Goal: Task Accomplishment & Management: Use online tool/utility

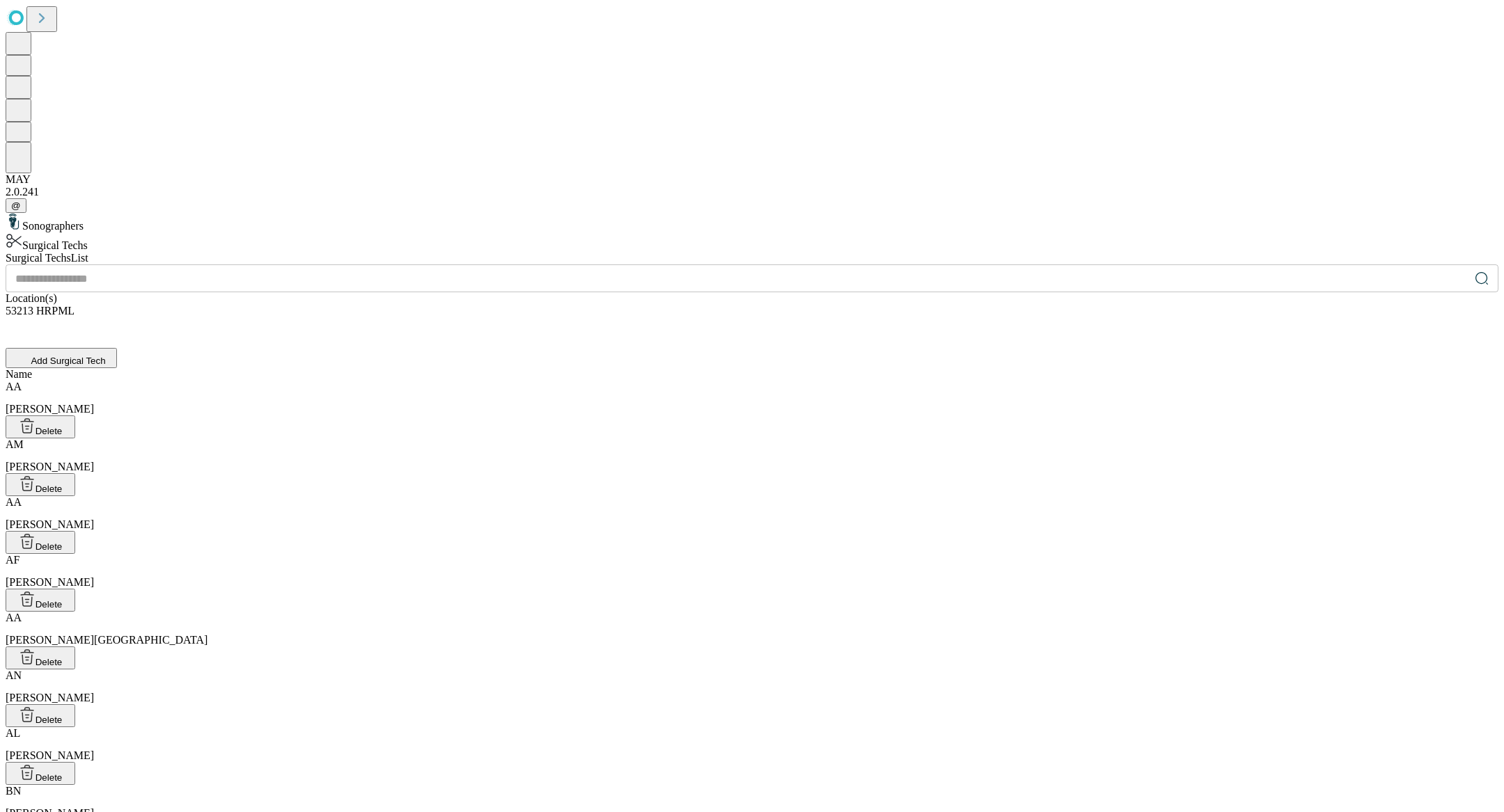
click at [492, 439] on div "AM [PERSON_NAME]" at bounding box center [752, 456] width 1493 height 35
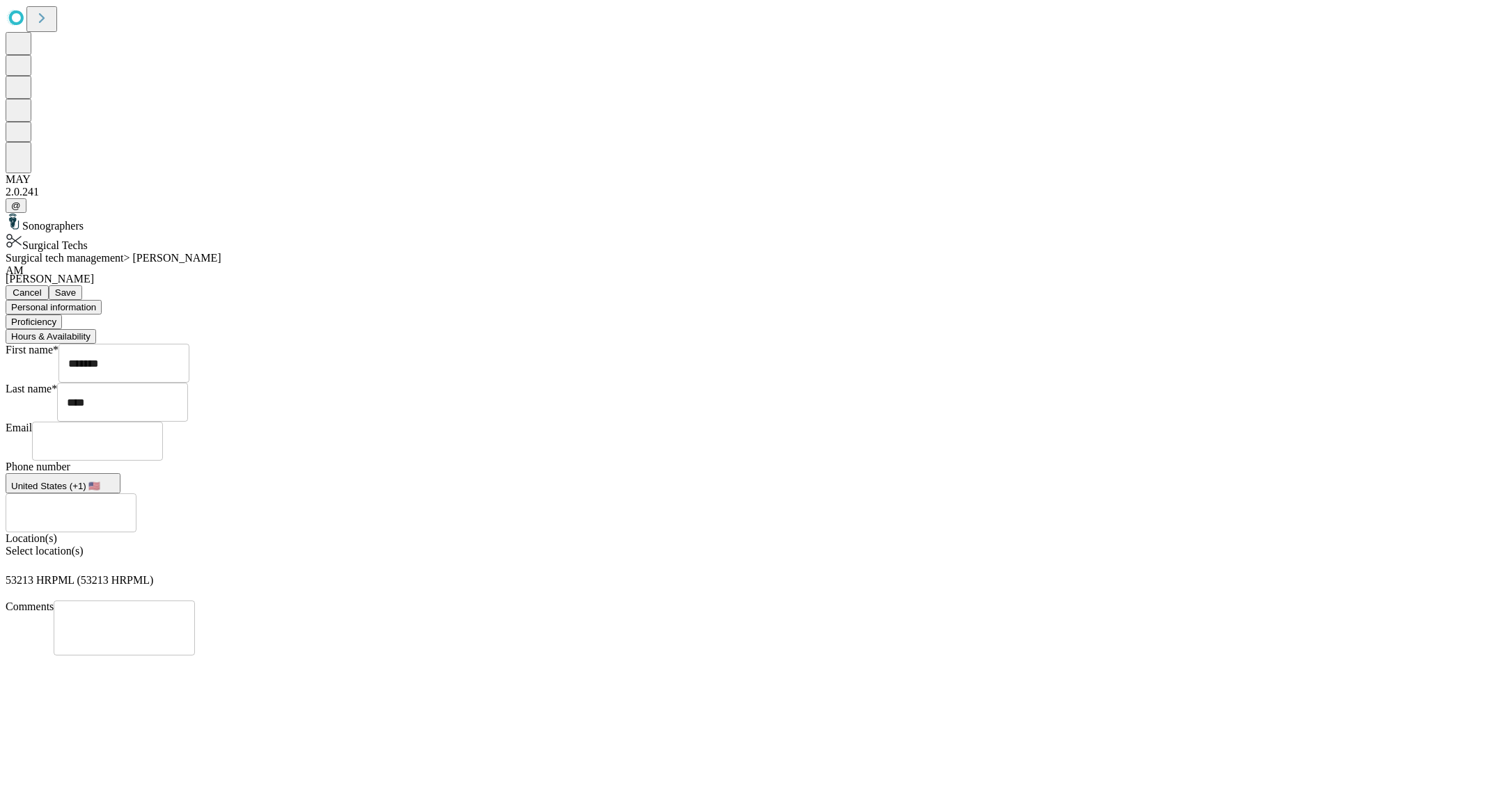
click at [62, 315] on button "Proficiency" at bounding box center [34, 322] width 57 height 15
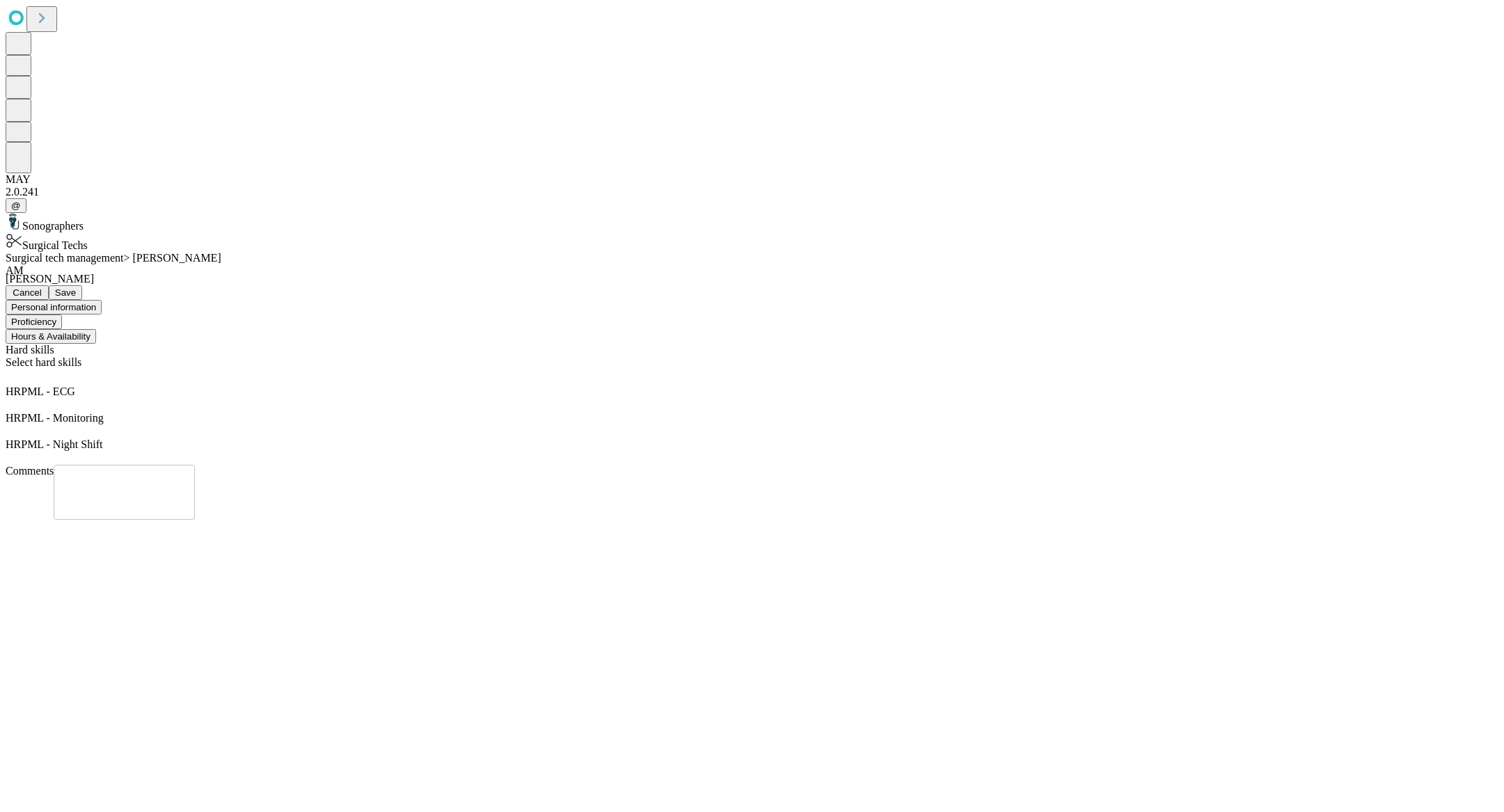
click at [96, 329] on button "Hours & Availability" at bounding box center [50, 337] width 90 height 15
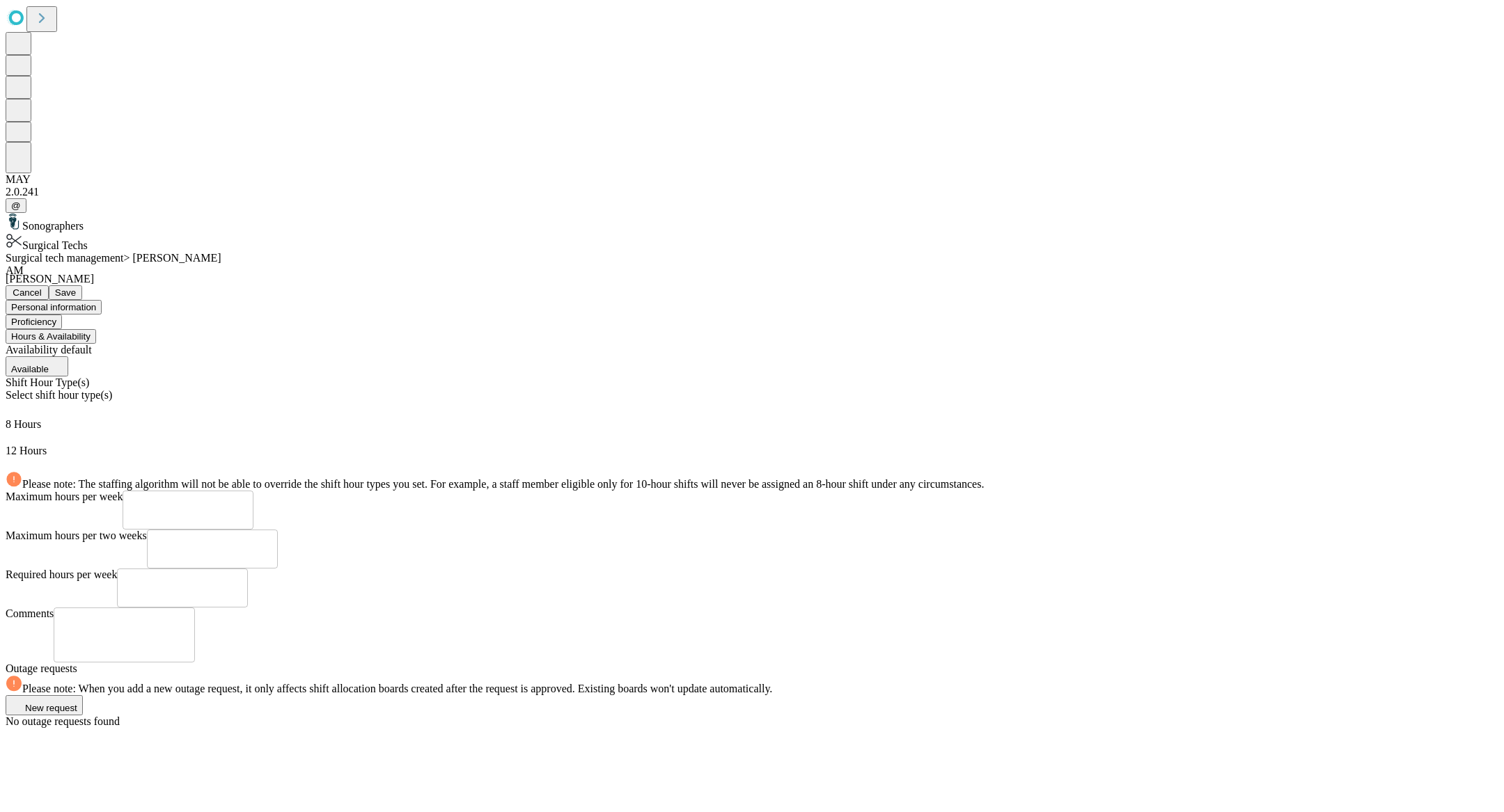
click at [76, 287] on span "Save" at bounding box center [65, 292] width 21 height 10
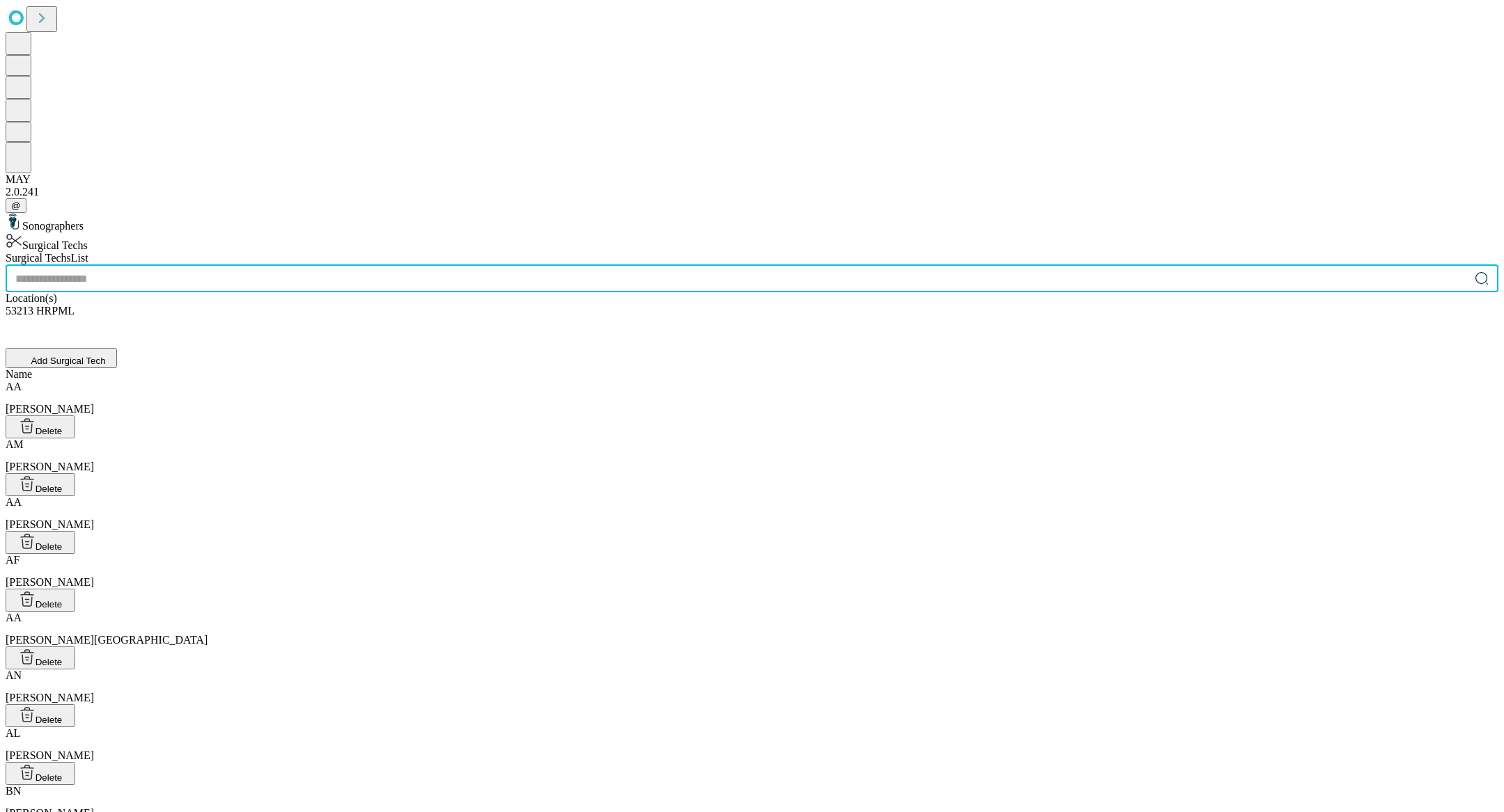
click at [542, 265] on input "text" at bounding box center [737, 278] width 1464 height 28
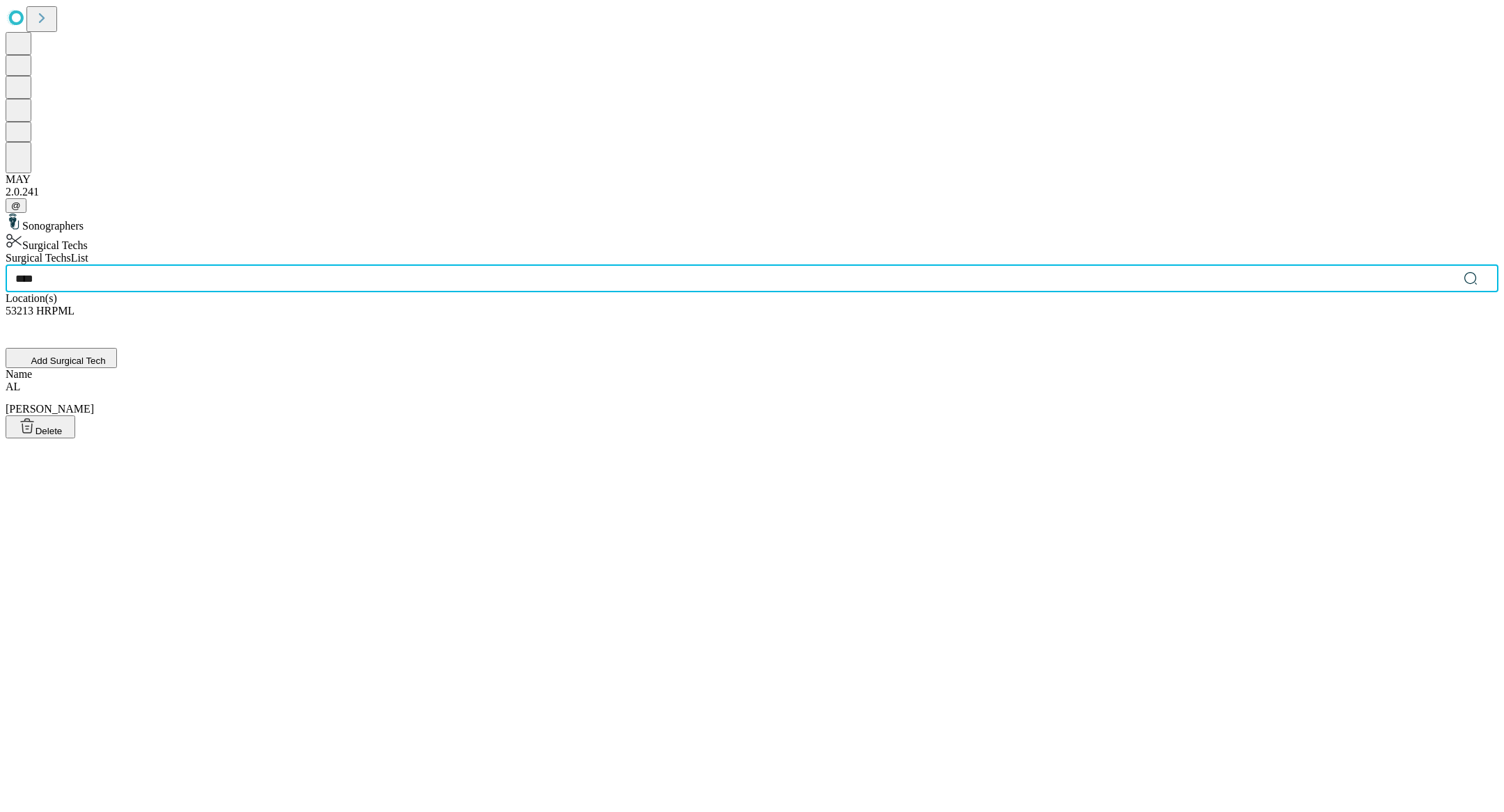
type input "****"
click at [509, 380] on div "AL [PERSON_NAME]" at bounding box center [752, 398] width 1493 height 35
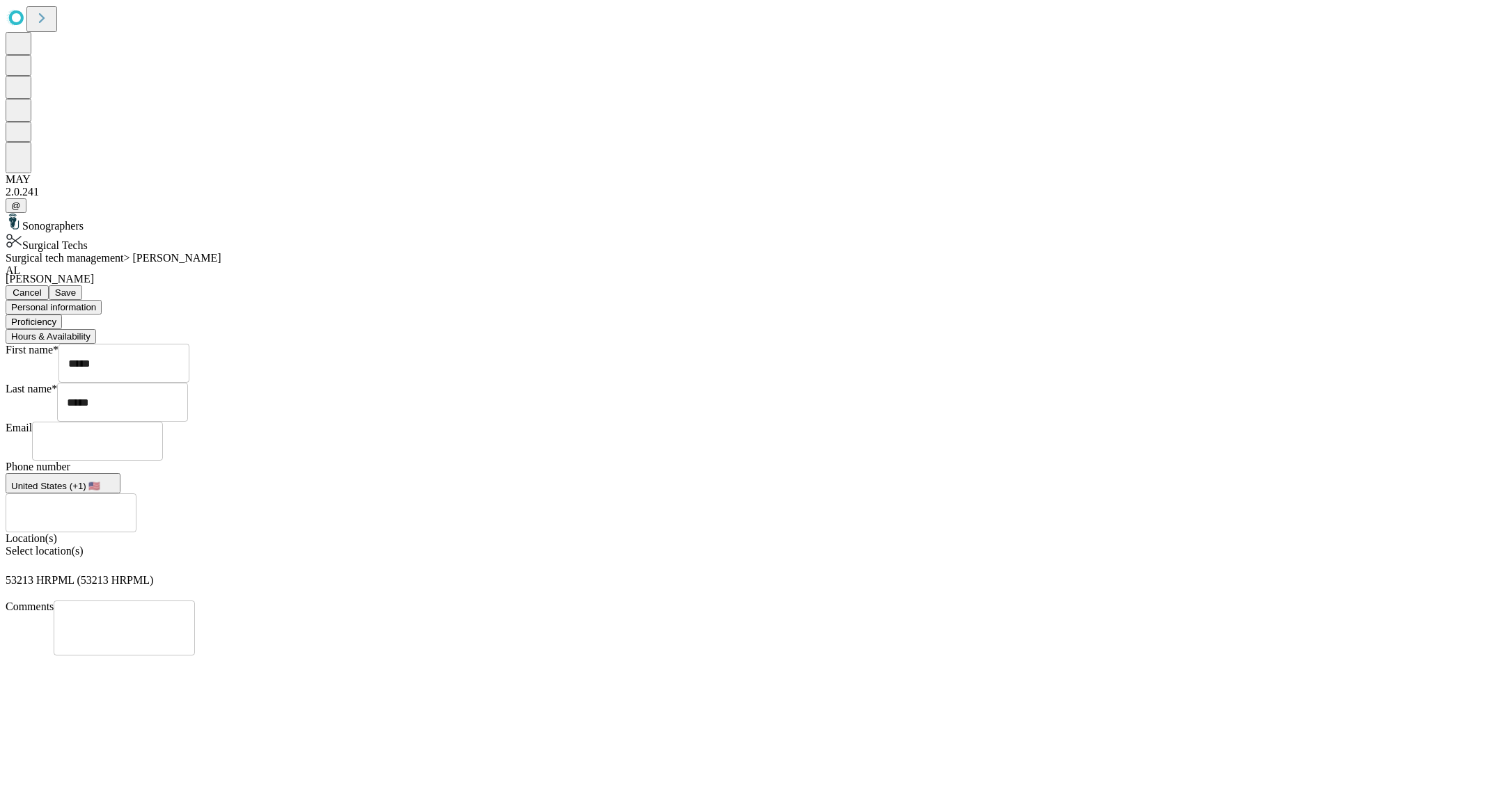
click at [62, 315] on button "Proficiency" at bounding box center [34, 322] width 57 height 15
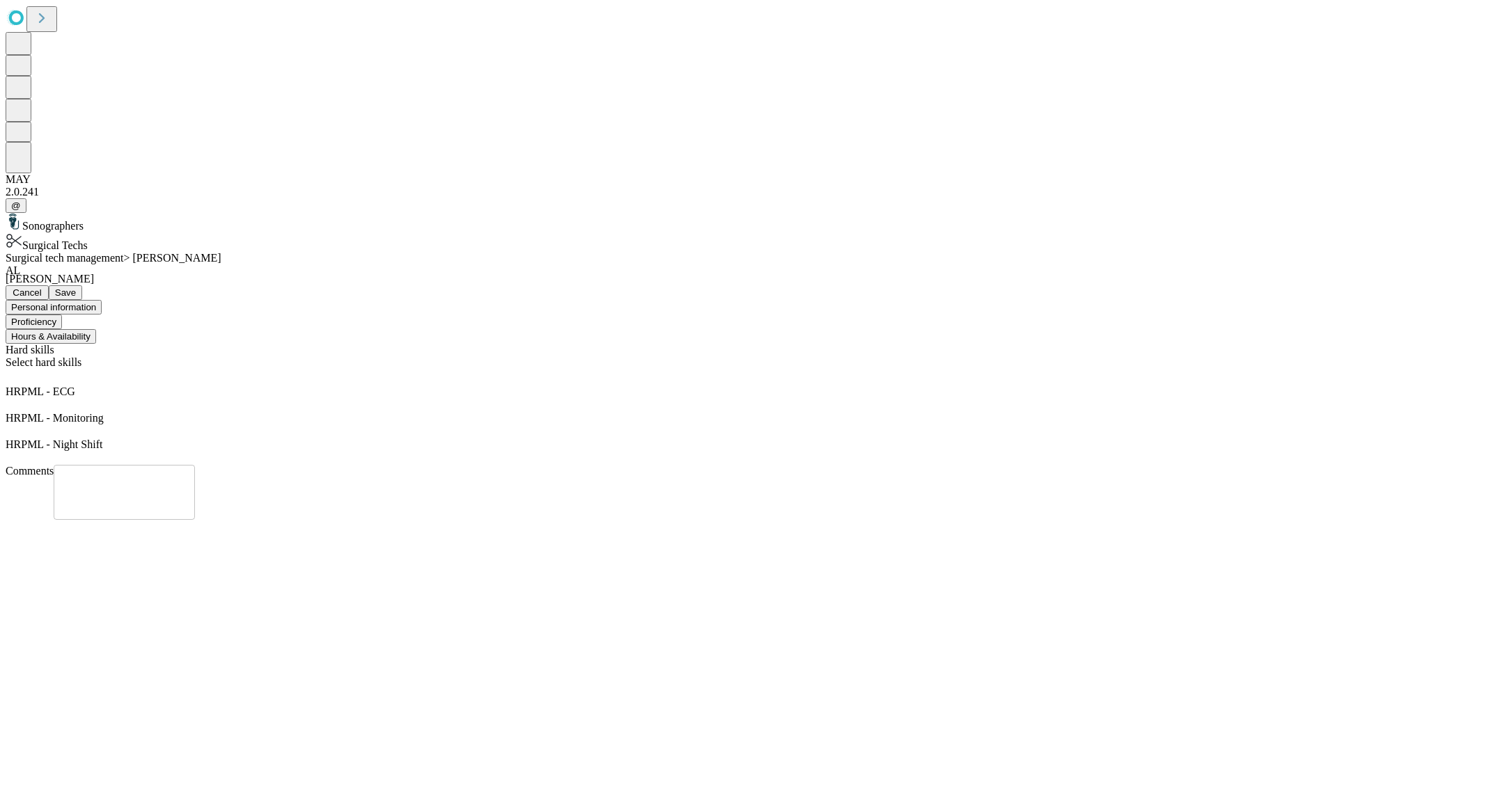
click at [96, 329] on button "Hours & Availability" at bounding box center [50, 337] width 90 height 15
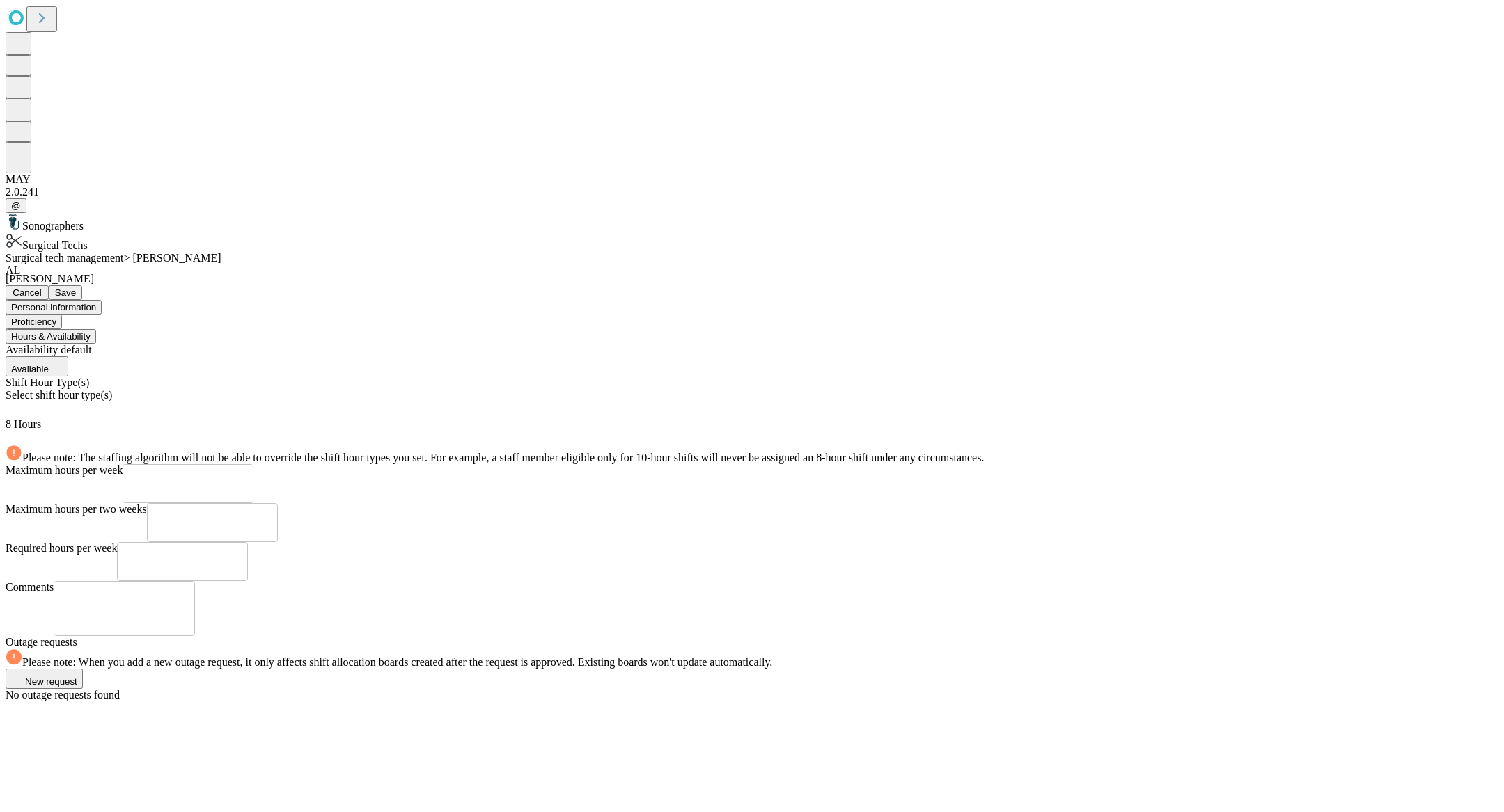
click at [492, 389] on div "Select shift hour type(s)" at bounding box center [752, 403] width 1493 height 29
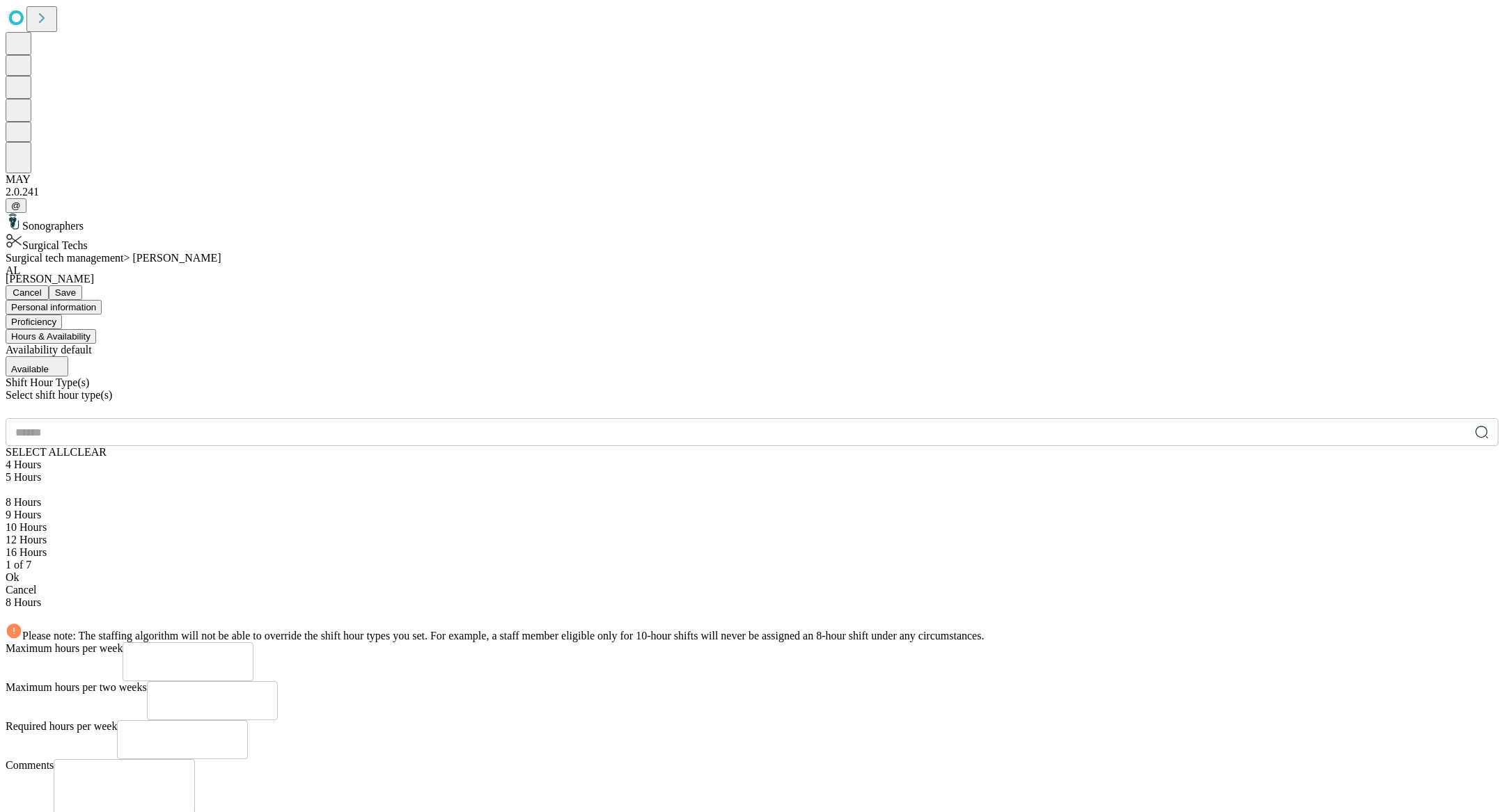
scroll to position [59, 0]
click at [407, 534] on div "12 Hours" at bounding box center [752, 540] width 1493 height 13
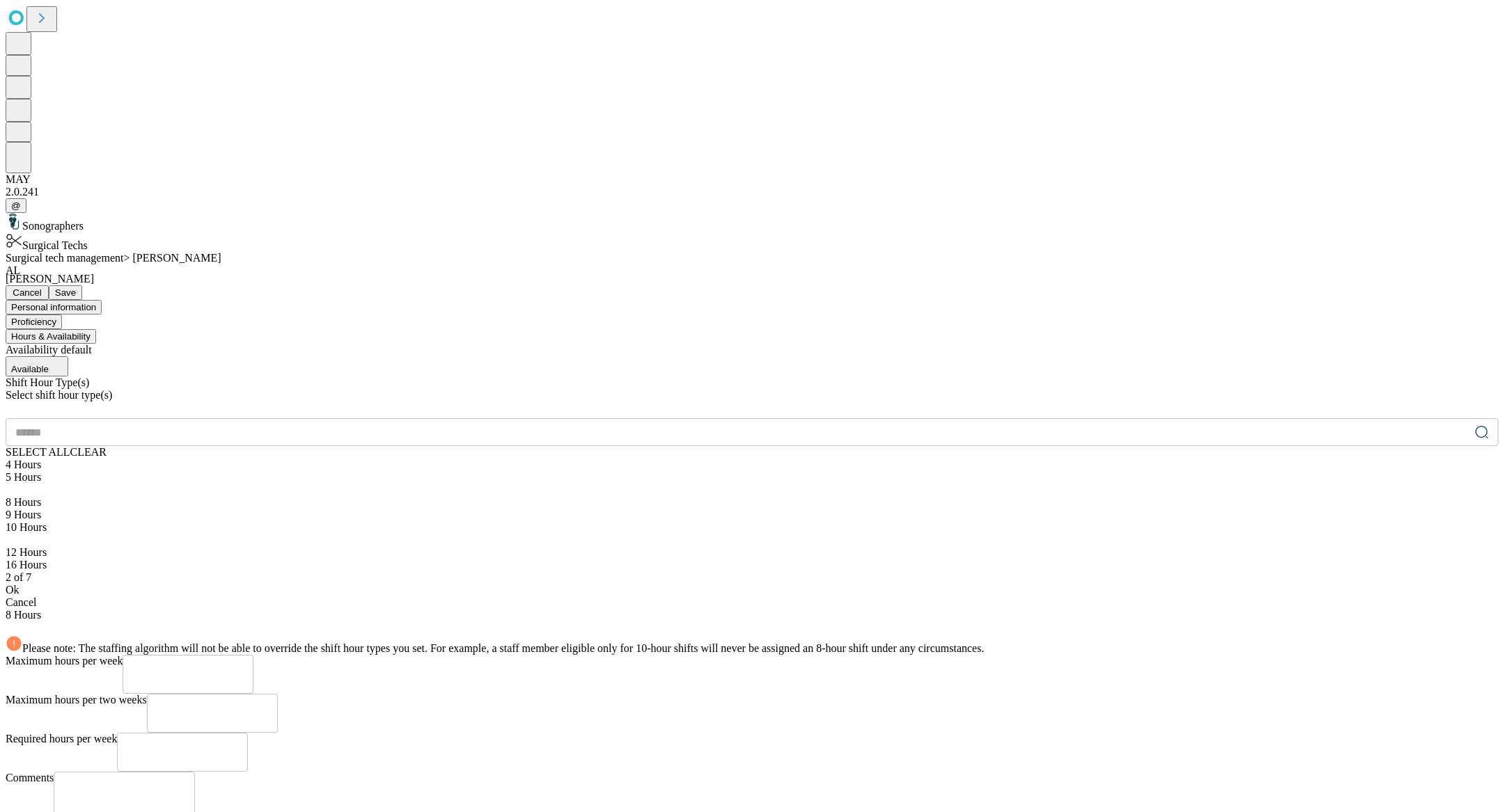
click at [444, 584] on div "Ok" at bounding box center [752, 590] width 1493 height 13
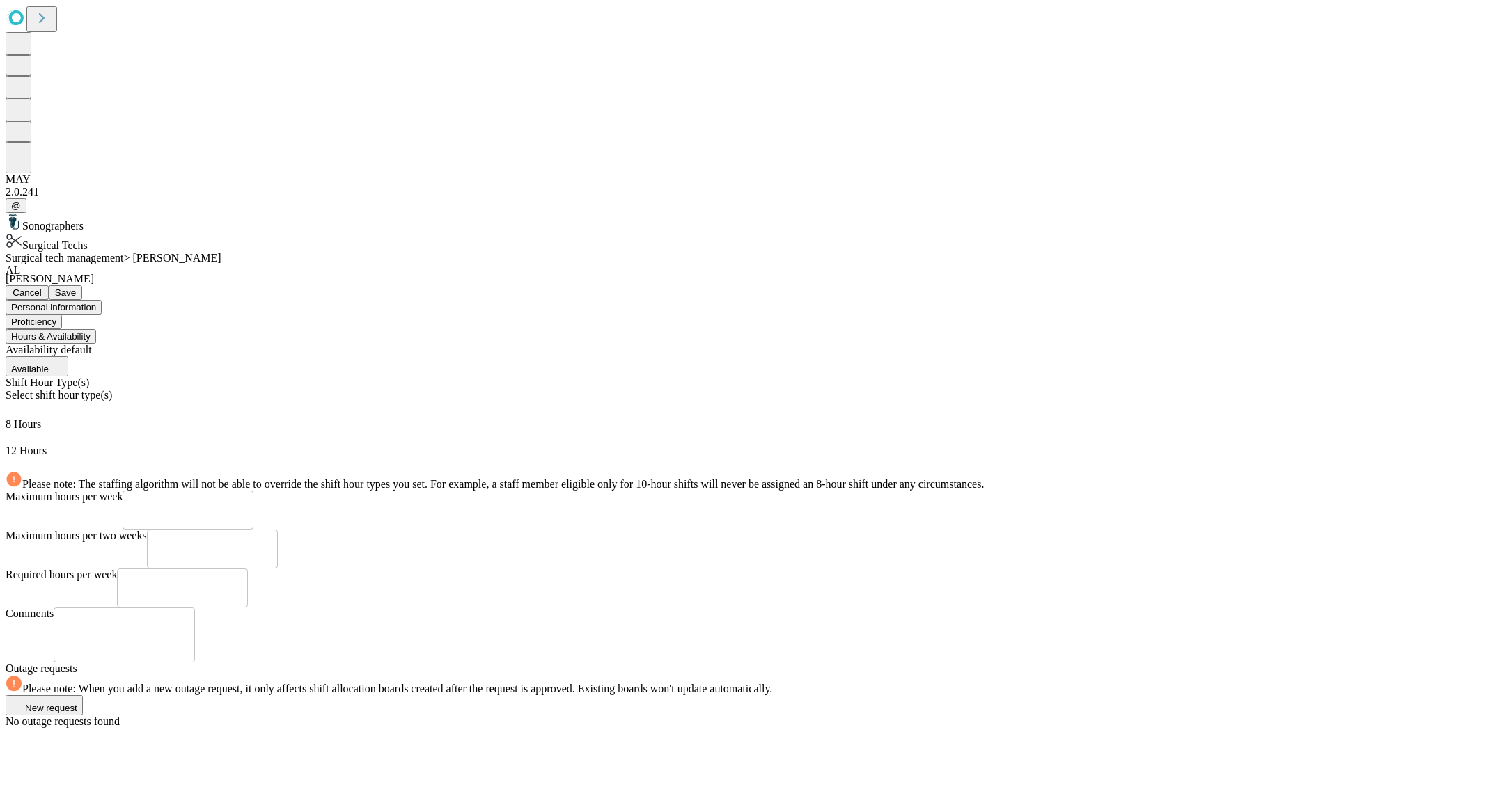
click at [76, 287] on span "Save" at bounding box center [65, 292] width 21 height 10
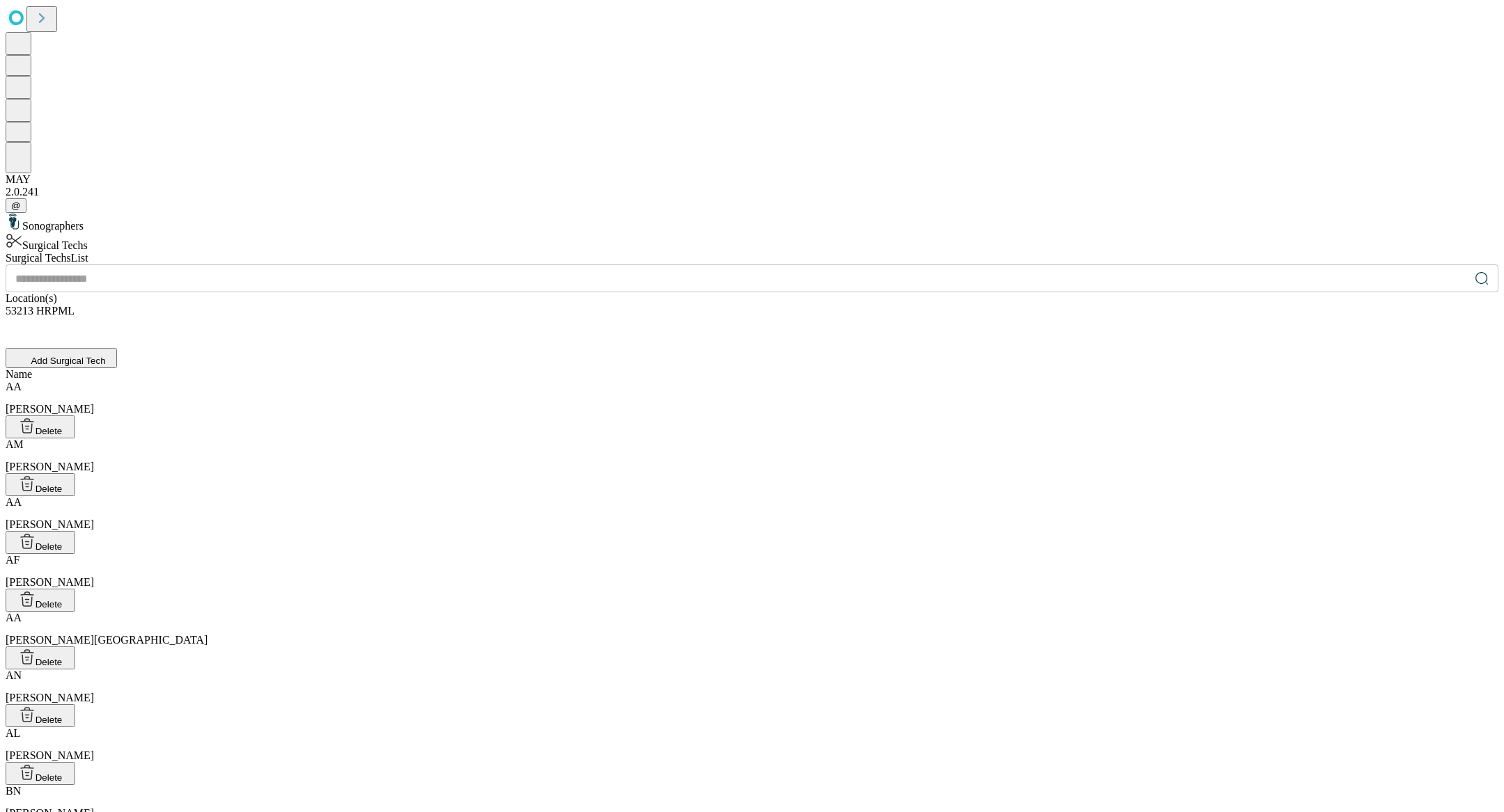
click at [610, 265] on input "text" at bounding box center [737, 278] width 1464 height 28
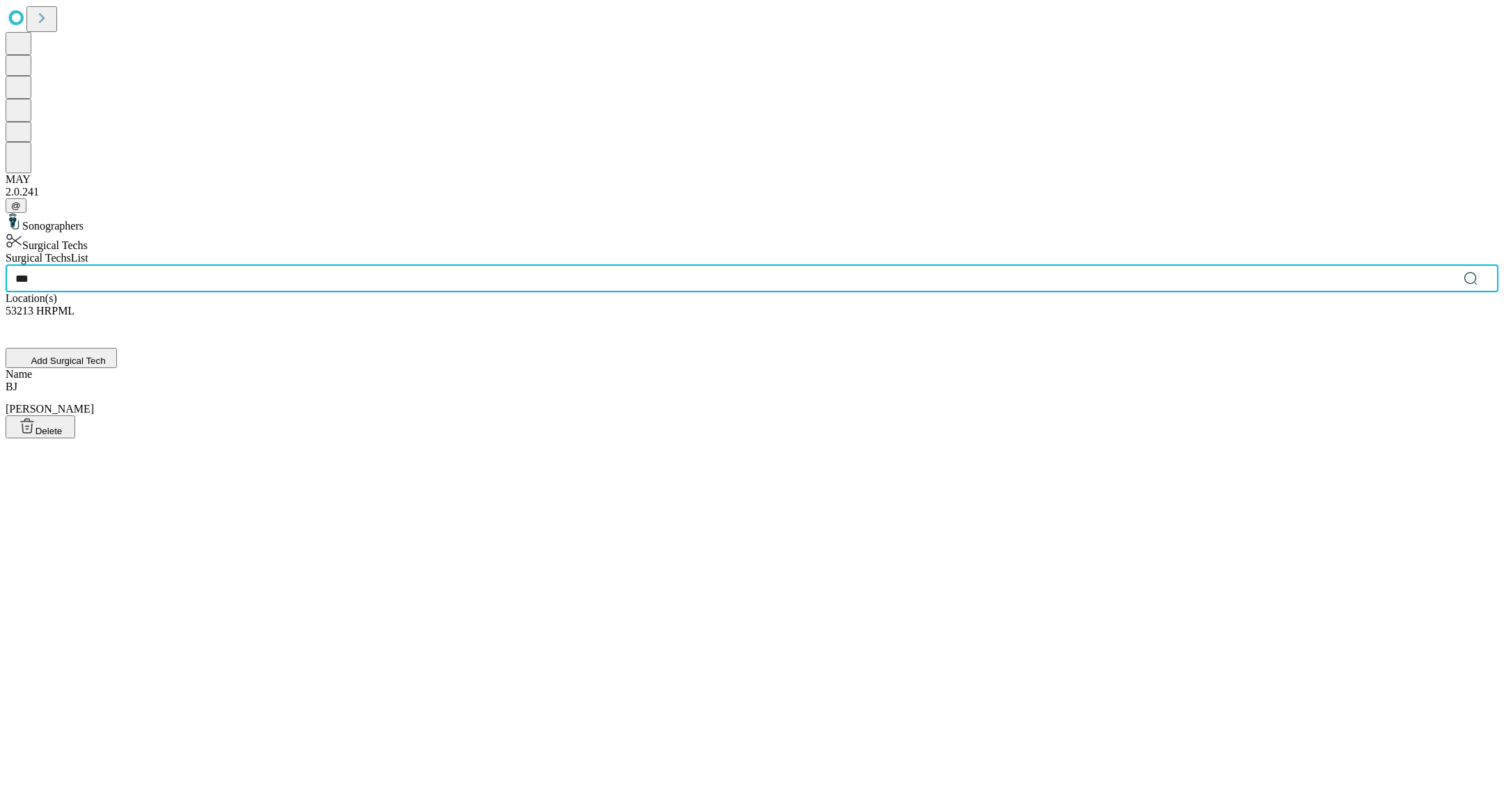
type input "***"
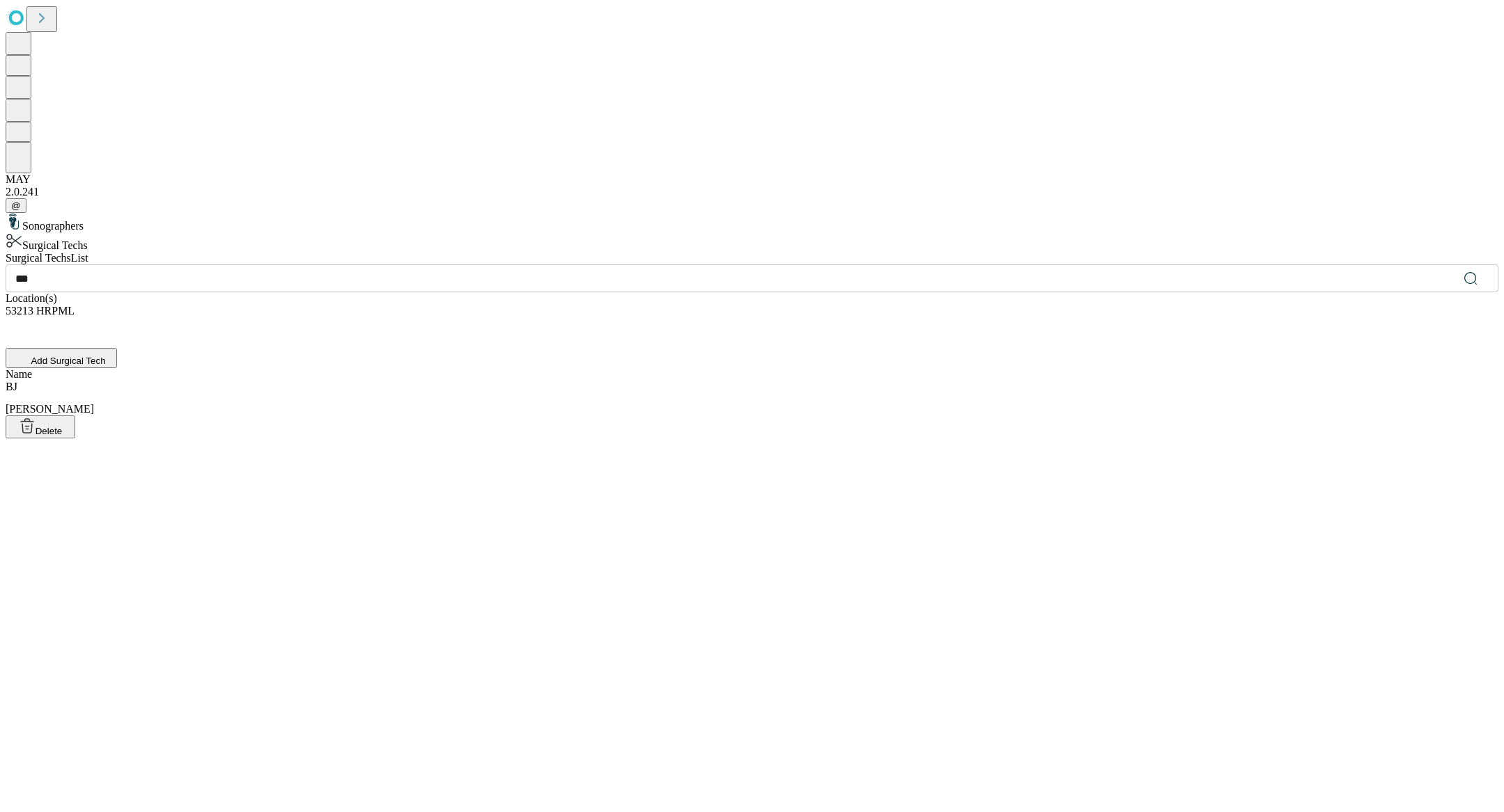
click at [586, 380] on div "[PERSON_NAME], [PERSON_NAME]" at bounding box center [752, 398] width 1493 height 35
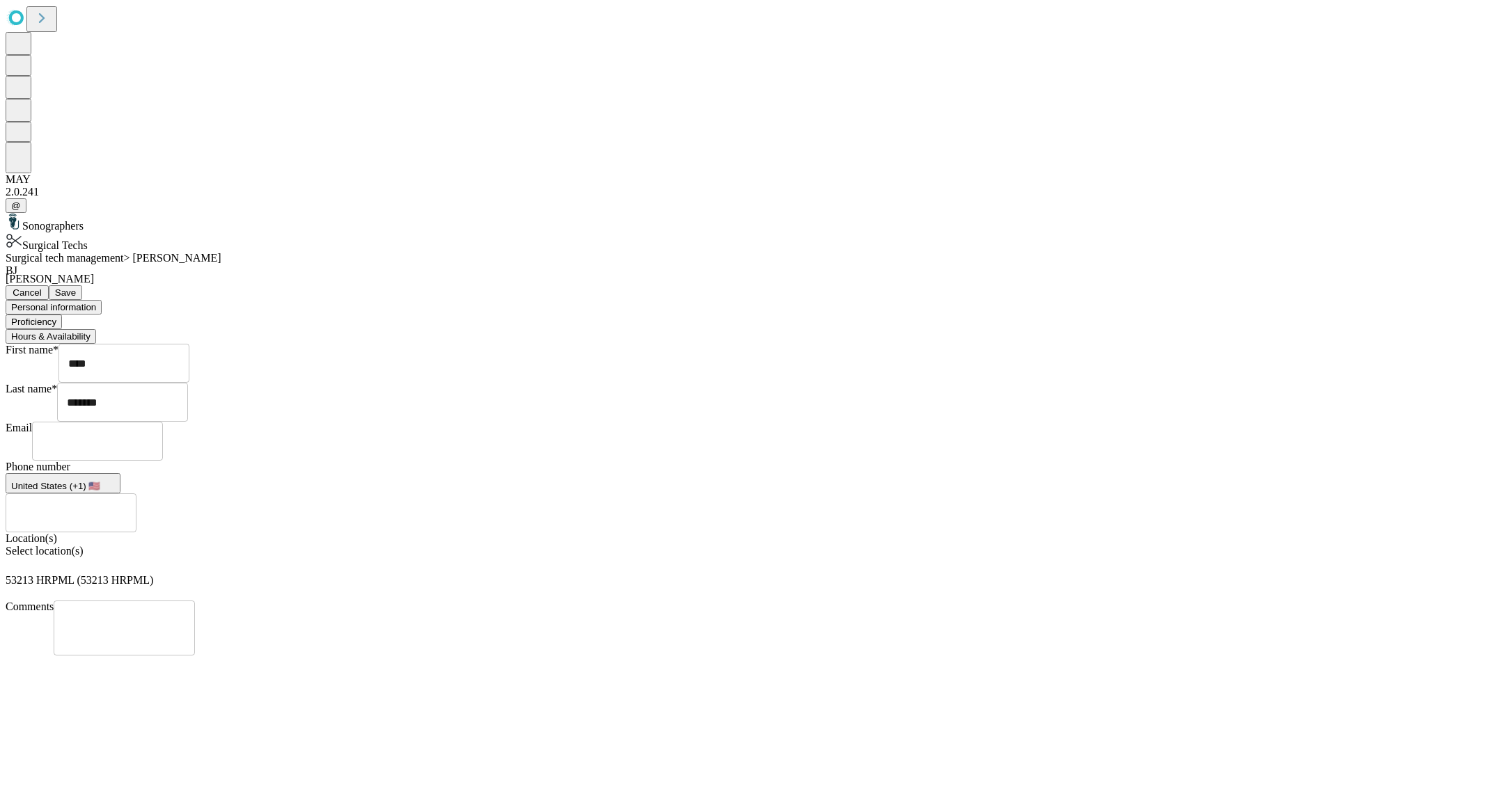
click at [62, 315] on button "Proficiency" at bounding box center [34, 322] width 57 height 15
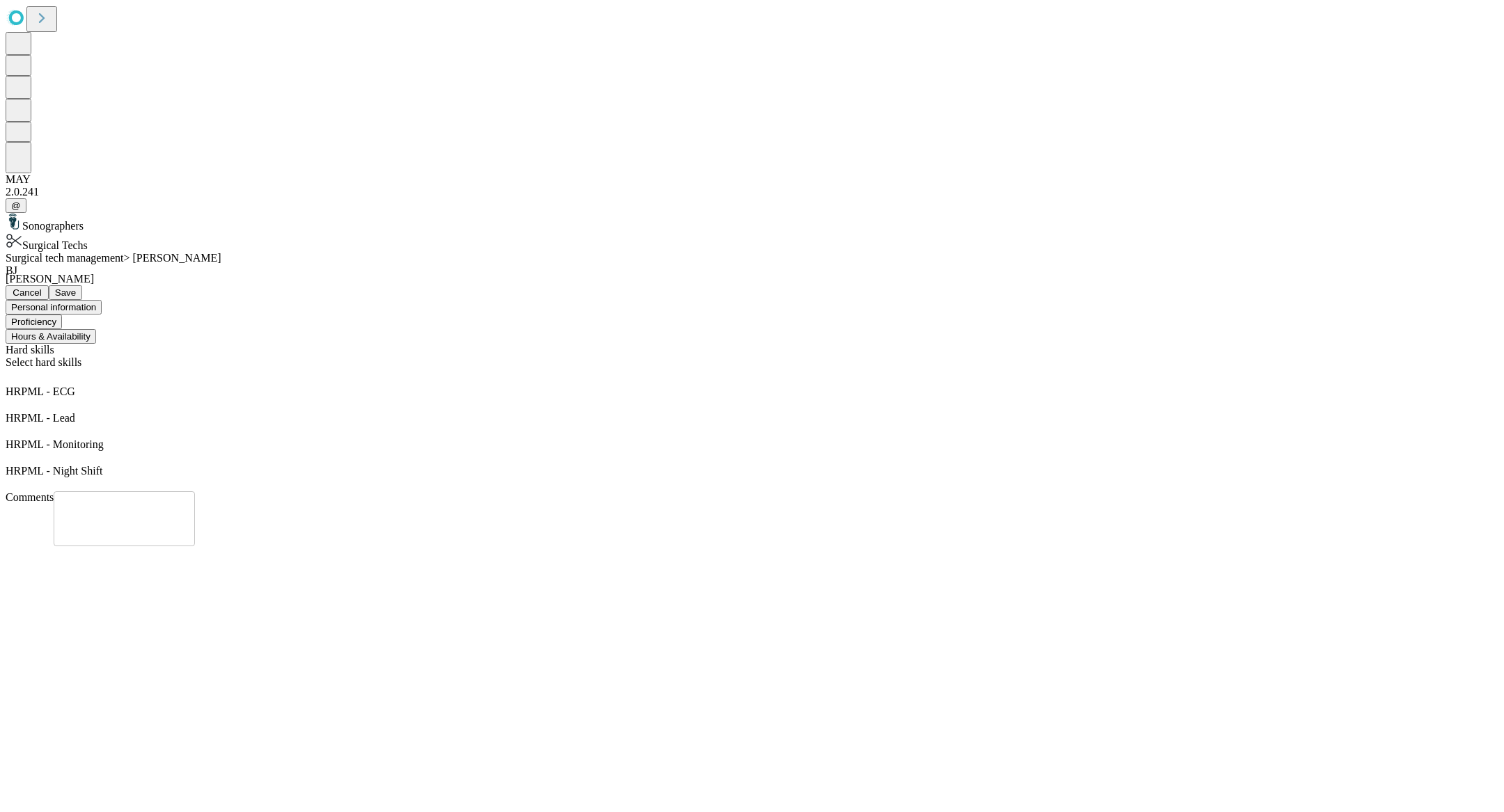
click at [96, 329] on button "Hours & Availability" at bounding box center [50, 337] width 90 height 15
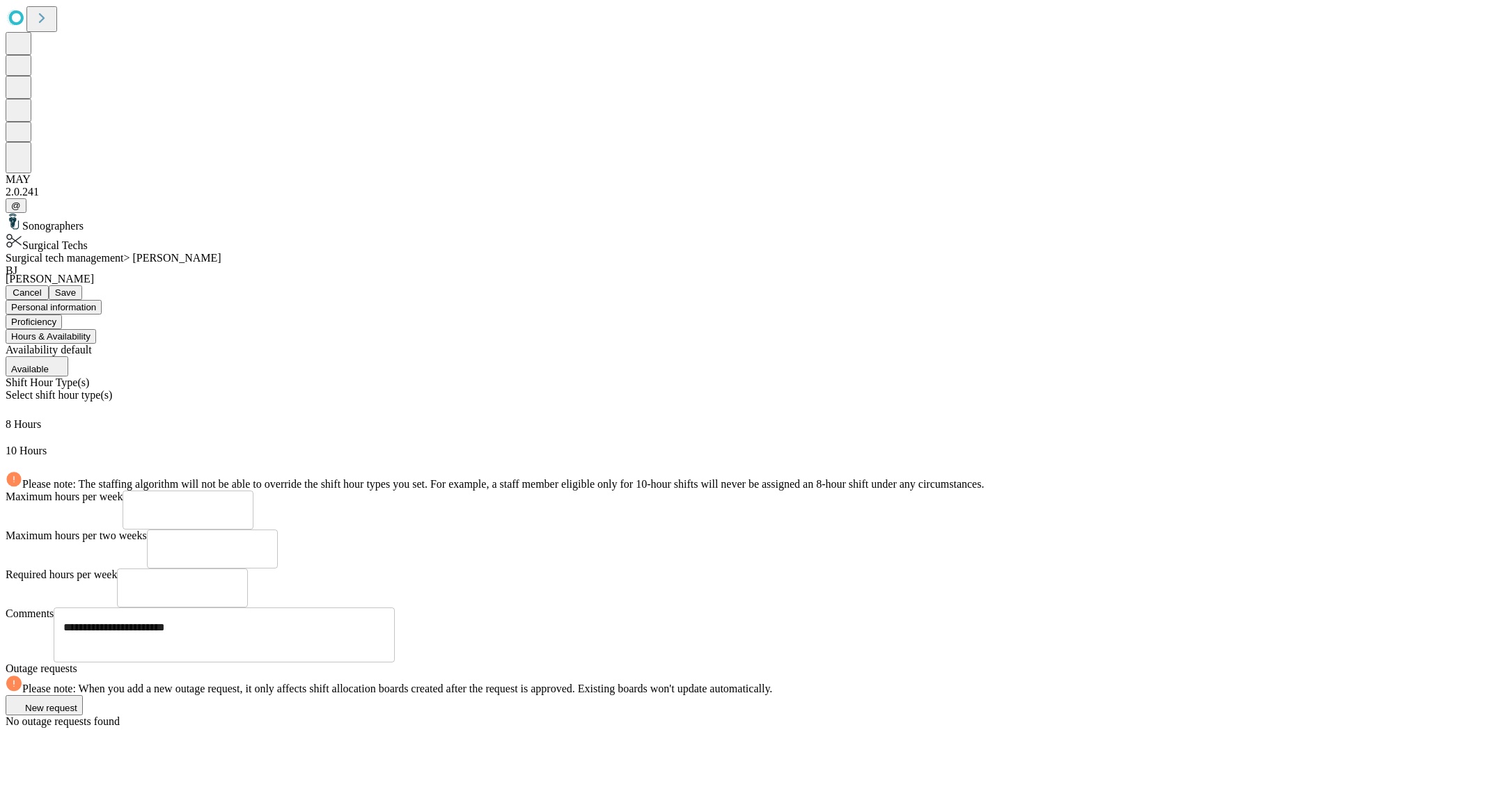
click at [569, 389] on div "Select shift hour type(s)" at bounding box center [752, 403] width 1493 height 29
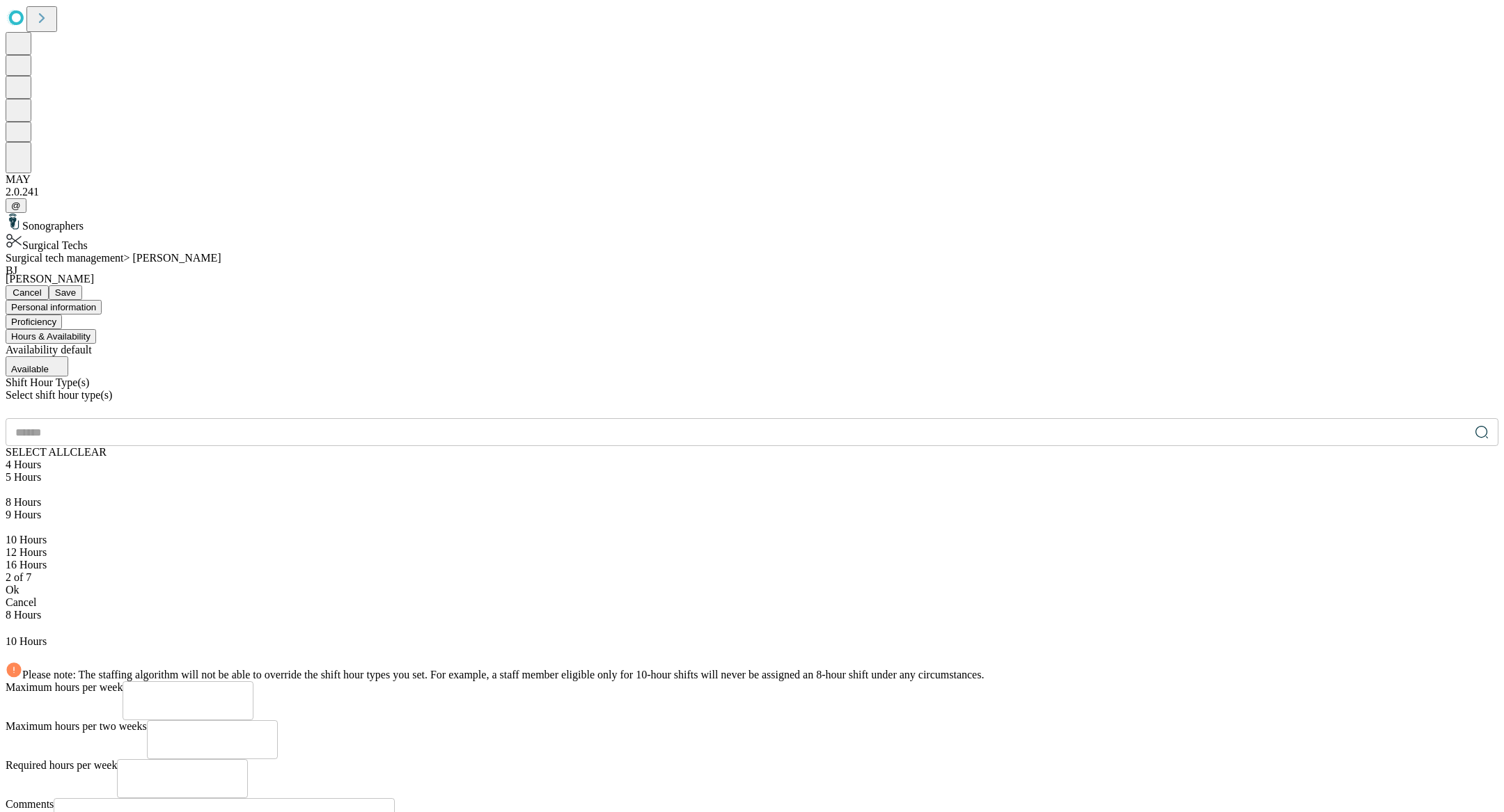
scroll to position [59, 0]
click at [419, 547] on div "12 Hours" at bounding box center [752, 553] width 1493 height 13
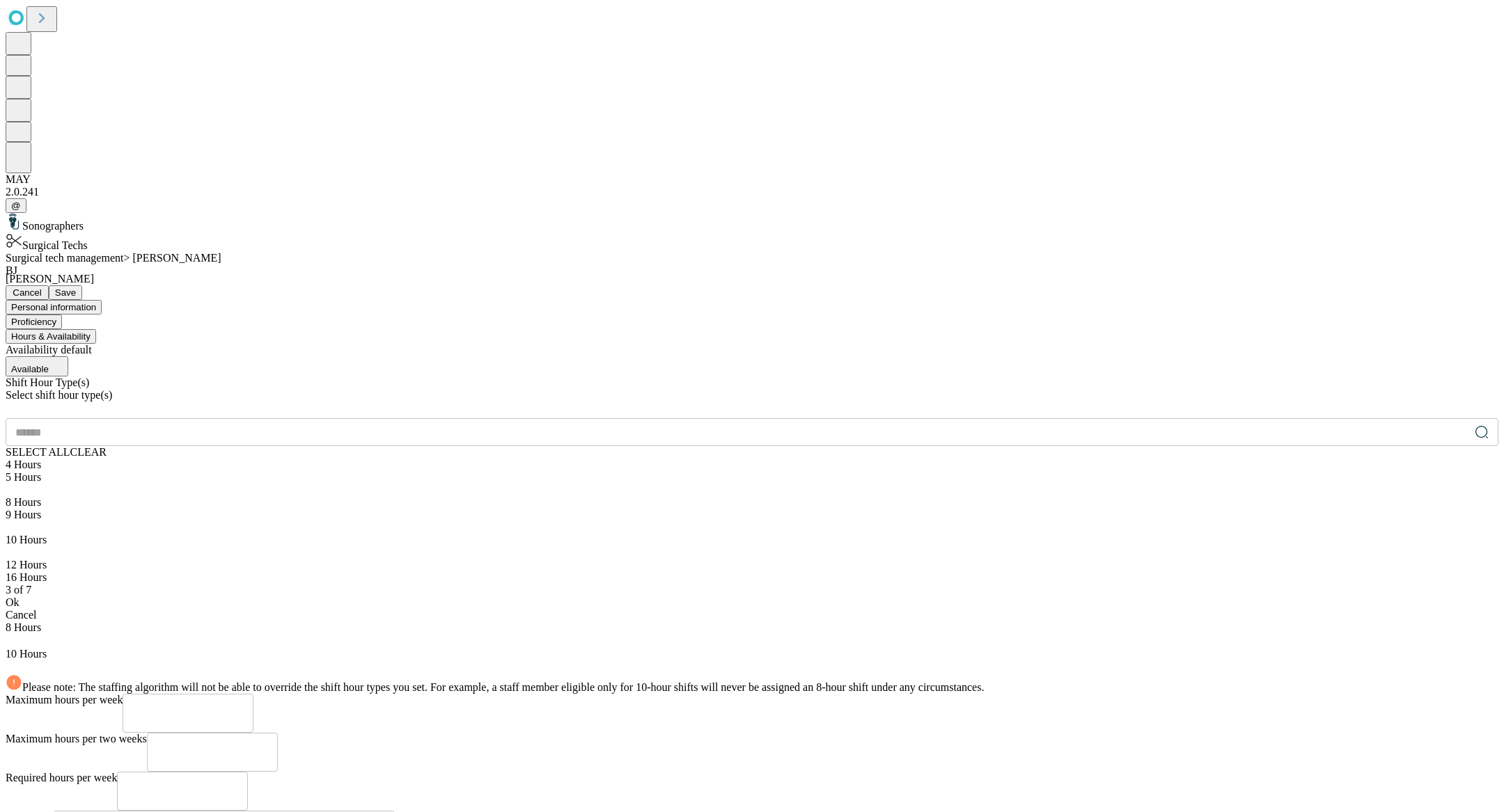
click at [473, 597] on div "Ok" at bounding box center [752, 603] width 1493 height 13
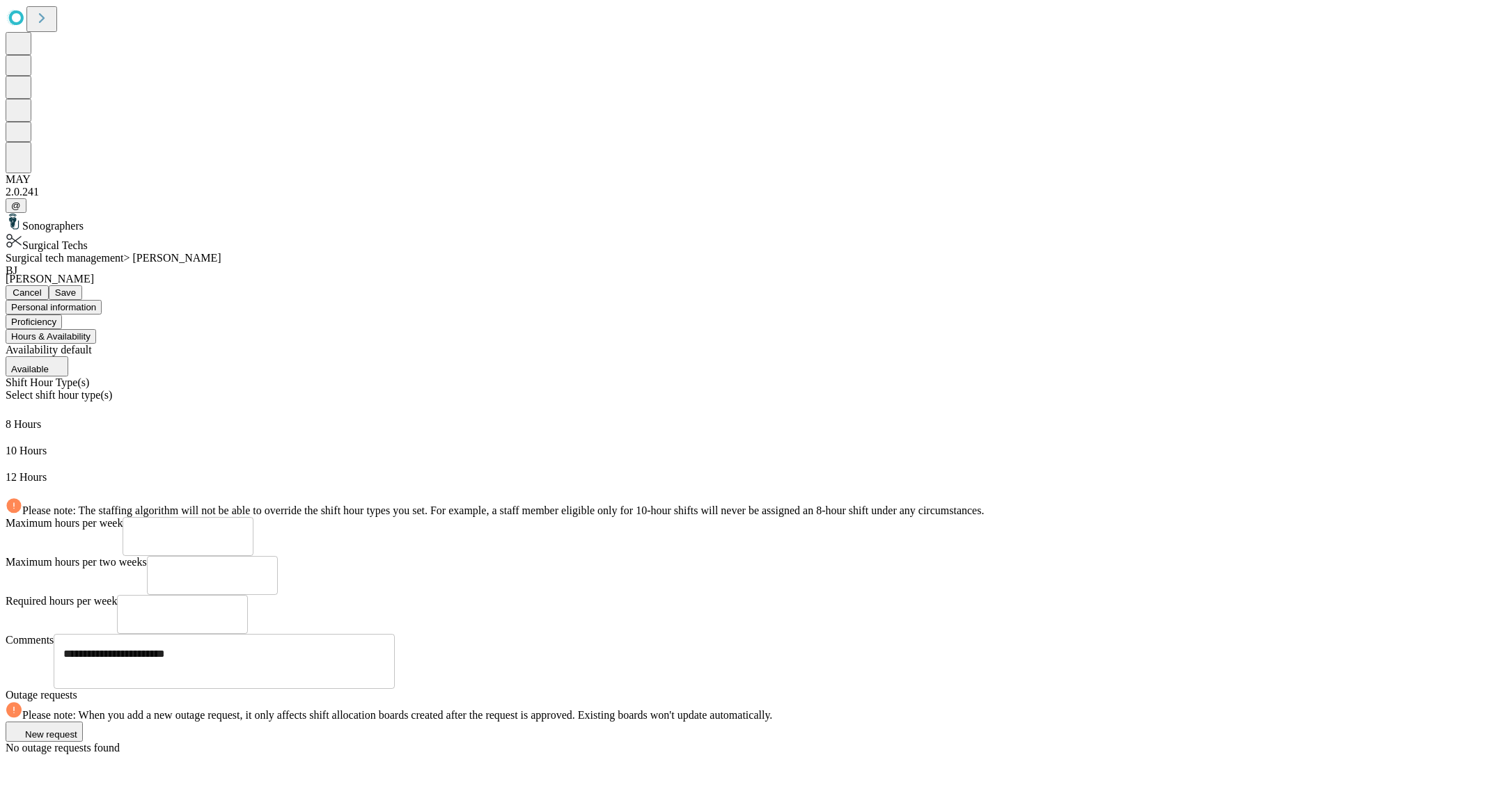
click at [82, 286] on button "Save" at bounding box center [65, 293] width 34 height 15
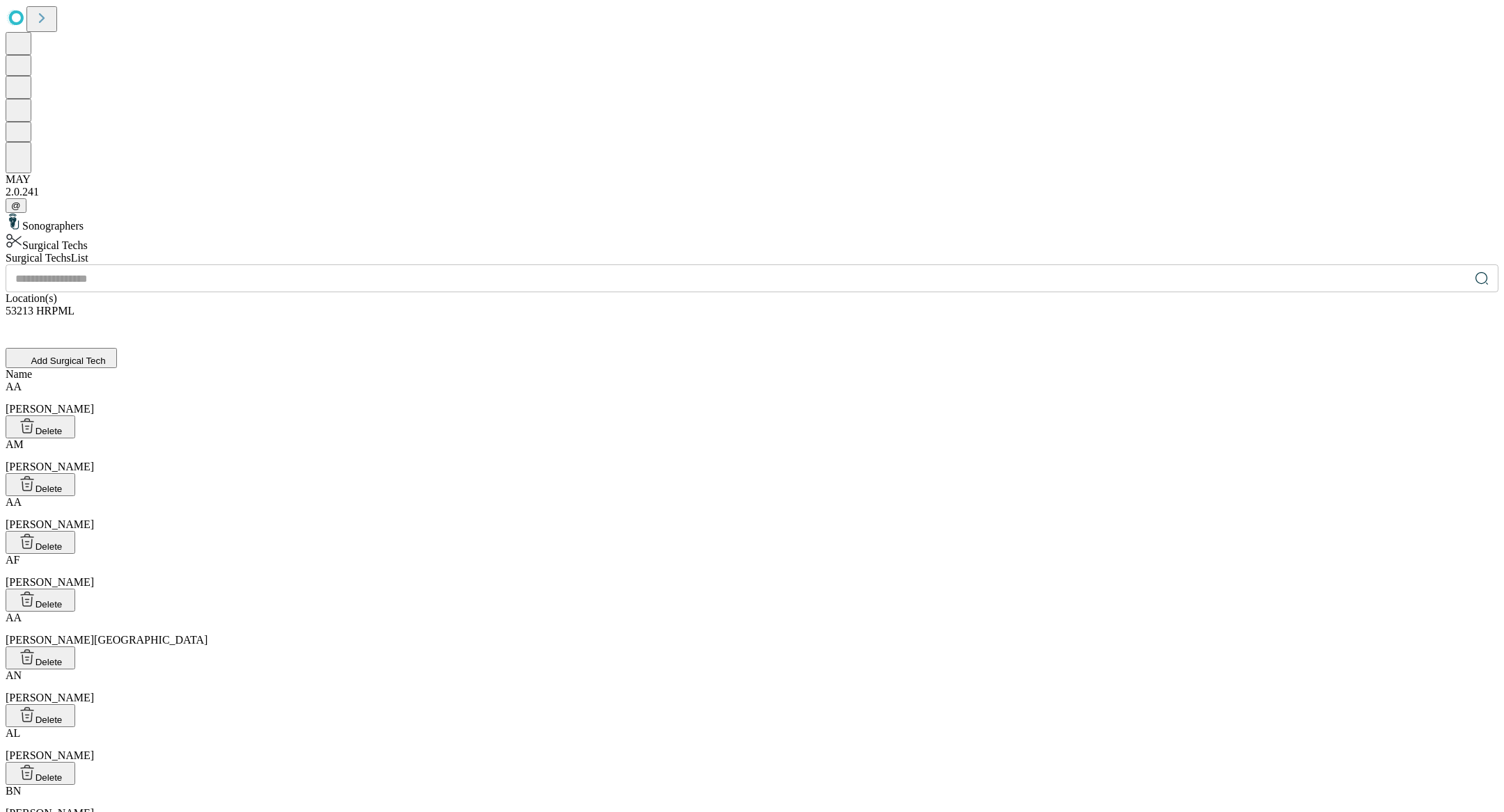
click at [509, 265] on input "text" at bounding box center [737, 278] width 1464 height 28
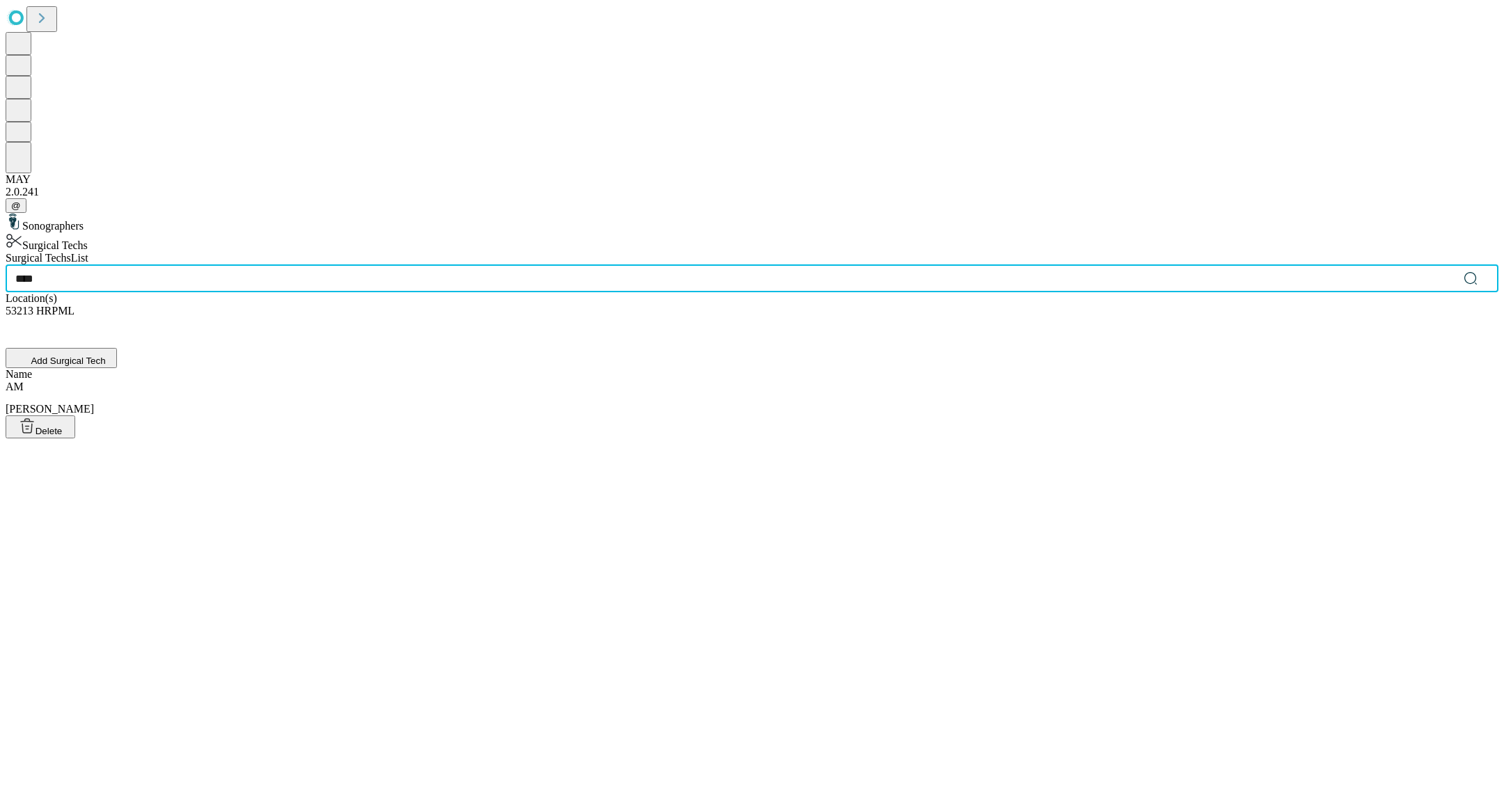
type input "****"
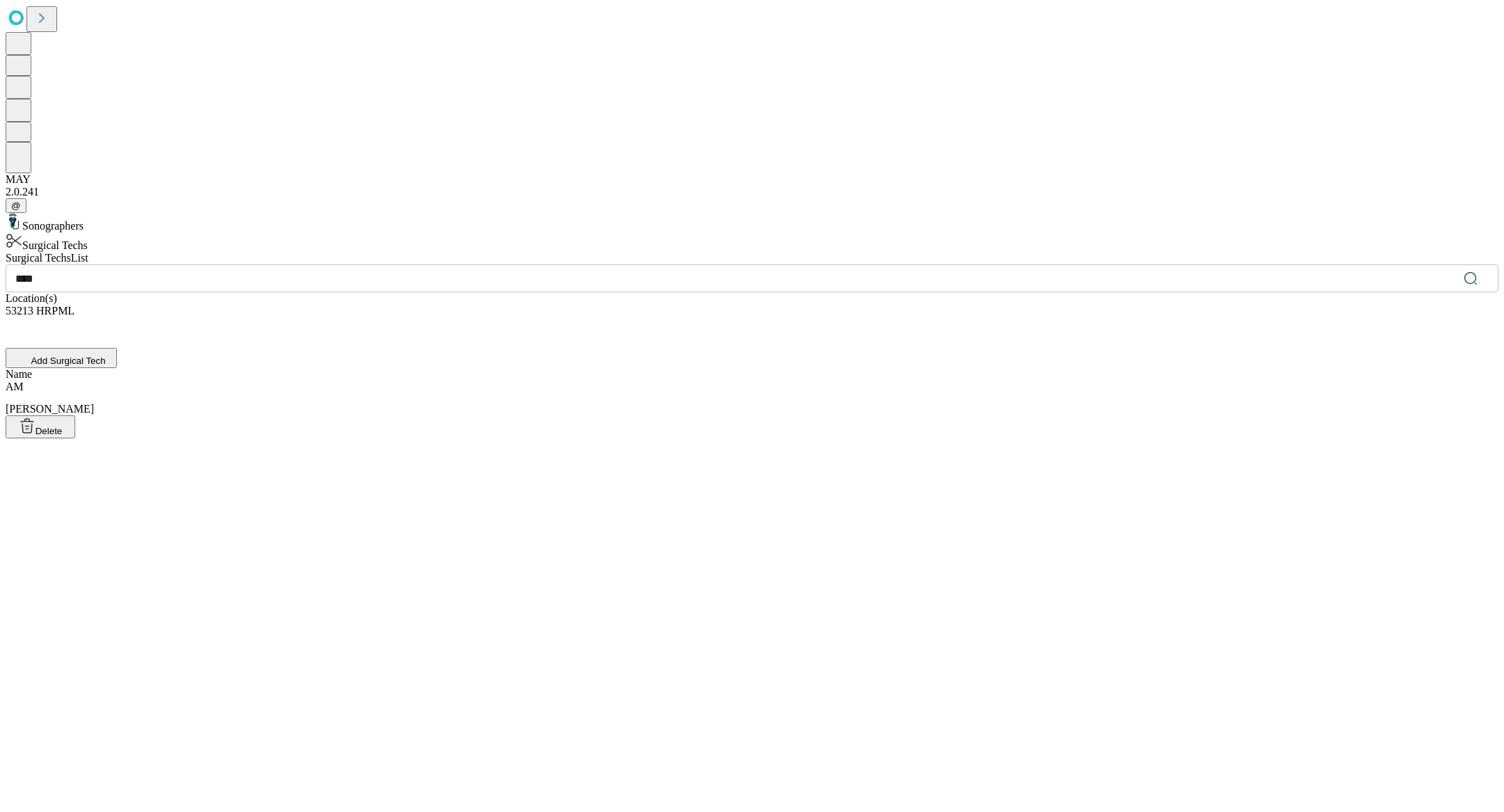
click at [504, 380] on div "AM [PERSON_NAME], [PERSON_NAME]" at bounding box center [752, 409] width 1493 height 57
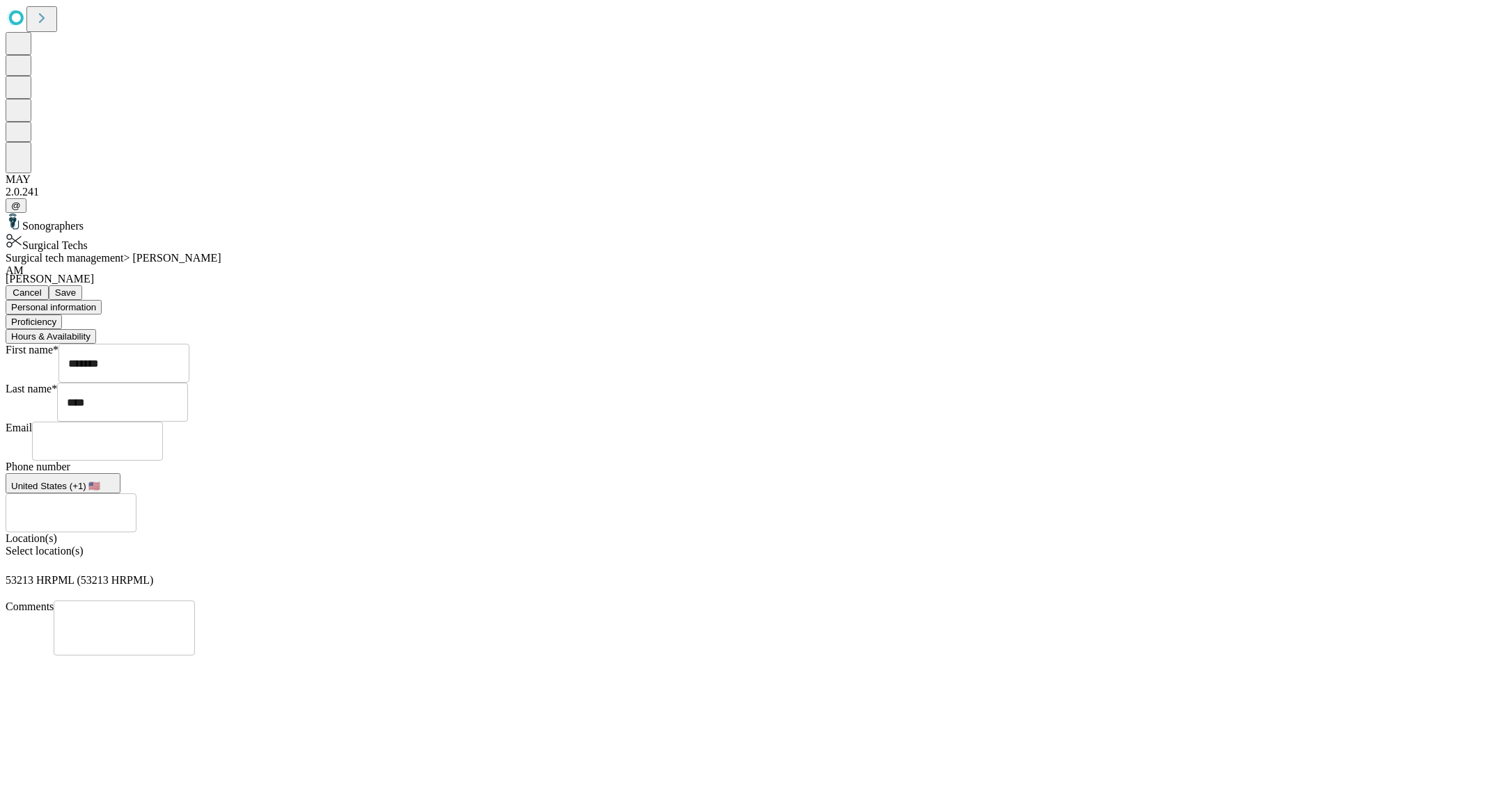
click at [62, 315] on button "Proficiency" at bounding box center [34, 322] width 57 height 15
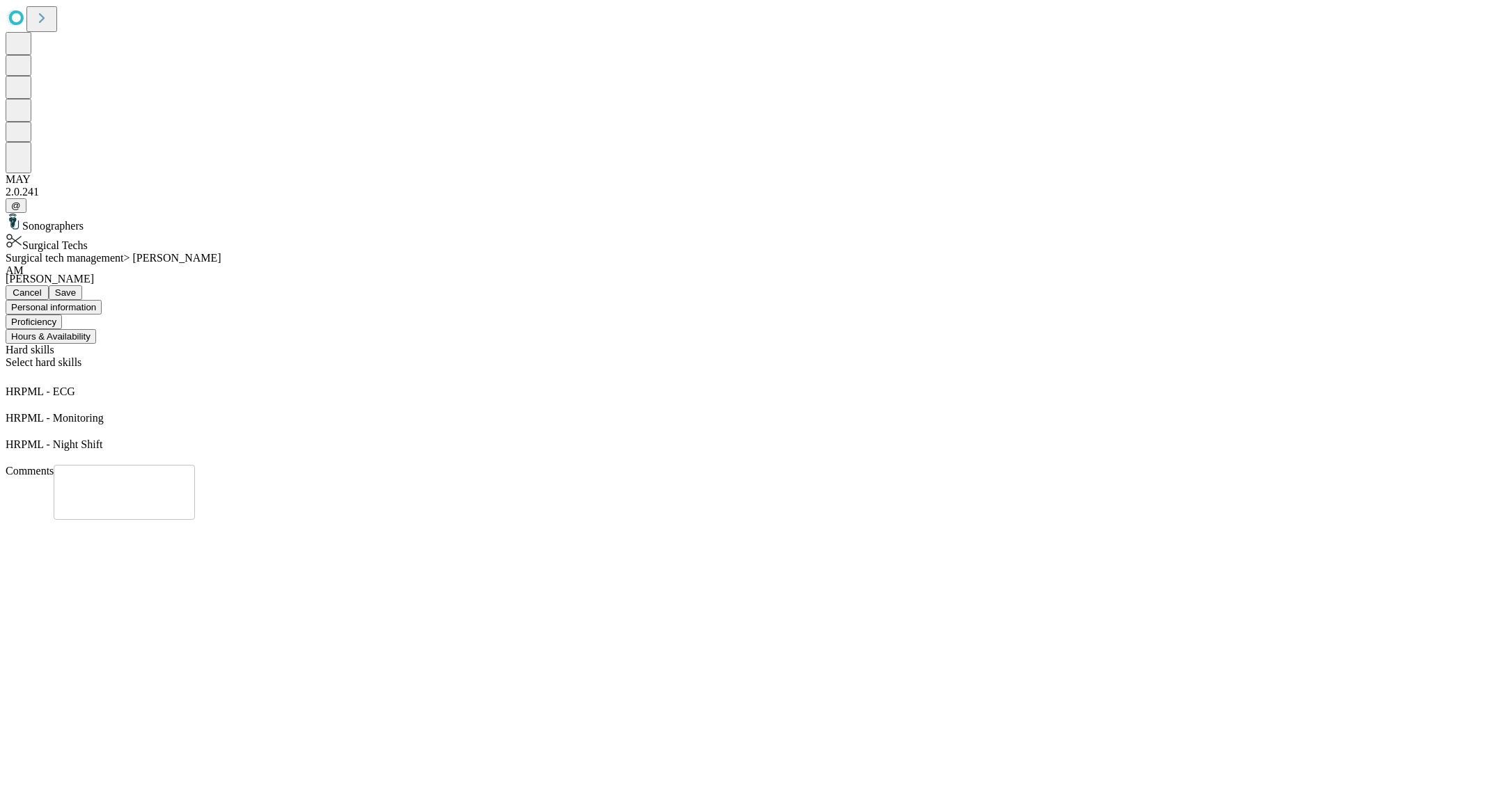
click at [96, 329] on button "Hours & Availability" at bounding box center [50, 337] width 90 height 15
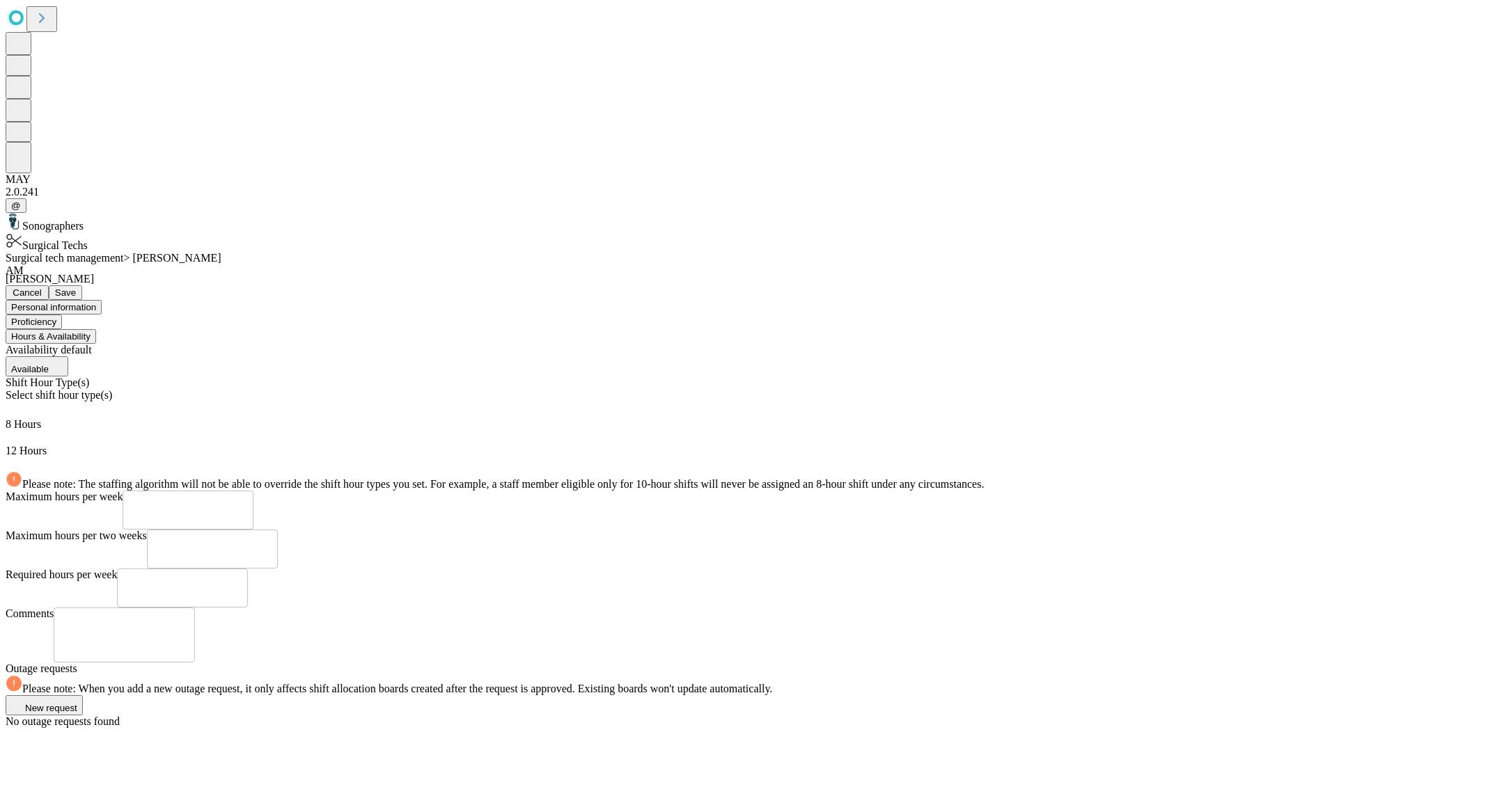
click at [76, 287] on span "Save" at bounding box center [65, 292] width 21 height 10
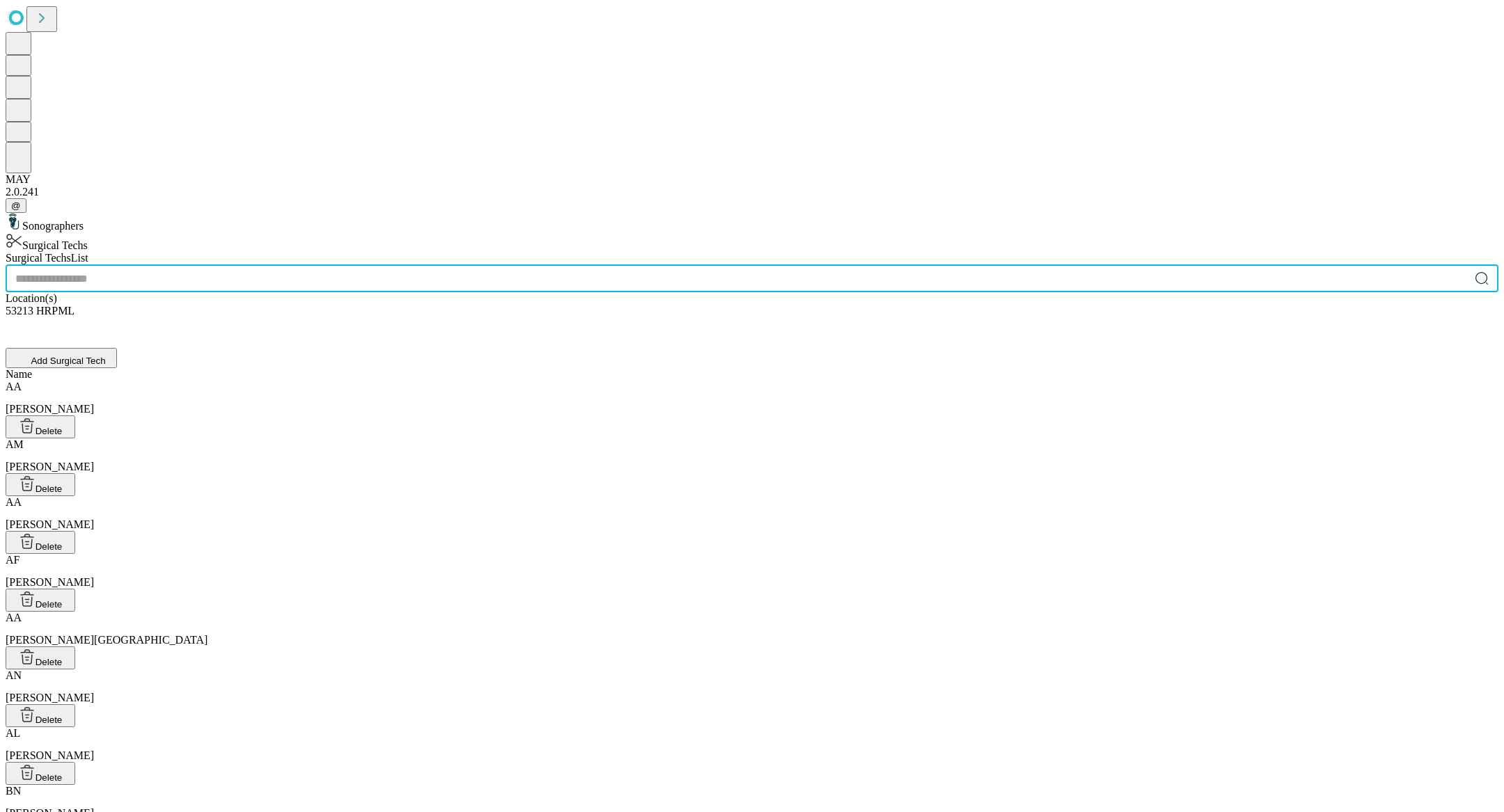
click at [489, 265] on input "text" at bounding box center [737, 278] width 1464 height 28
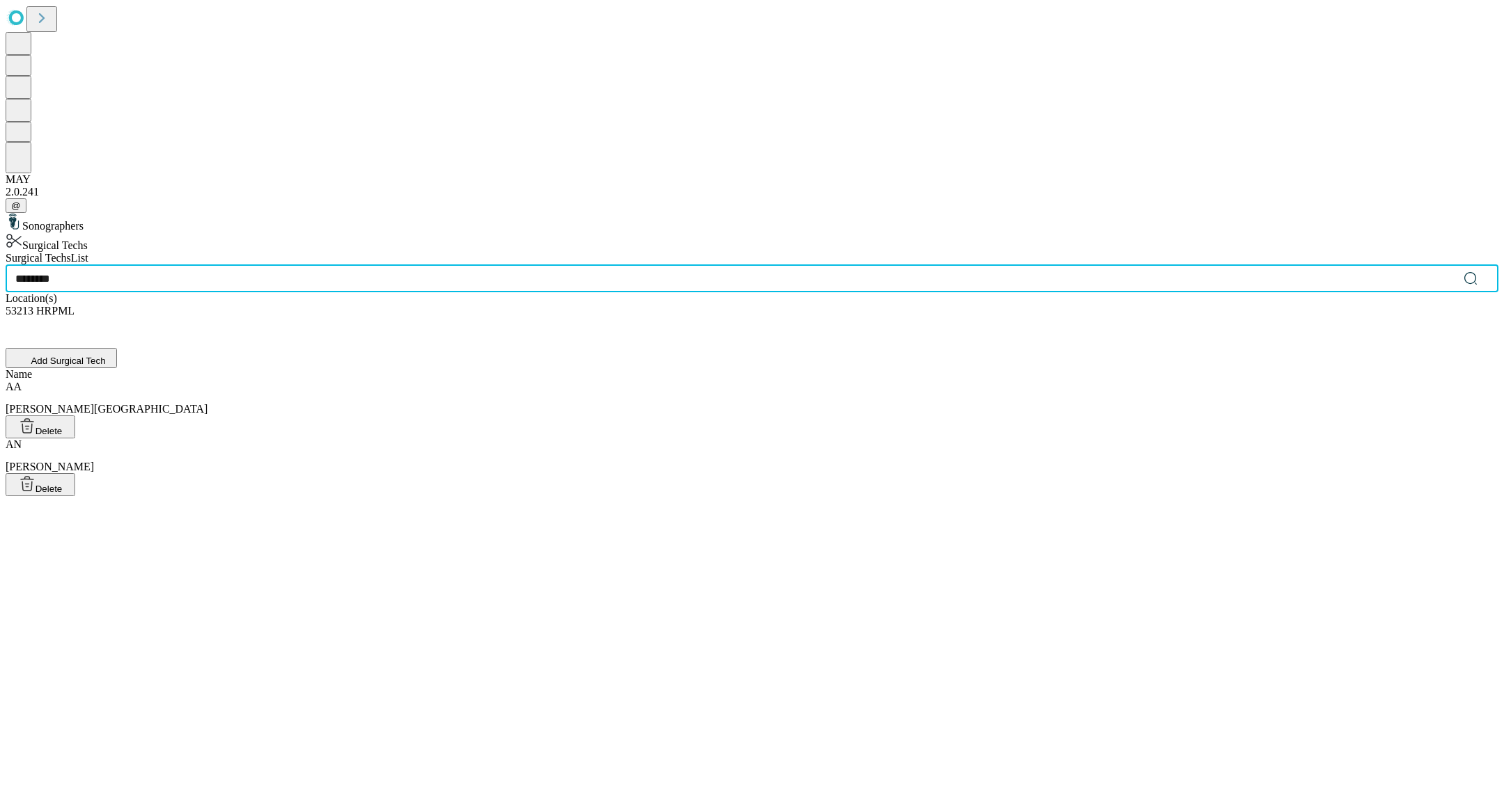
type input "********"
click at [492, 380] on div "[PERSON_NAME], [PERSON_NAME]" at bounding box center [752, 398] width 1493 height 35
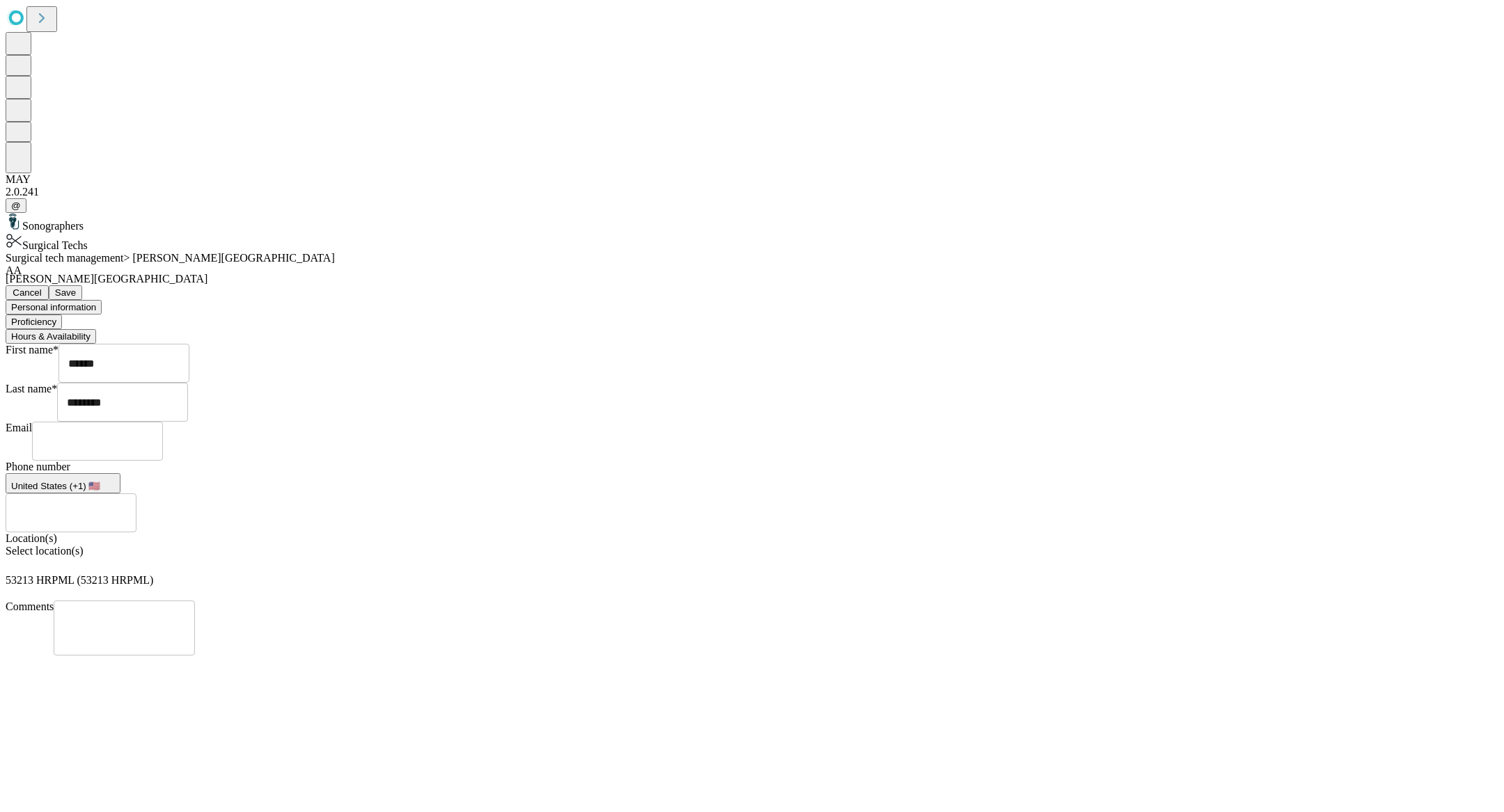
click at [96, 329] on button "Hours & Availability" at bounding box center [50, 337] width 90 height 15
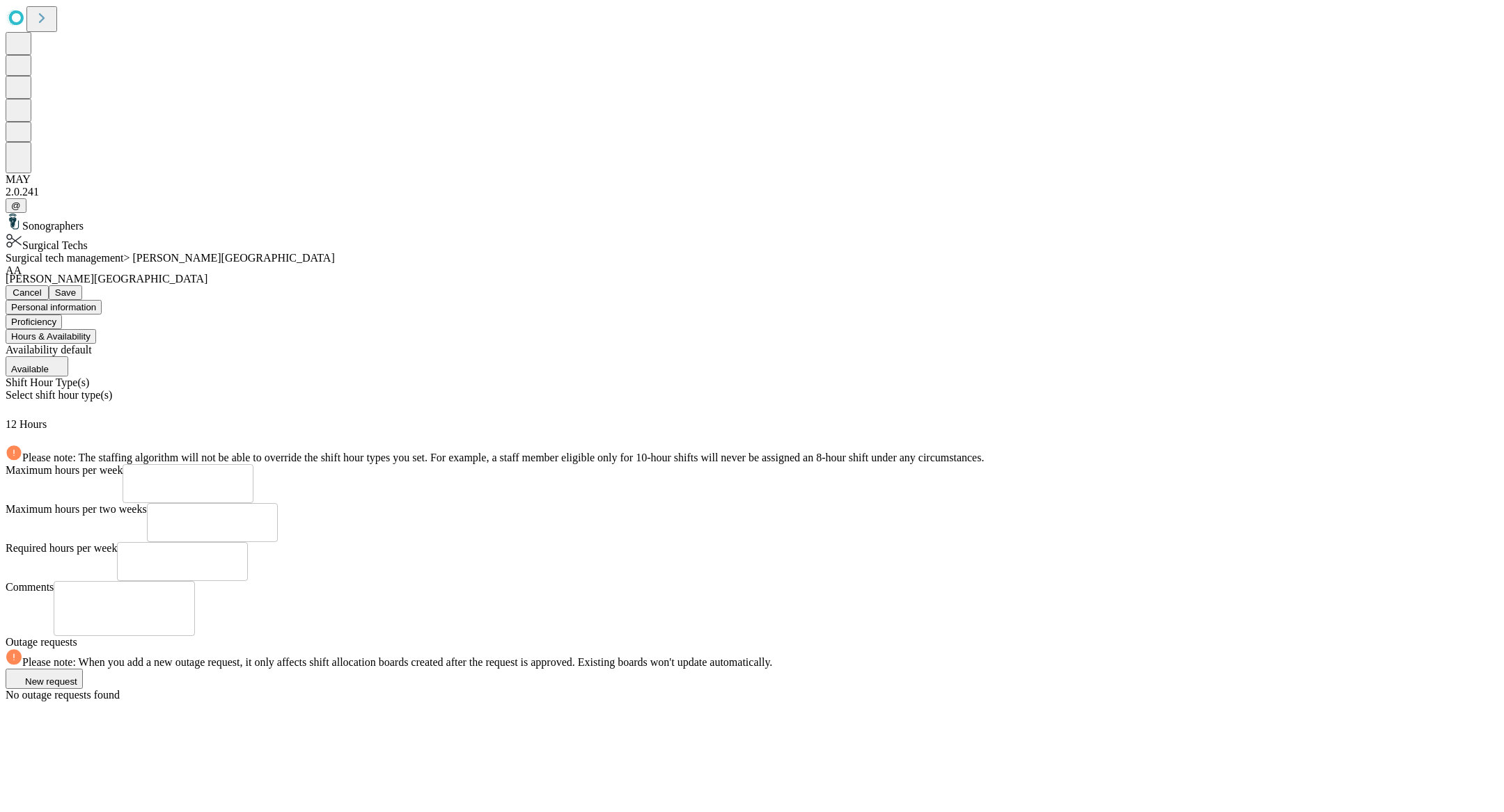
click at [62, 315] on button "Proficiency" at bounding box center [34, 322] width 57 height 15
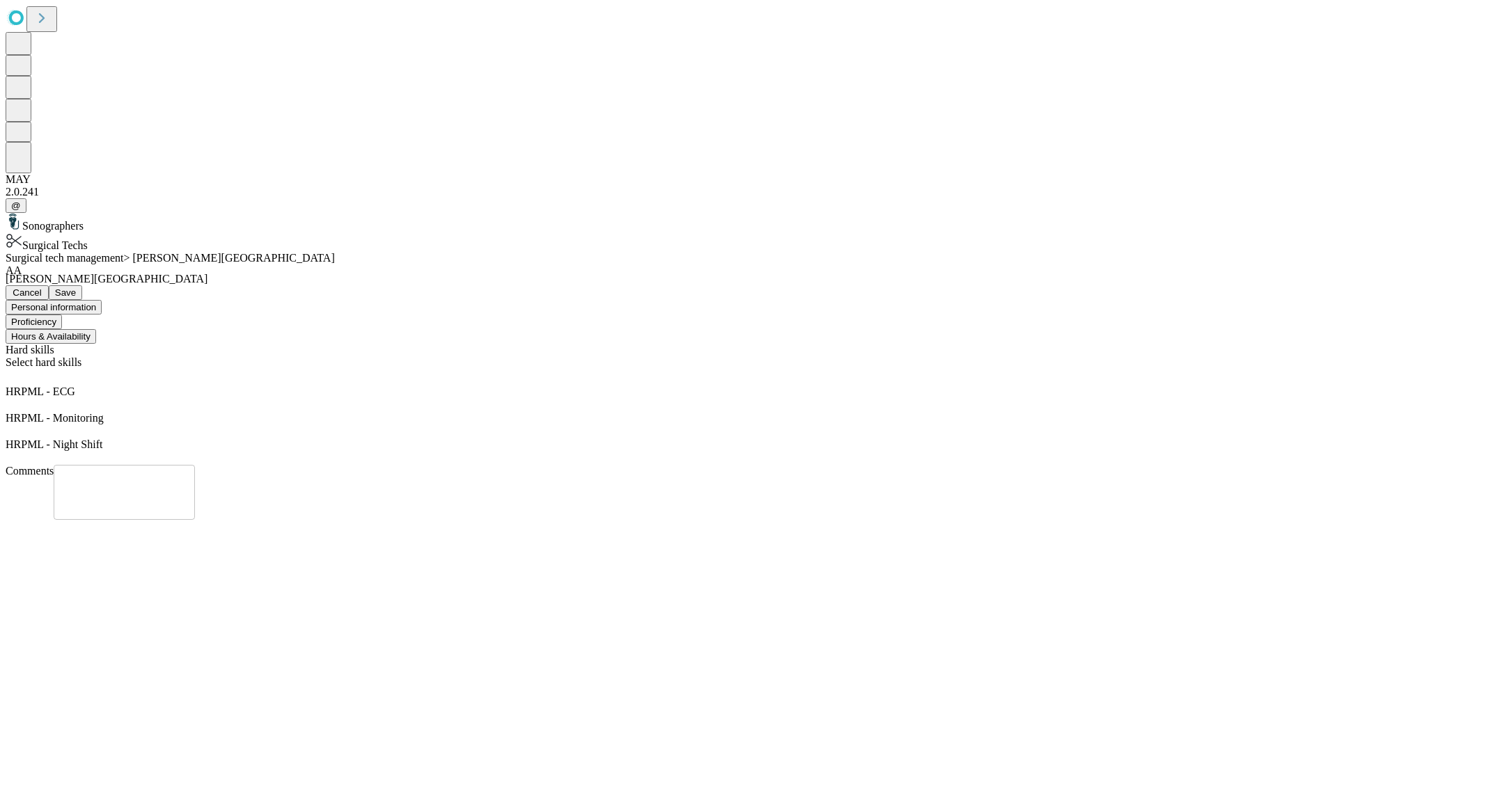
click at [96, 329] on button "Hours & Availability" at bounding box center [50, 337] width 90 height 15
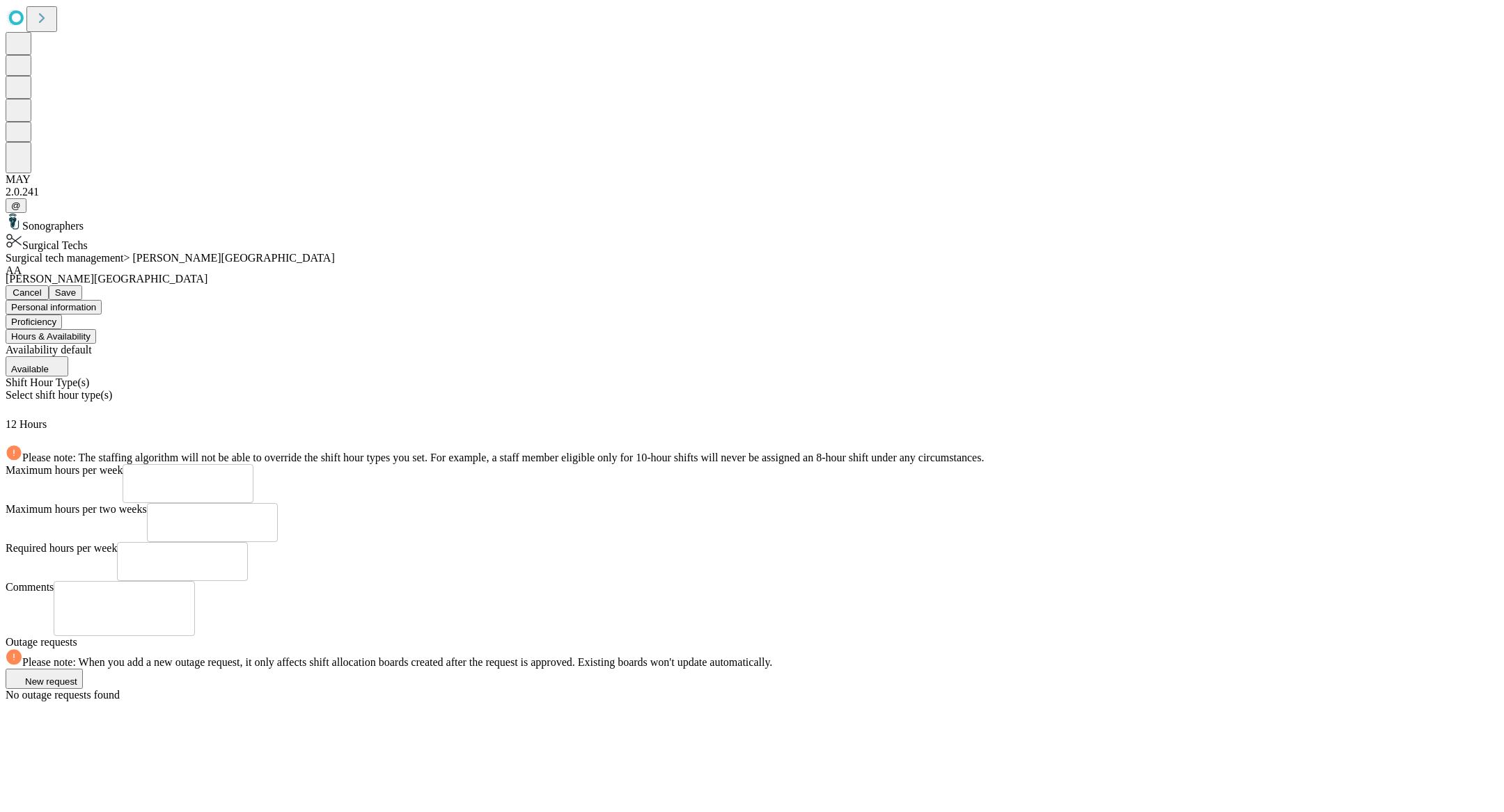
click at [553, 389] on div "Select shift hour type(s)" at bounding box center [752, 403] width 1493 height 29
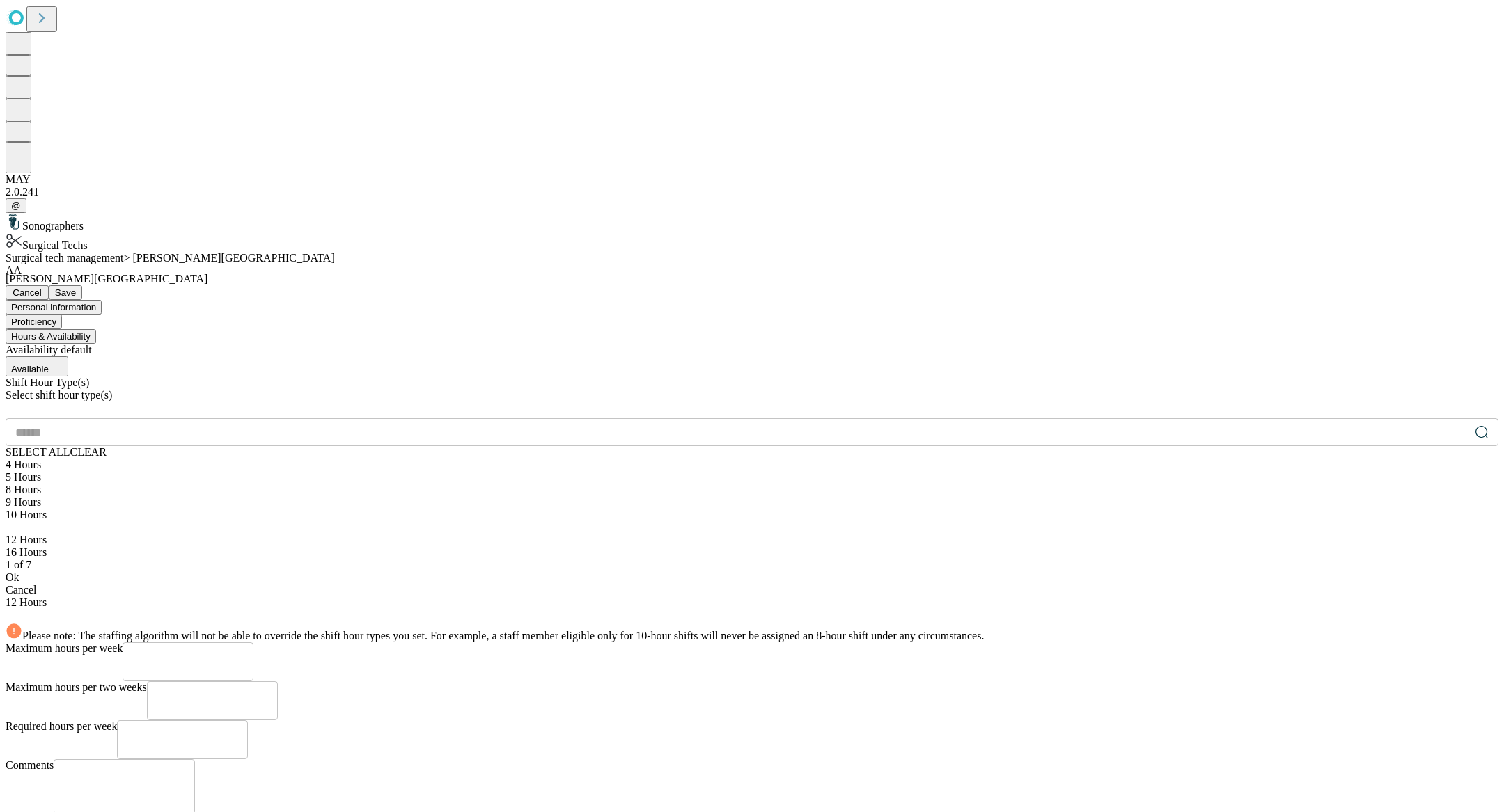
click at [392, 484] on div "8 Hours" at bounding box center [752, 490] width 1493 height 13
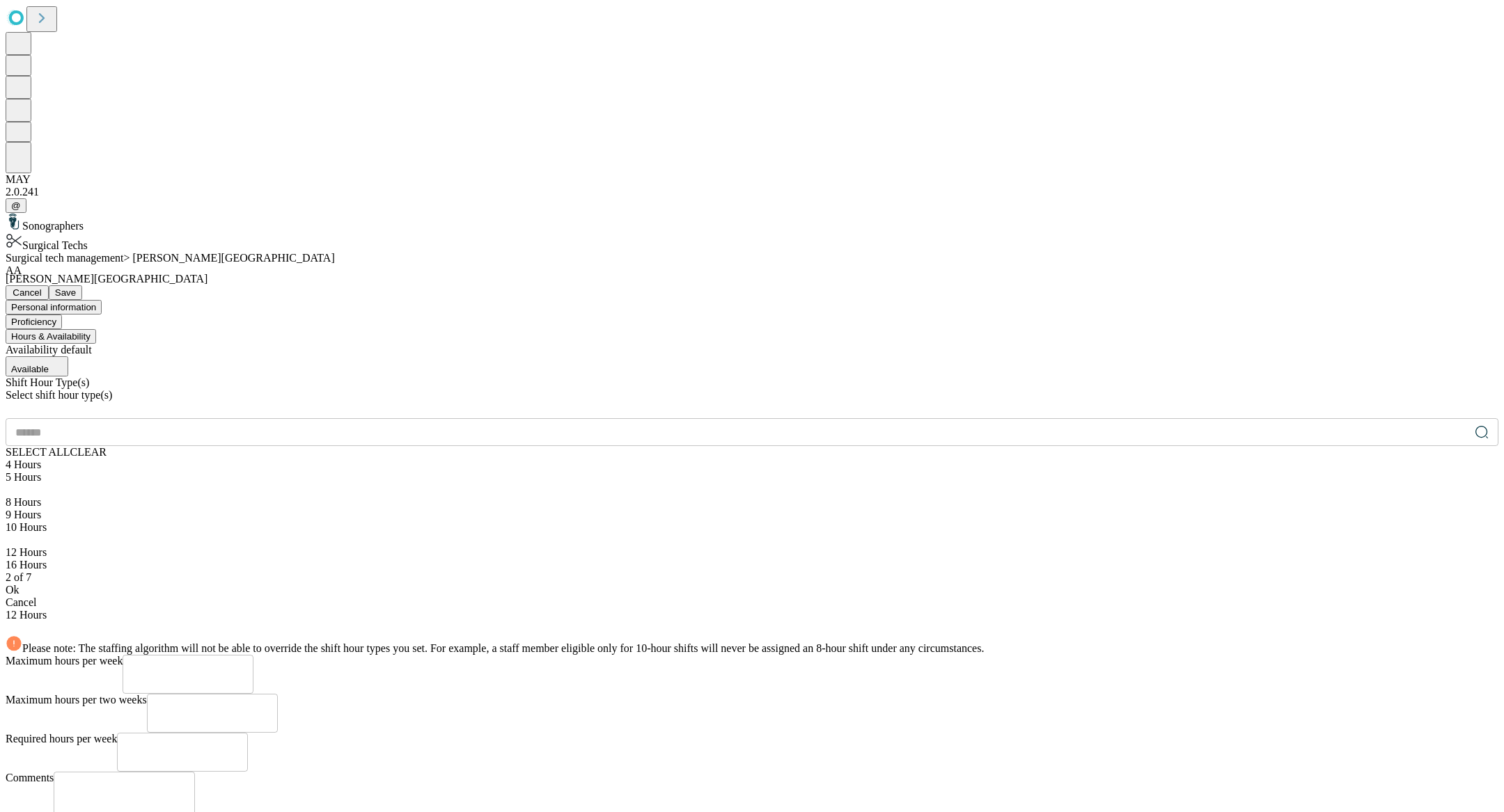
click at [453, 584] on div "Ok" at bounding box center [752, 590] width 1493 height 13
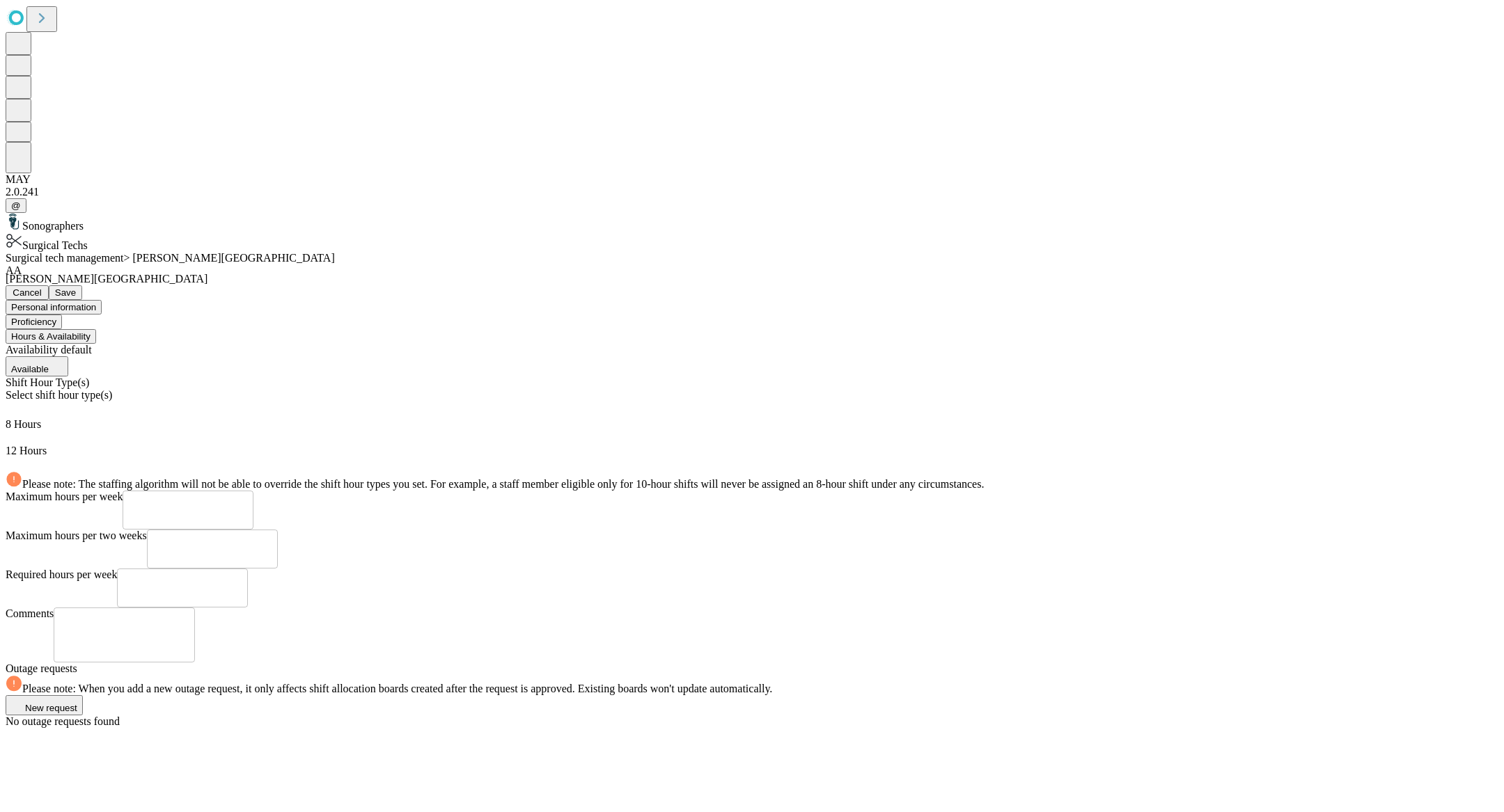
click at [76, 287] on span "Save" at bounding box center [65, 292] width 21 height 10
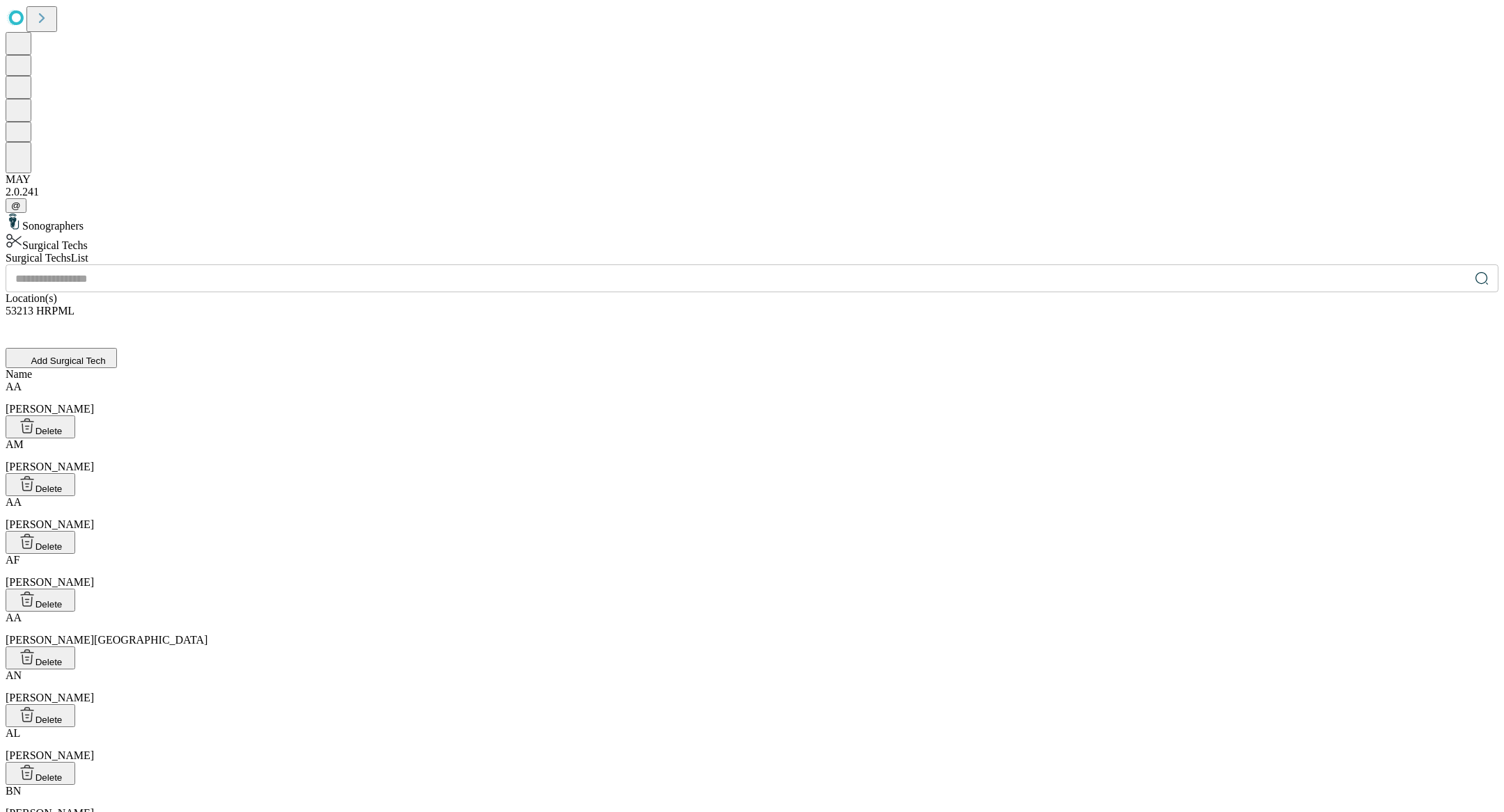
click at [577, 265] on input "text" at bounding box center [737, 278] width 1464 height 28
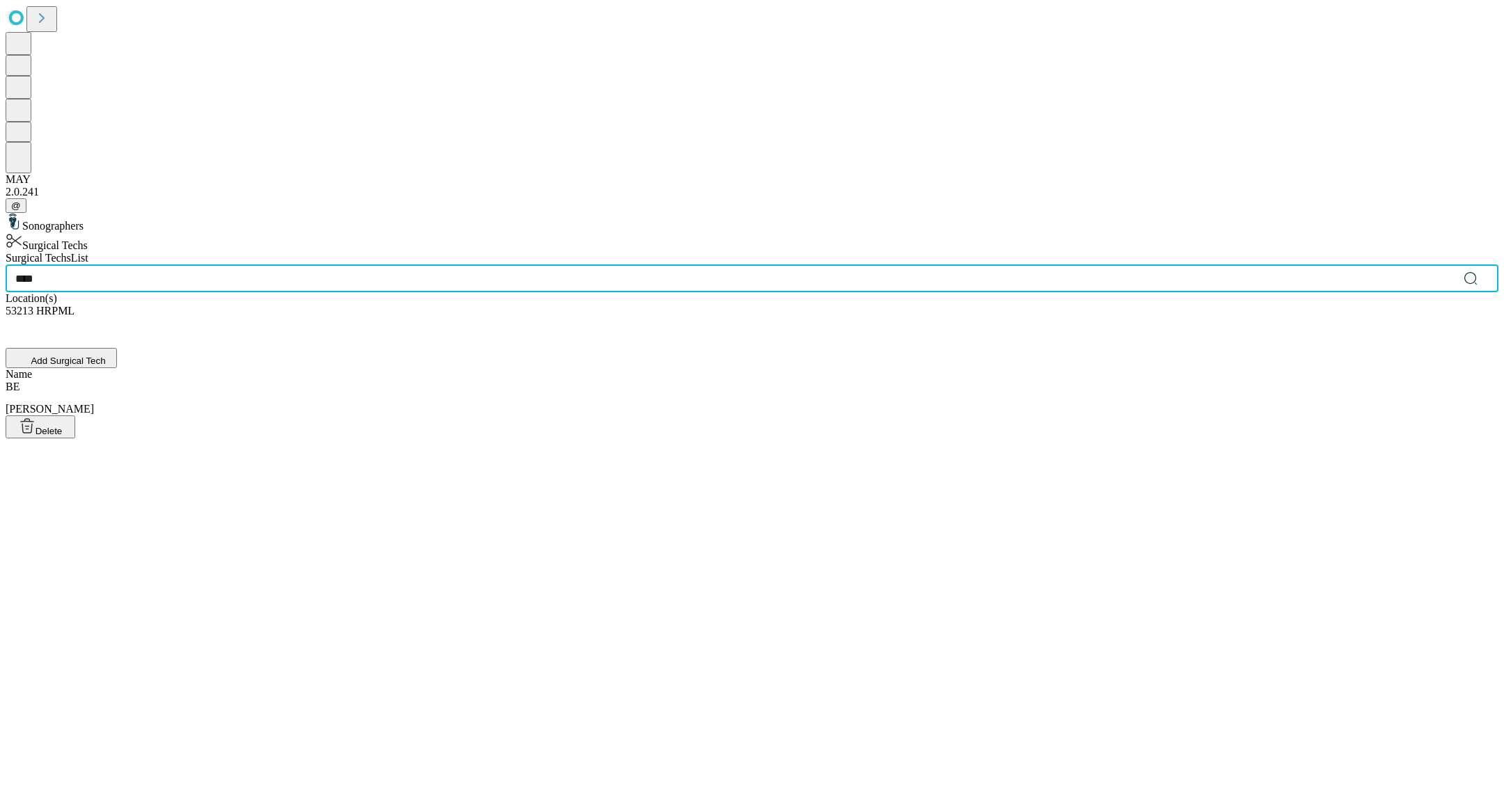
type input "****"
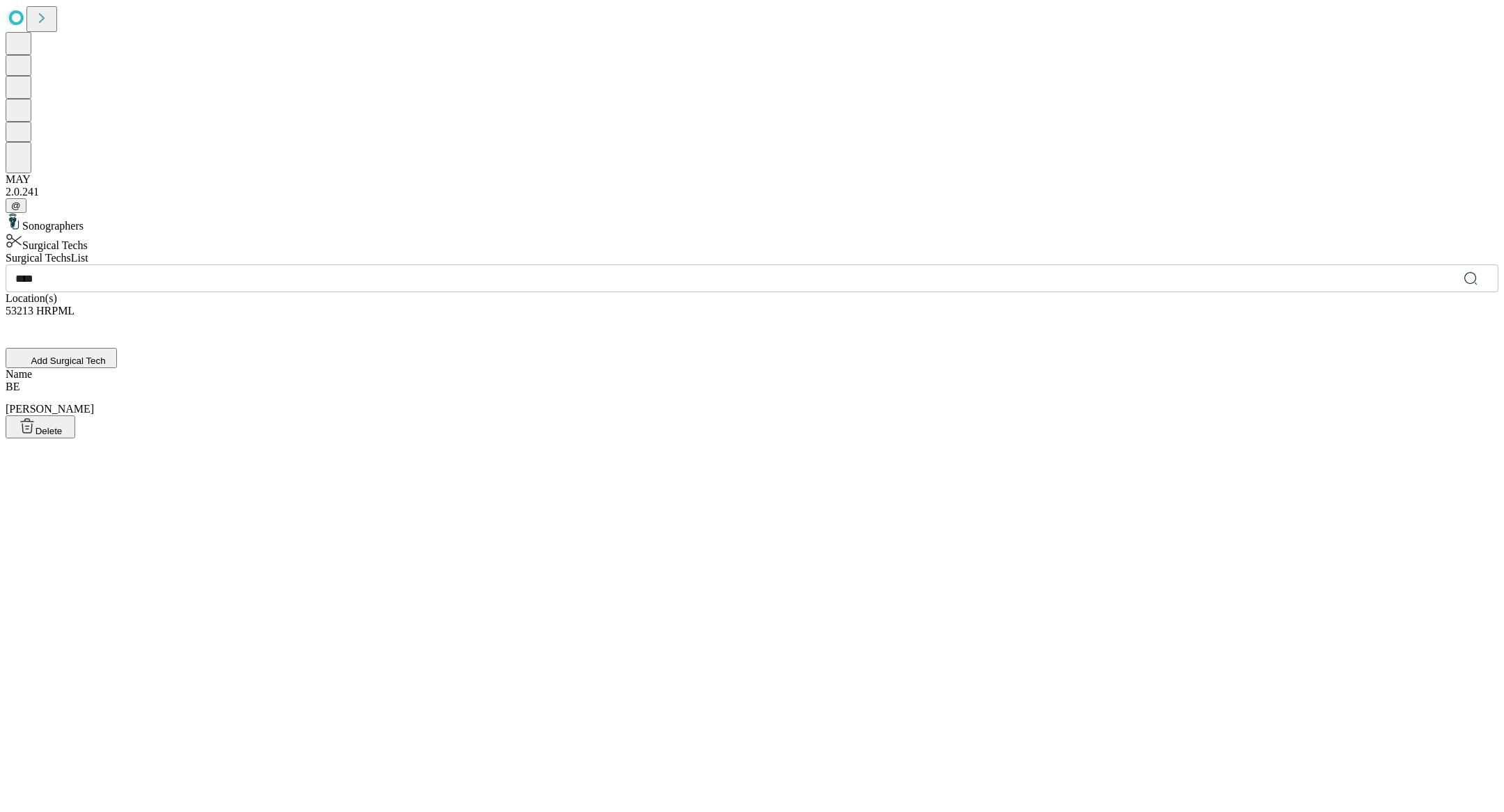
click at [507, 380] on div "BE [PERSON_NAME]" at bounding box center [752, 398] width 1493 height 35
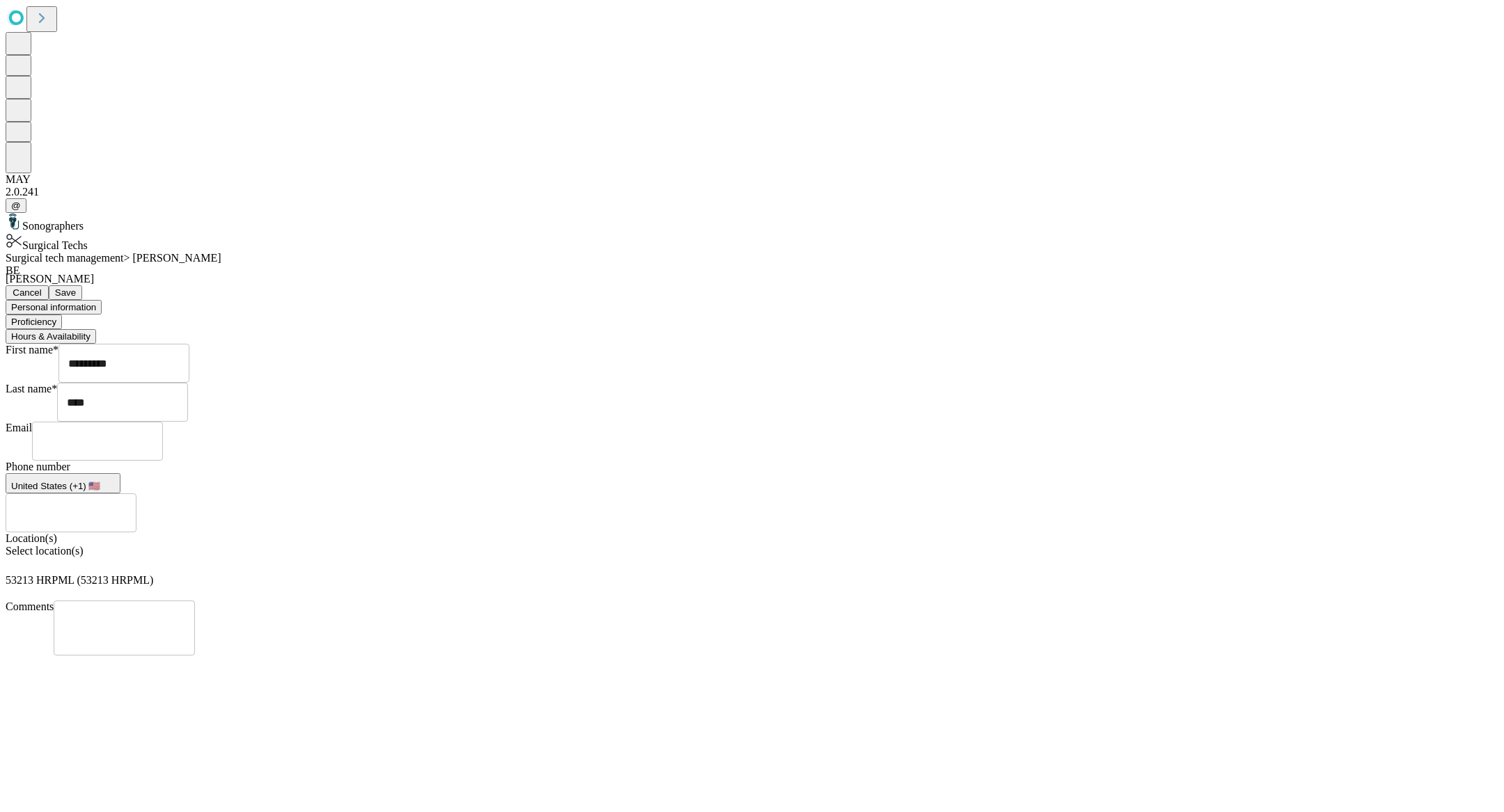
click at [96, 329] on button "Hours & Availability" at bounding box center [50, 337] width 90 height 15
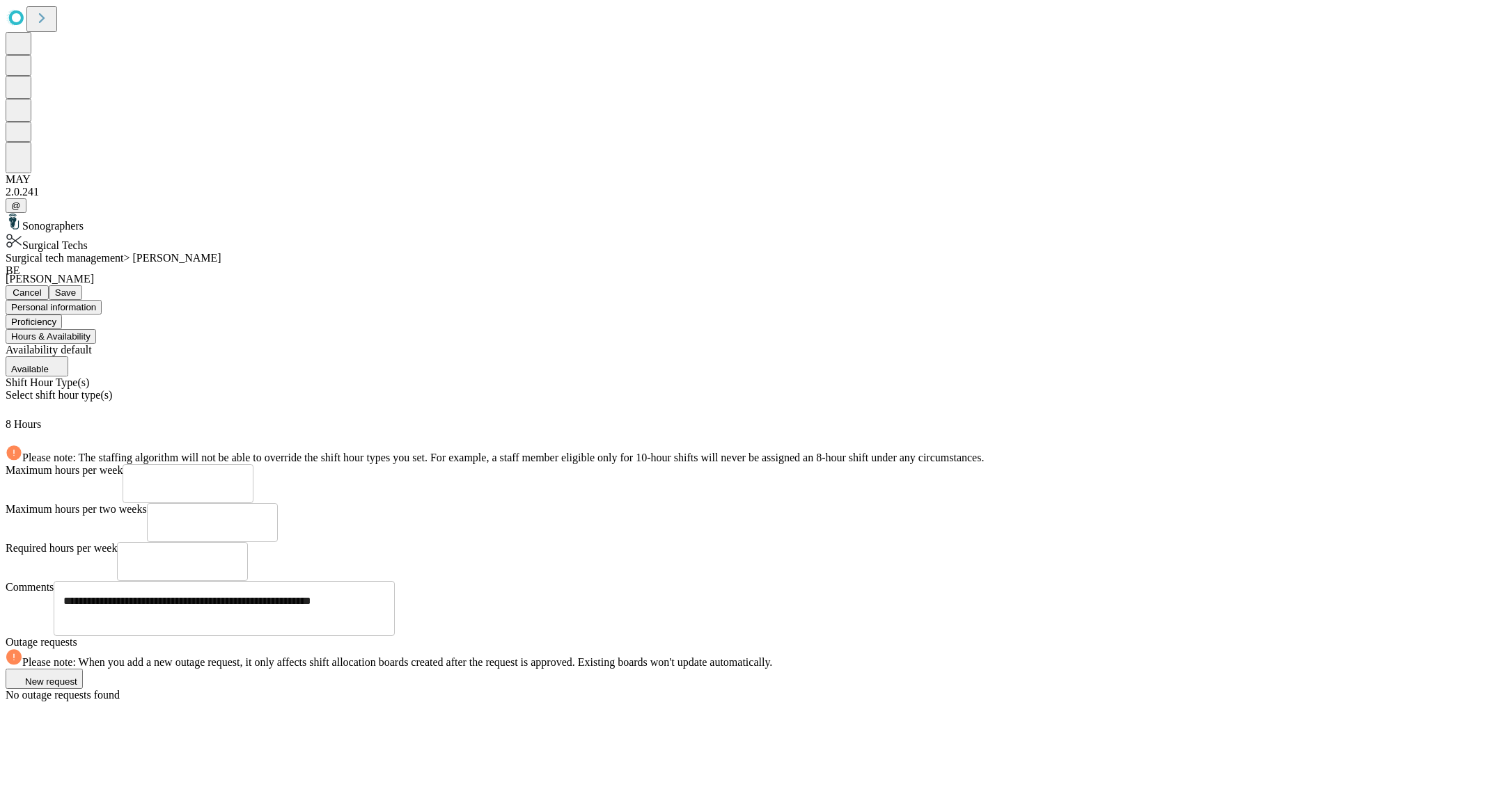
click at [510, 377] on div "Shift Hour Type(s) Select shift hour type(s) 8 Hours" at bounding box center [752, 411] width 1493 height 68
click at [510, 389] on div "Select shift hour type(s)" at bounding box center [752, 403] width 1493 height 29
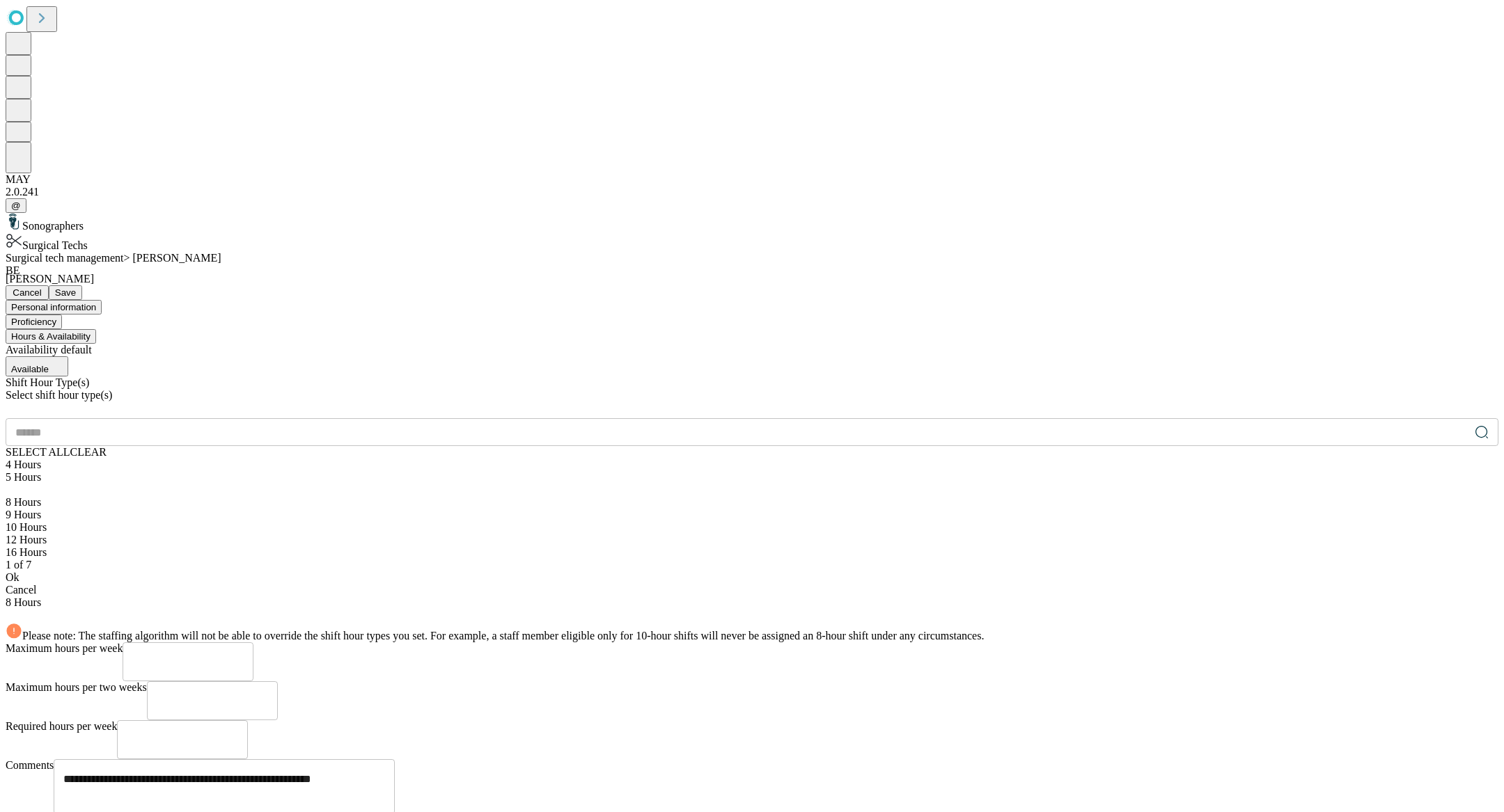
click at [685, 419] on div "​ SELECT ALL CLEAR 4 Hours 5 Hours 8 Hours 9 Hours 10 Hours 12 Hours 16 Hours" at bounding box center [752, 489] width 1493 height 141
click at [379, 534] on div "12 Hours" at bounding box center [752, 540] width 1493 height 13
click at [396, 534] on div "12 Hours" at bounding box center [752, 540] width 1493 height 13
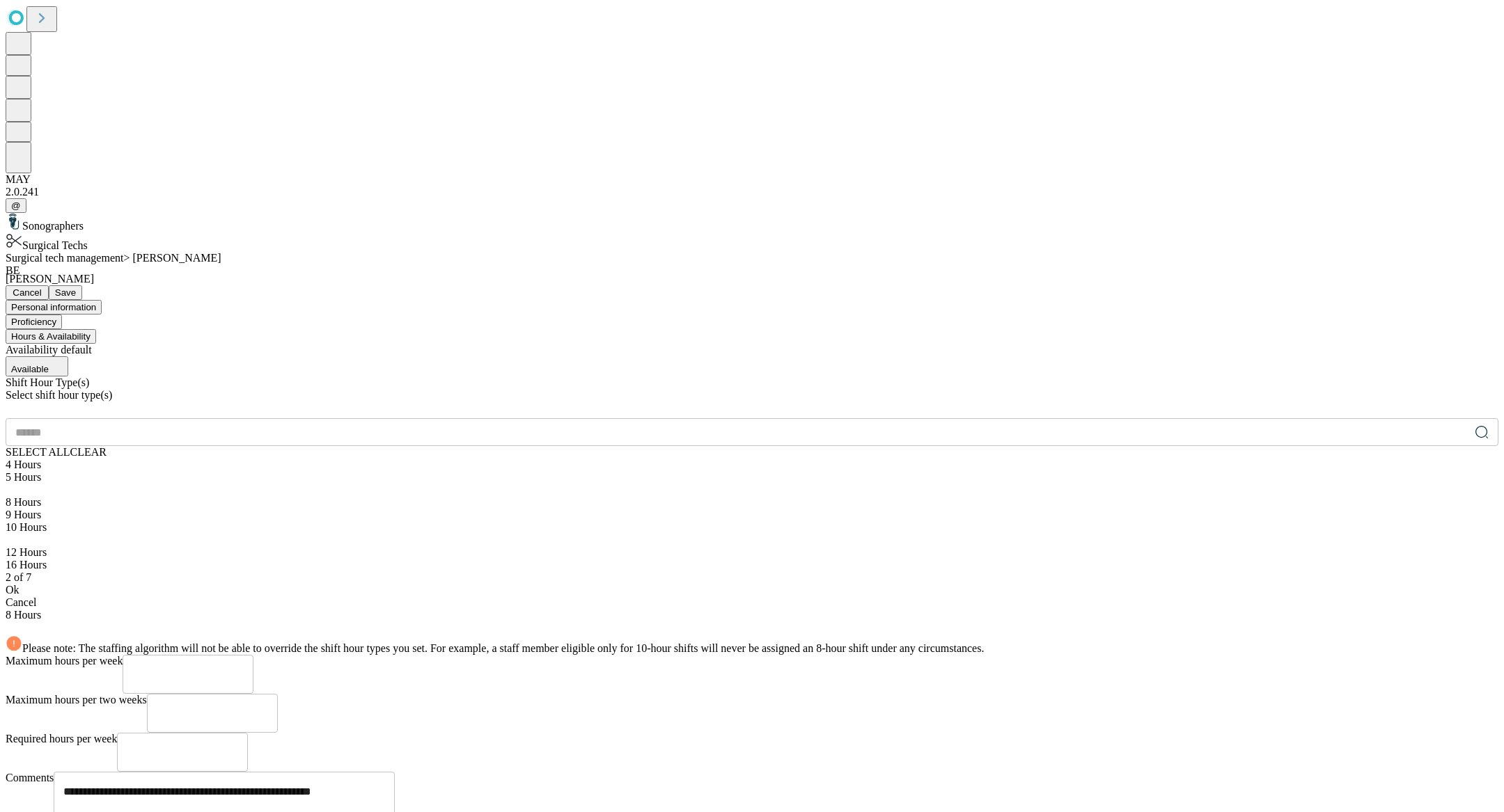
click at [430, 584] on div "Ok" at bounding box center [752, 590] width 1493 height 13
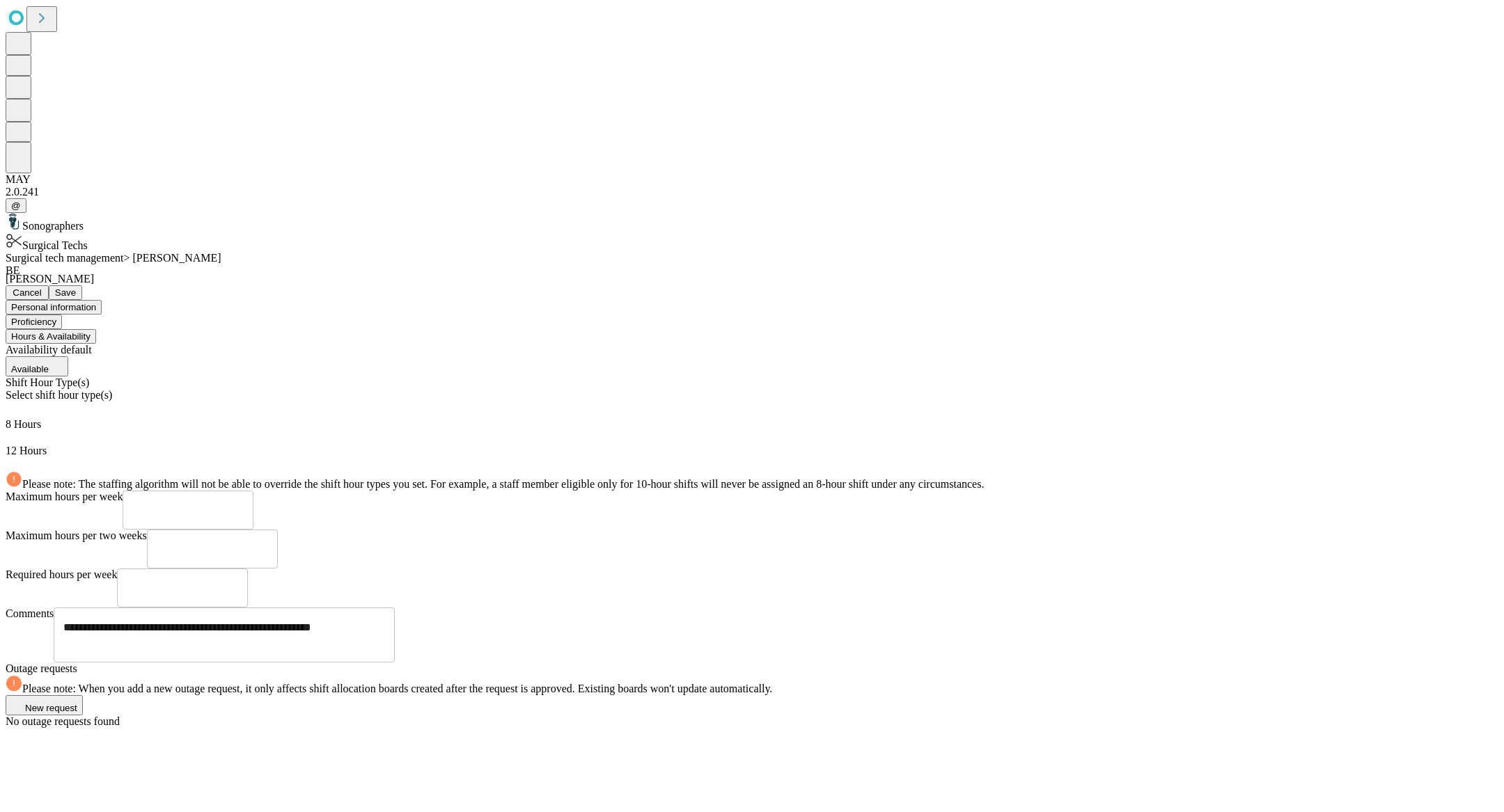
click at [385, 619] on textarea "**********" at bounding box center [224, 635] width 321 height 32
click at [885, 568] on div "Required hours per week ** ​" at bounding box center [752, 588] width 1493 height 39
click at [76, 287] on span "Save" at bounding box center [65, 292] width 21 height 10
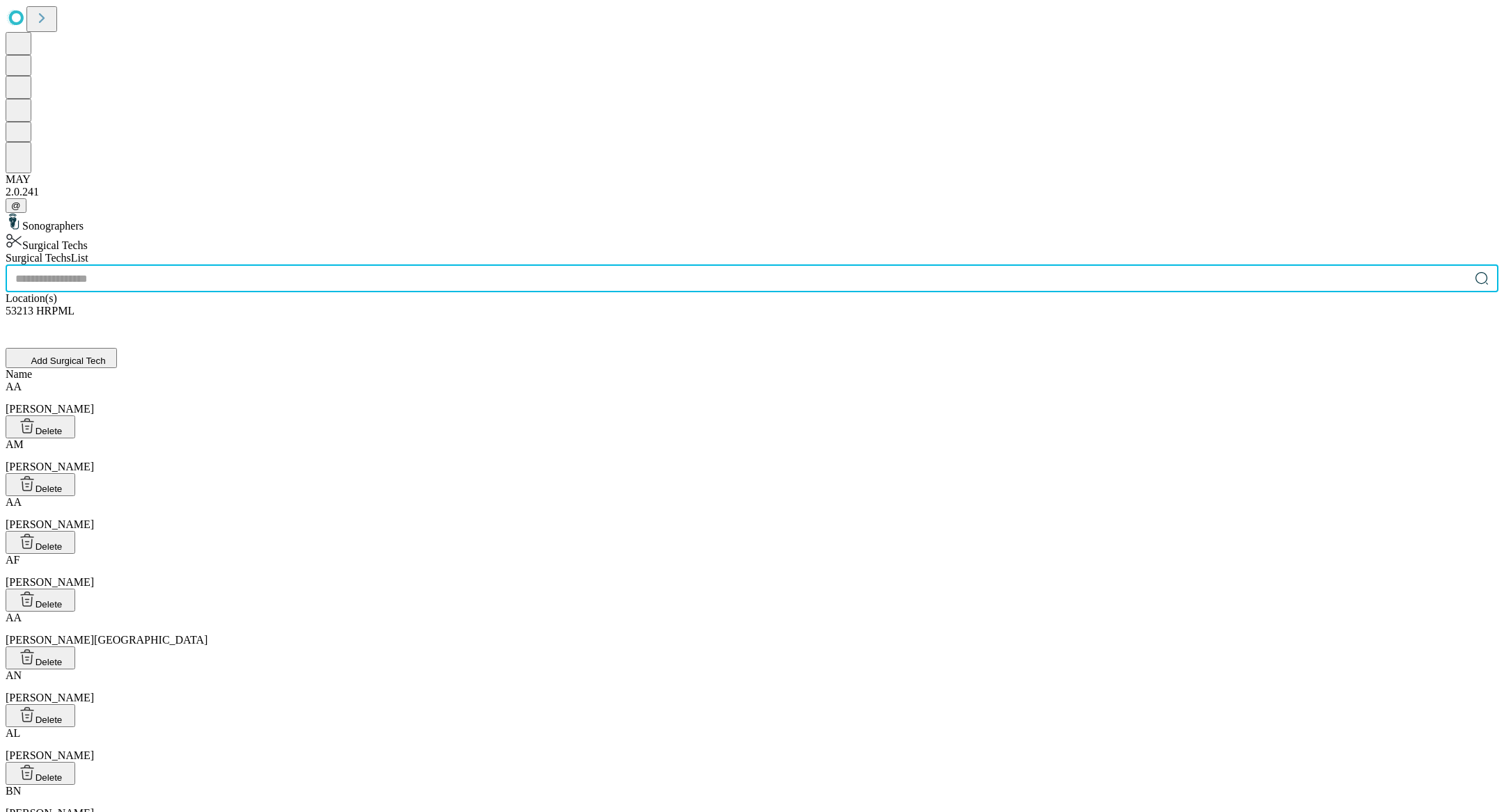
click at [538, 265] on input "text" at bounding box center [737, 278] width 1464 height 28
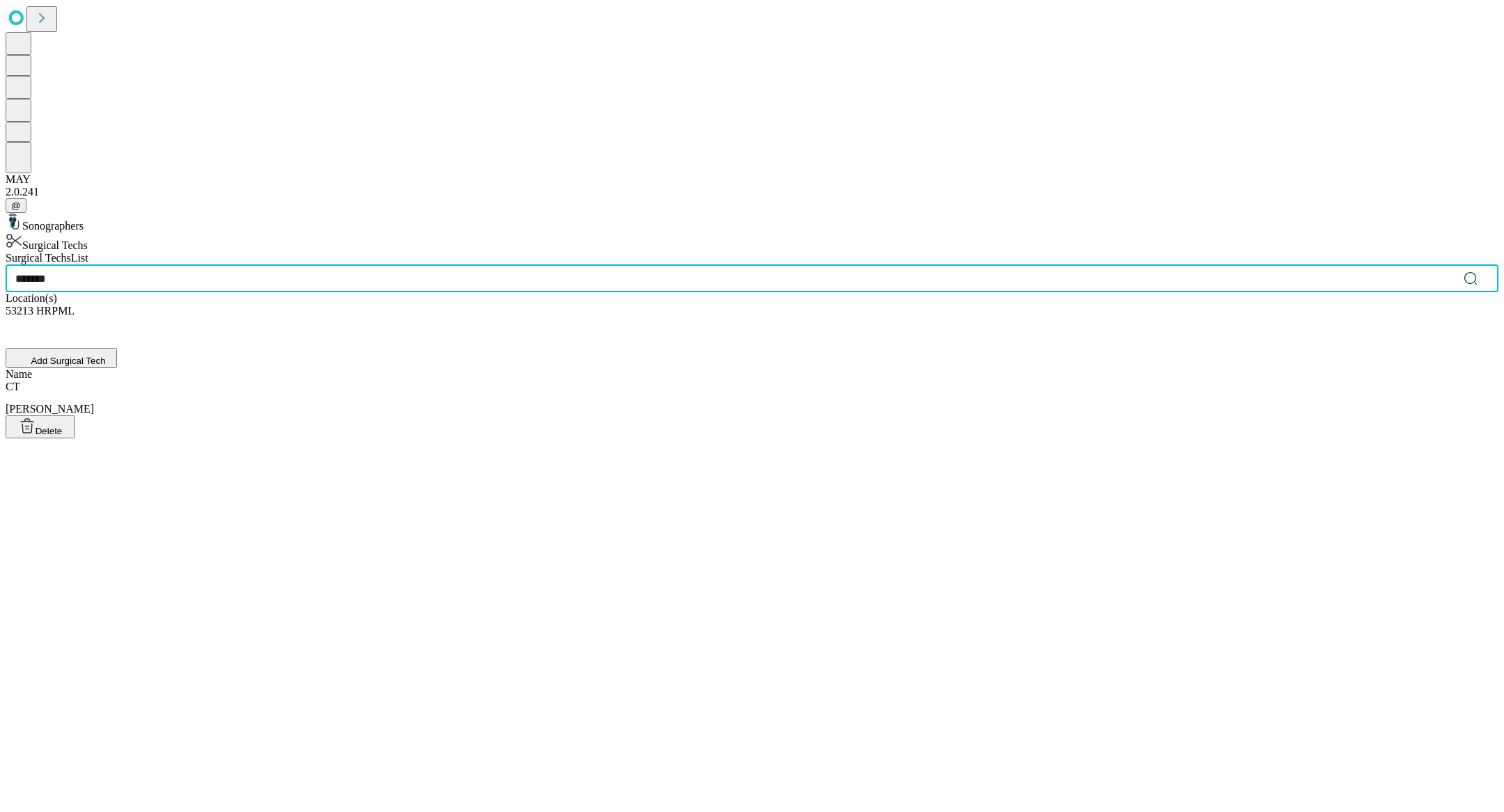
type input "*******"
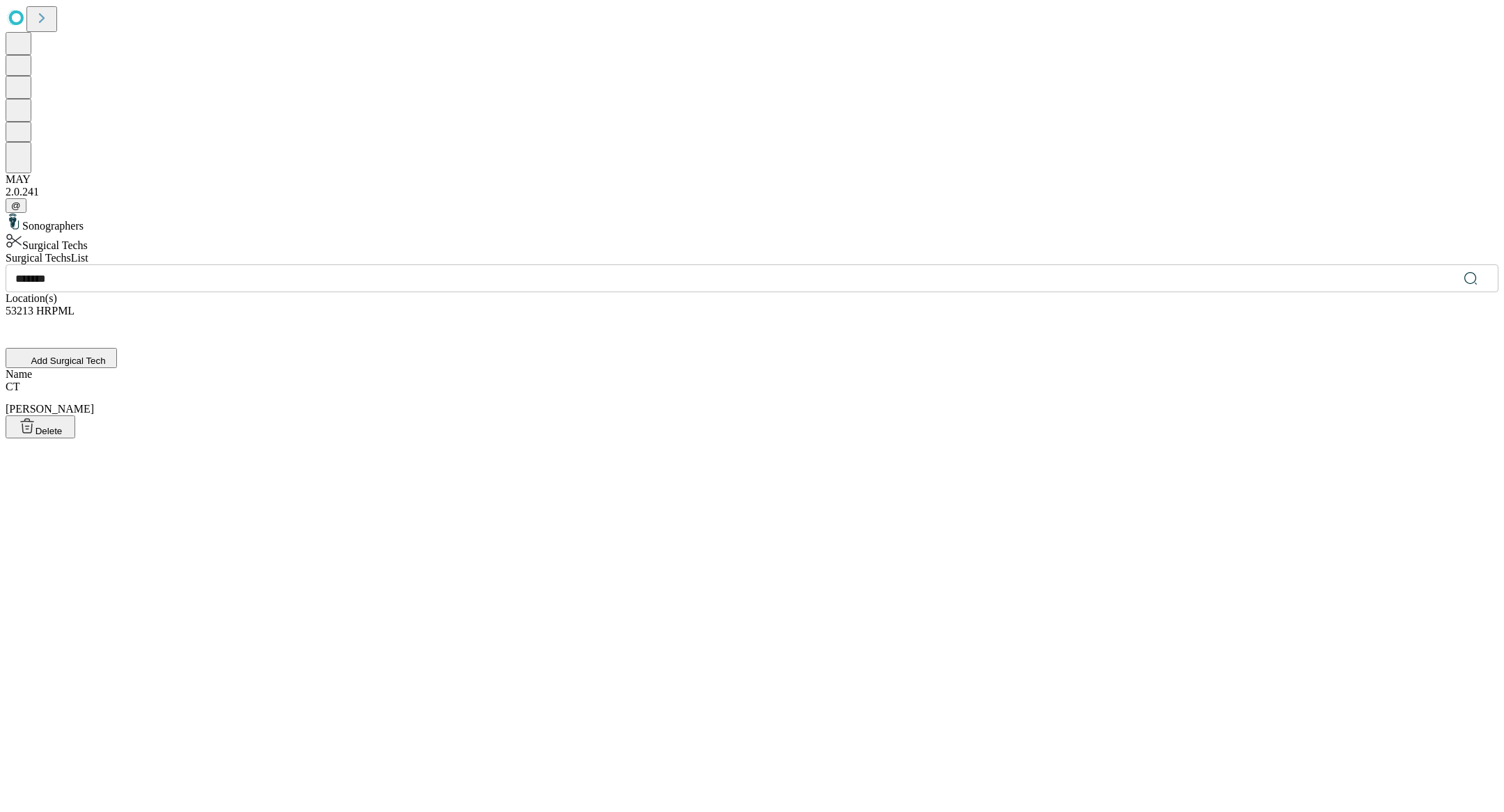
click at [500, 380] on div "CT [PERSON_NAME]" at bounding box center [752, 398] width 1493 height 35
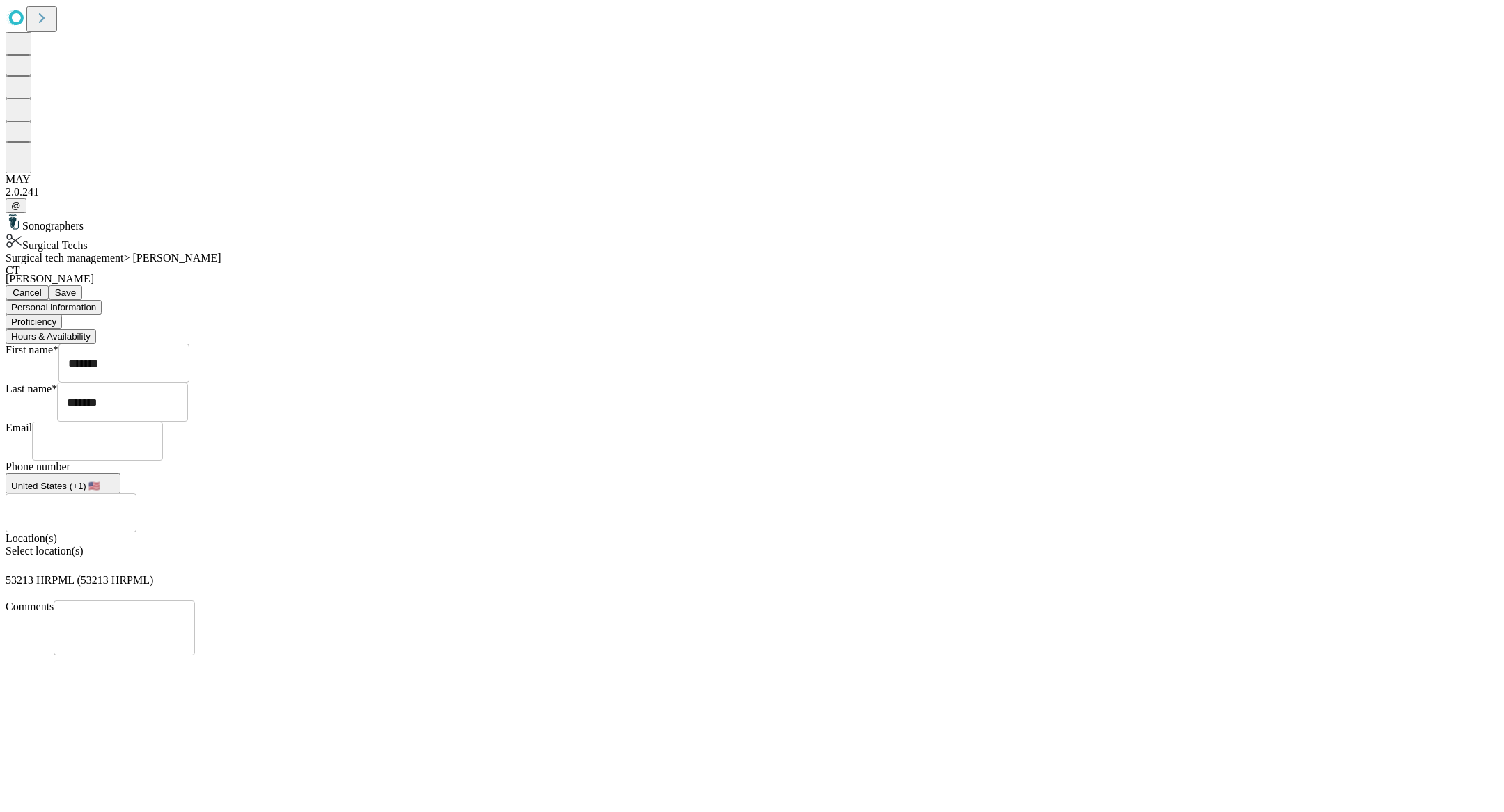
click at [589, 252] on div "Surgical tech management > [PERSON_NAME]" at bounding box center [752, 258] width 1493 height 13
click at [96, 329] on button "Hours & Availability" at bounding box center [50, 337] width 90 height 15
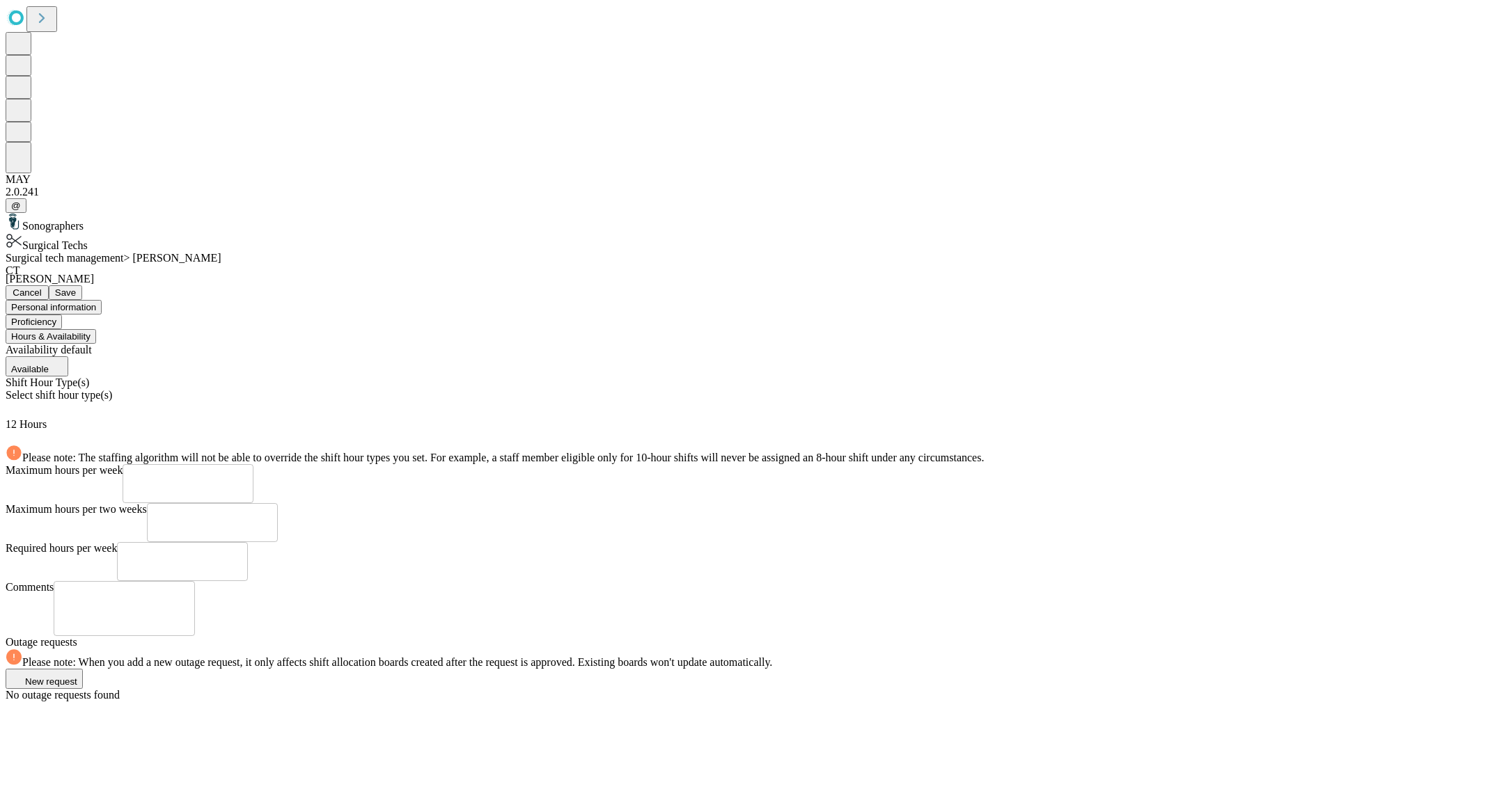
click at [530, 377] on div "Shift Hour Type(s) Select shift hour type(s) 12 Hours" at bounding box center [752, 411] width 1493 height 68
click at [533, 389] on div "Select shift hour type(s)" at bounding box center [752, 403] width 1493 height 29
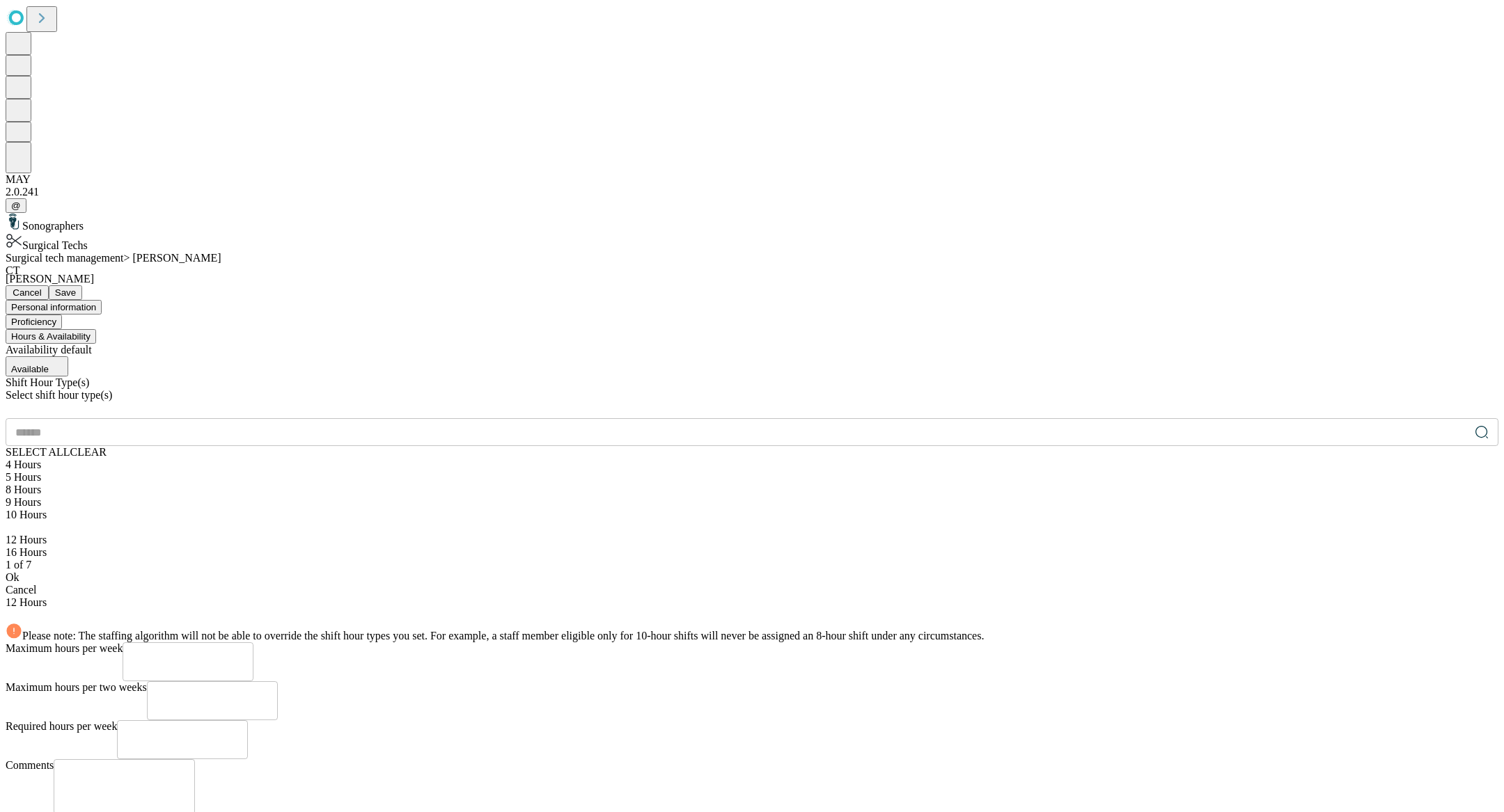
click at [403, 484] on div "8 Hours" at bounding box center [752, 490] width 1493 height 13
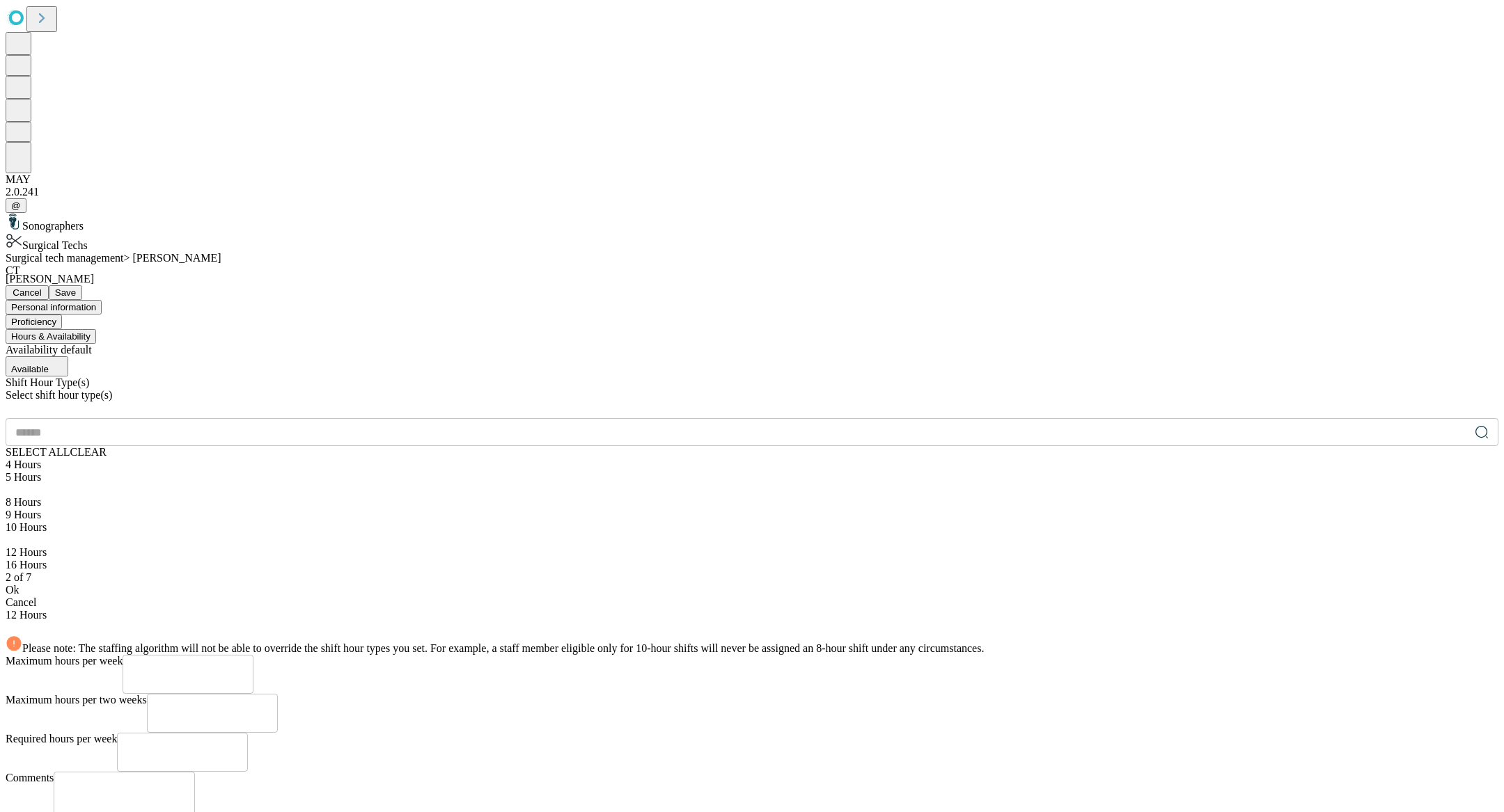
click at [464, 584] on div "Ok" at bounding box center [752, 590] width 1493 height 13
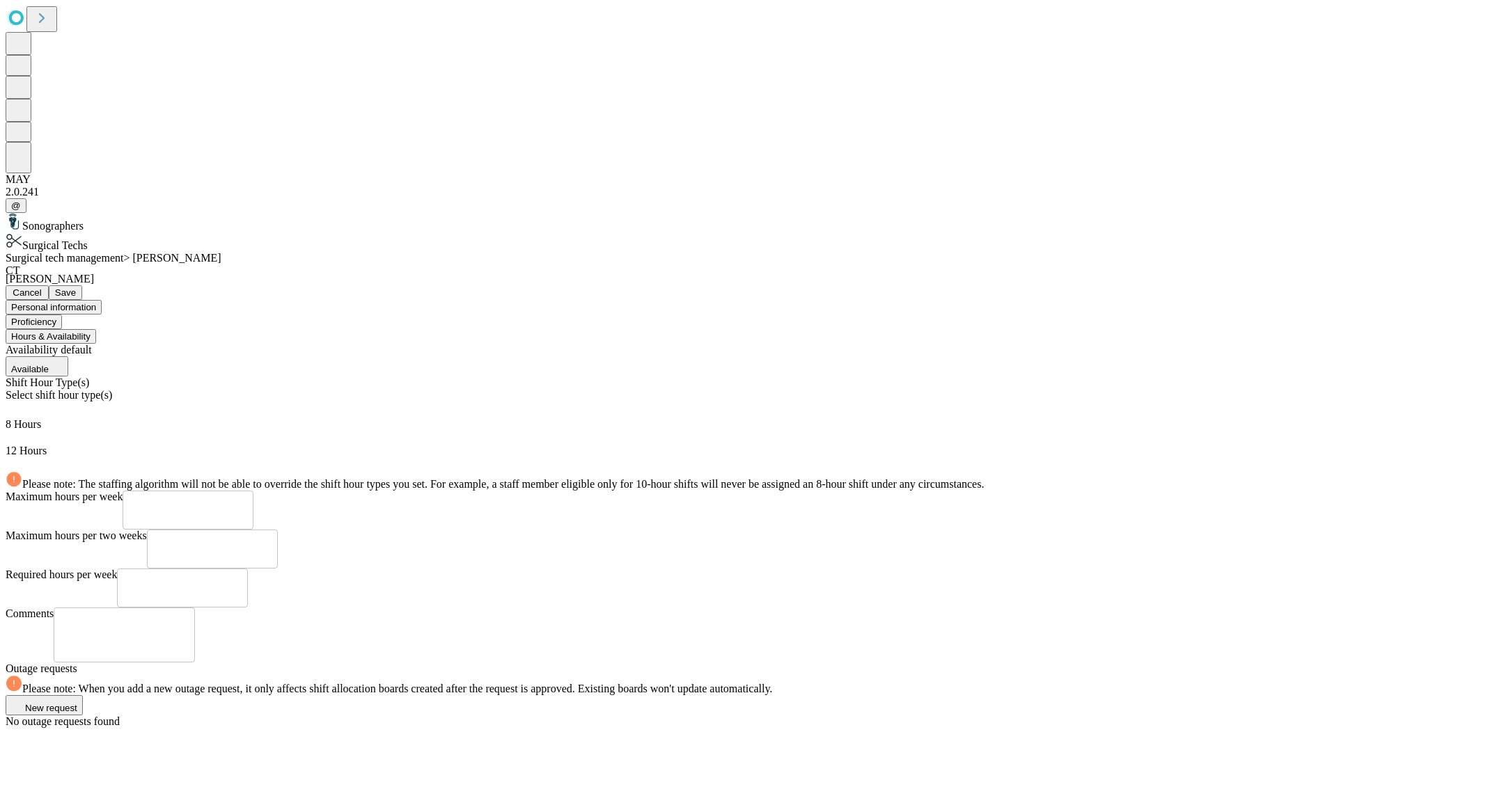
click at [62, 315] on button "Proficiency" at bounding box center [34, 322] width 57 height 15
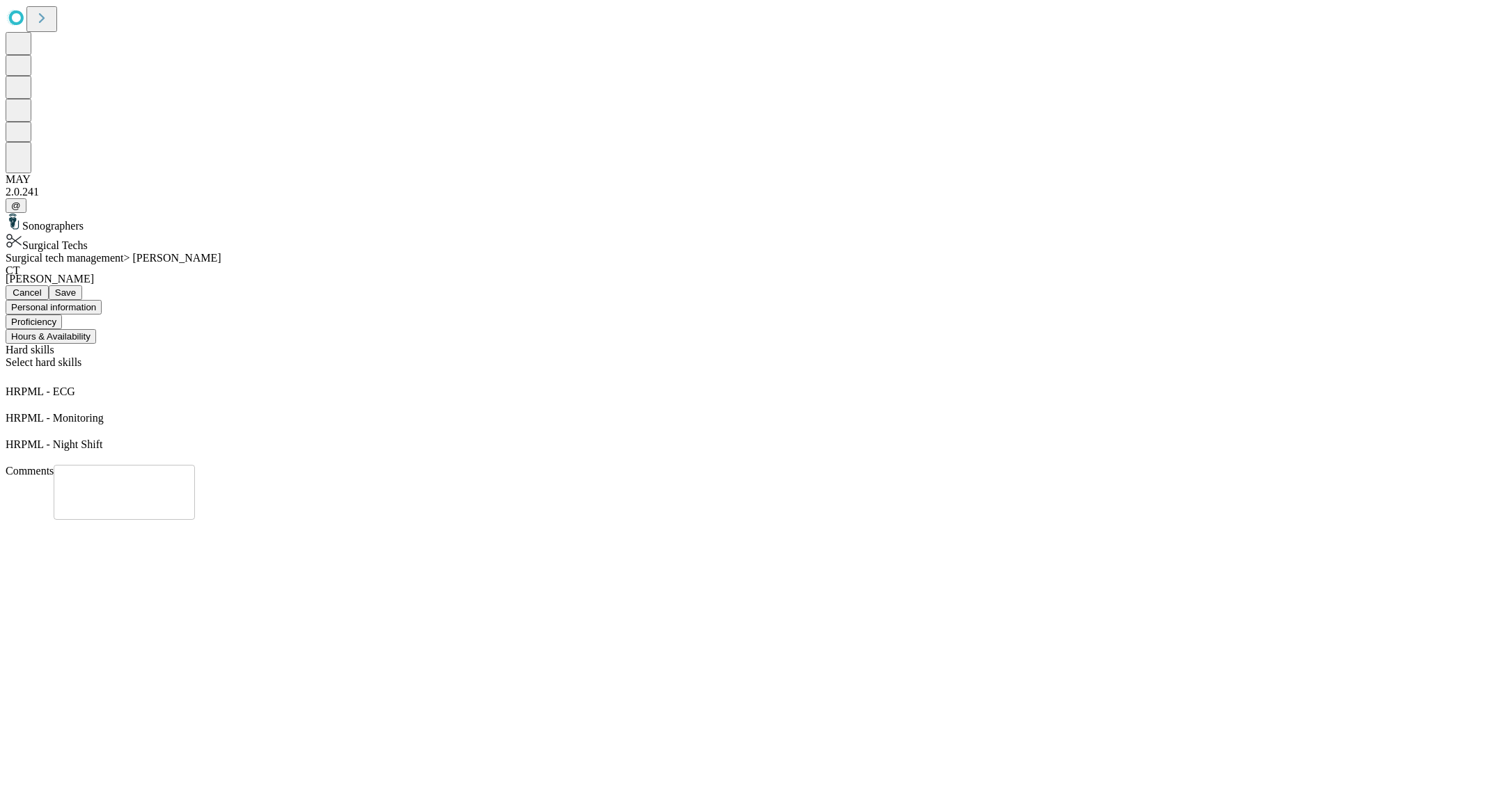
click at [82, 286] on button "Save" at bounding box center [65, 293] width 34 height 15
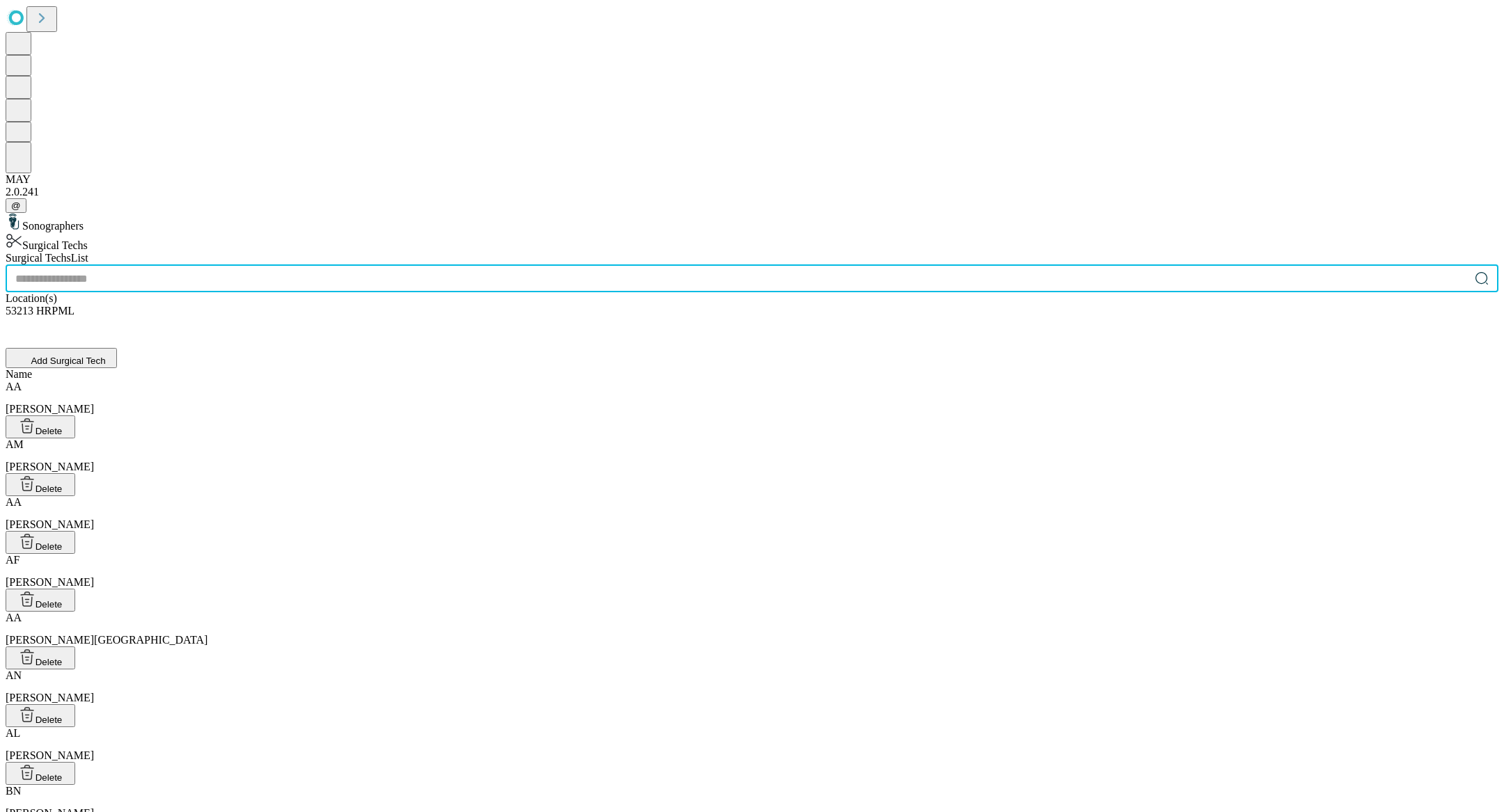
click at [558, 265] on input "text" at bounding box center [737, 278] width 1464 height 28
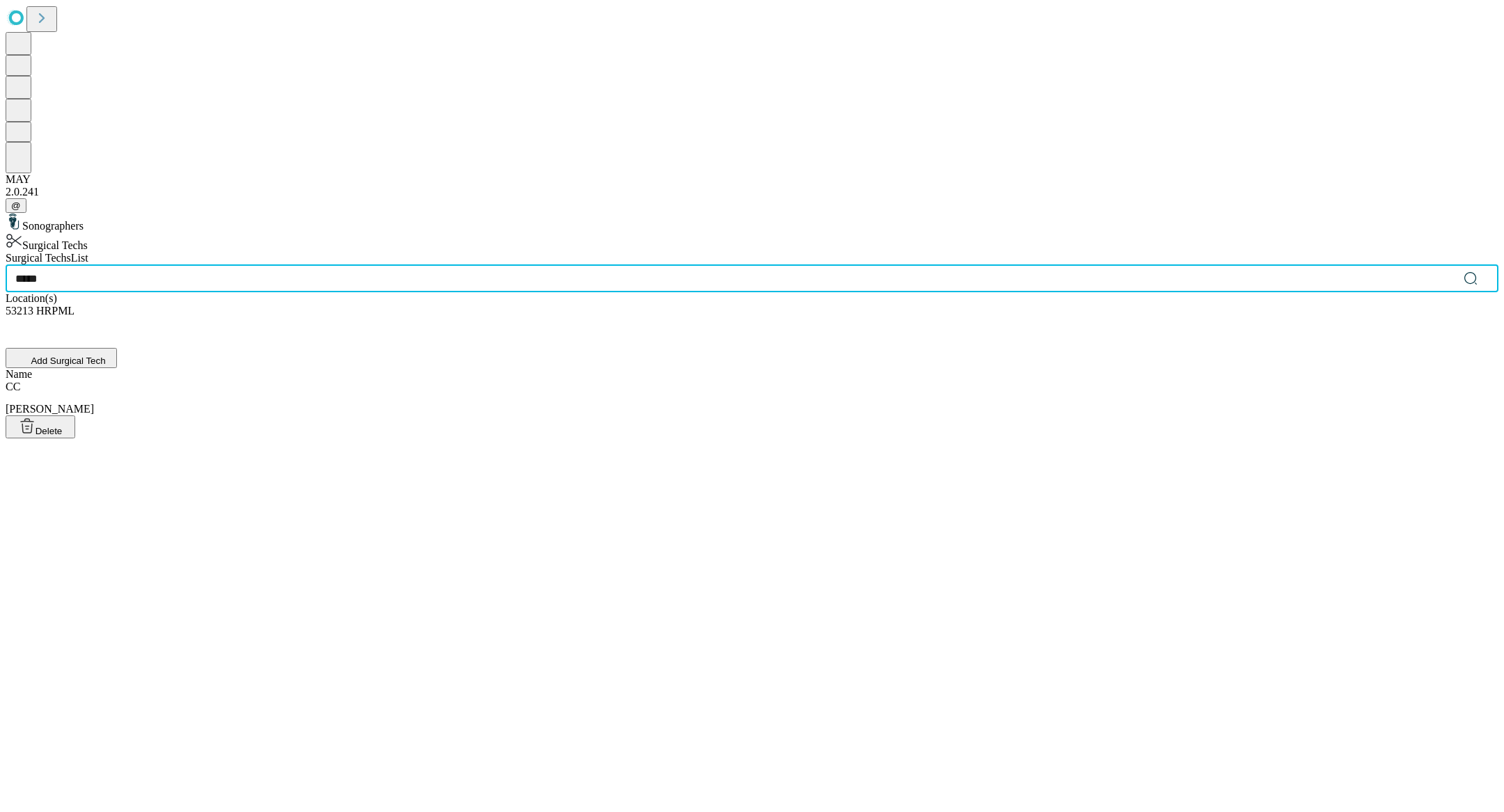
type input "*****"
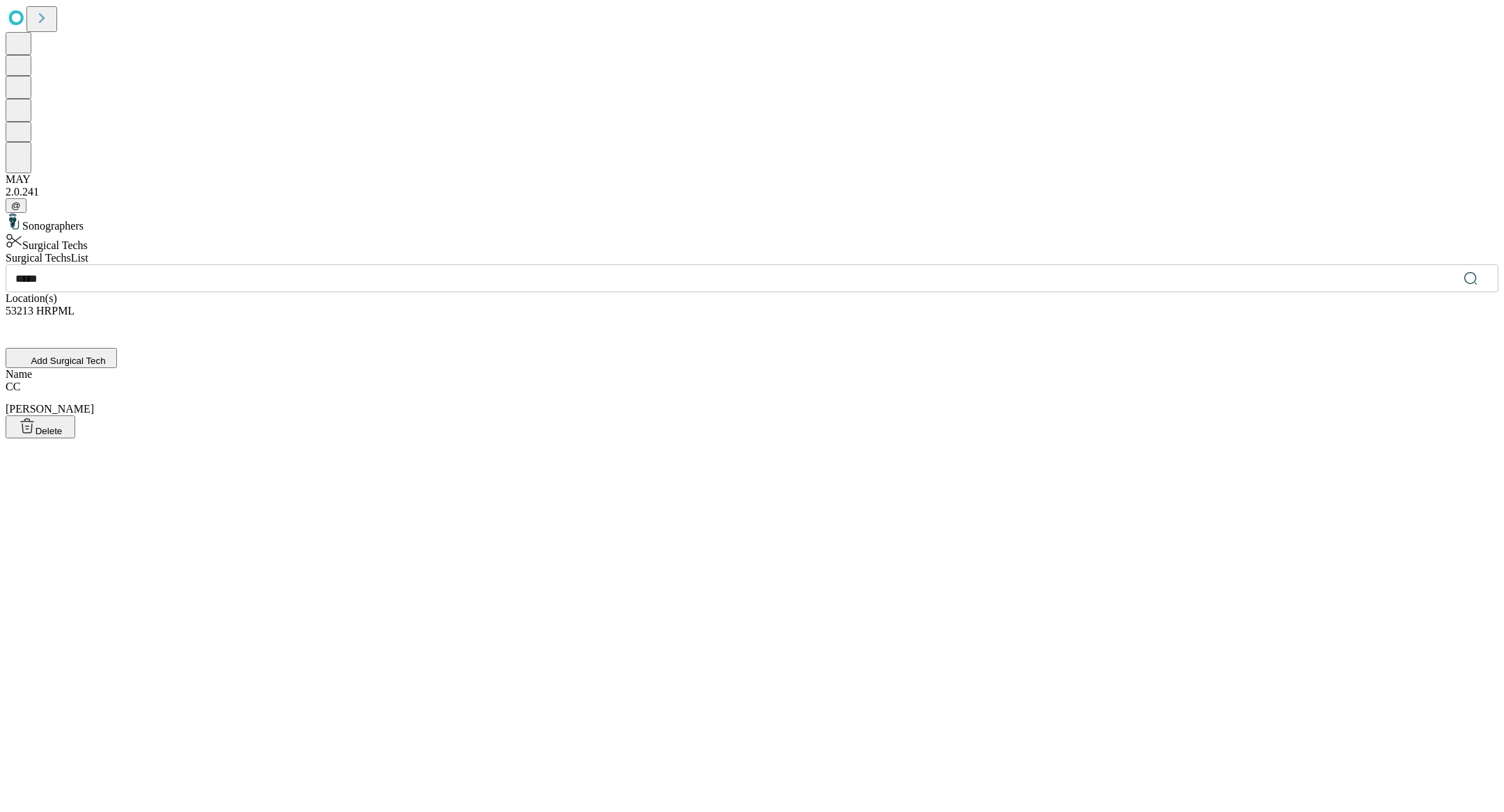
click at [502, 380] on div "CC [PERSON_NAME]" at bounding box center [752, 398] width 1493 height 35
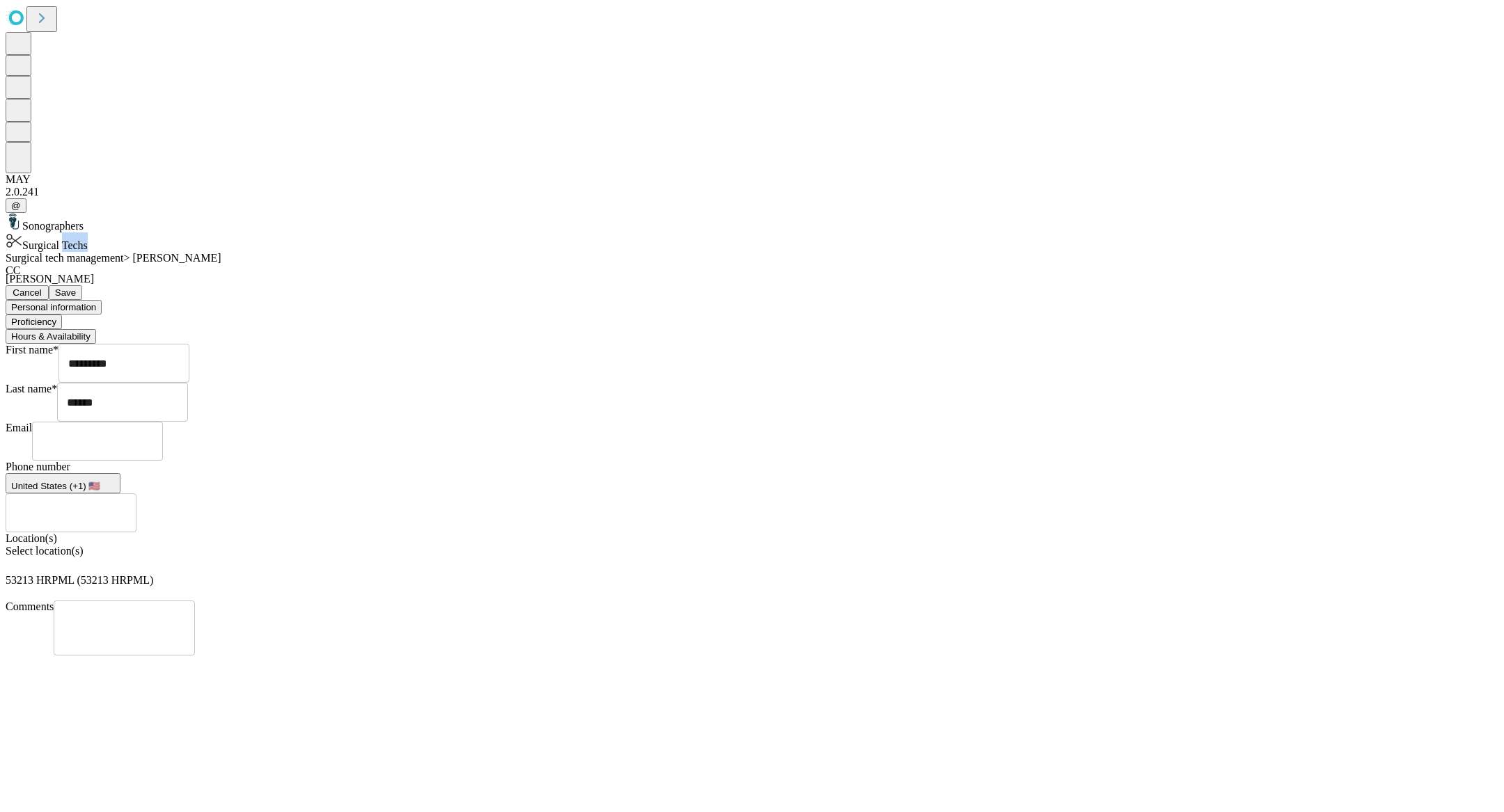
click at [96, 329] on button "Hours & Availability" at bounding box center [50, 337] width 90 height 15
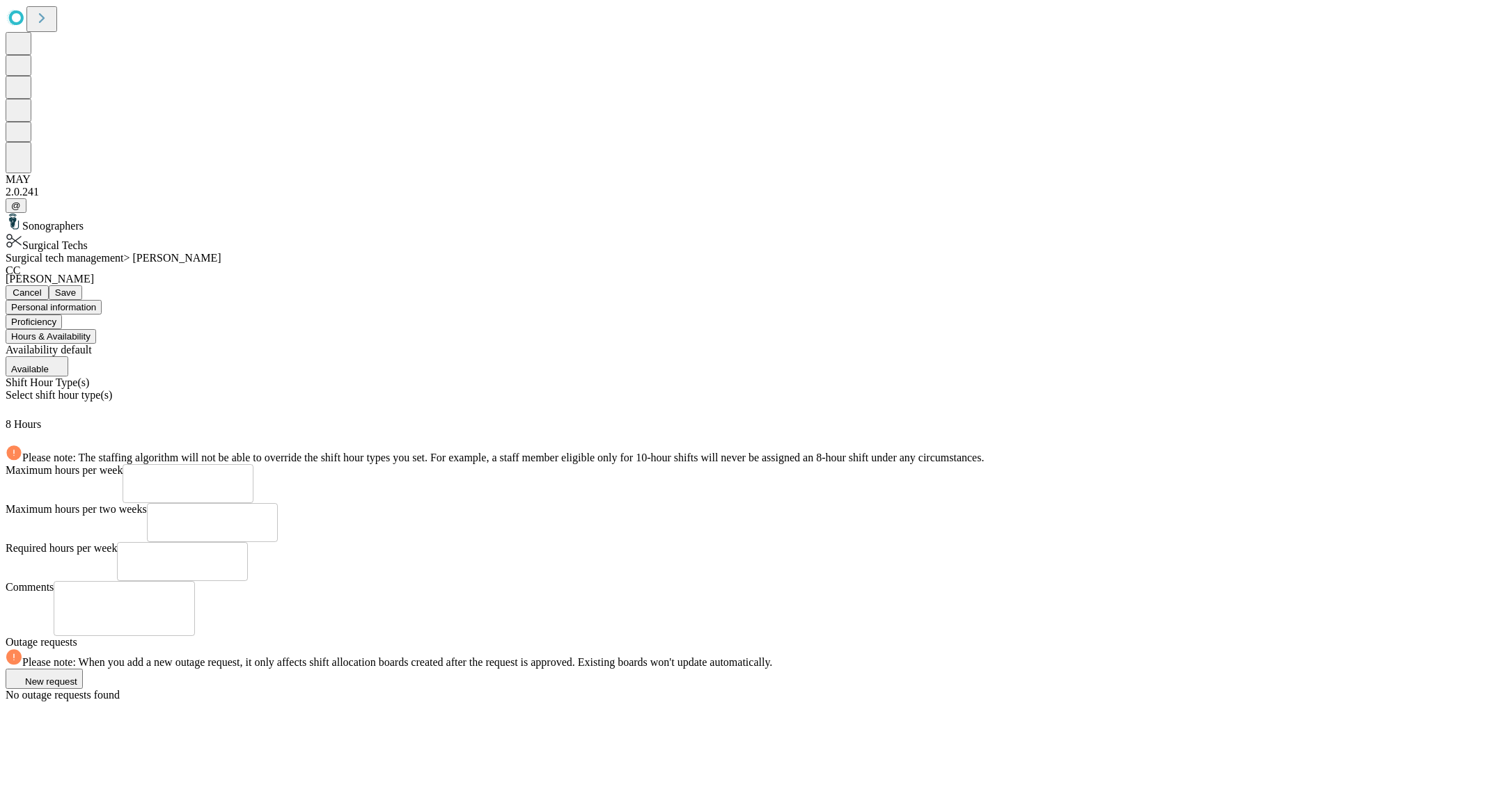
click at [533, 389] on div "Select shift hour type(s)" at bounding box center [752, 403] width 1493 height 29
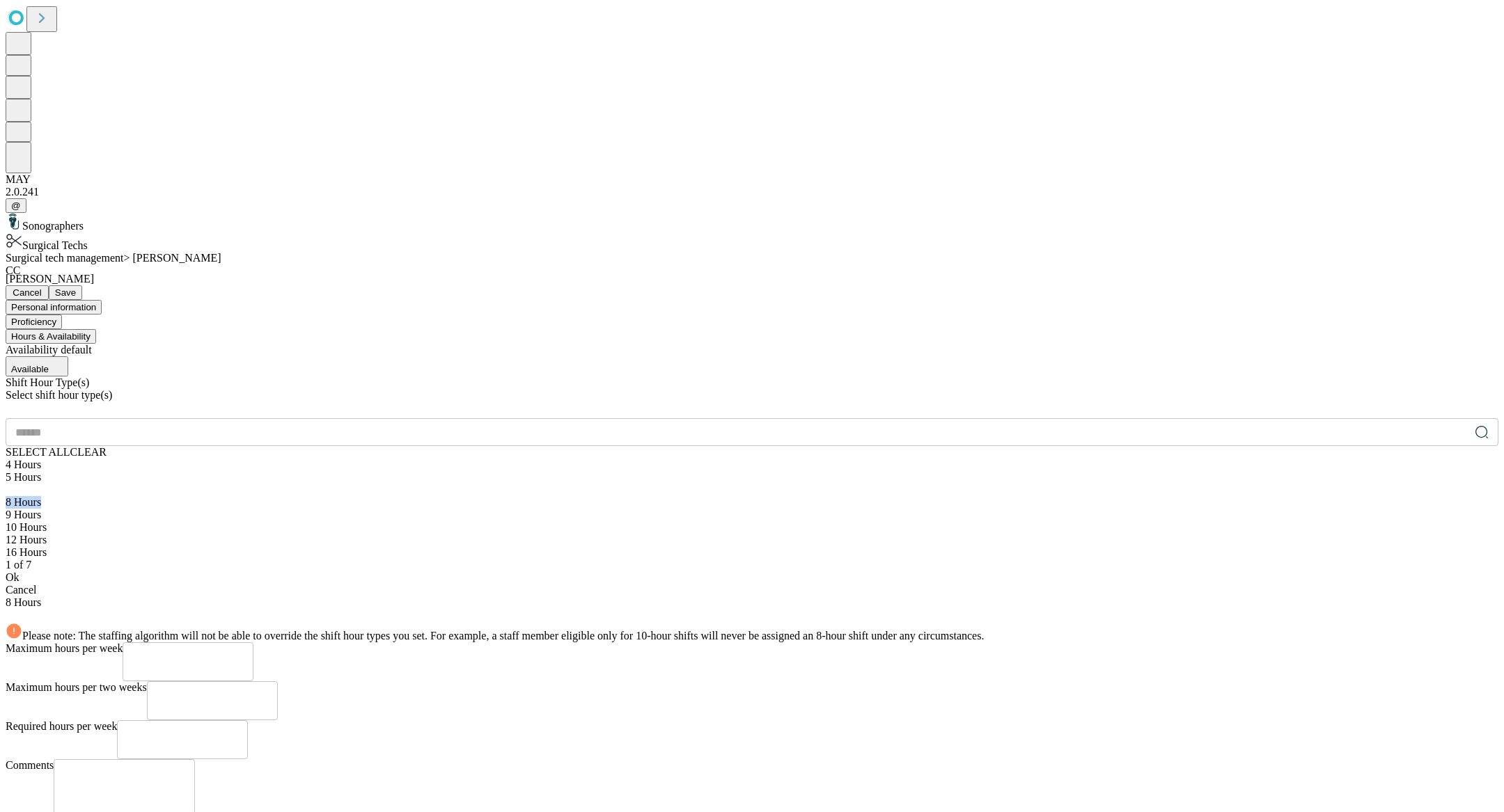
drag, startPoint x: 680, startPoint y: 364, endPoint x: 678, endPoint y: 391, distance: 27.1
click at [678, 459] on div "4 Hours 5 Hours 8 Hours 9 Hours 10 Hours 12 Hours 16 Hours" at bounding box center [752, 509] width 1493 height 100
click at [395, 534] on div "12 Hours" at bounding box center [752, 540] width 1493 height 13
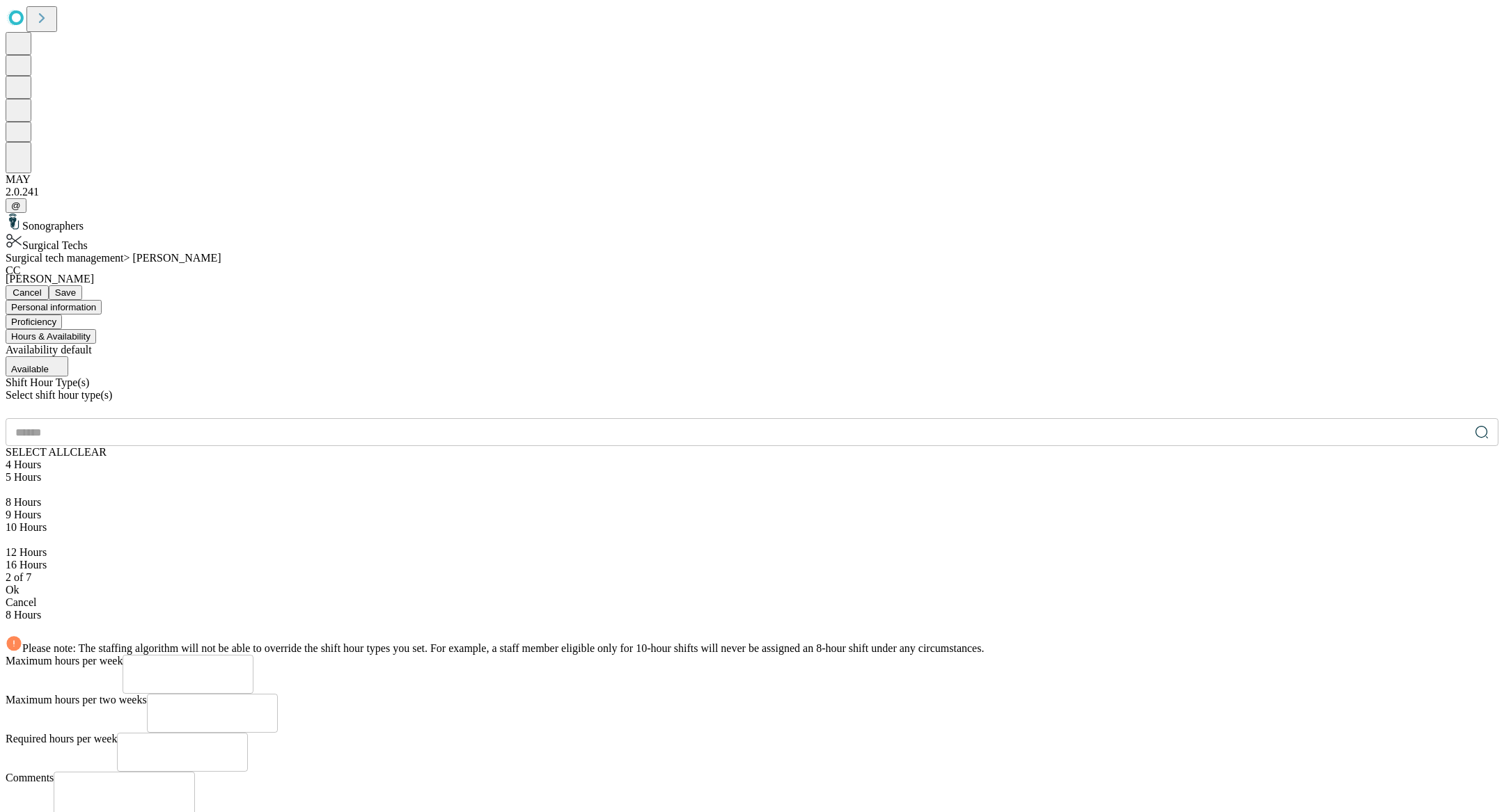
click at [432, 571] on div "2 of 7" at bounding box center [752, 578] width 1493 height 13
click at [461, 584] on div "Ok" at bounding box center [752, 590] width 1493 height 13
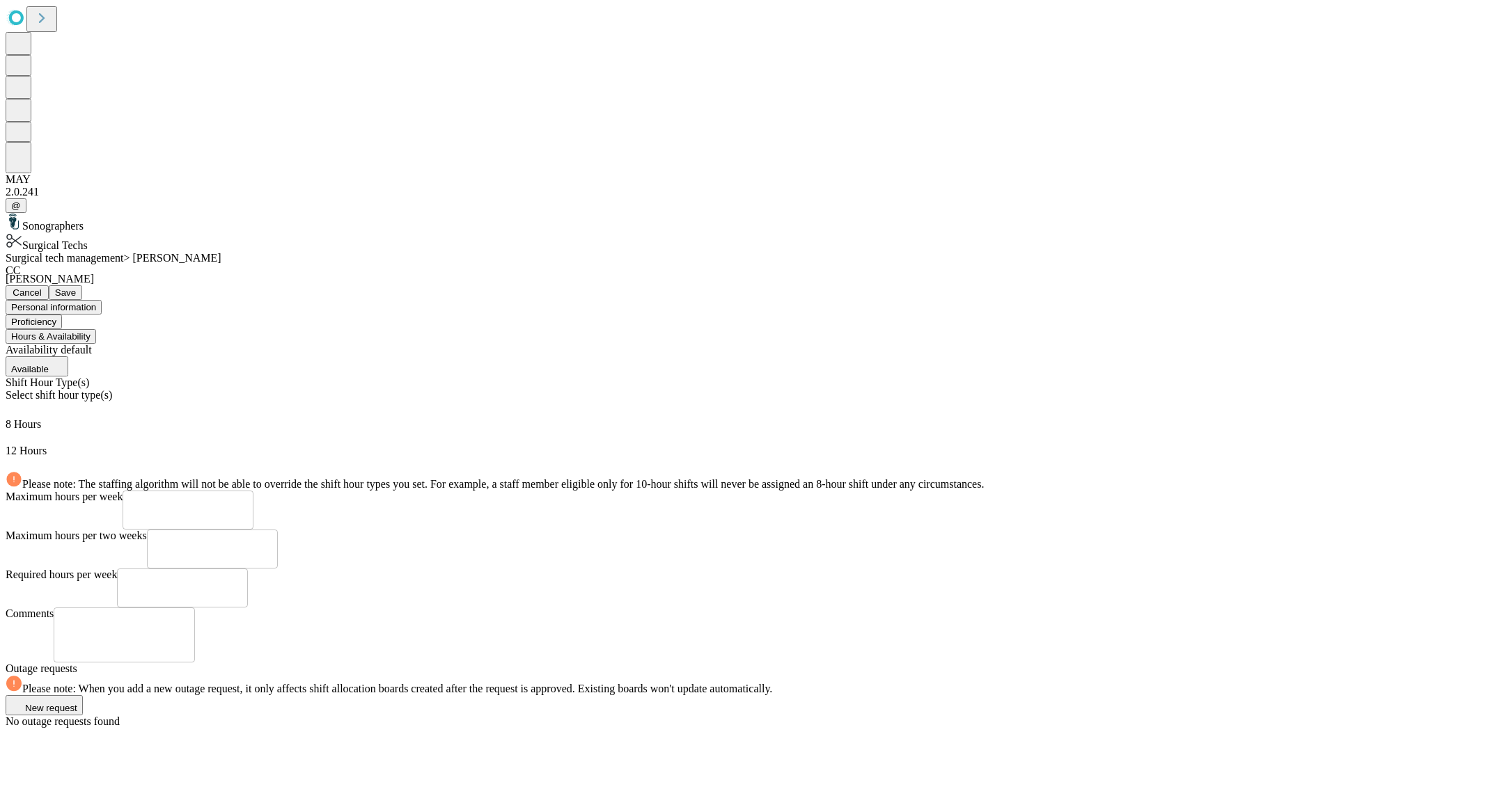
click at [82, 286] on button "Save" at bounding box center [65, 293] width 34 height 15
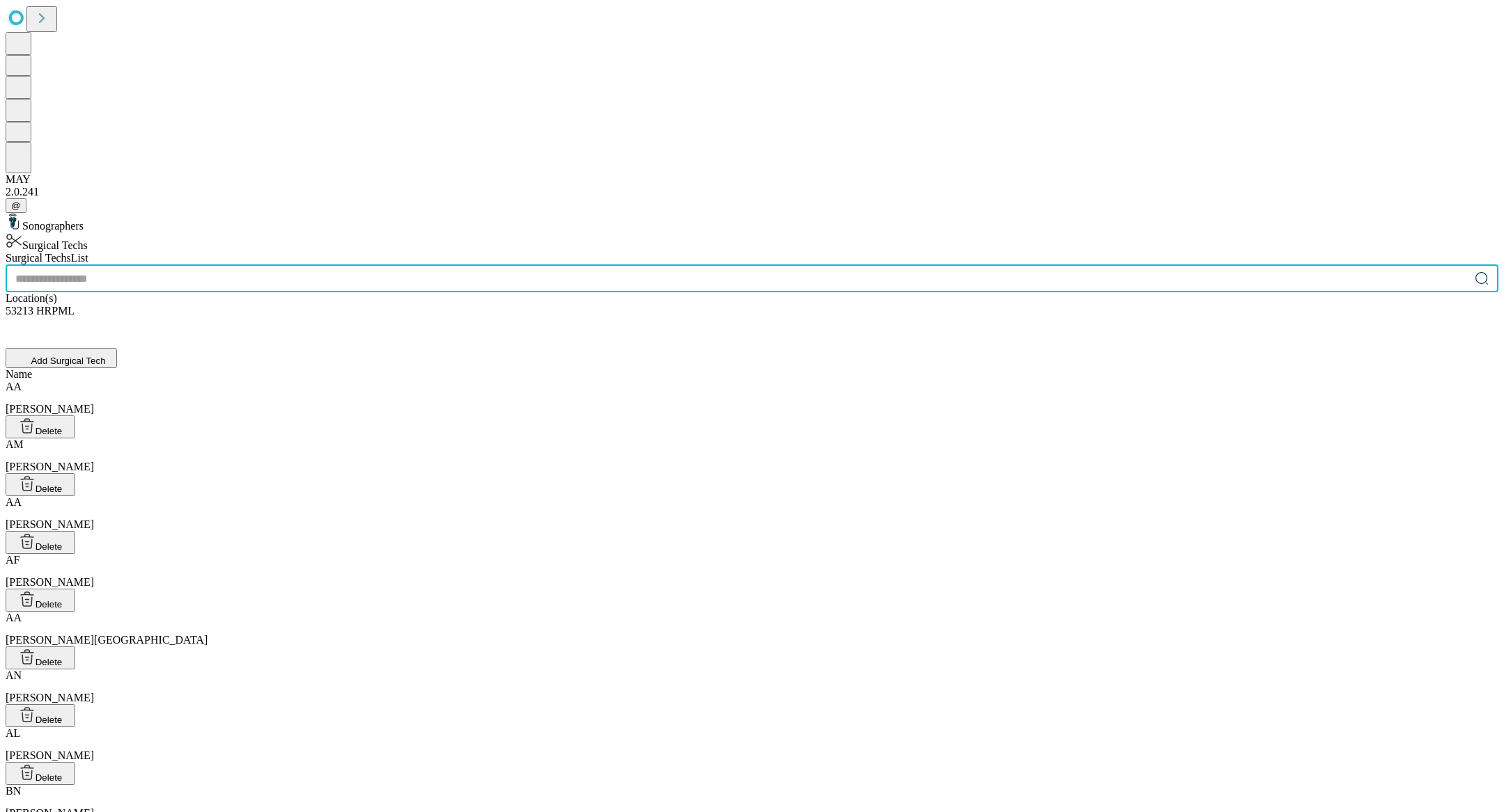
click at [595, 265] on input "text" at bounding box center [737, 278] width 1464 height 28
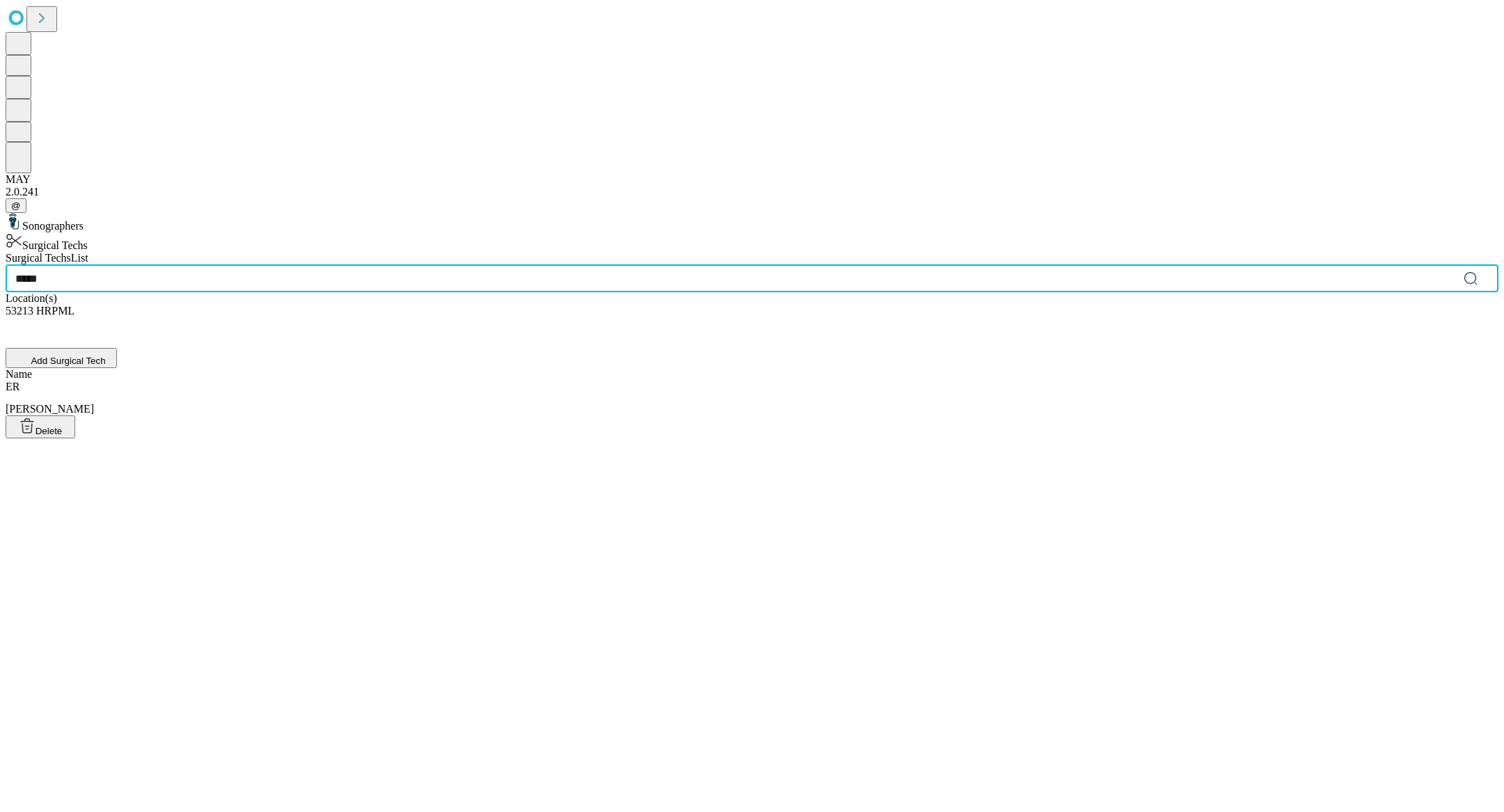
type input "*****"
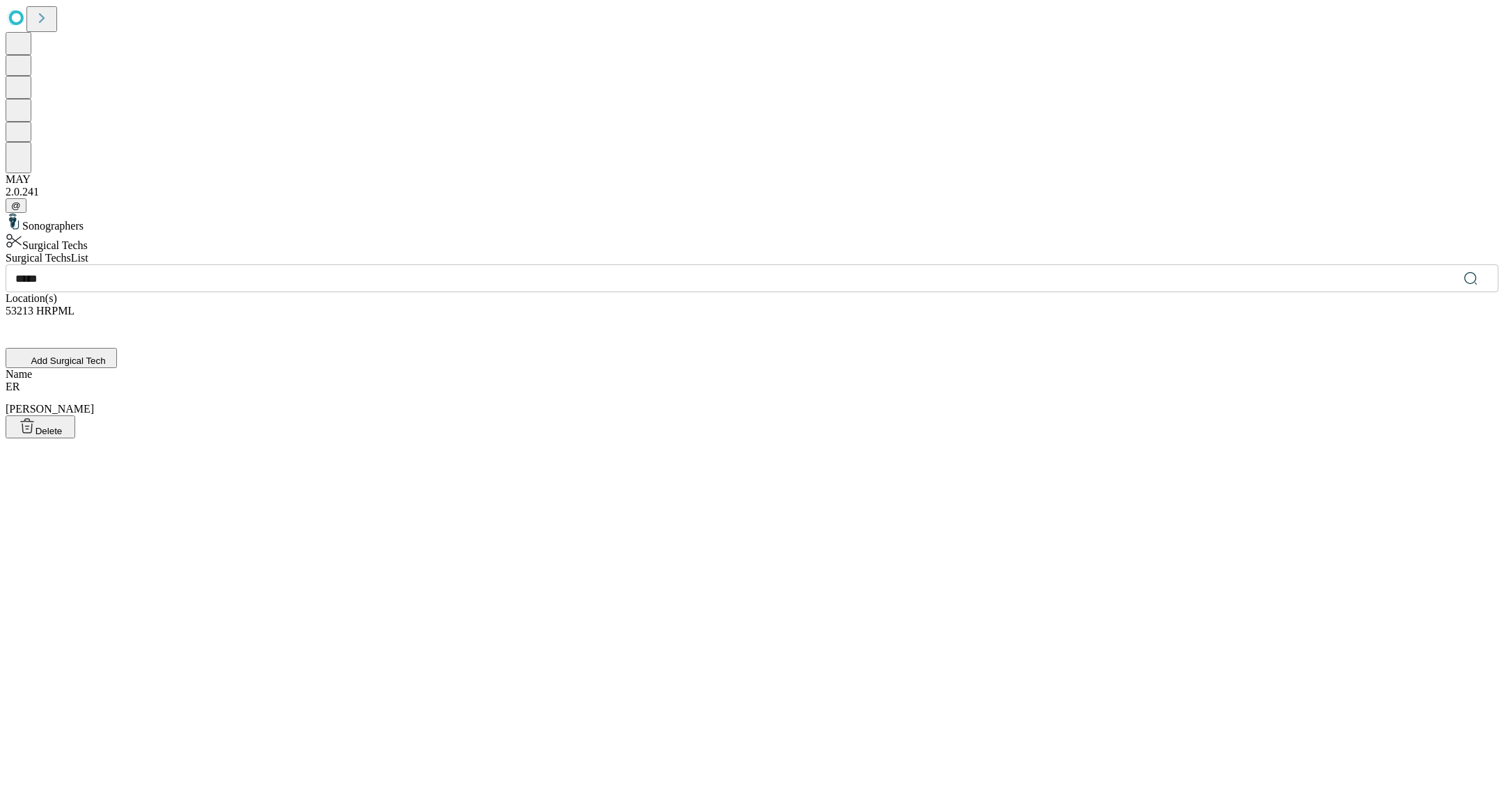
click at [592, 380] on div "[PERSON_NAME], [PERSON_NAME]" at bounding box center [752, 398] width 1493 height 35
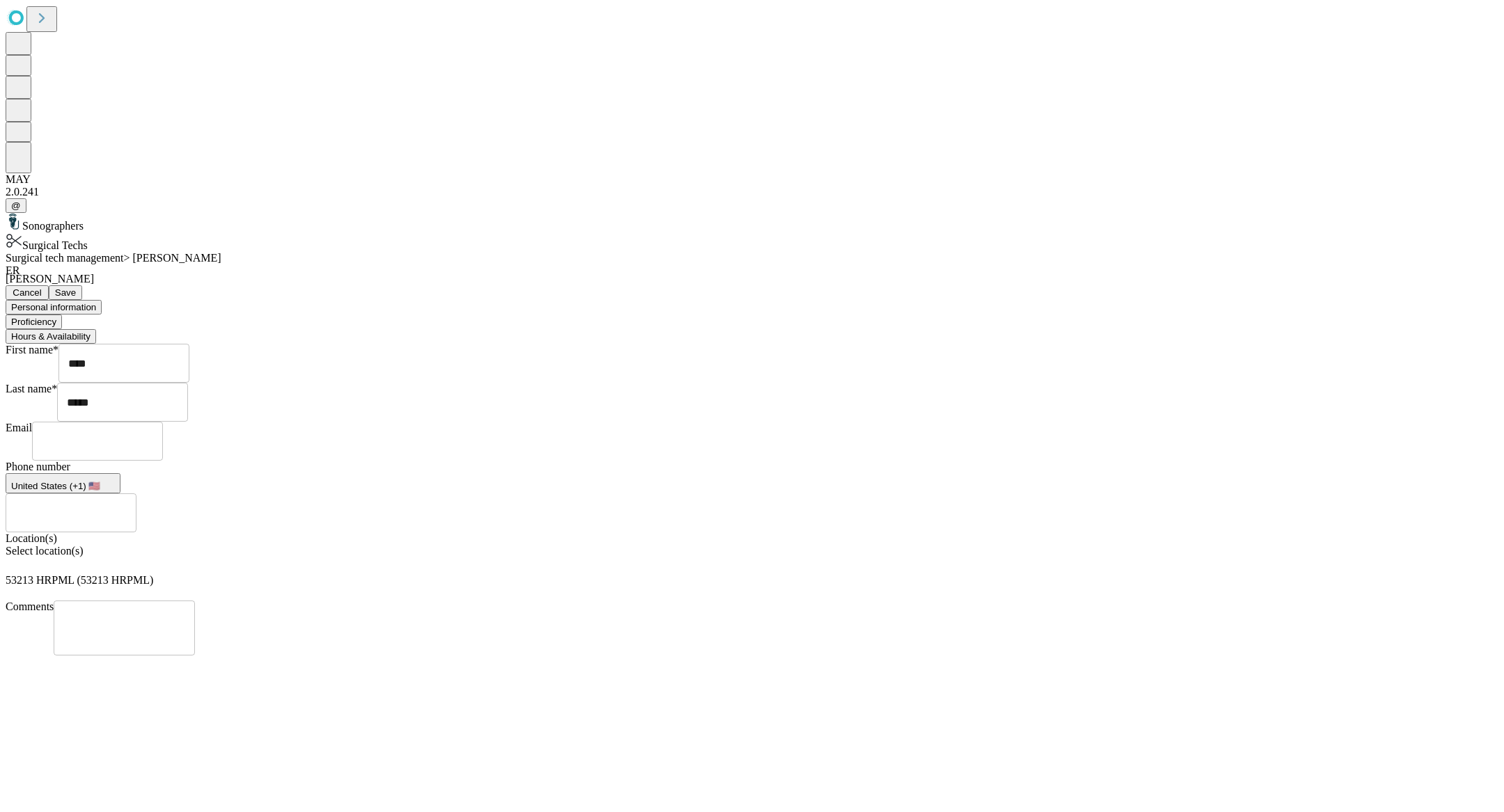
click at [96, 329] on button "Hours & Availability" at bounding box center [50, 337] width 90 height 15
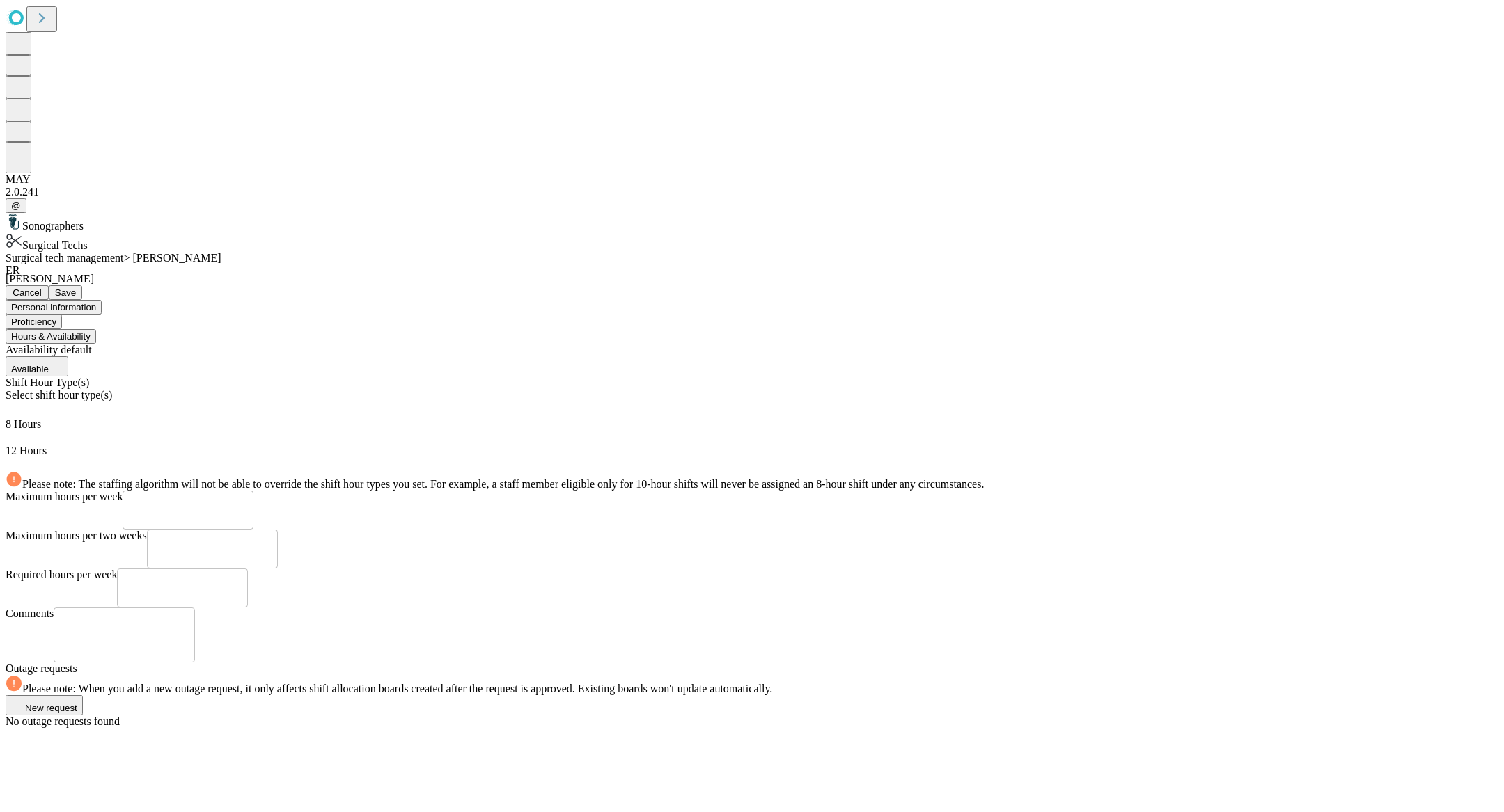
click at [62, 315] on button "Proficiency" at bounding box center [34, 322] width 57 height 15
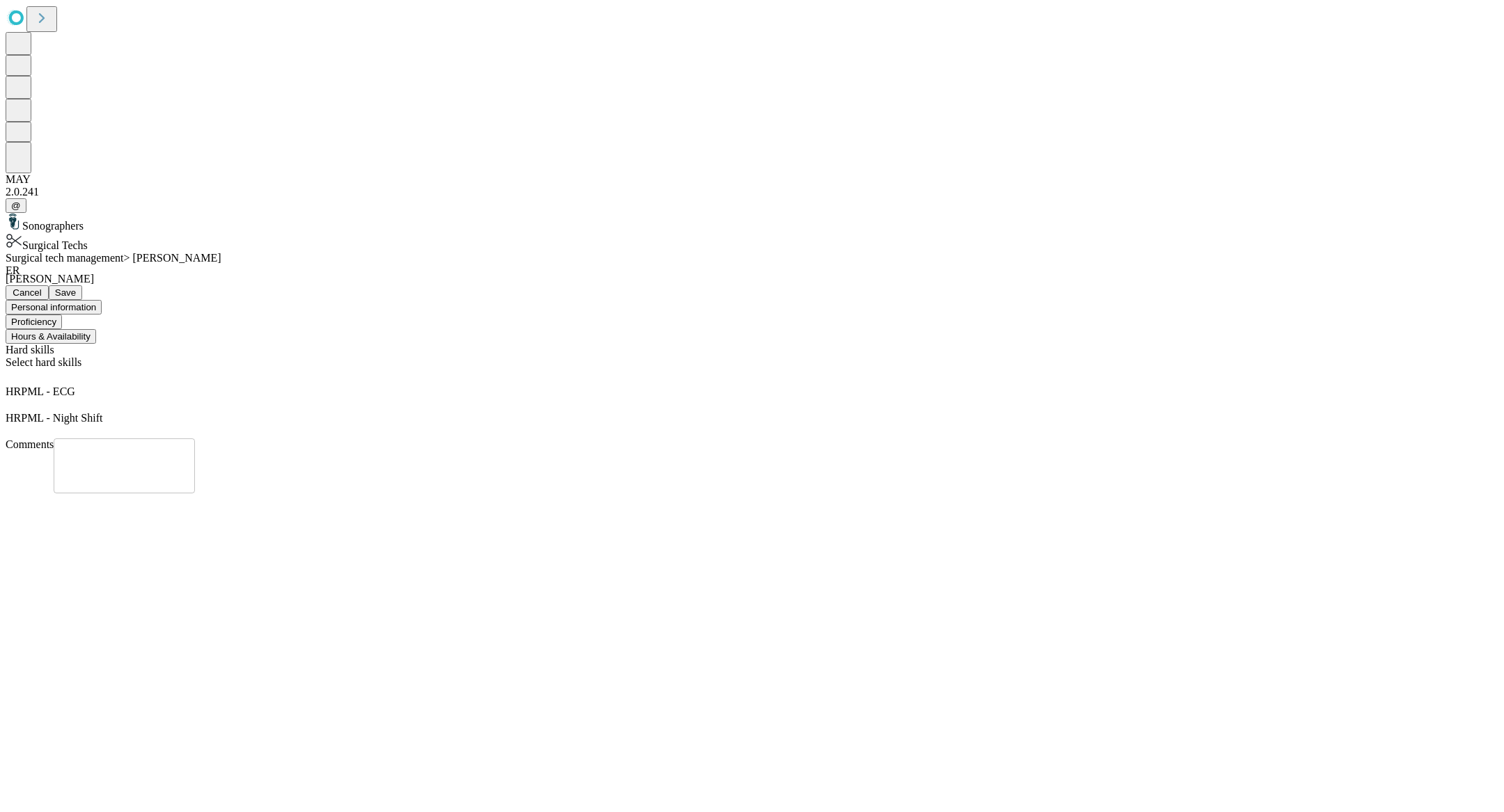
click at [82, 286] on button "Save" at bounding box center [65, 293] width 34 height 15
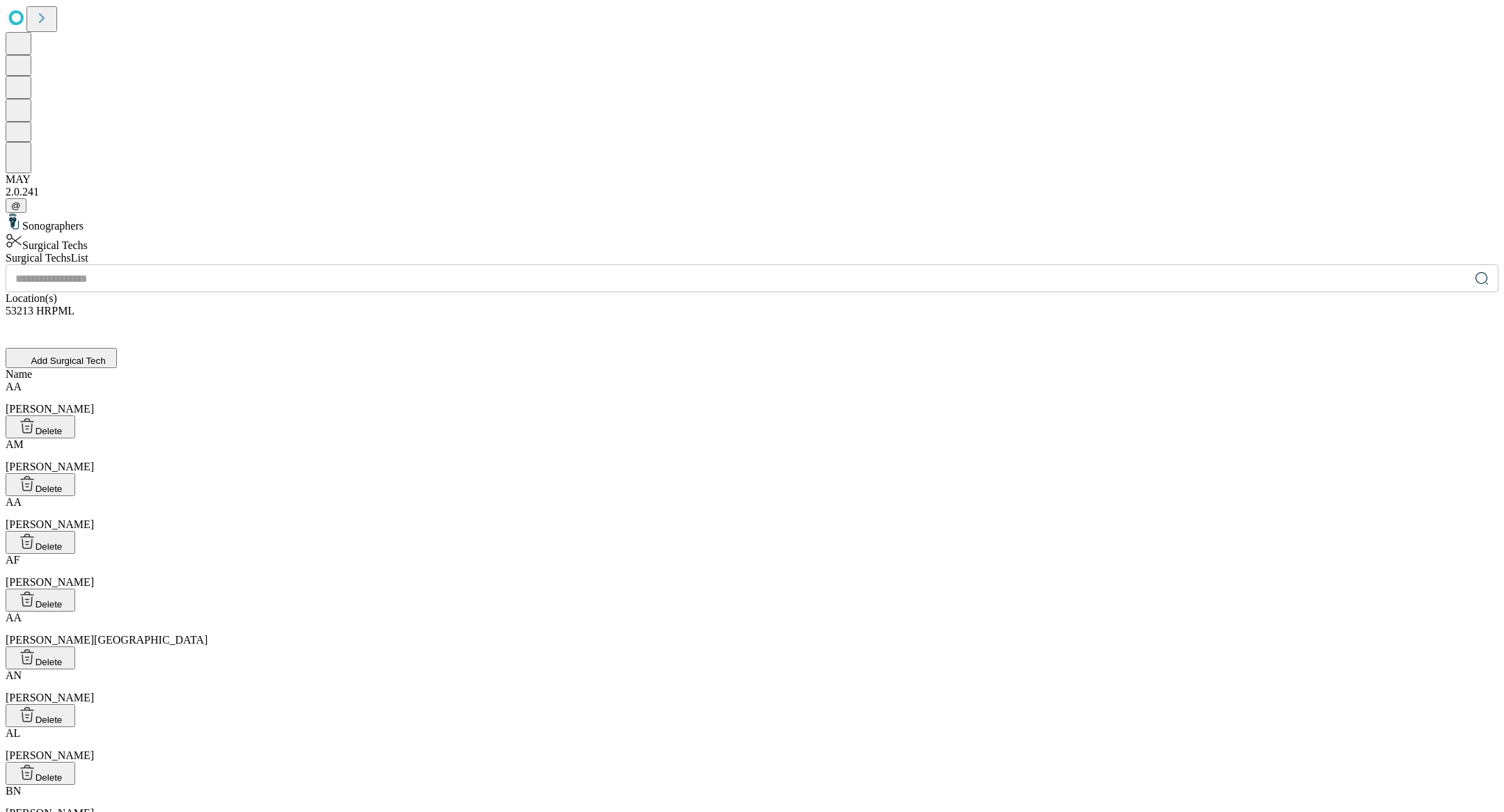
click at [515, 265] on input "text" at bounding box center [737, 278] width 1464 height 28
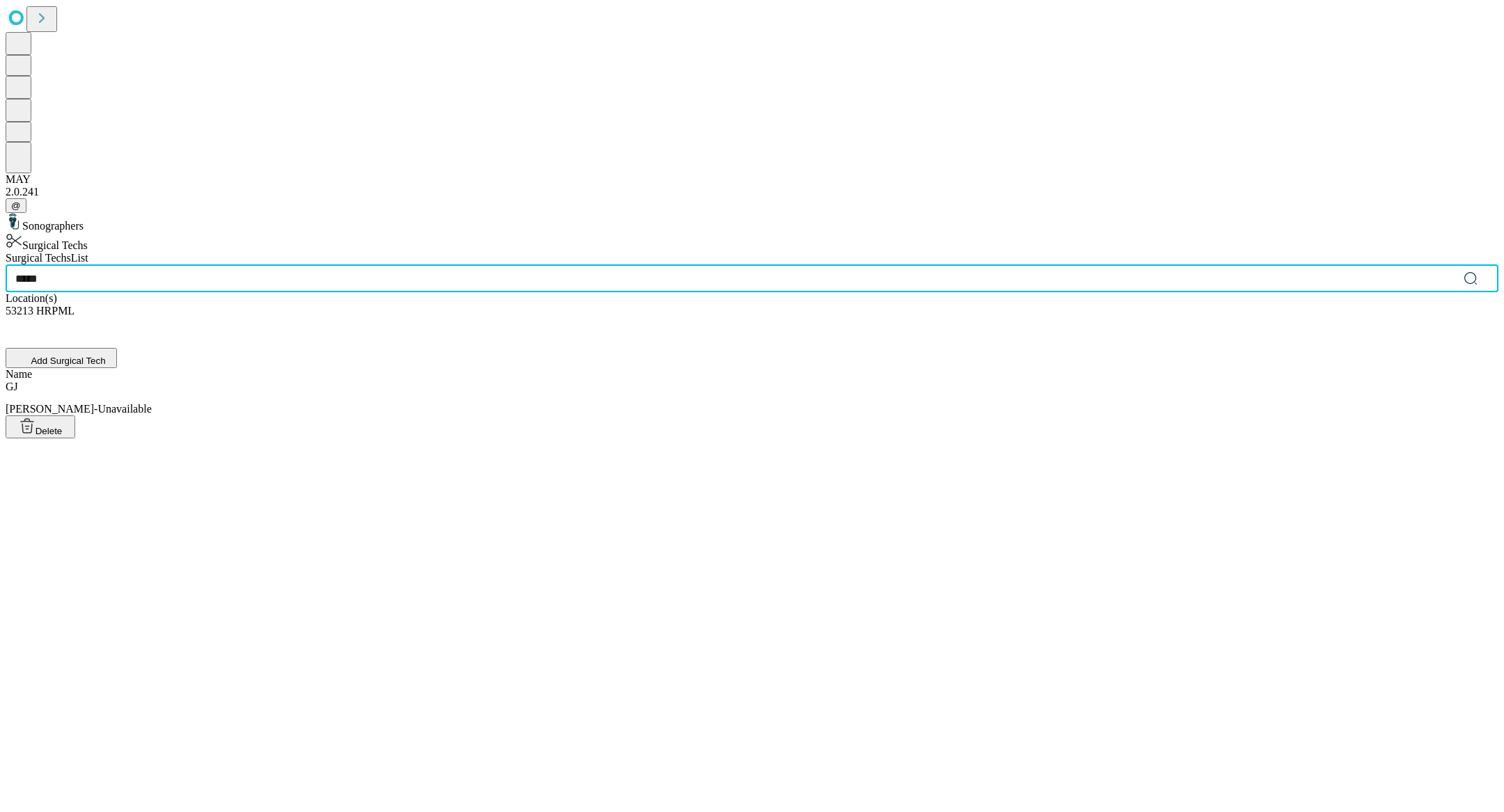
type input "*****"
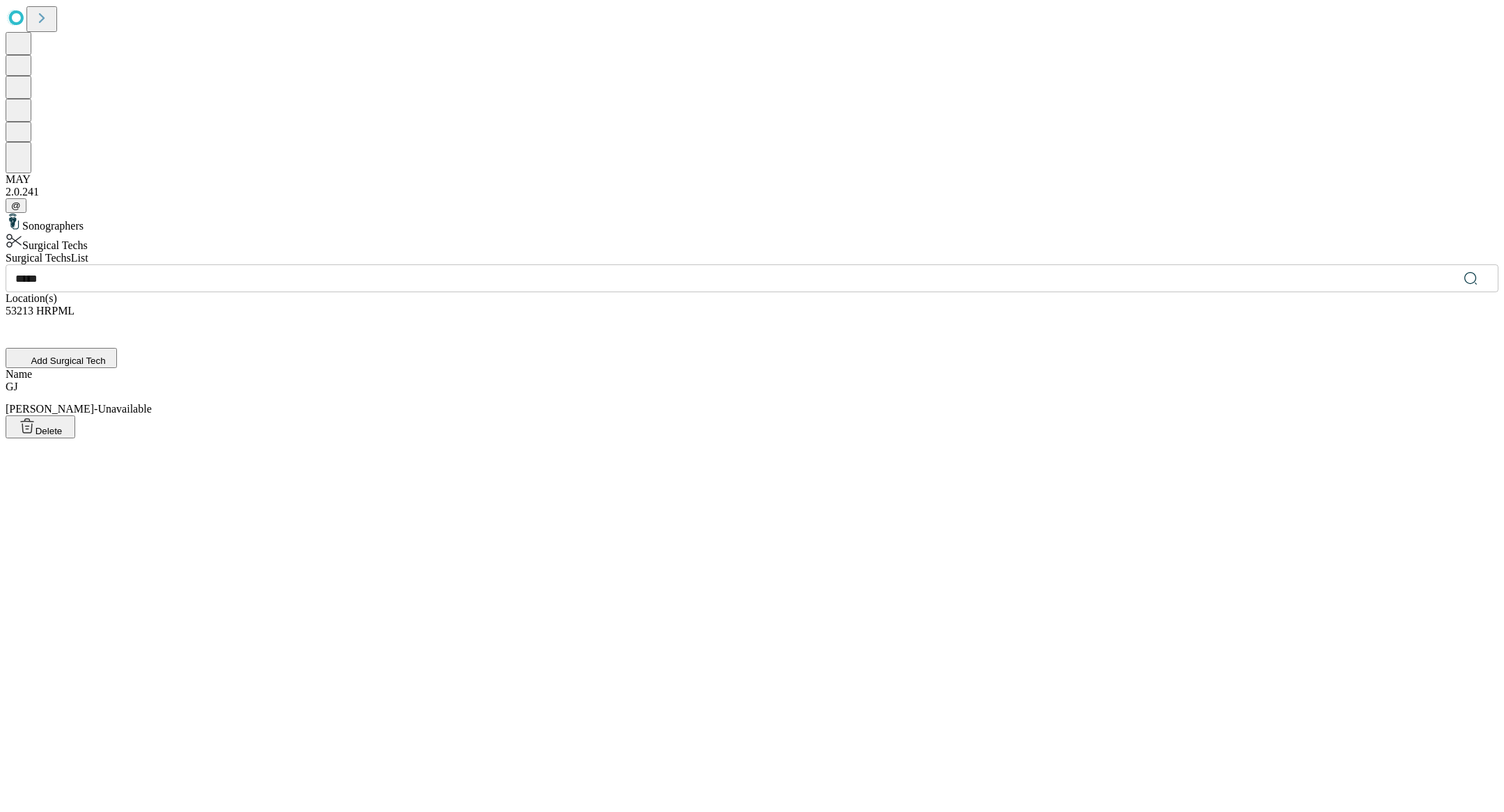
click at [512, 380] on div "[PERSON_NAME], [PERSON_NAME]-Unavailable" at bounding box center [752, 398] width 1493 height 35
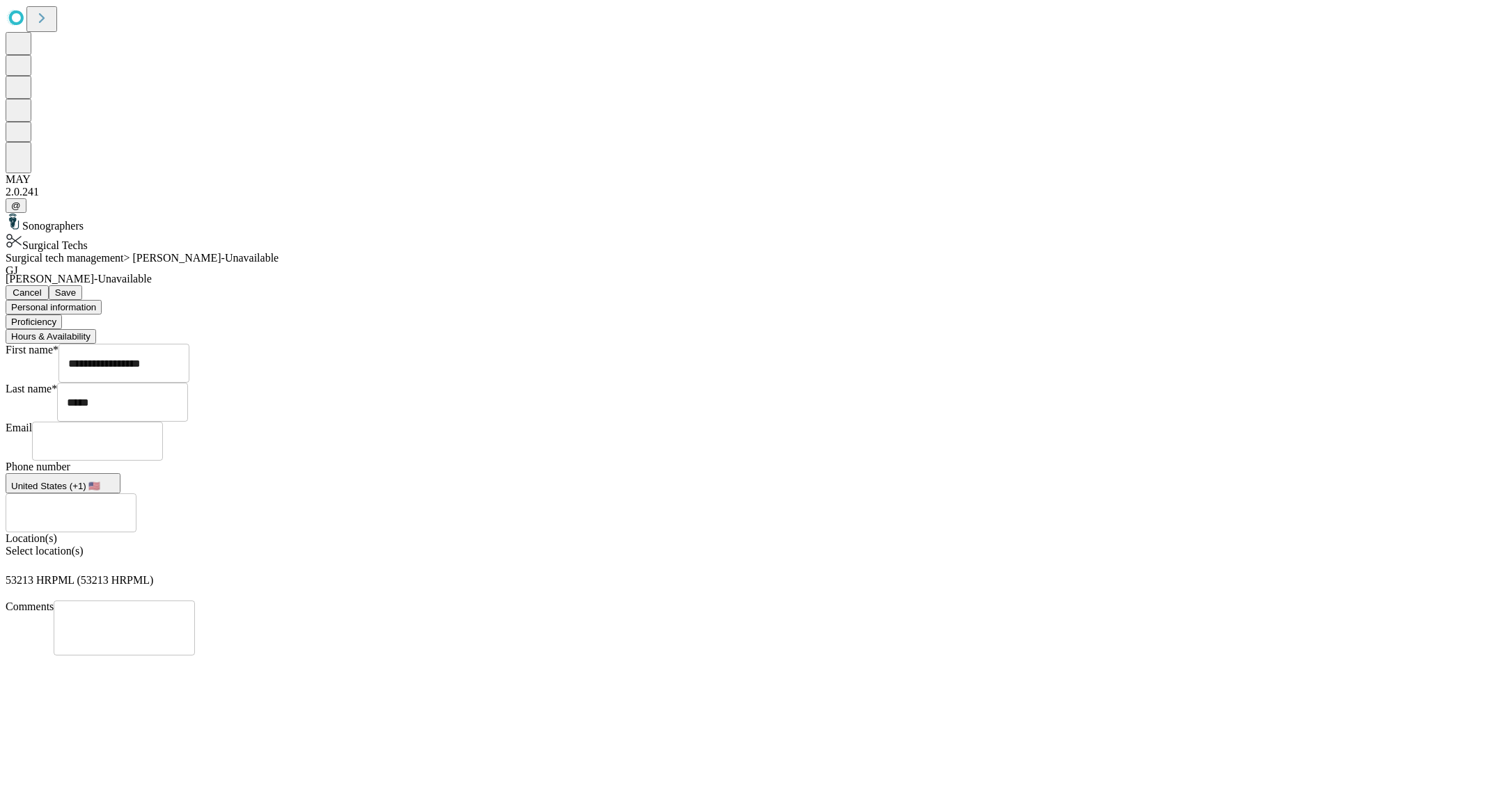
click at [96, 329] on button "Hours & Availability" at bounding box center [50, 337] width 90 height 15
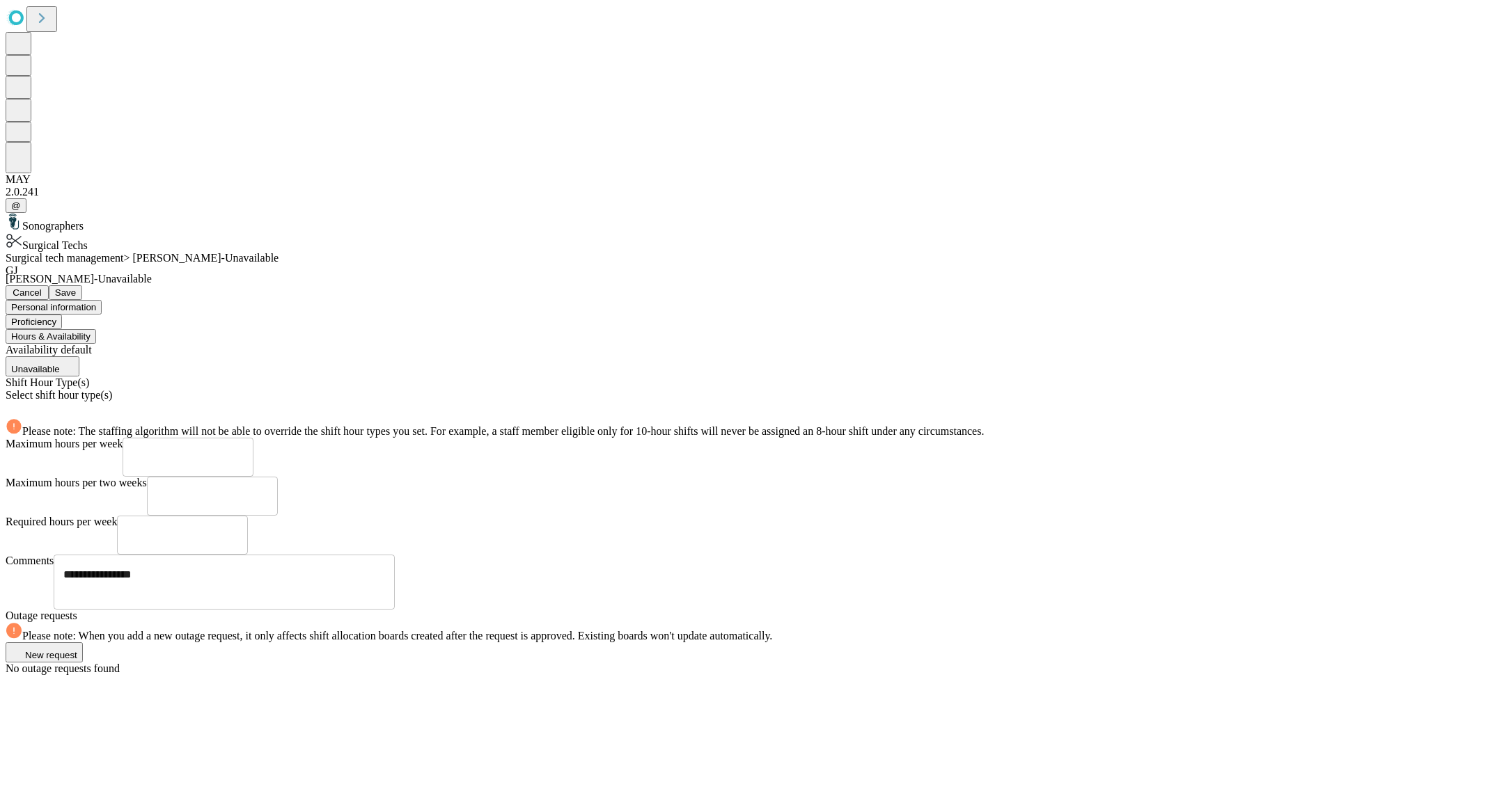
click at [541, 389] on div "Select shift hour type(s)" at bounding box center [752, 403] width 1493 height 29
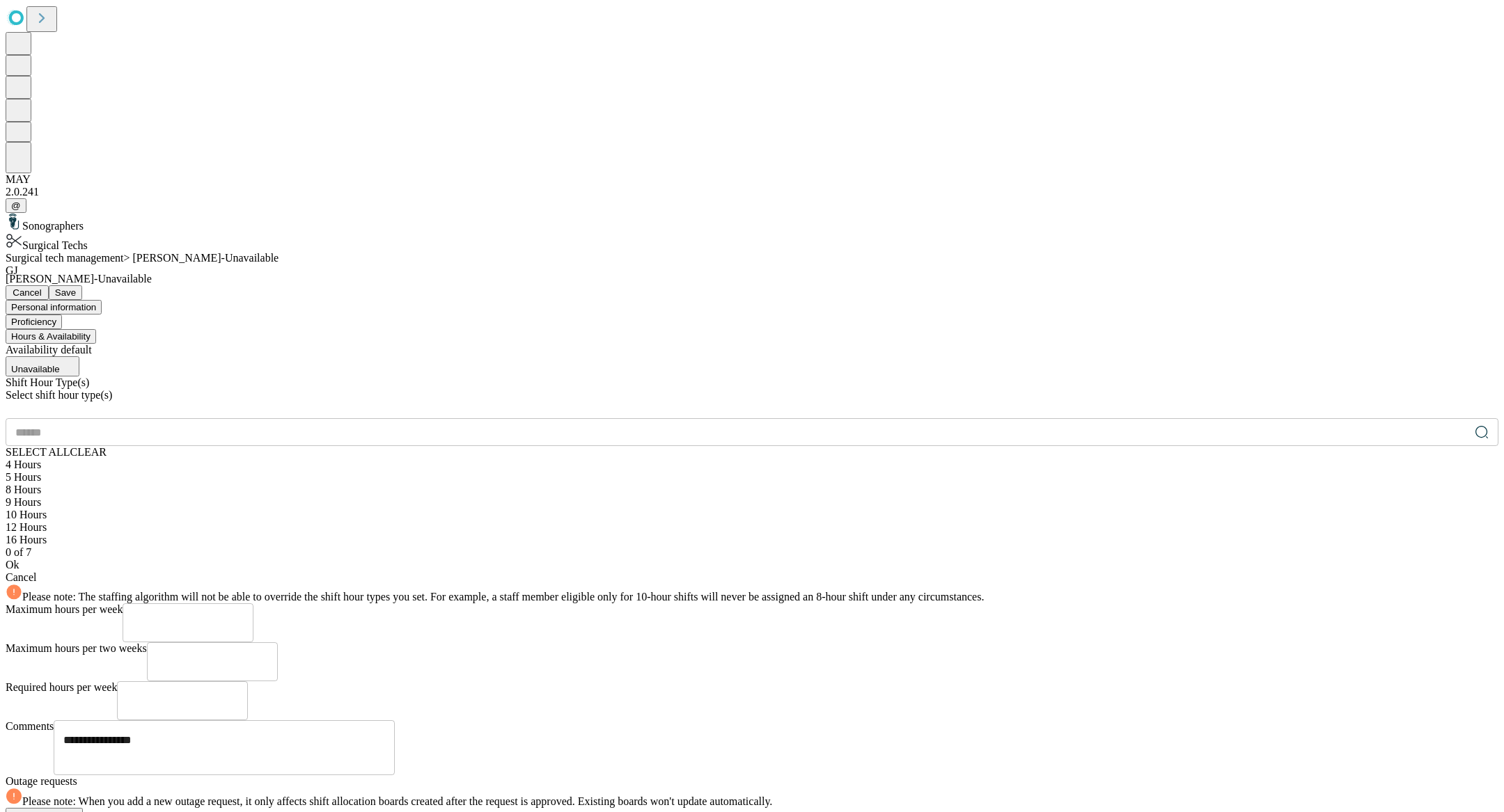
click at [541, 389] on div "Select shift hour type(s)" at bounding box center [752, 403] width 1493 height 29
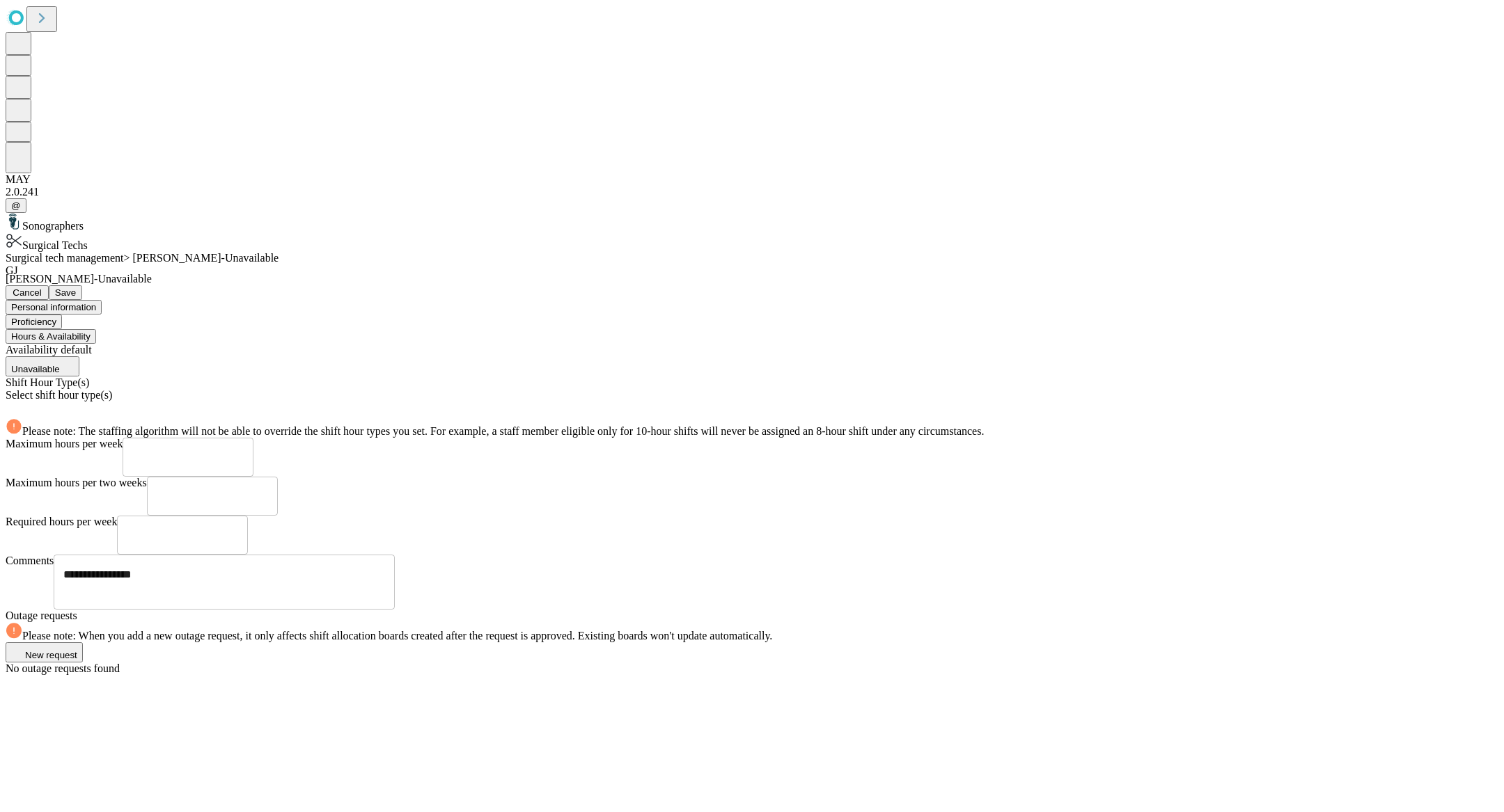
click at [1421, 252] on div "Surgical tech management > [PERSON_NAME]-Unavailable" at bounding box center [752, 258] width 1493 height 13
click at [76, 287] on span "Save" at bounding box center [65, 292] width 21 height 10
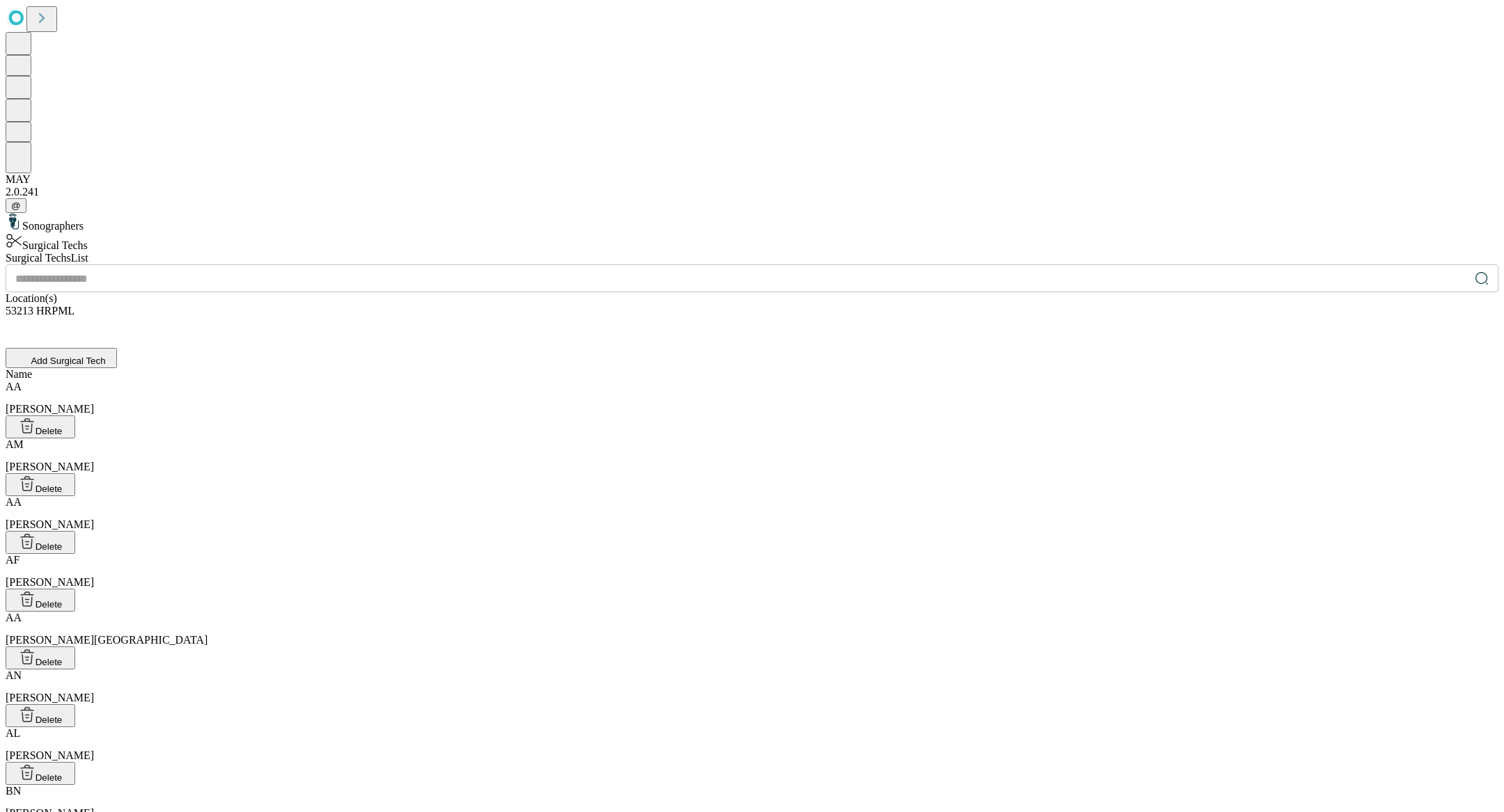
click at [501, 265] on input "text" at bounding box center [737, 278] width 1464 height 28
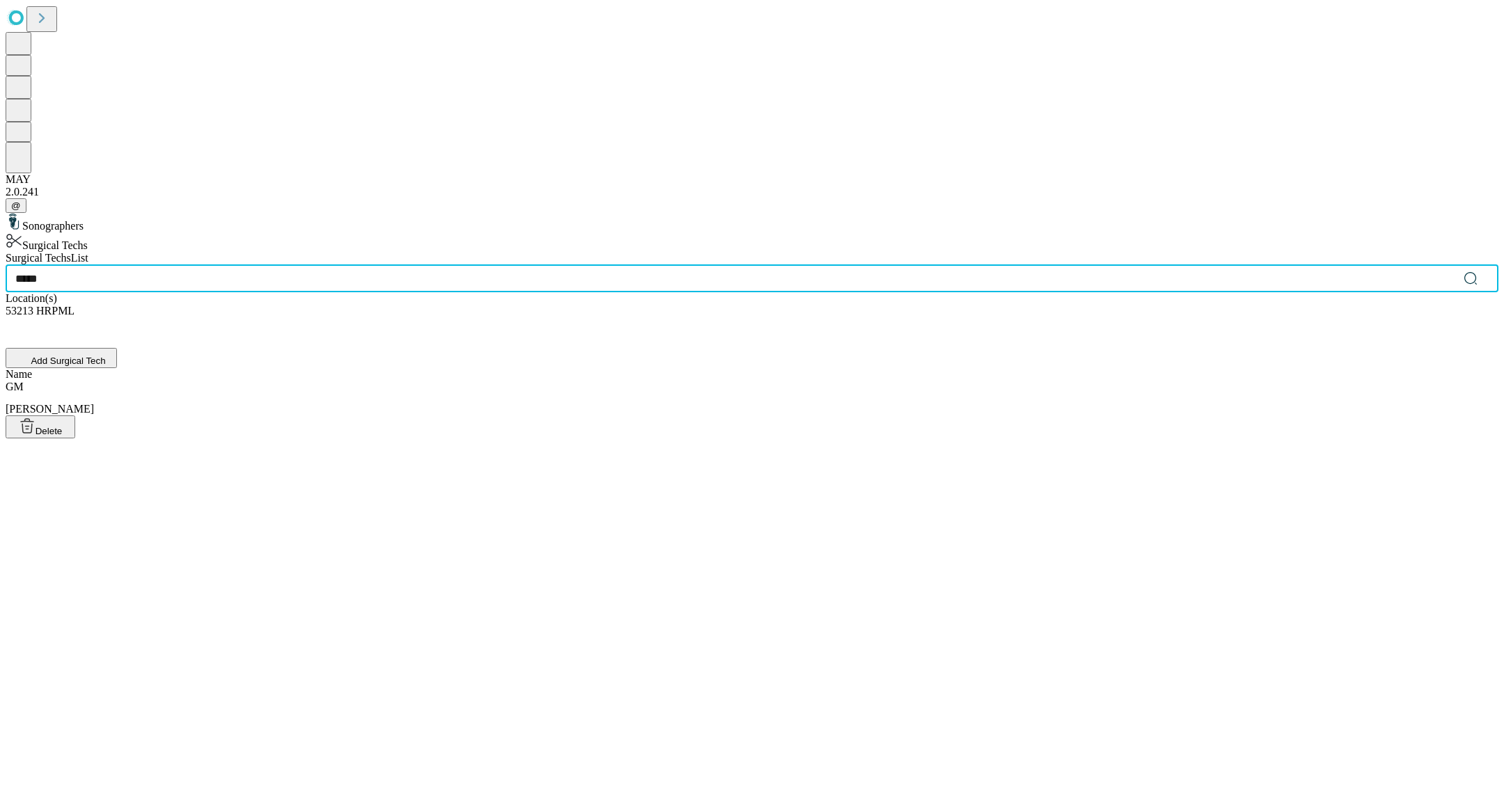
type input "*****"
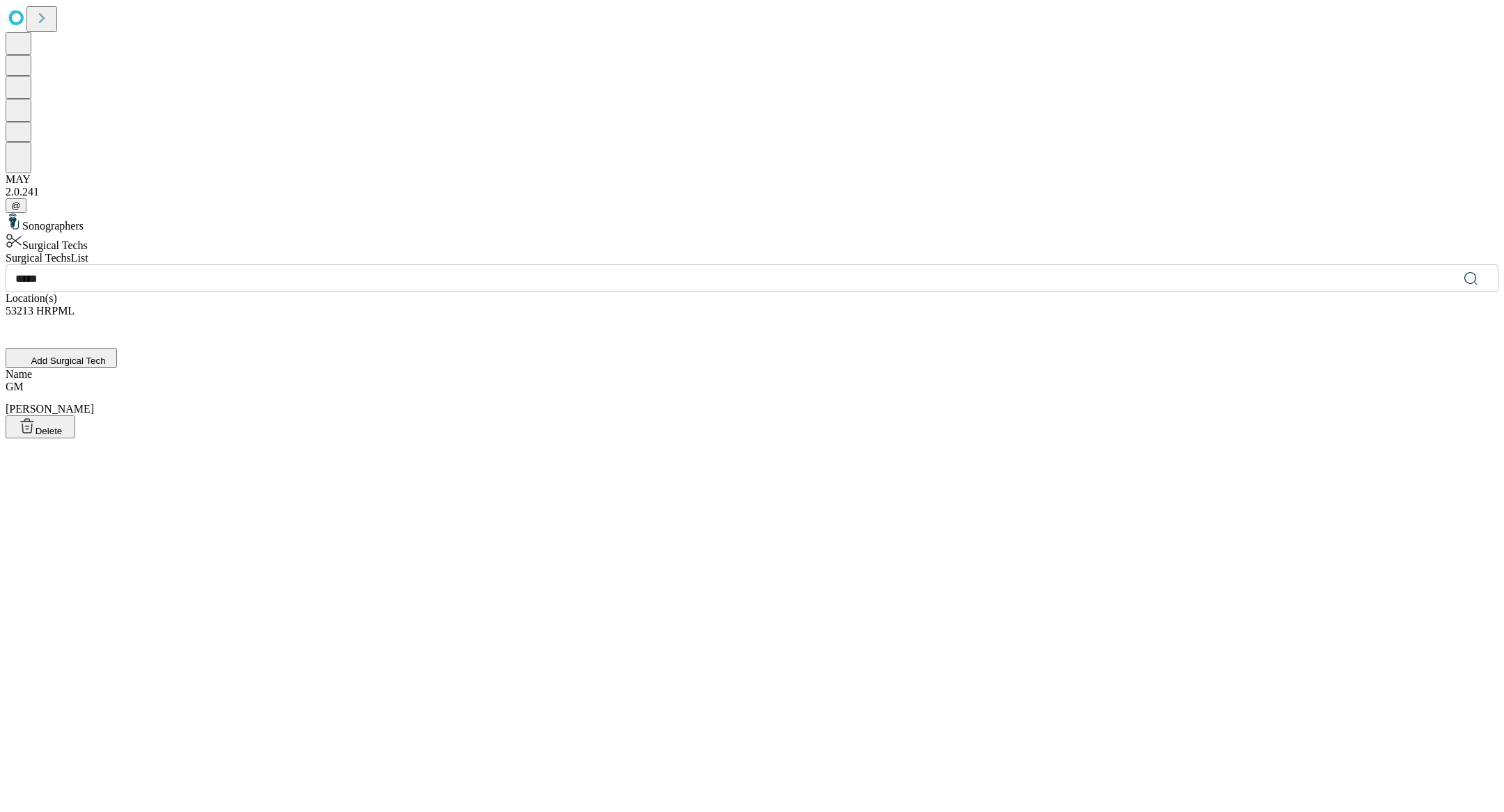
click at [480, 380] on div "GM [PERSON_NAME]" at bounding box center [752, 398] width 1493 height 35
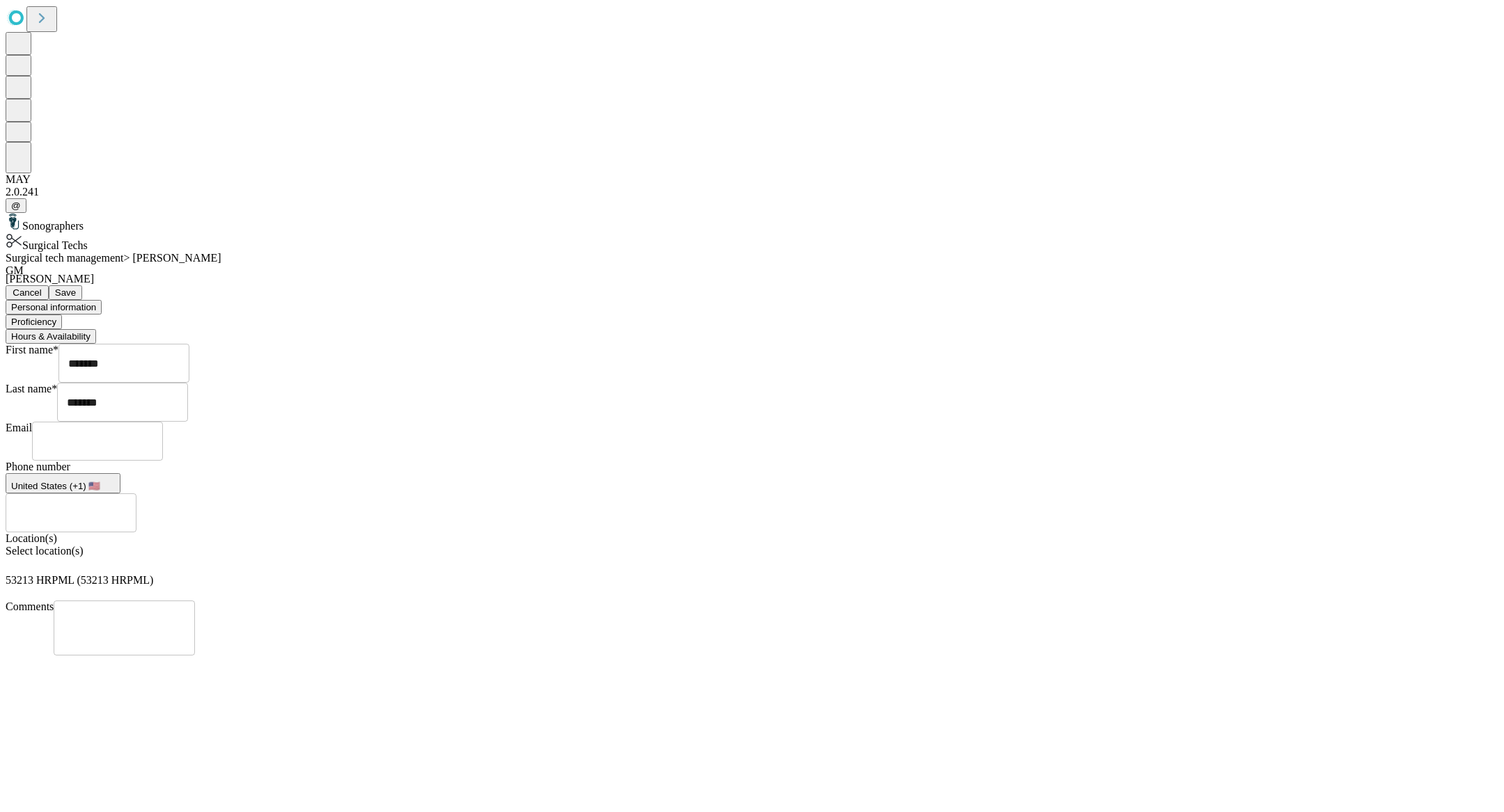
click at [62, 315] on button "Proficiency" at bounding box center [34, 322] width 57 height 15
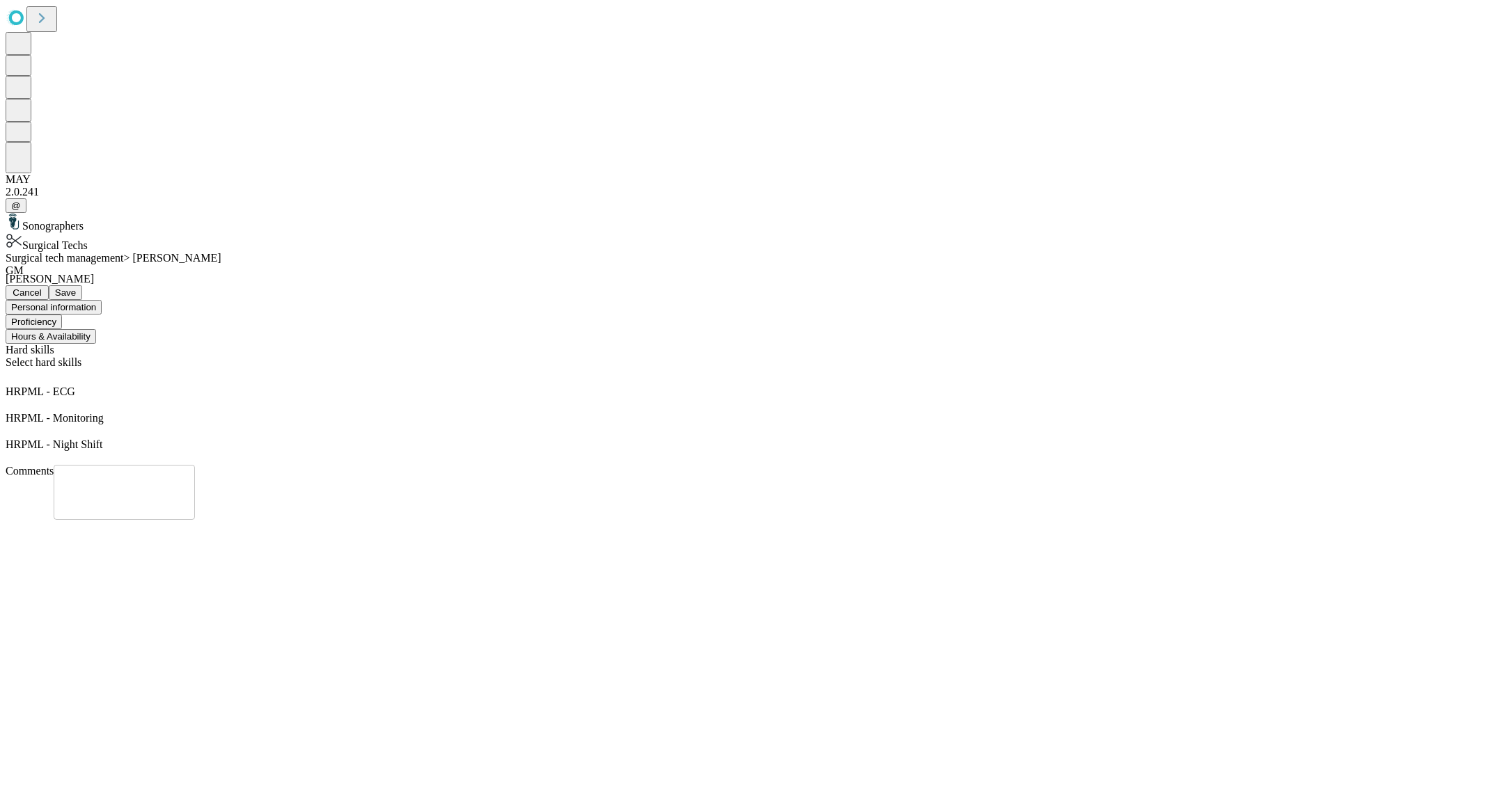
click at [96, 329] on button "Hours & Availability" at bounding box center [50, 337] width 90 height 15
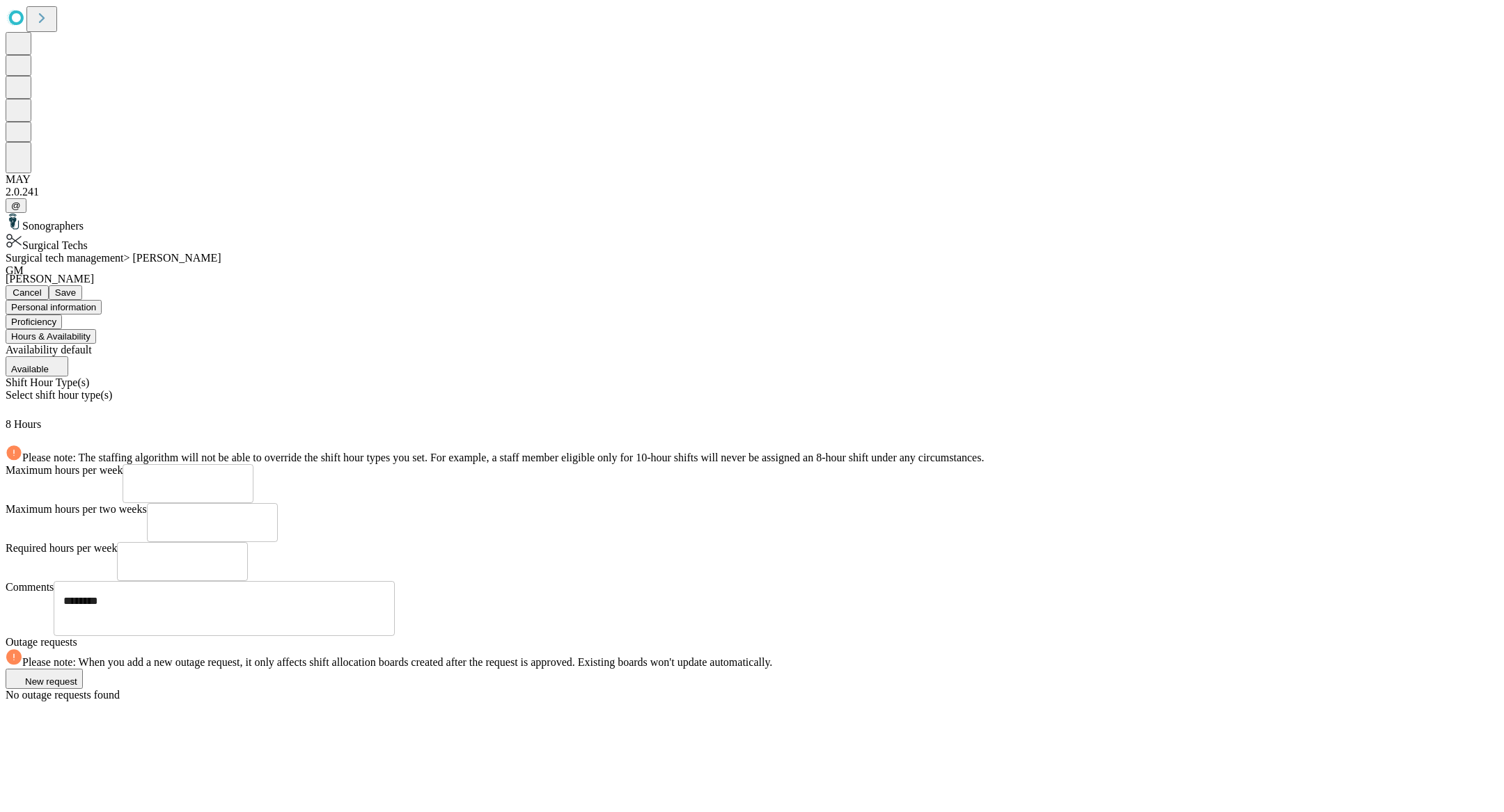
click at [479, 389] on div "Select shift hour type(s)" at bounding box center [752, 403] width 1493 height 29
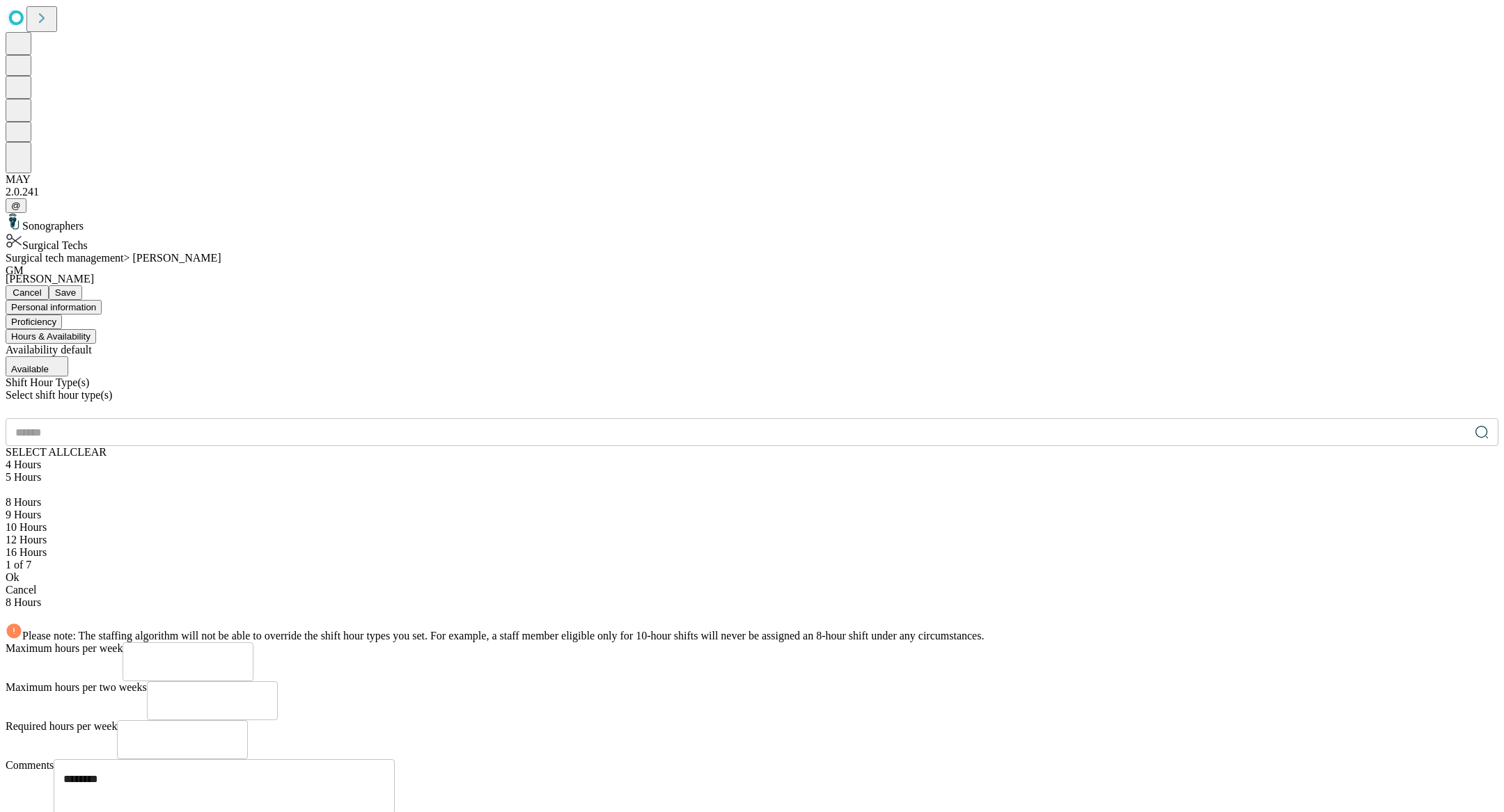
scroll to position [59, 0]
click at [417, 534] on div "12 Hours" at bounding box center [752, 540] width 1493 height 13
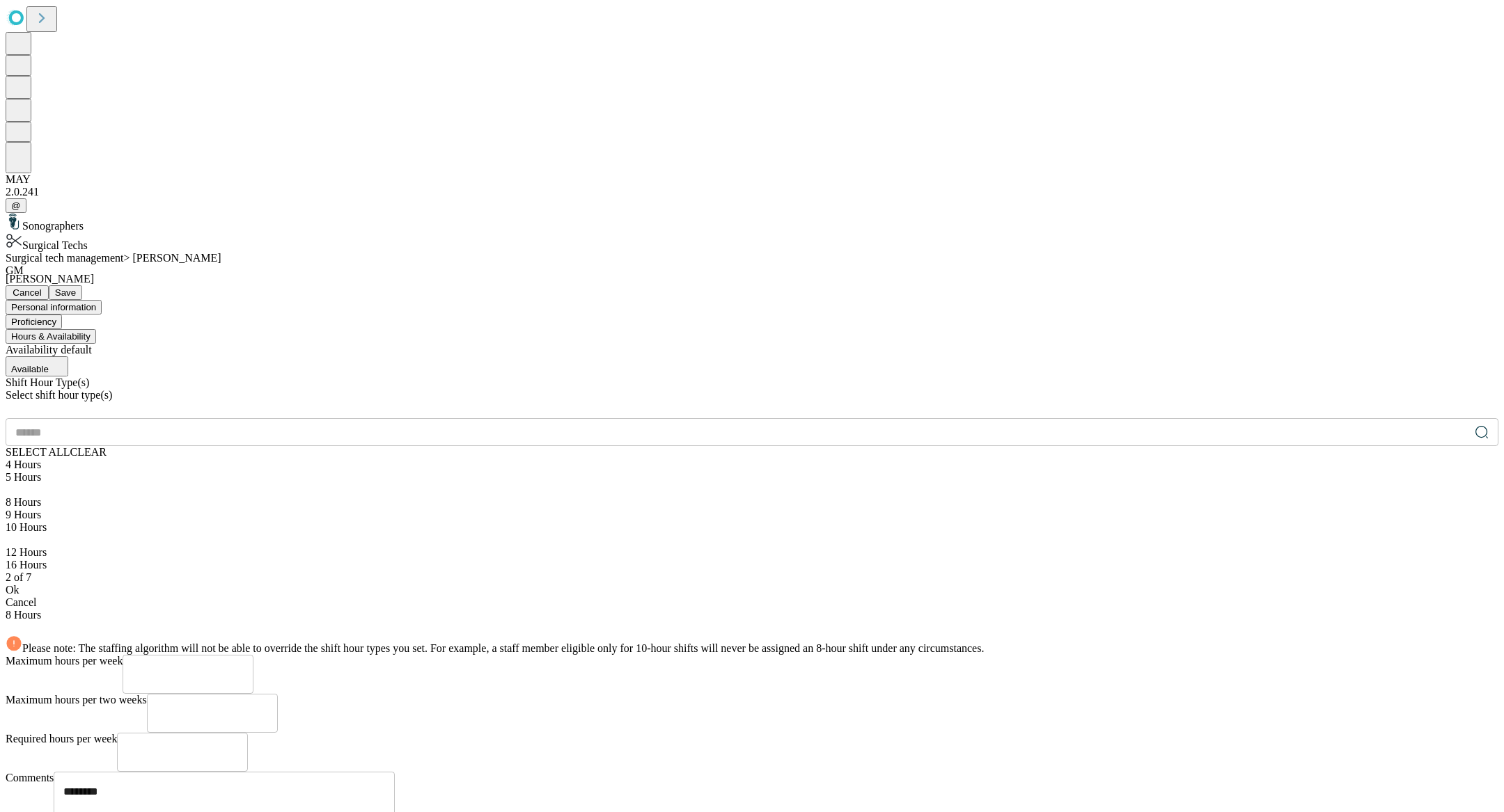
click at [425, 584] on div "Ok" at bounding box center [752, 590] width 1493 height 13
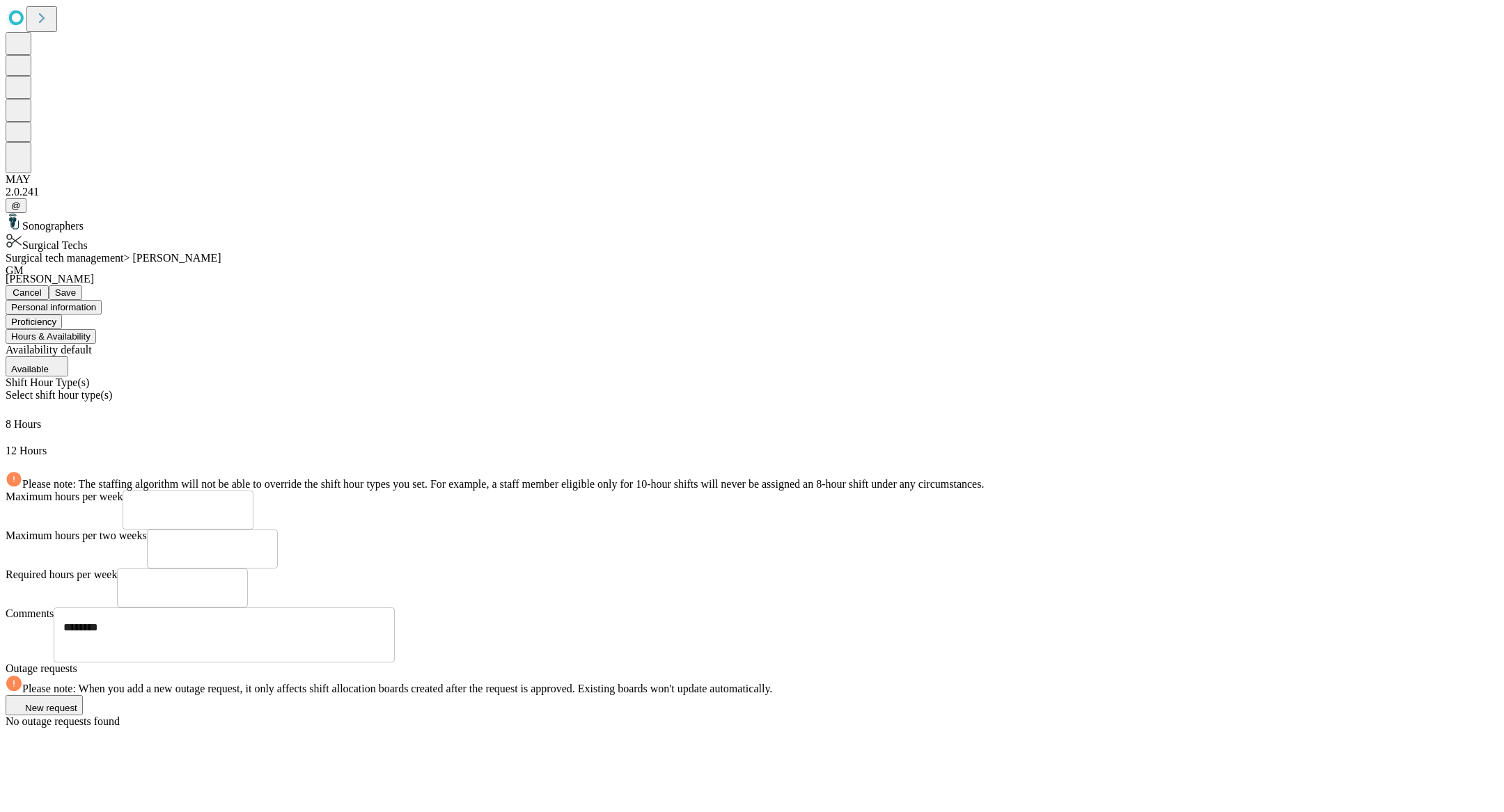
click at [82, 286] on button "Save" at bounding box center [65, 293] width 34 height 15
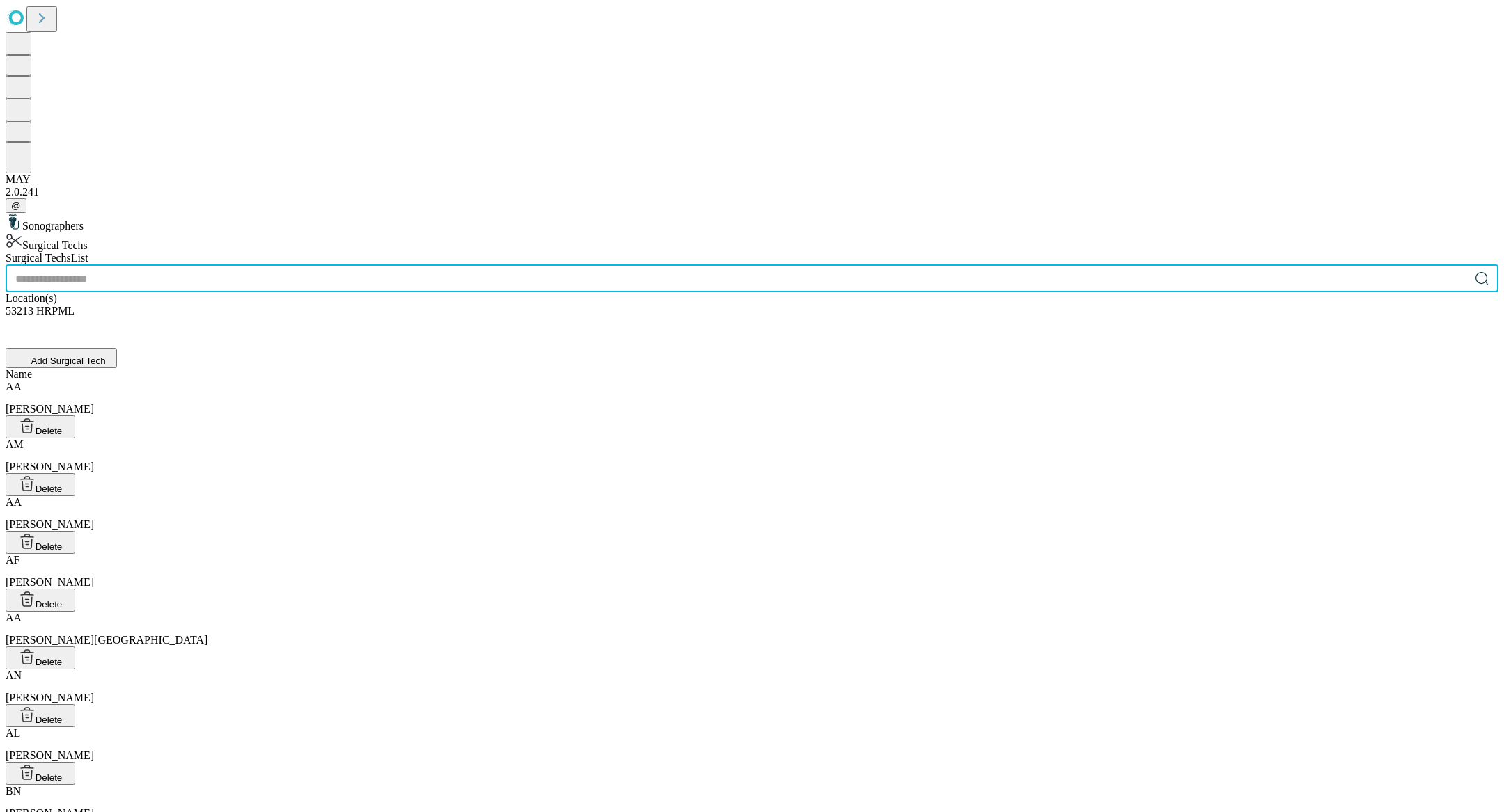
click at [527, 265] on input "text" at bounding box center [737, 278] width 1464 height 28
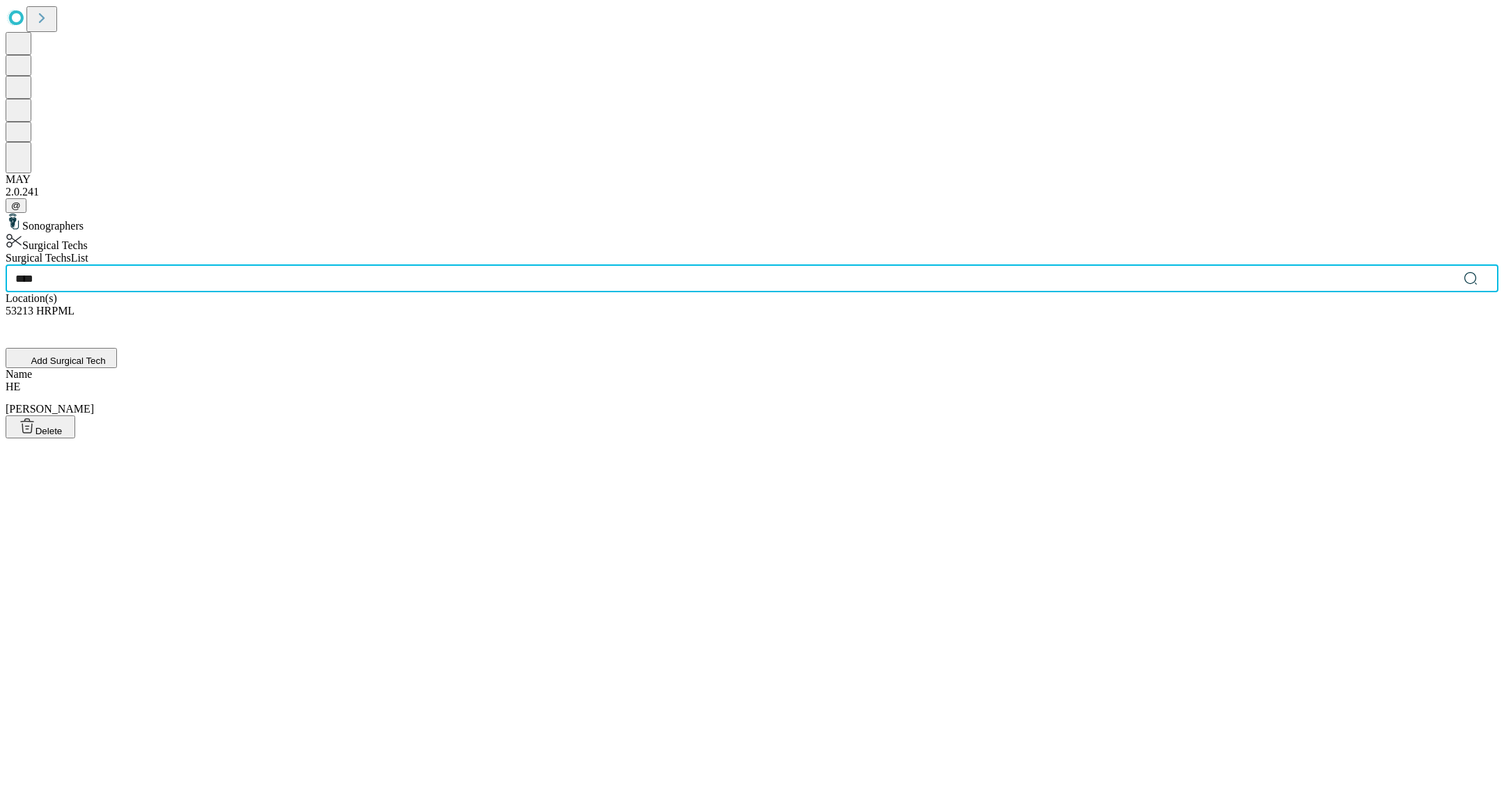
type input "****"
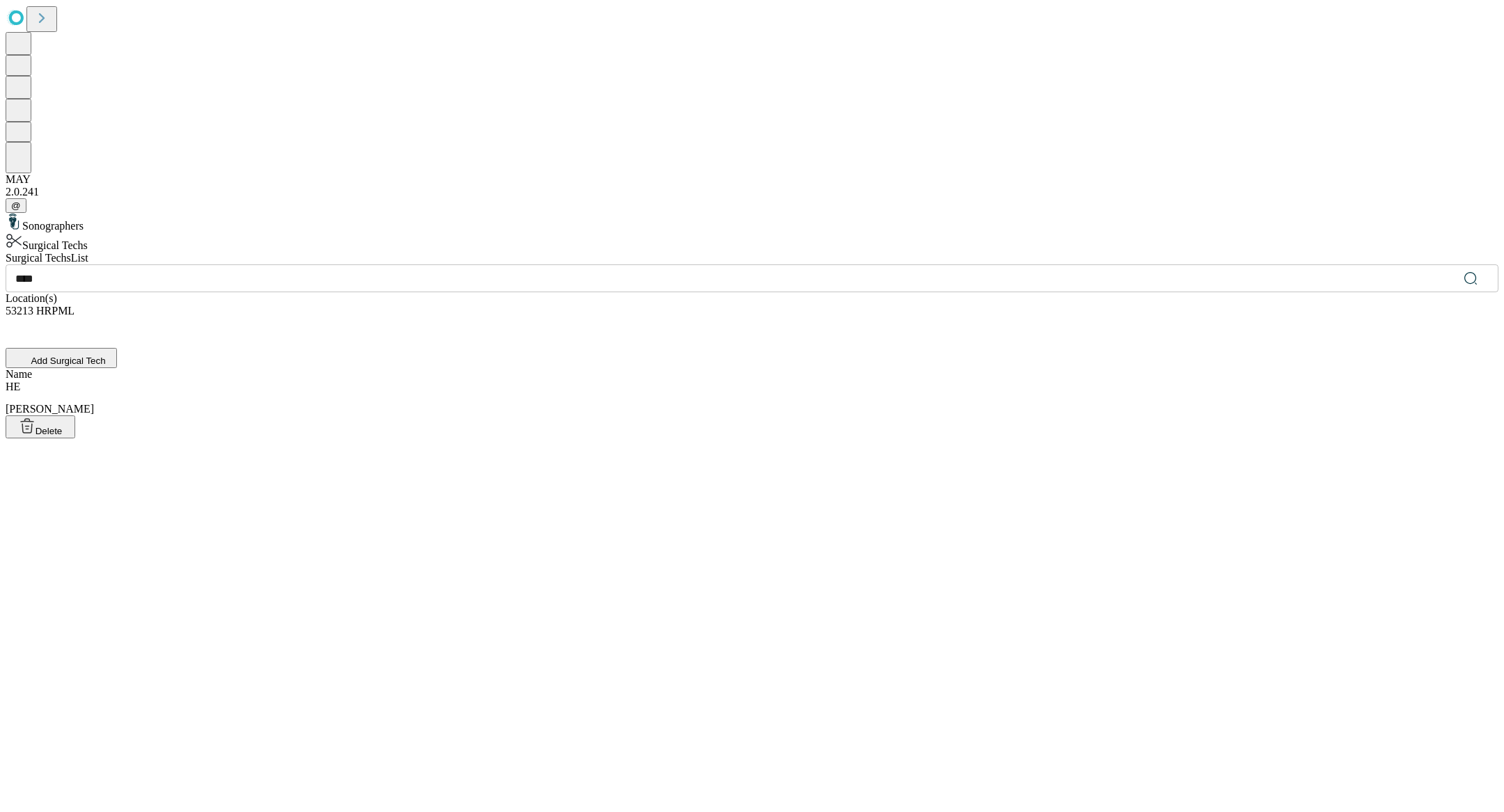
click at [519, 380] on div "HE [PERSON_NAME]" at bounding box center [752, 398] width 1493 height 35
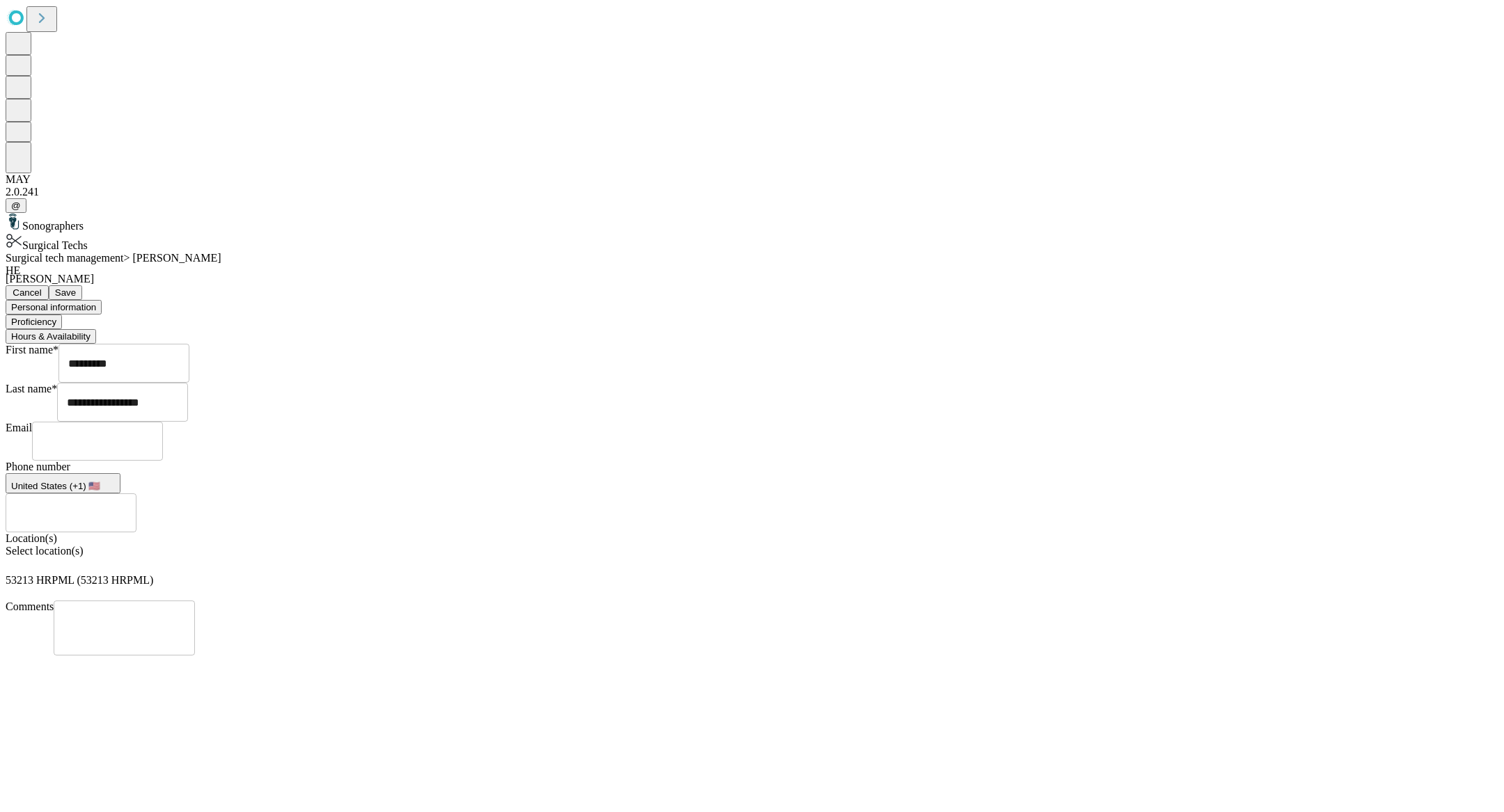
click at [96, 329] on button "Hours & Availability" at bounding box center [50, 337] width 90 height 15
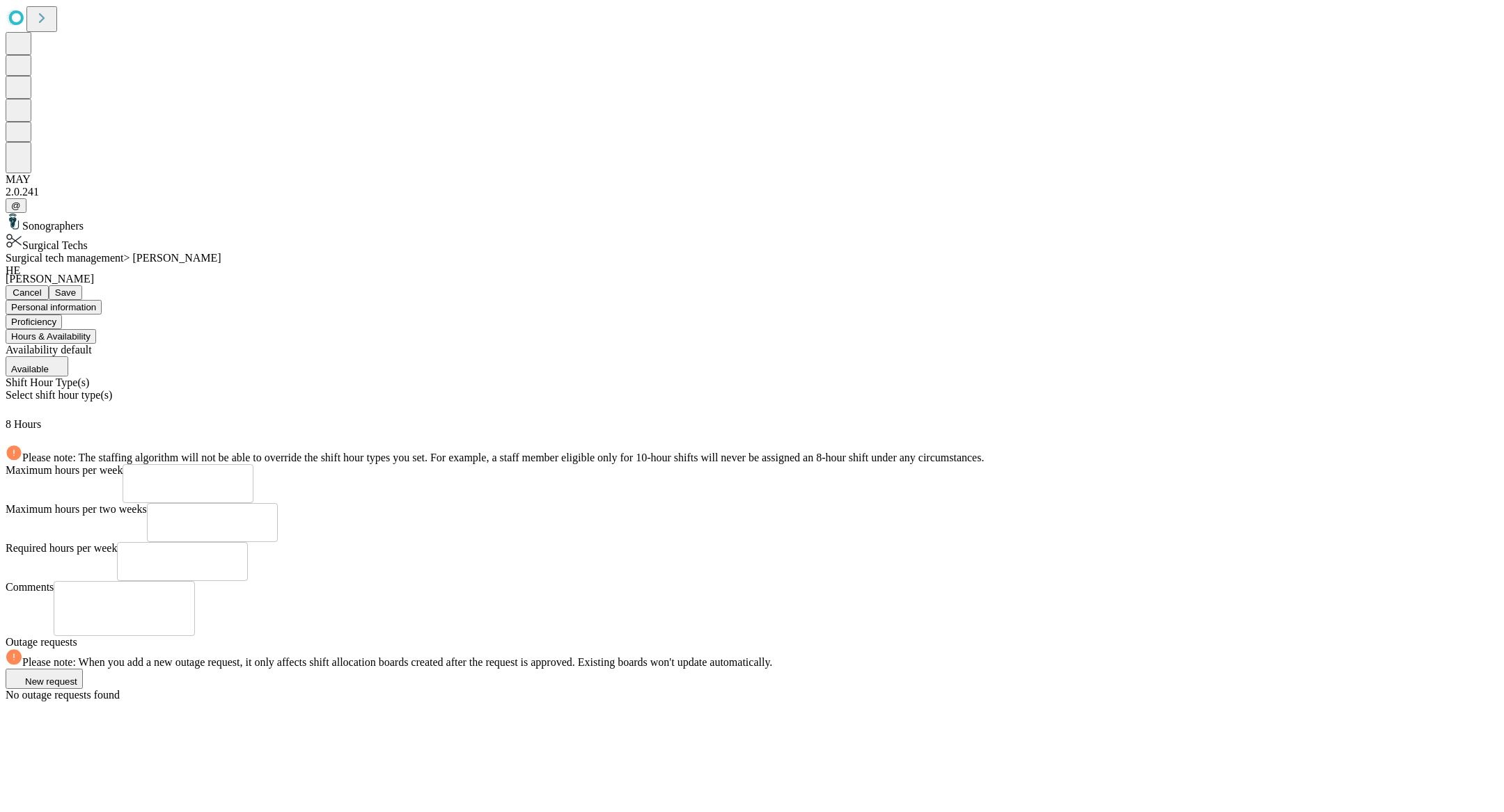
click at [497, 389] on div "Select shift hour type(s)" at bounding box center [752, 403] width 1493 height 29
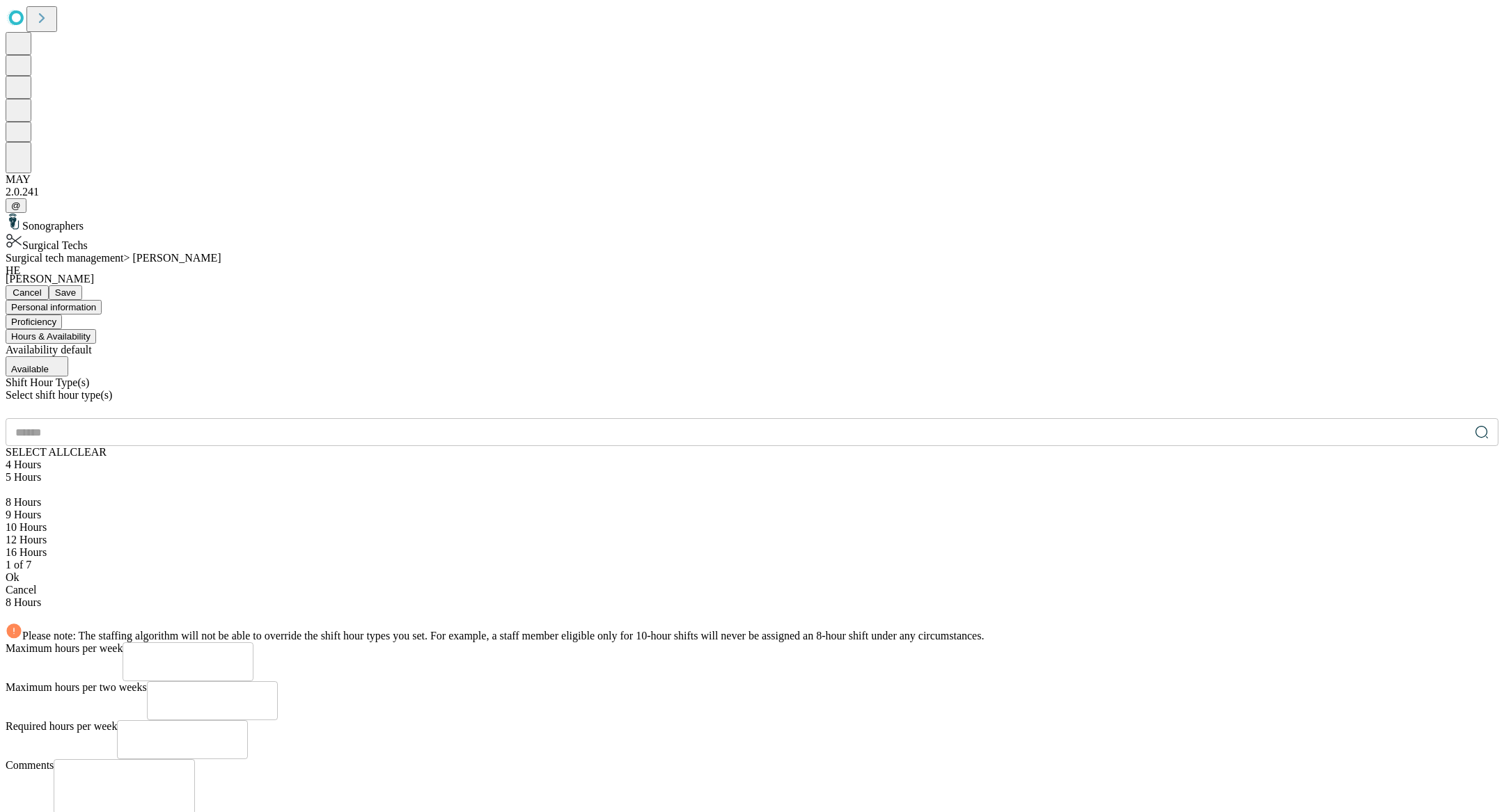
scroll to position [59, 0]
click at [380, 534] on div at bounding box center [752, 534] width 1493 height 0
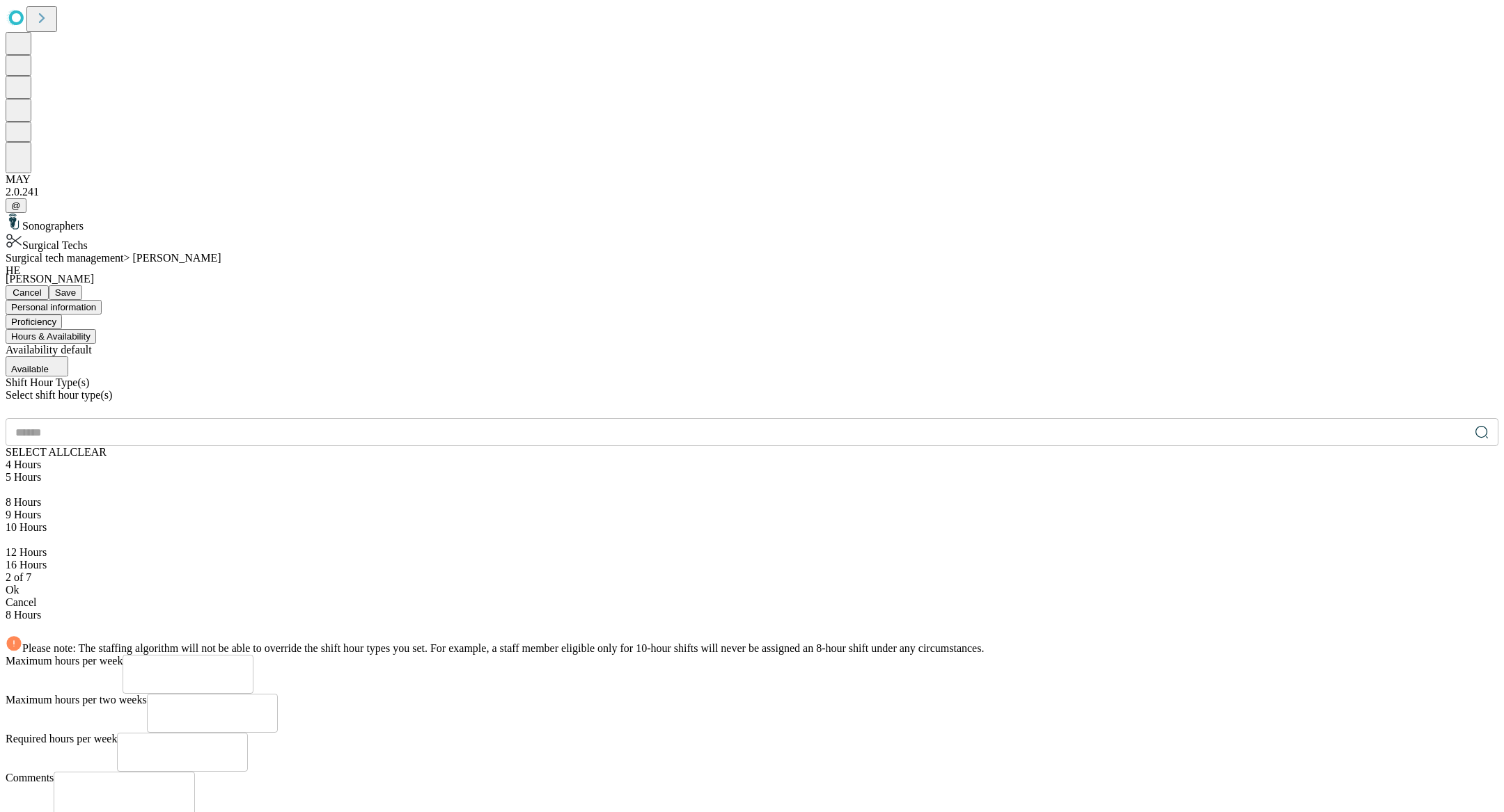
click at [410, 584] on div "Ok" at bounding box center [752, 590] width 1493 height 13
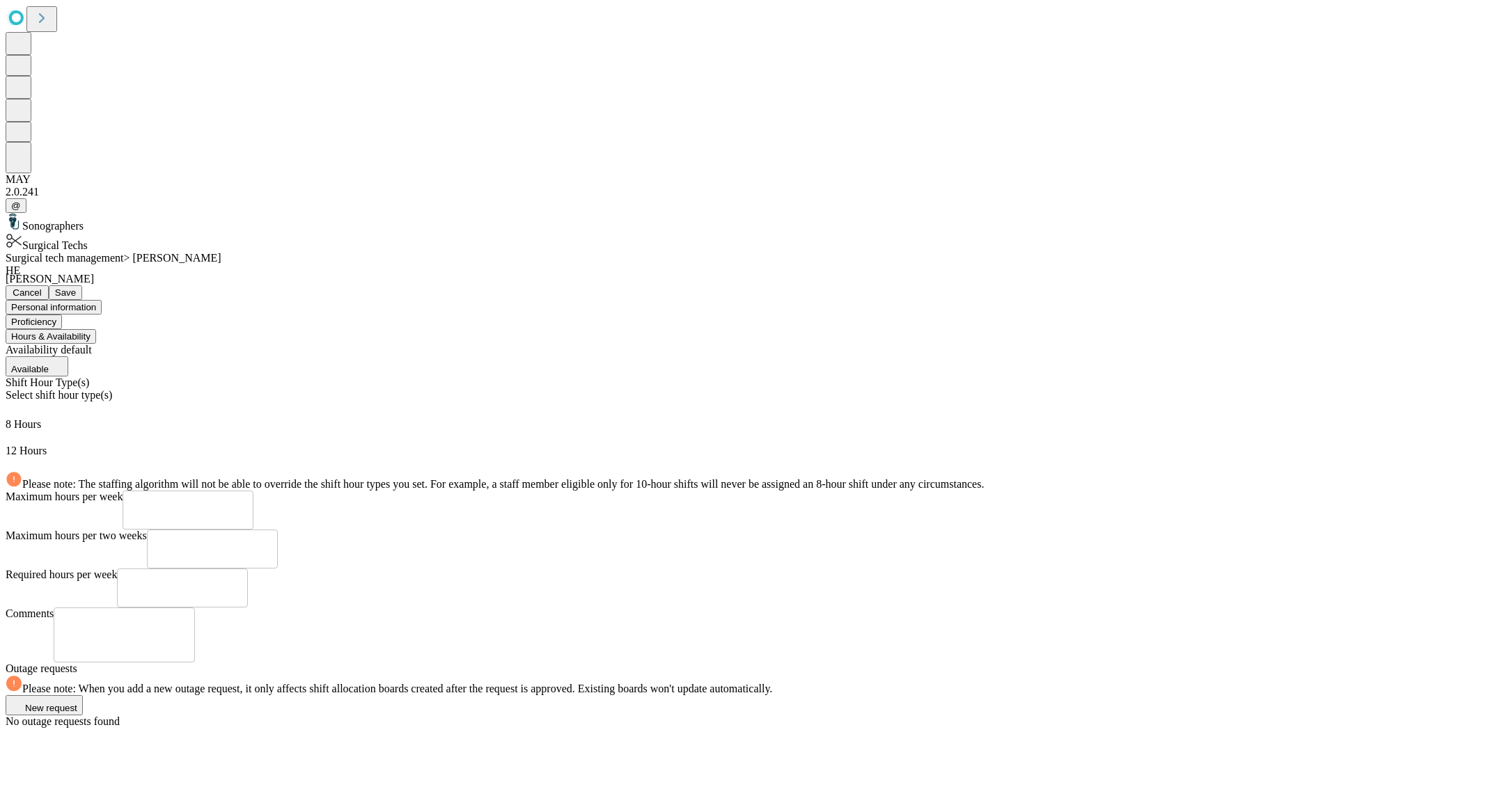
click at [62, 315] on button "Proficiency" at bounding box center [34, 322] width 57 height 15
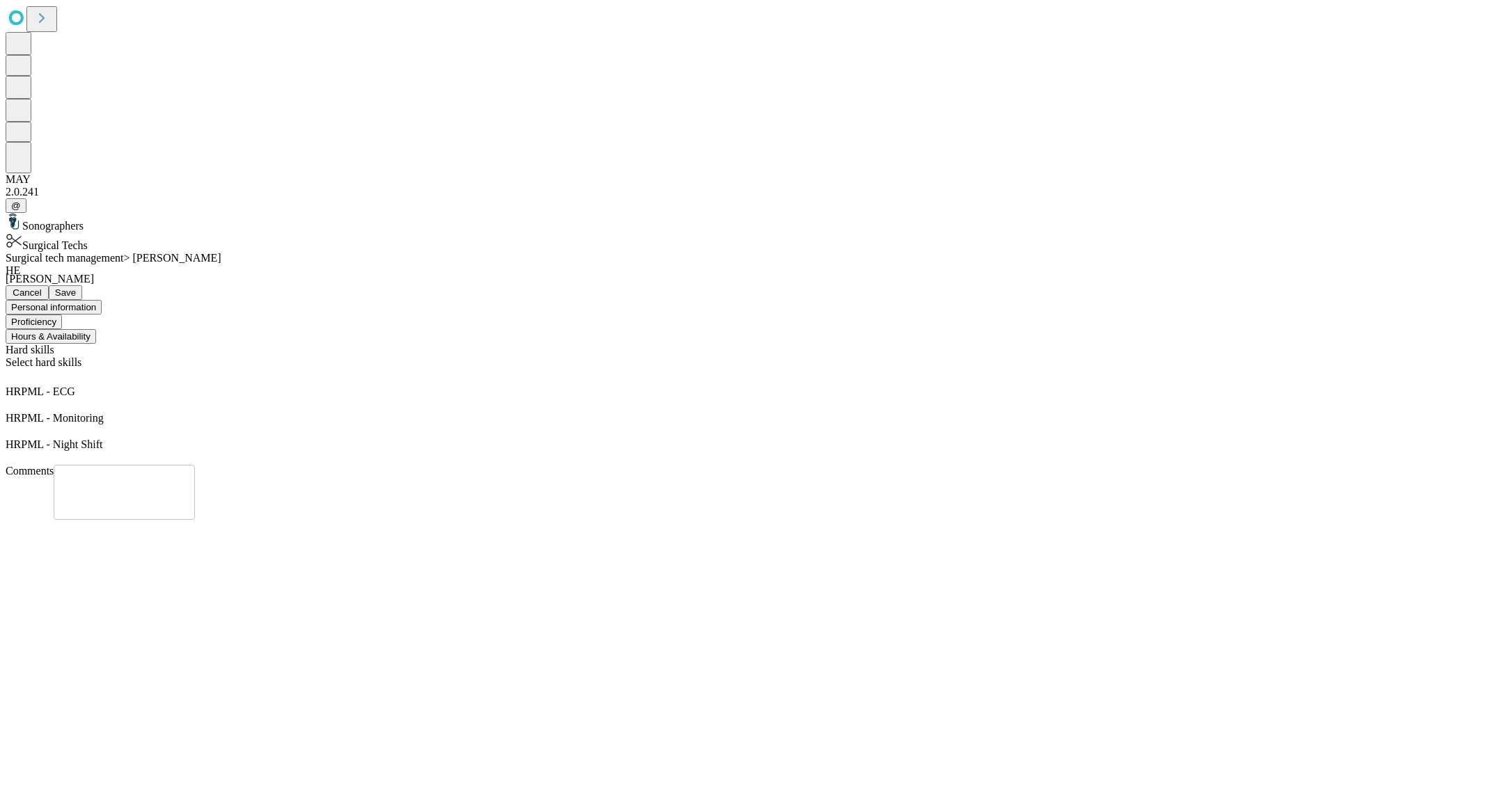
click at [76, 287] on span "Save" at bounding box center [65, 292] width 21 height 10
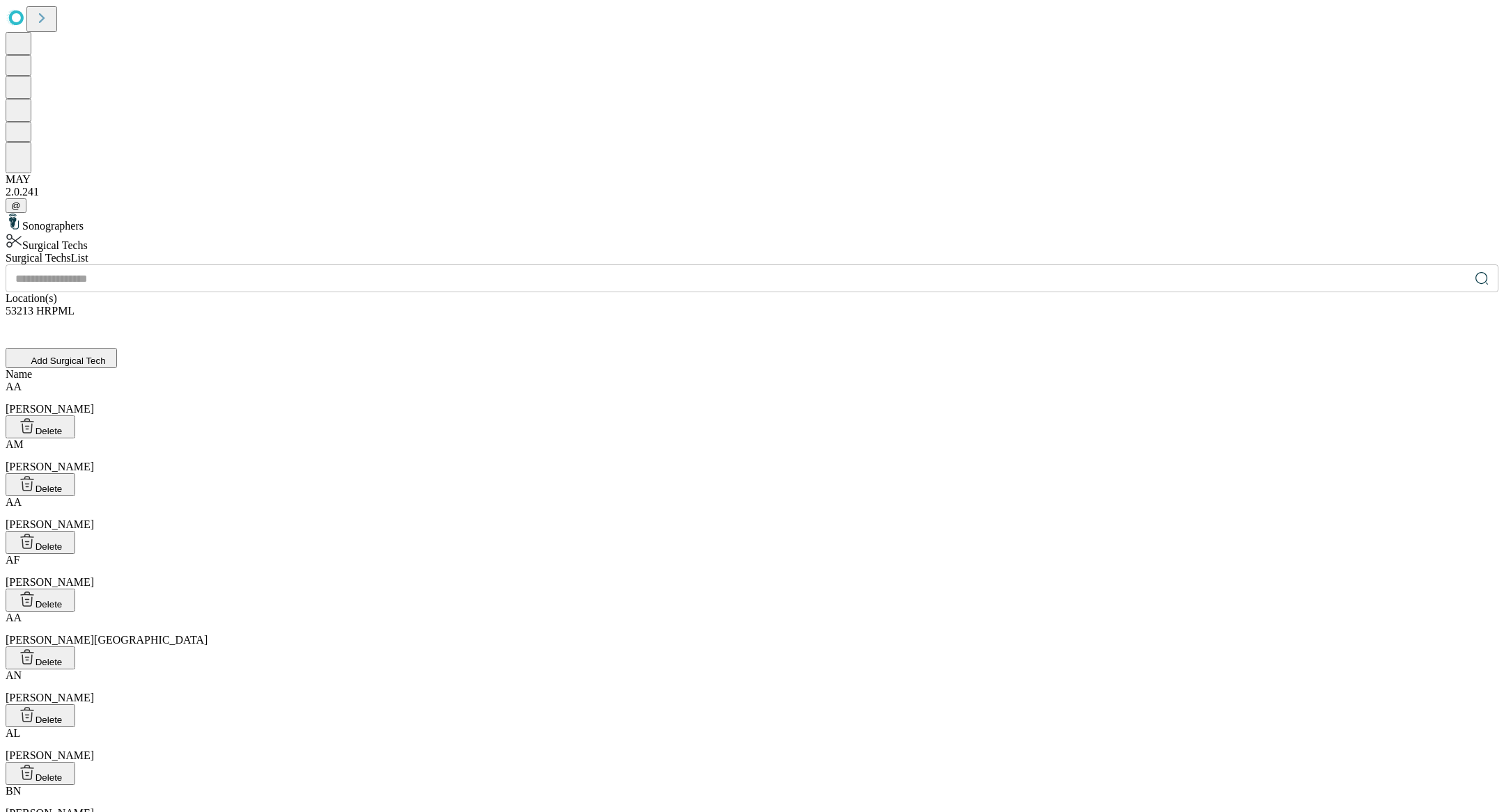
click at [501, 265] on input "text" at bounding box center [737, 278] width 1464 height 28
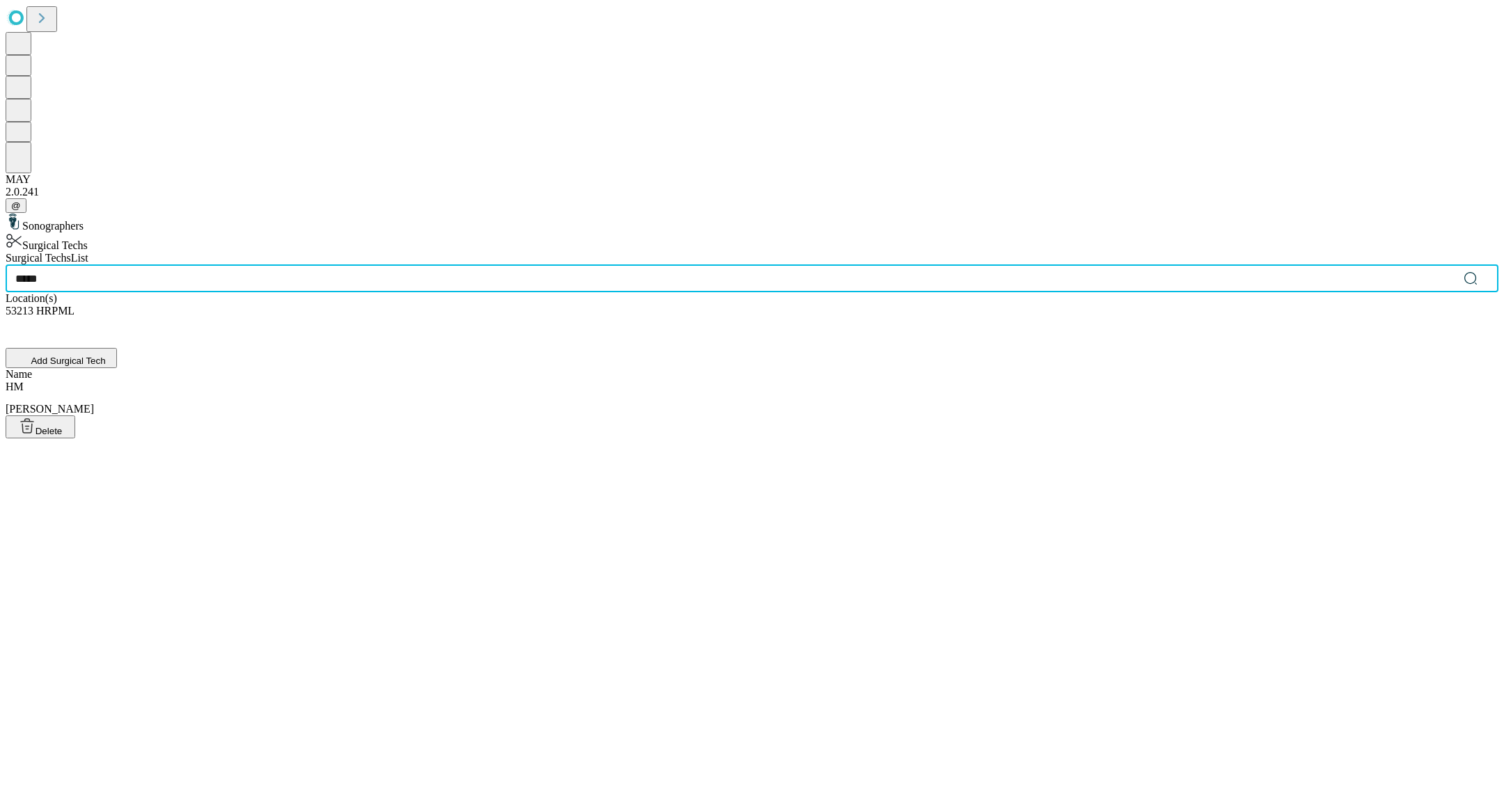
type input "*****"
click at [473, 380] on div "HM [PERSON_NAME]" at bounding box center [752, 398] width 1493 height 35
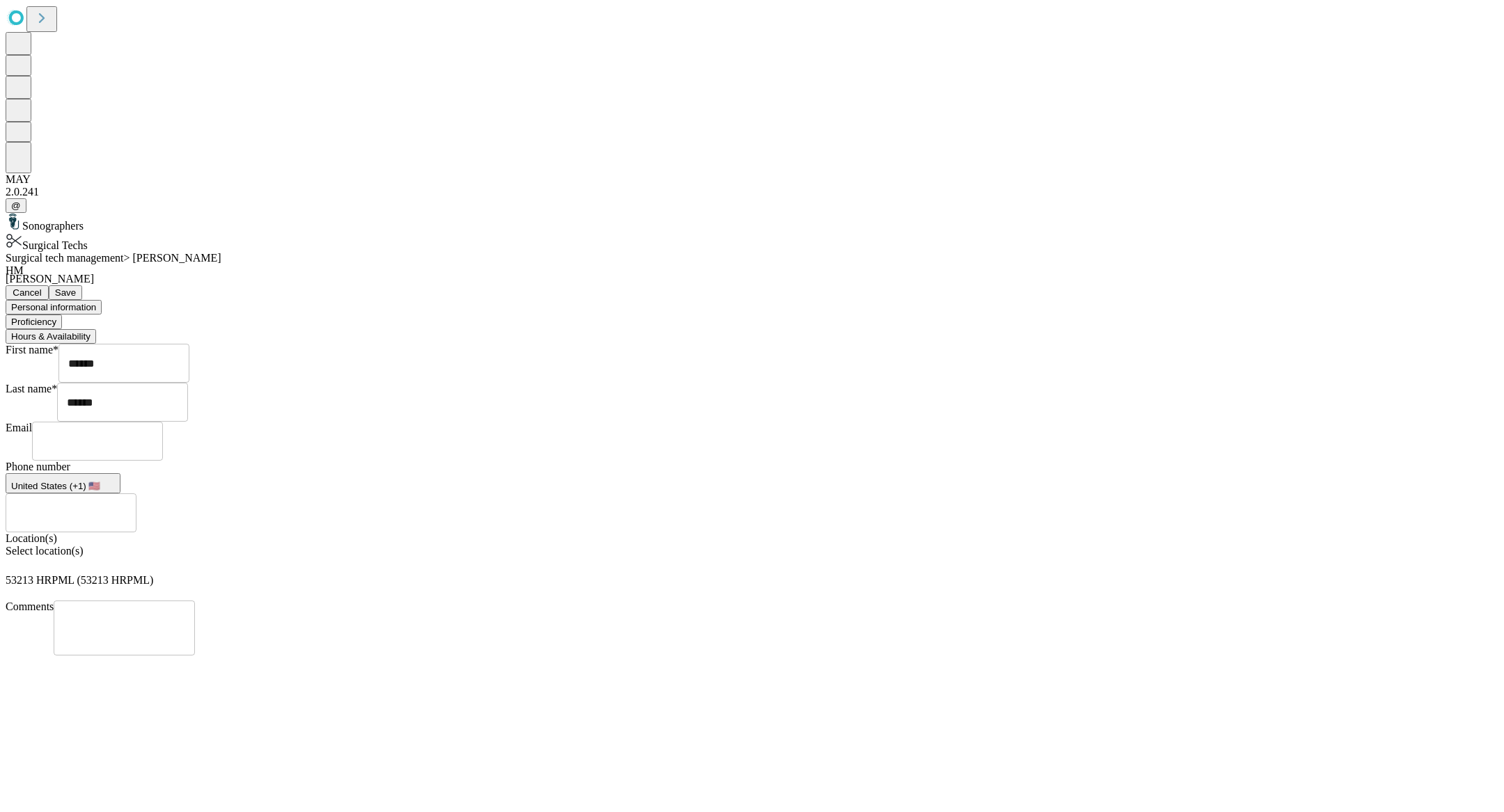
click at [96, 329] on button "Hours & Availability" at bounding box center [50, 337] width 90 height 15
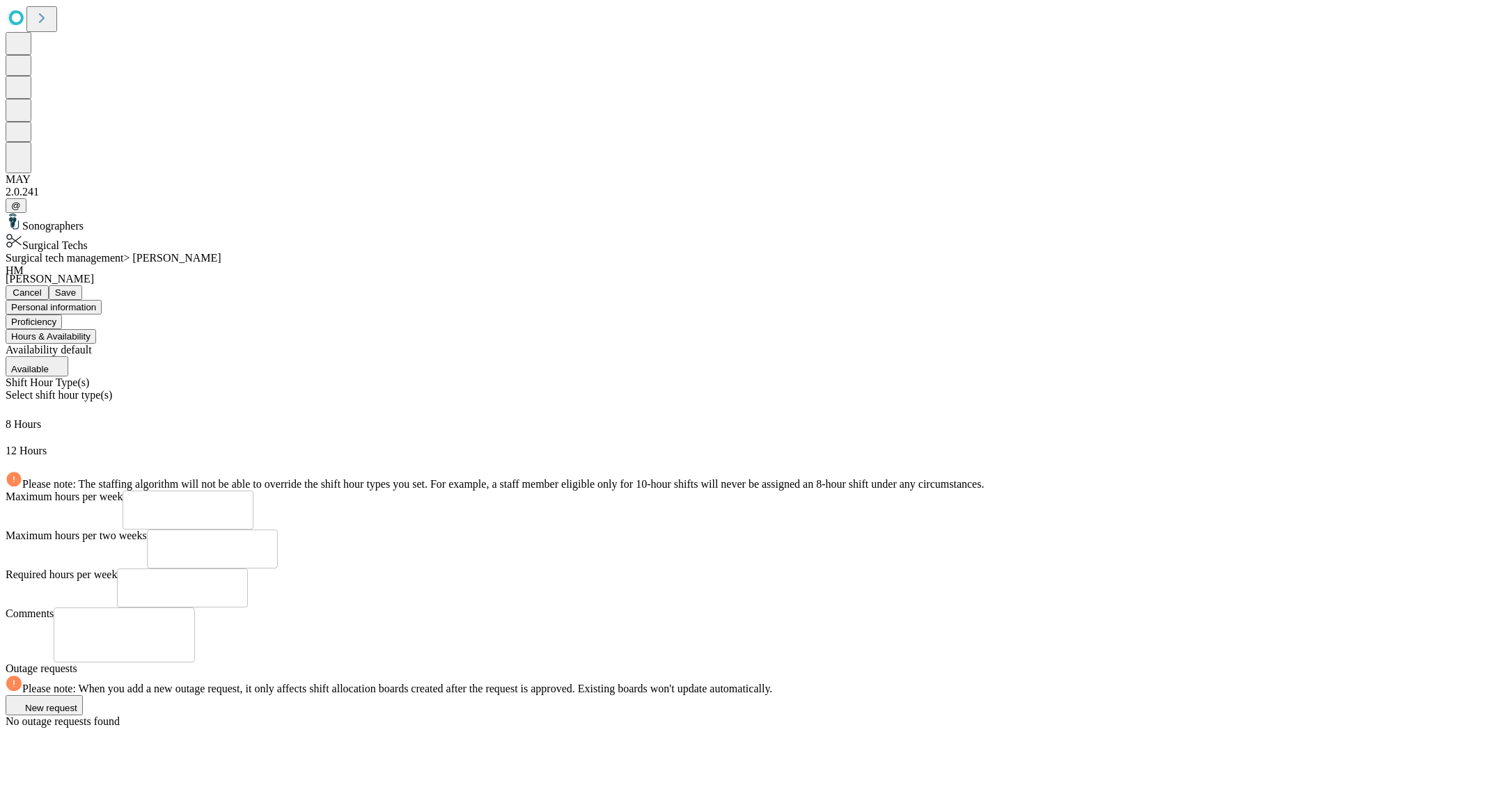
click at [62, 315] on button "Proficiency" at bounding box center [34, 322] width 57 height 15
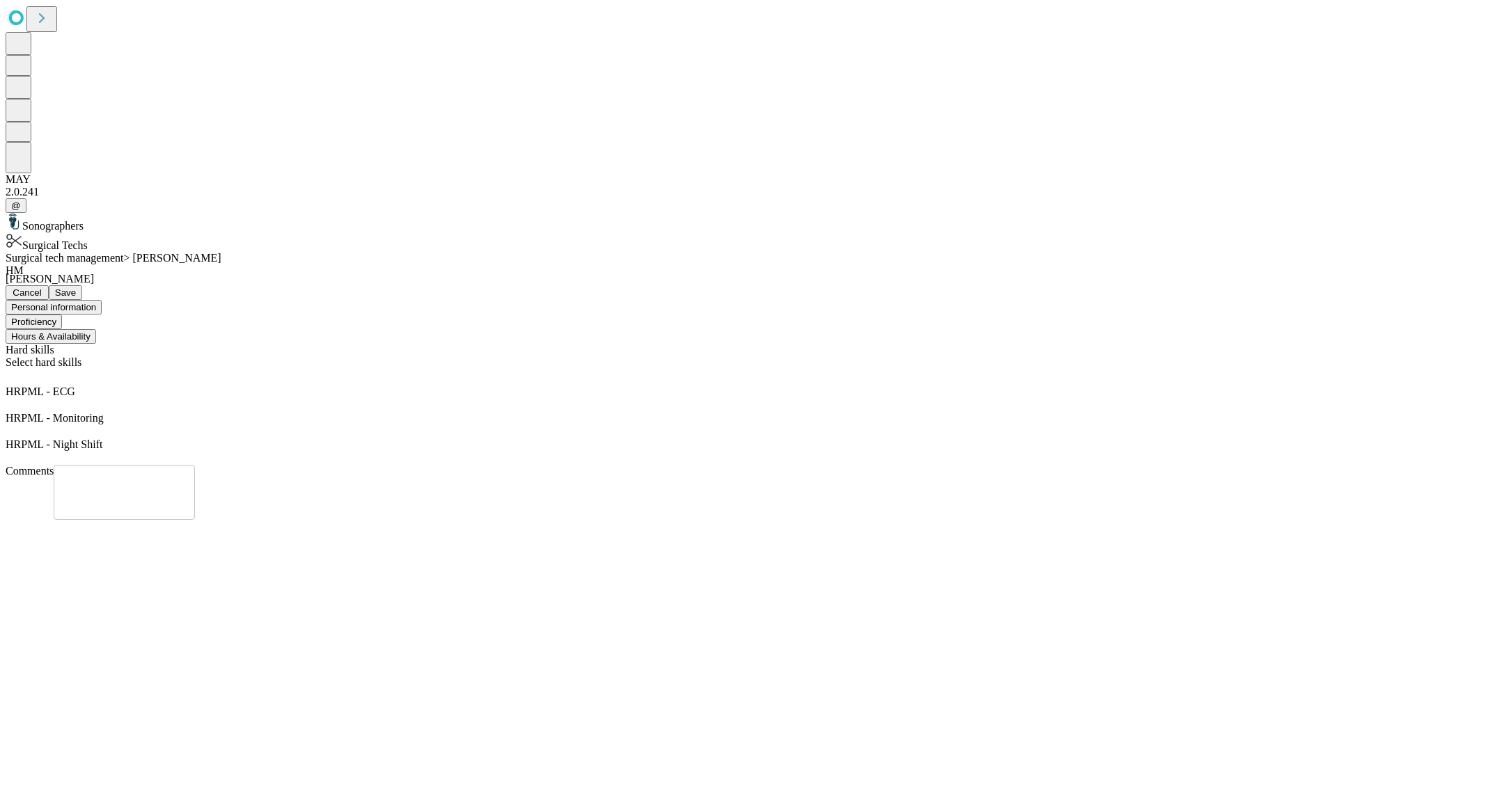
click at [96, 329] on button "Hours & Availability" at bounding box center [50, 337] width 90 height 15
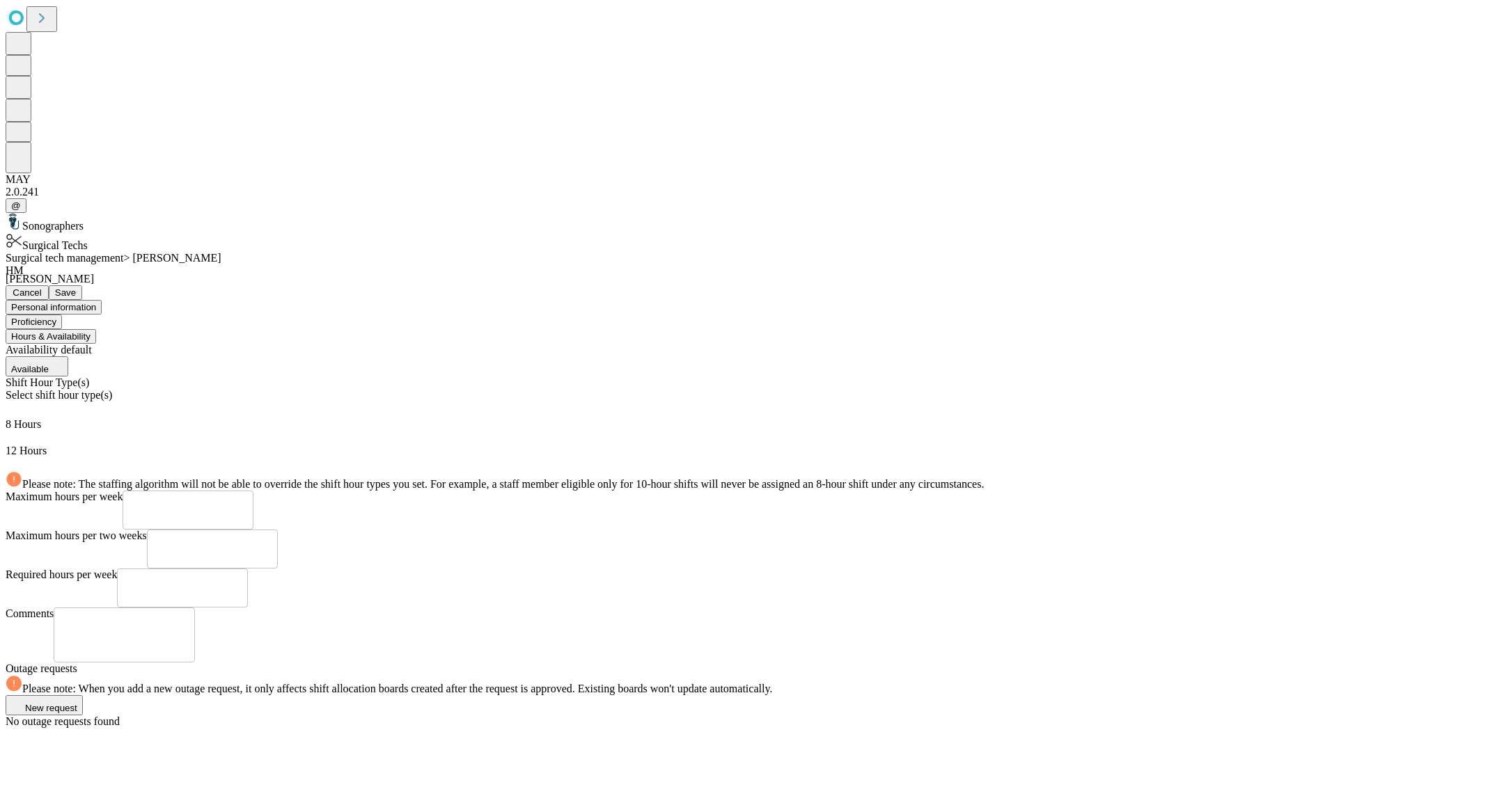
click at [76, 287] on span "Save" at bounding box center [65, 292] width 21 height 10
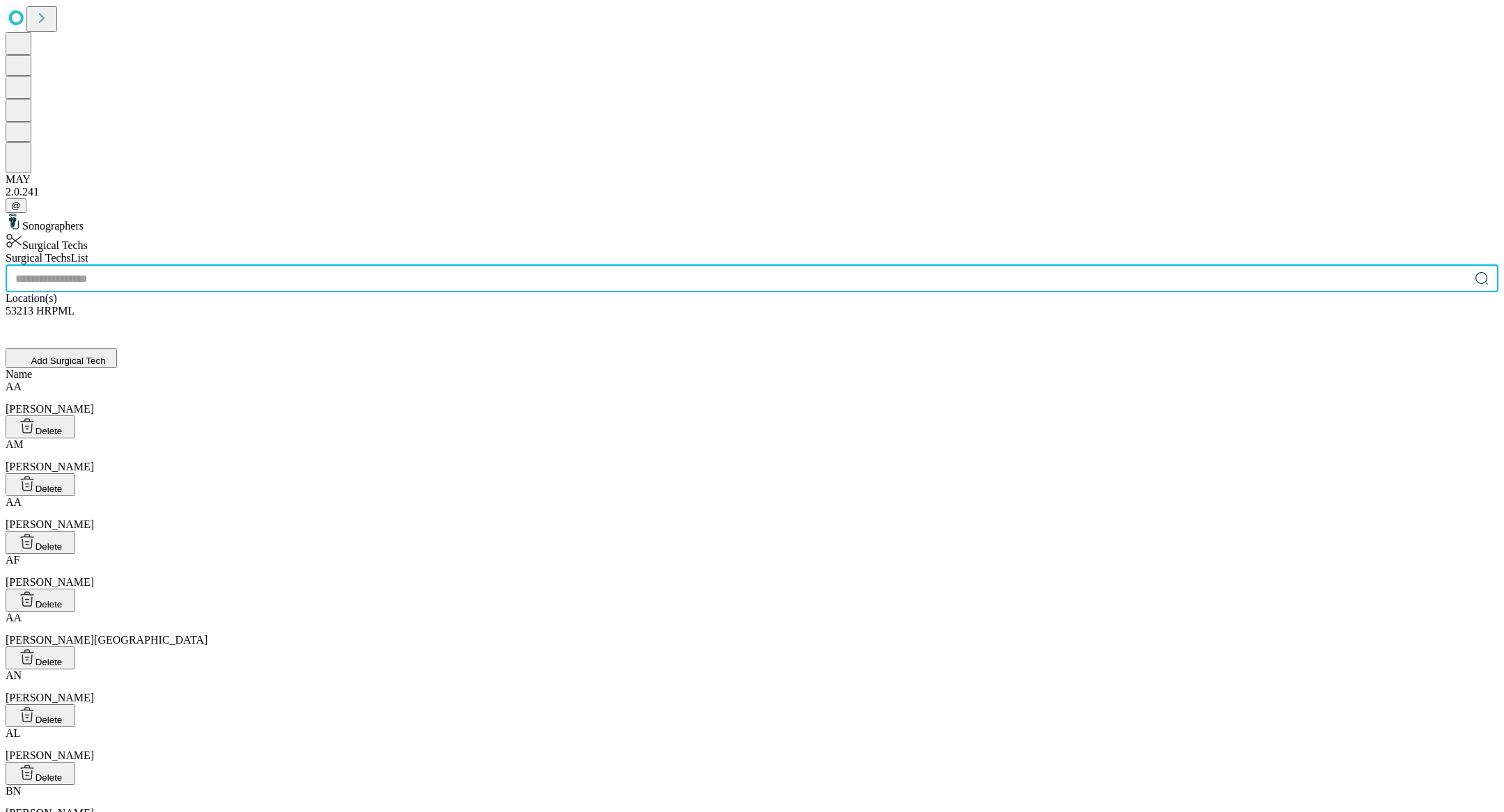
click at [578, 265] on input "text" at bounding box center [737, 278] width 1464 height 28
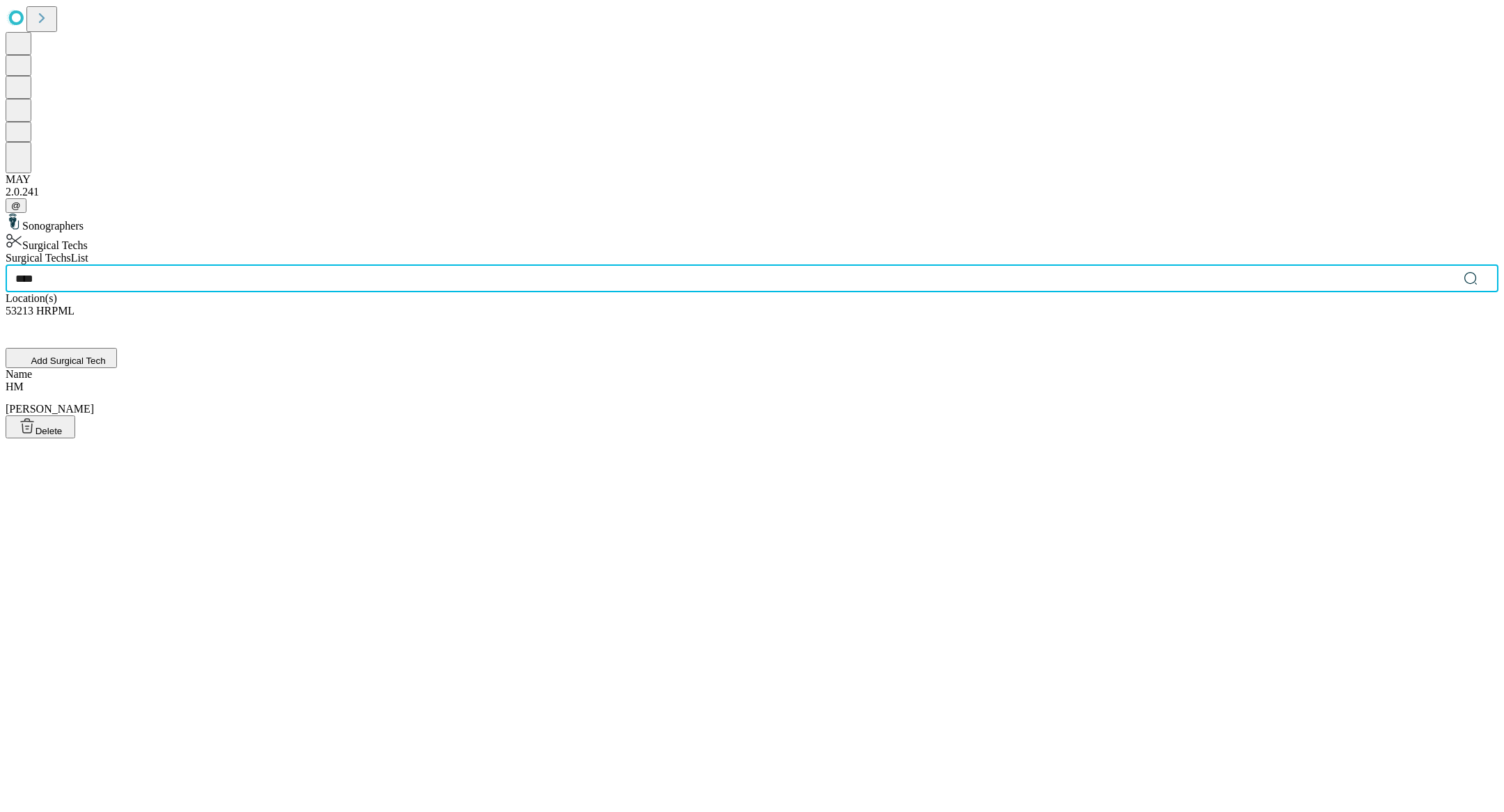
type input "****"
click at [554, 380] on div "[PERSON_NAME], [PERSON_NAME]" at bounding box center [752, 398] width 1493 height 35
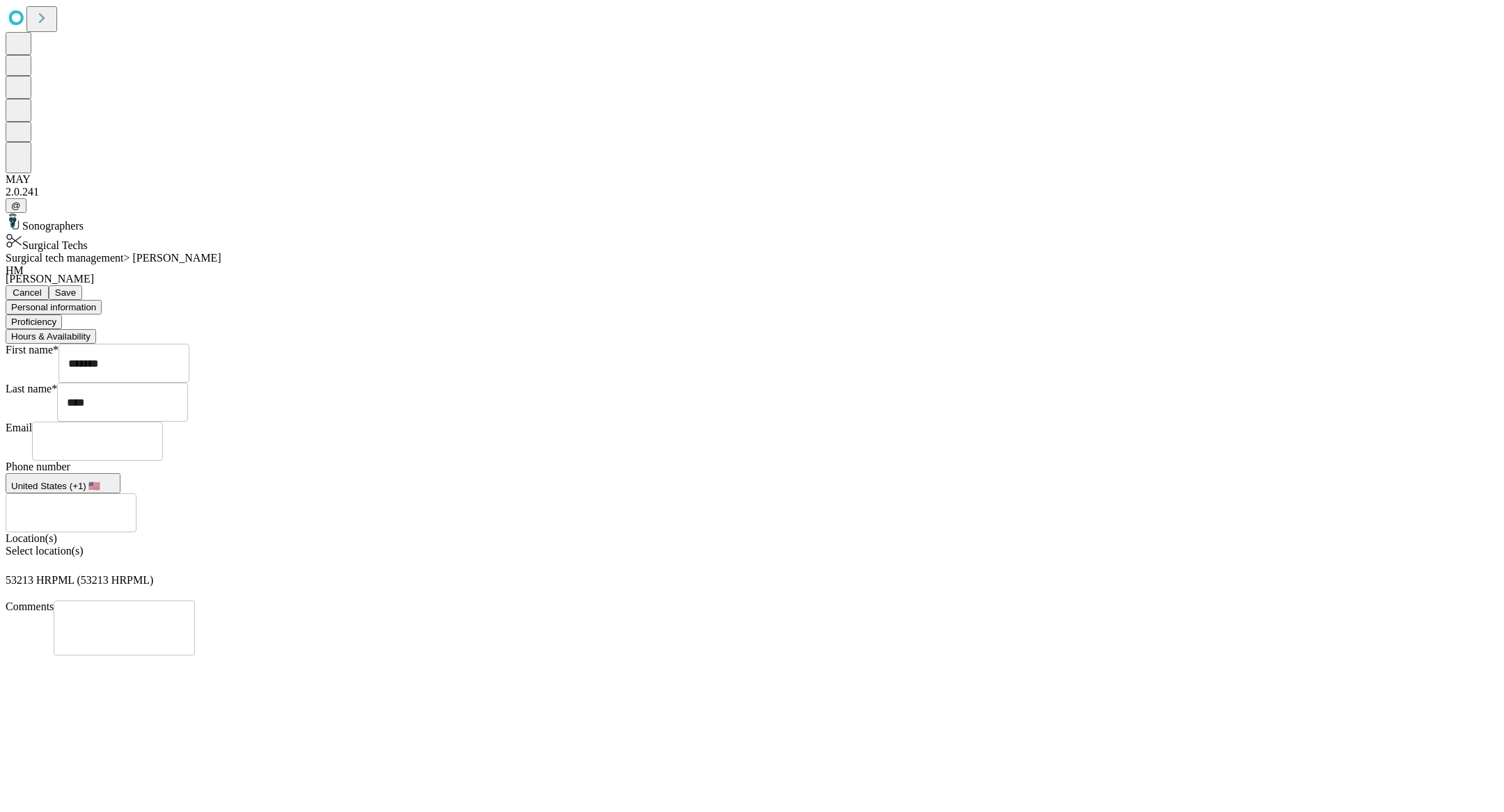
click at [96, 329] on button "Hours & Availability" at bounding box center [50, 337] width 90 height 15
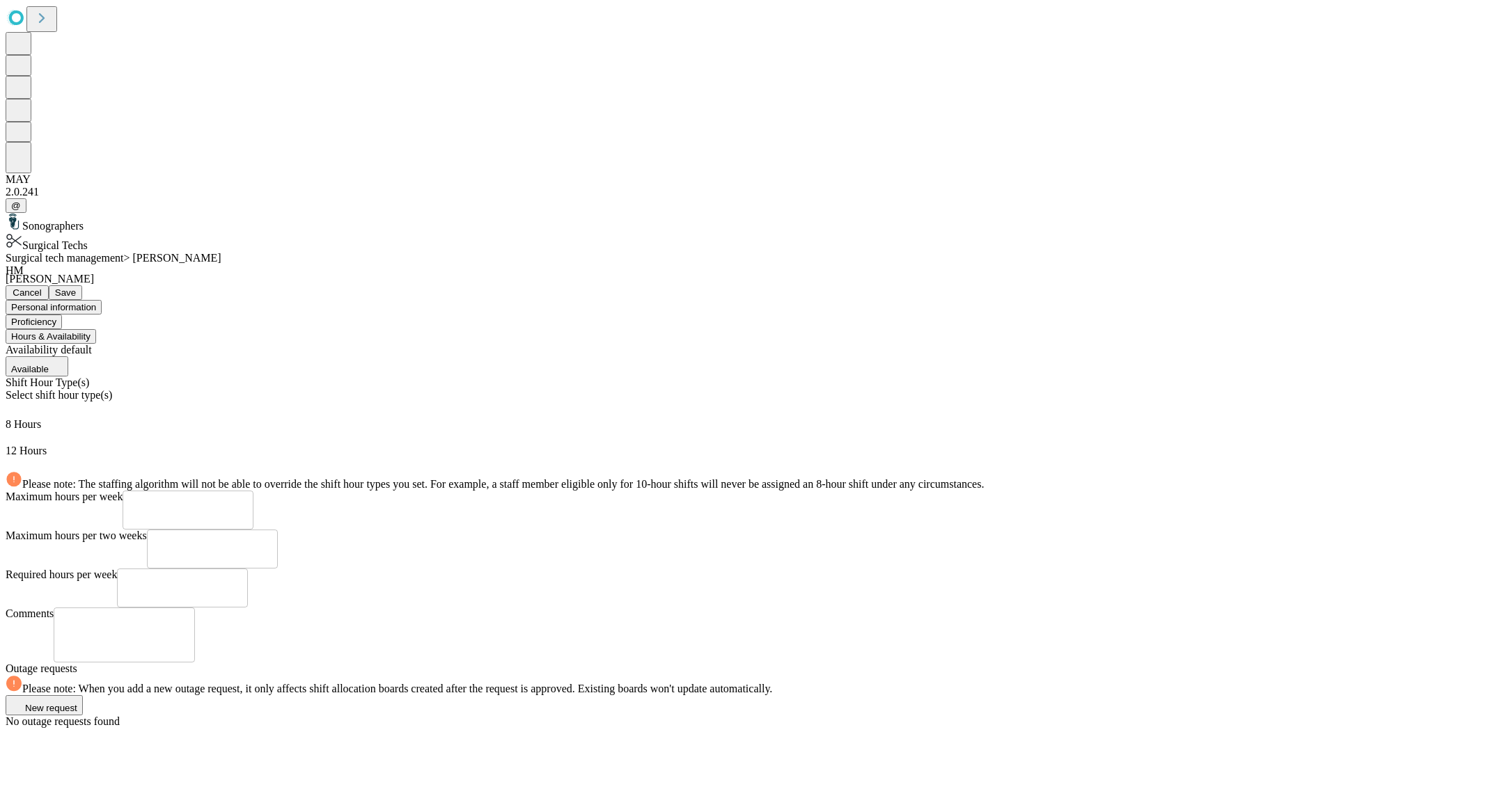
click at [511, 315] on div "Proficiency" at bounding box center [752, 322] width 1493 height 15
click at [62, 315] on button "Proficiency" at bounding box center [34, 322] width 57 height 15
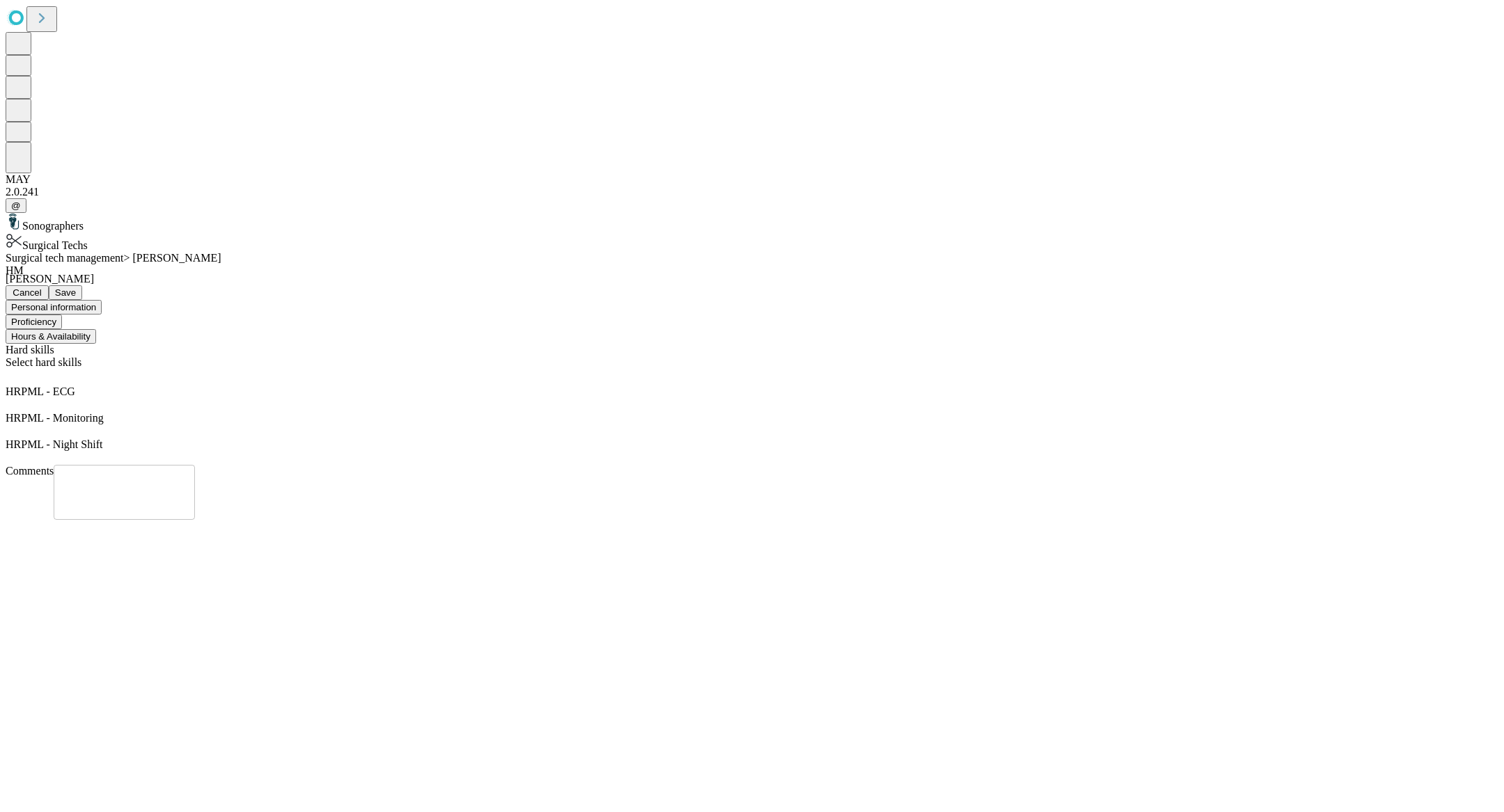
click at [82, 286] on button "Save" at bounding box center [65, 293] width 34 height 15
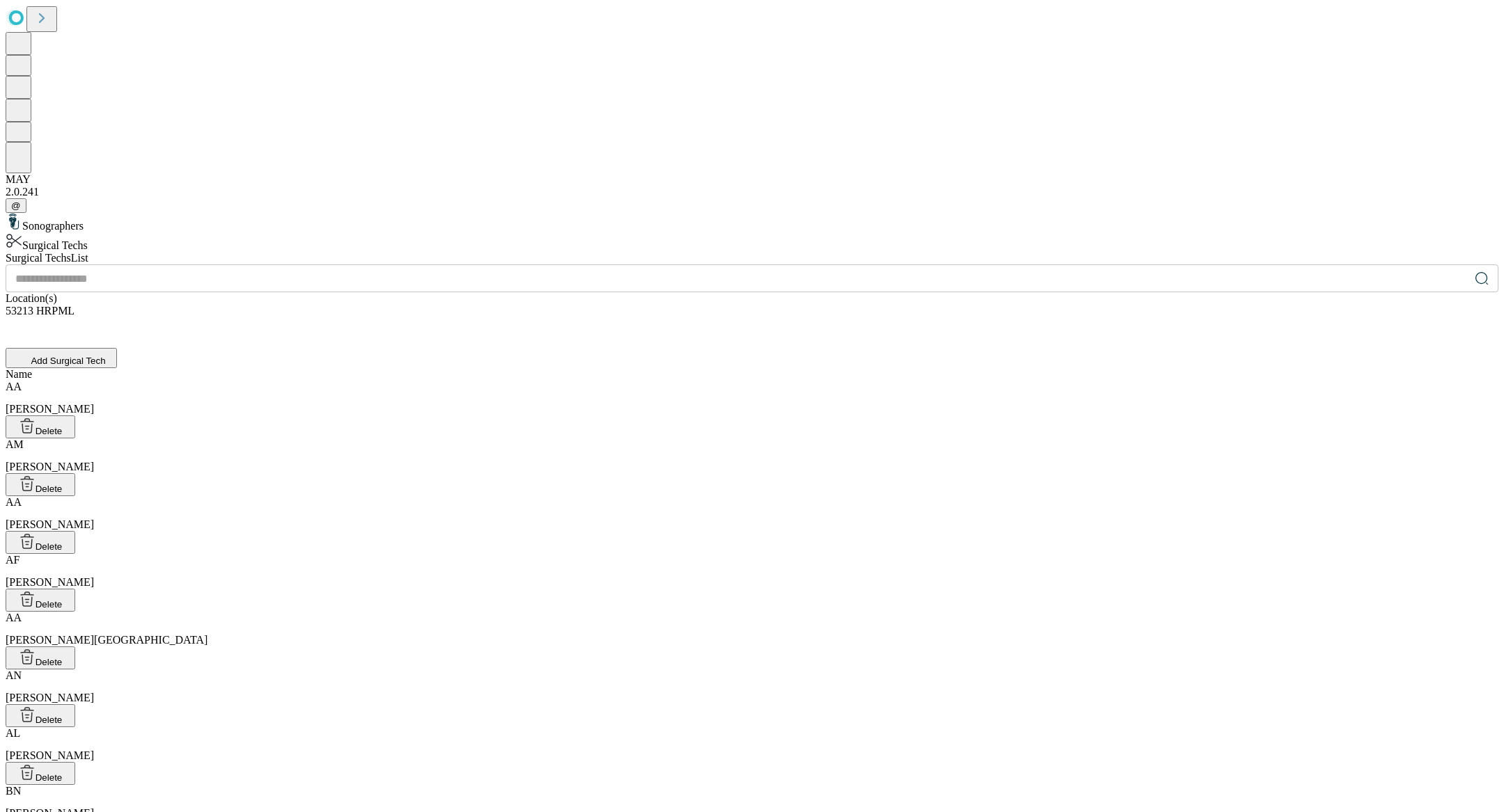
click at [501, 265] on input "text" at bounding box center [737, 278] width 1464 height 28
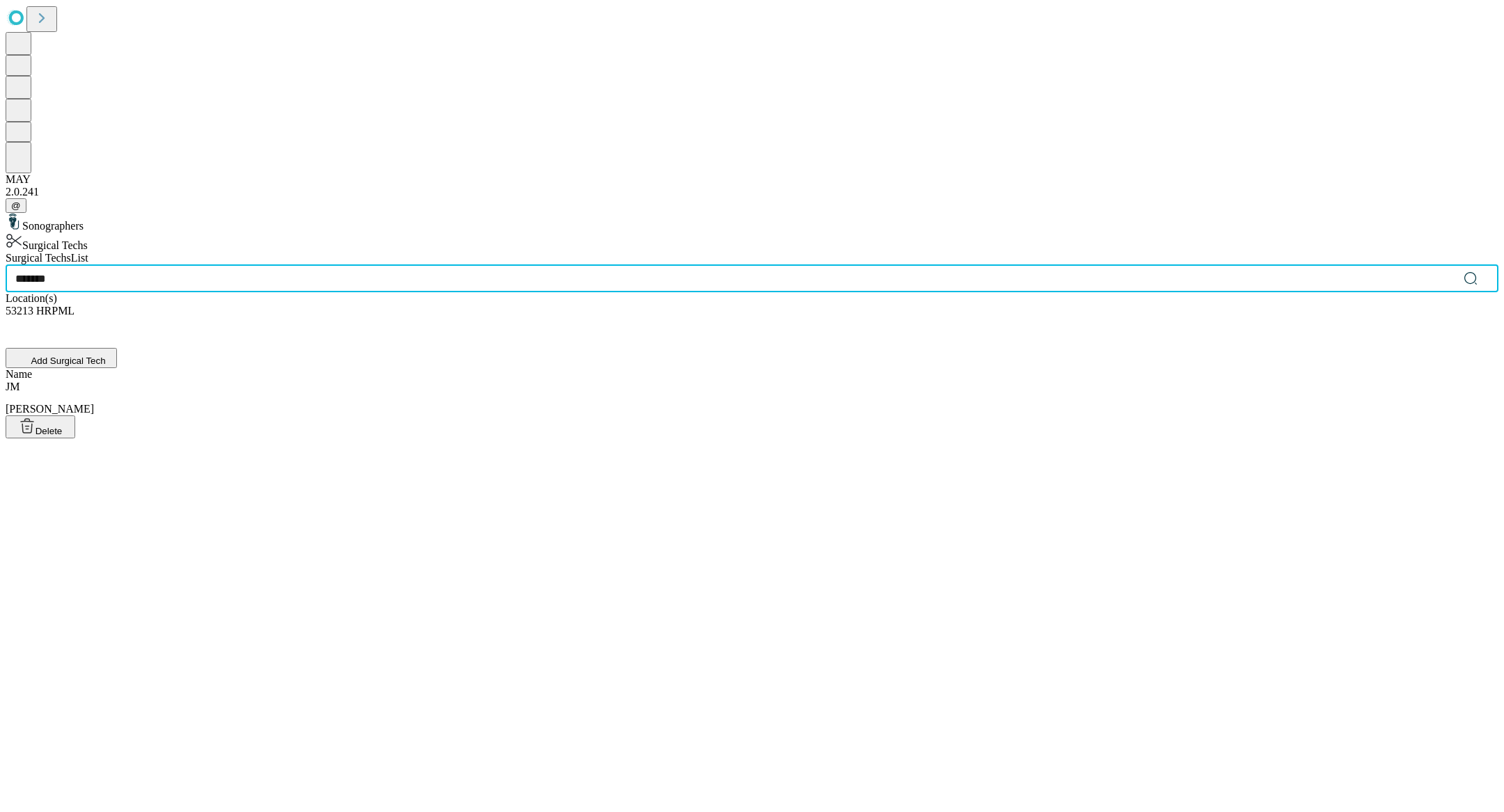
type input "*******"
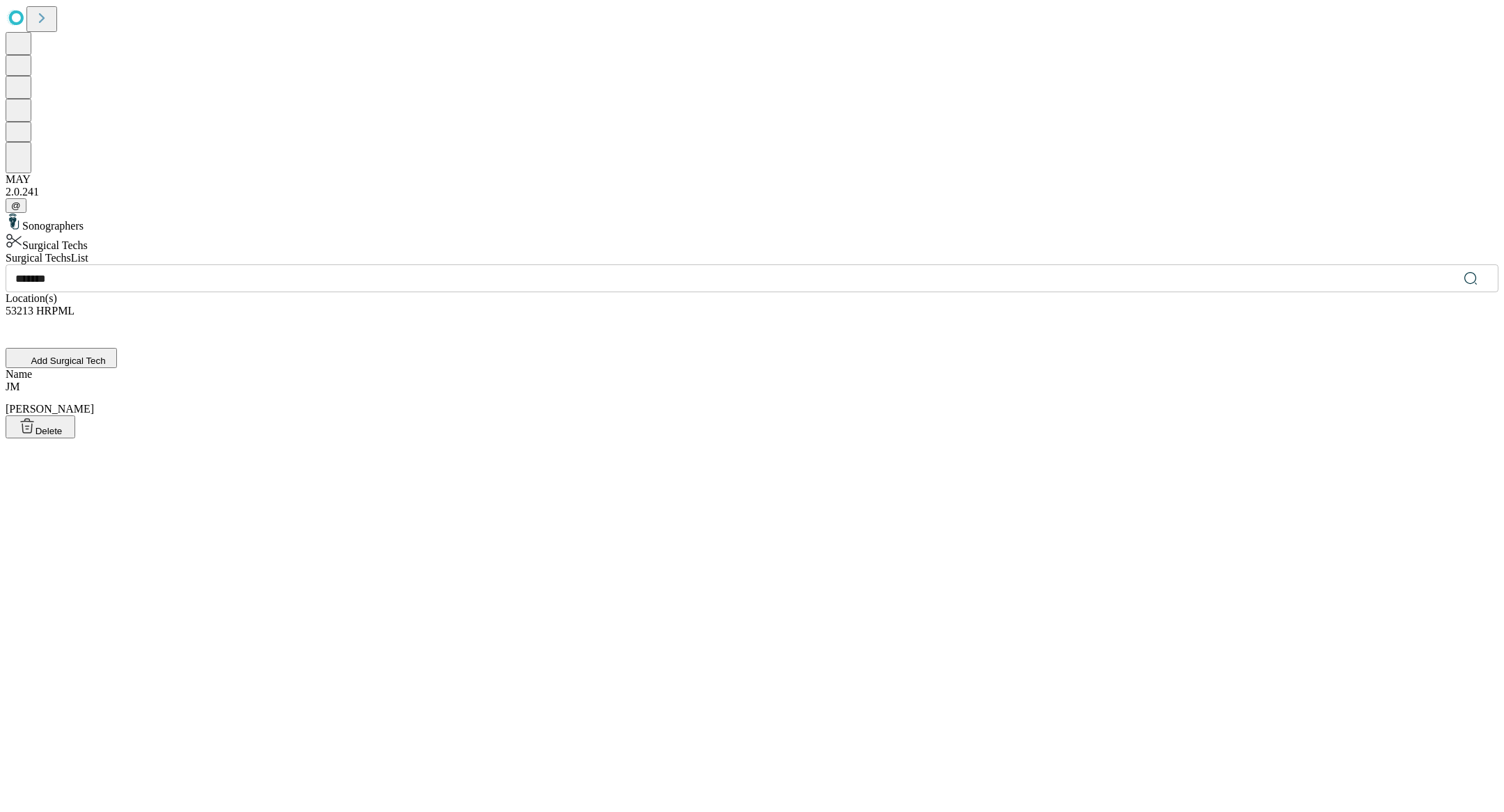
click at [484, 380] on div "[PERSON_NAME], [PERSON_NAME]" at bounding box center [752, 409] width 1493 height 57
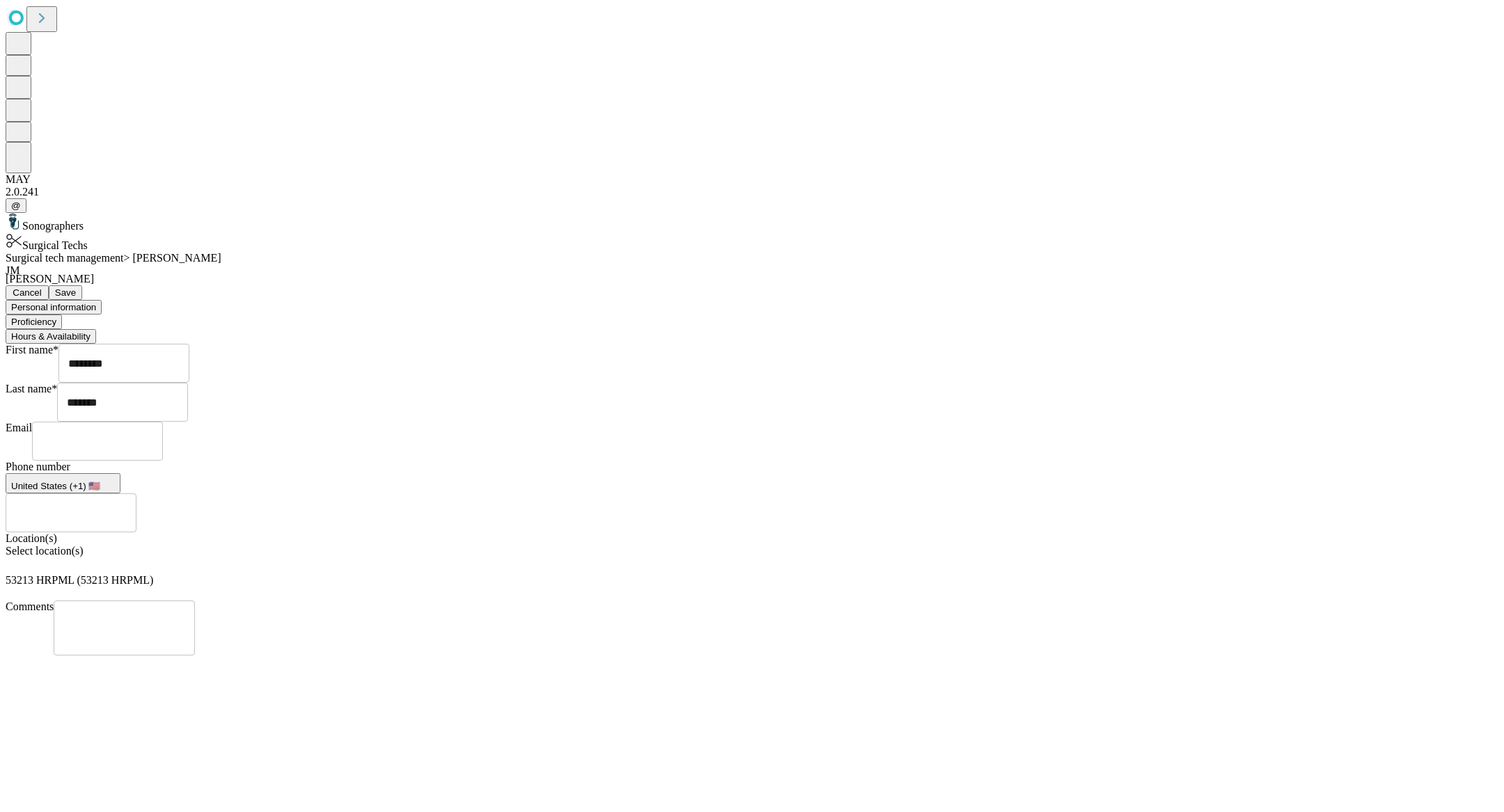
click at [62, 315] on button "Proficiency" at bounding box center [34, 322] width 57 height 15
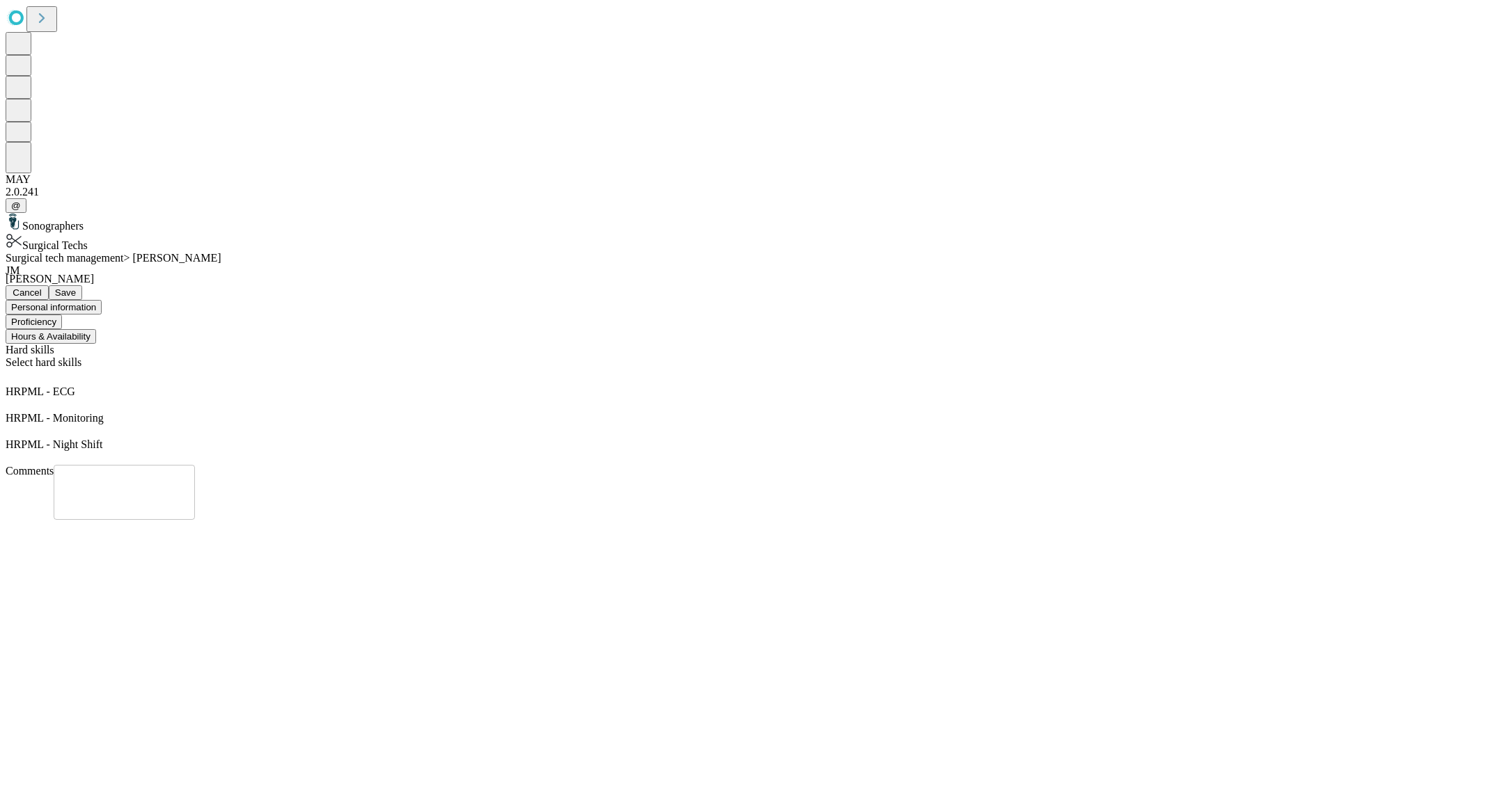
click at [96, 329] on button "Hours & Availability" at bounding box center [50, 337] width 90 height 15
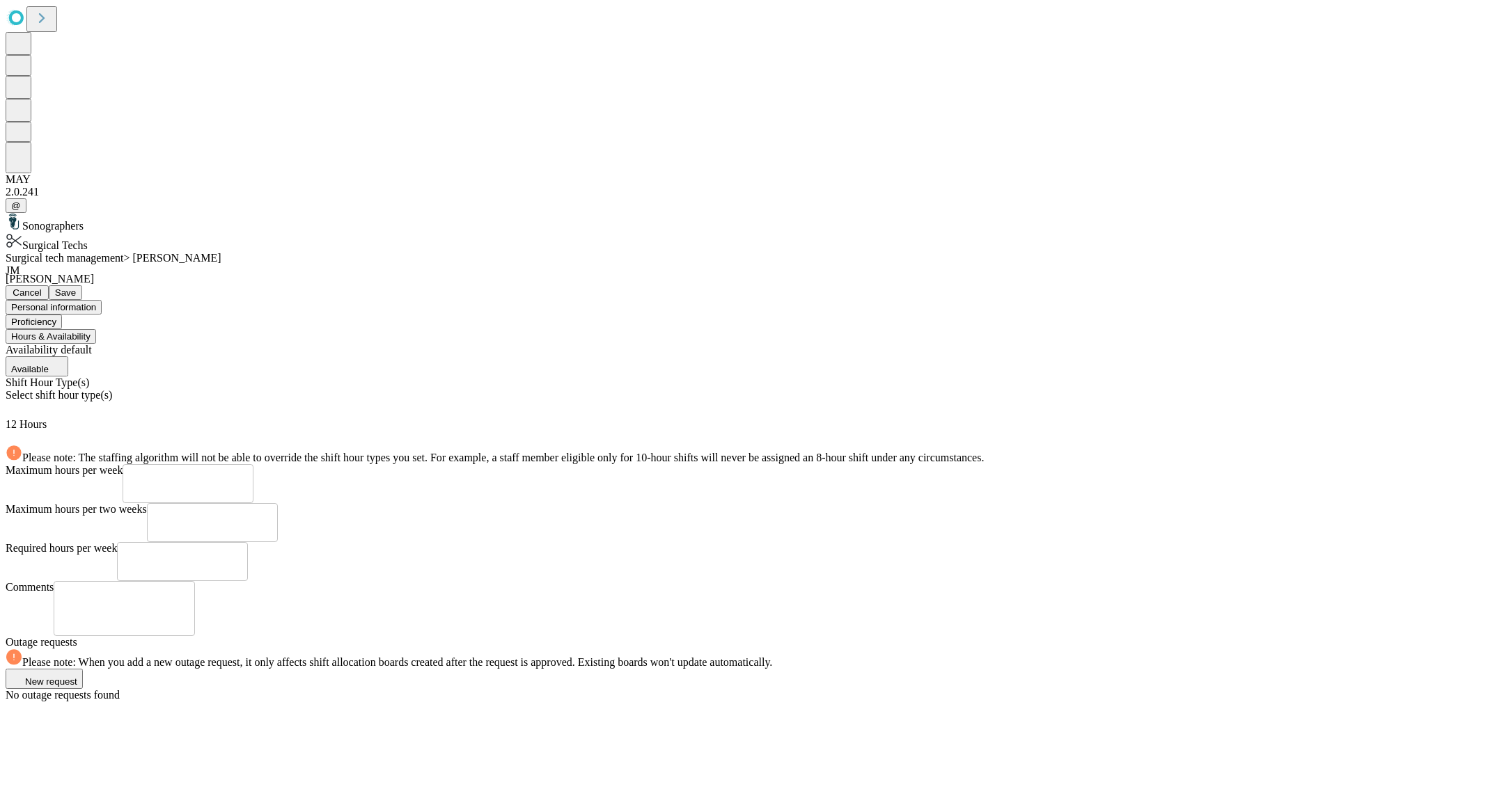
click at [501, 389] on div "Select shift hour type(s)" at bounding box center [752, 403] width 1493 height 29
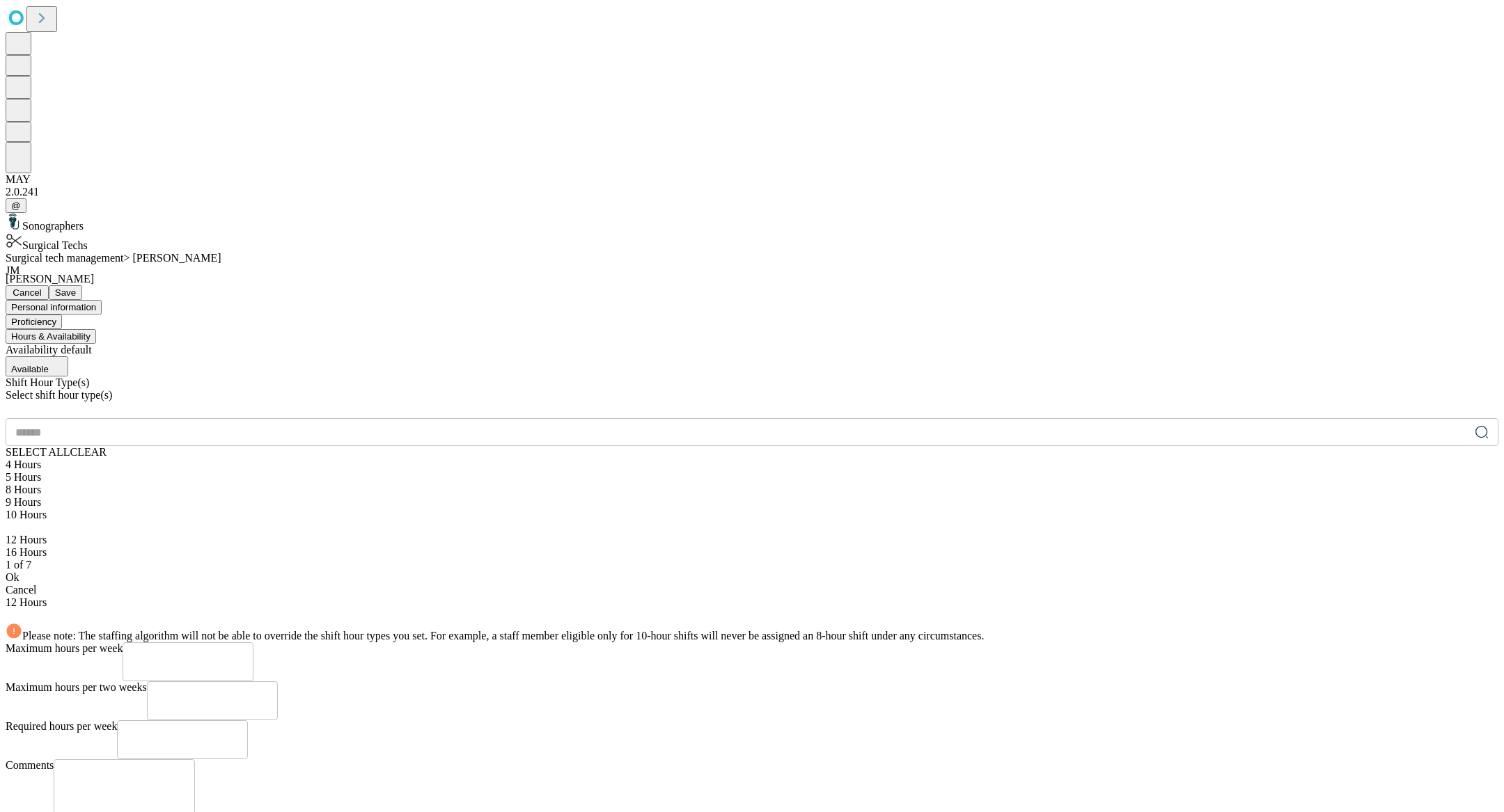
click at [401, 484] on div "8 Hours" at bounding box center [752, 490] width 1493 height 13
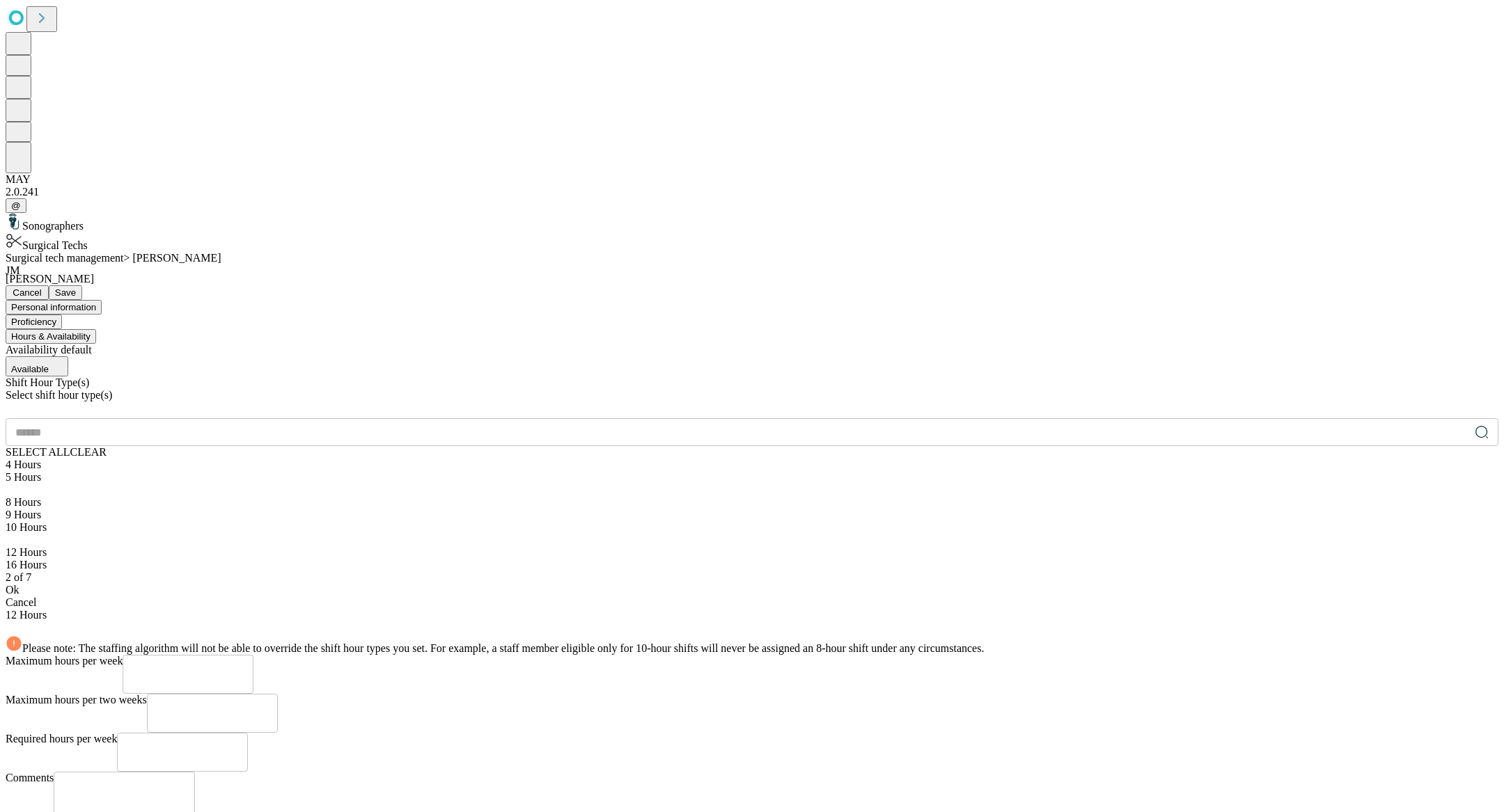
click at [465, 584] on div "Ok" at bounding box center [752, 590] width 1493 height 13
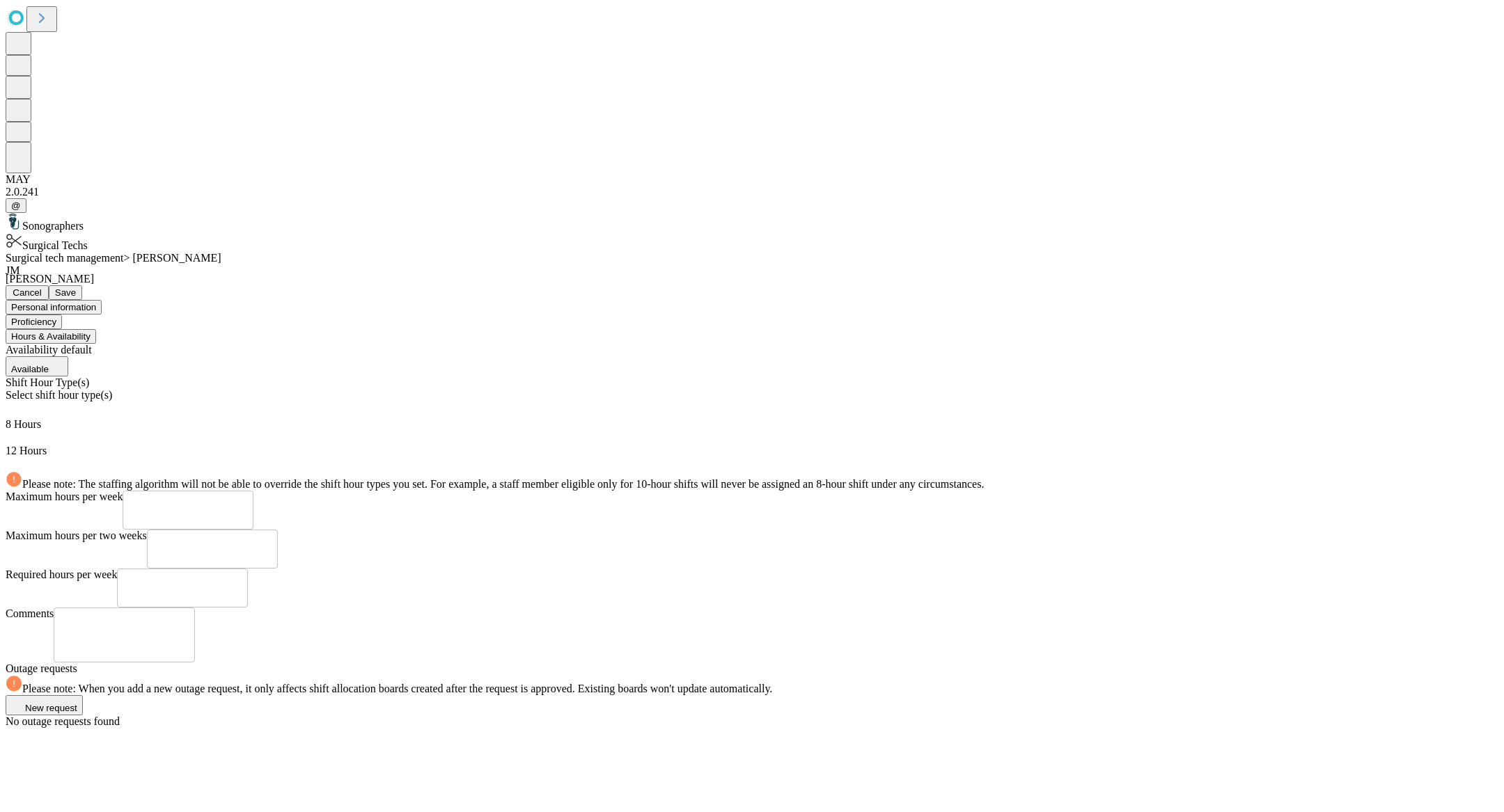
click at [76, 287] on span "Save" at bounding box center [65, 292] width 21 height 10
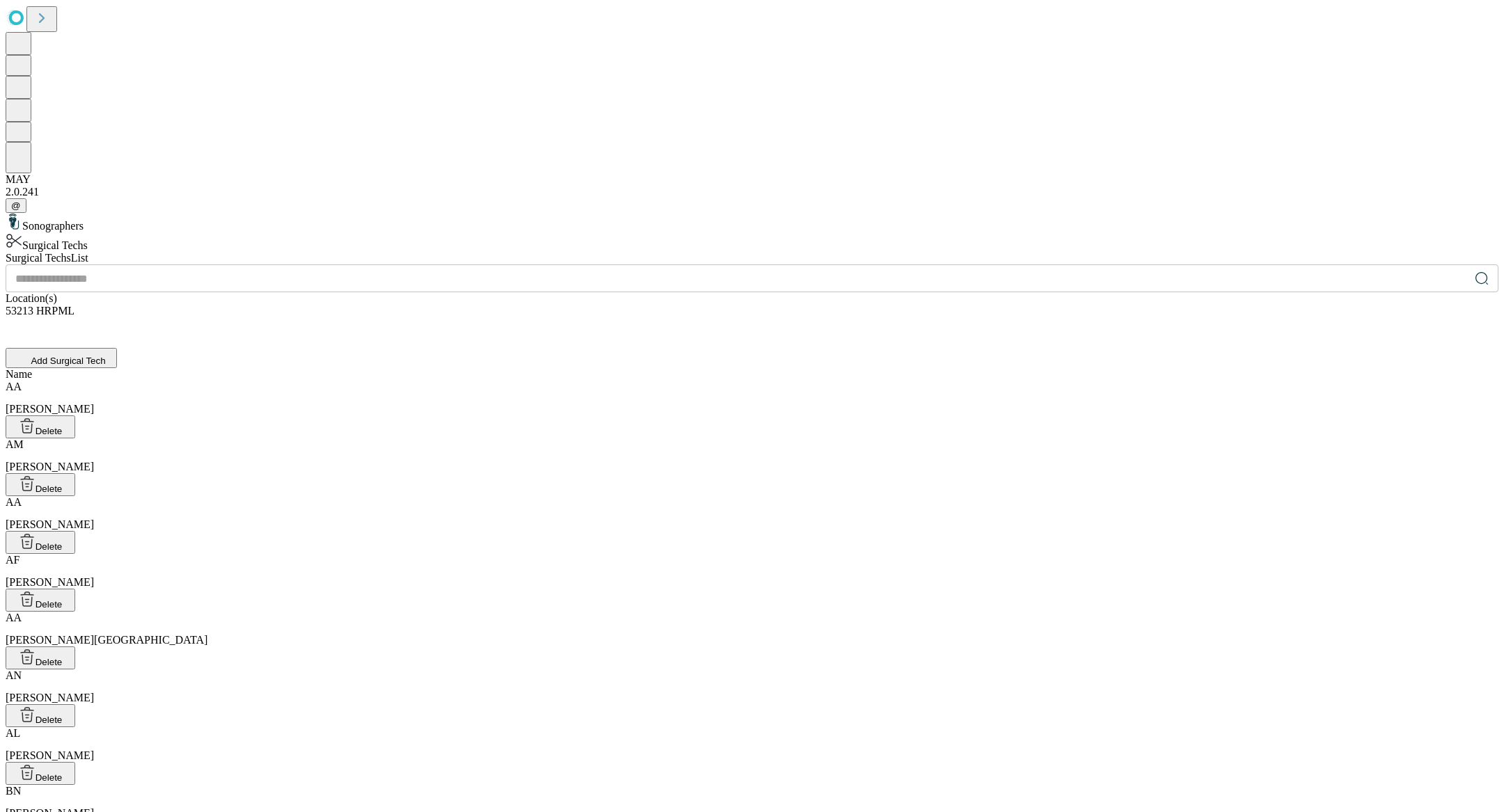
click at [569, 265] on input "text" at bounding box center [737, 278] width 1464 height 28
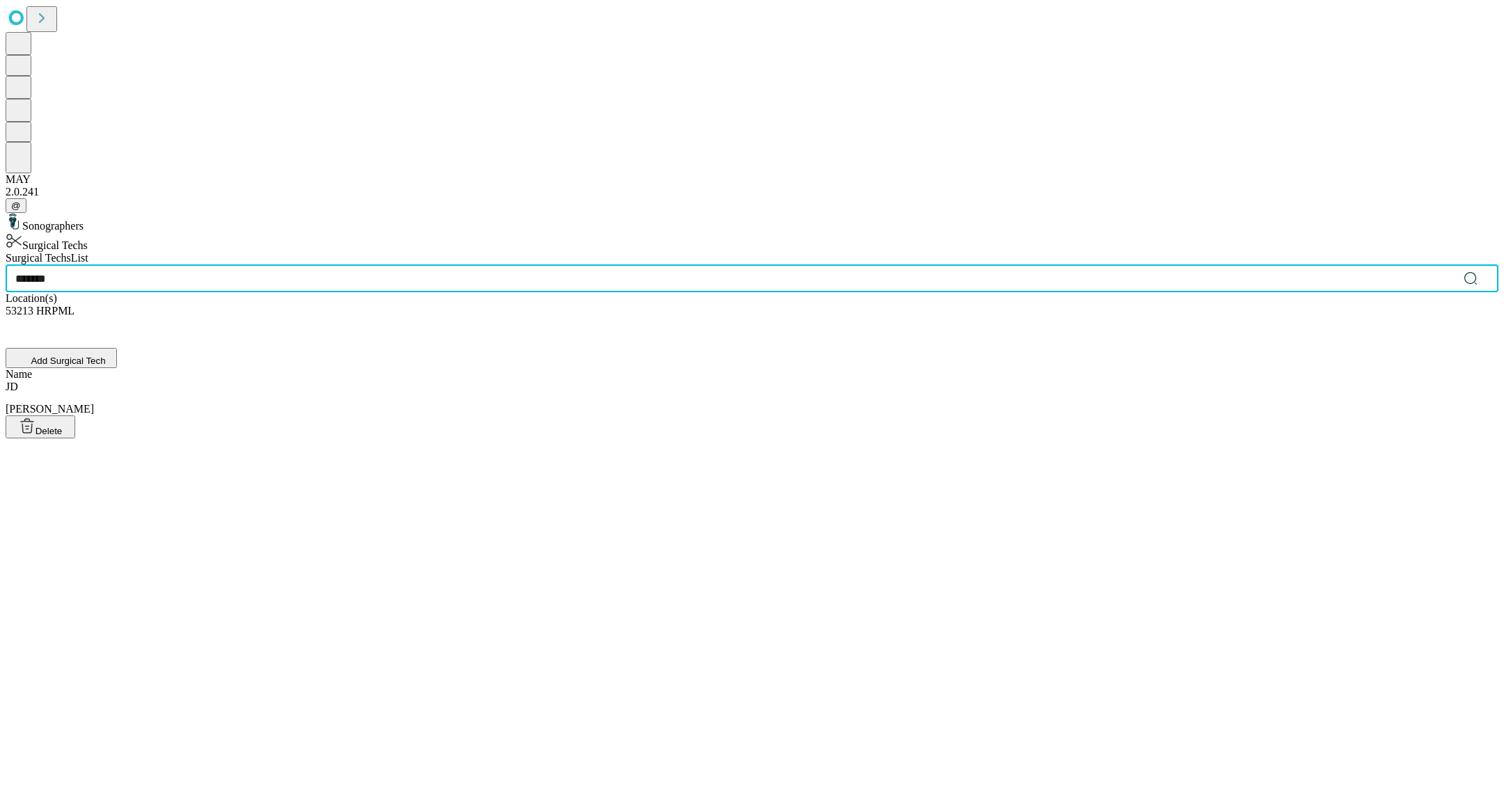
type input "*******"
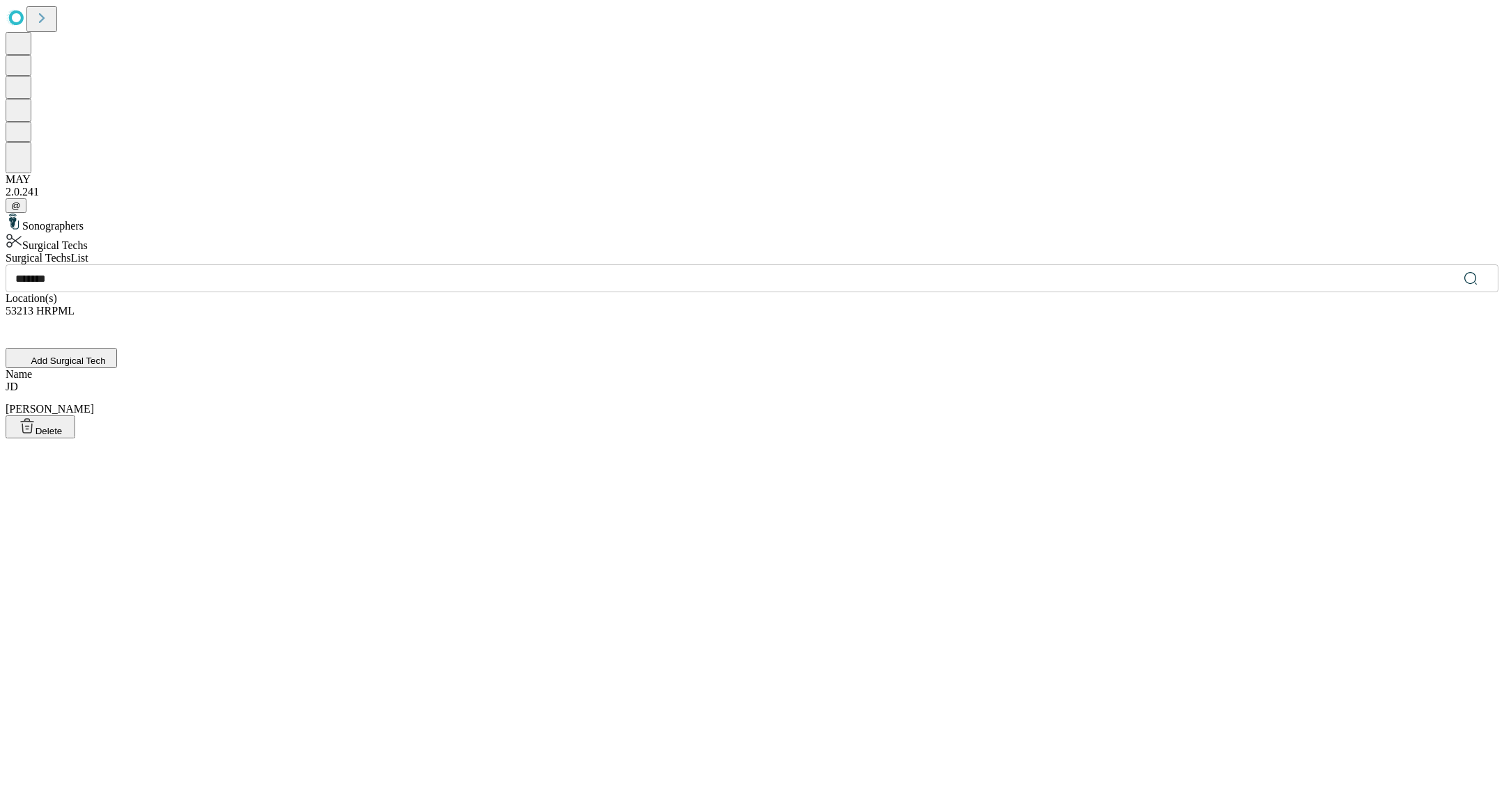
click at [538, 380] on div "[PERSON_NAME], [PERSON_NAME]" at bounding box center [752, 398] width 1493 height 35
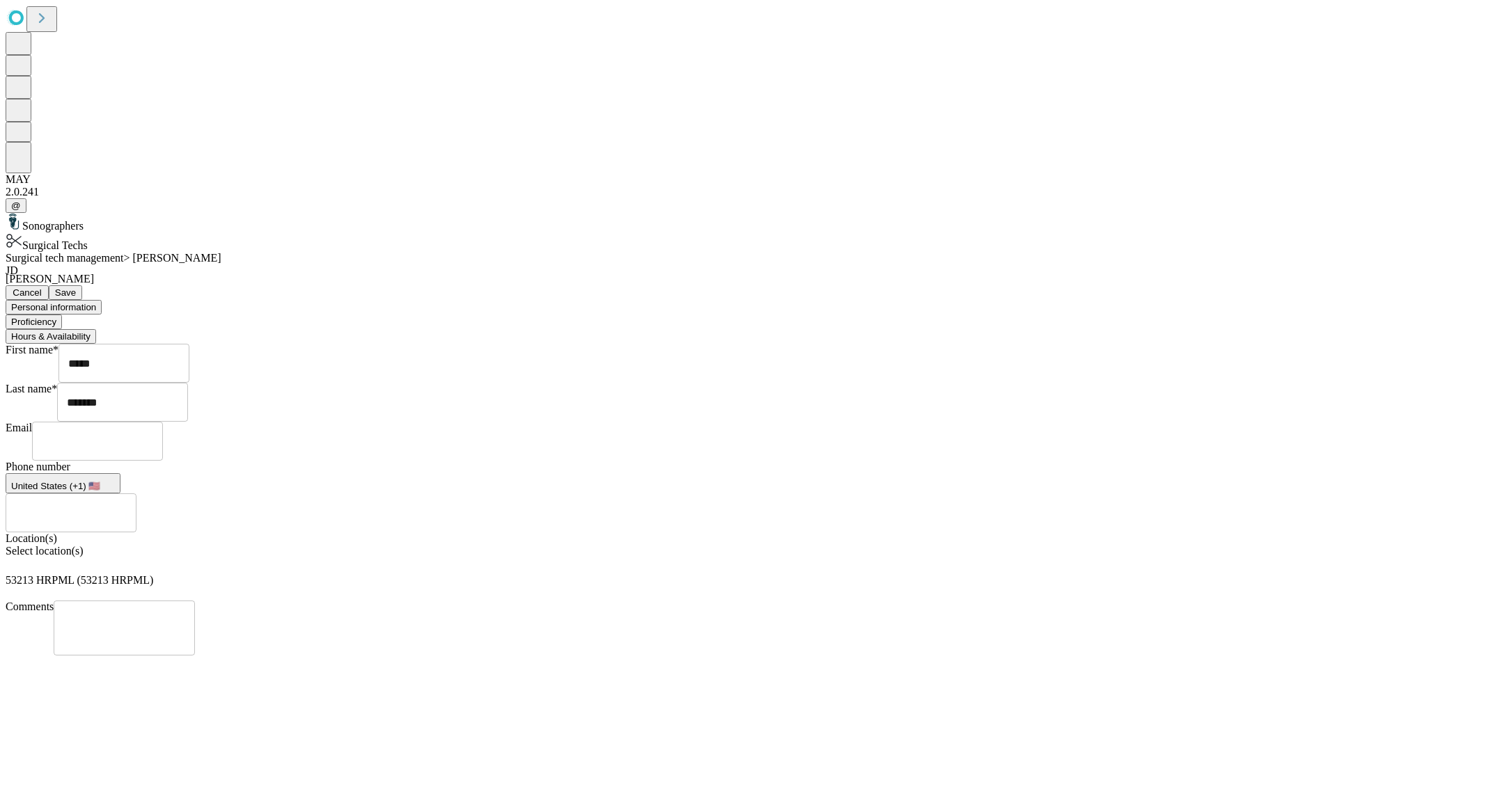
click at [498, 344] on div "First name* ***** ​ Last name* ******* ​ Email ​ Phone number [GEOGRAPHIC_DATA]…" at bounding box center [752, 500] width 1493 height 312
click at [96, 329] on button "Hours & Availability" at bounding box center [50, 337] width 90 height 15
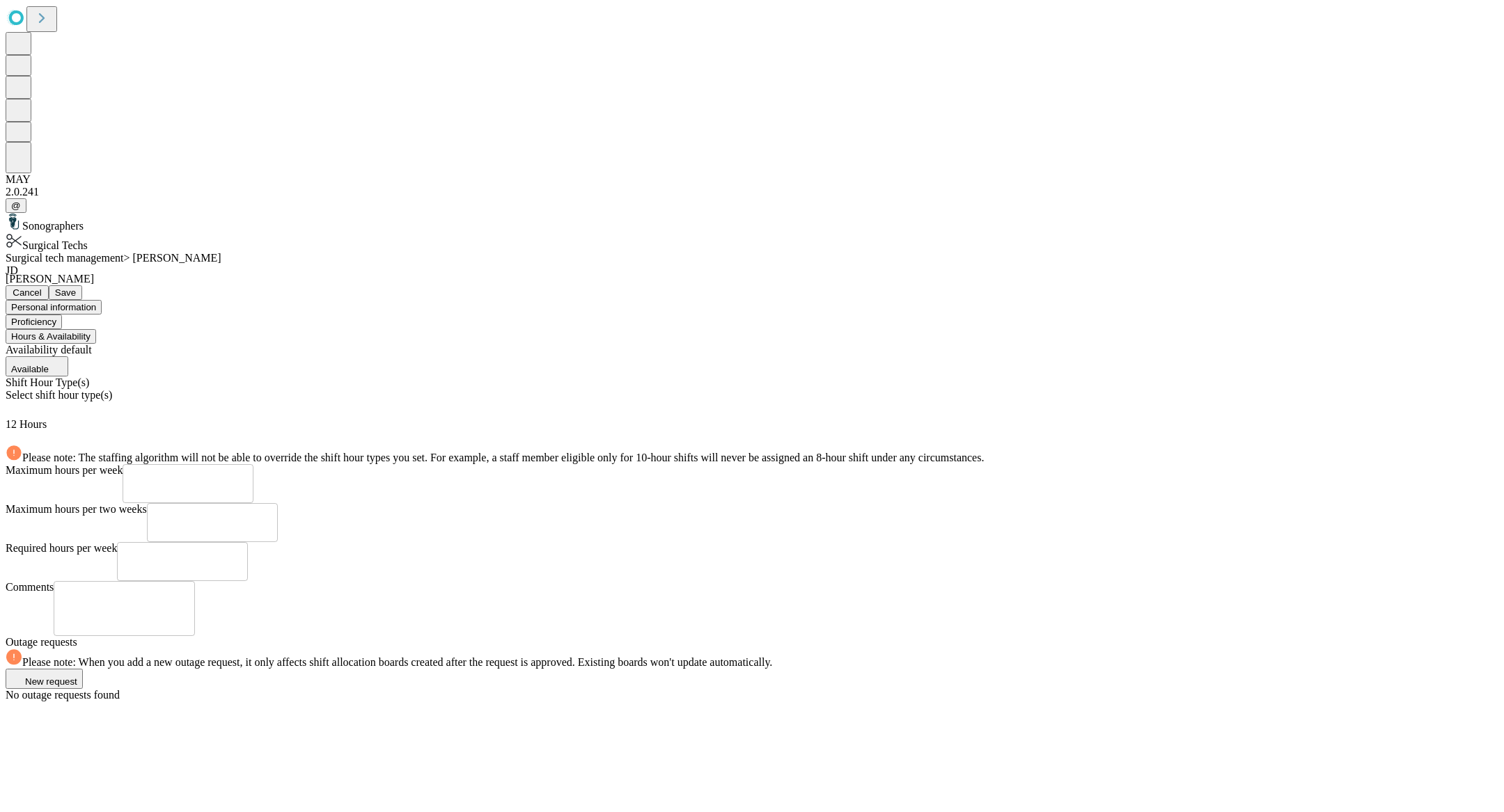
click at [468, 389] on div "Select shift hour type(s)" at bounding box center [752, 403] width 1493 height 29
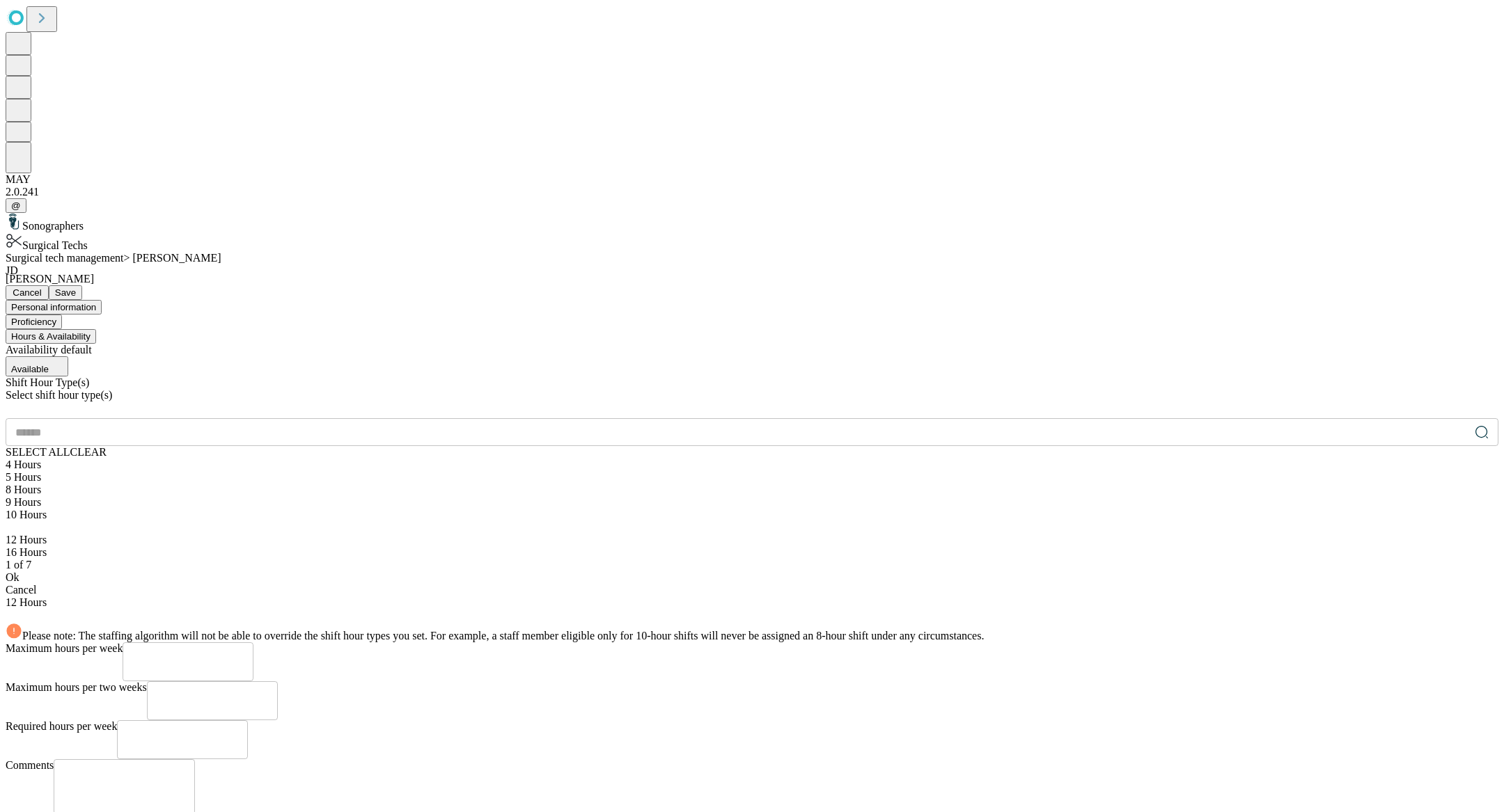
click at [413, 484] on div "8 Hours" at bounding box center [752, 490] width 1493 height 13
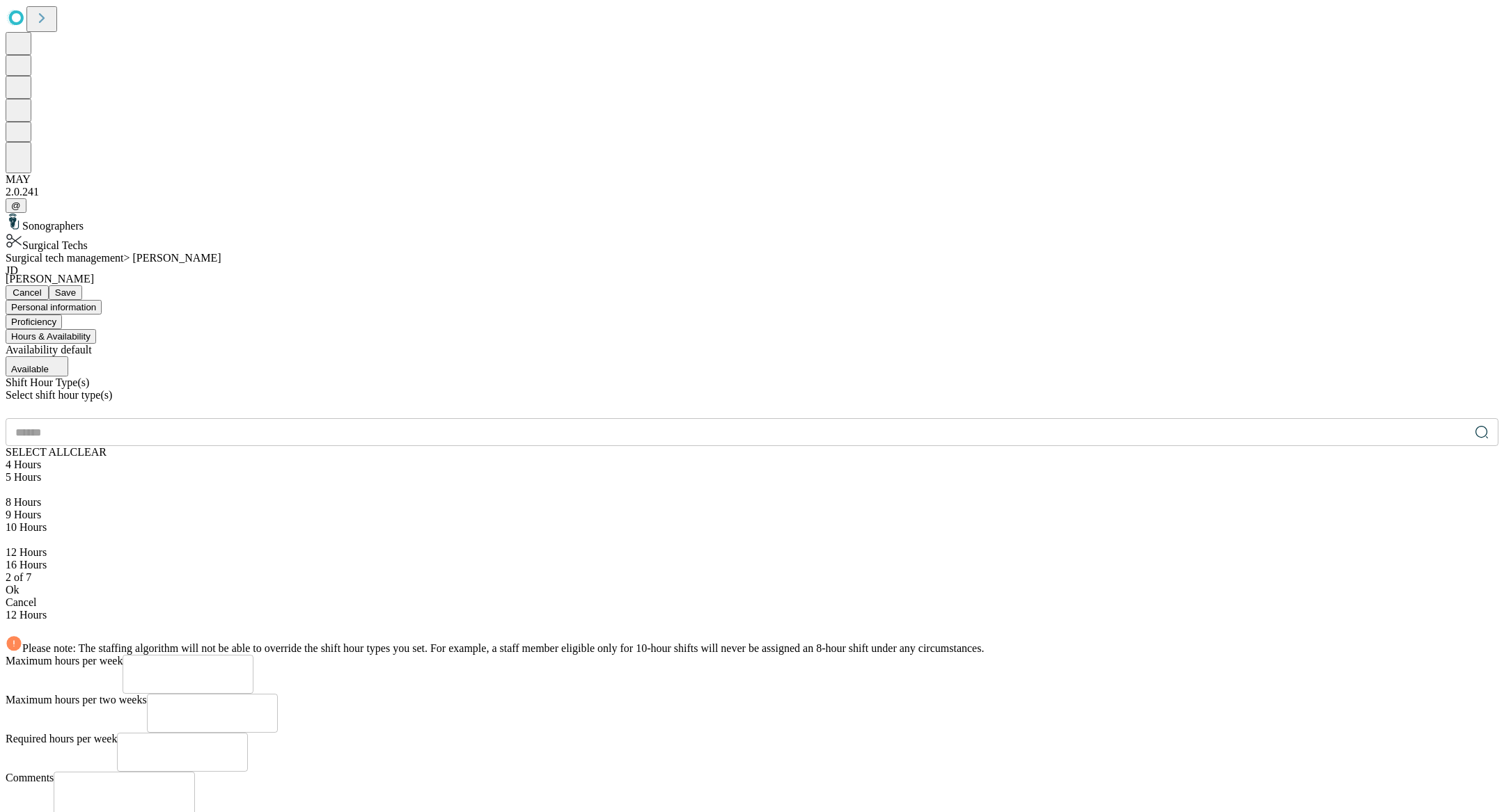
click at [428, 584] on div "Ok" at bounding box center [752, 590] width 1493 height 13
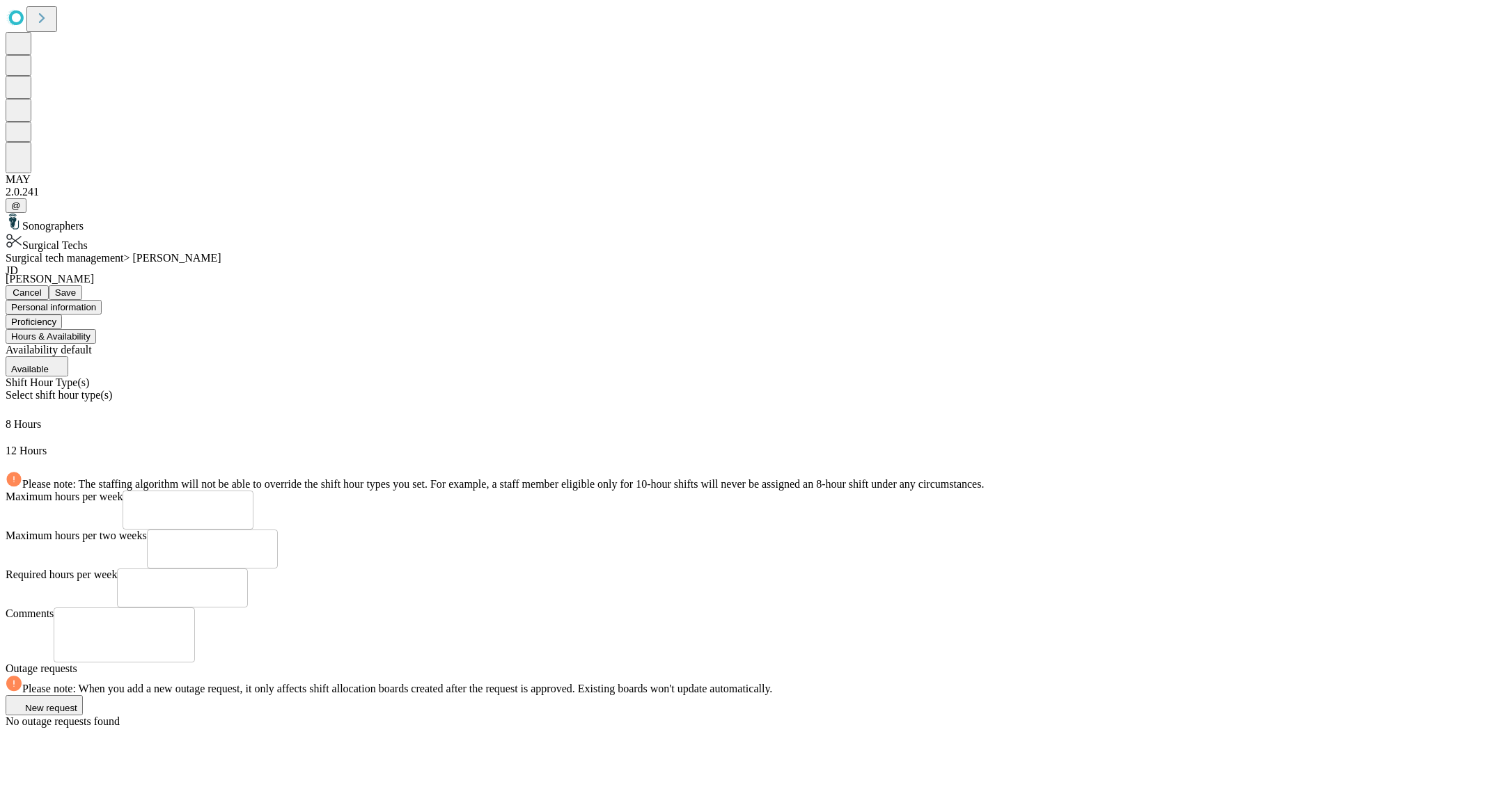
click at [82, 286] on button "Save" at bounding box center [65, 293] width 34 height 15
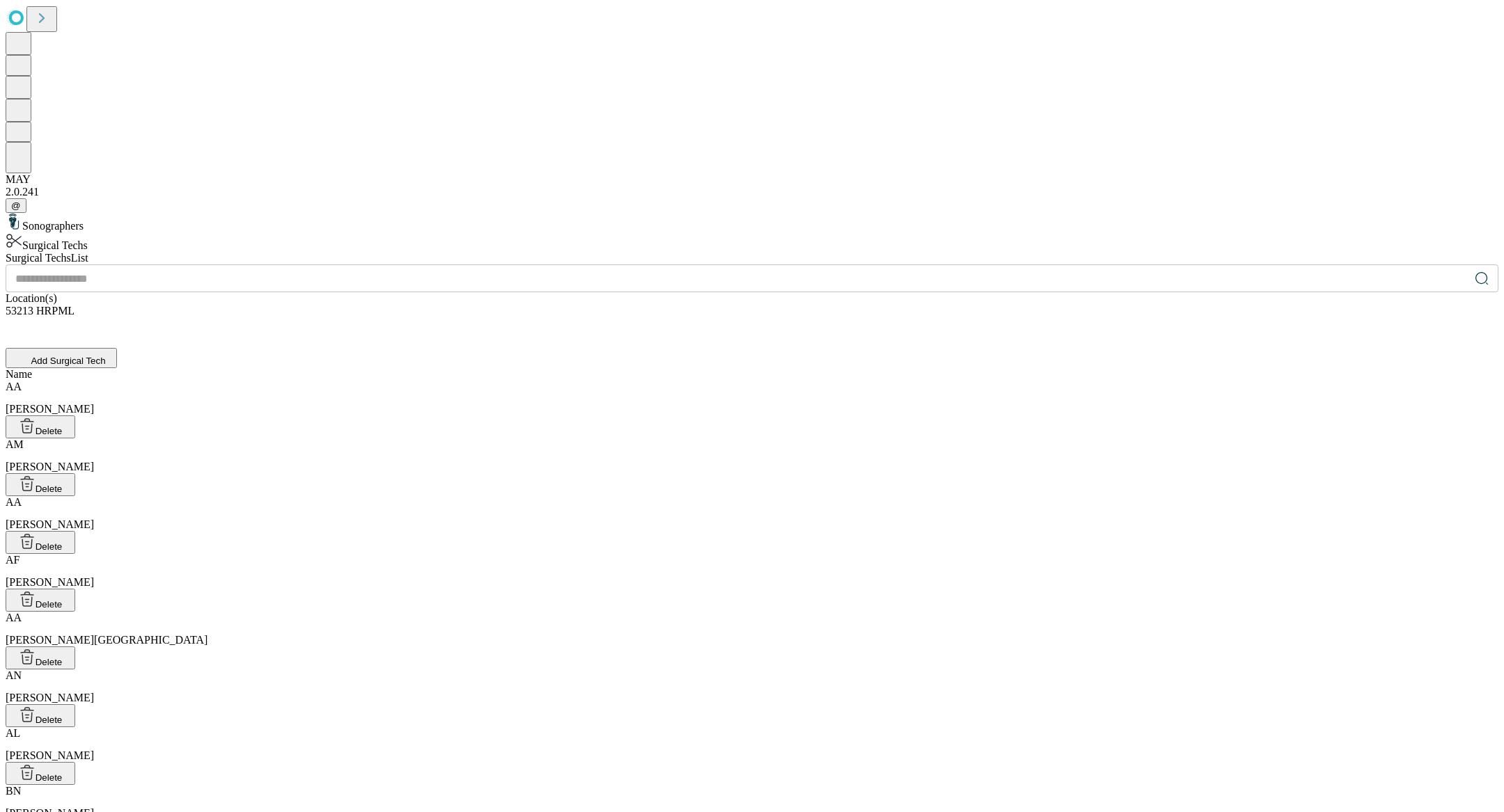
click at [556, 265] on input "text" at bounding box center [737, 278] width 1464 height 28
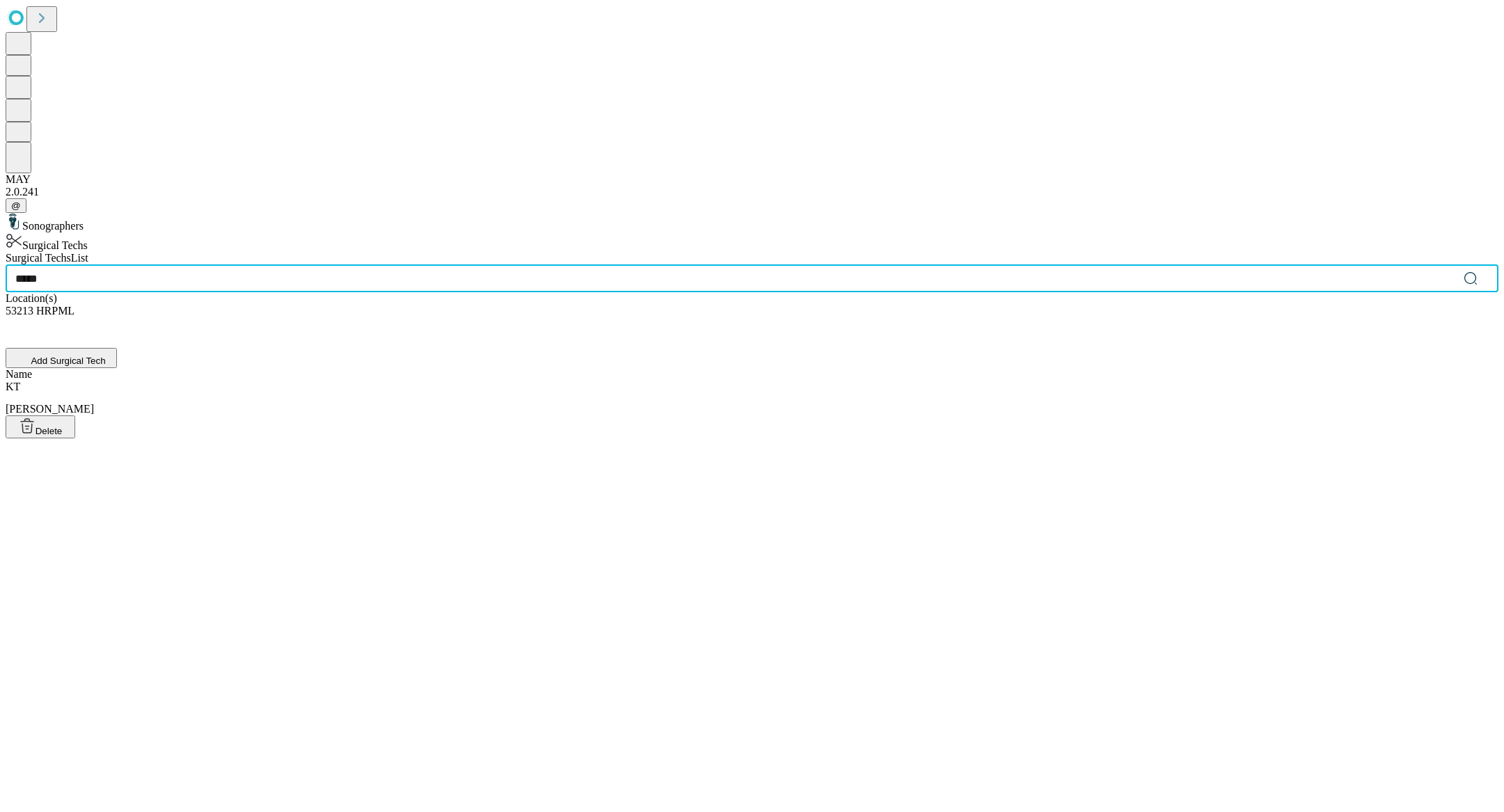
type input "*****"
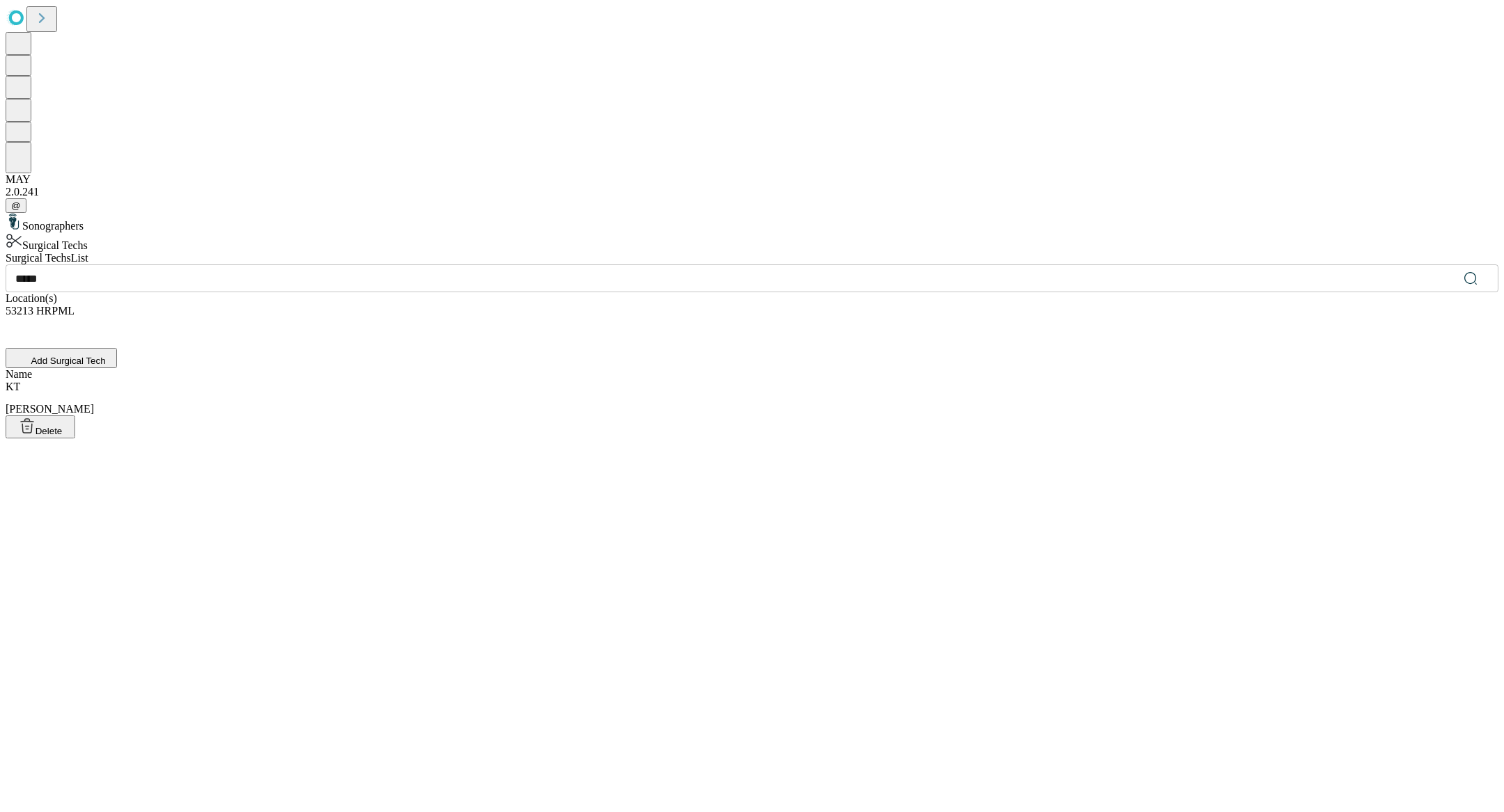
click at [528, 380] on div "[PERSON_NAME], [PERSON_NAME]" at bounding box center [752, 398] width 1493 height 35
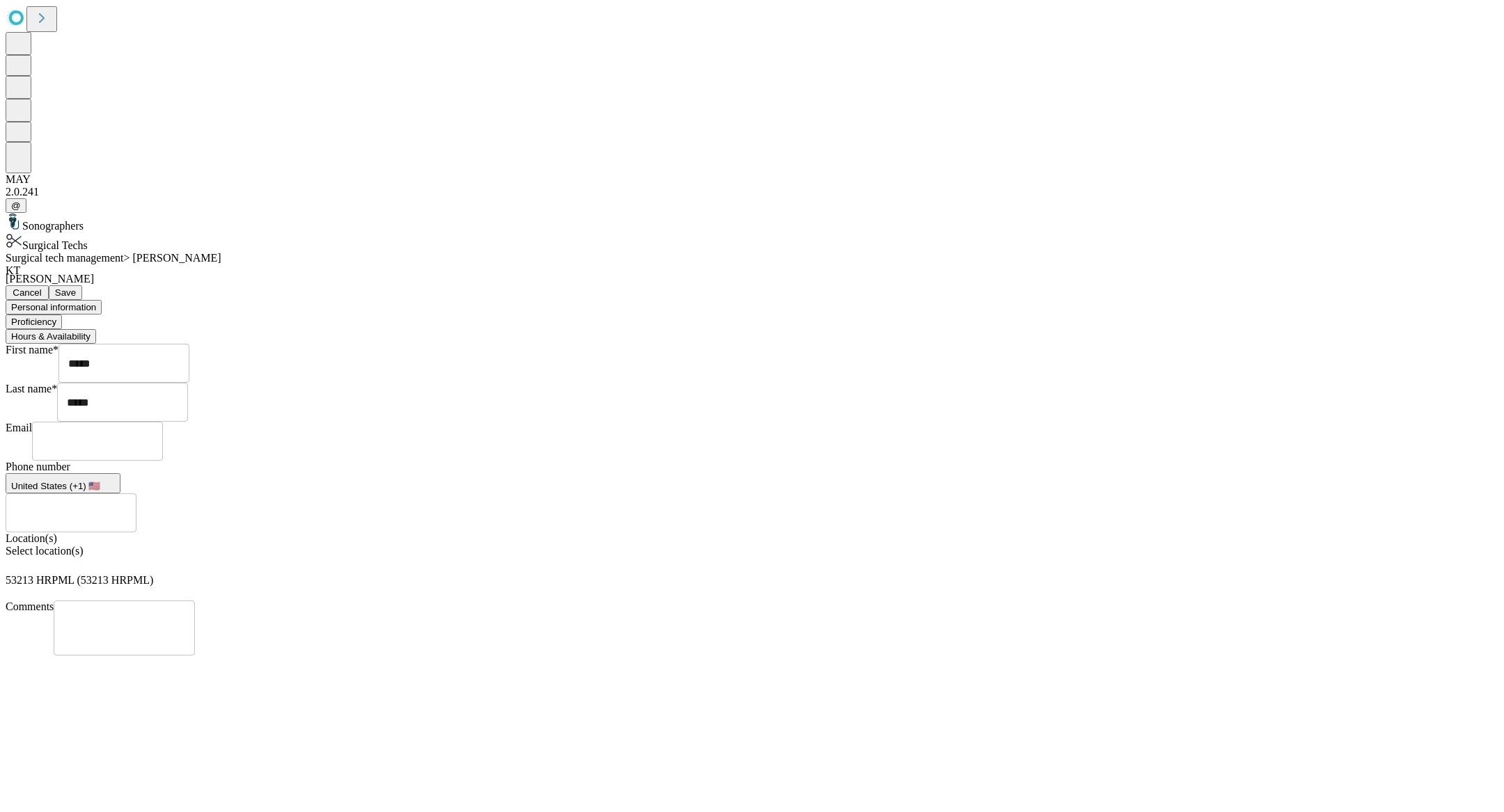
click at [530, 265] on div "[PERSON_NAME], [PERSON_NAME] Cancel Save" at bounding box center [752, 282] width 1493 height 36
click at [62, 315] on button "Proficiency" at bounding box center [34, 322] width 57 height 15
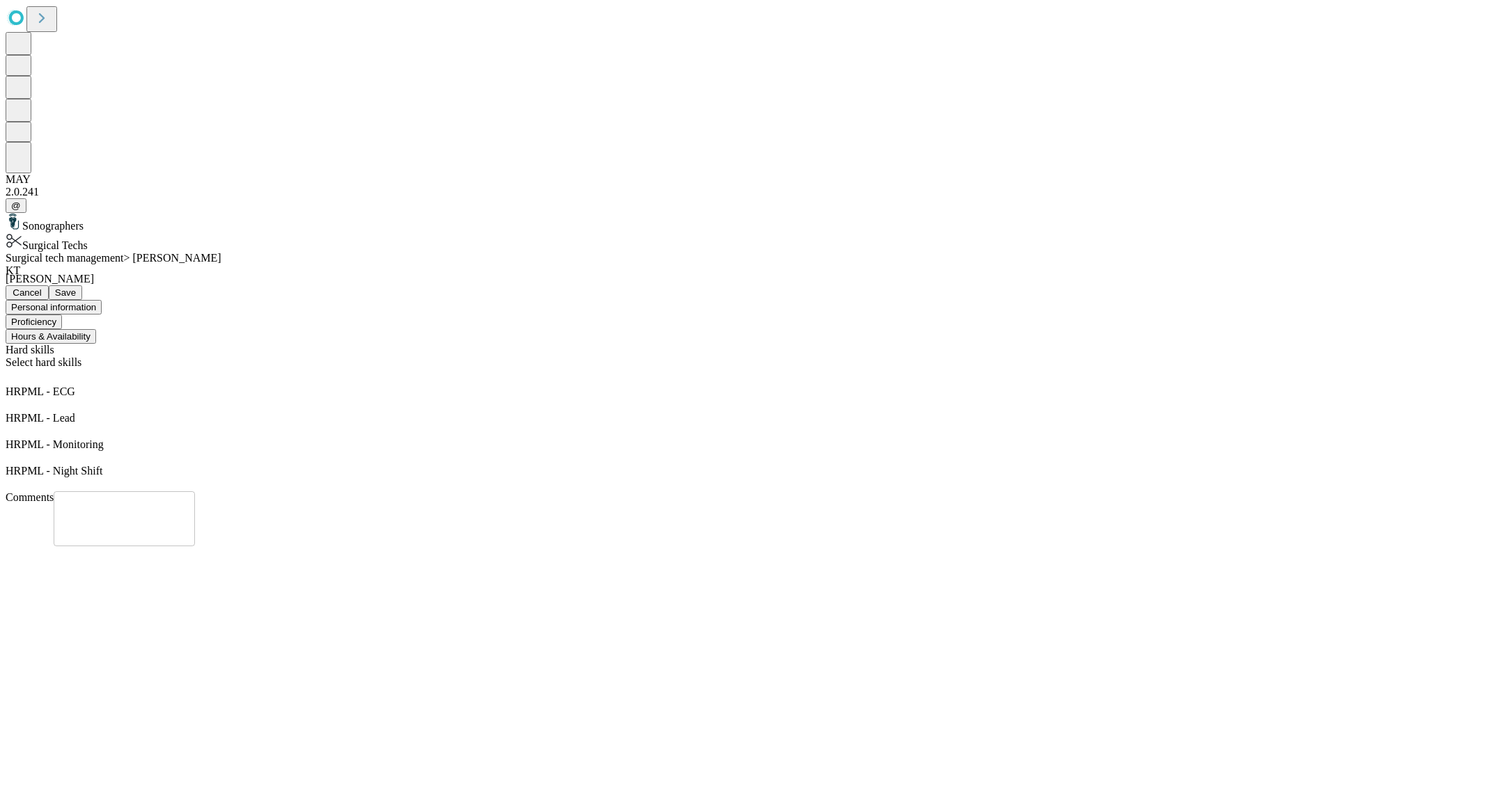
click at [96, 329] on button "Hours & Availability" at bounding box center [50, 337] width 90 height 15
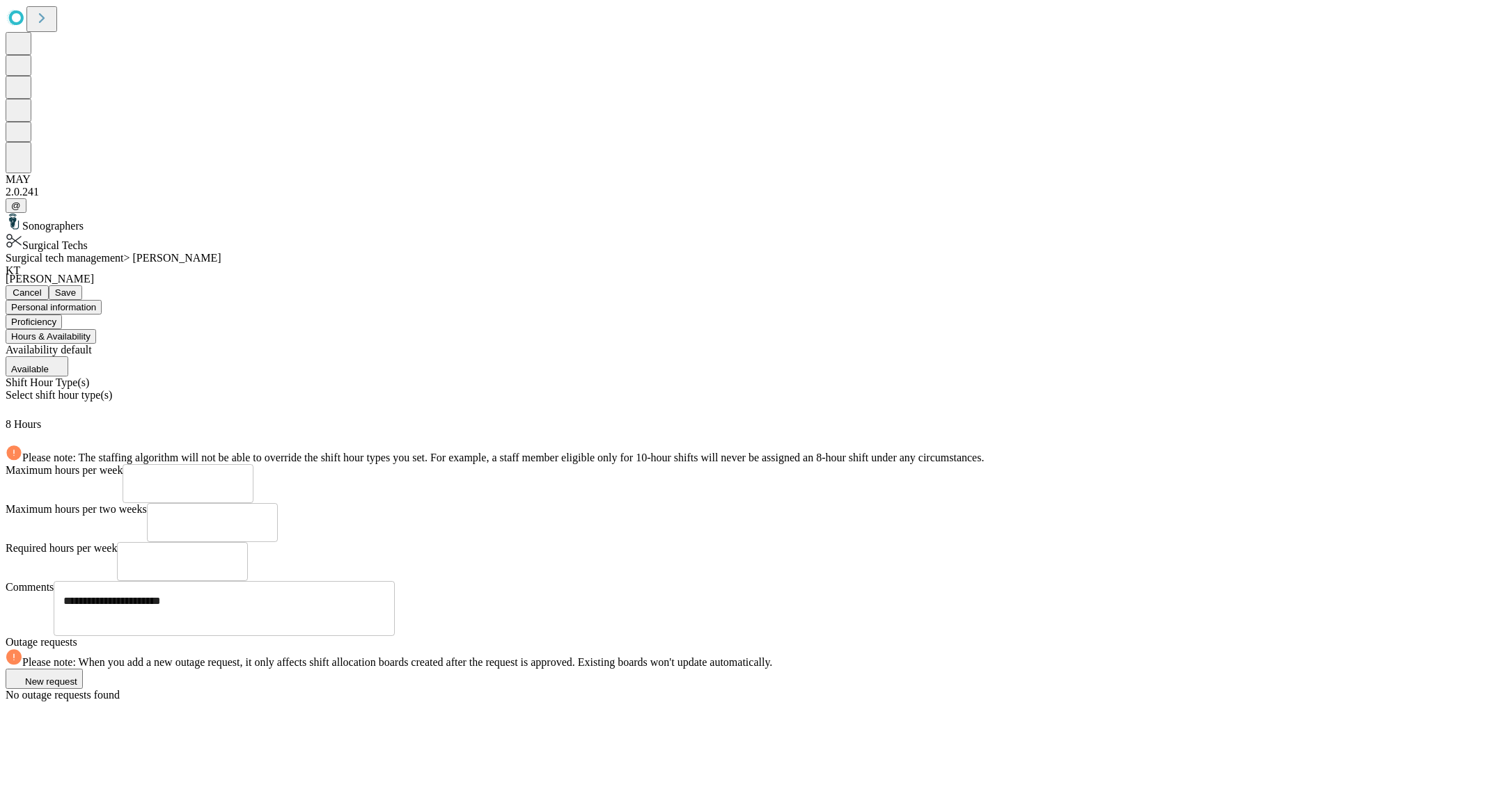
click at [462, 389] on div "Select shift hour type(s)" at bounding box center [752, 403] width 1493 height 29
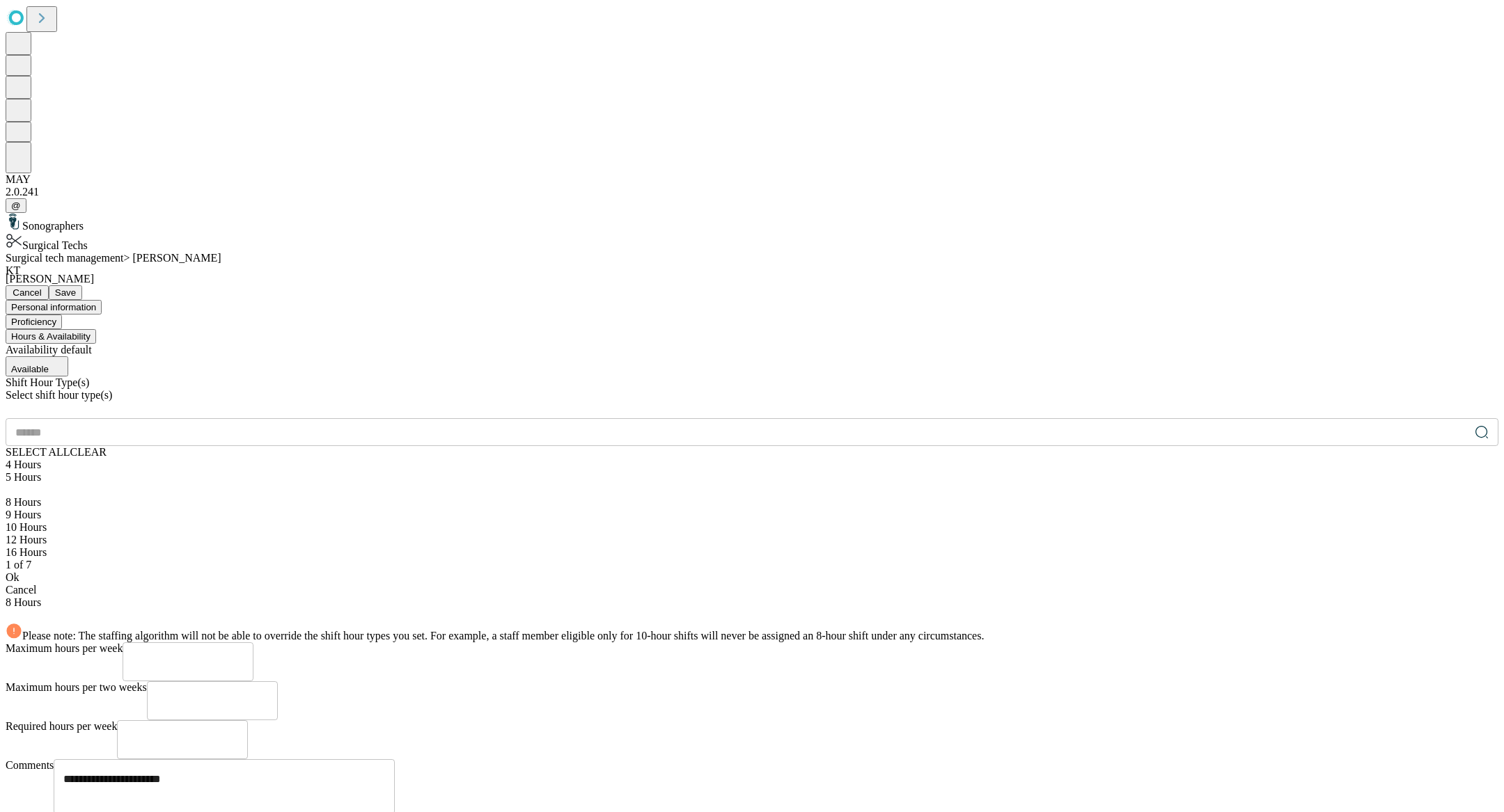
drag, startPoint x: 684, startPoint y: 365, endPoint x: 680, endPoint y: 398, distance: 33.2
click at [680, 459] on div "4 Hours 5 Hours 8 Hours 9 Hours 10 Hours 12 Hours 16 Hours" at bounding box center [752, 509] width 1493 height 100
drag, startPoint x: 680, startPoint y: 398, endPoint x: 680, endPoint y: 414, distance: 16.0
click at [680, 459] on div "4 Hours 5 Hours 8 Hours 9 Hours 10 Hours 12 Hours 16 Hours" at bounding box center [752, 509] width 1493 height 100
click at [685, 419] on div "​ SELECT ALL CLEAR 4 Hours 5 Hours 8 Hours 9 Hours 10 Hours 12 Hours 16 Hours" at bounding box center [752, 489] width 1493 height 141
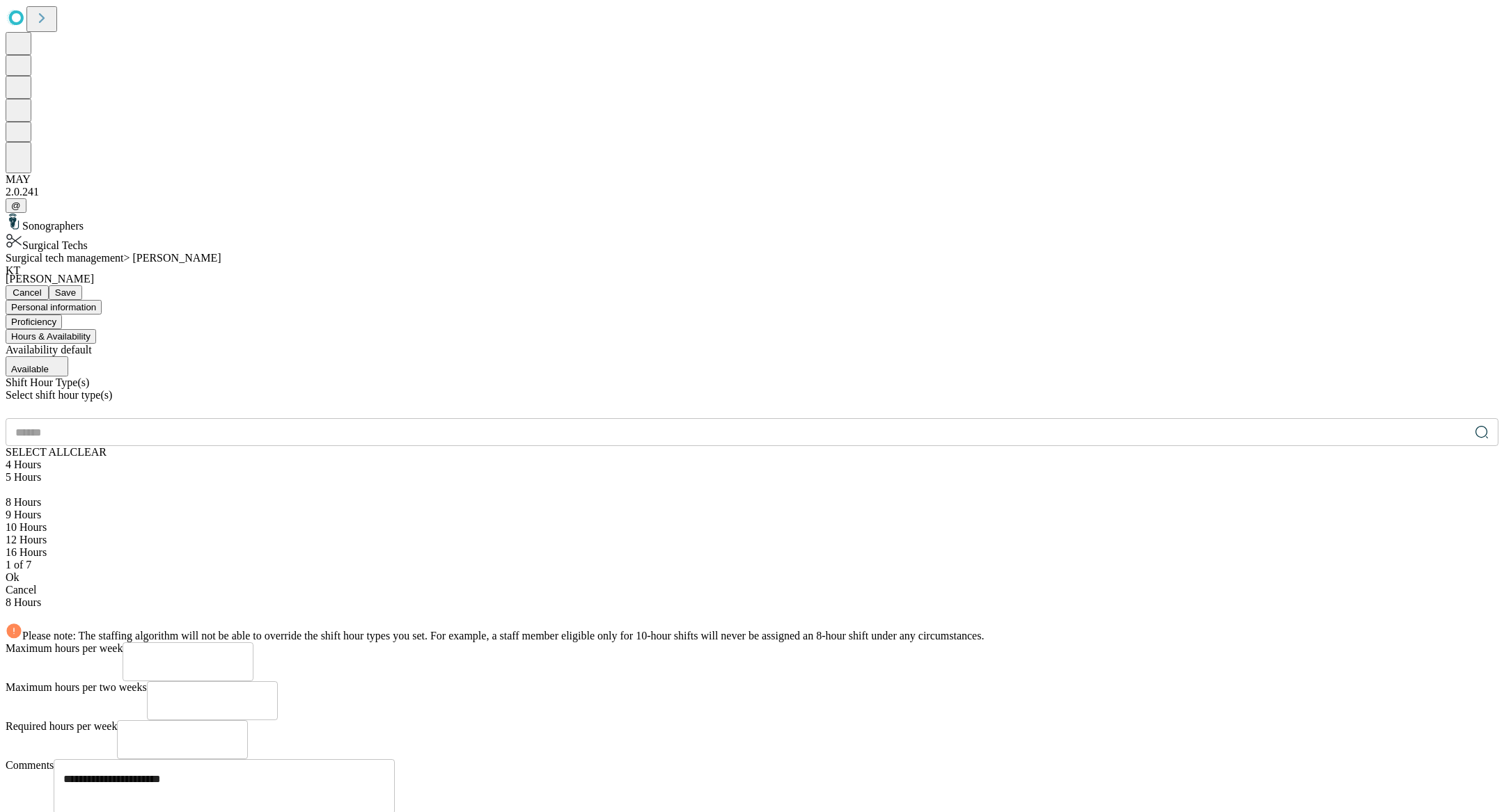
scroll to position [57, 0]
click at [381, 534] on div "12 Hours" at bounding box center [752, 540] width 1493 height 13
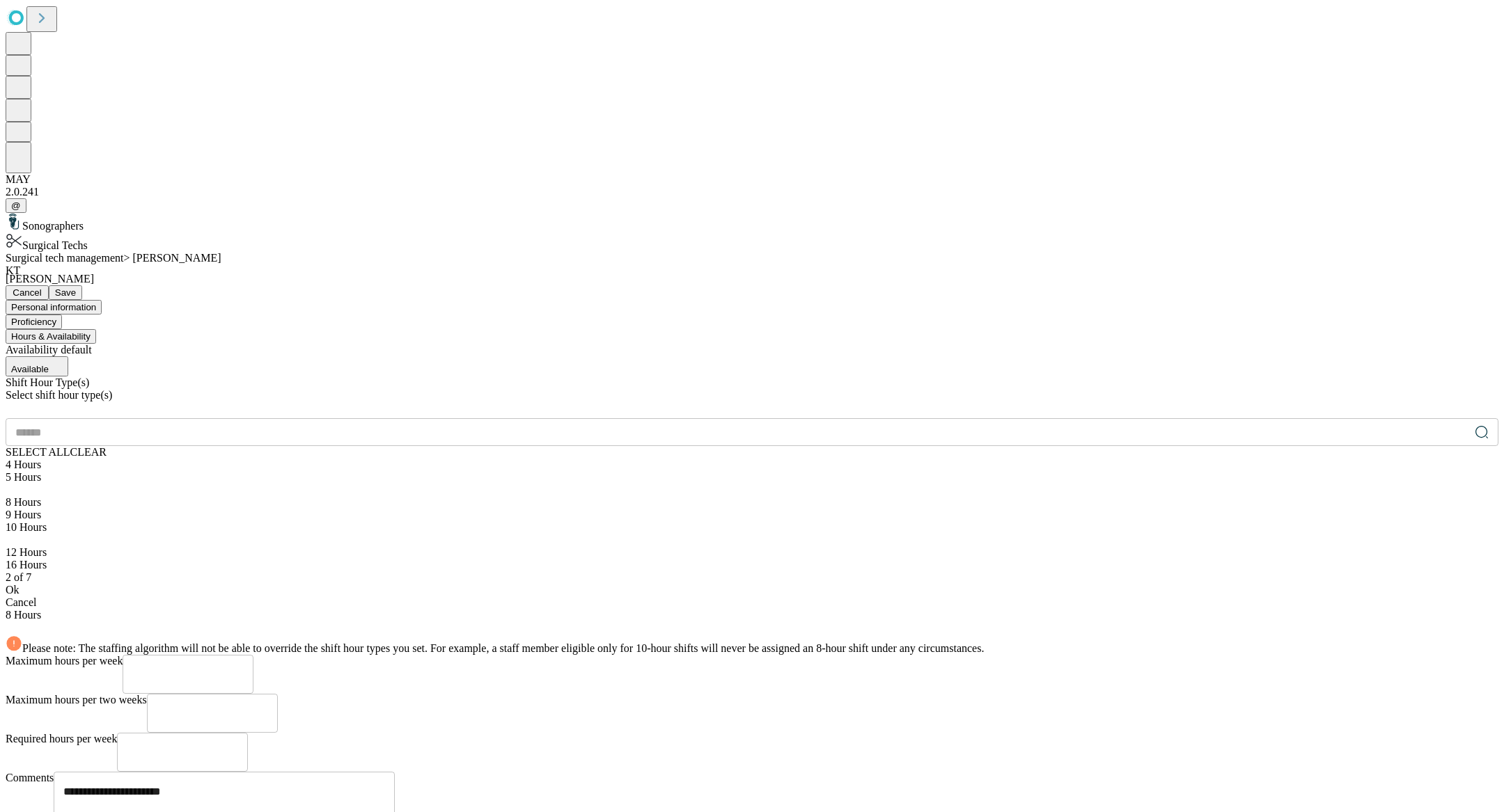
click at [421, 584] on div "Ok" at bounding box center [752, 590] width 1493 height 13
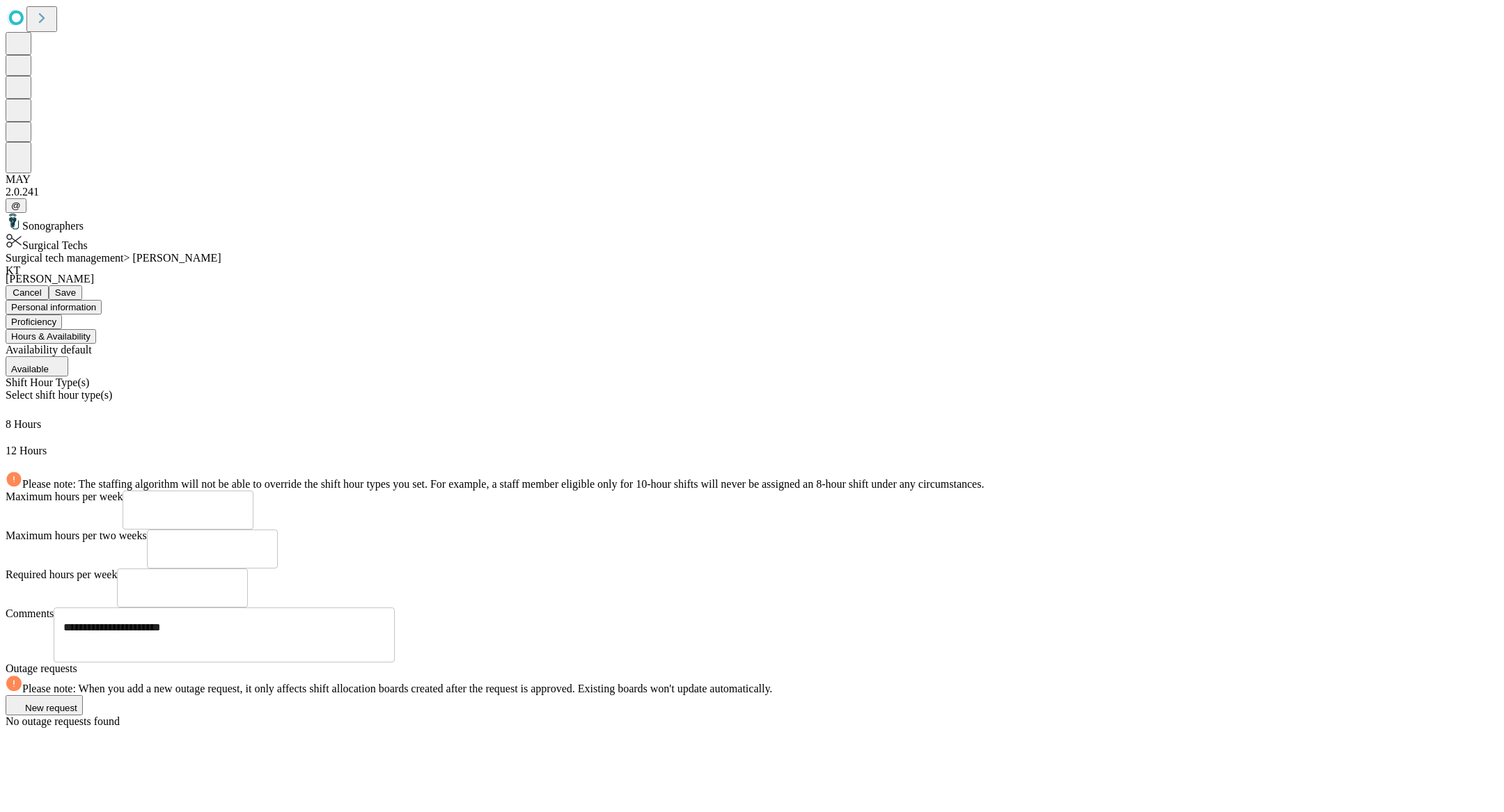
click at [76, 287] on span "Save" at bounding box center [65, 292] width 21 height 10
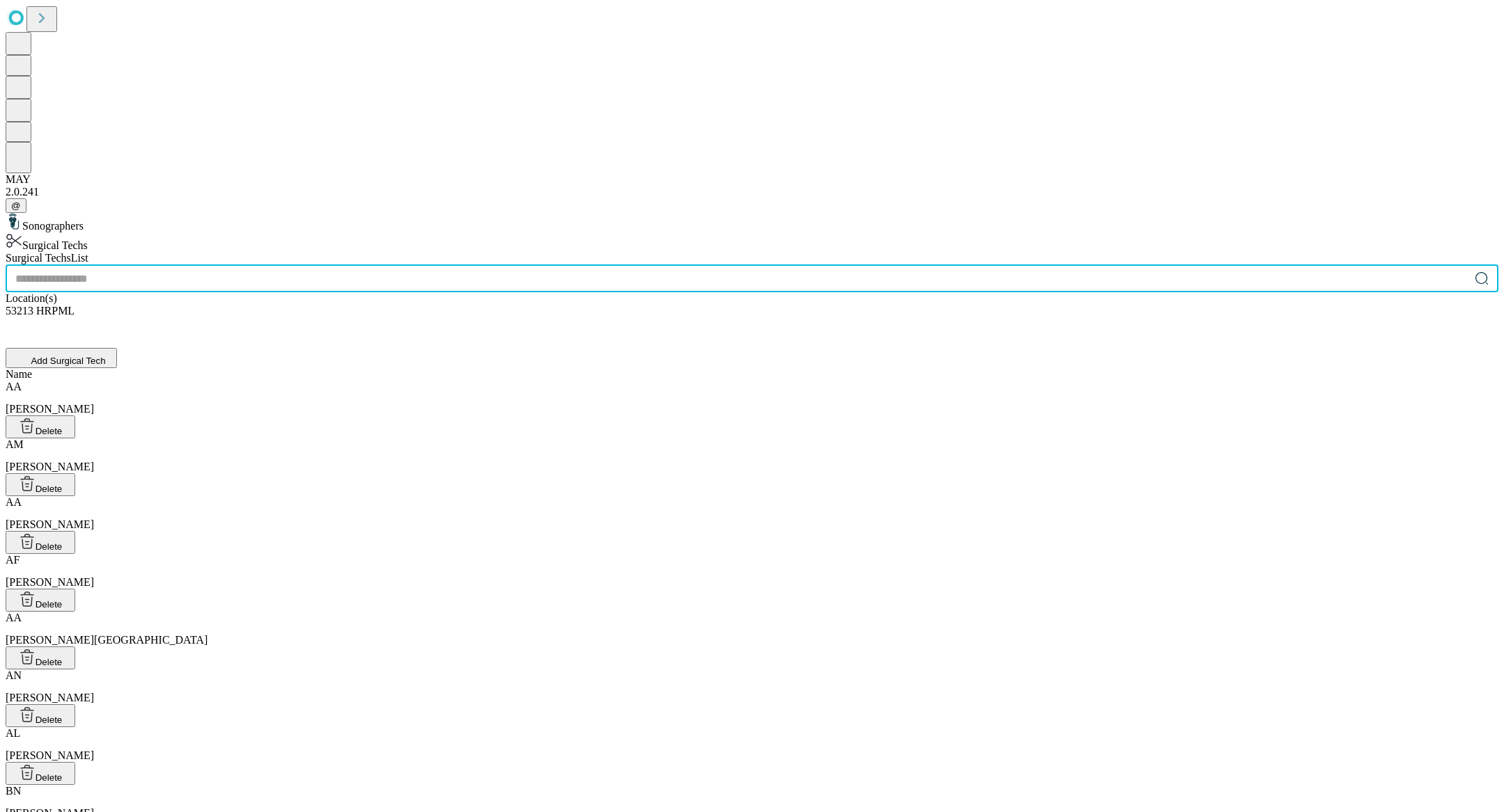
click at [544, 265] on input "text" at bounding box center [737, 278] width 1464 height 28
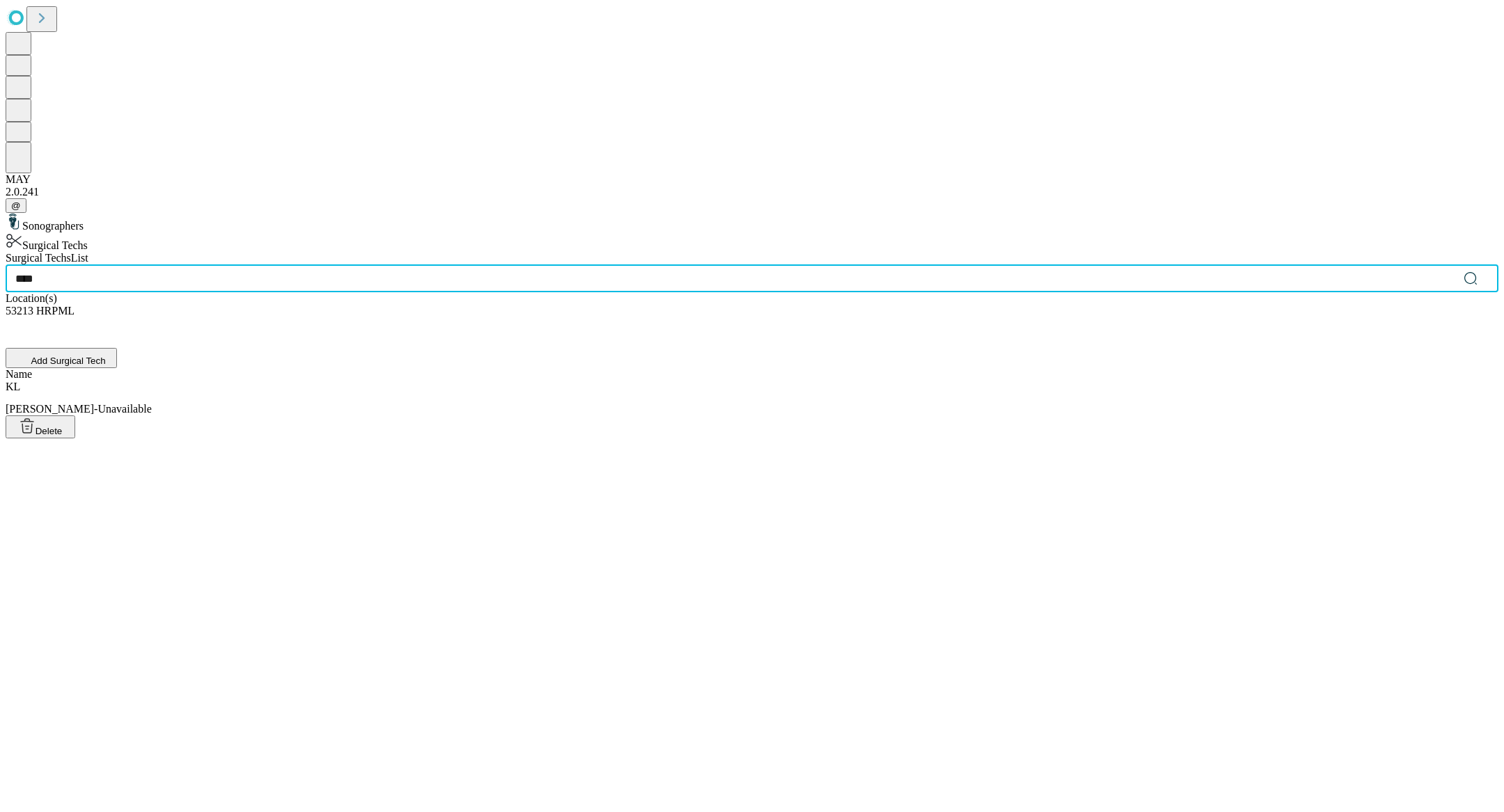
type input "****"
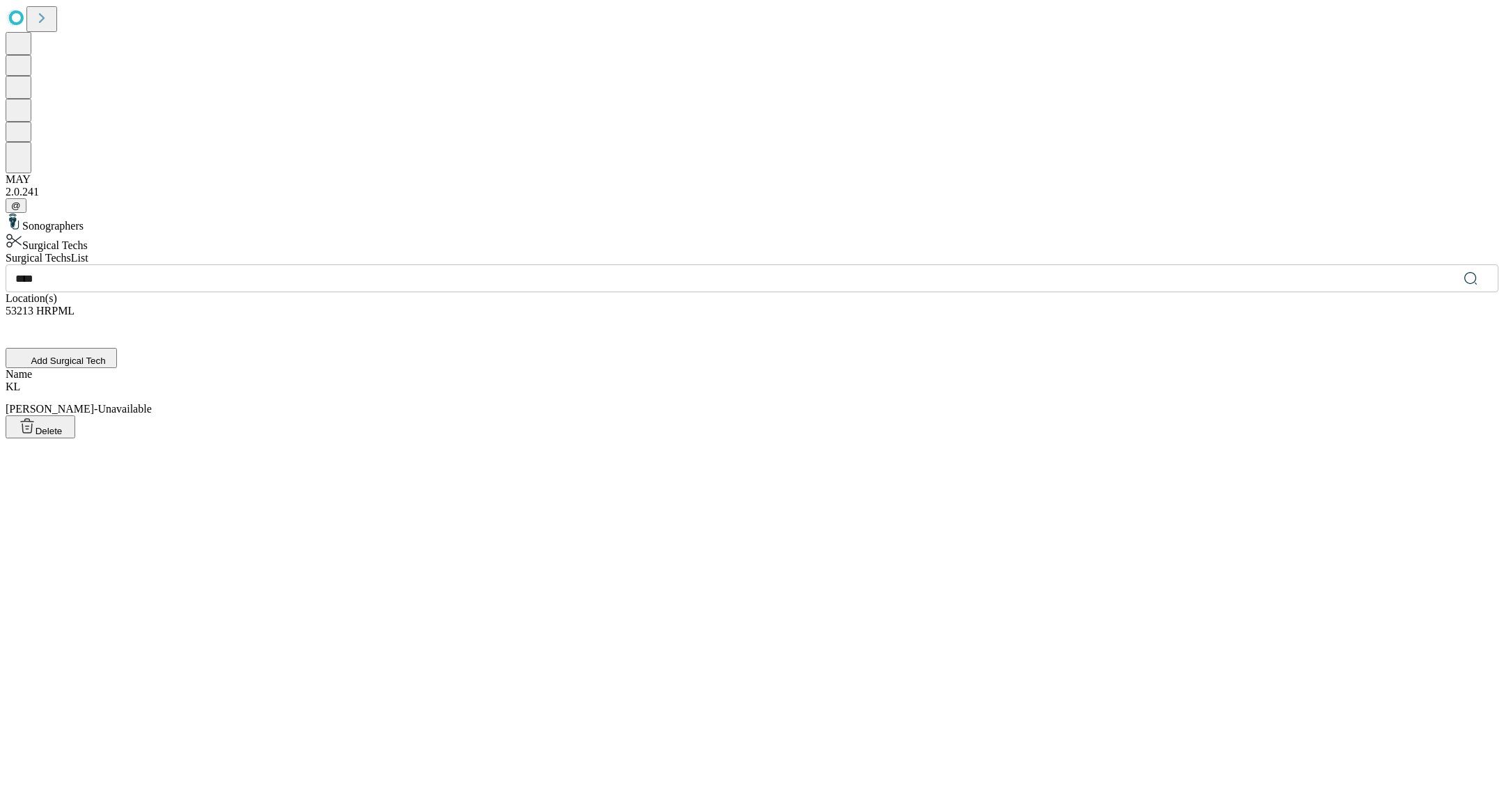
click at [541, 380] on div "[PERSON_NAME], [PERSON_NAME]-Unavailable" at bounding box center [752, 398] width 1493 height 35
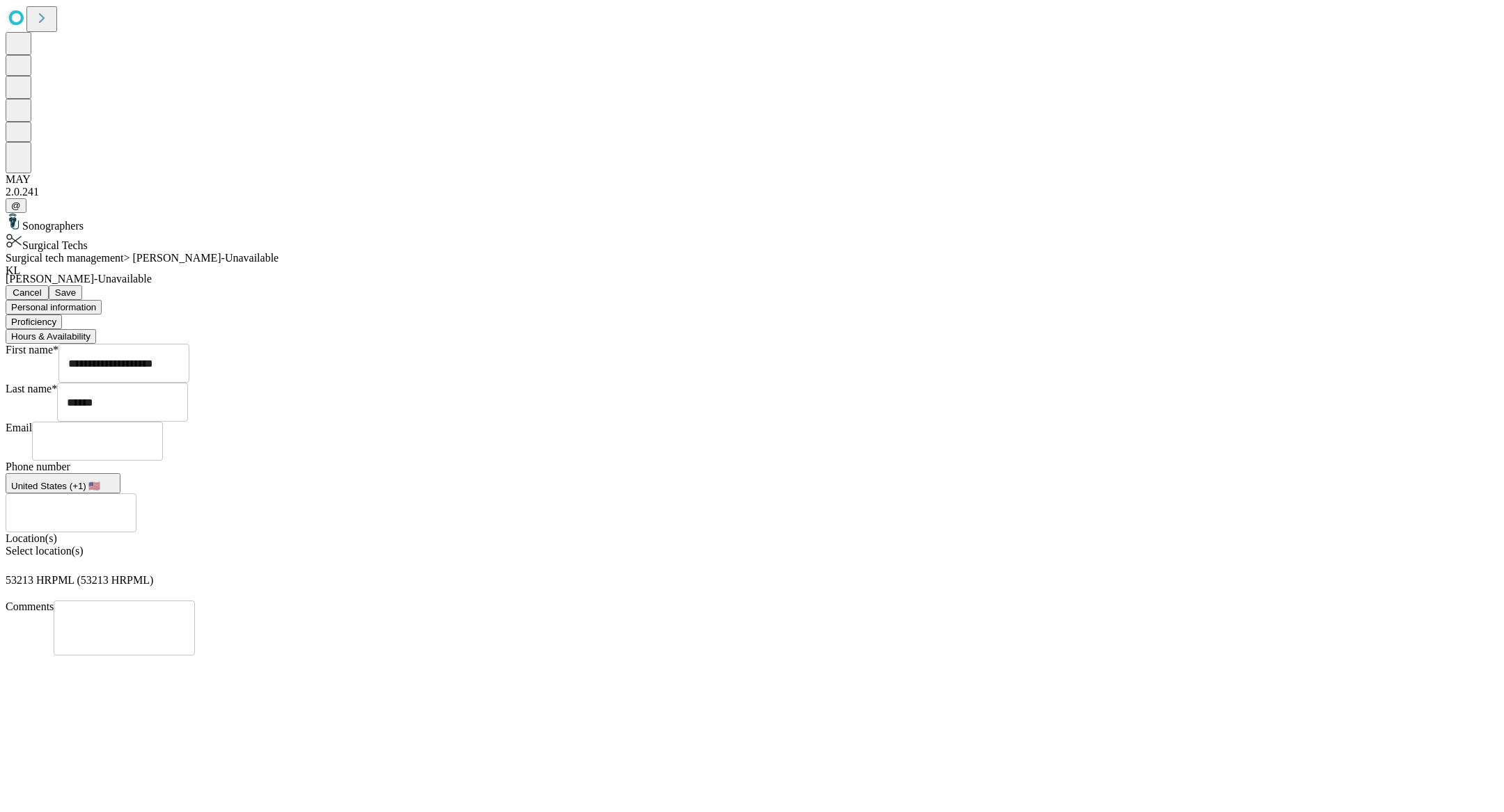
click at [76, 287] on span "Save" at bounding box center [65, 292] width 21 height 10
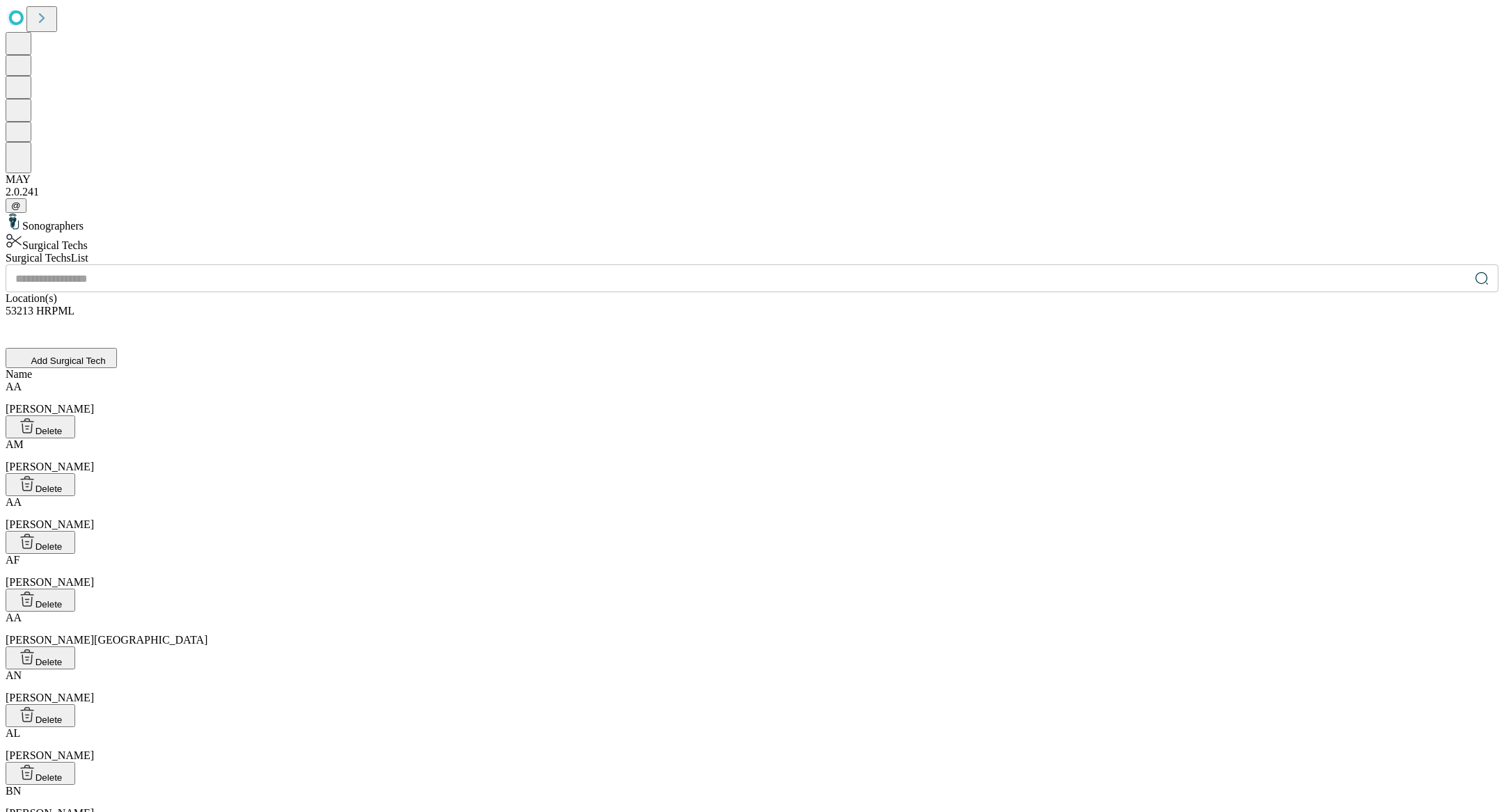
click at [573, 265] on input "text" at bounding box center [737, 278] width 1464 height 28
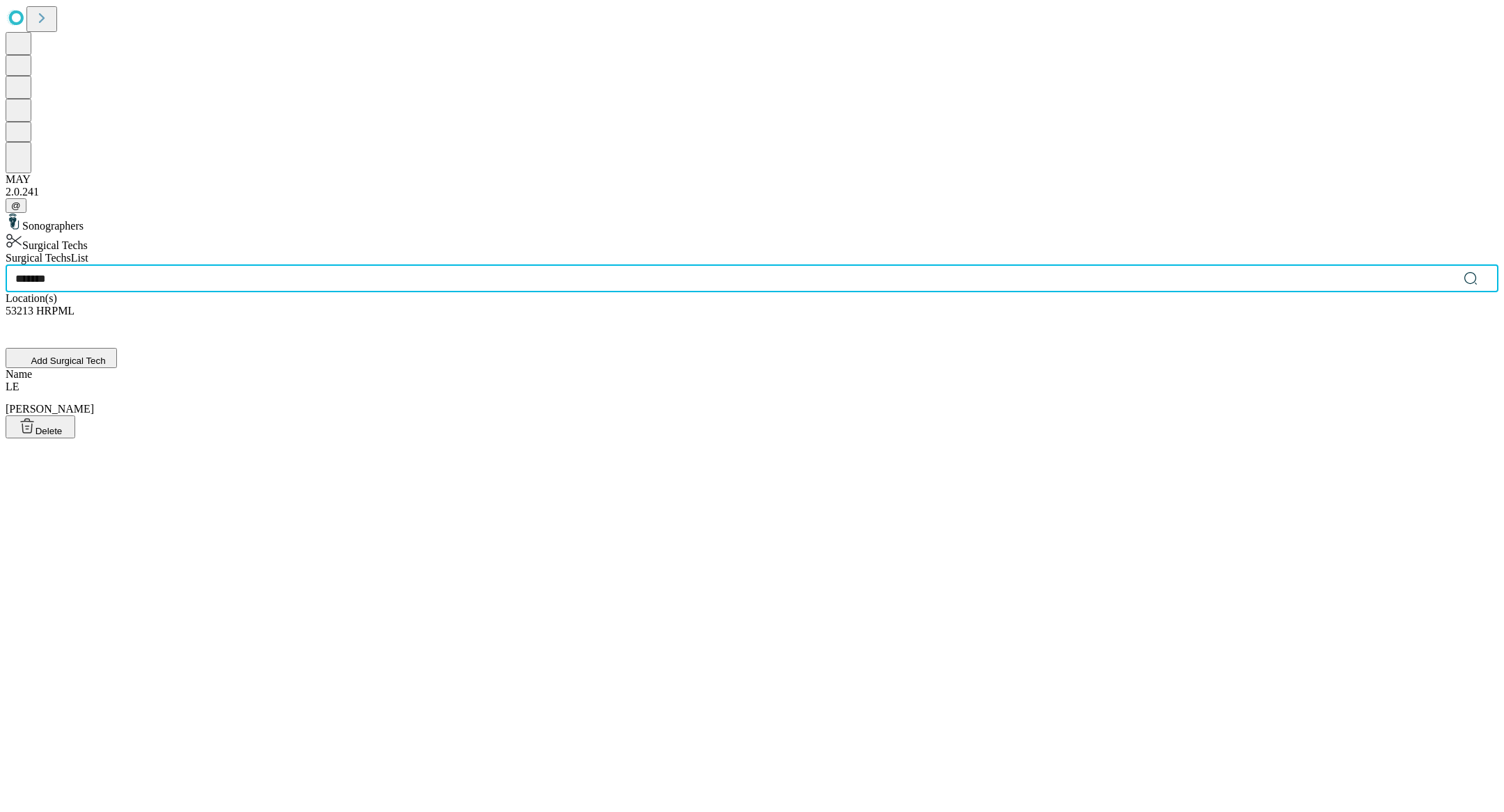
type input "*******"
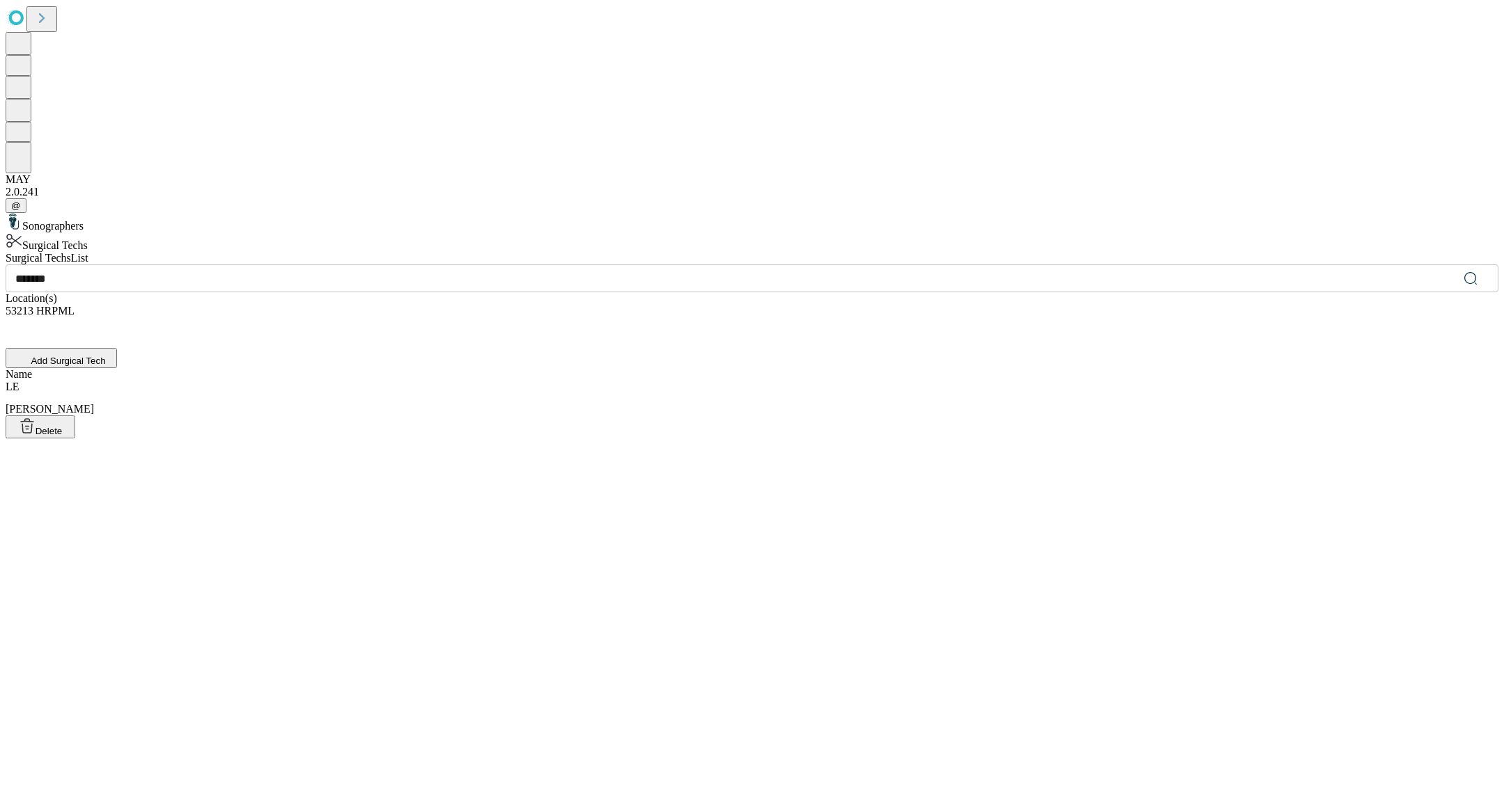
click at [543, 380] on div "[PERSON_NAME]" at bounding box center [752, 398] width 1493 height 35
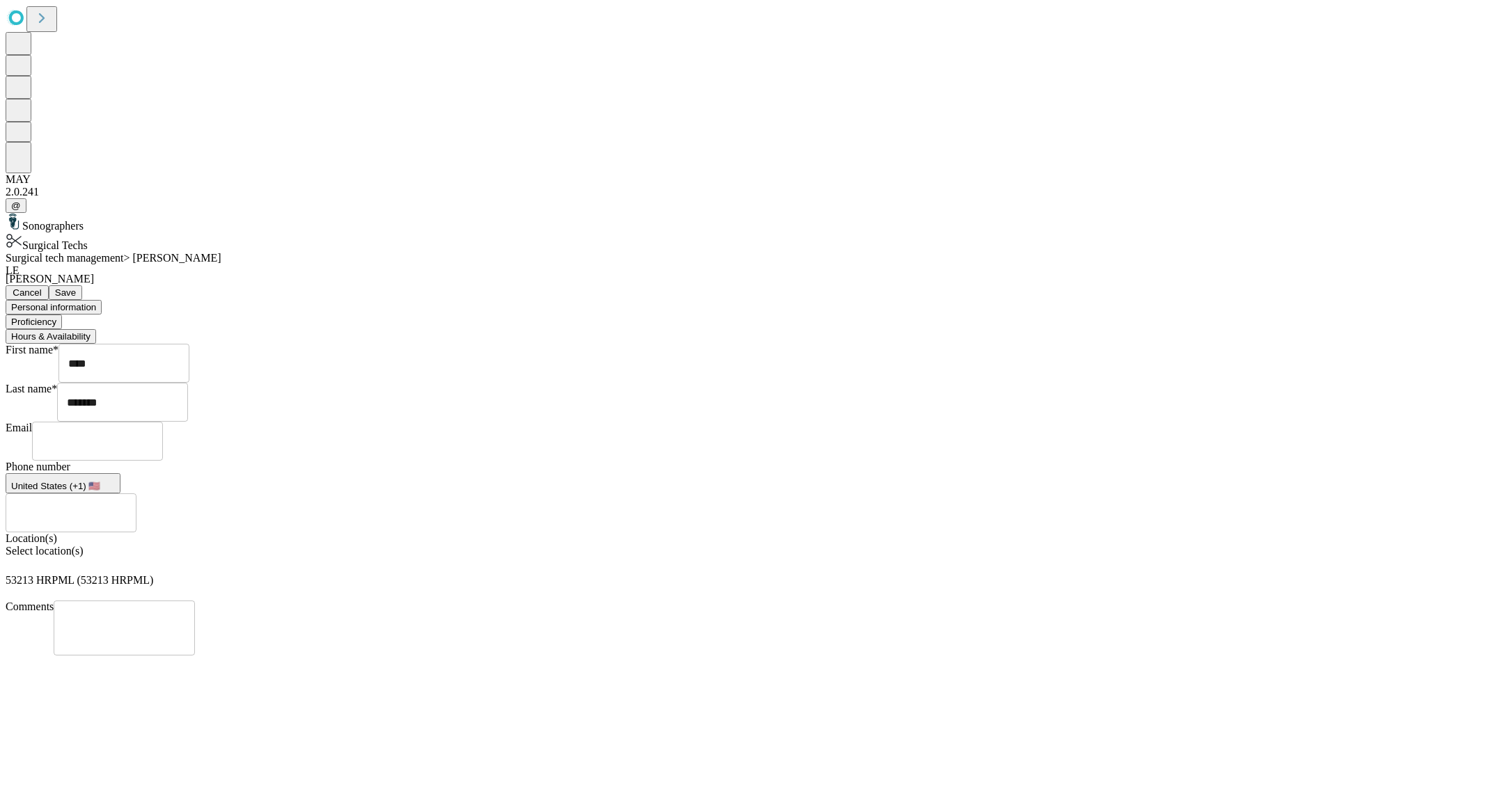
click at [62, 315] on button "Proficiency" at bounding box center [34, 322] width 57 height 15
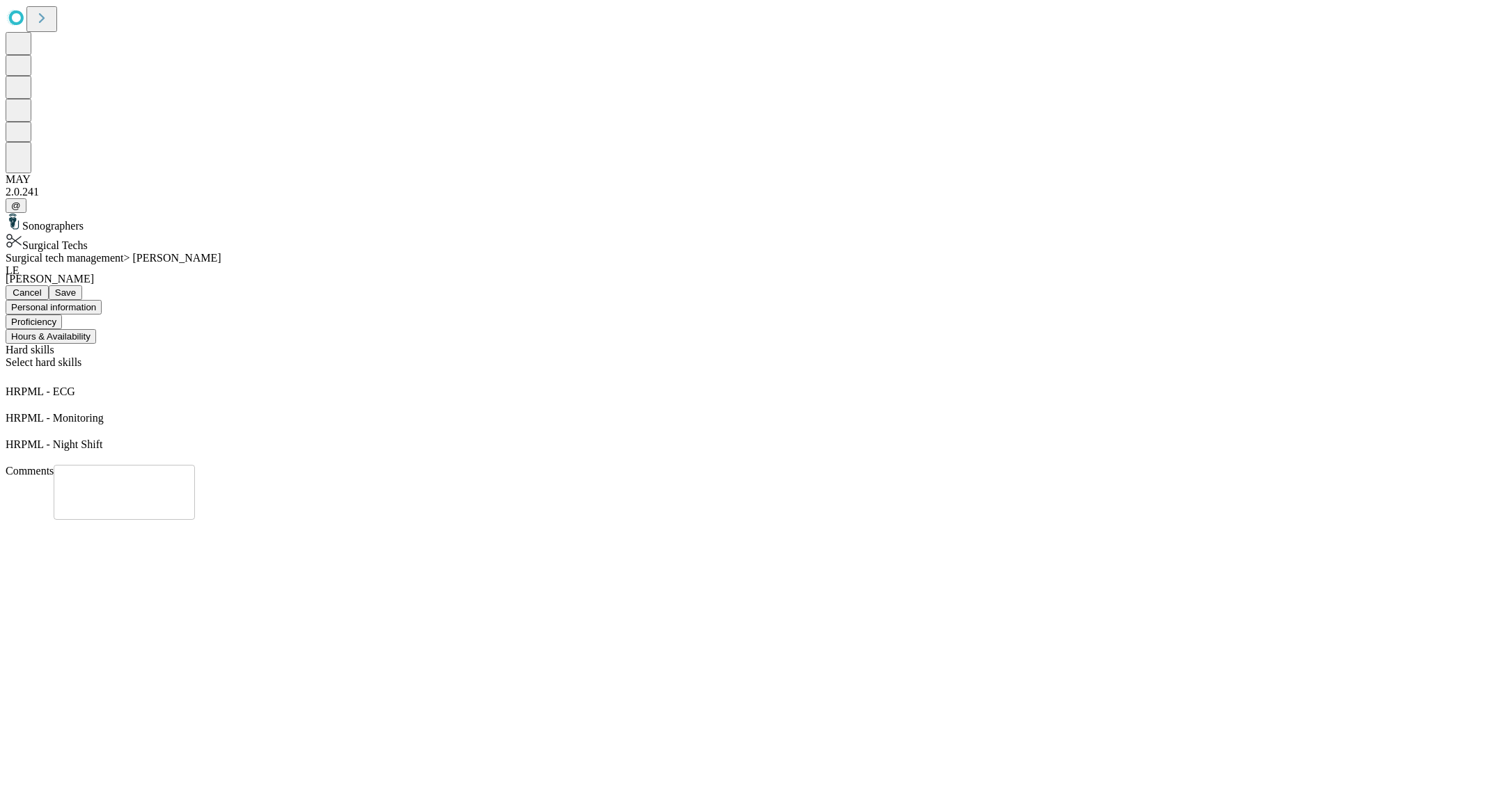
click at [96, 329] on button "Hours & Availability" at bounding box center [50, 337] width 90 height 15
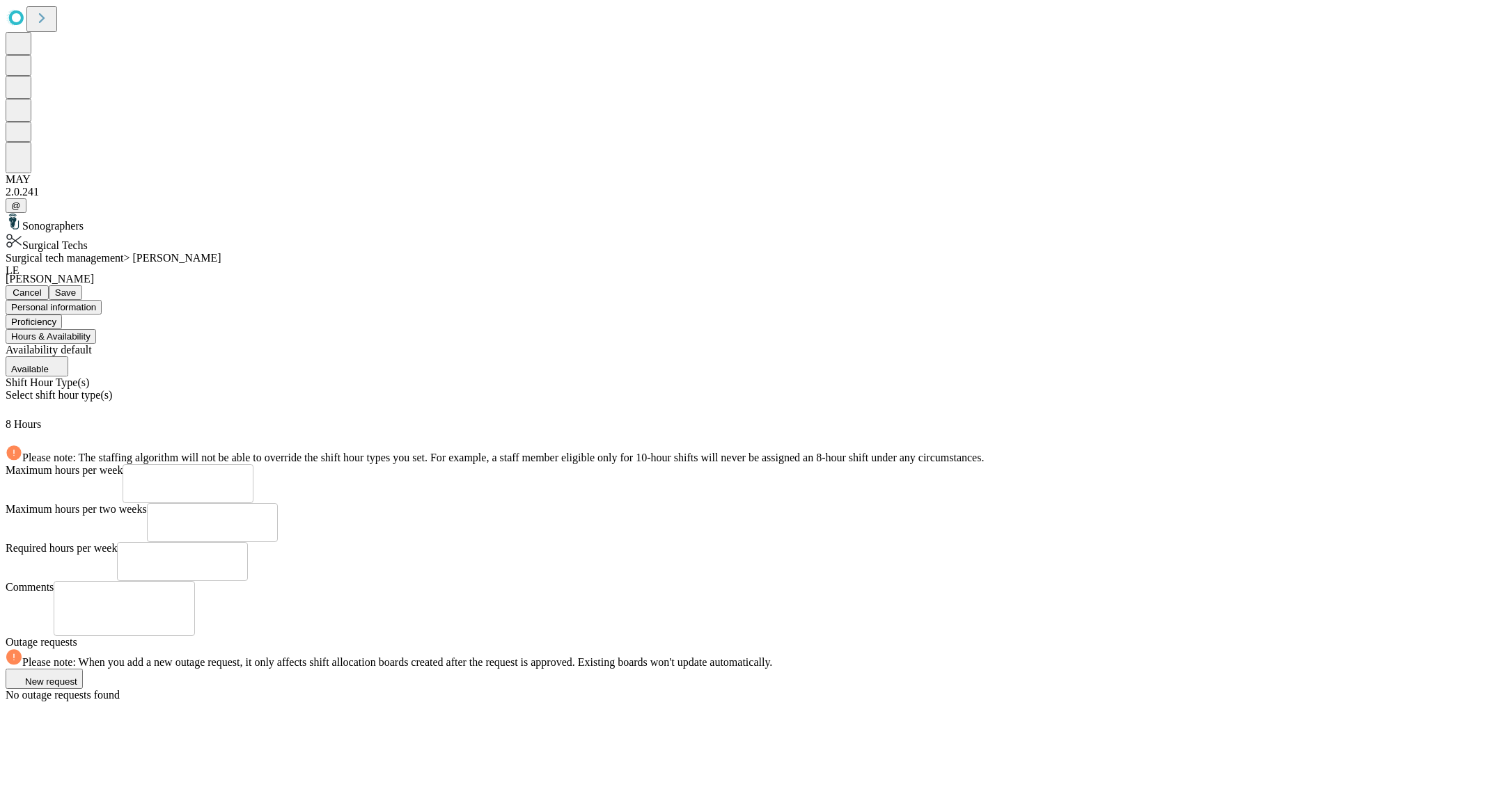
click at [471, 389] on div "Select shift hour type(s)" at bounding box center [752, 403] width 1493 height 29
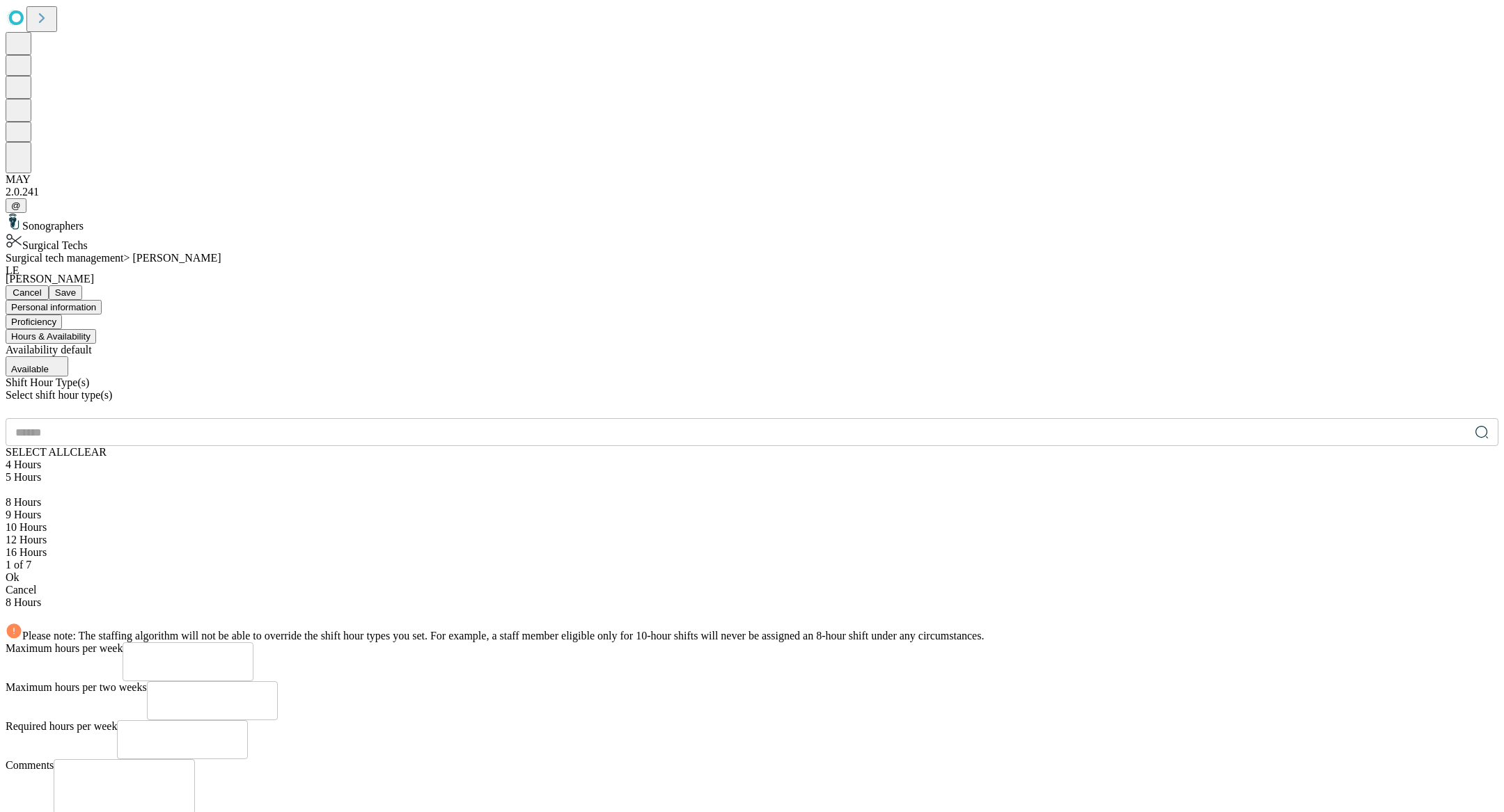
scroll to position [59, 0]
click at [391, 534] on div "12 Hours" at bounding box center [752, 540] width 1493 height 13
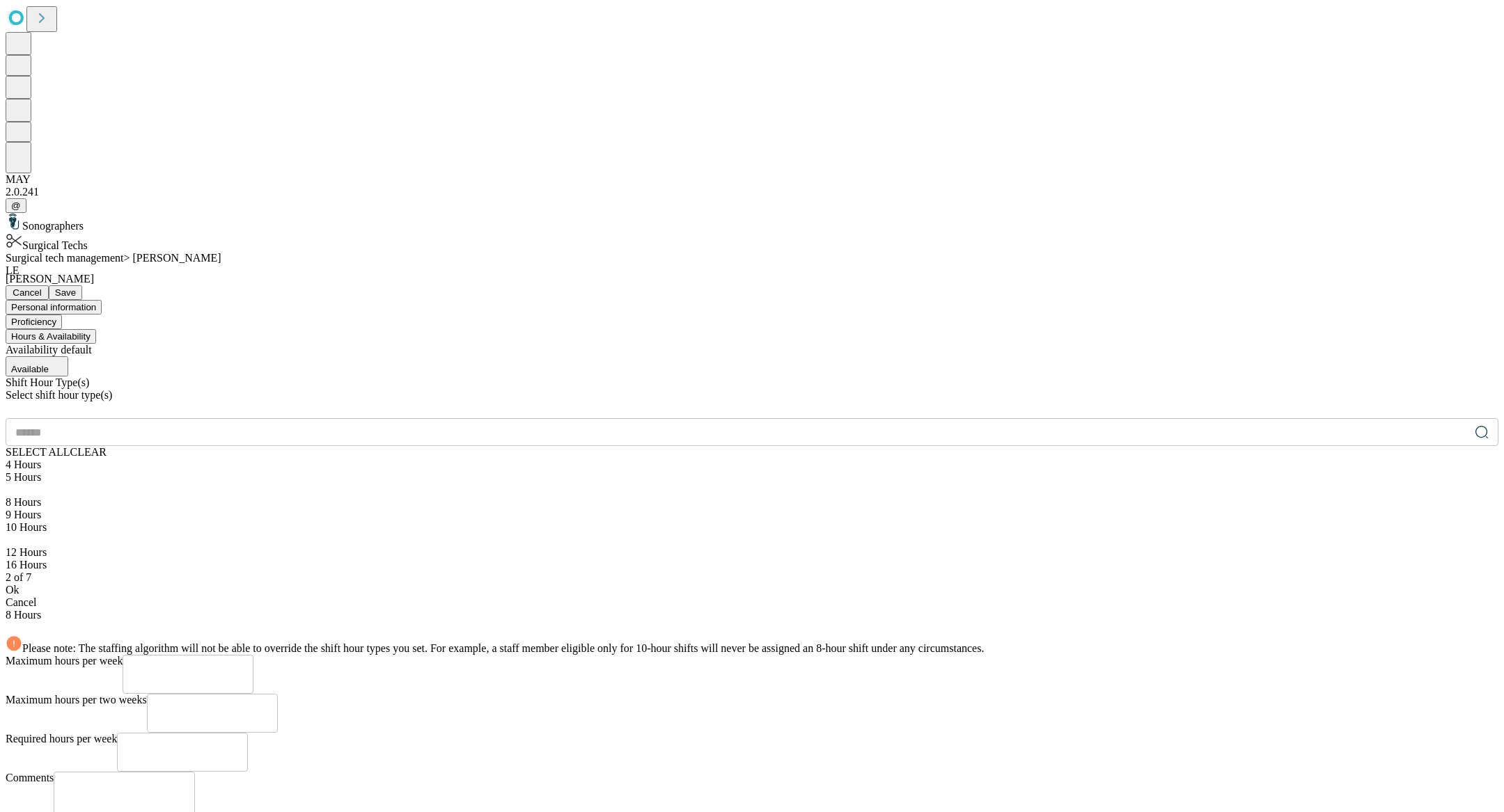
click at [435, 584] on div "Ok" at bounding box center [752, 590] width 1493 height 13
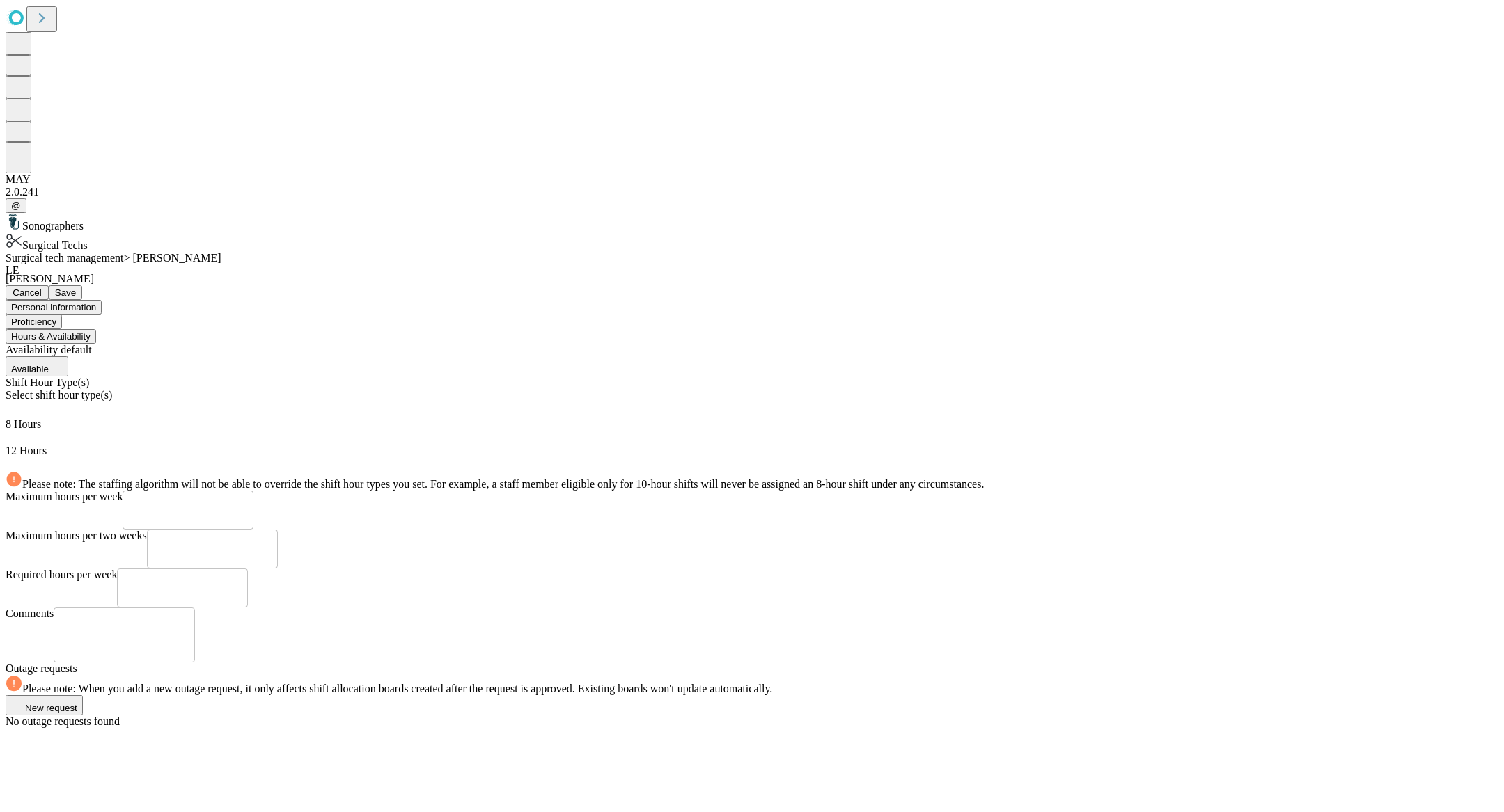
click at [76, 287] on span "Save" at bounding box center [65, 292] width 21 height 10
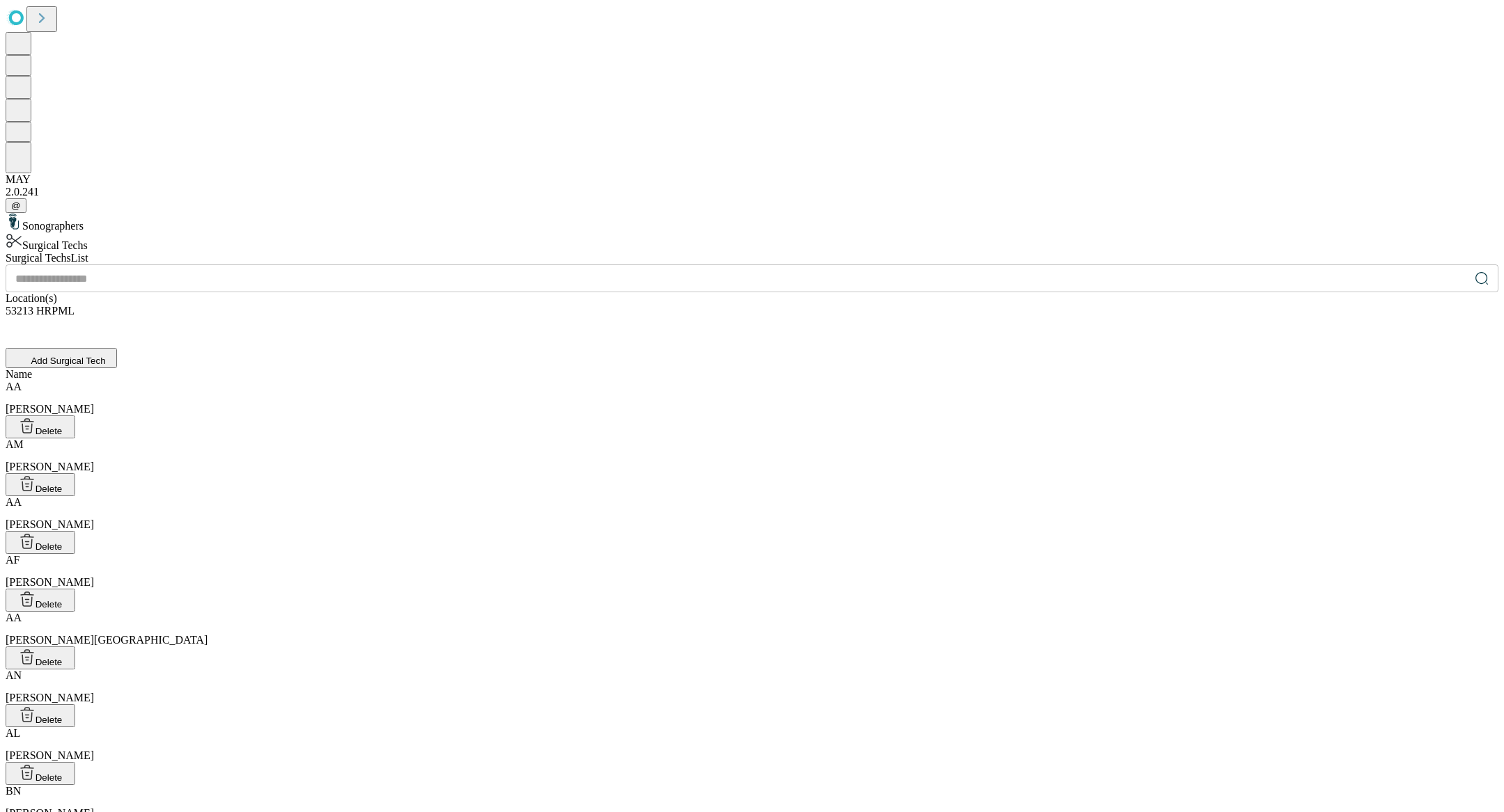
click at [548, 265] on input "text" at bounding box center [737, 278] width 1464 height 28
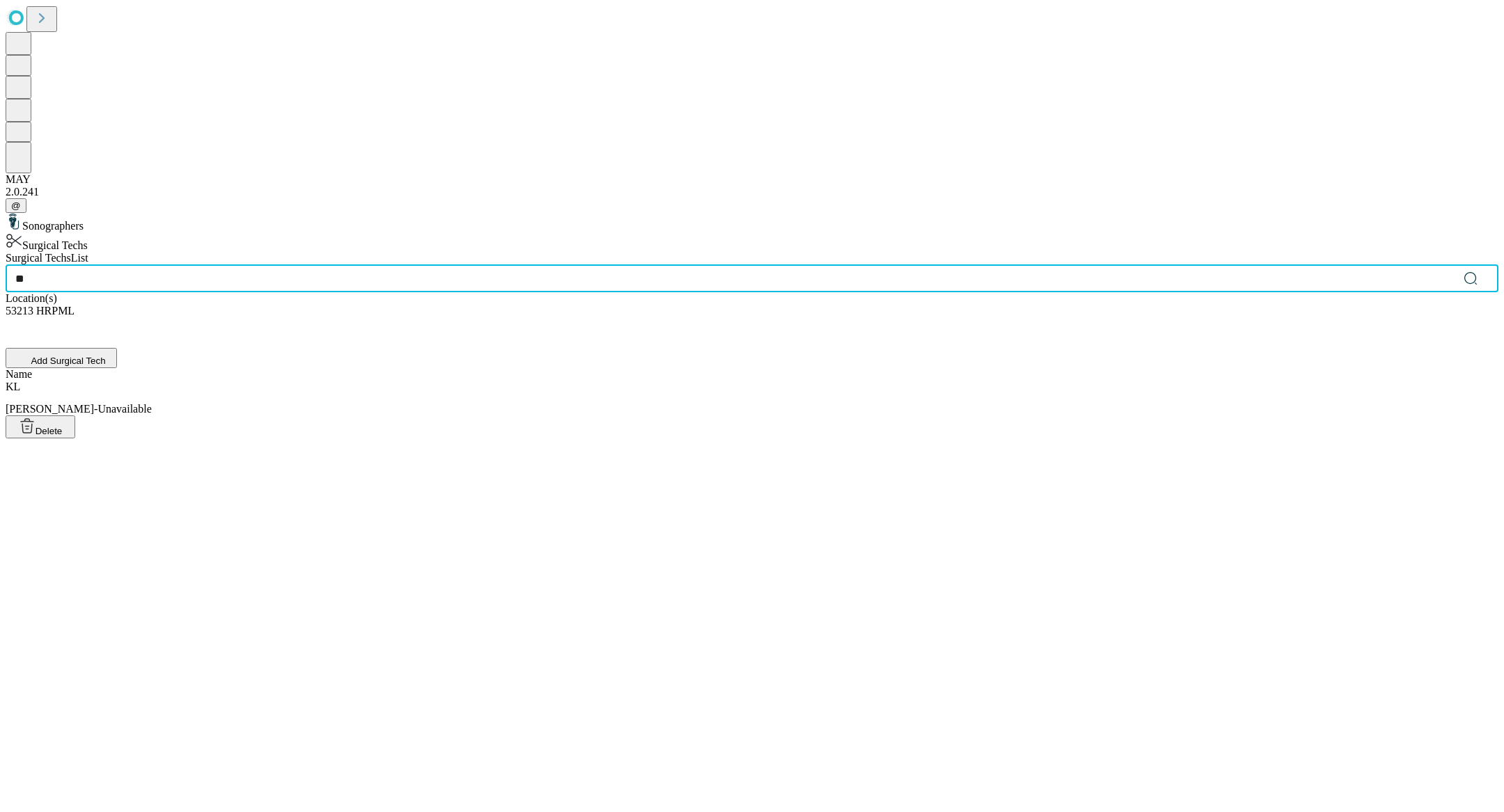
type input "*"
type input "****"
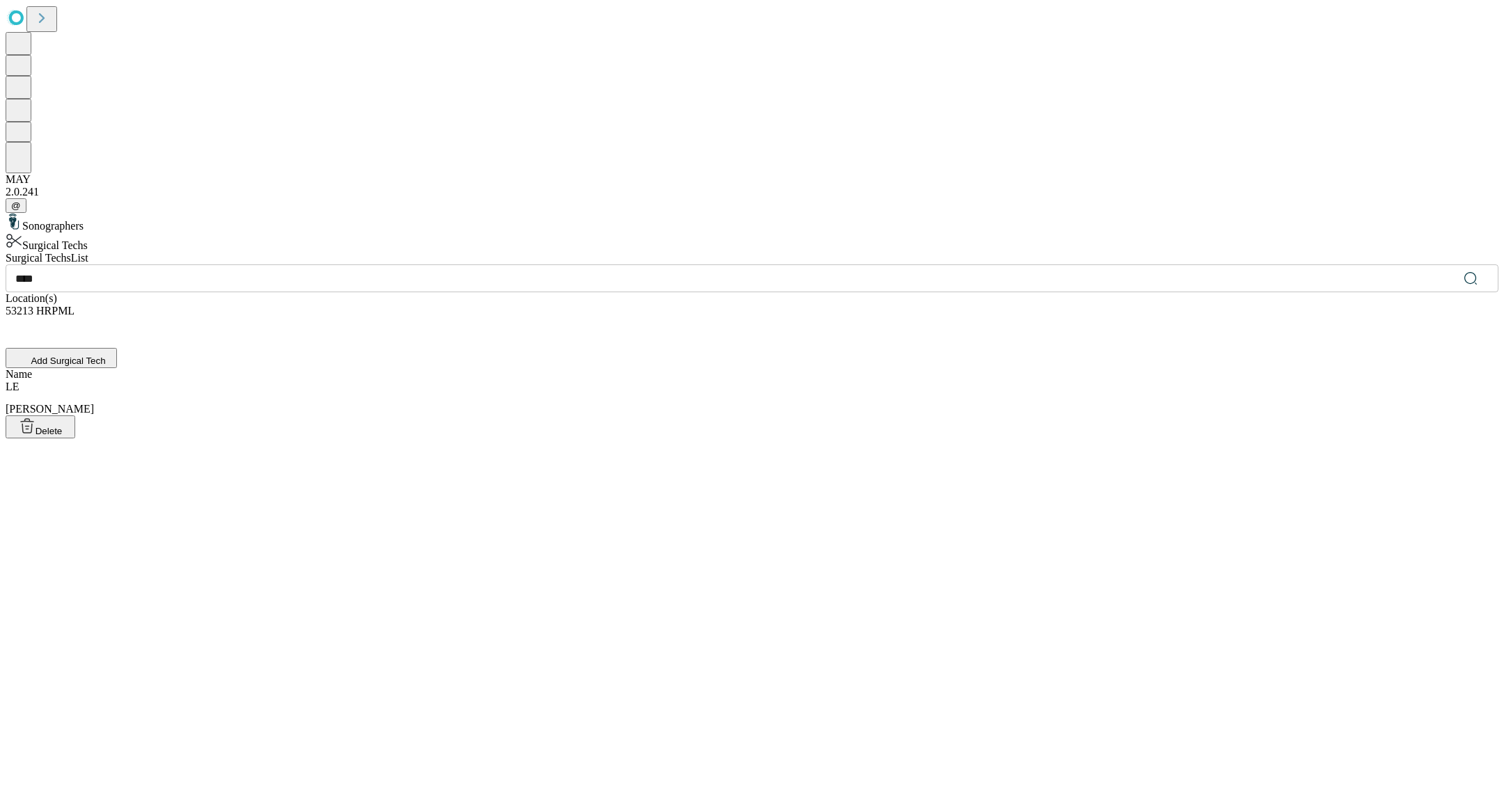
click at [523, 380] on div "[PERSON_NAME]" at bounding box center [752, 409] width 1493 height 57
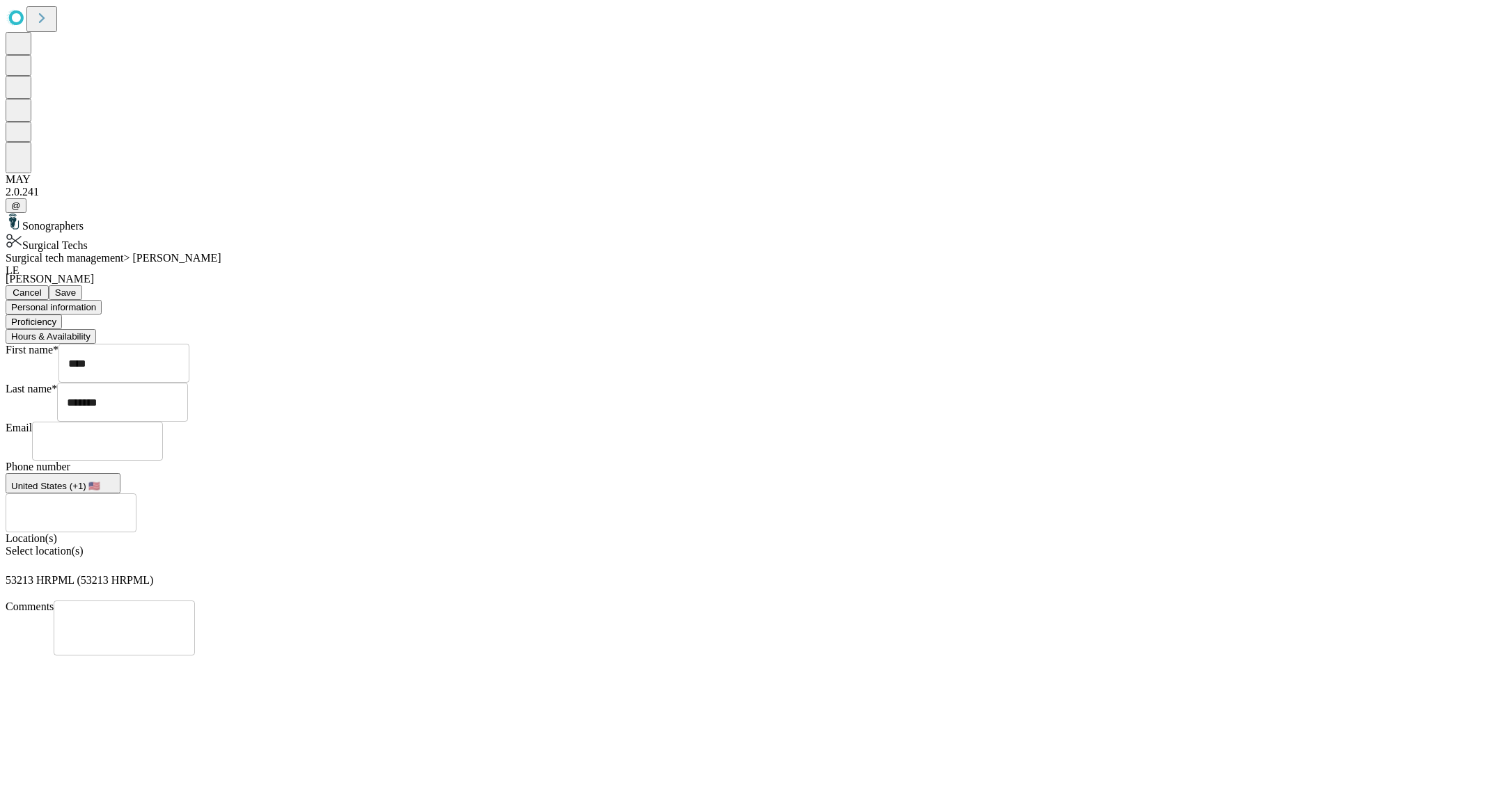
click at [96, 329] on button "Hours & Availability" at bounding box center [50, 337] width 90 height 15
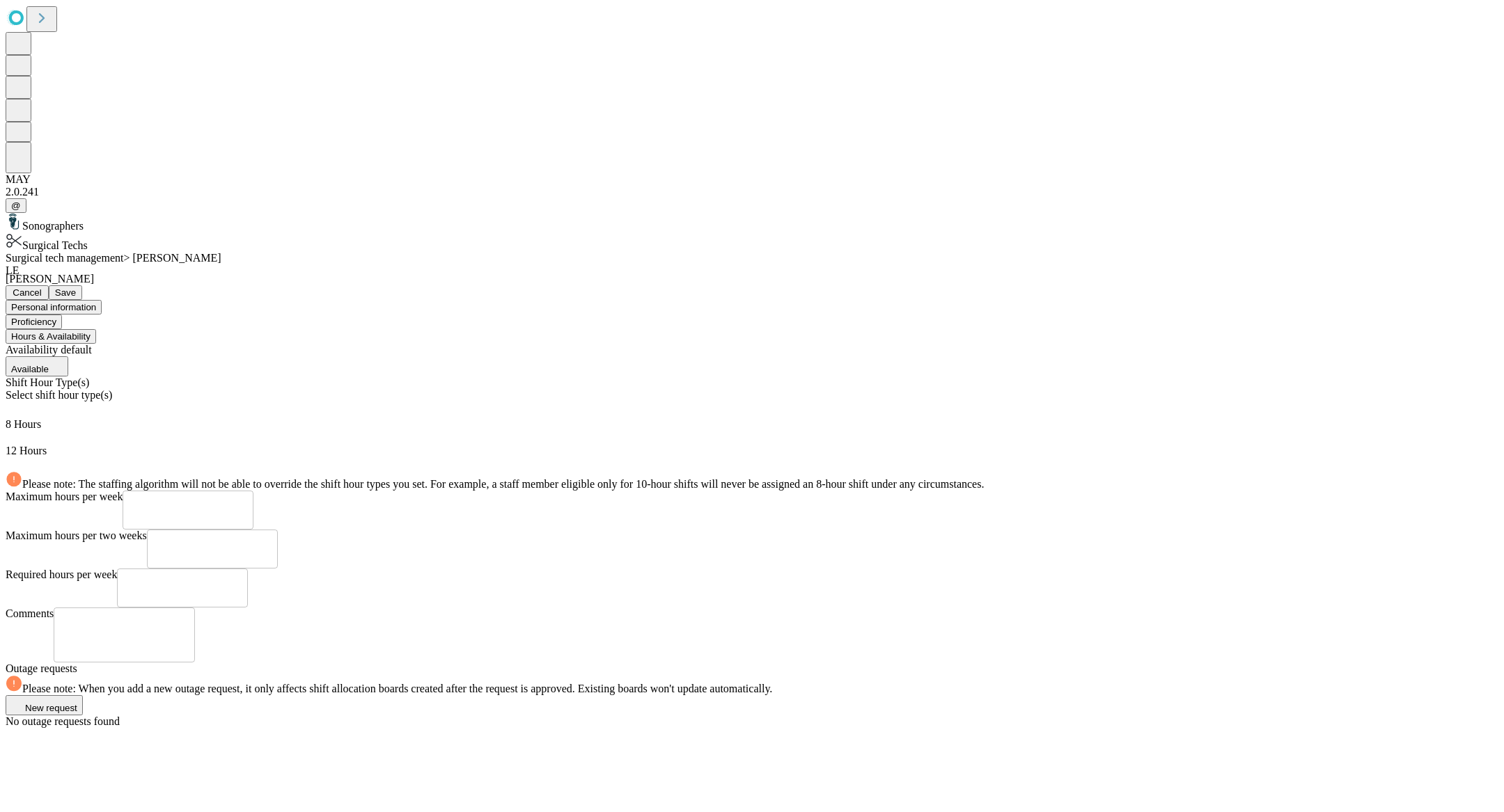
click at [82, 286] on button "Save" at bounding box center [65, 293] width 34 height 15
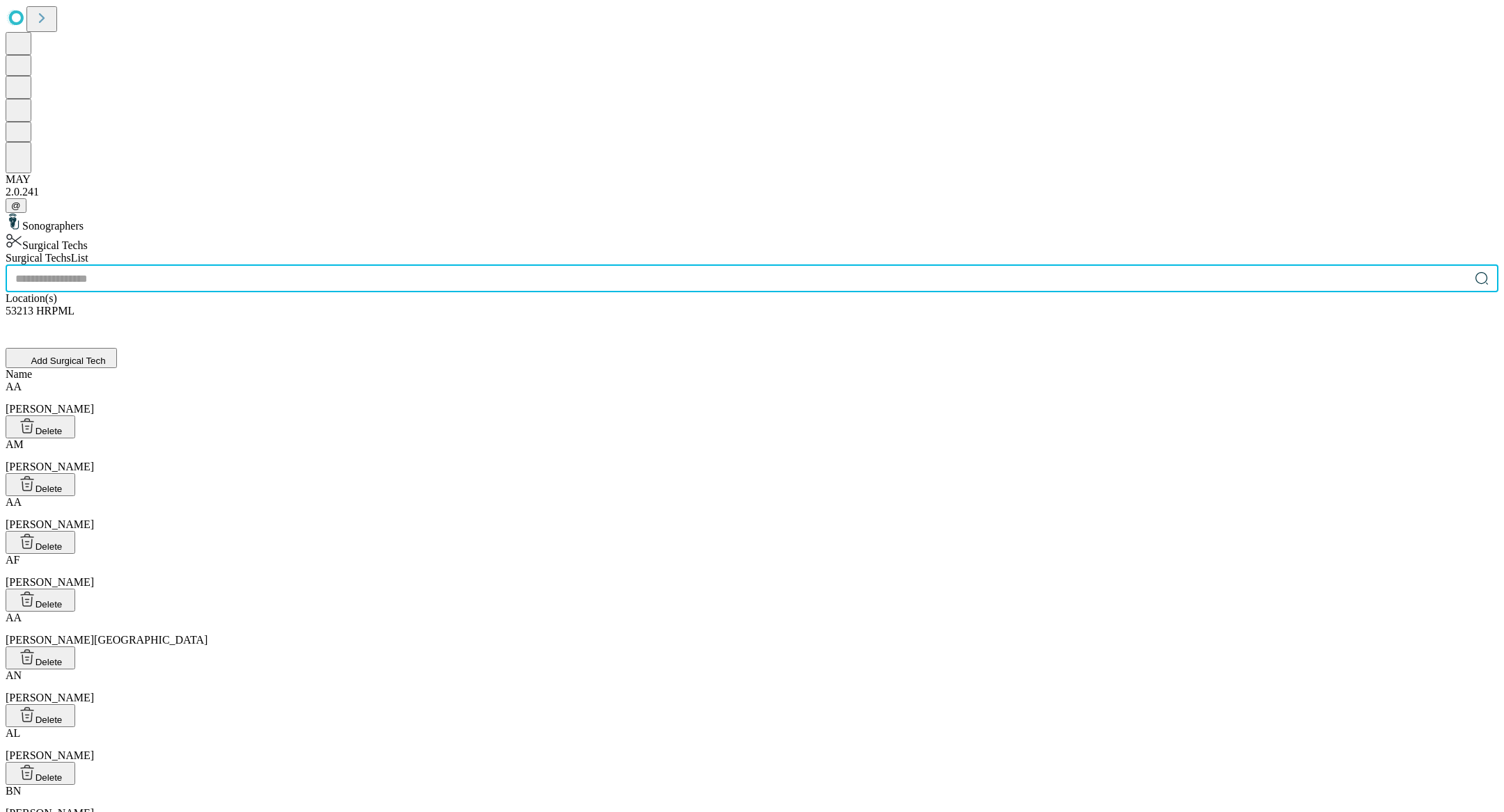
click at [612, 265] on input "text" at bounding box center [737, 278] width 1464 height 28
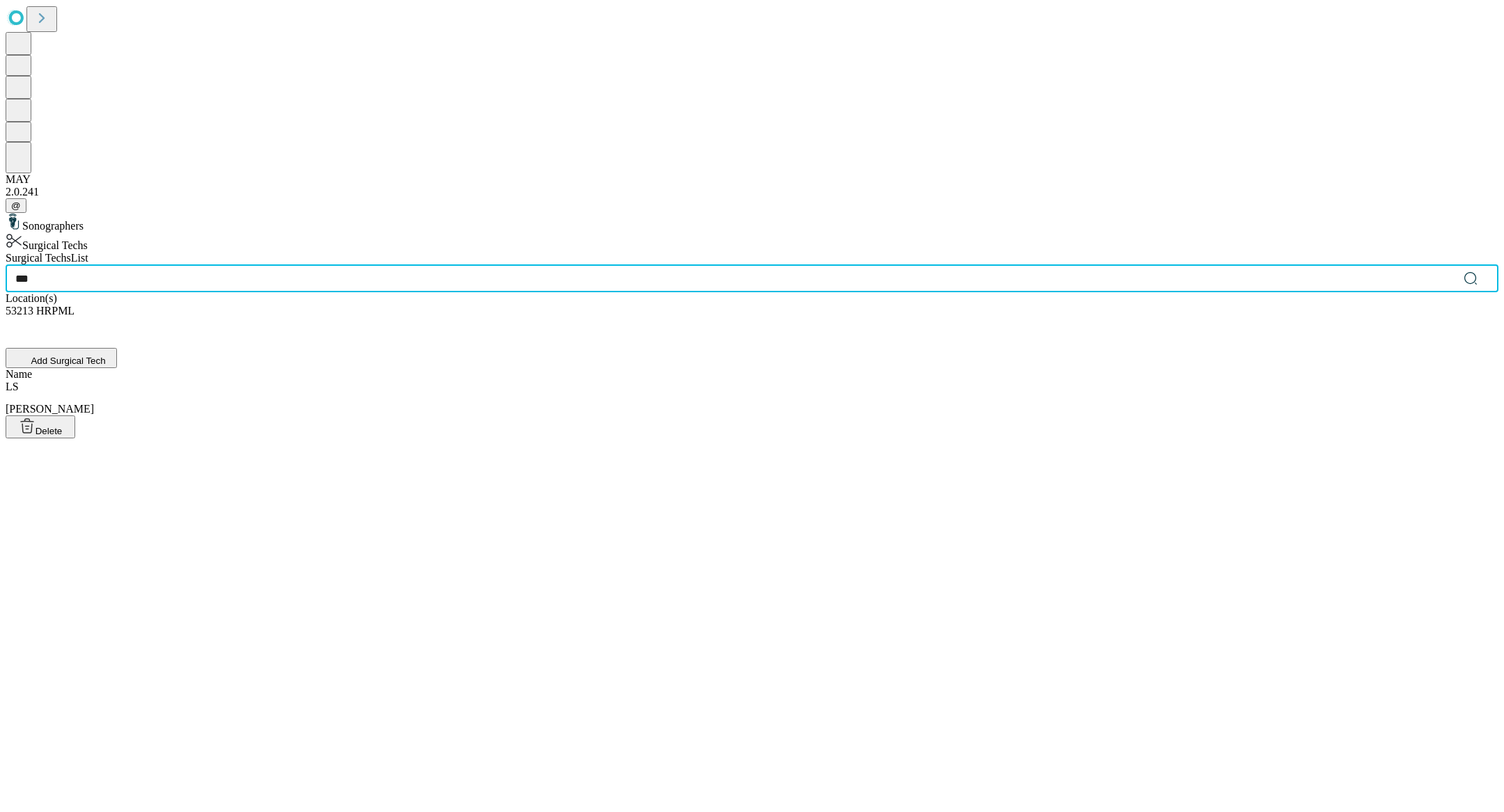
type input "***"
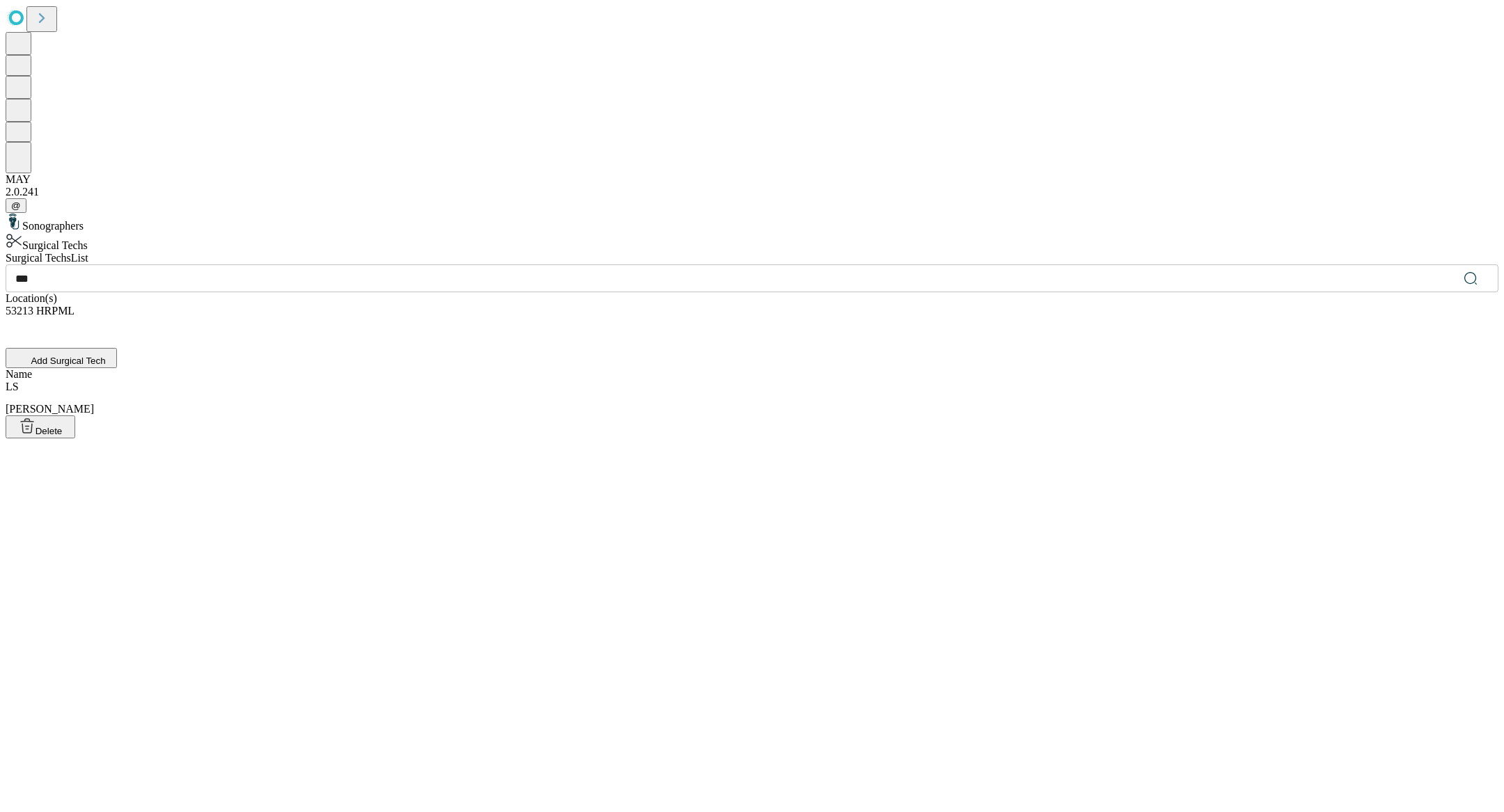
click at [569, 380] on div "LS [PERSON_NAME]" at bounding box center [752, 398] width 1493 height 35
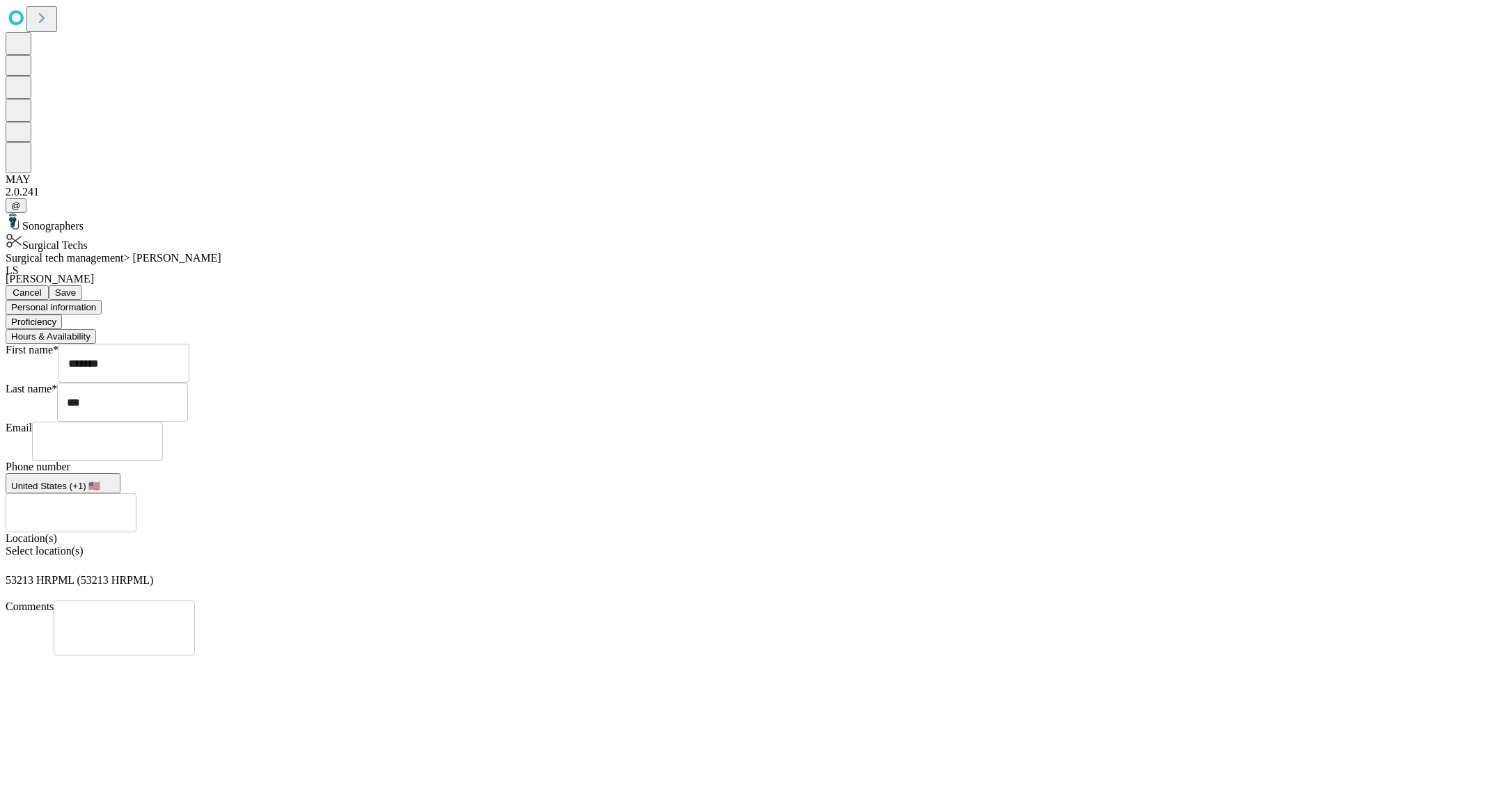
click at [96, 329] on button "Hours & Availability" at bounding box center [50, 337] width 90 height 15
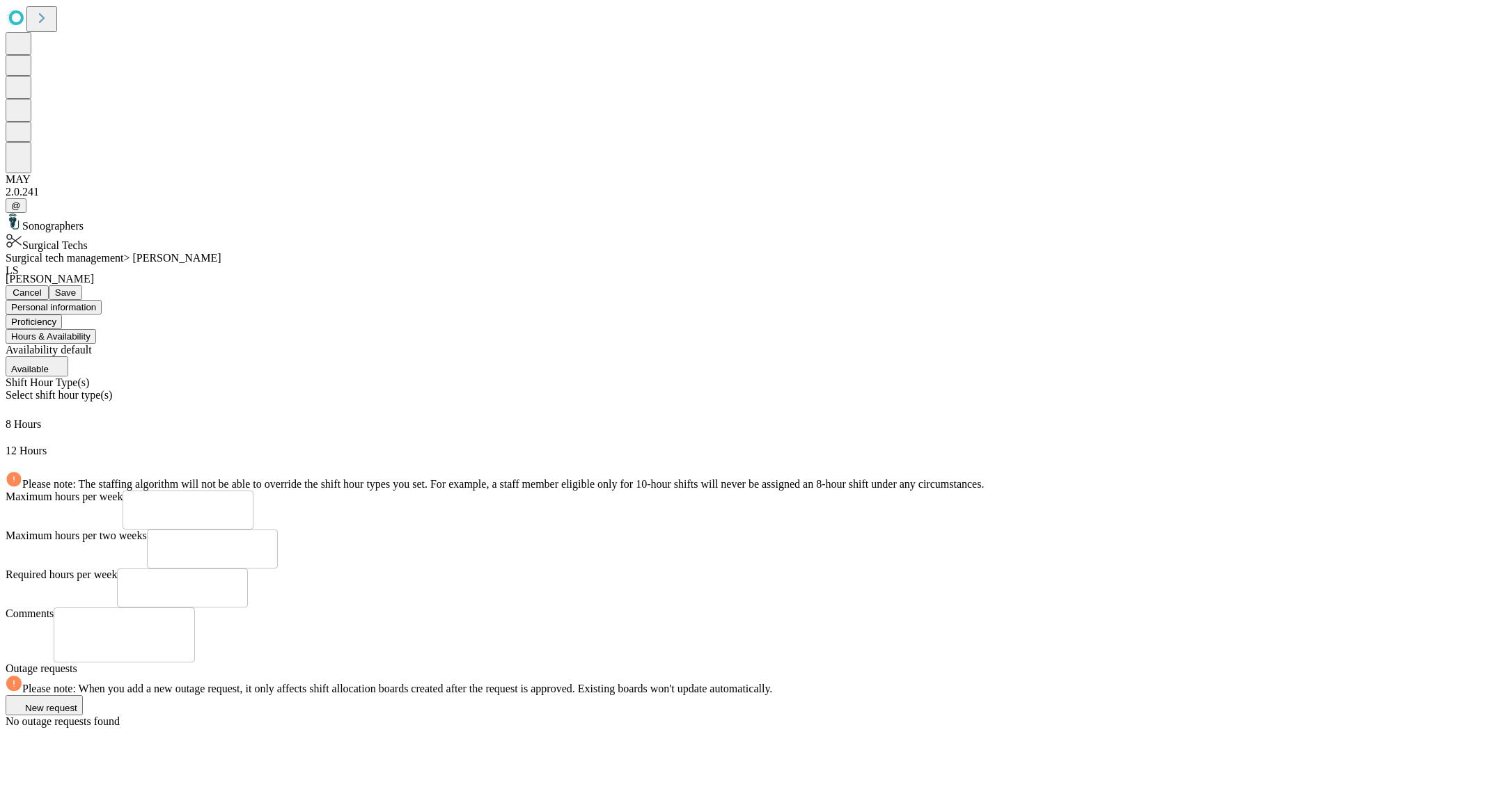
click at [76, 287] on span "Save" at bounding box center [65, 292] width 21 height 10
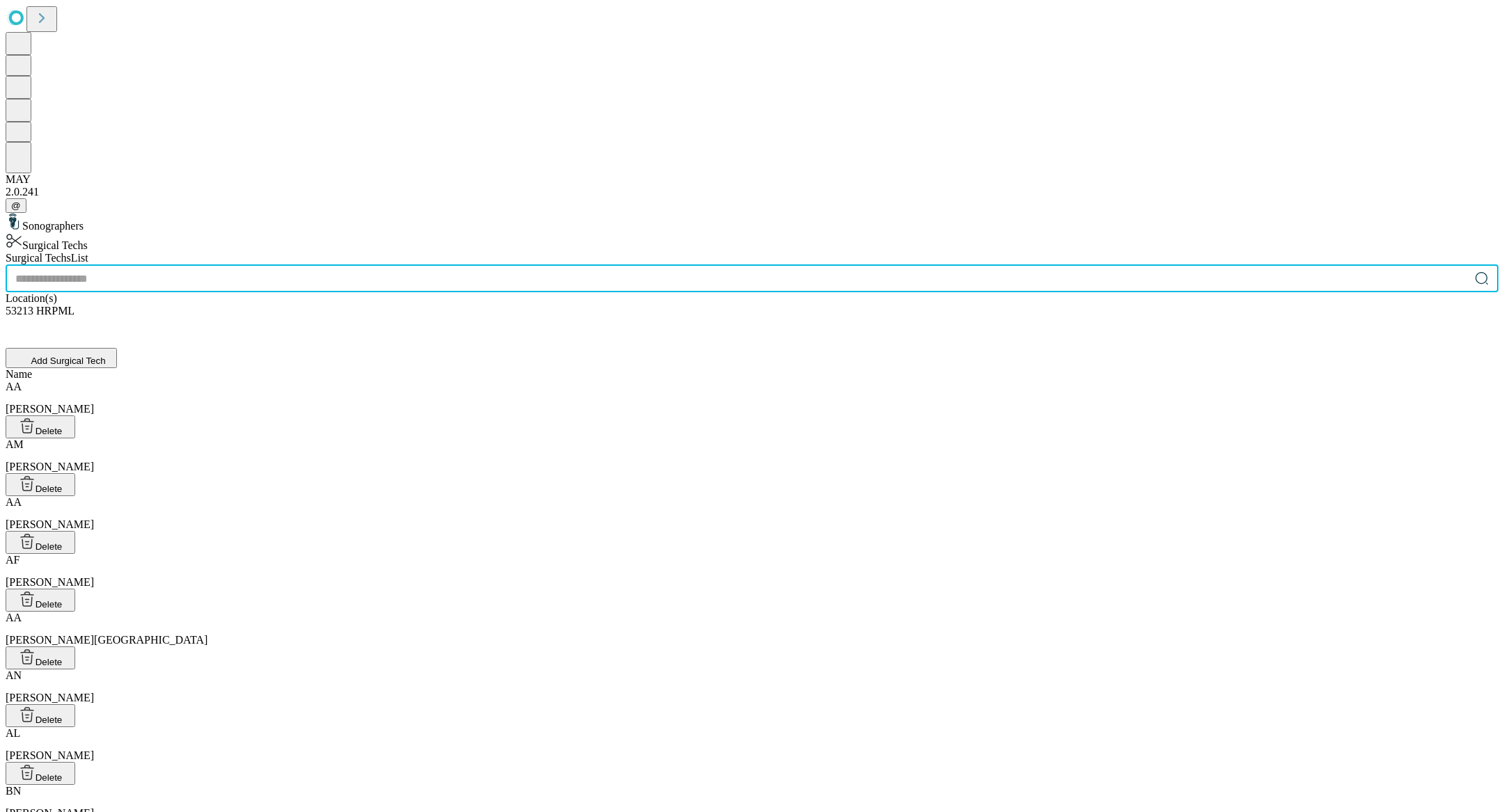
click at [585, 265] on input "text" at bounding box center [737, 278] width 1464 height 28
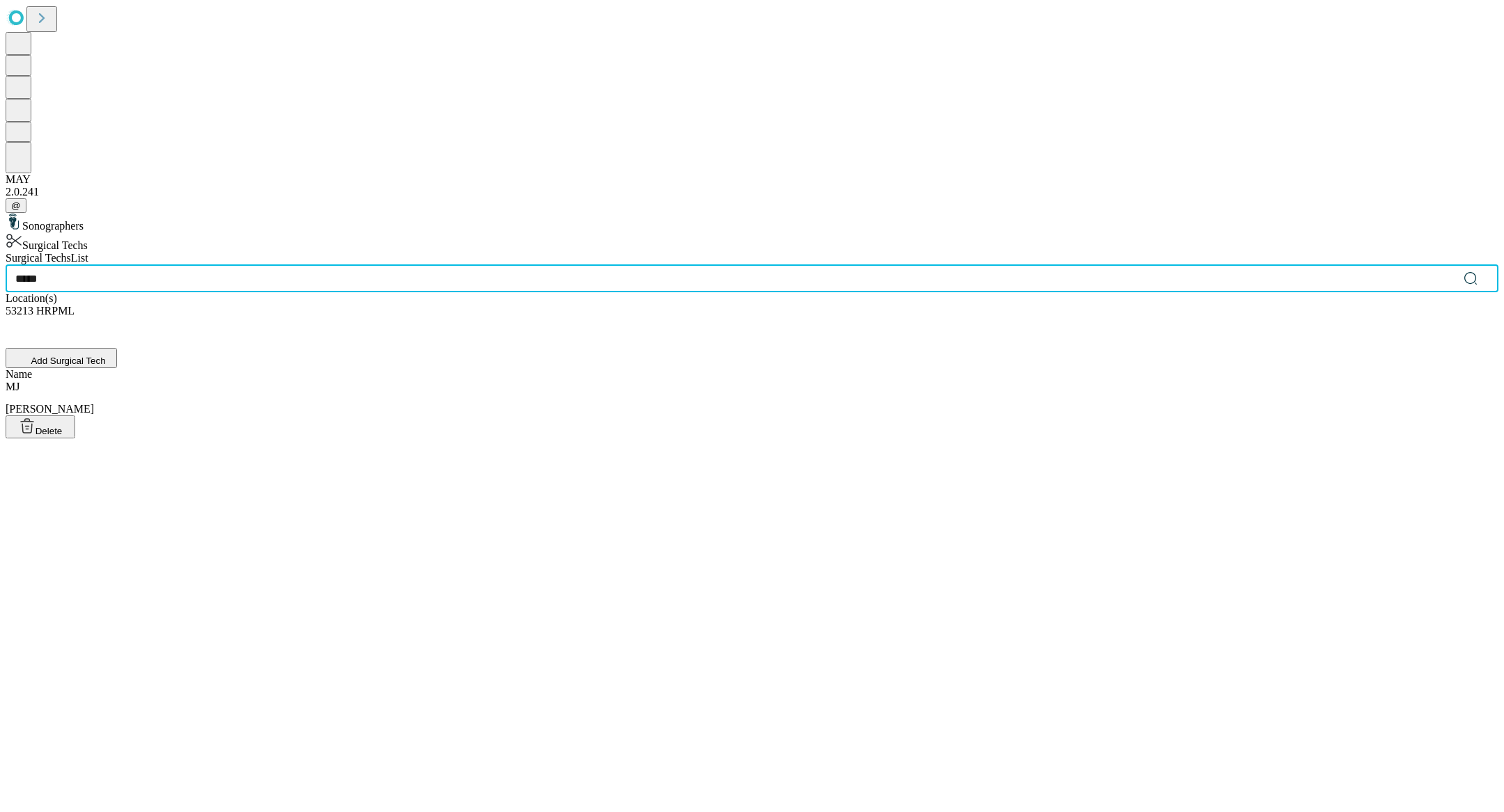
type input "*****"
click at [567, 380] on div "[PERSON_NAME], [PERSON_NAME]" at bounding box center [752, 398] width 1493 height 35
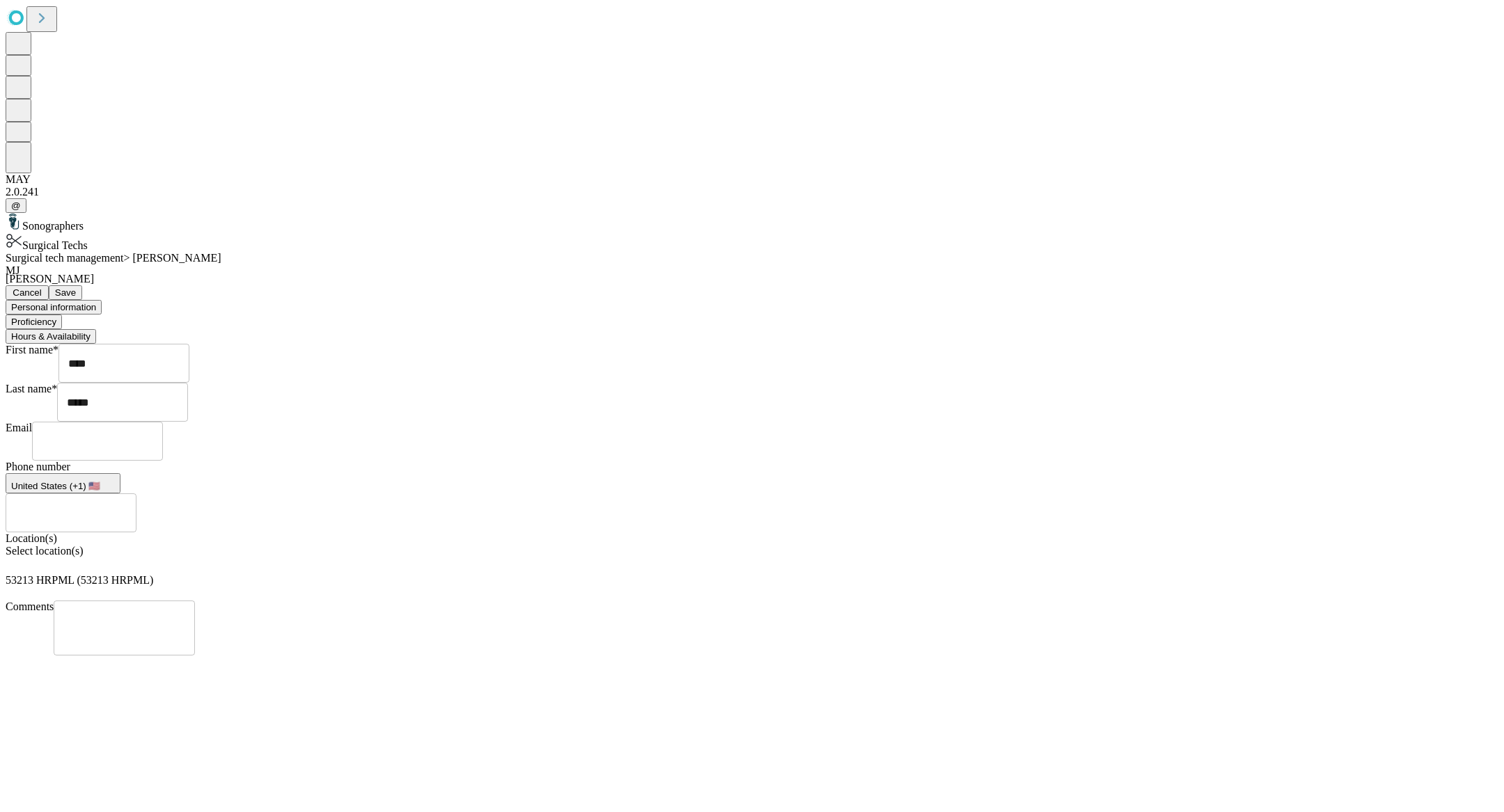
click at [96, 329] on button "Hours & Availability" at bounding box center [50, 337] width 90 height 15
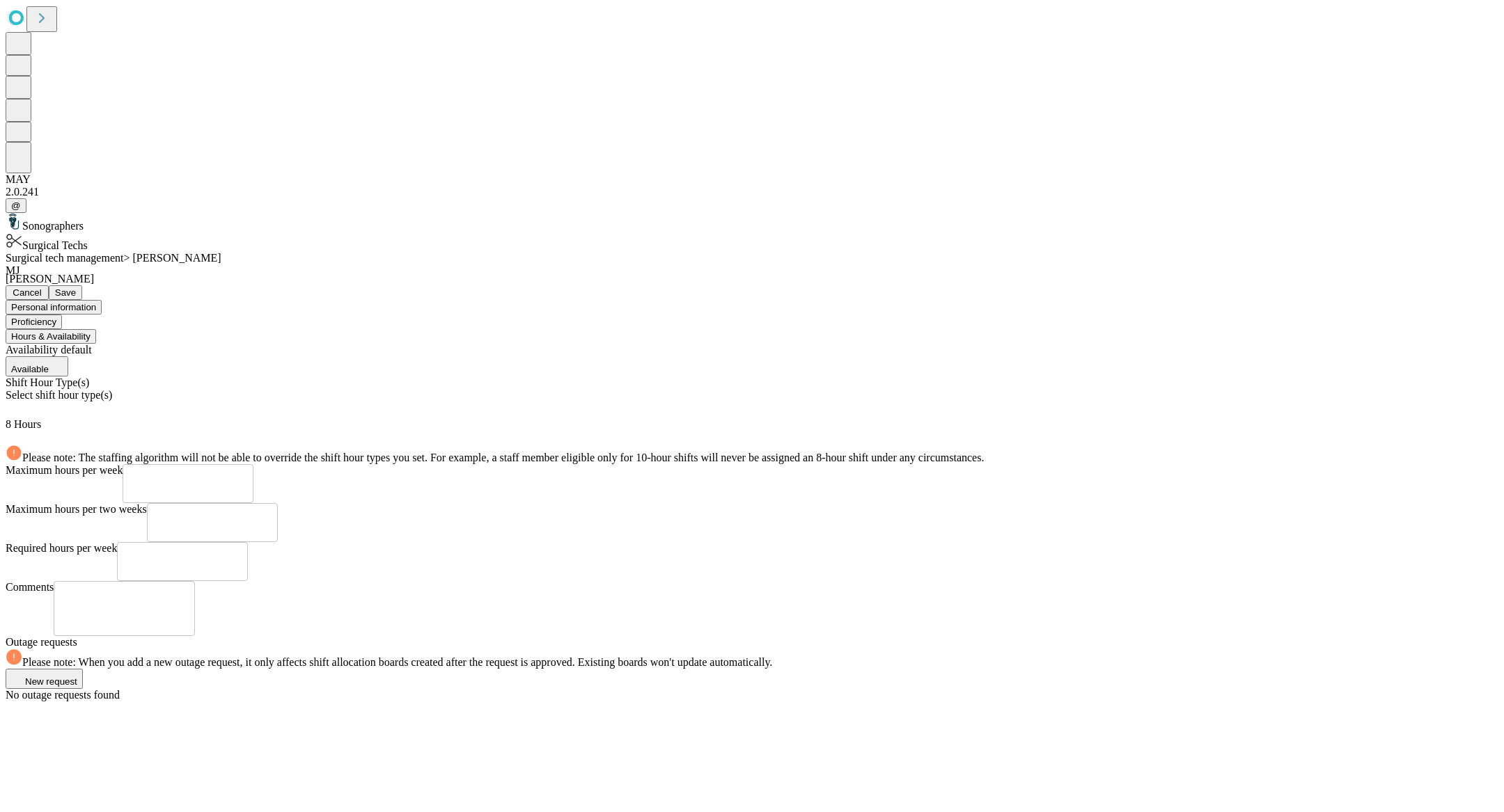
click at [515, 389] on div "Select shift hour type(s)" at bounding box center [752, 403] width 1493 height 29
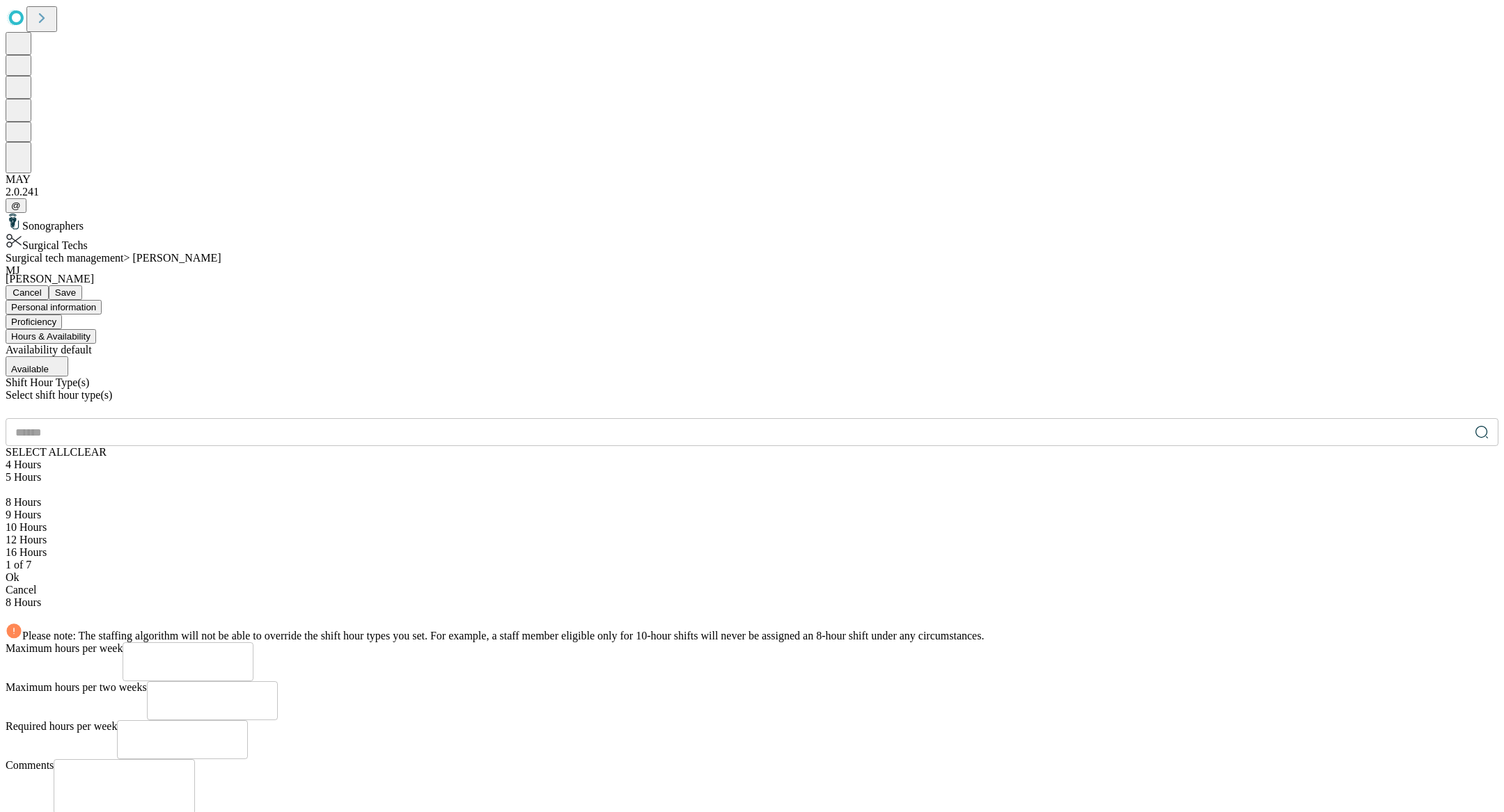
scroll to position [59, 0]
click at [415, 534] on div "12 Hours" at bounding box center [752, 540] width 1493 height 13
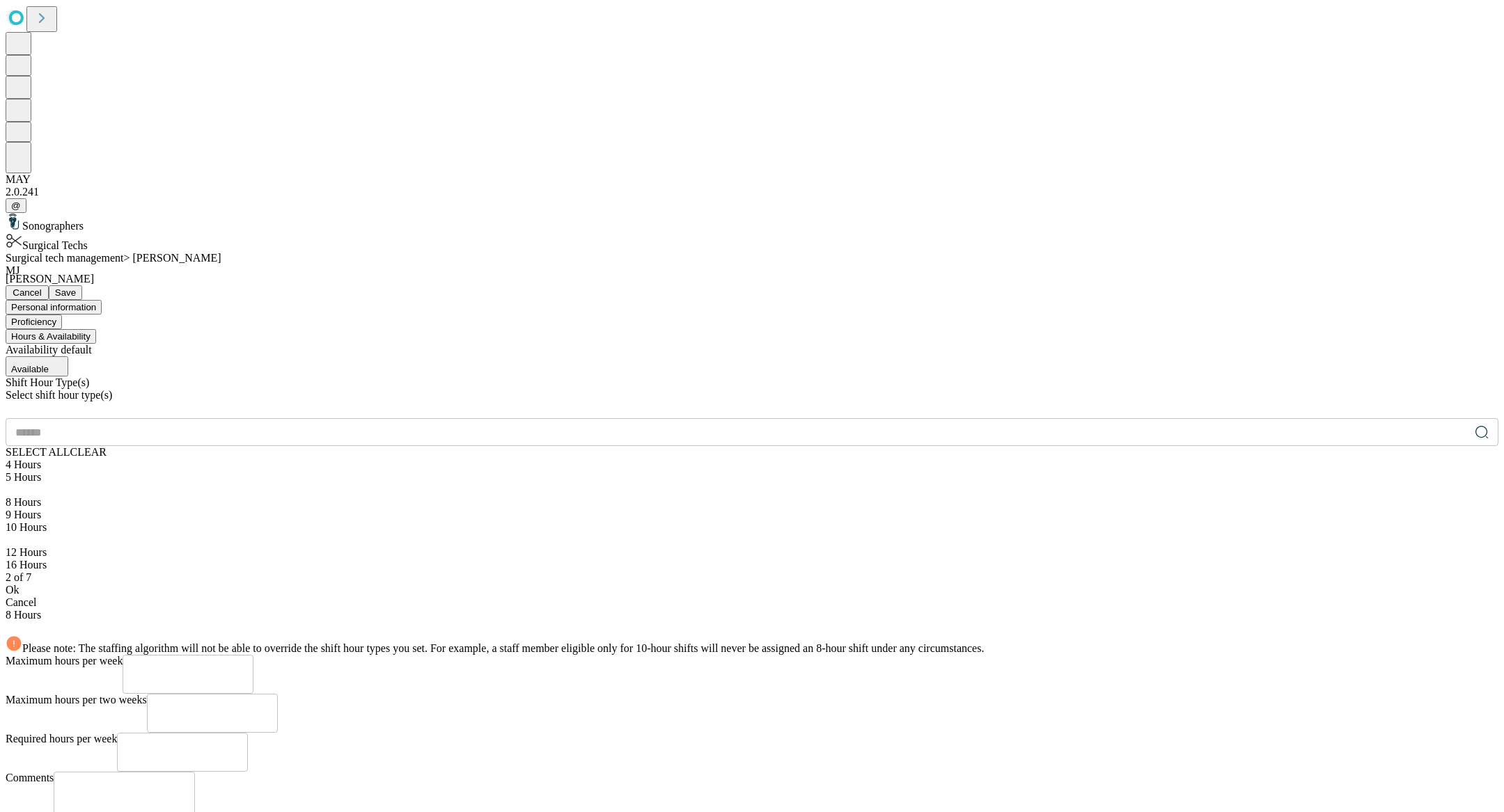
click at [454, 584] on div "Ok" at bounding box center [752, 590] width 1493 height 13
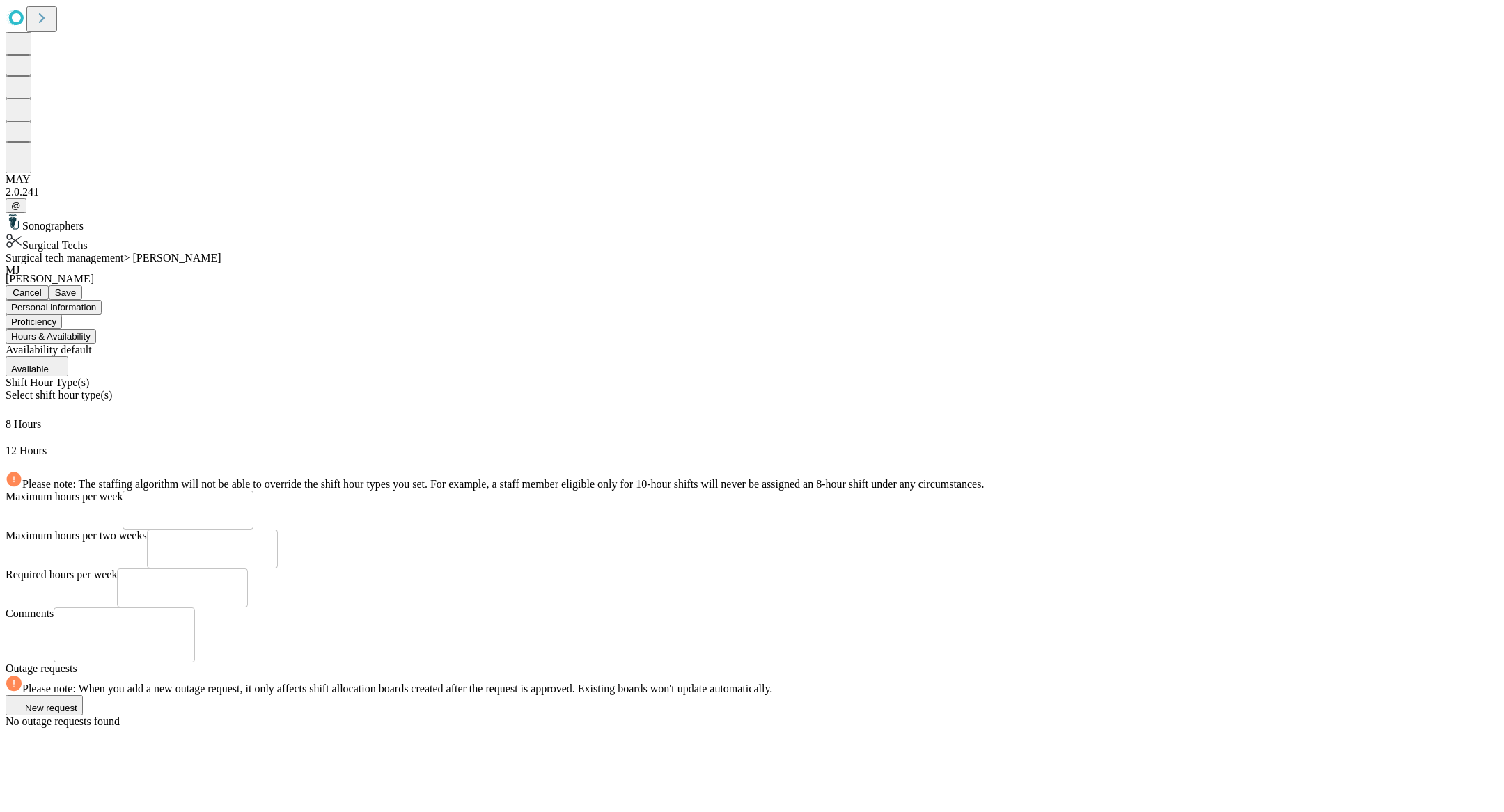
click at [82, 286] on button "Save" at bounding box center [65, 293] width 34 height 15
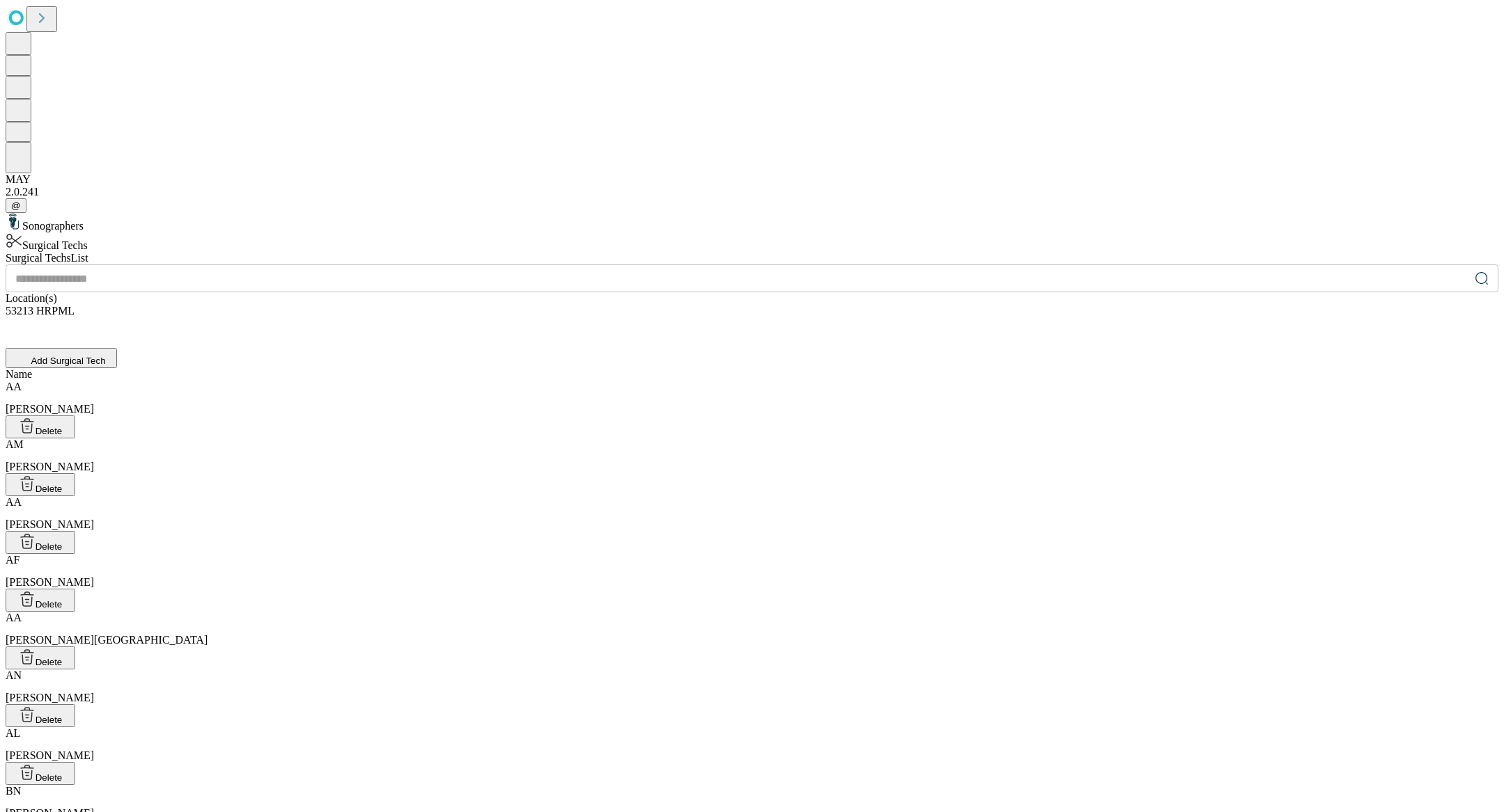
click at [610, 265] on input "text" at bounding box center [737, 278] width 1464 height 28
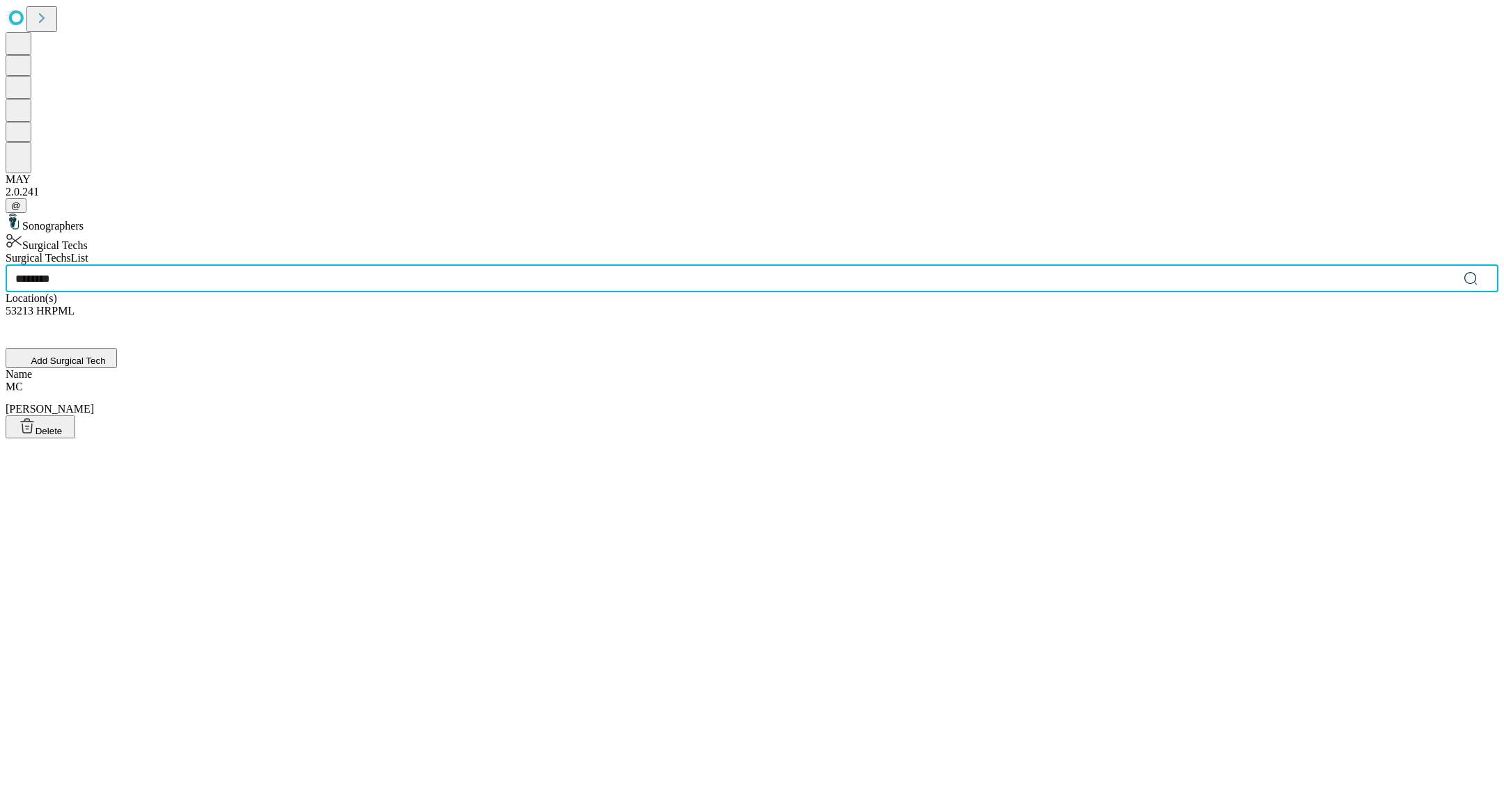
type input "********"
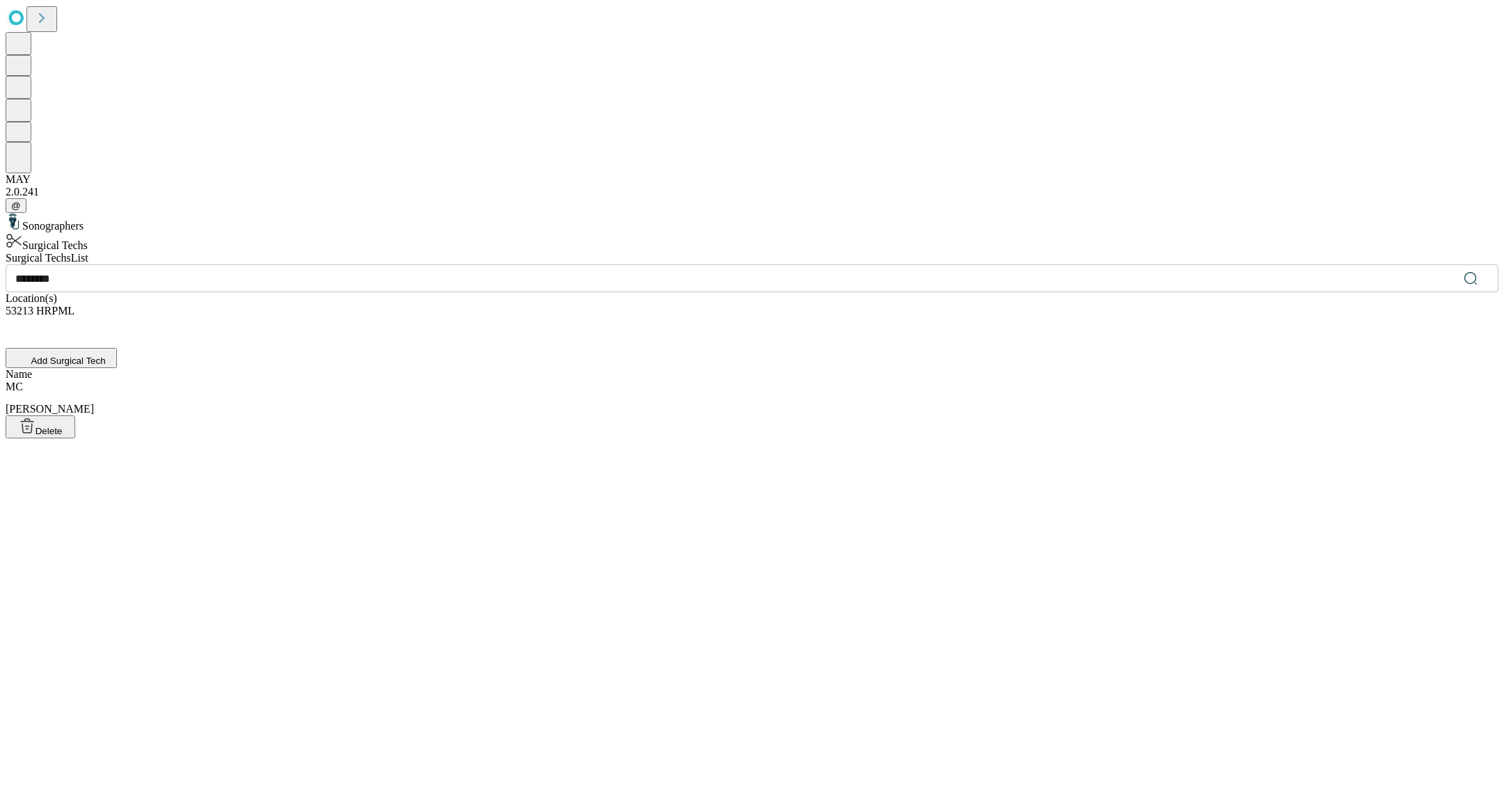
click at [598, 380] on div "[PERSON_NAME]" at bounding box center [752, 398] width 1493 height 35
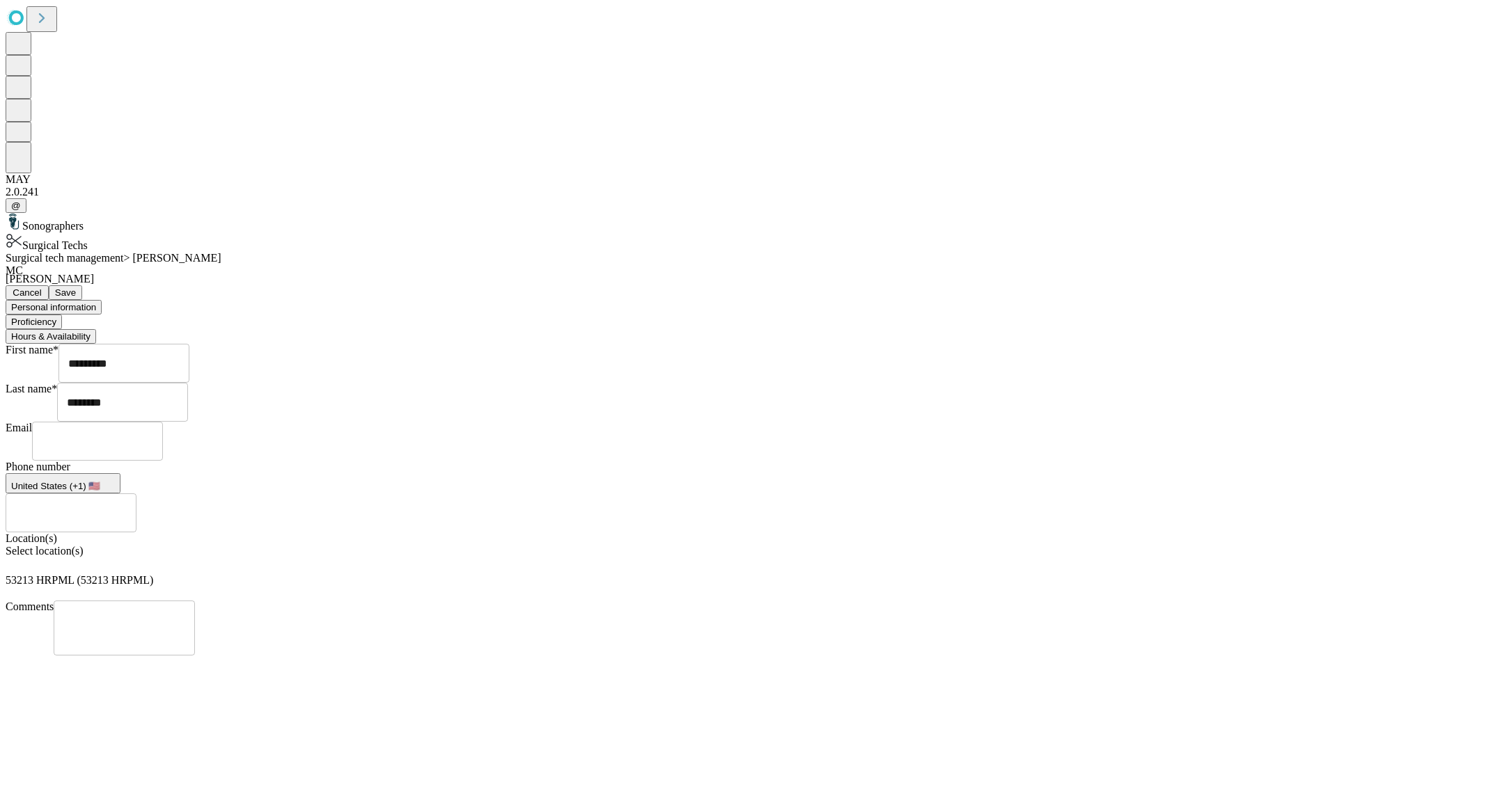
click at [96, 329] on button "Hours & Availability" at bounding box center [50, 337] width 90 height 15
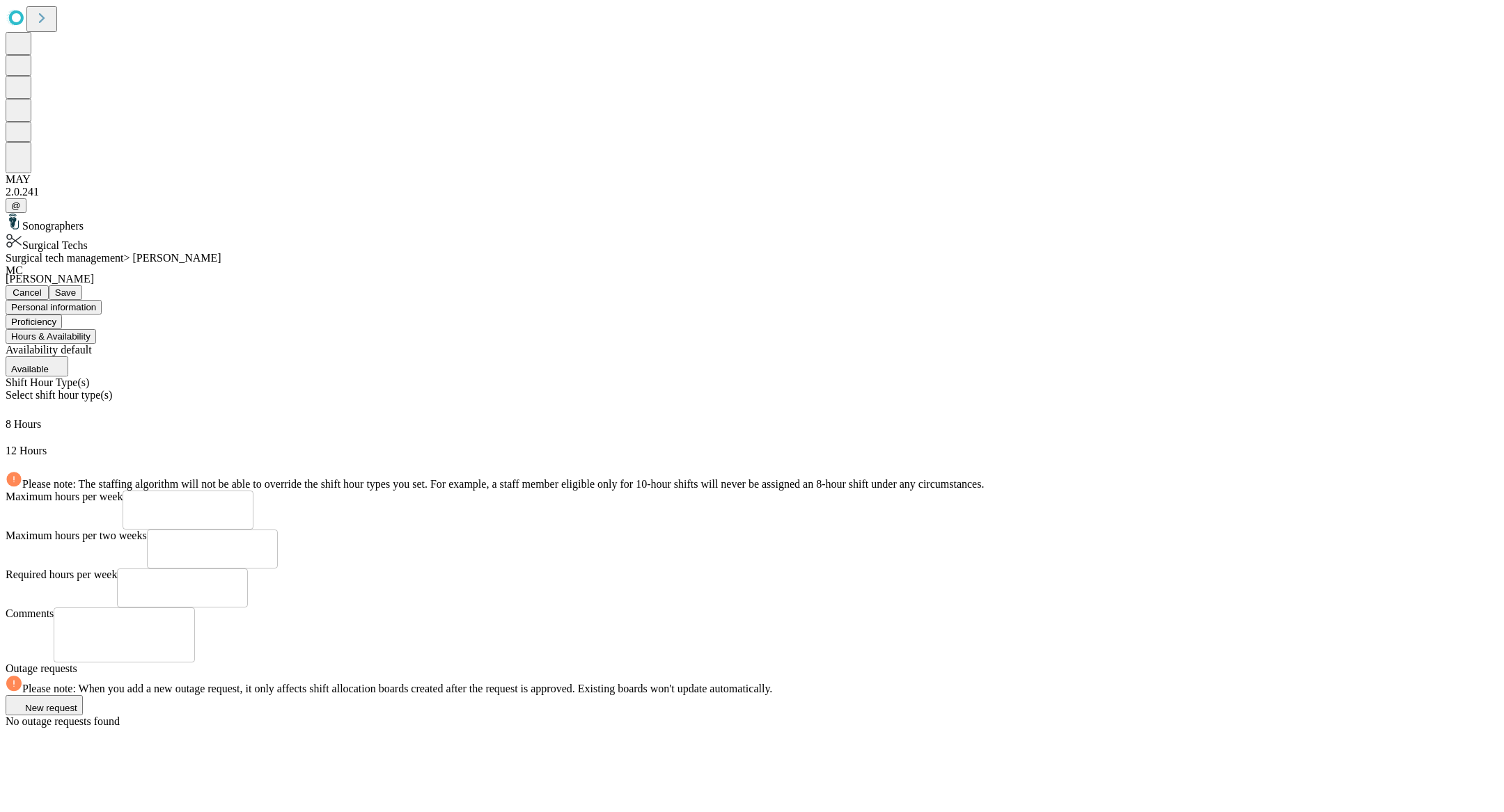
click at [76, 287] on span "Save" at bounding box center [65, 292] width 21 height 10
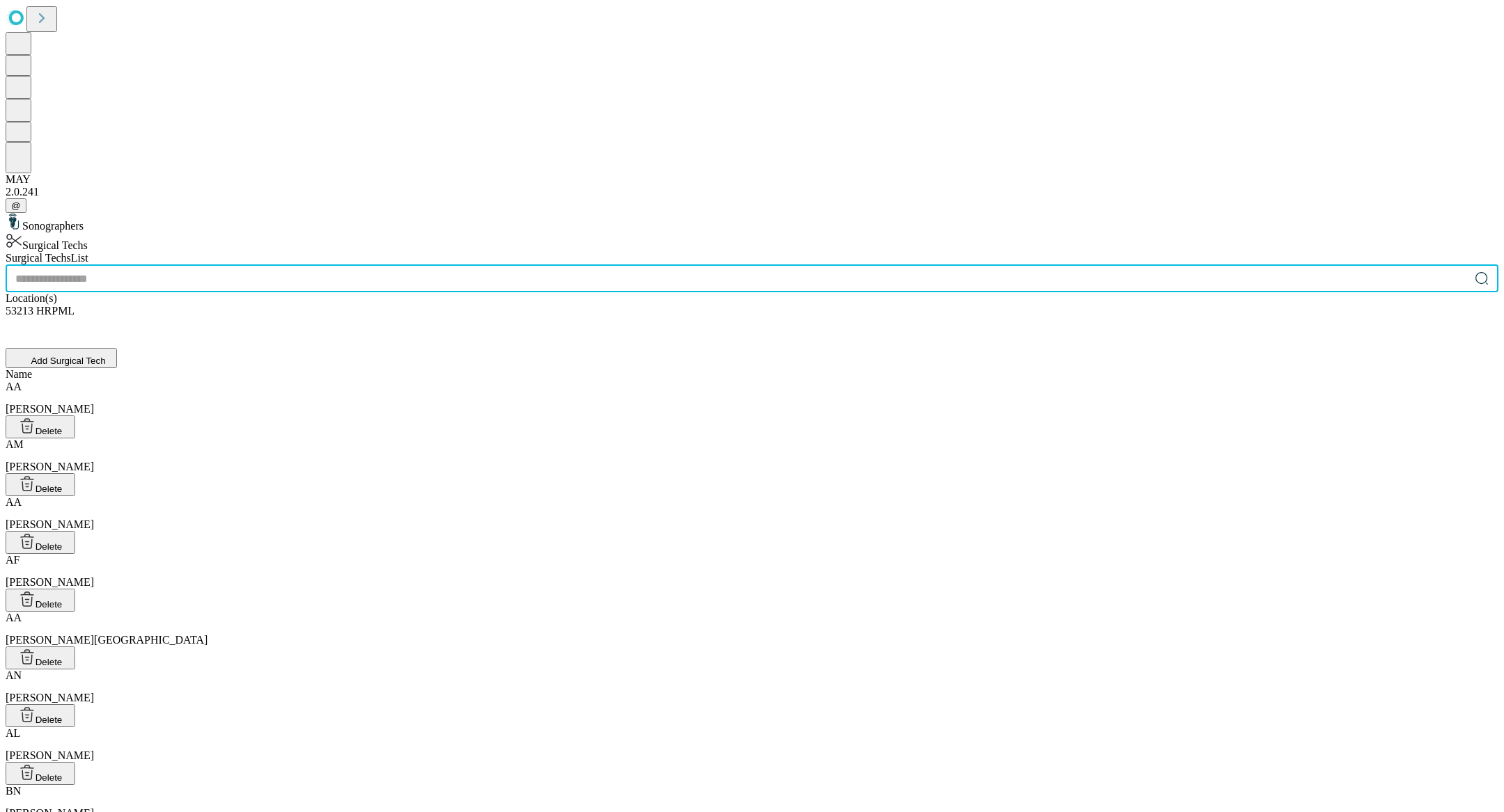
click at [585, 265] on input "text" at bounding box center [737, 278] width 1464 height 28
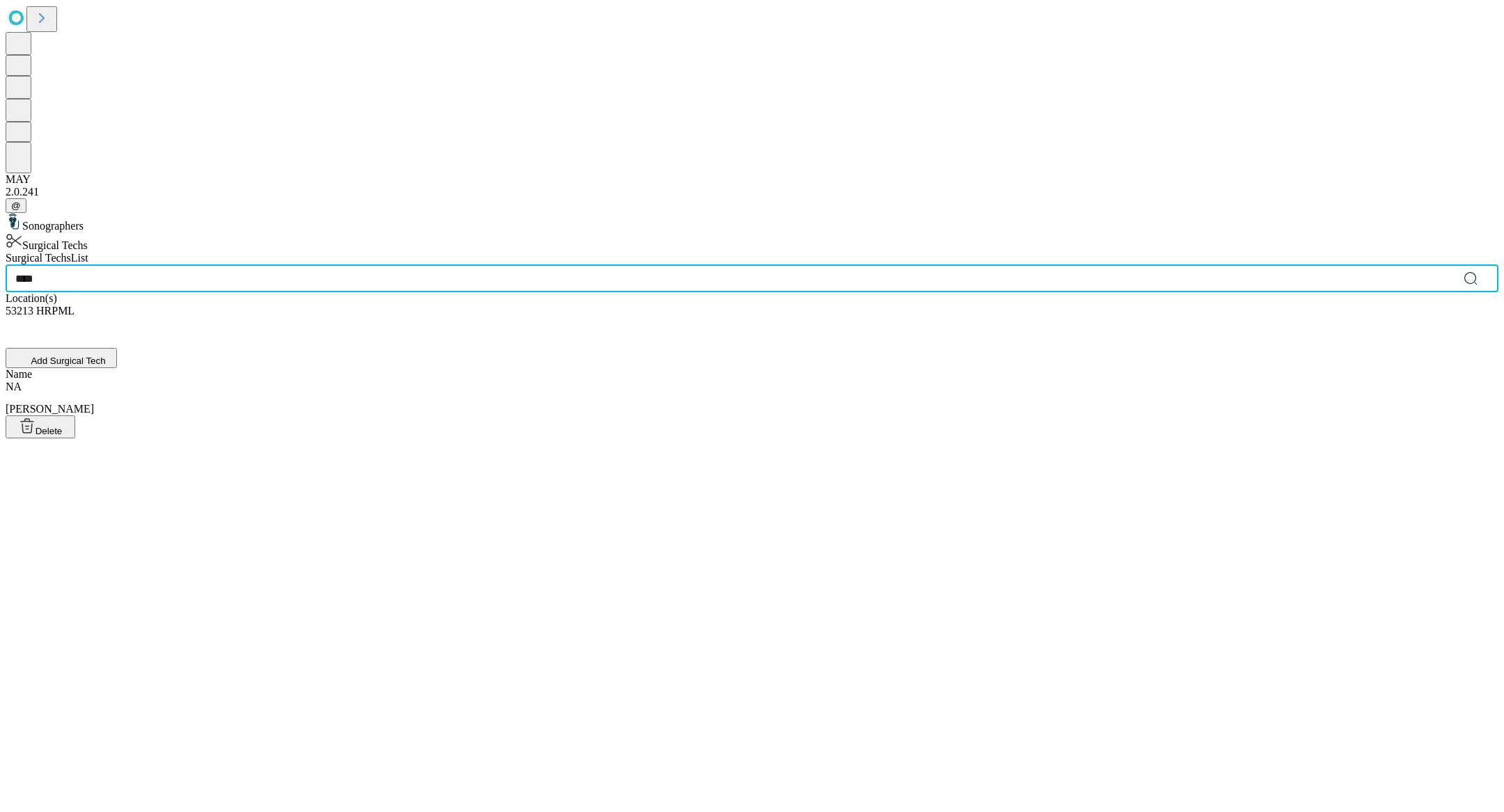
type input "****"
click at [597, 380] on div "NA [PERSON_NAME]" at bounding box center [752, 398] width 1493 height 35
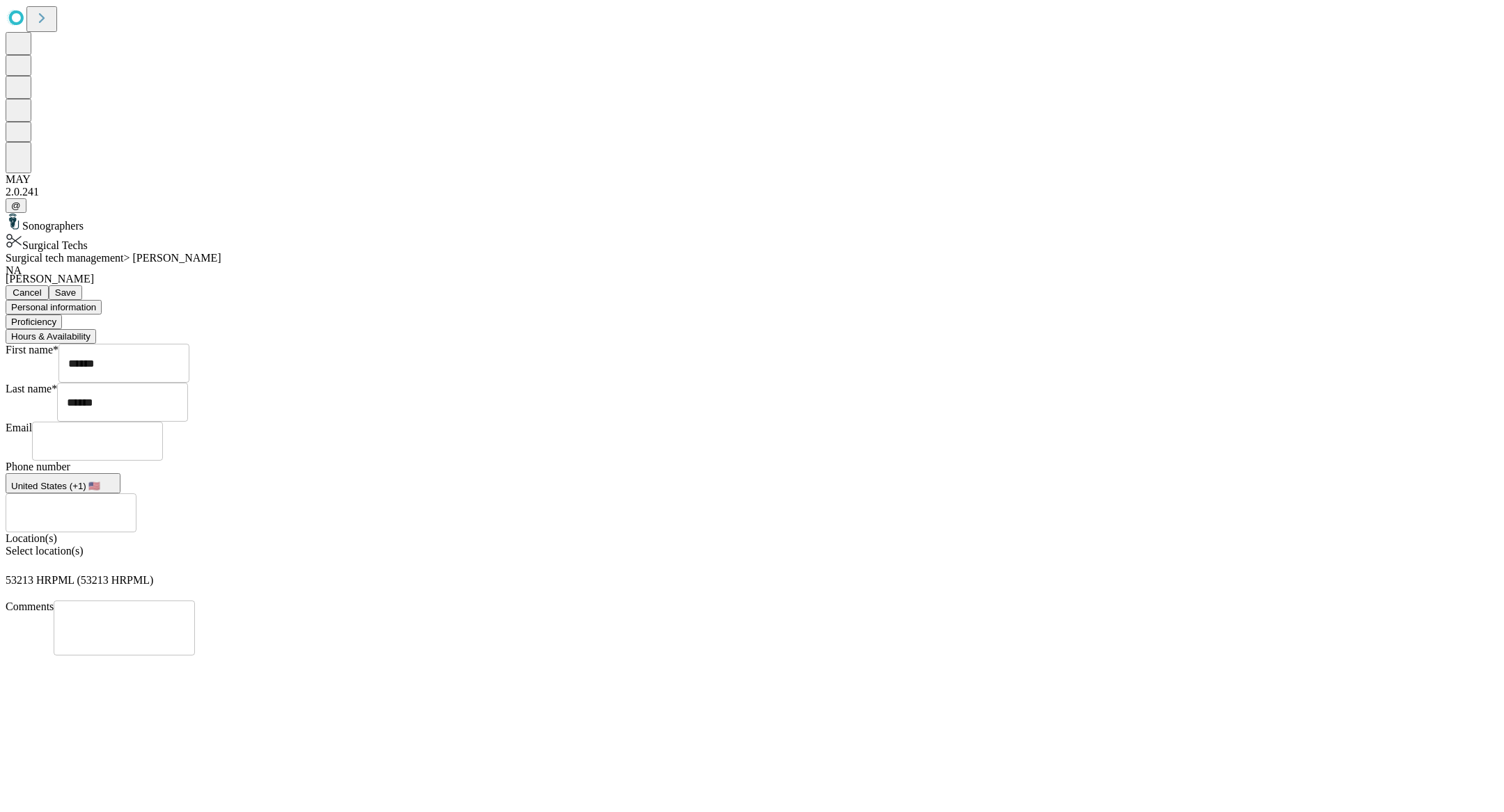
click at [96, 329] on button "Hours & Availability" at bounding box center [50, 337] width 90 height 15
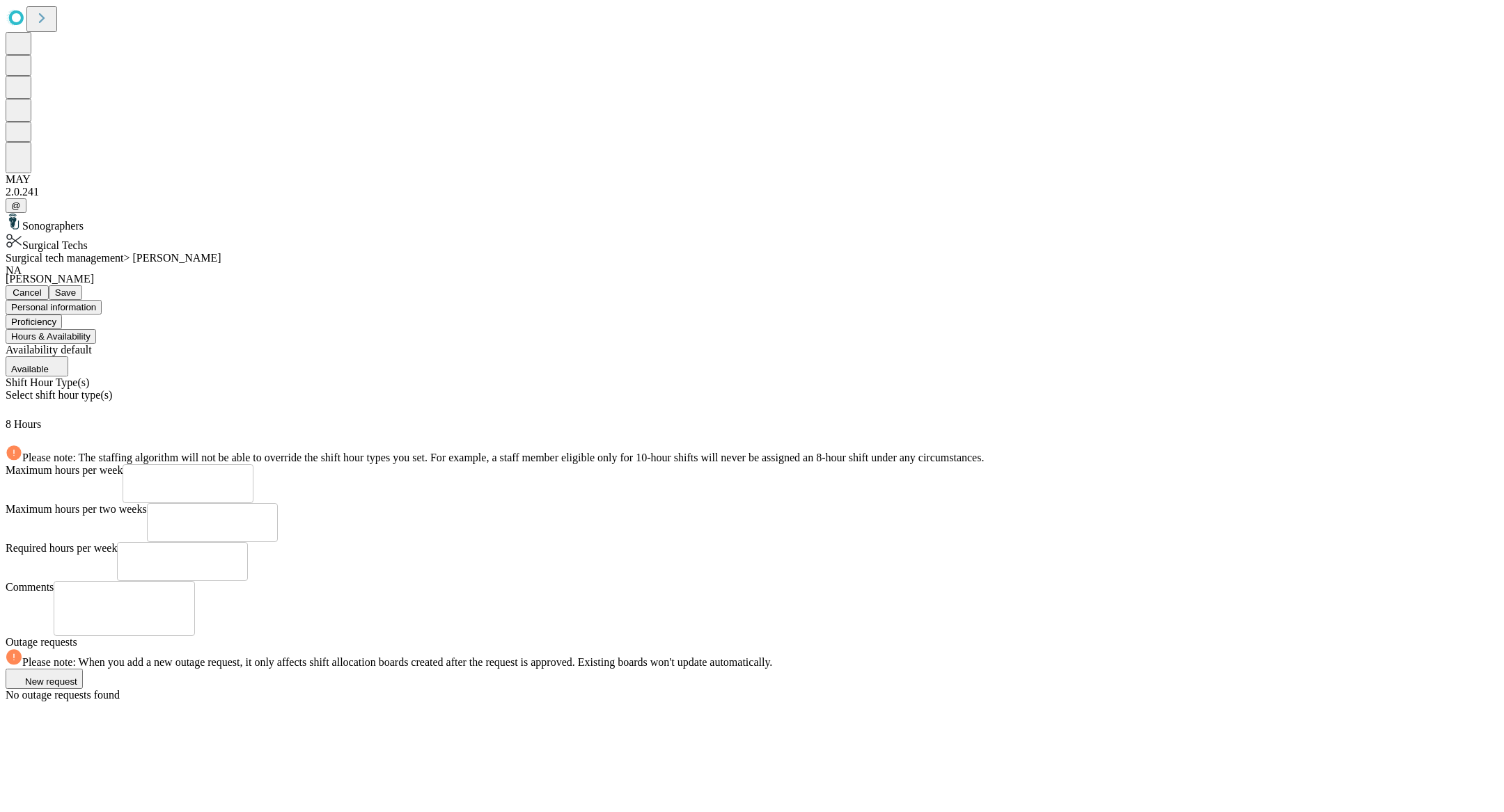
click at [496, 389] on div "Select shift hour type(s)" at bounding box center [752, 403] width 1493 height 29
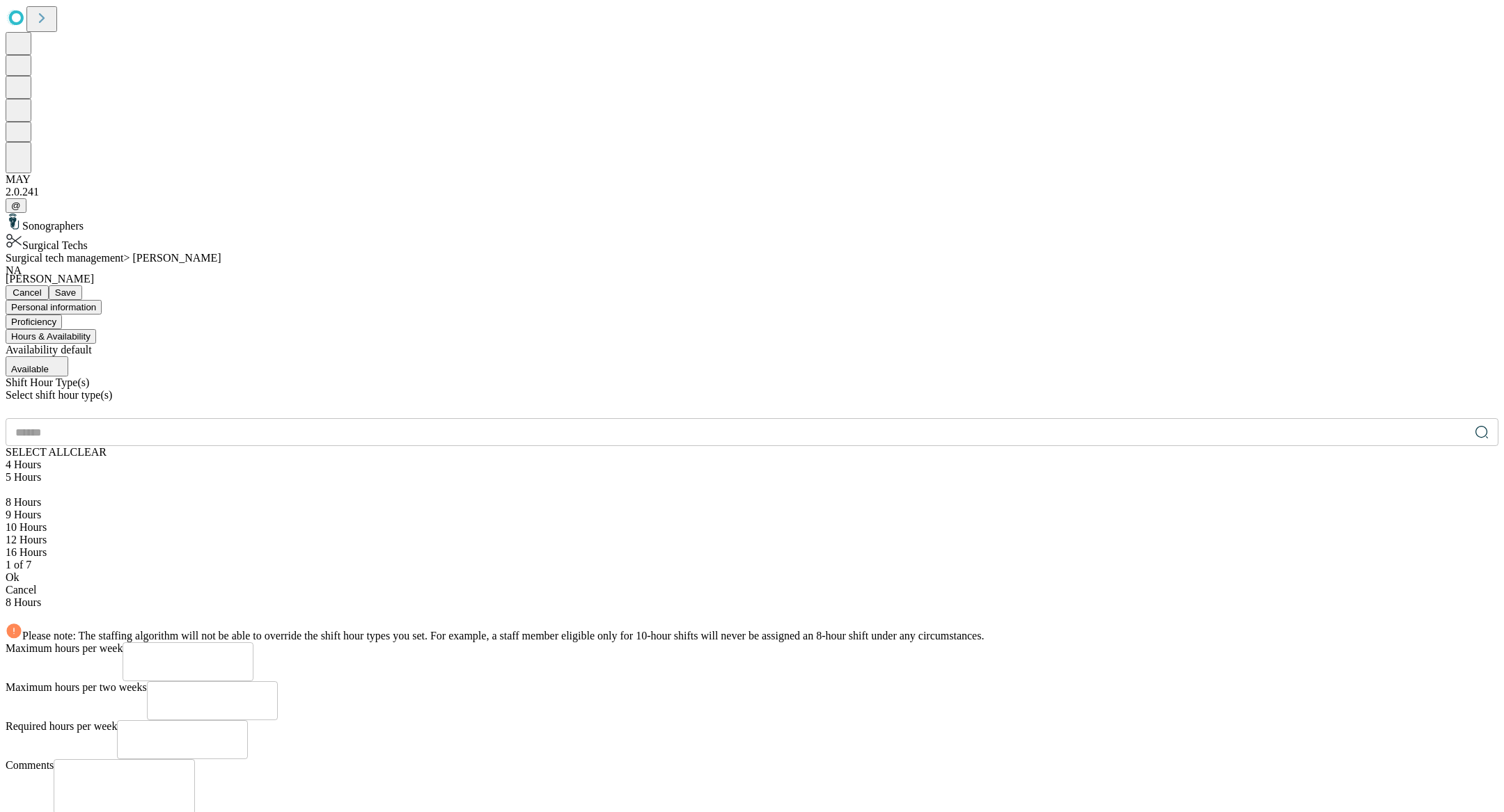
scroll to position [30, 0]
click at [398, 534] on div "12 Hours" at bounding box center [752, 540] width 1493 height 13
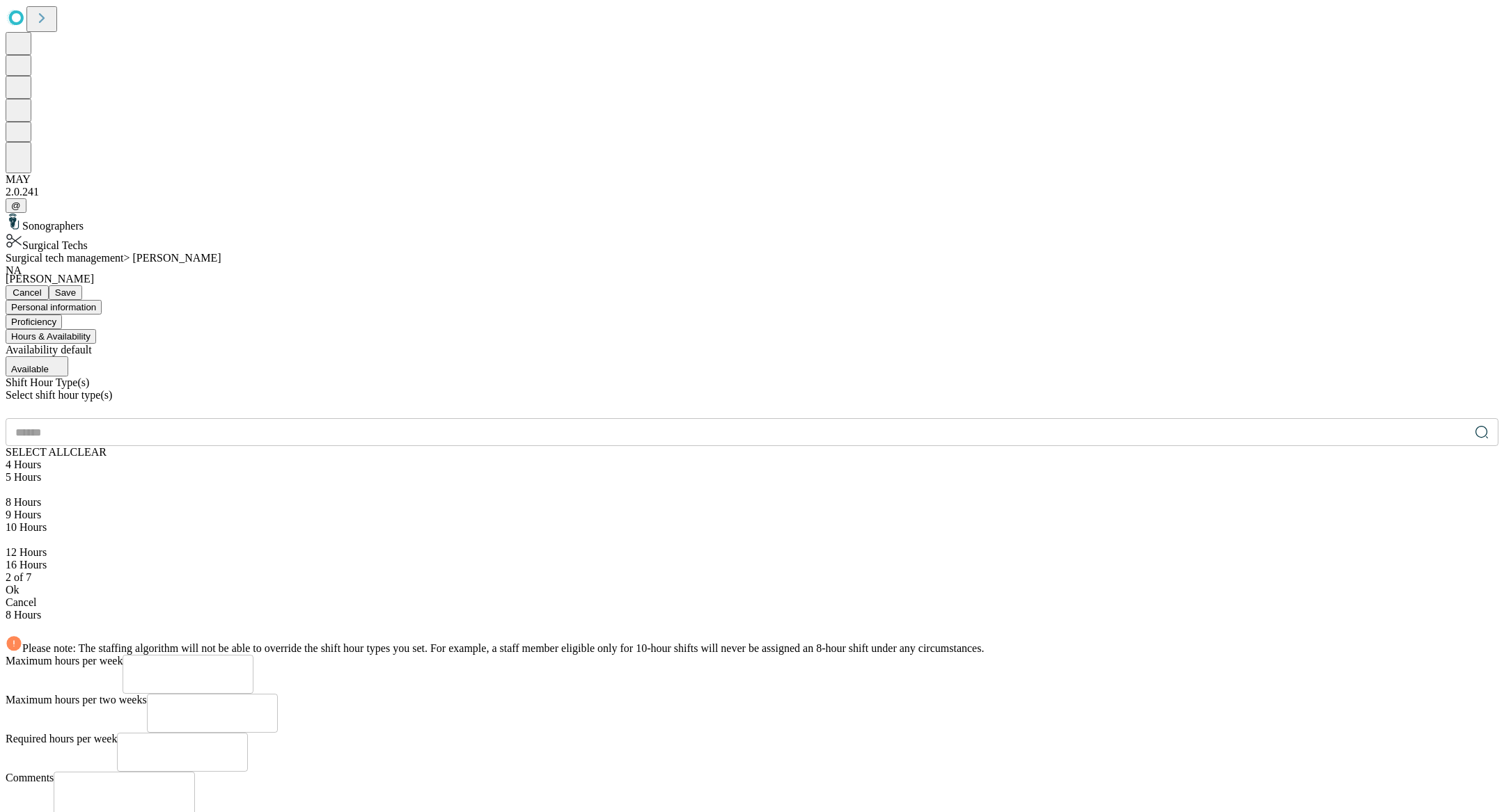
click at [413, 584] on div "Ok" at bounding box center [752, 590] width 1493 height 13
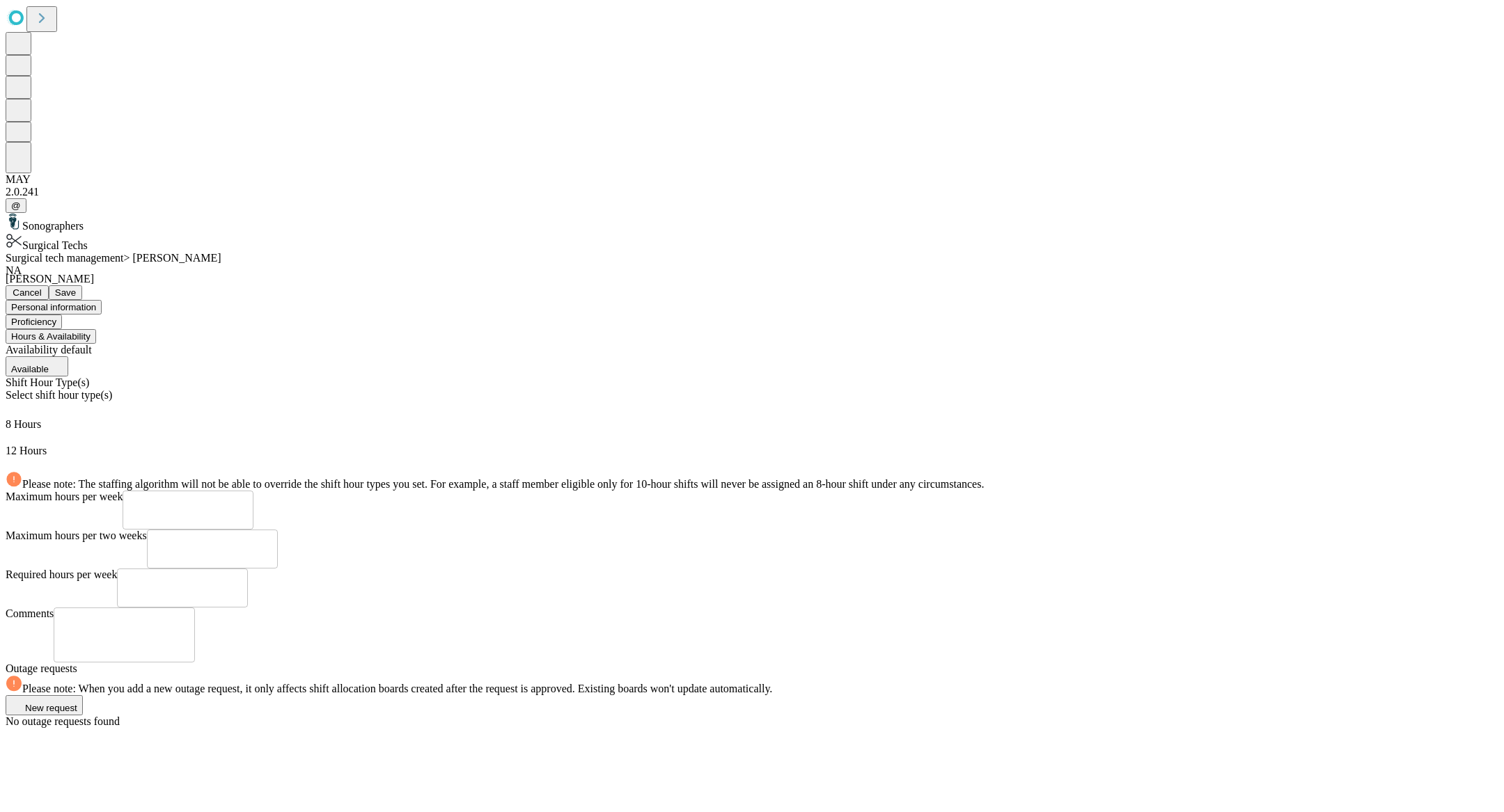
click at [76, 287] on span "Save" at bounding box center [65, 292] width 21 height 10
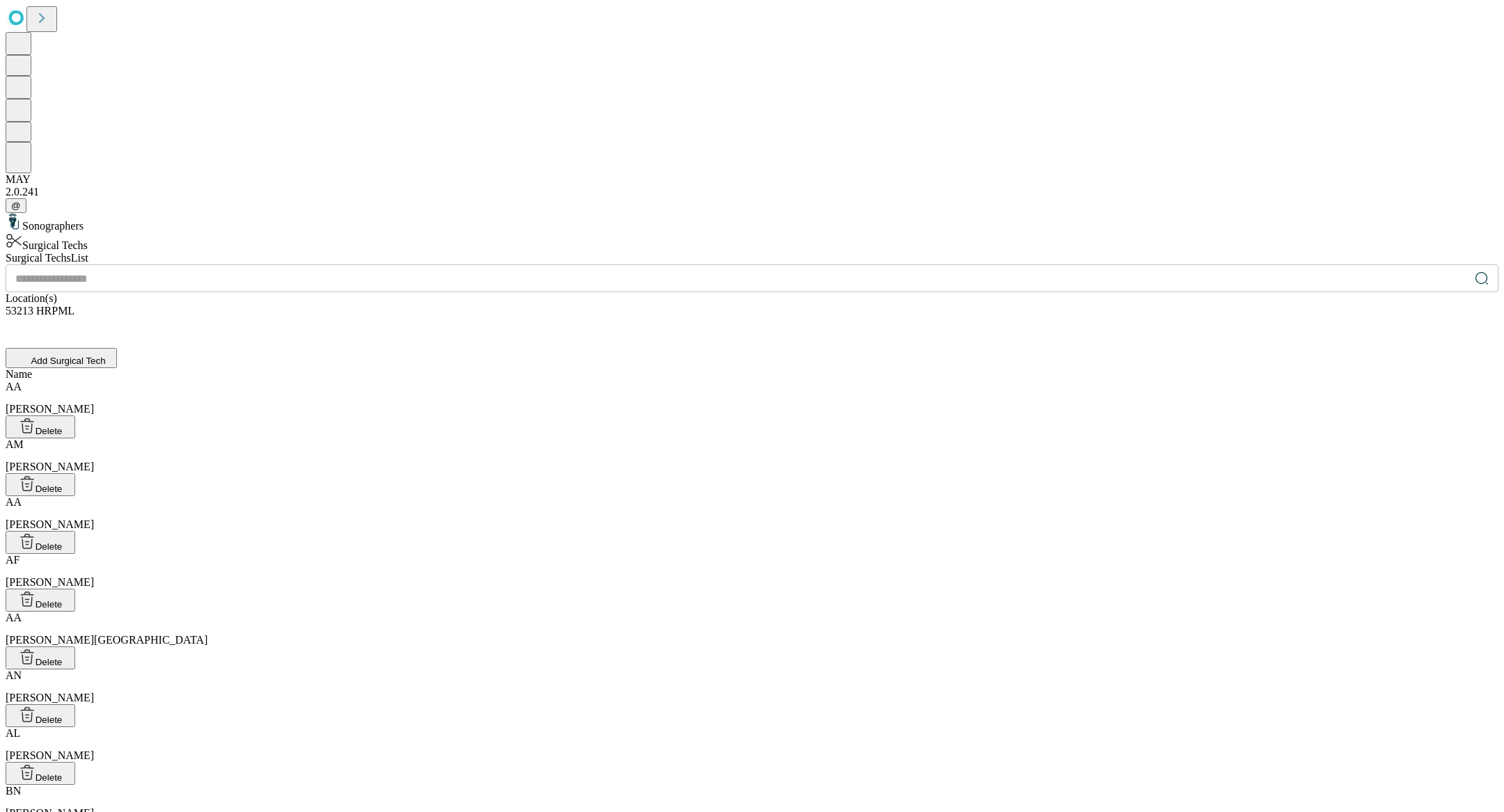
click at [579, 265] on input "text" at bounding box center [737, 278] width 1464 height 28
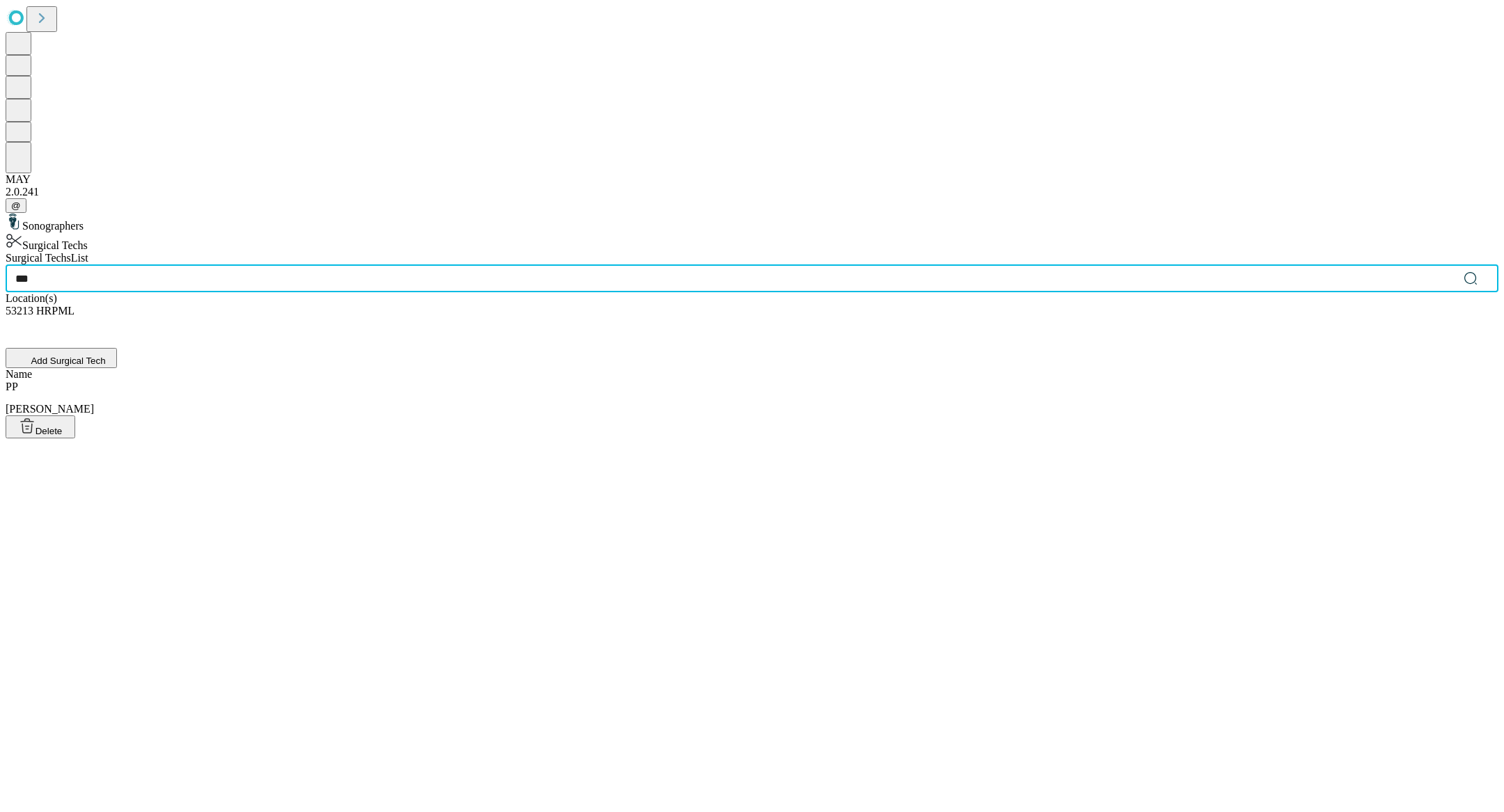
type input "***"
click at [534, 380] on div "PP [PERSON_NAME]" at bounding box center [752, 398] width 1493 height 35
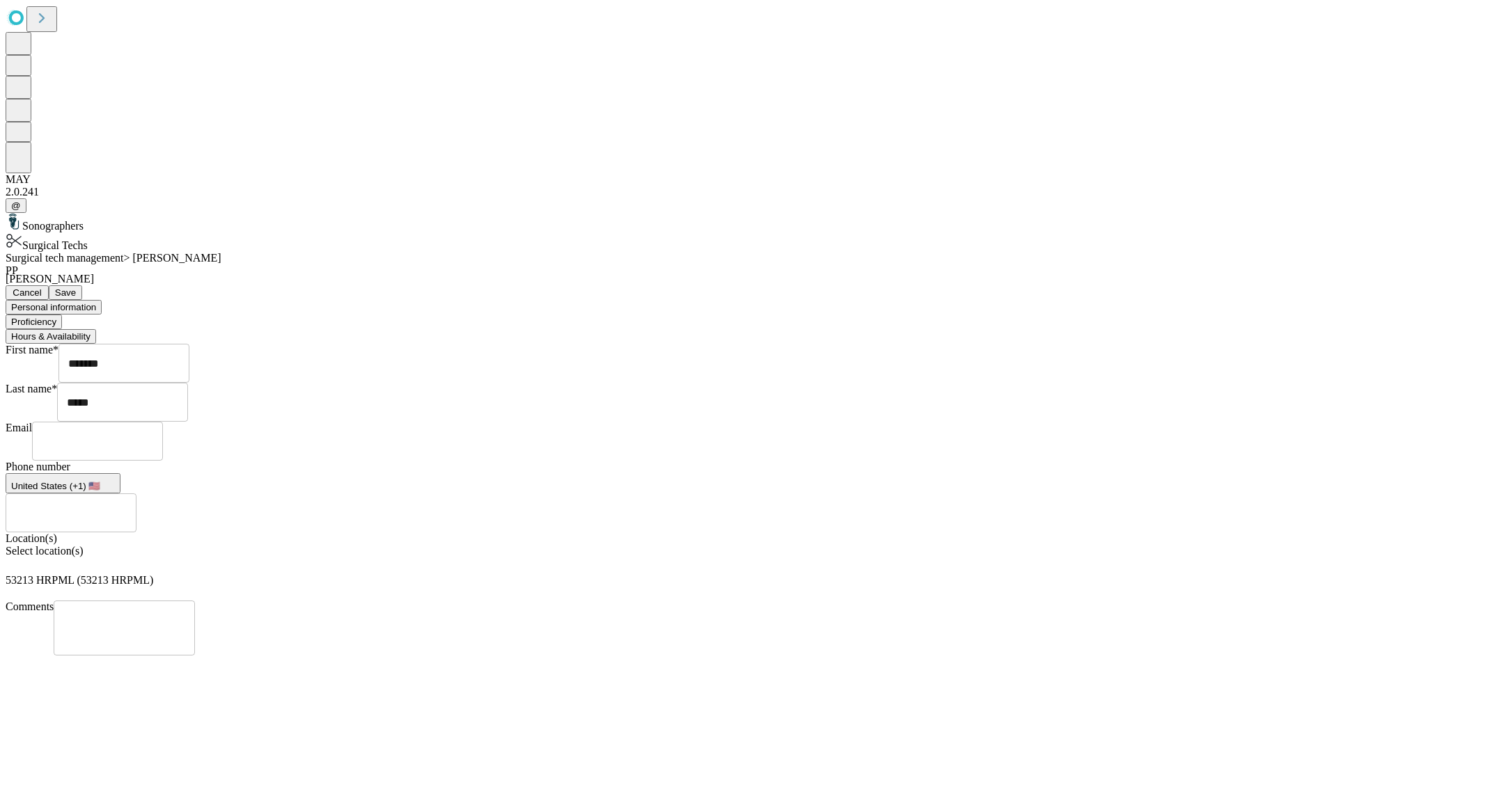
click at [62, 315] on button "Proficiency" at bounding box center [34, 322] width 57 height 15
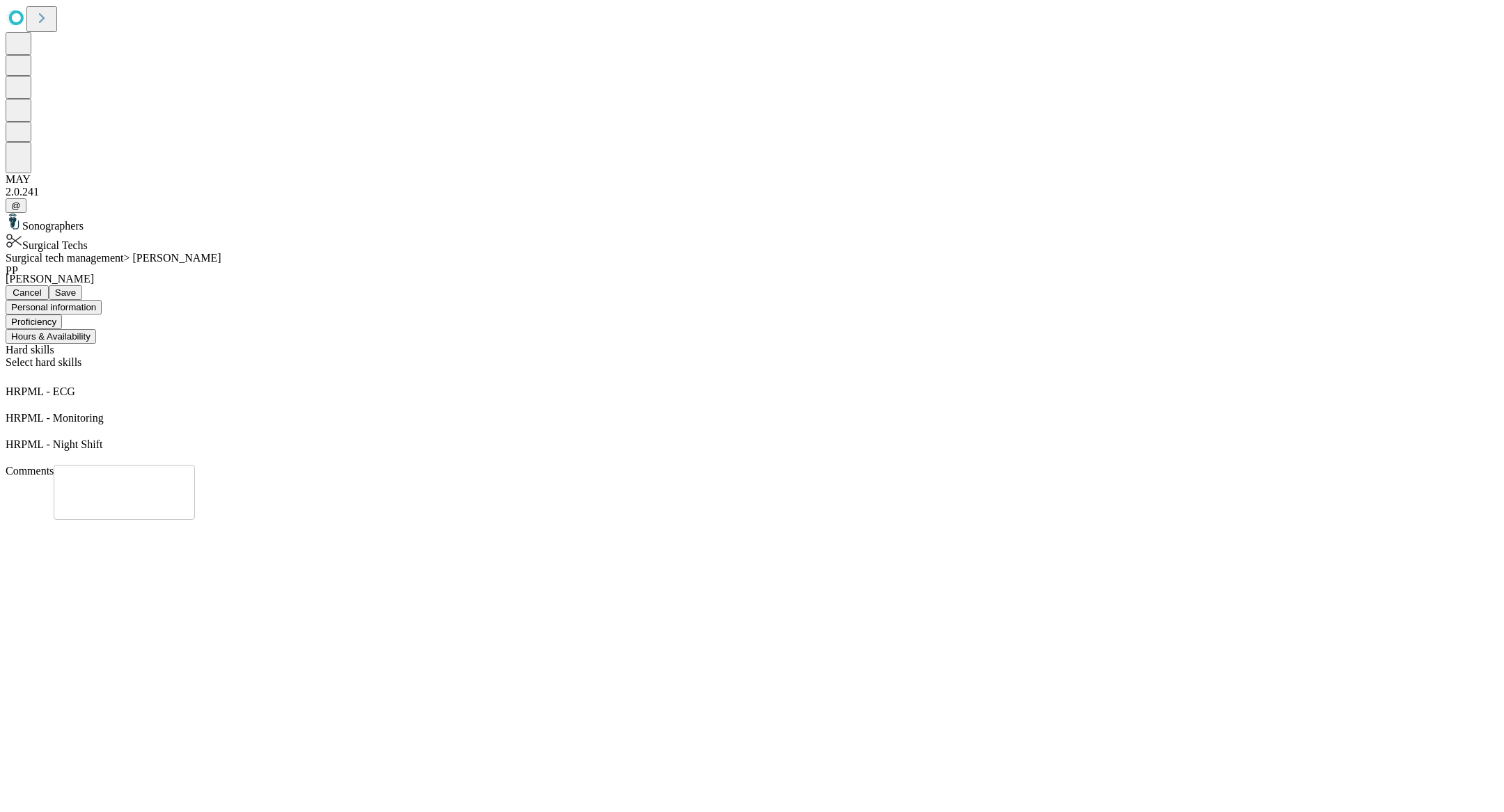
click at [96, 329] on button "Hours & Availability" at bounding box center [50, 337] width 90 height 15
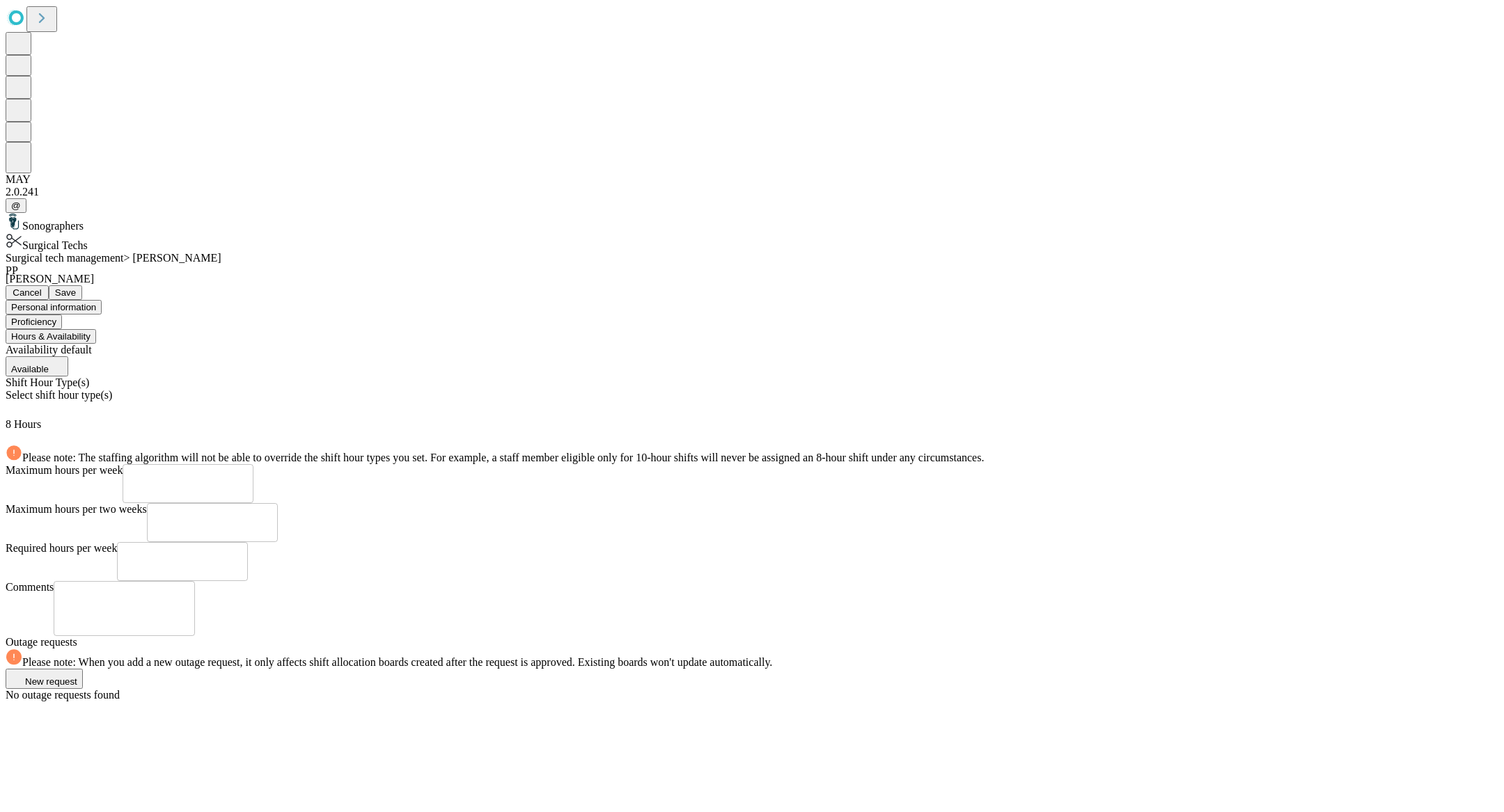
click at [503, 389] on div "Select shift hour type(s)" at bounding box center [752, 403] width 1493 height 29
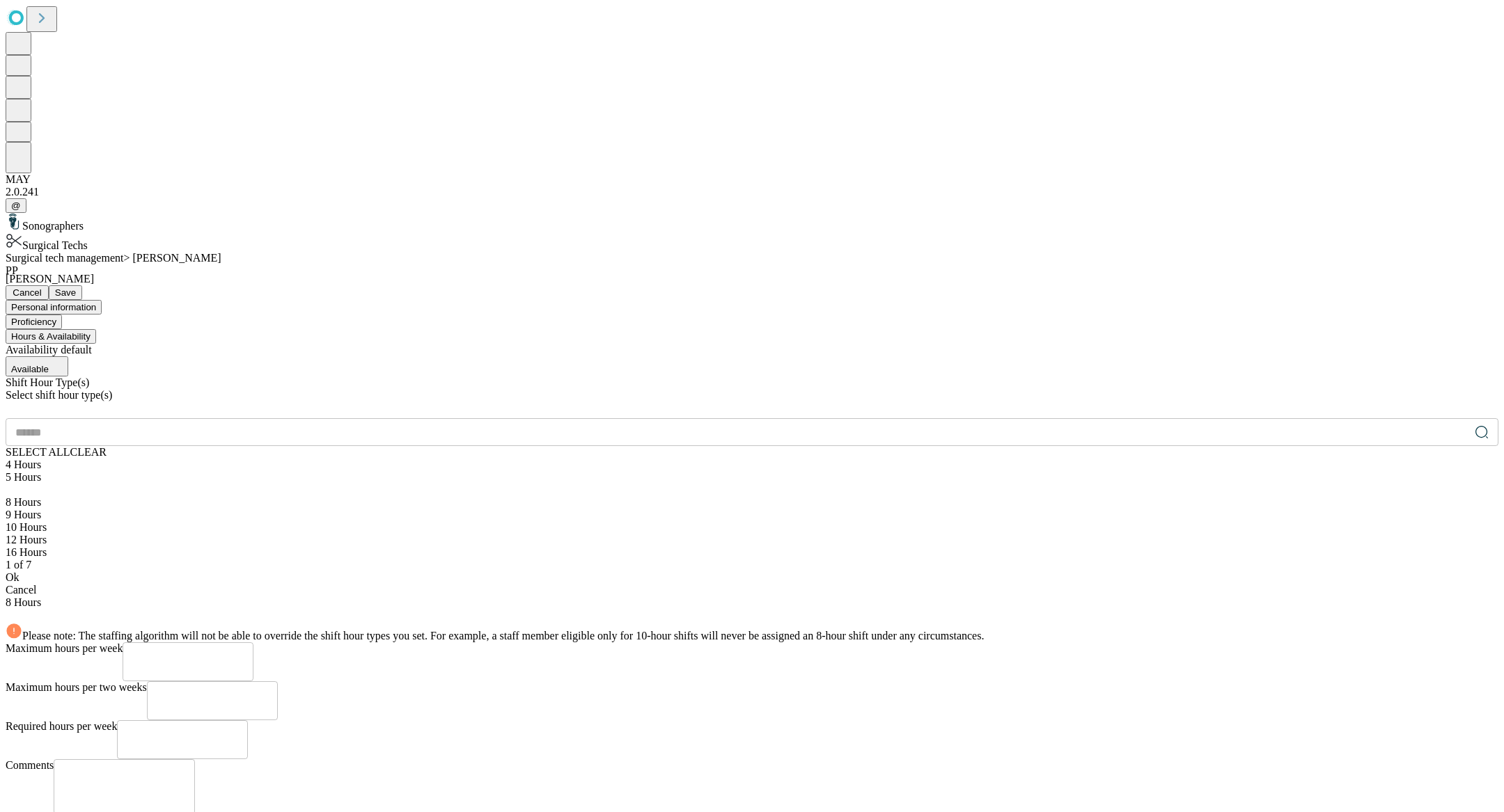
scroll to position [57, 0]
click at [409, 534] on div "12 Hours" at bounding box center [752, 540] width 1493 height 13
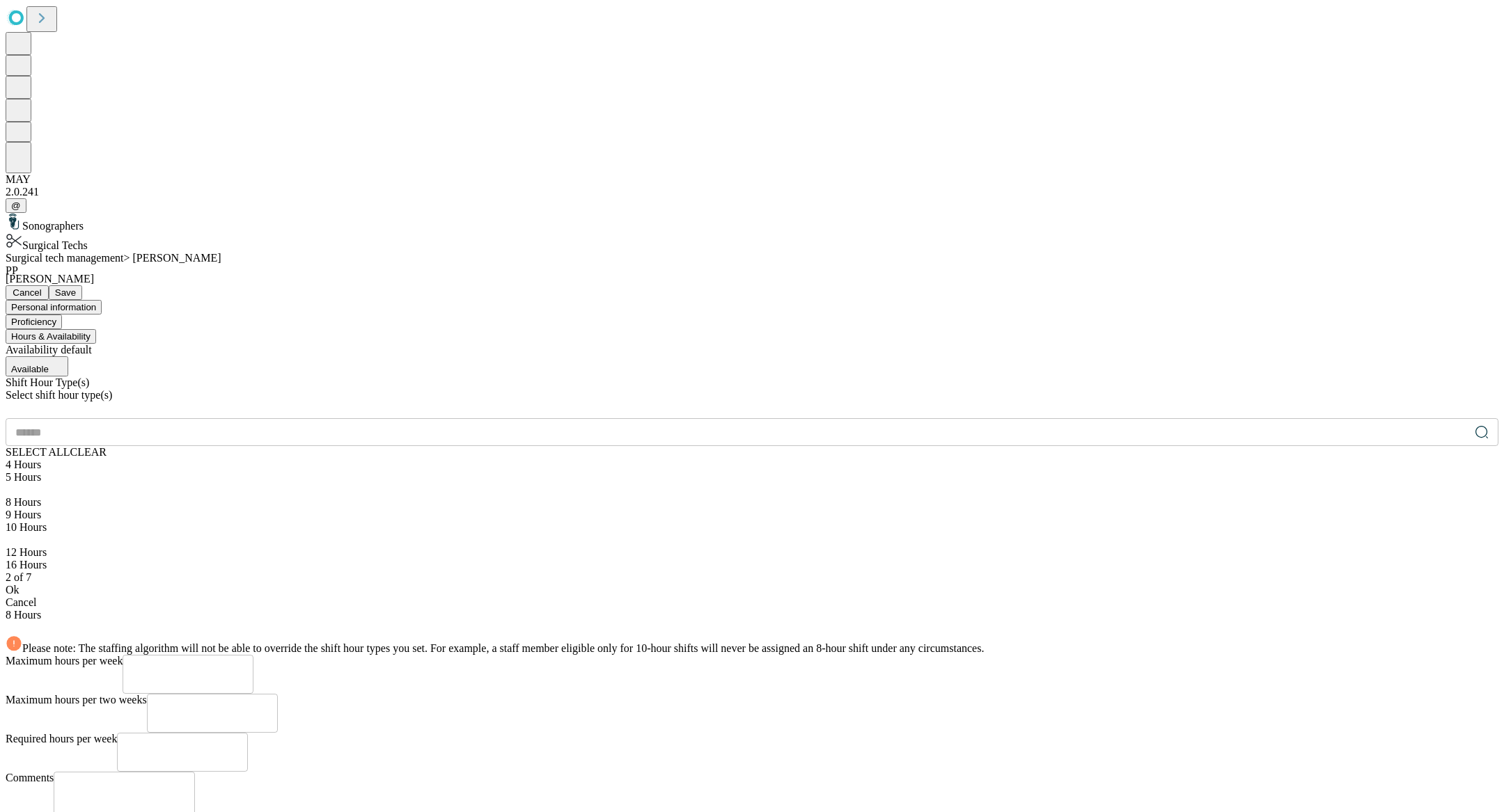
click at [437, 584] on div "Ok" at bounding box center [752, 590] width 1493 height 13
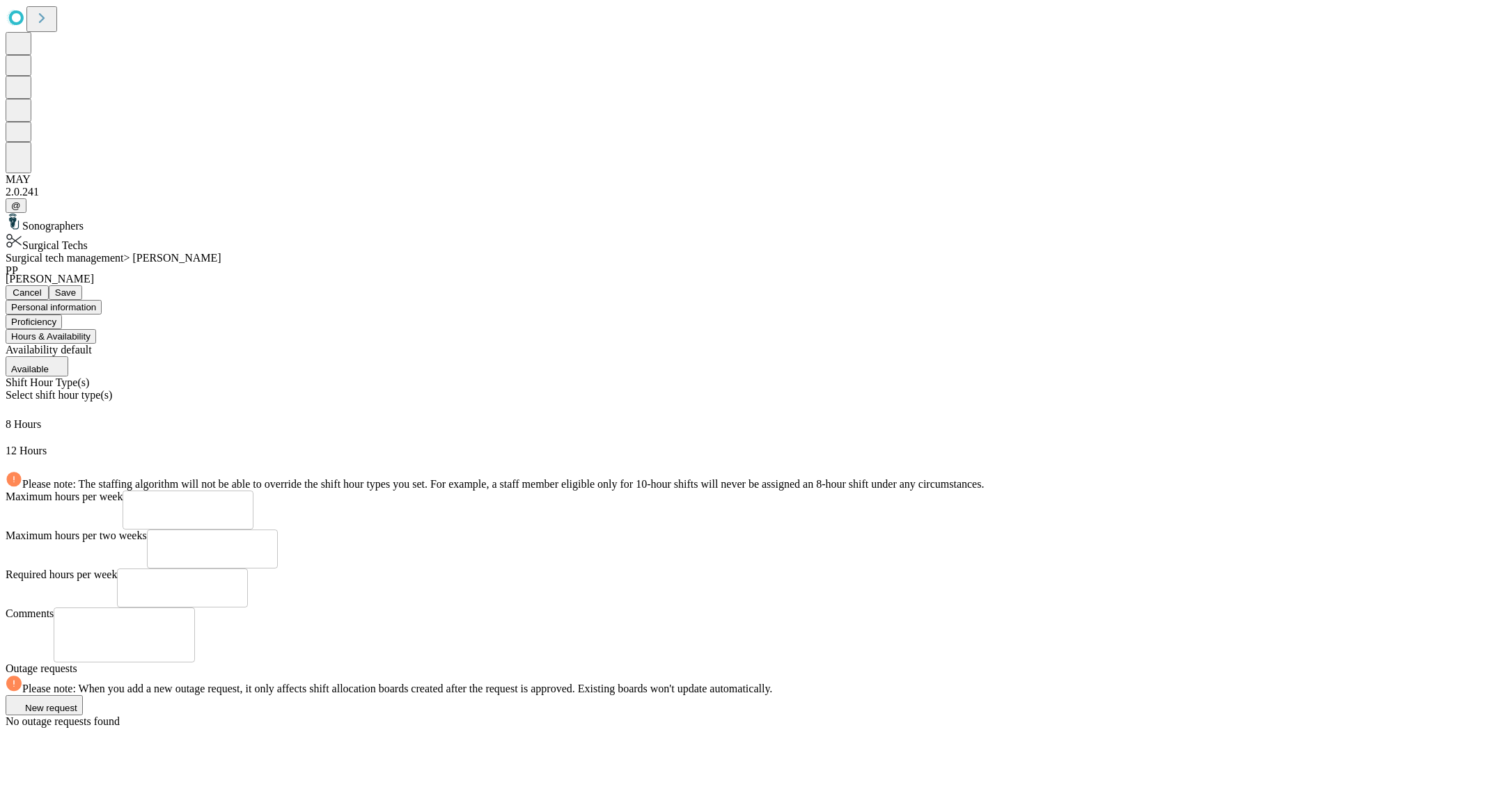
click at [76, 287] on span "Save" at bounding box center [65, 292] width 21 height 10
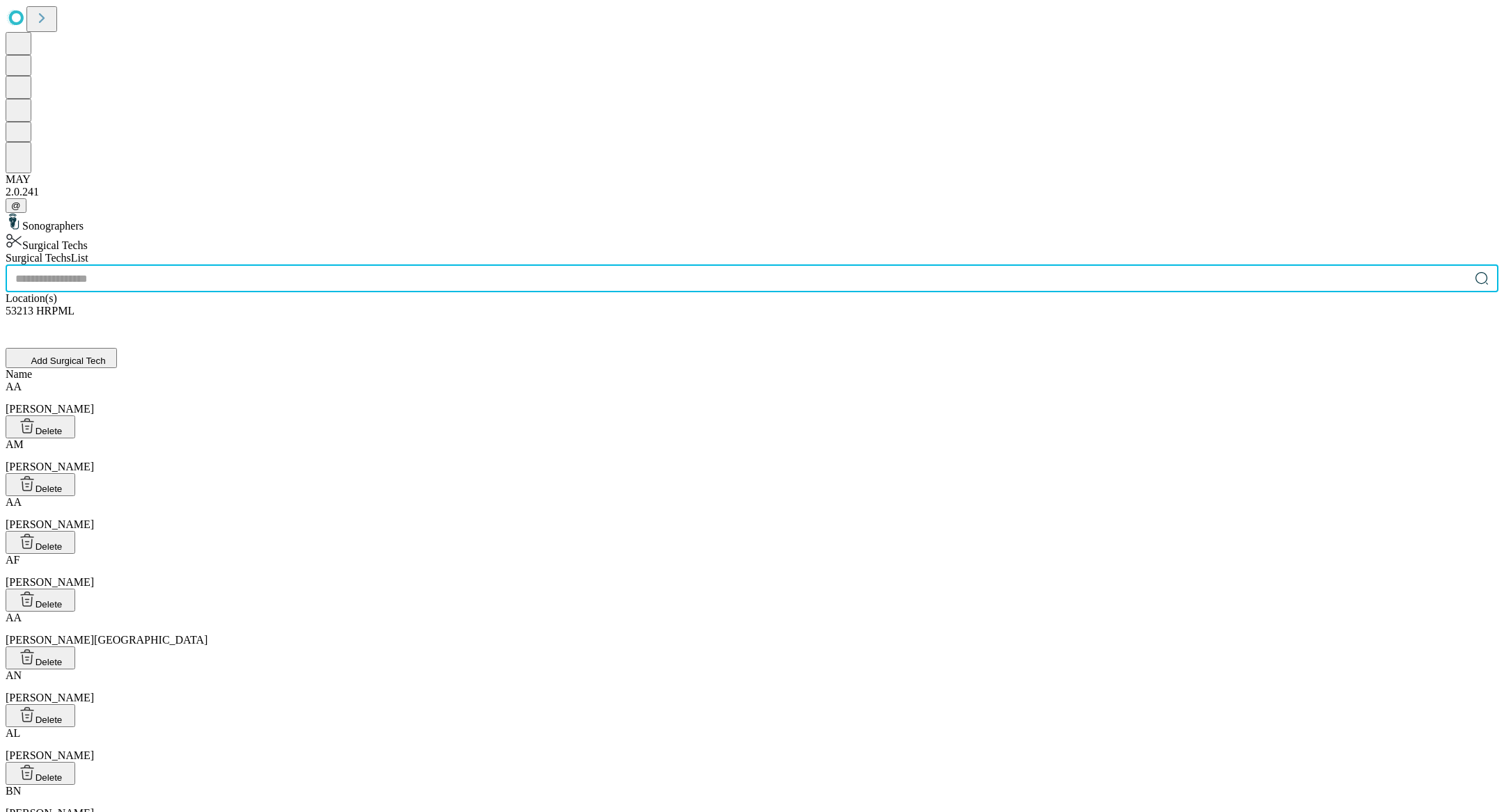
click at [514, 265] on input "text" at bounding box center [737, 278] width 1464 height 28
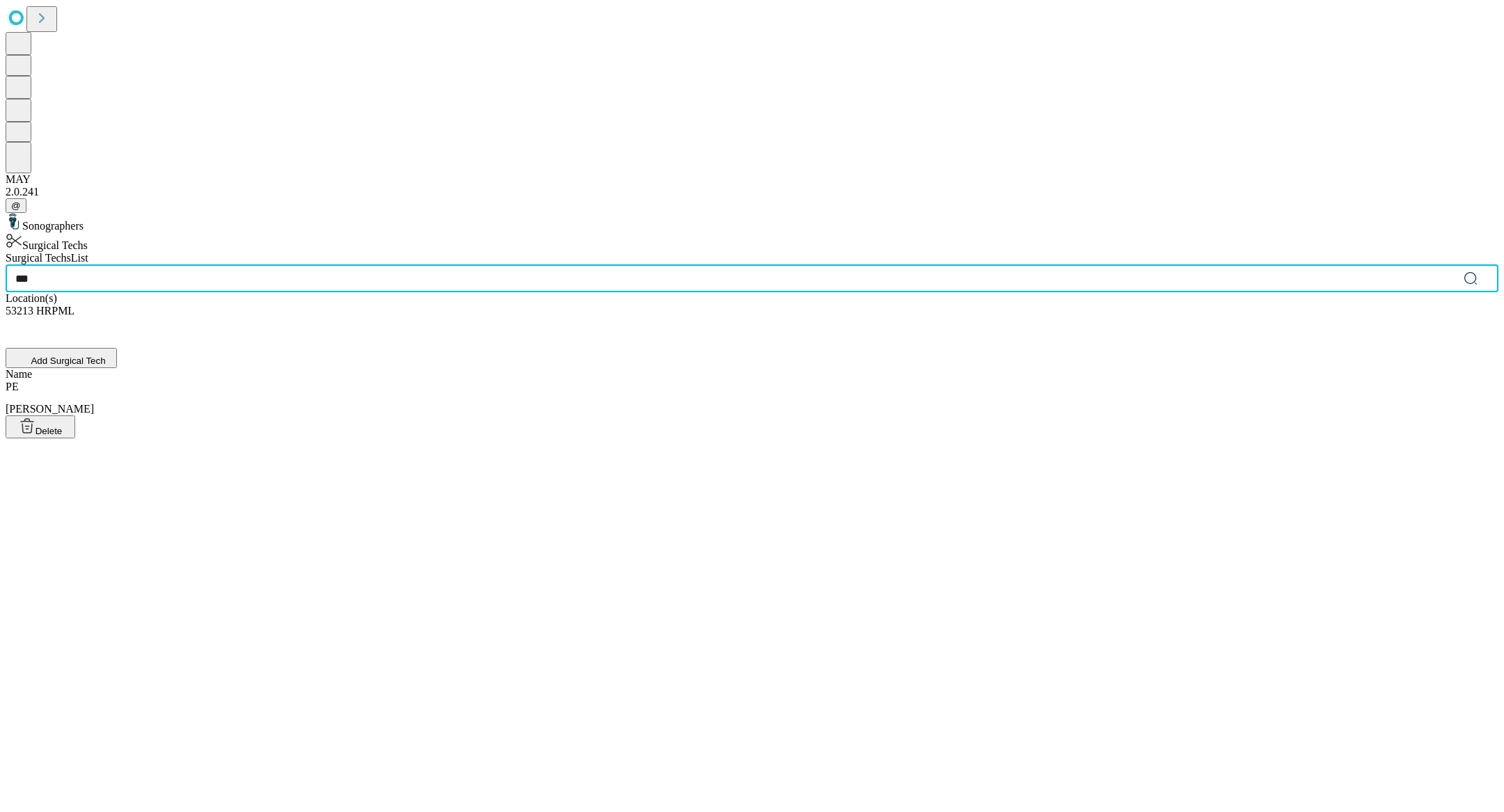
type input "***"
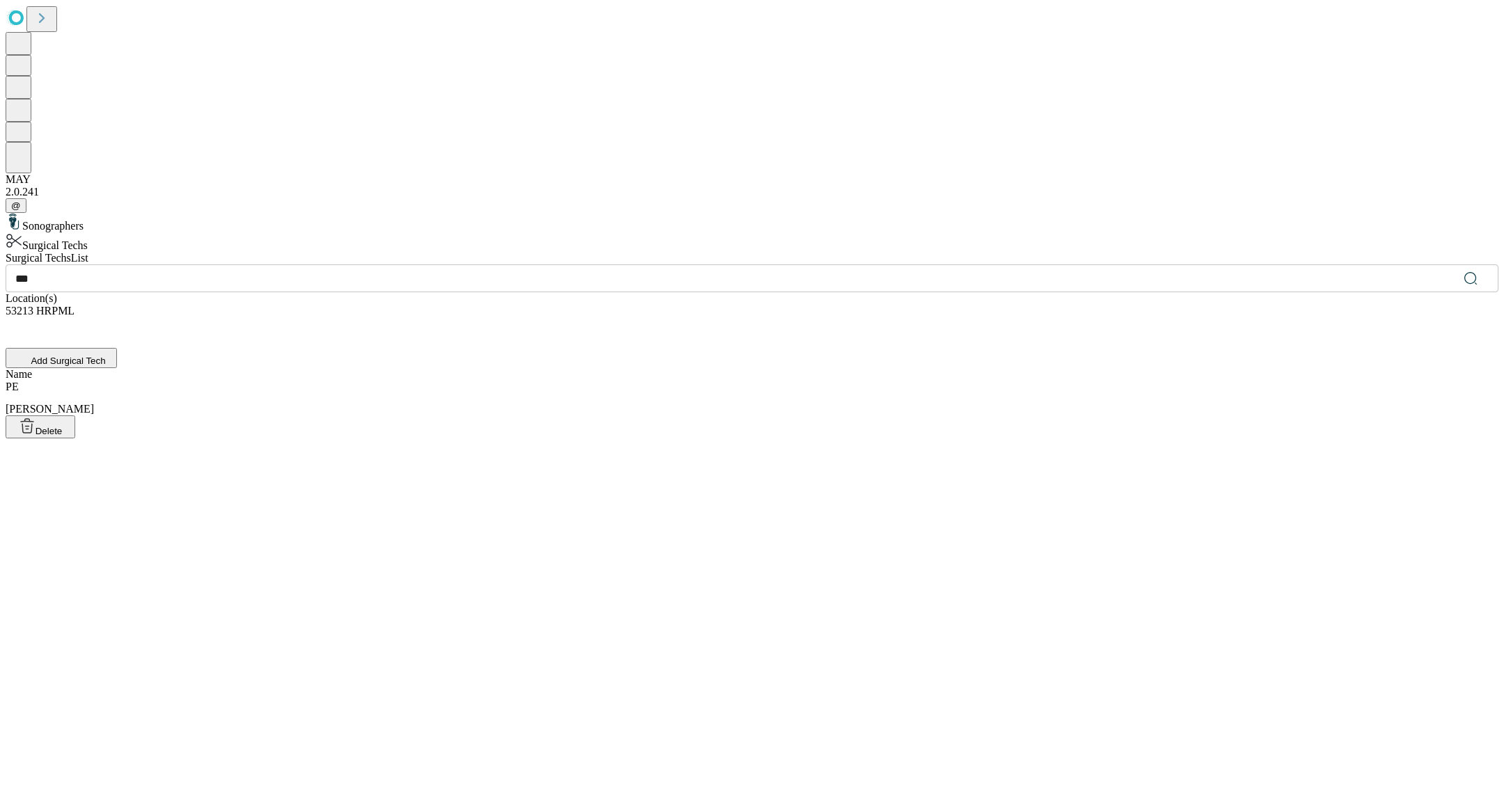
click at [512, 380] on div "PE [PERSON_NAME]" at bounding box center [752, 398] width 1493 height 35
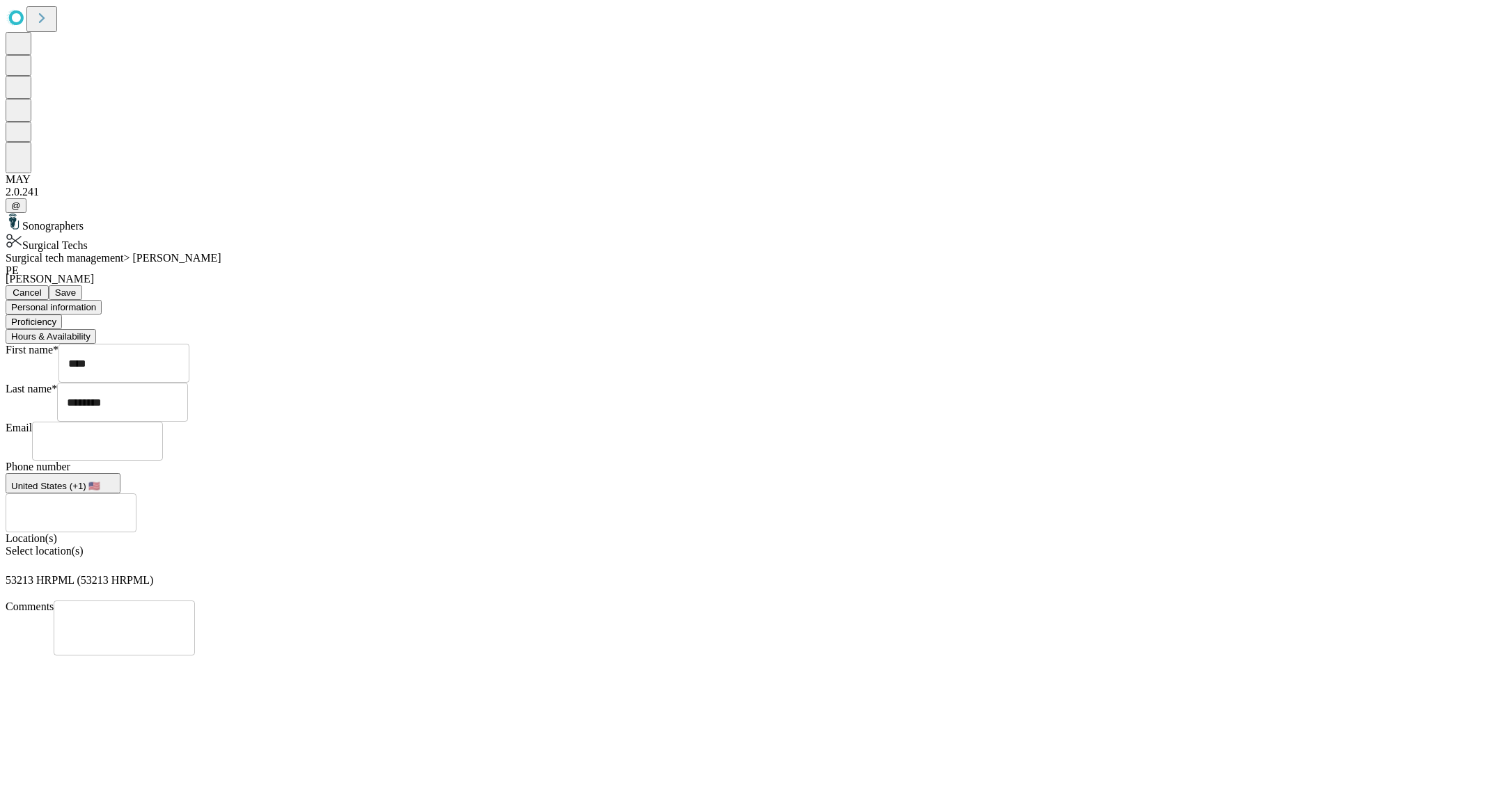
click at [96, 329] on button "Hours & Availability" at bounding box center [50, 337] width 90 height 15
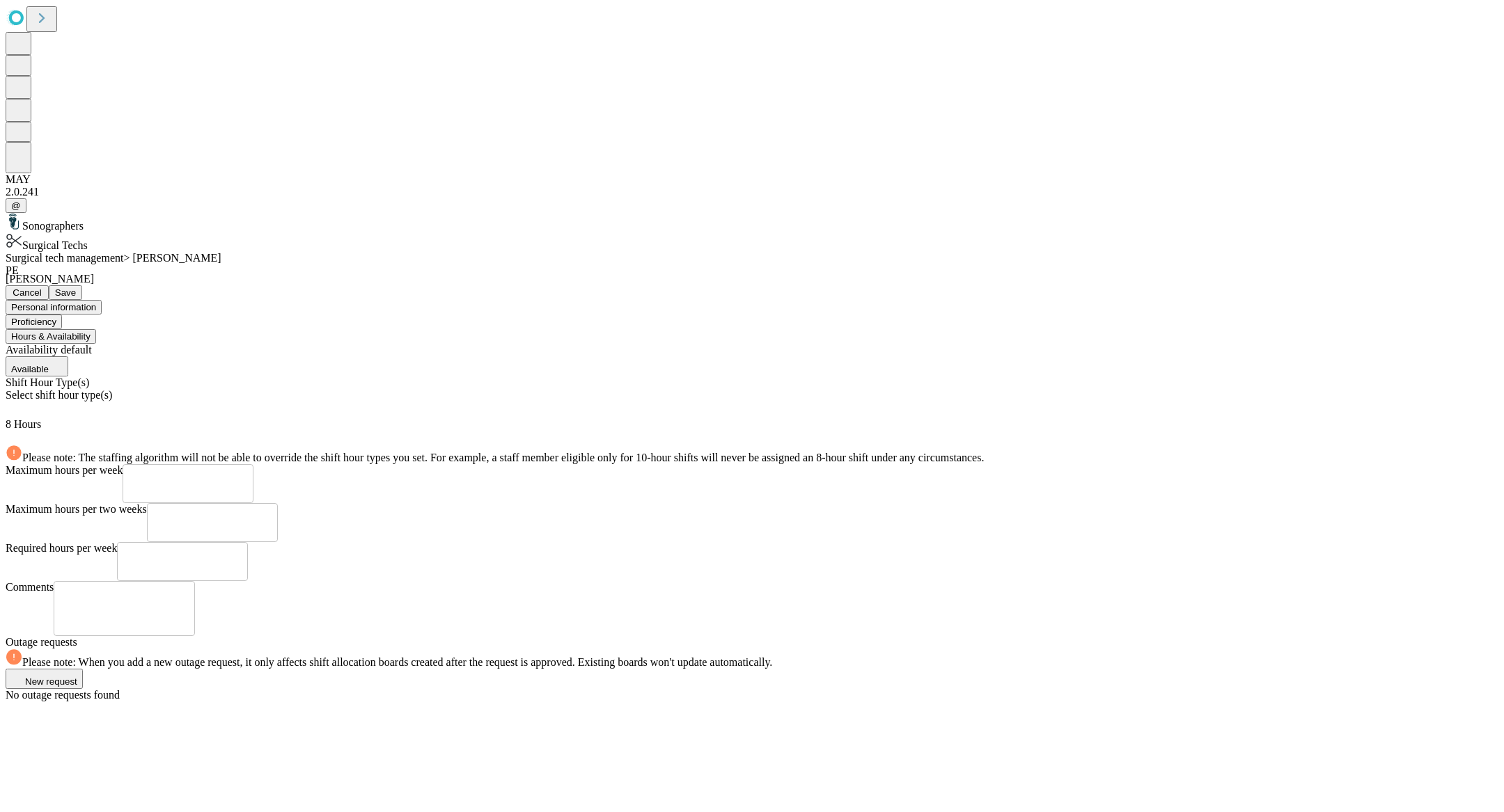
click at [545, 389] on div "Select shift hour type(s)" at bounding box center [752, 403] width 1493 height 29
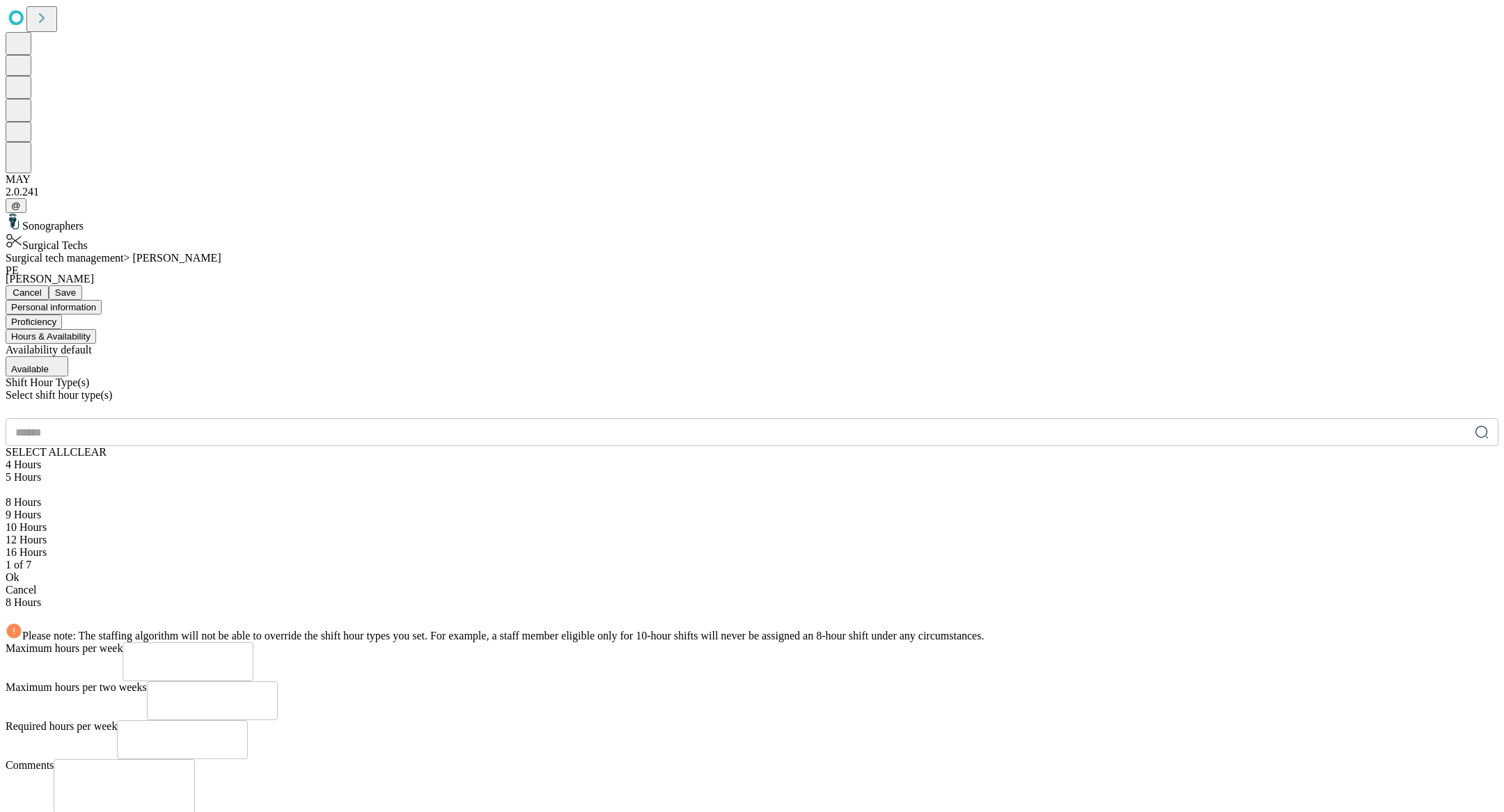
scroll to position [56, 0]
click at [389, 534] on div "12 Hours" at bounding box center [752, 540] width 1493 height 13
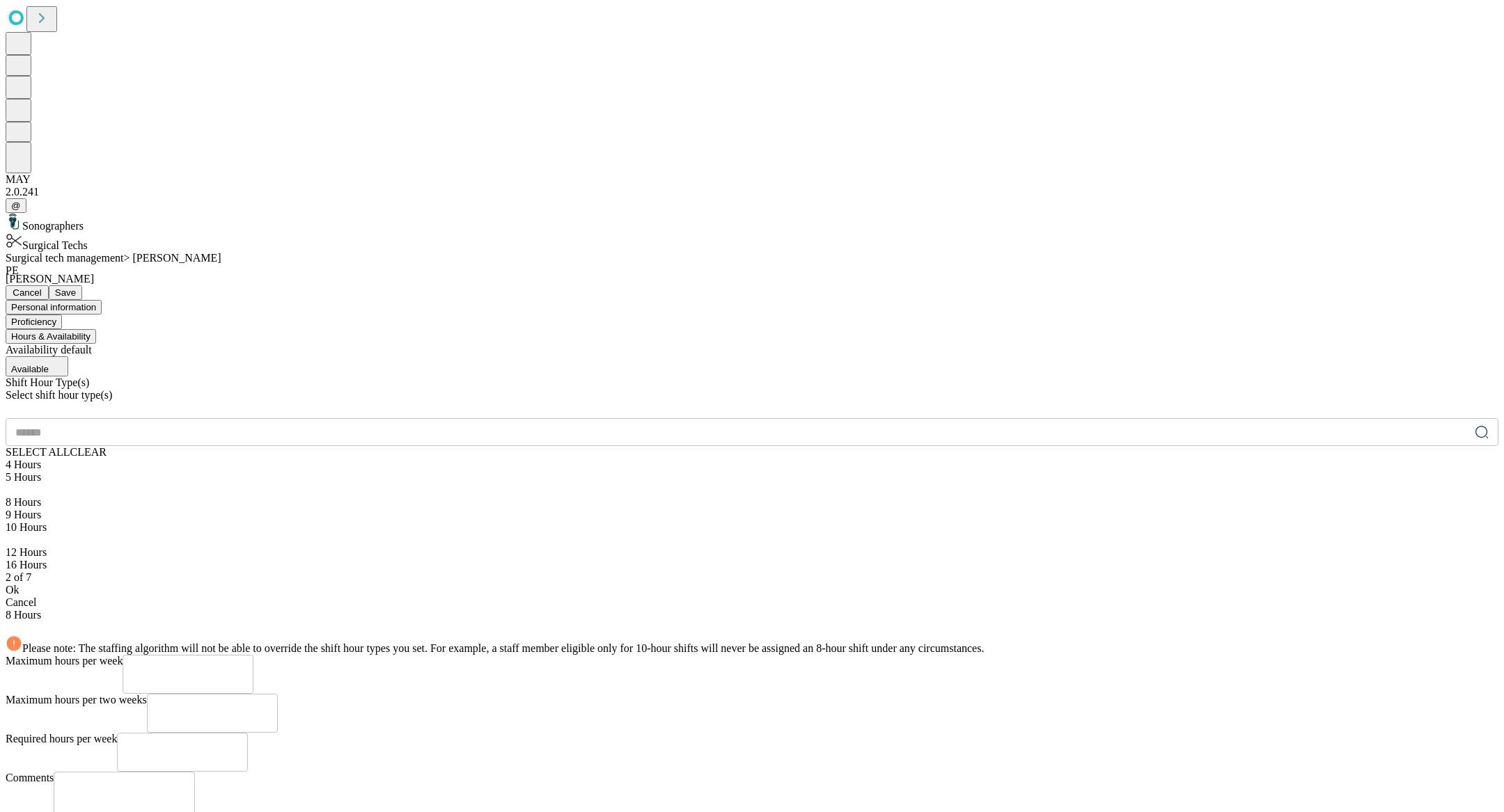
click at [427, 571] on div "2 of 7" at bounding box center [752, 578] width 1493 height 13
click at [433, 584] on div "Ok" at bounding box center [752, 590] width 1493 height 13
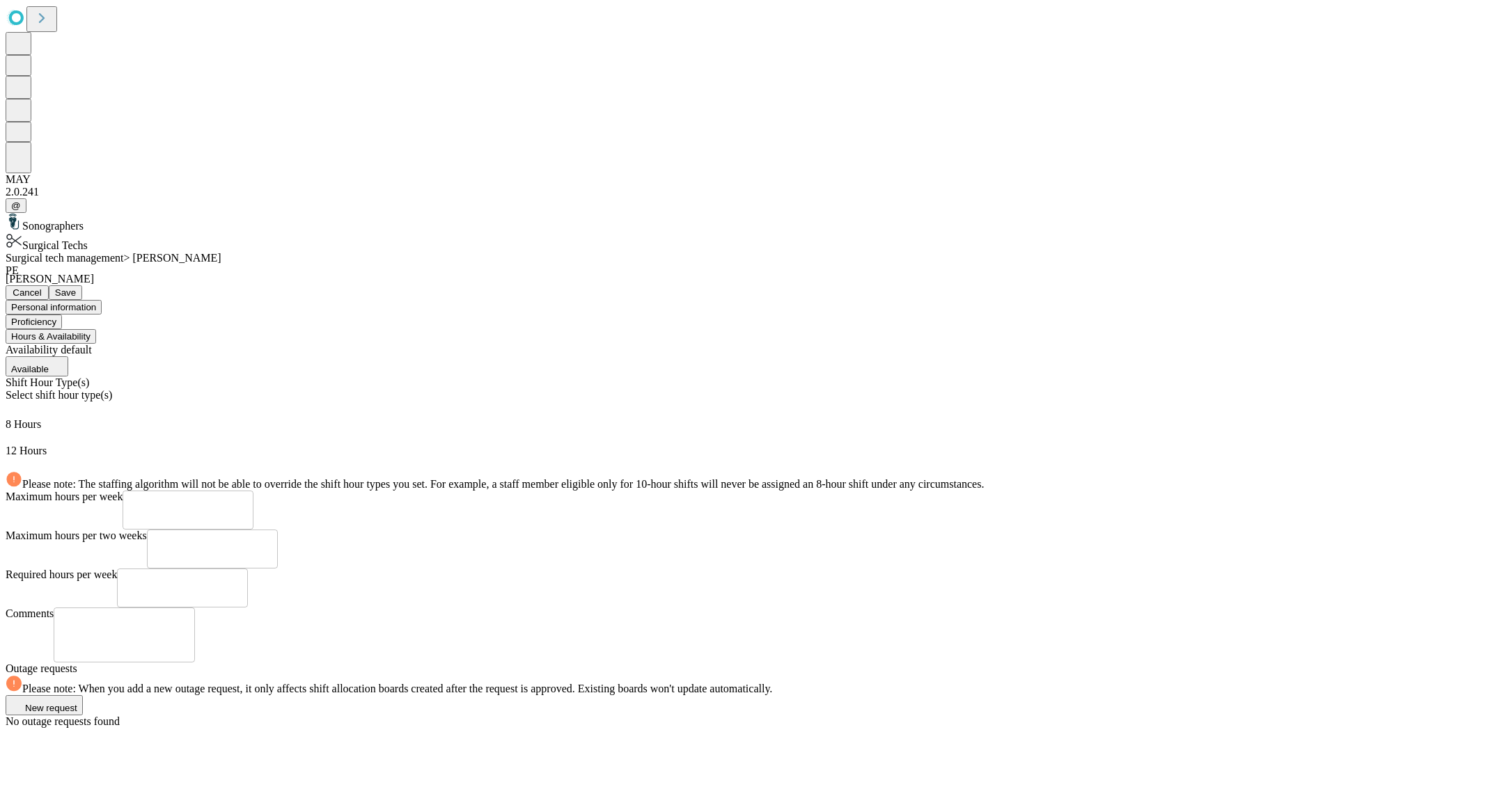
click at [76, 287] on span "Save" at bounding box center [65, 292] width 21 height 10
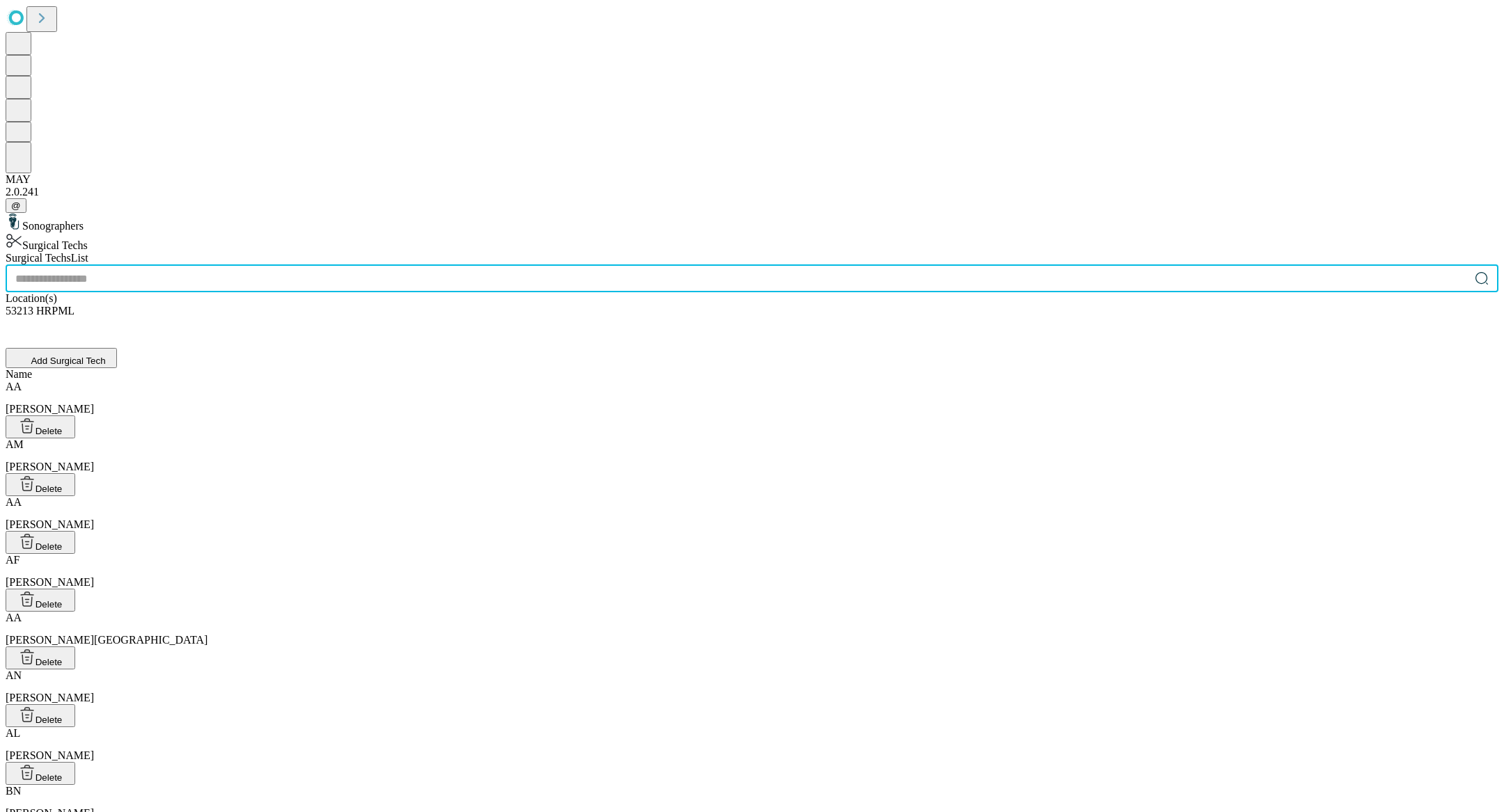
click at [605, 265] on input "text" at bounding box center [737, 278] width 1464 height 28
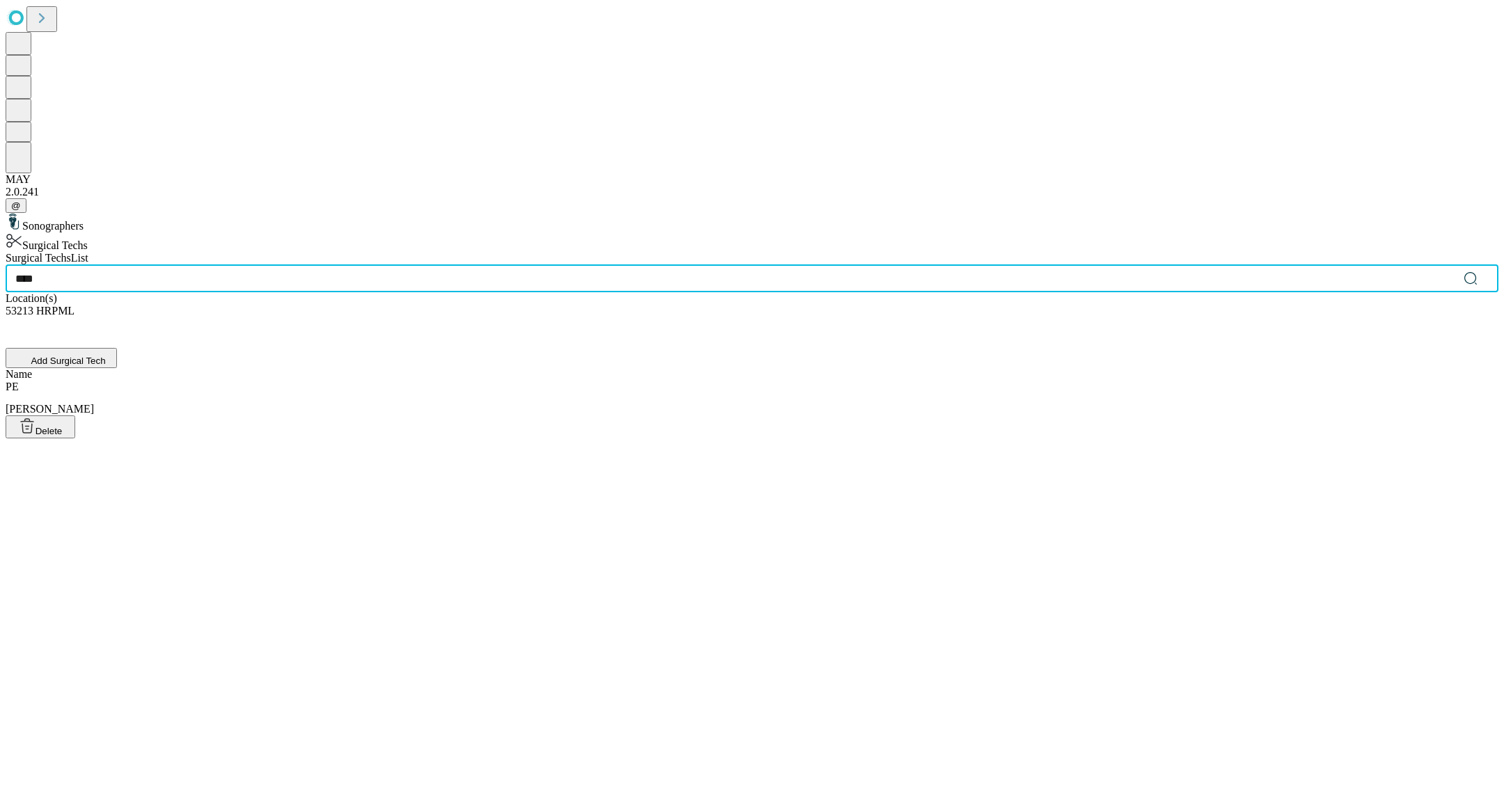
type input "****"
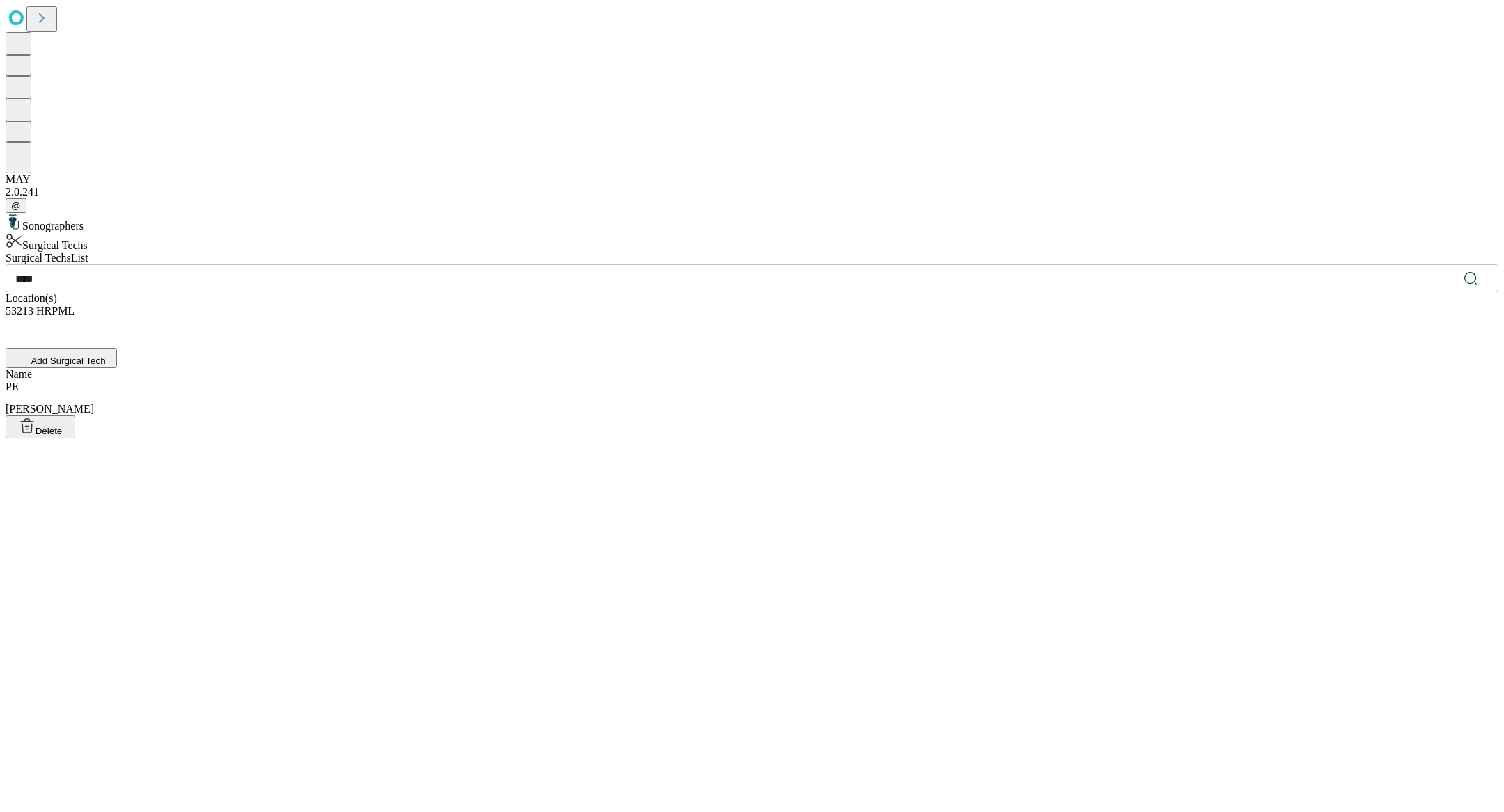
click at [584, 380] on div "PE [PERSON_NAME]" at bounding box center [752, 398] width 1493 height 35
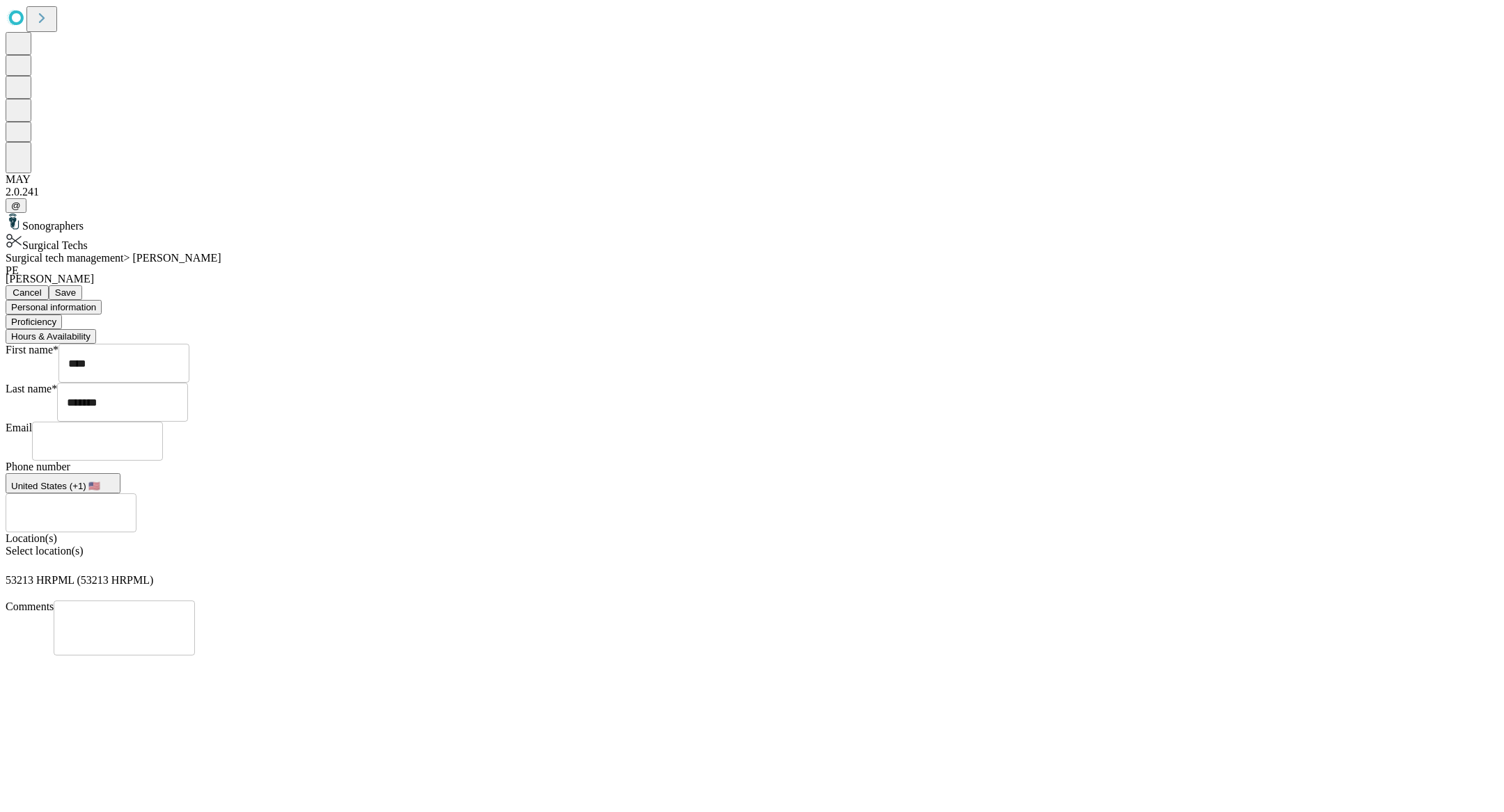
click at [96, 329] on button "Hours & Availability" at bounding box center [50, 337] width 90 height 15
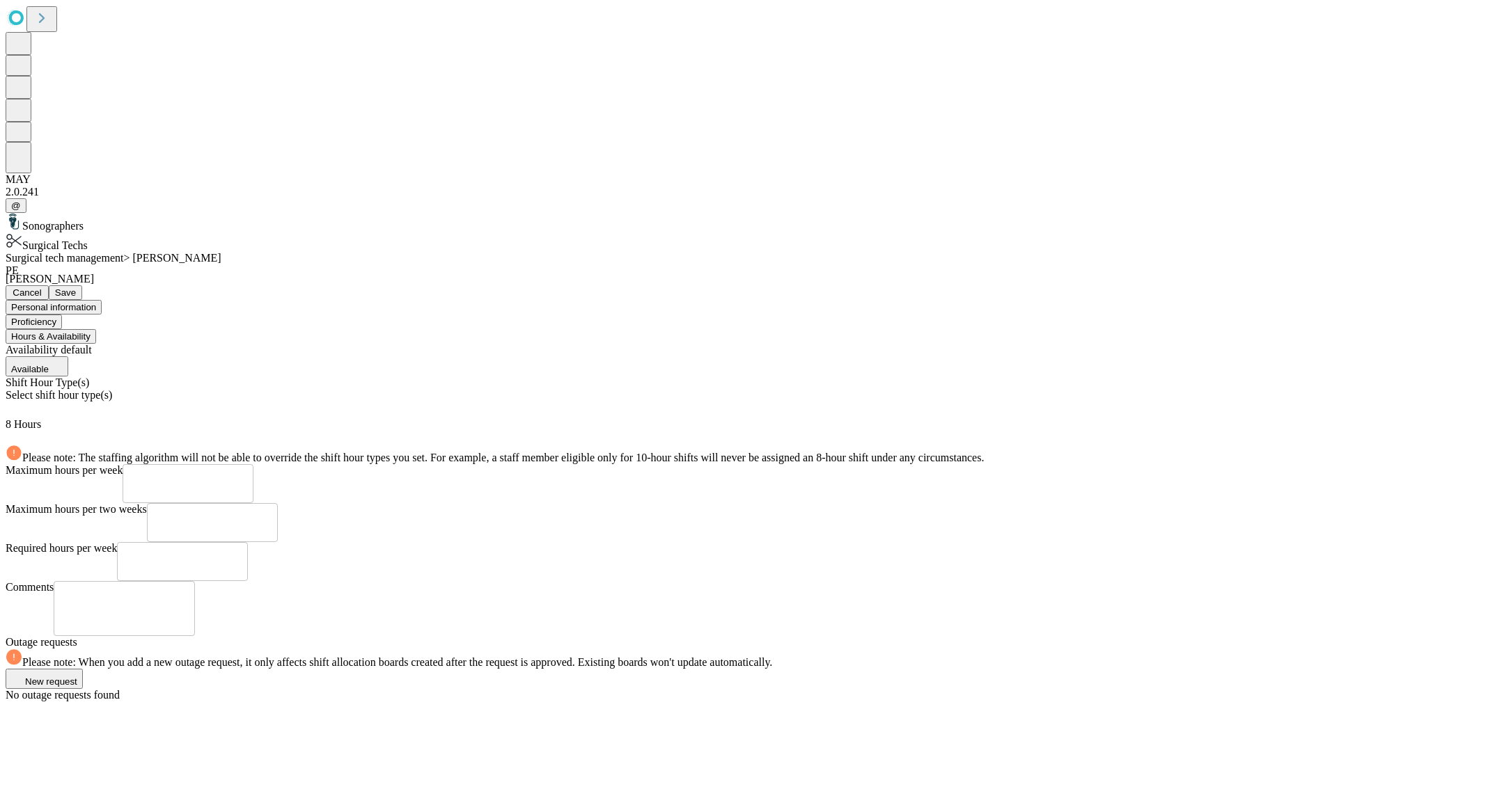
click at [562, 389] on div "Select shift hour type(s)" at bounding box center [752, 403] width 1493 height 29
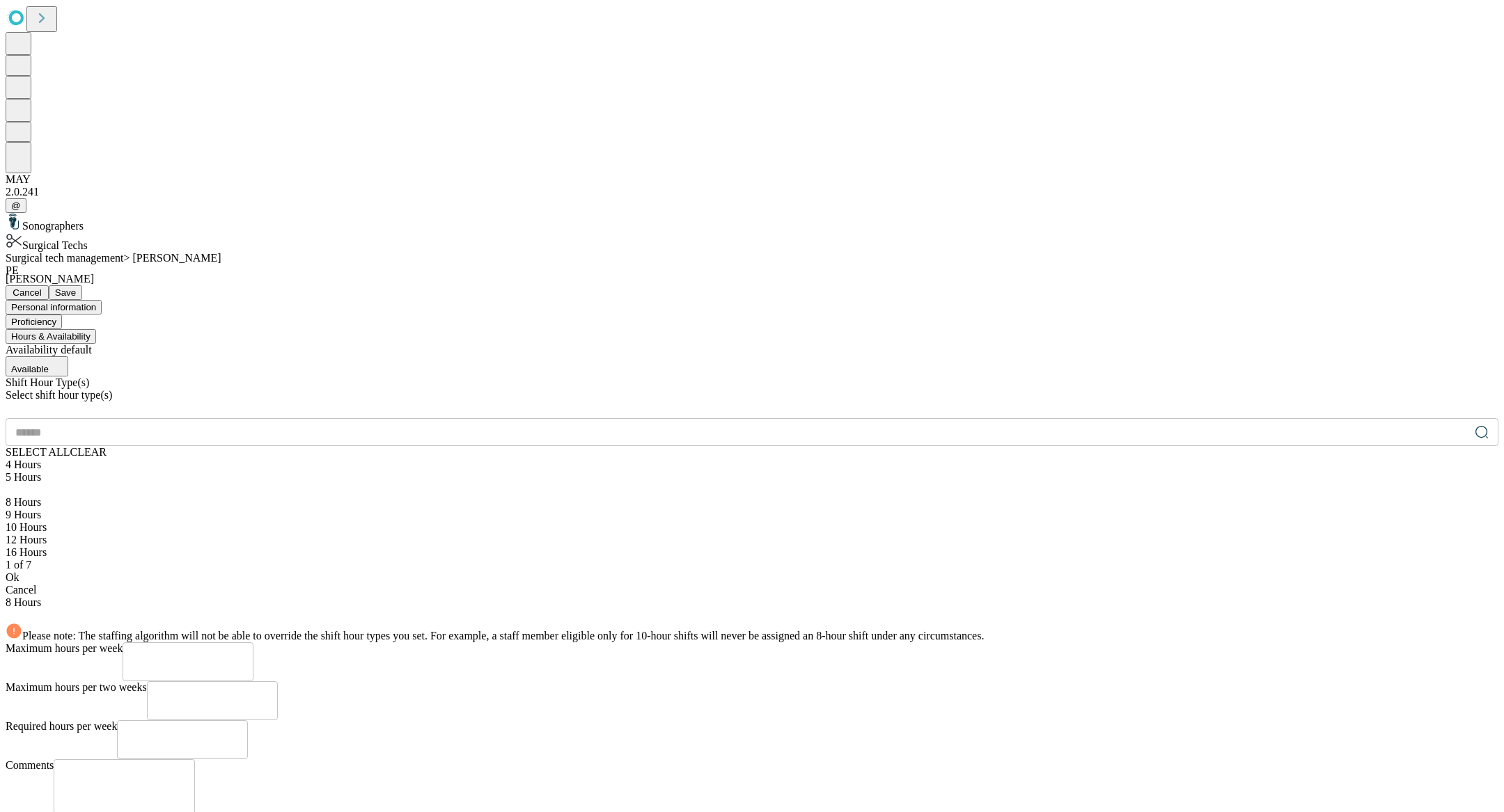
click at [586, 419] on input "text" at bounding box center [737, 432] width 1464 height 28
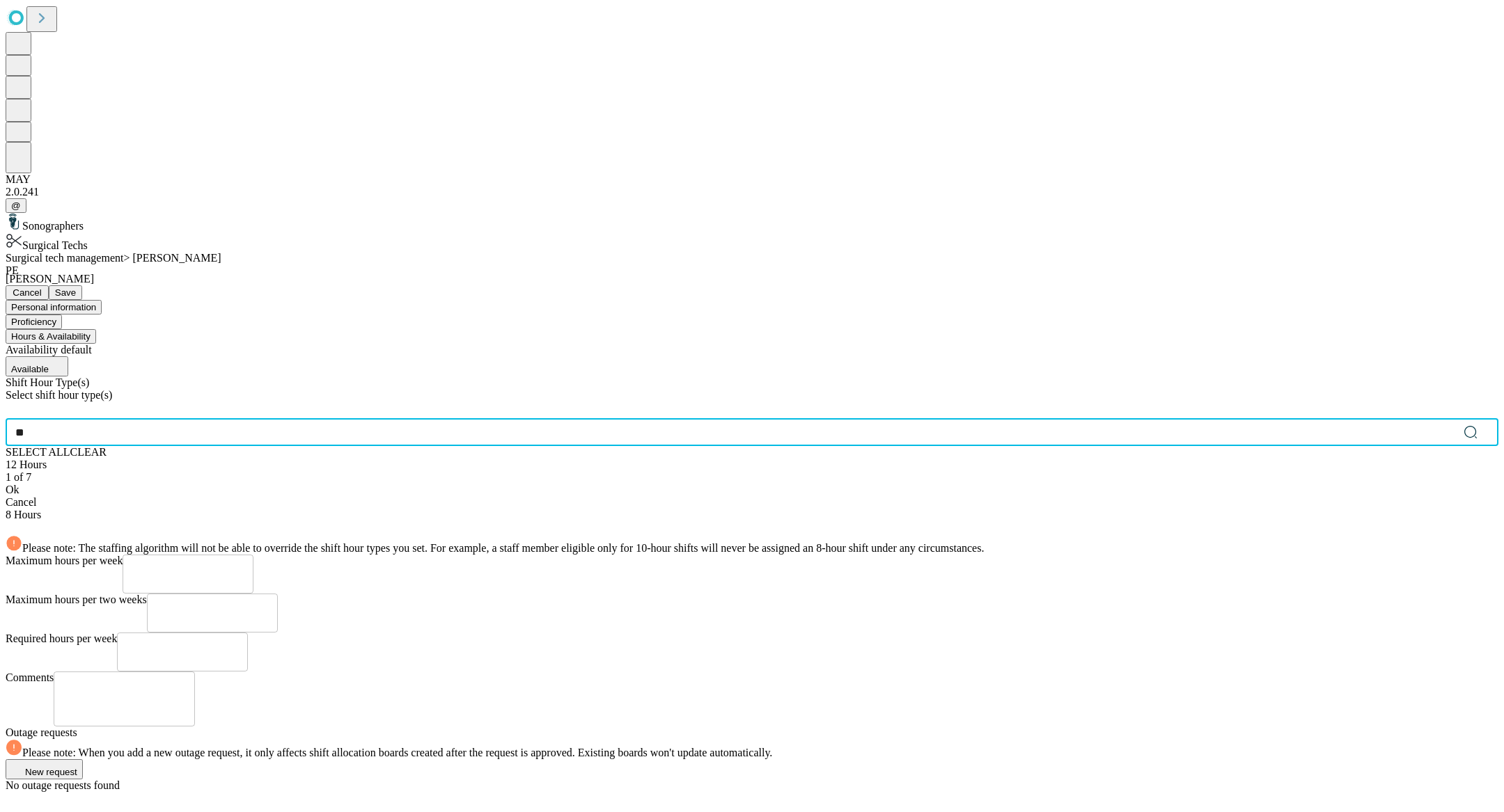
type input "**"
click at [519, 459] on div "12 Hours" at bounding box center [752, 465] width 1493 height 13
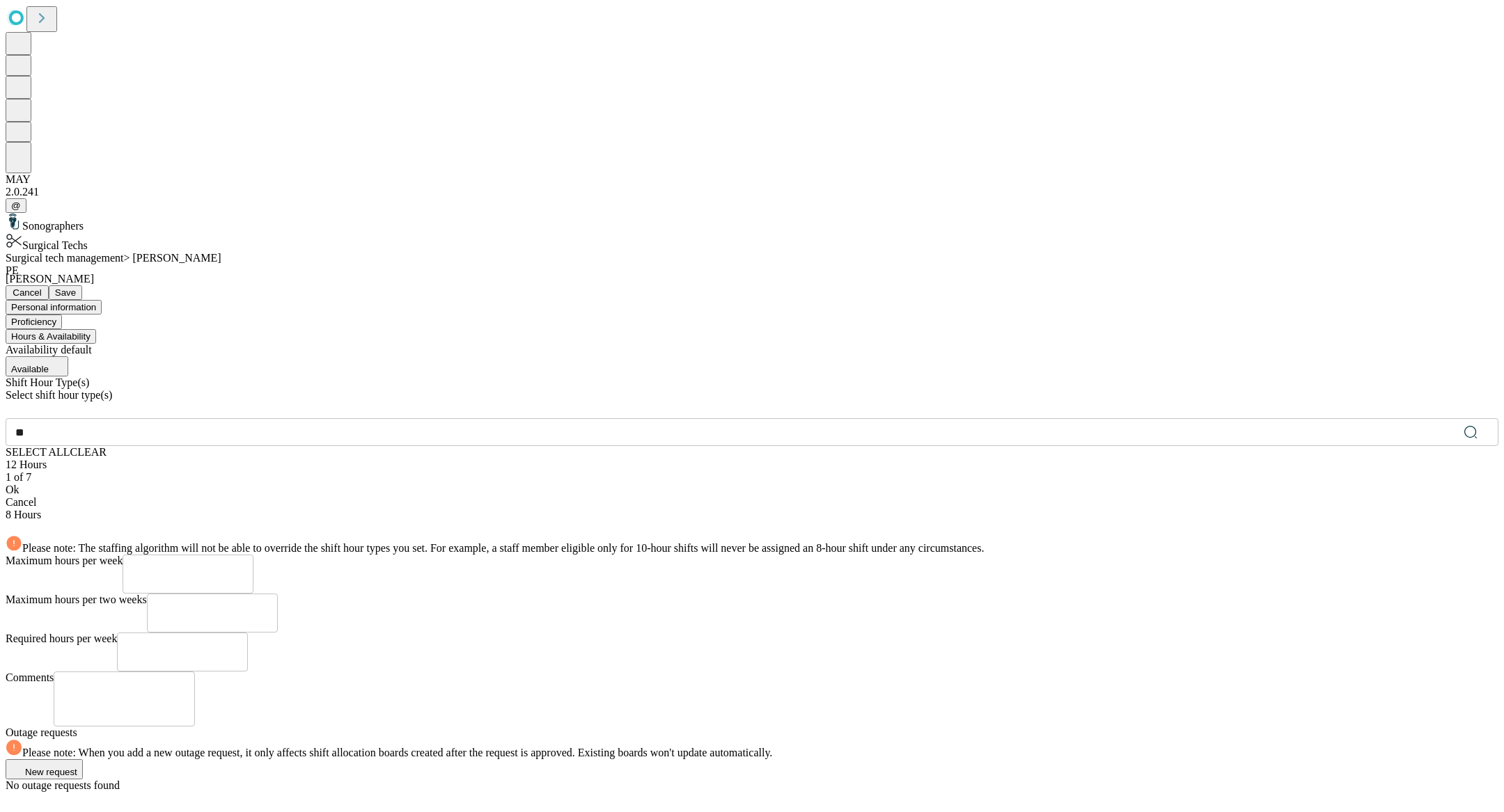
click at [496, 459] on div "12 Hours" at bounding box center [752, 465] width 1493 height 13
click at [406, 459] on div "12 Hours" at bounding box center [752, 465] width 1493 height 13
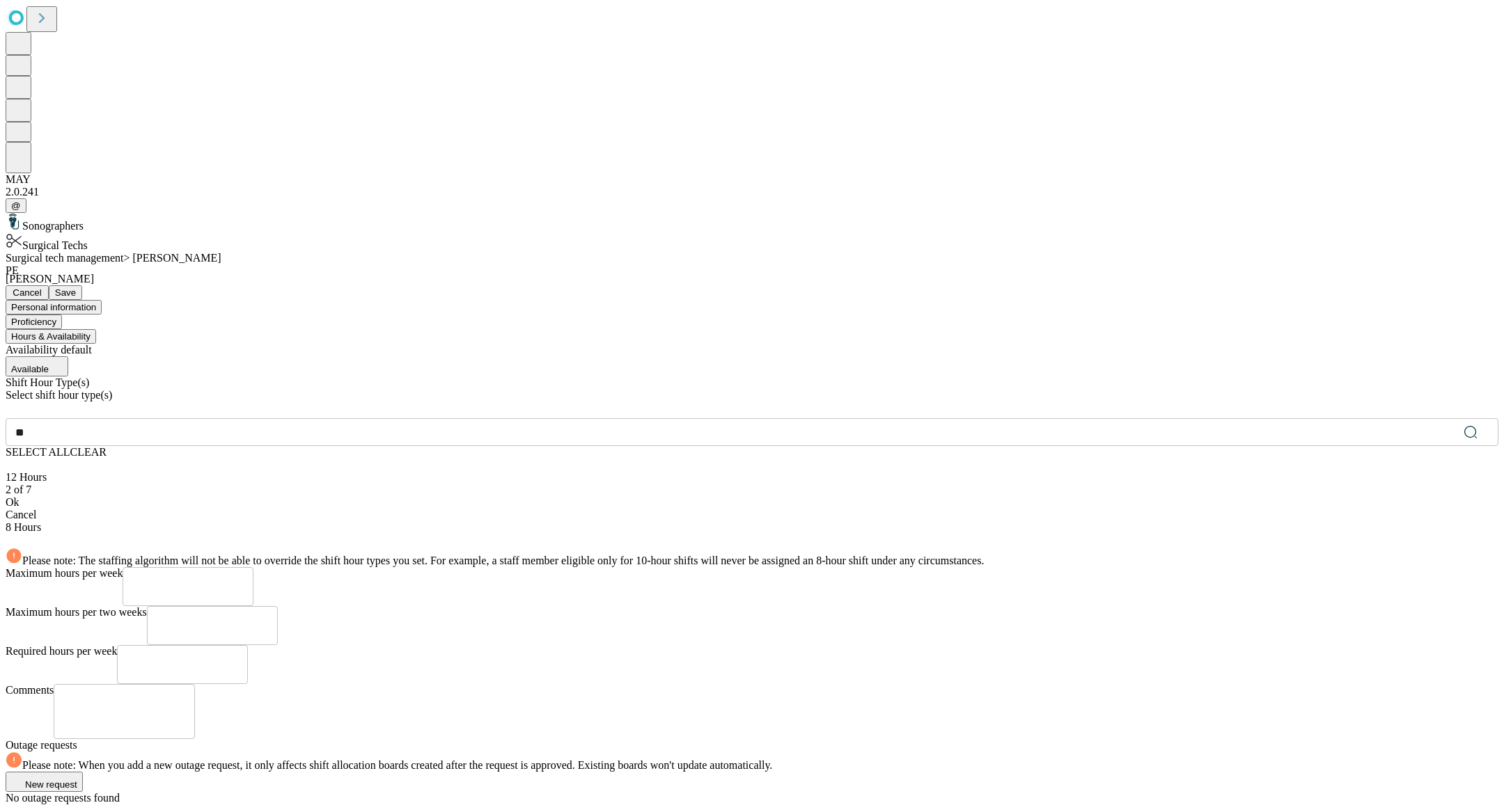
click at [448, 496] on div "Ok" at bounding box center [752, 503] width 1493 height 13
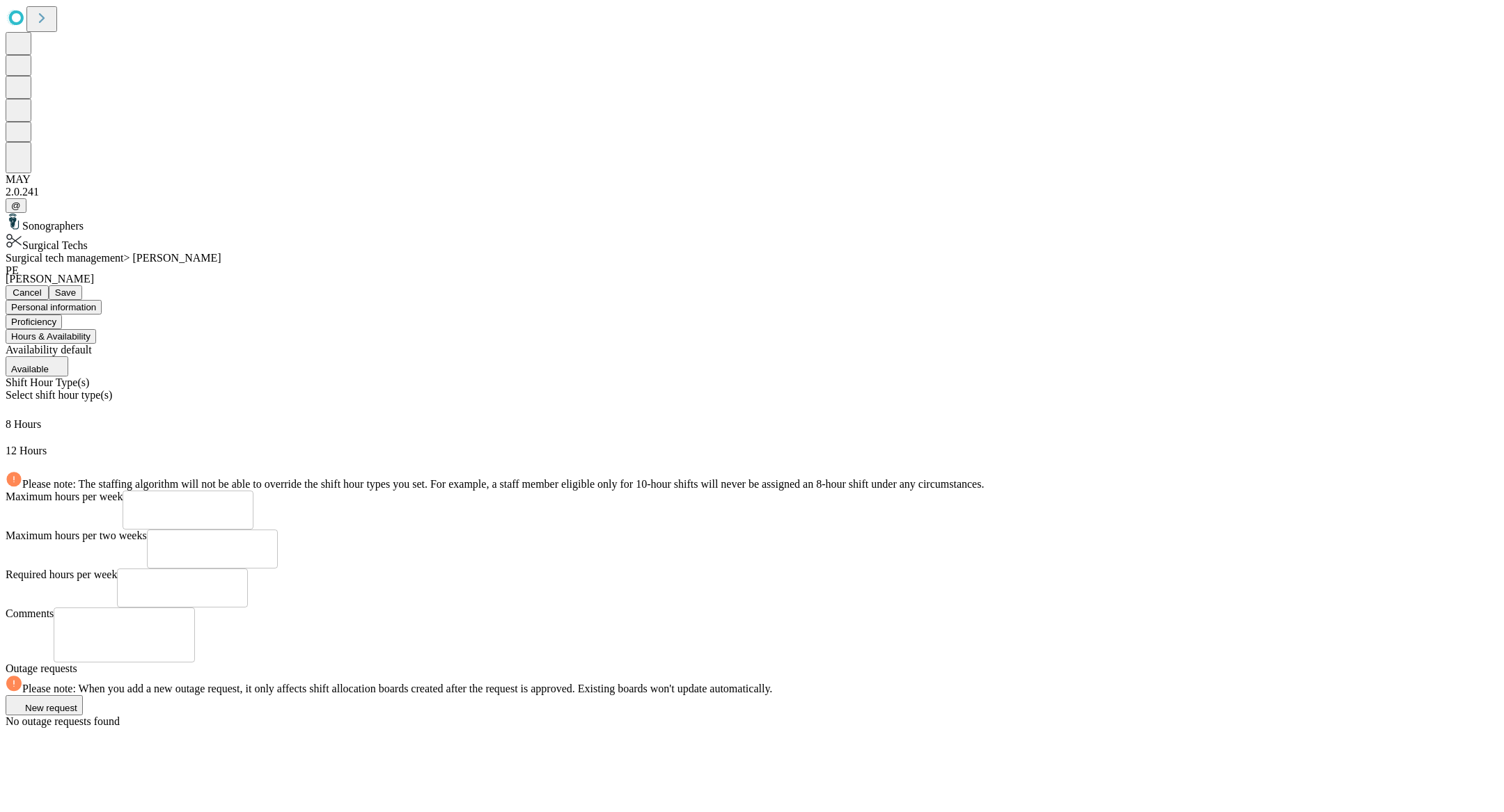
click at [76, 287] on span "Save" at bounding box center [65, 292] width 21 height 10
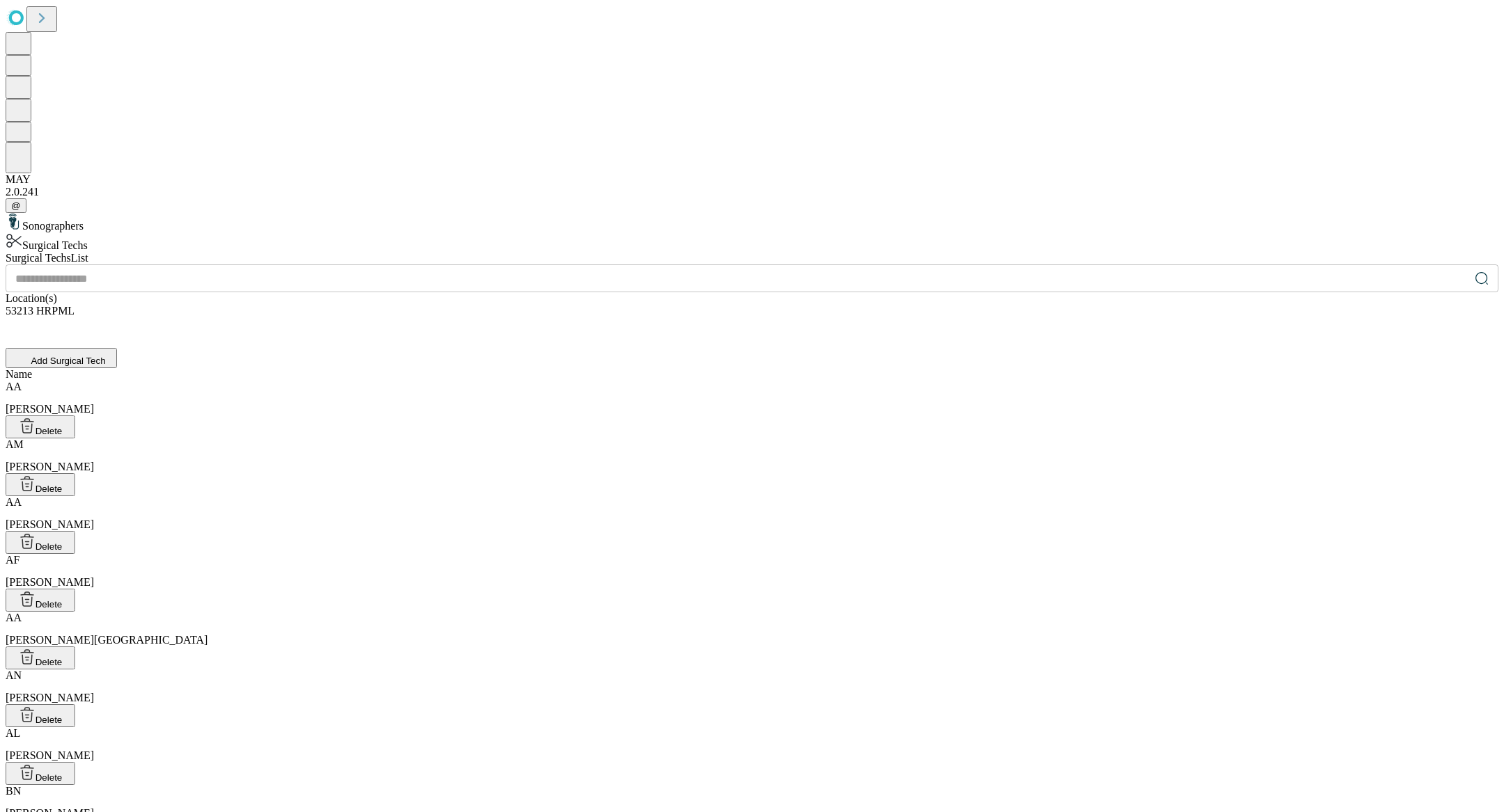
click at [603, 265] on input "text" at bounding box center [737, 278] width 1464 height 28
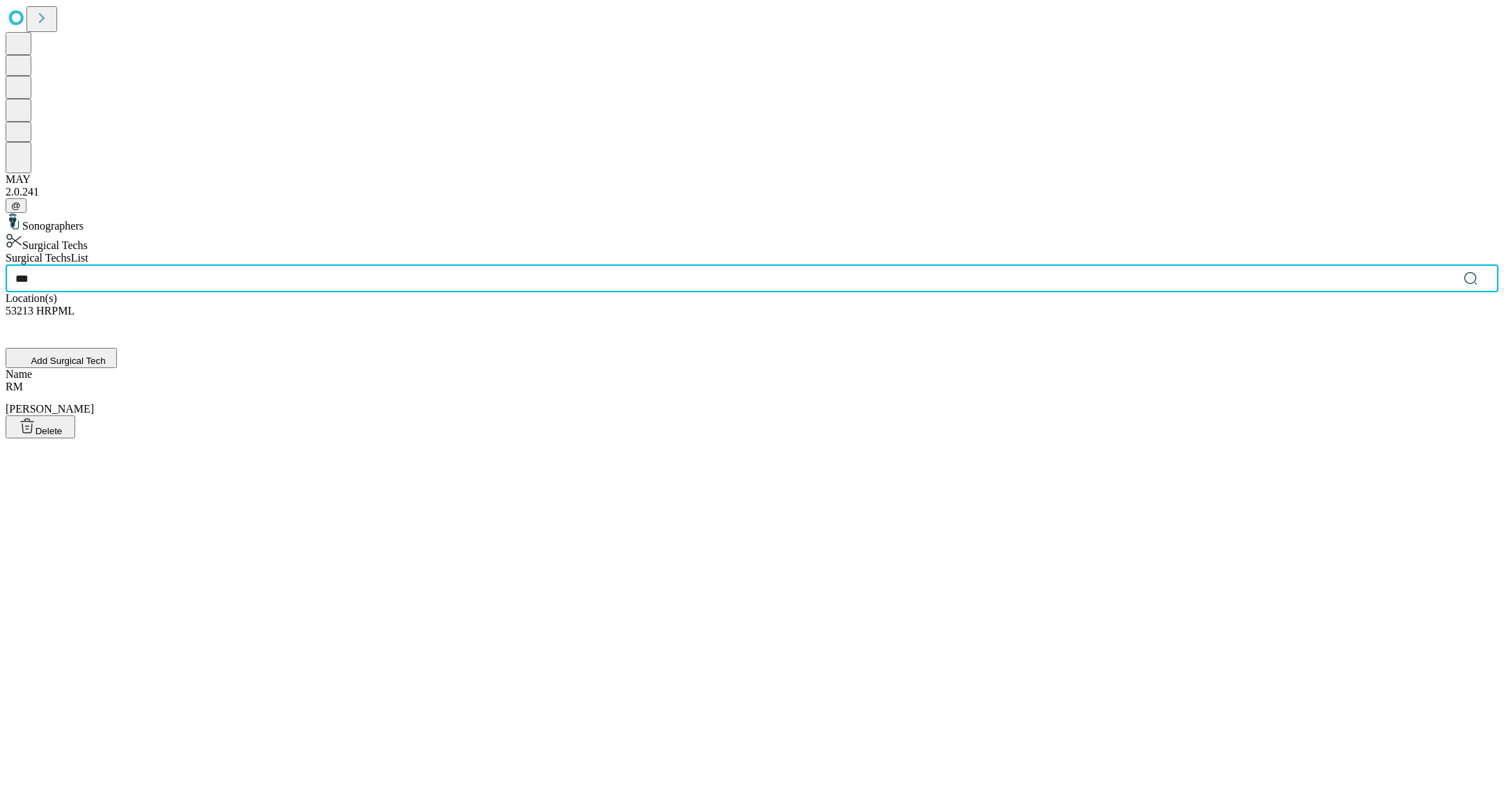
type input "***"
click at [577, 380] on div "RM [PERSON_NAME]" at bounding box center [752, 398] width 1493 height 35
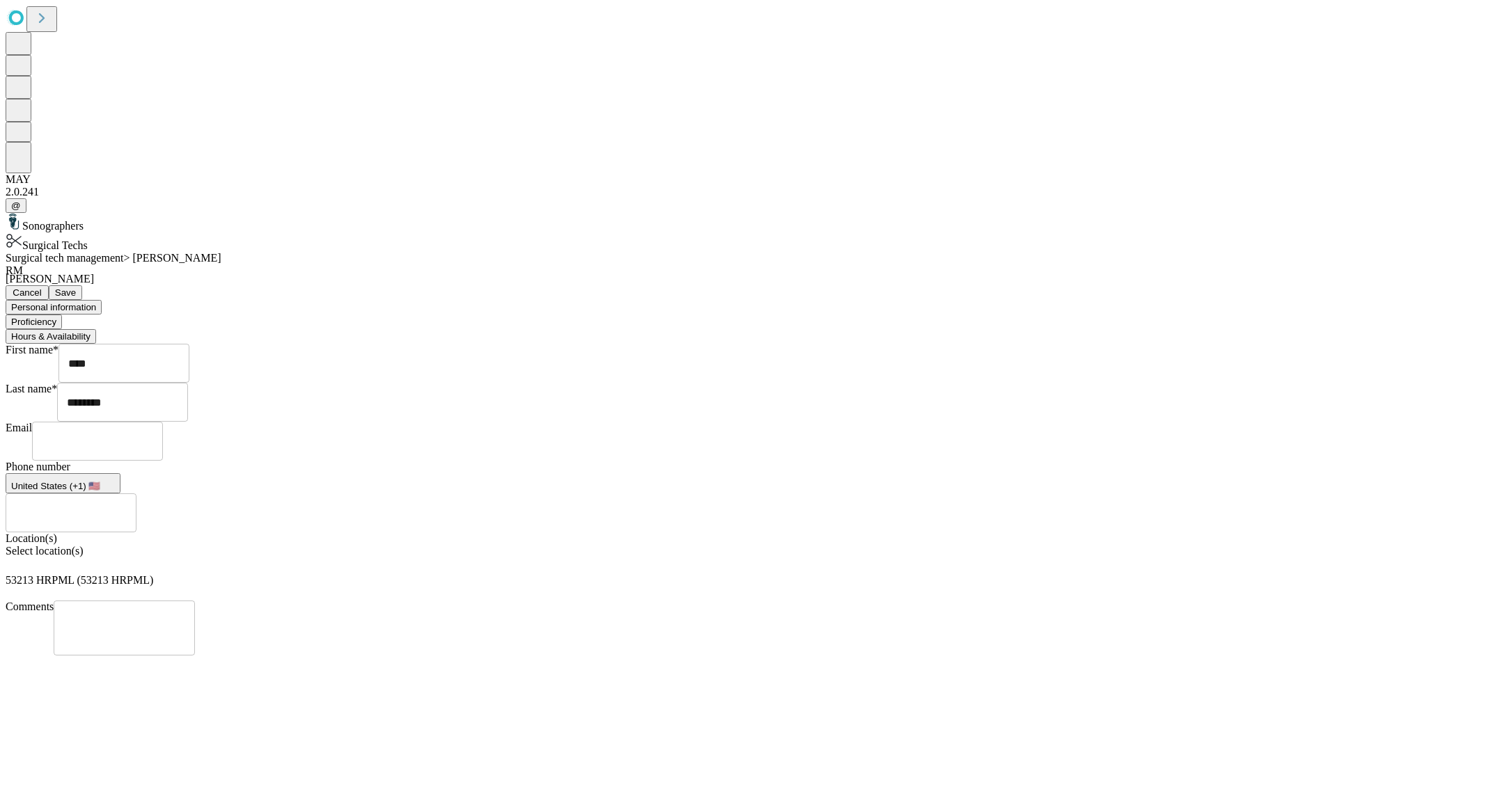
click at [96, 329] on button "Hours & Availability" at bounding box center [50, 337] width 90 height 15
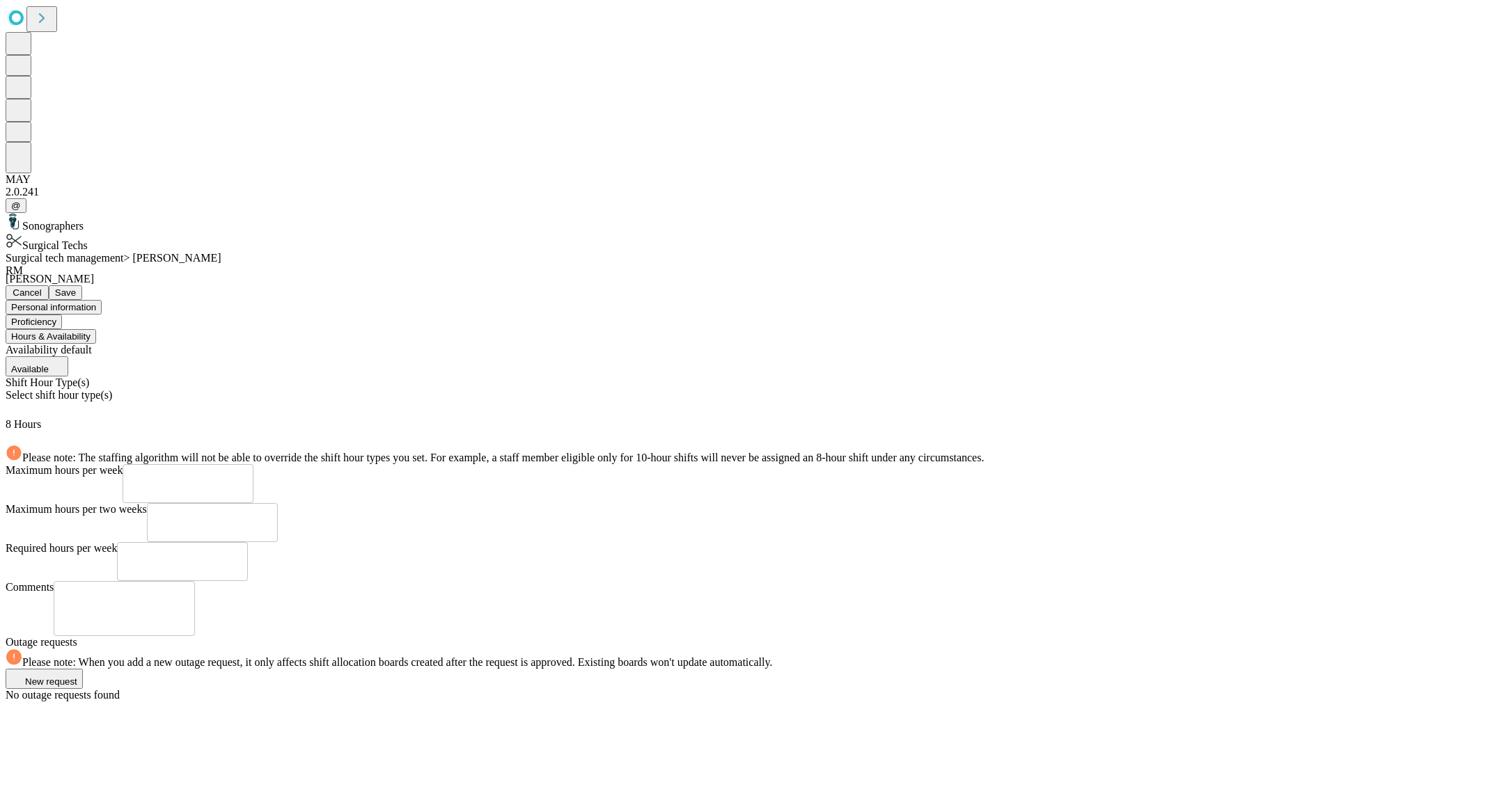
click at [491, 389] on div "Select shift hour type(s)" at bounding box center [752, 403] width 1493 height 29
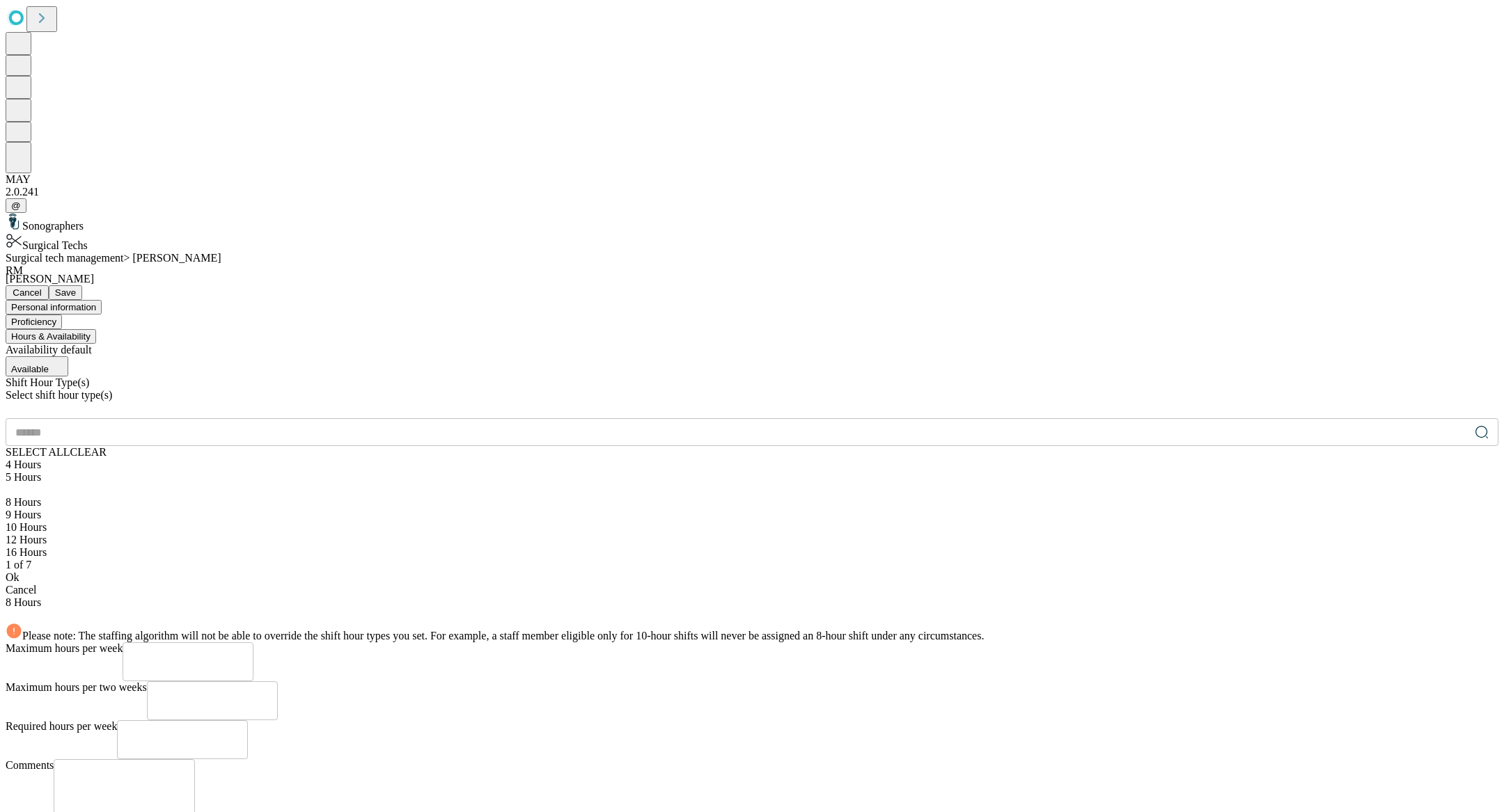
click at [405, 419] on input "text" at bounding box center [737, 432] width 1464 height 28
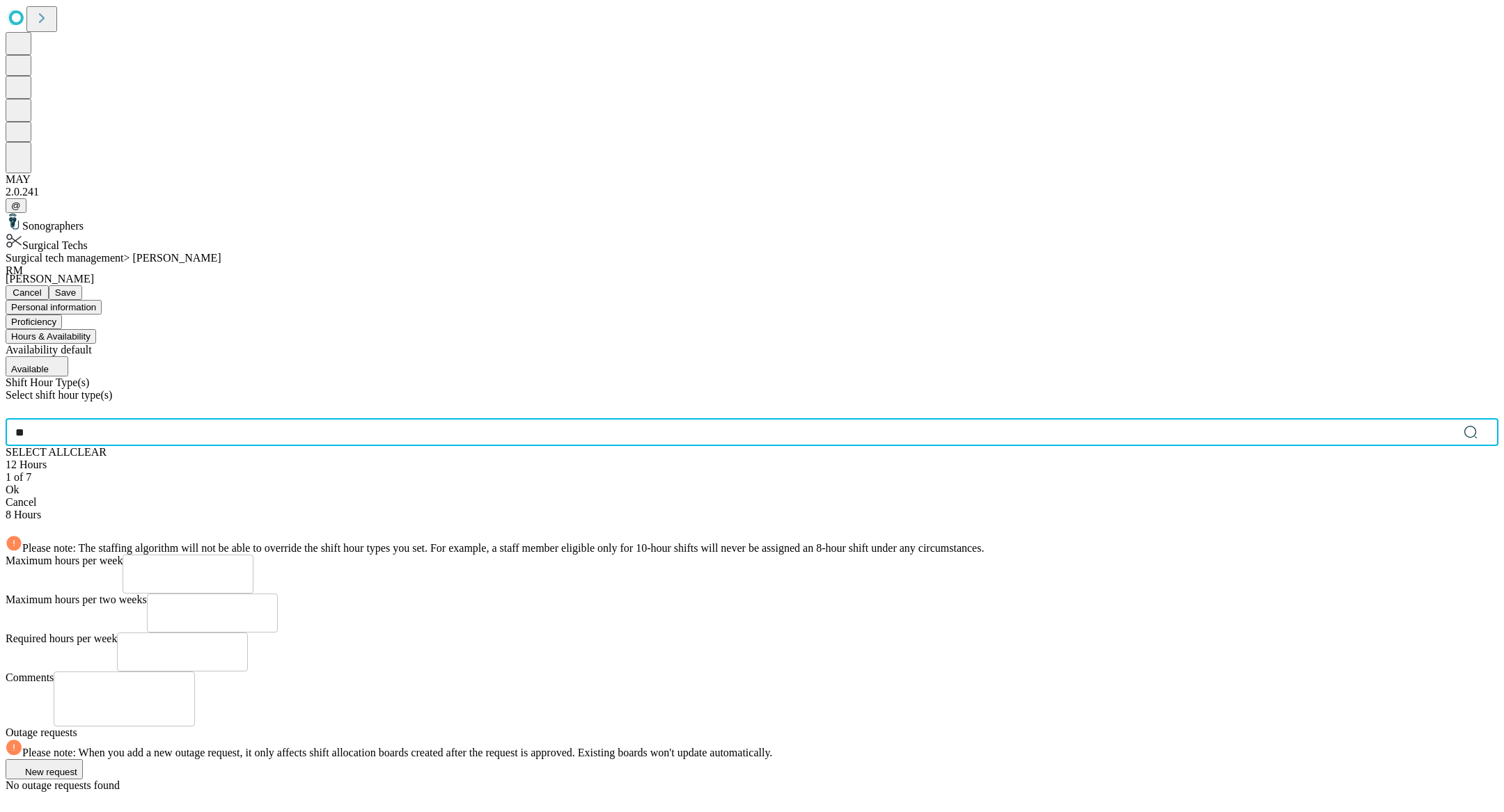
type input "**"
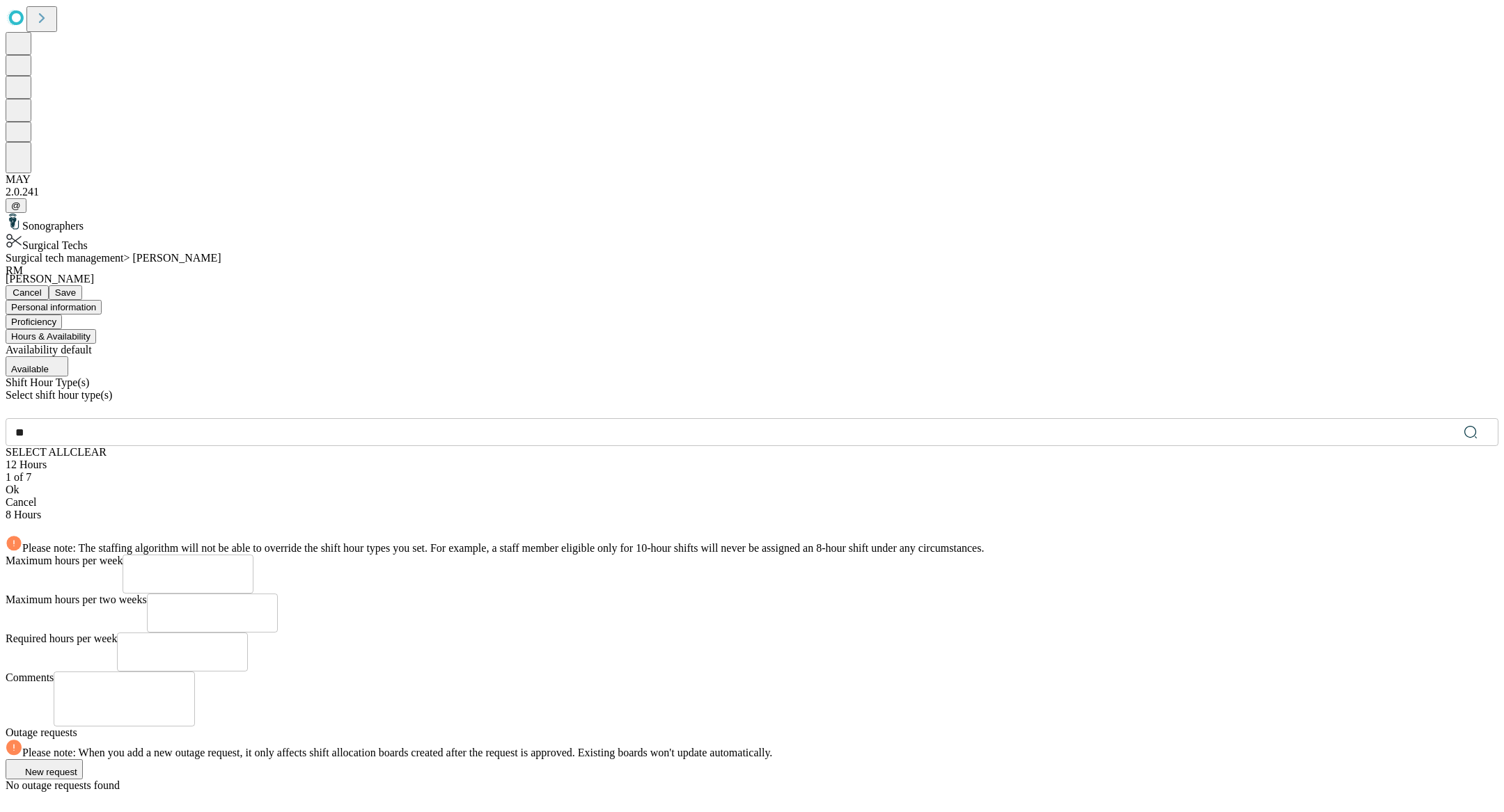
click at [407, 459] on div "12 Hours" at bounding box center [752, 465] width 1493 height 13
click at [403, 459] on div "12 Hours" at bounding box center [752, 465] width 1493 height 13
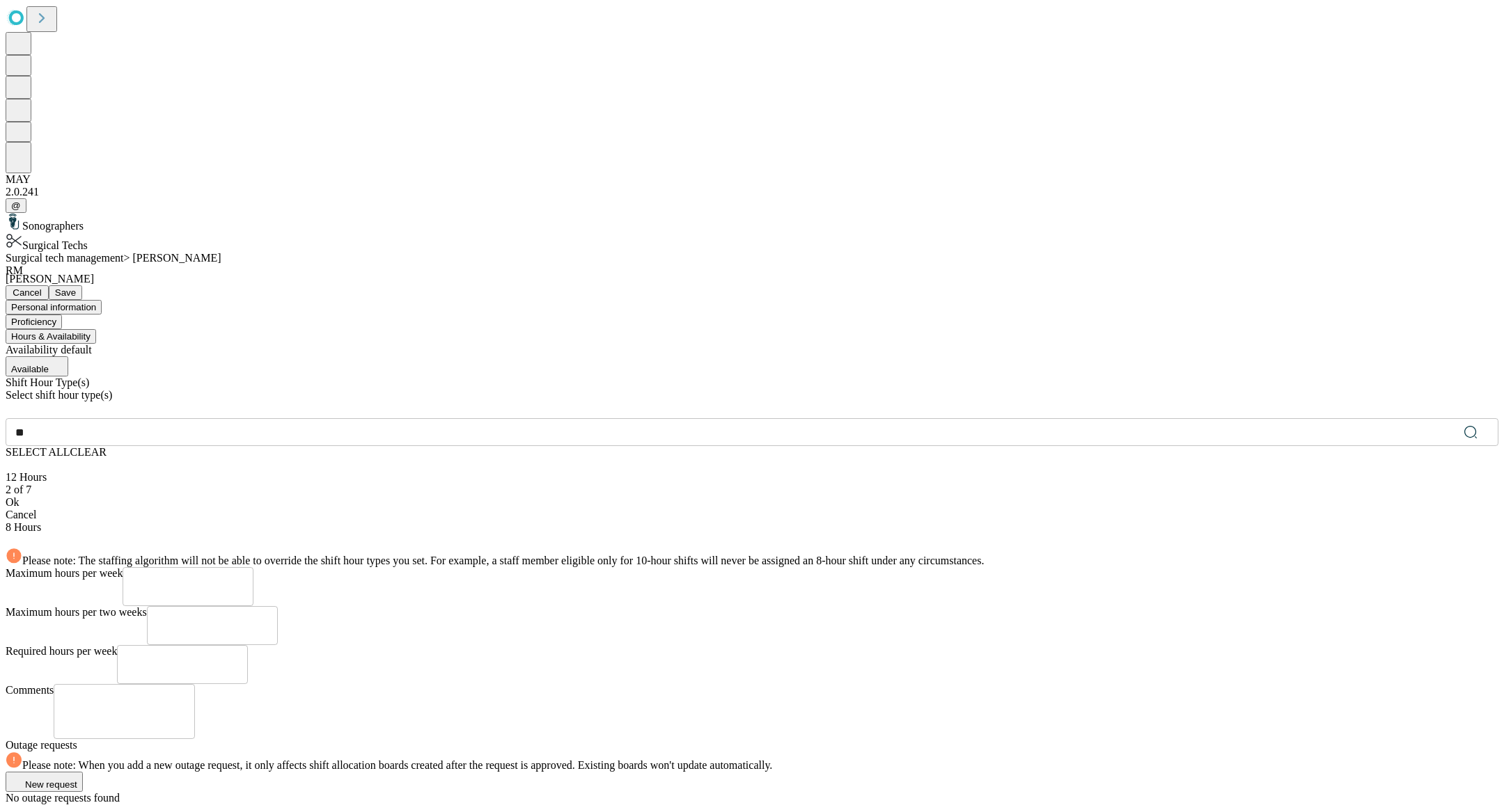
click at [433, 496] on div "Ok" at bounding box center [752, 503] width 1493 height 13
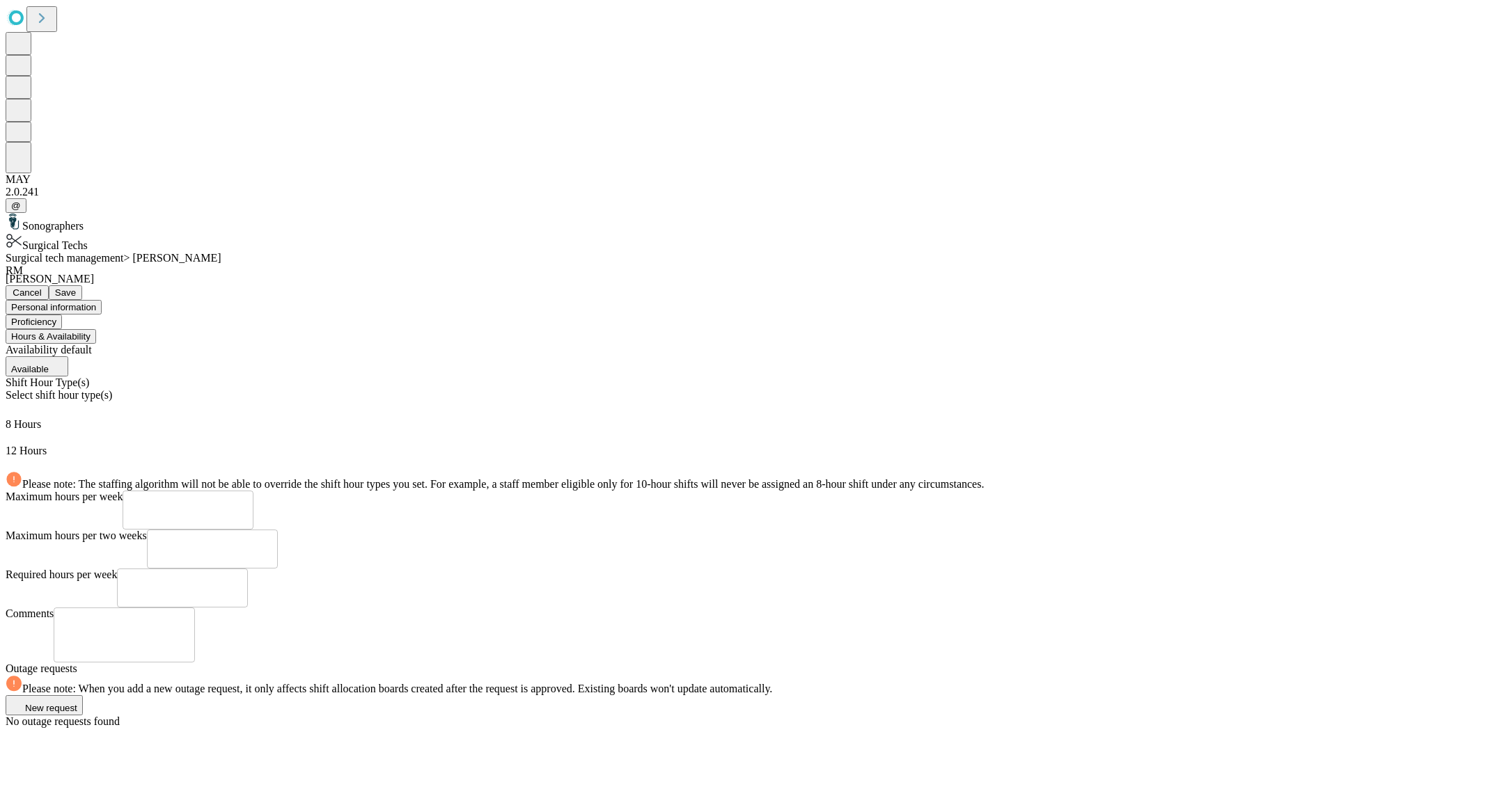
click at [82, 286] on button "Save" at bounding box center [65, 293] width 34 height 15
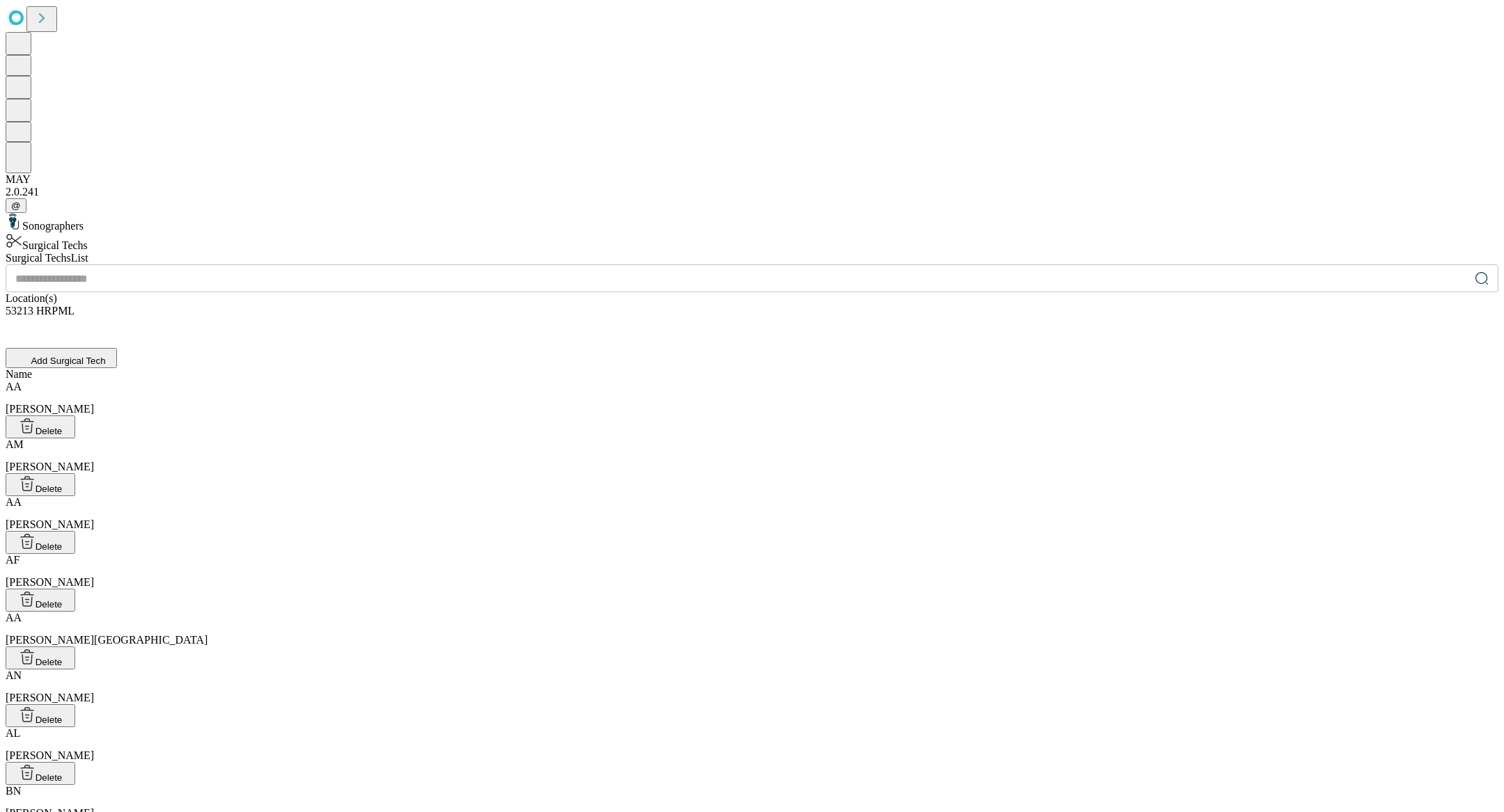
click at [527, 265] on input "text" at bounding box center [737, 278] width 1464 height 28
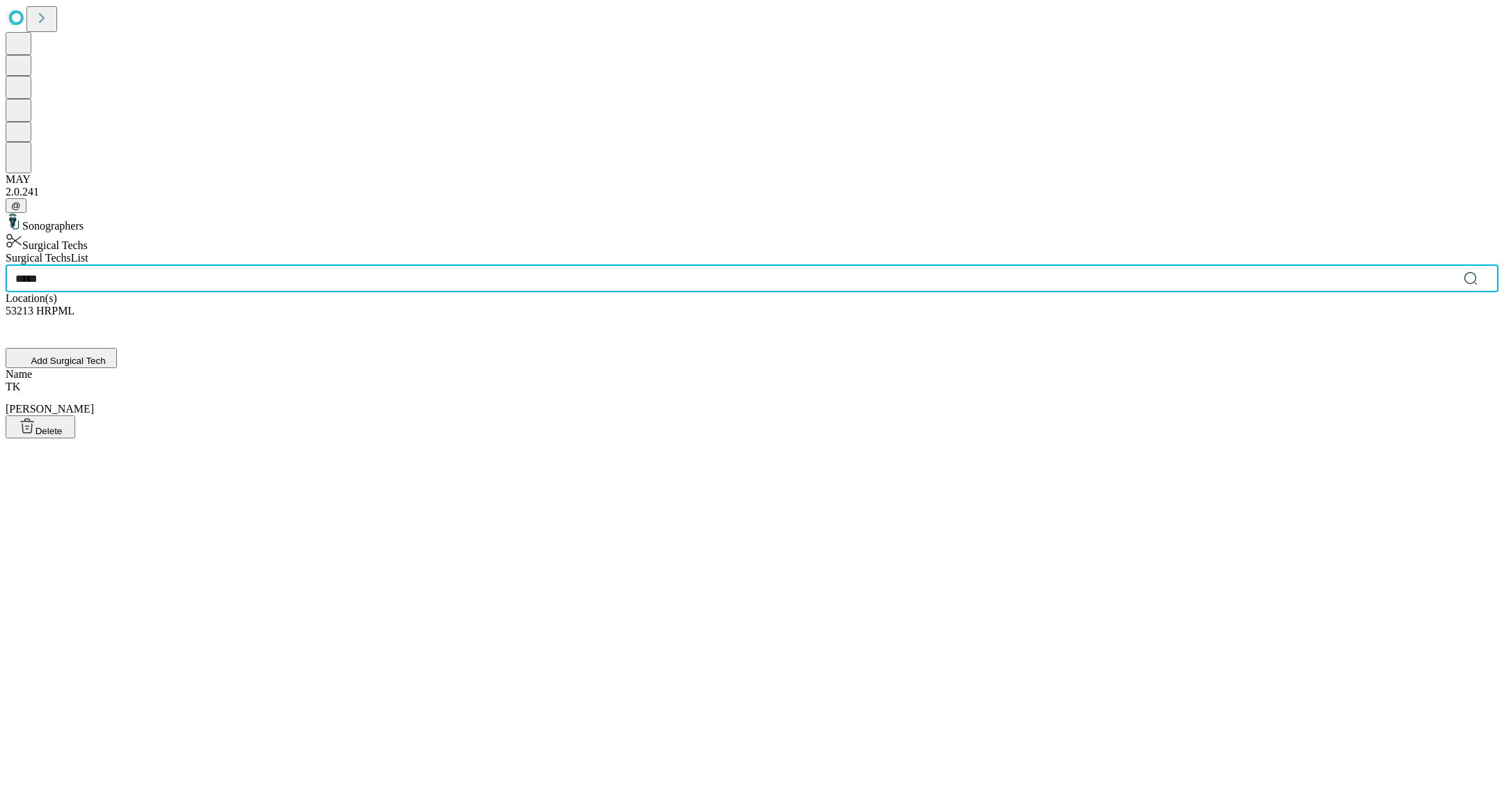
type input "*****"
click at [503, 380] on div "[PERSON_NAME]" at bounding box center [752, 409] width 1493 height 57
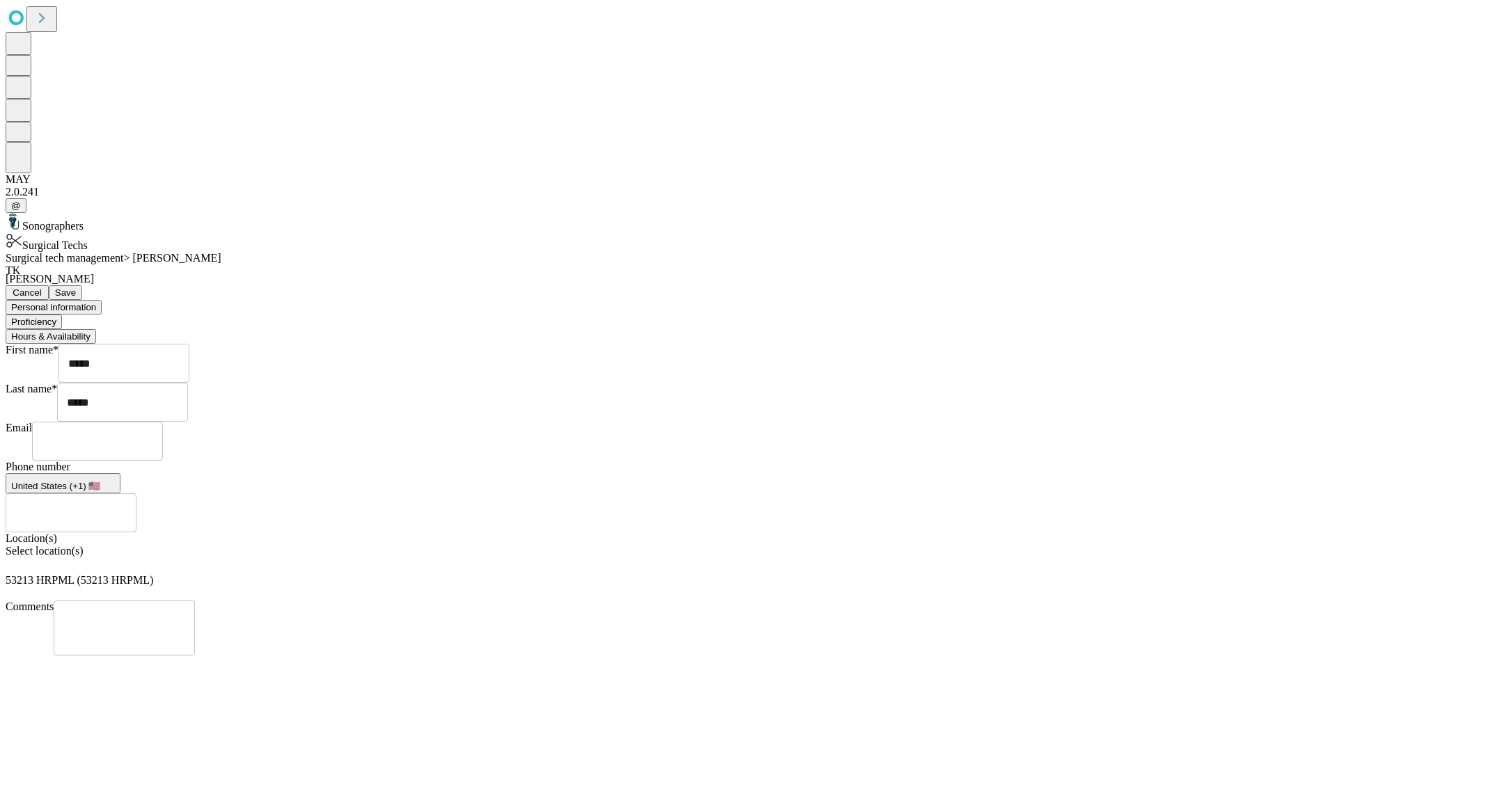
click at [96, 329] on button "Hours & Availability" at bounding box center [50, 337] width 90 height 15
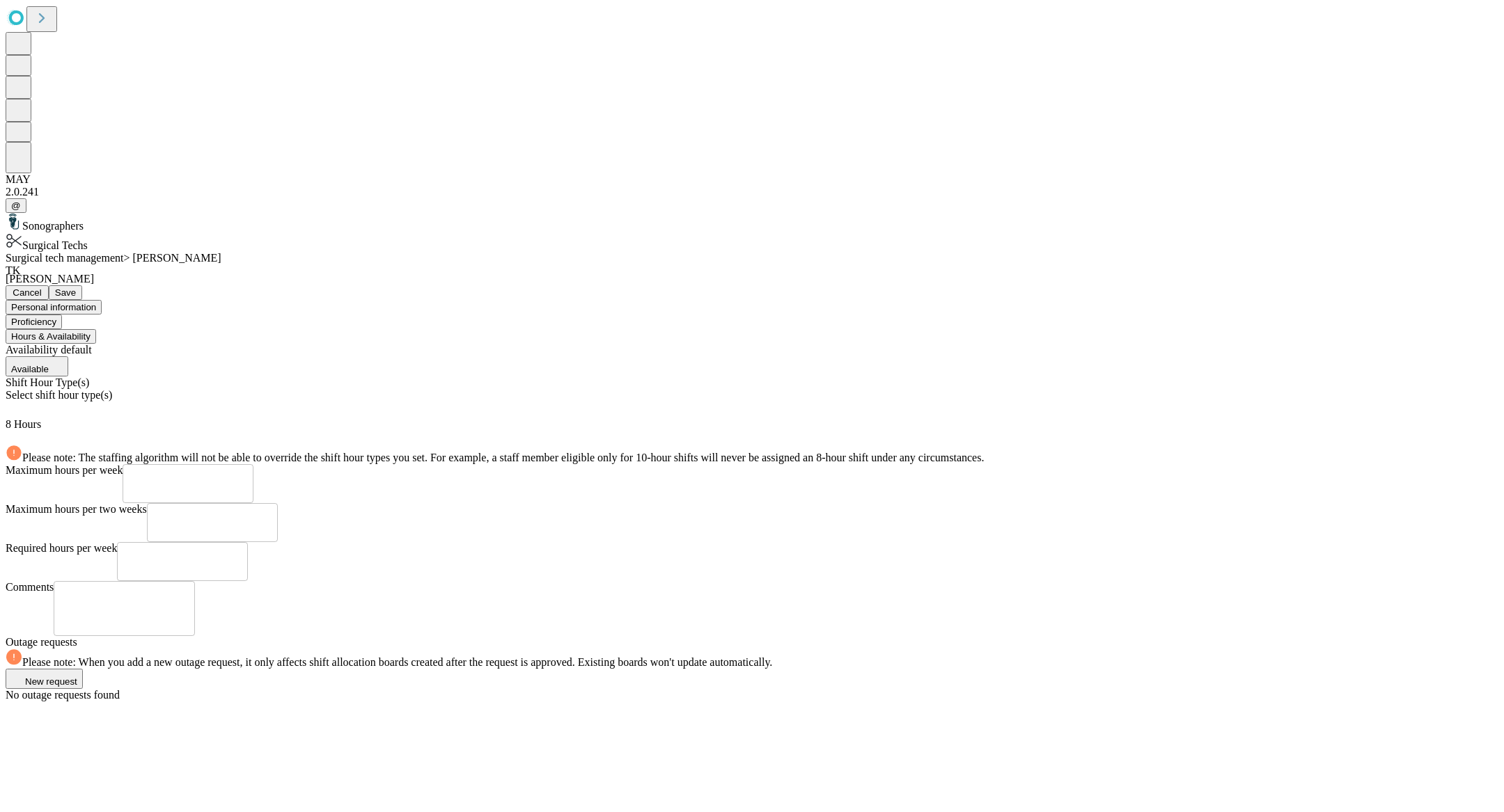
click at [505, 389] on div "Select shift hour type(s)" at bounding box center [752, 403] width 1493 height 29
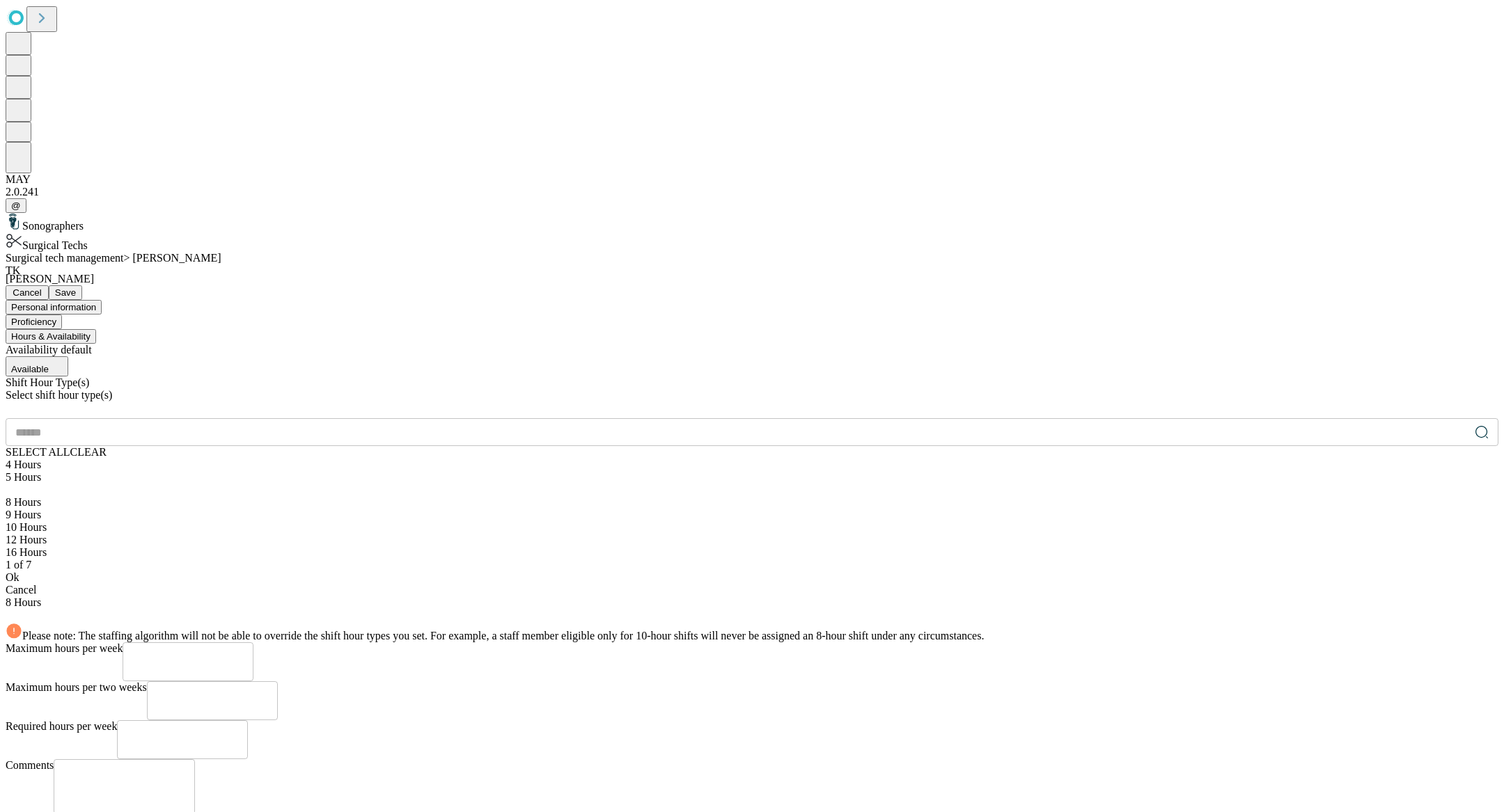
click at [585, 419] on input "text" at bounding box center [737, 432] width 1464 height 28
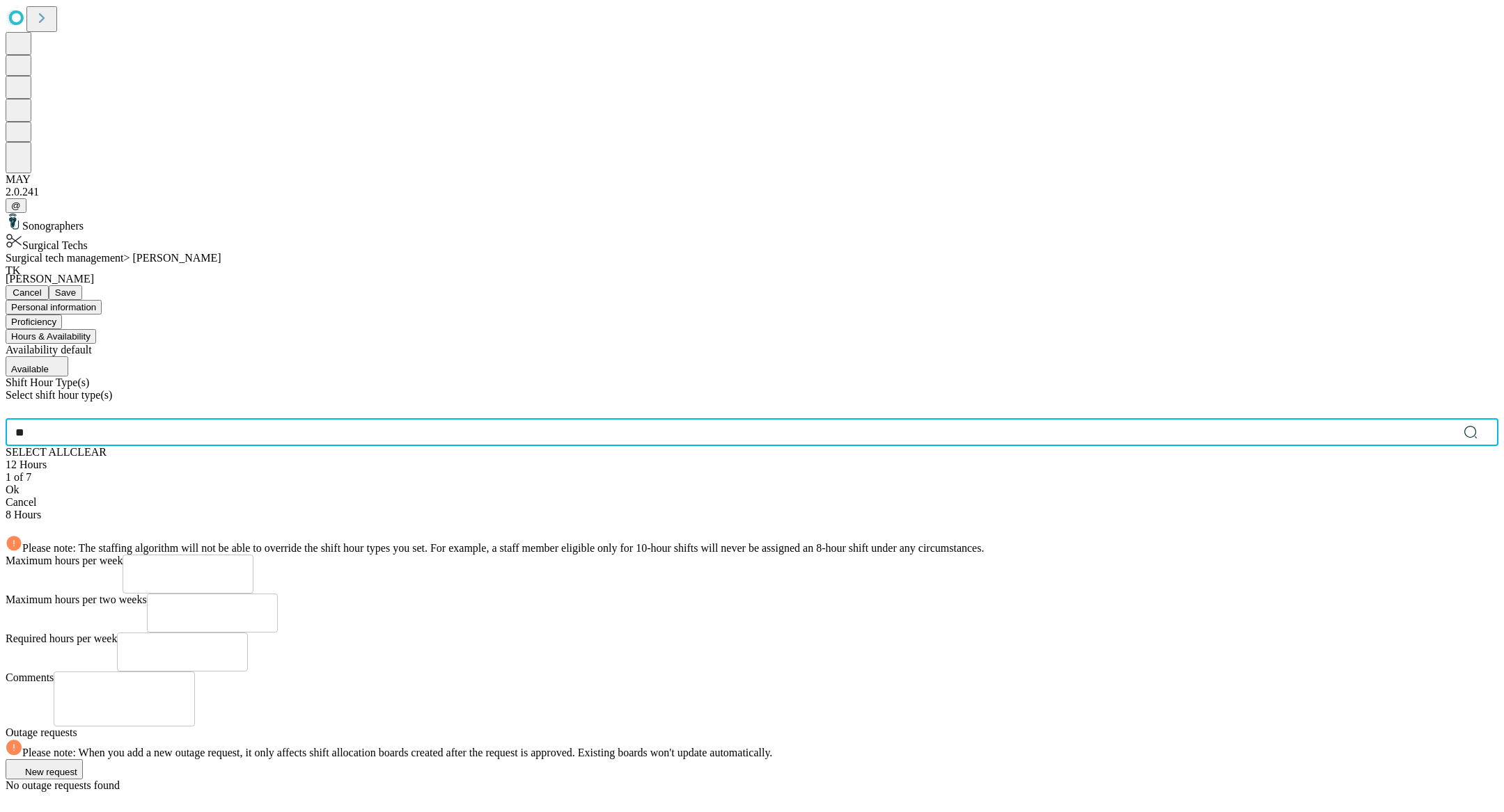
type input "**"
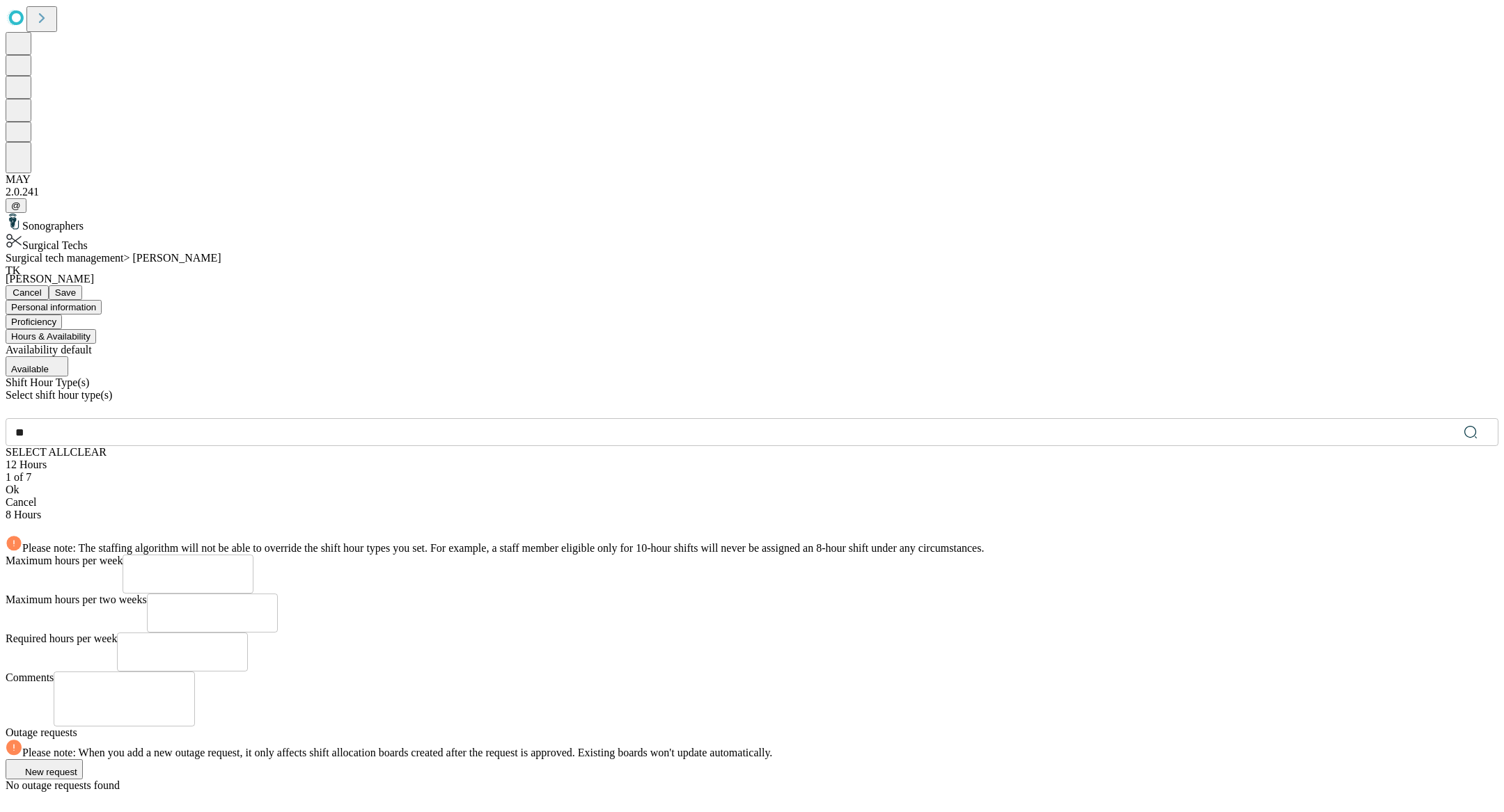
click at [395, 459] on div "12 Hours" at bounding box center [752, 465] width 1493 height 13
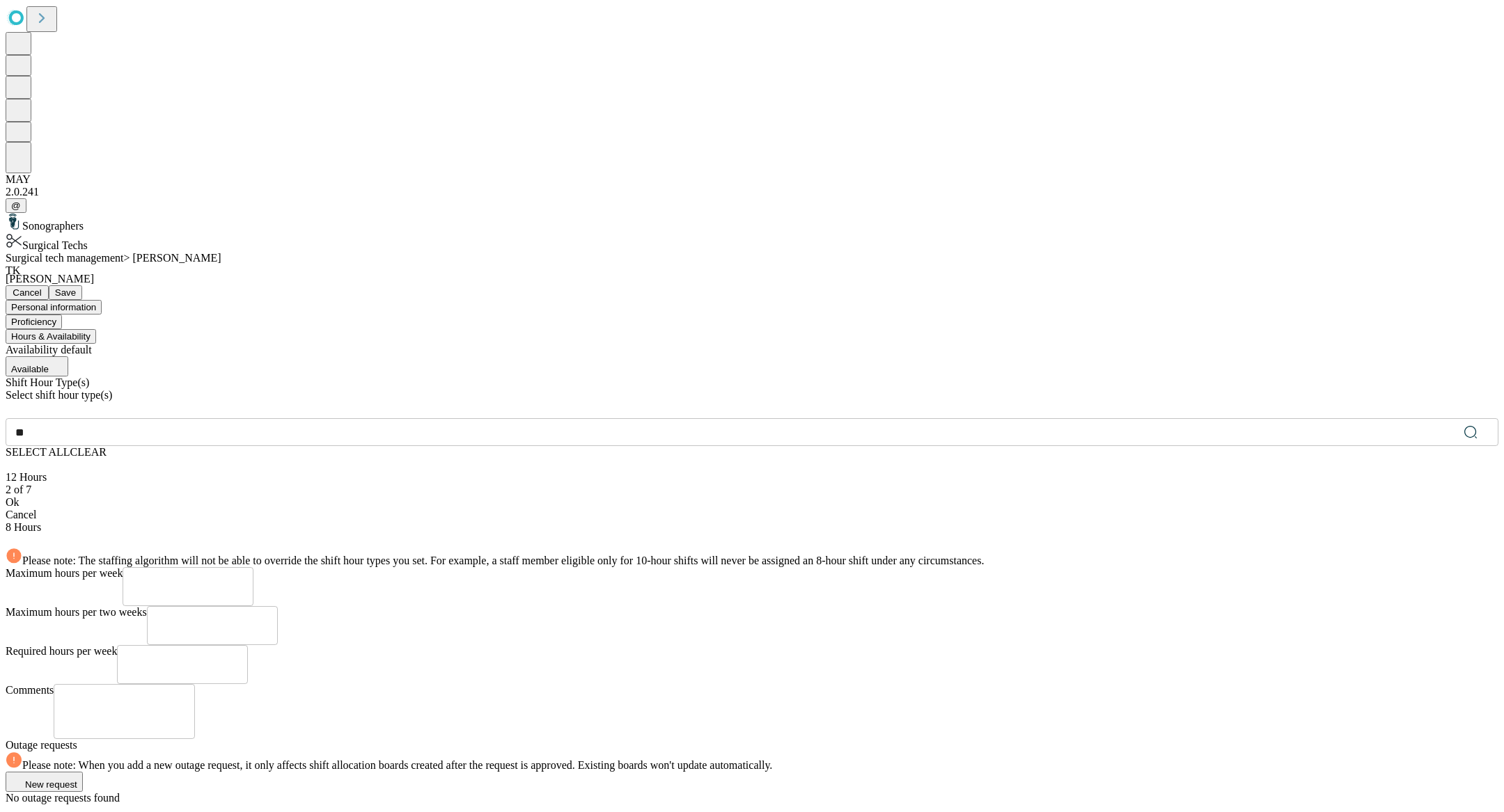
click at [444, 496] on div "Ok" at bounding box center [752, 503] width 1493 height 13
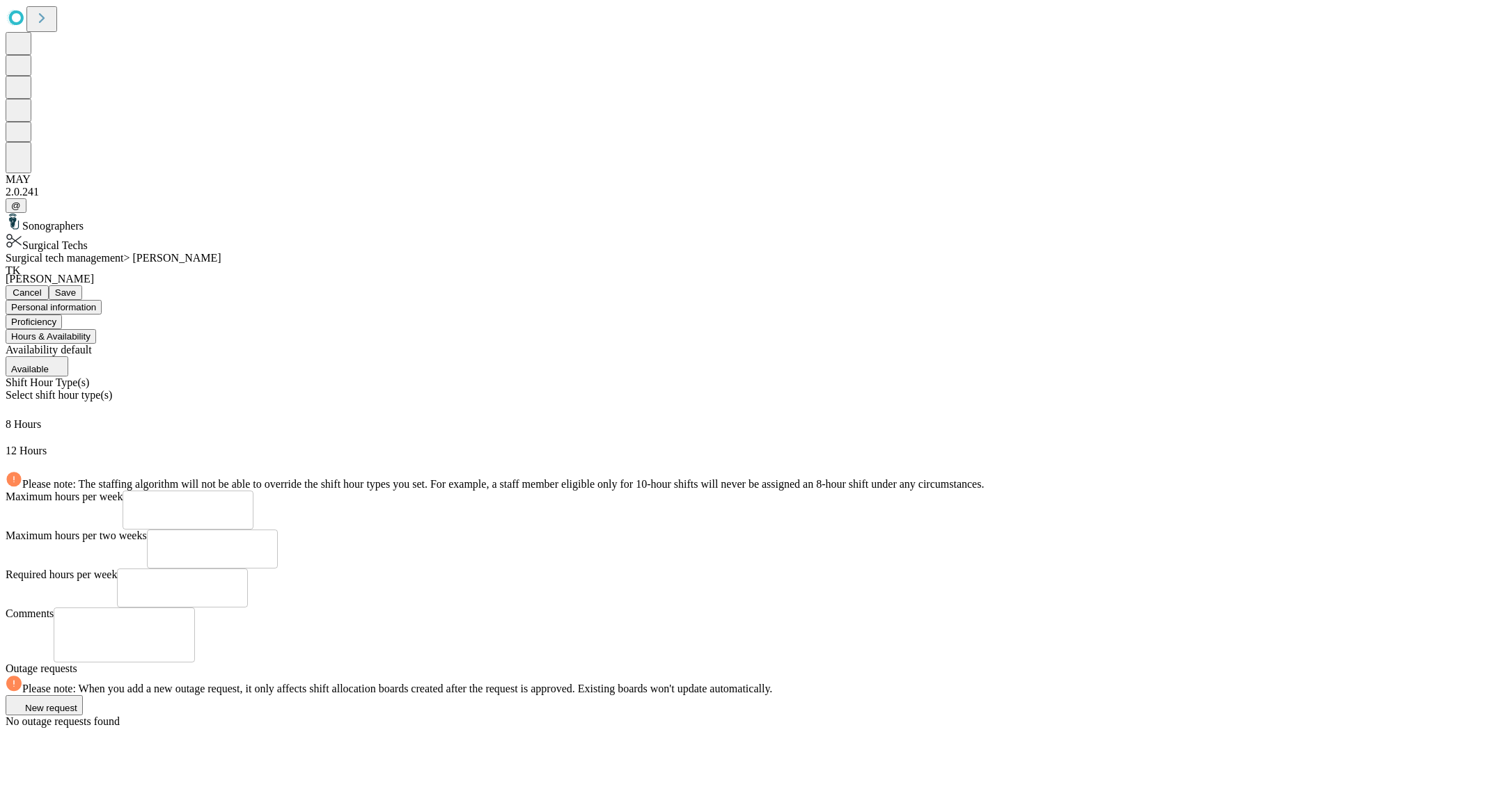
click at [76, 287] on span "Save" at bounding box center [65, 292] width 21 height 10
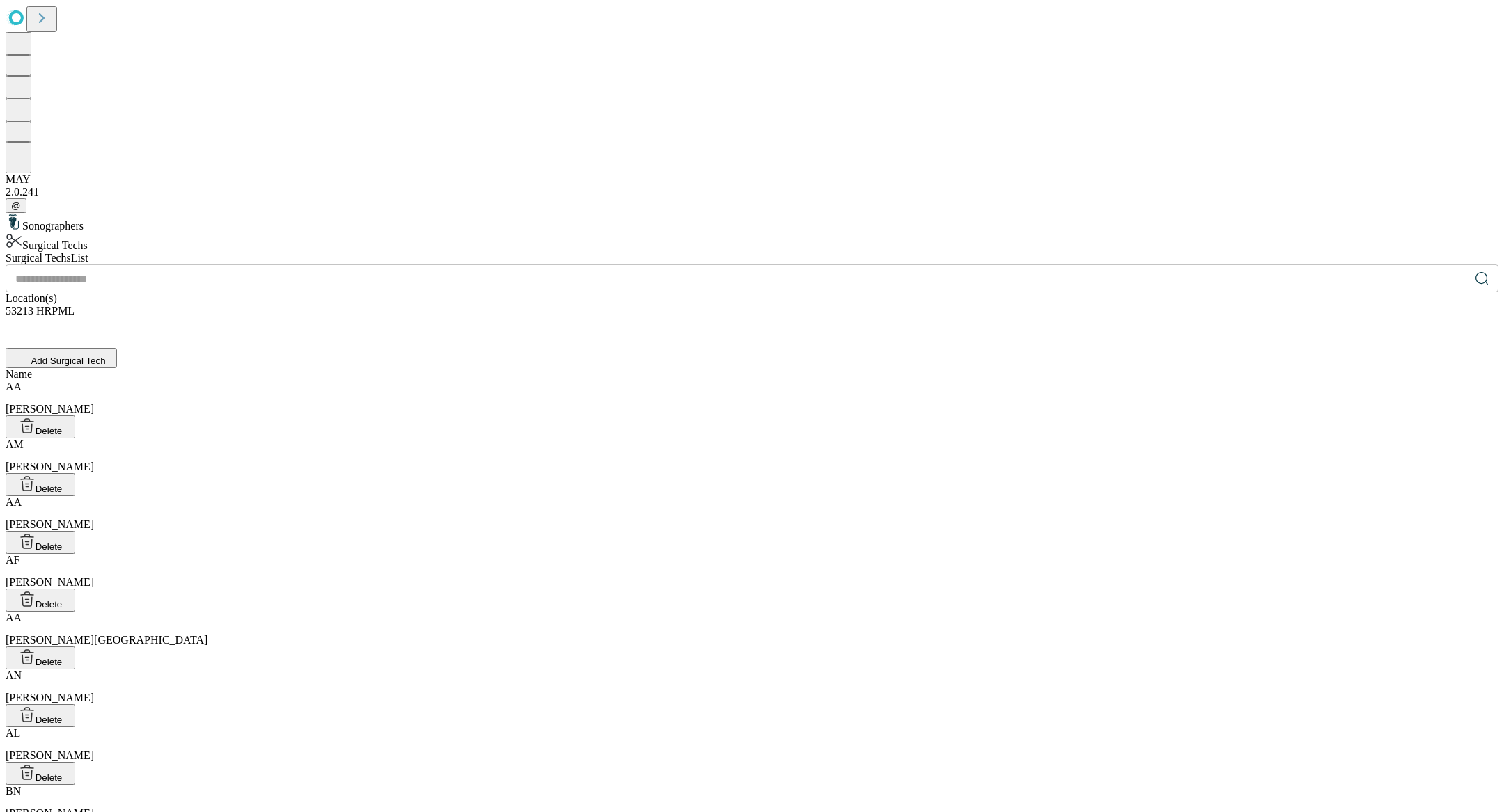
click at [635, 265] on input "text" at bounding box center [737, 278] width 1464 height 28
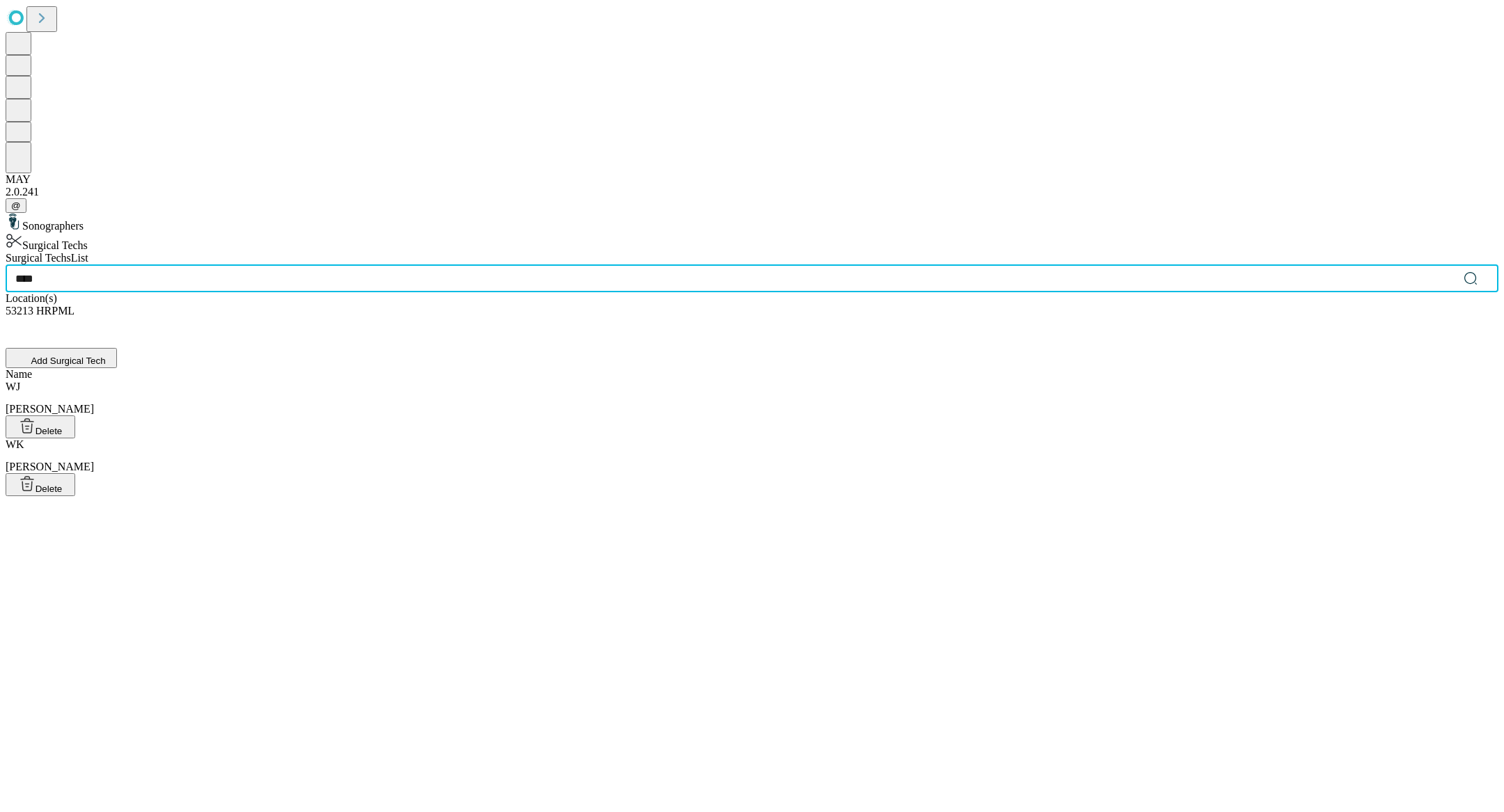
type input "****"
click at [589, 439] on div "[PERSON_NAME], [PERSON_NAME]" at bounding box center [752, 467] width 1493 height 57
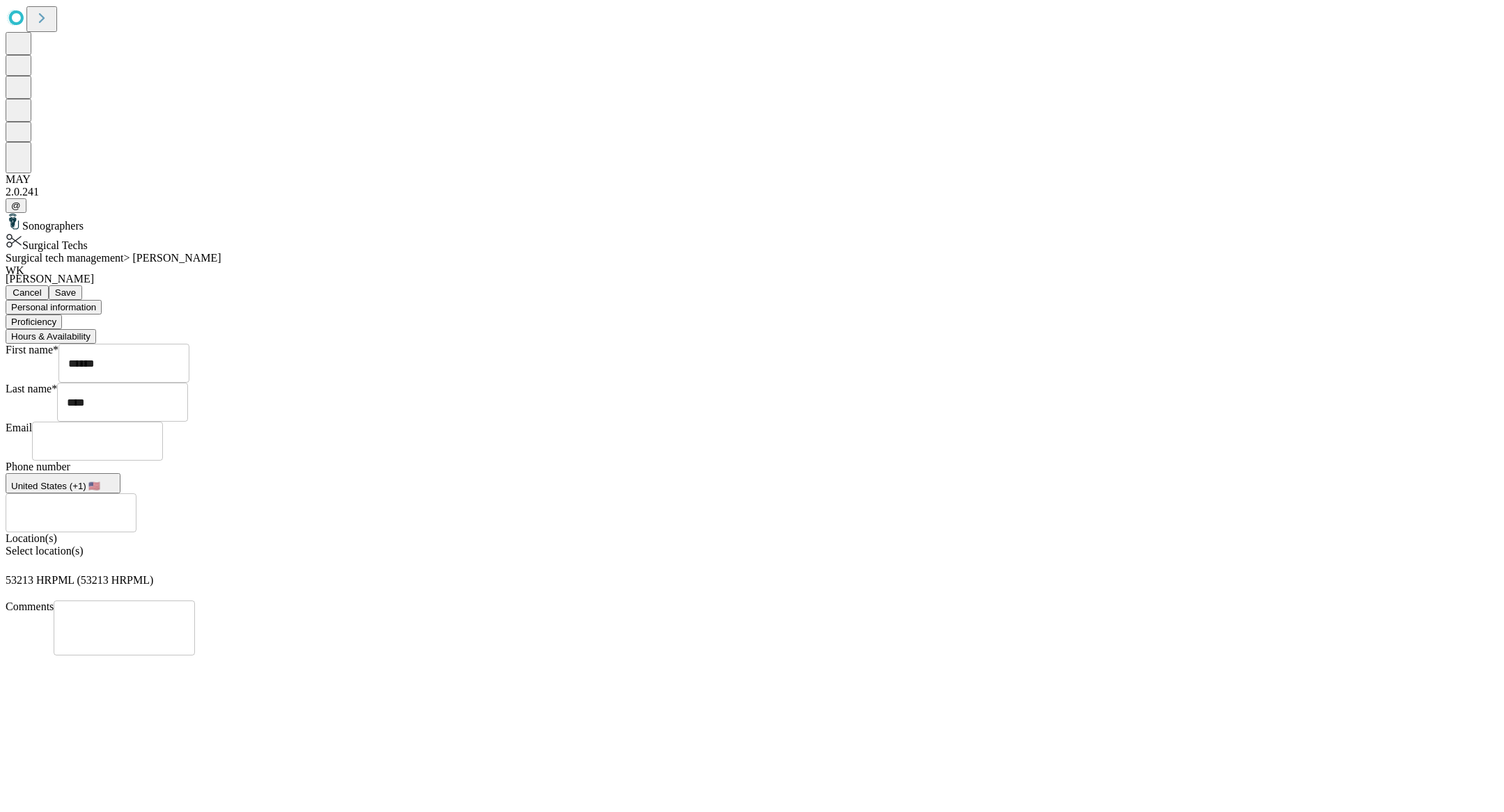
click at [96, 329] on button "Hours & Availability" at bounding box center [50, 337] width 90 height 15
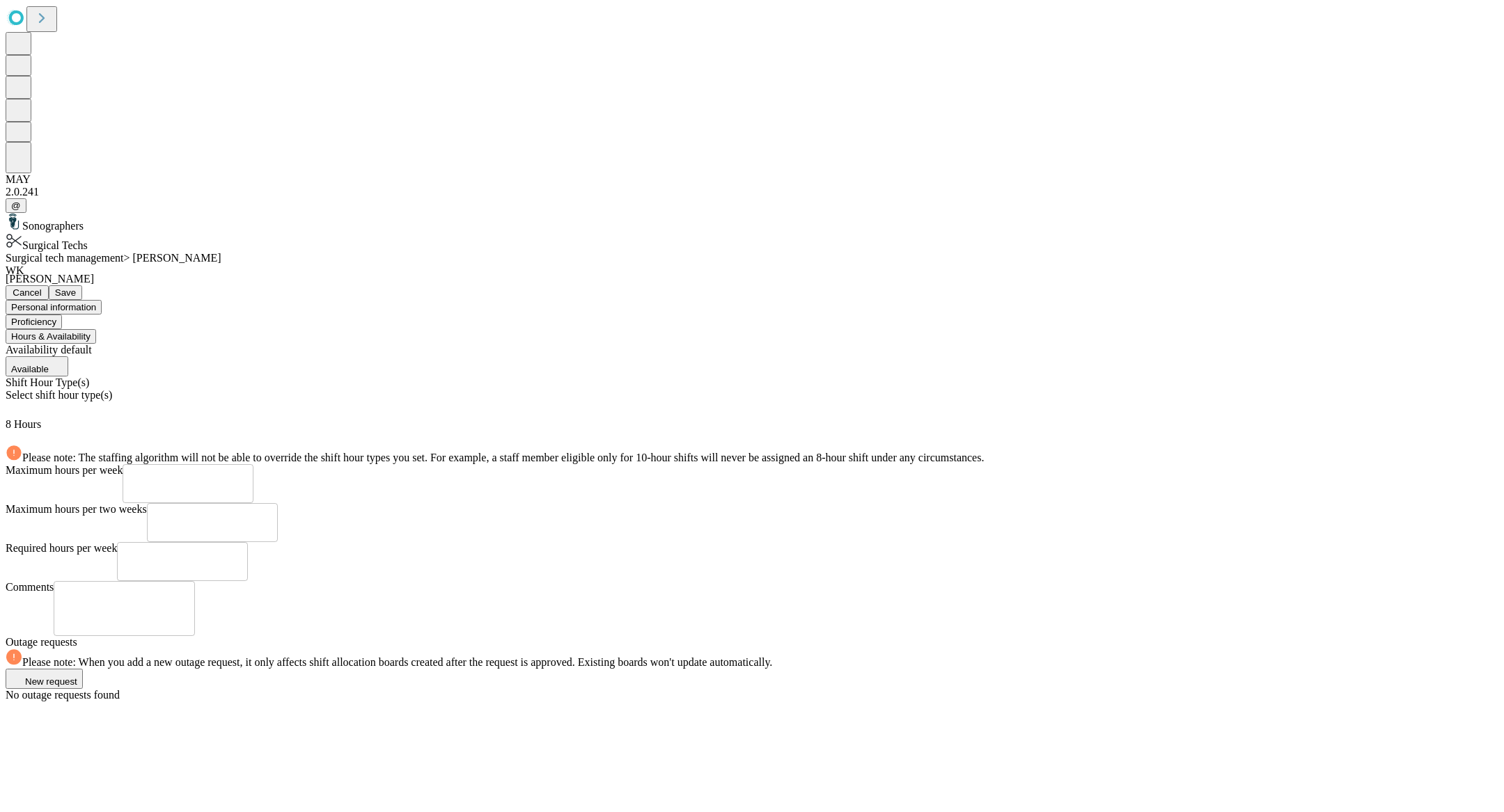
click at [552, 377] on div "Shift Hour Type(s)" at bounding box center [752, 383] width 1493 height 13
click at [552, 389] on div "Select shift hour type(s)" at bounding box center [752, 403] width 1493 height 29
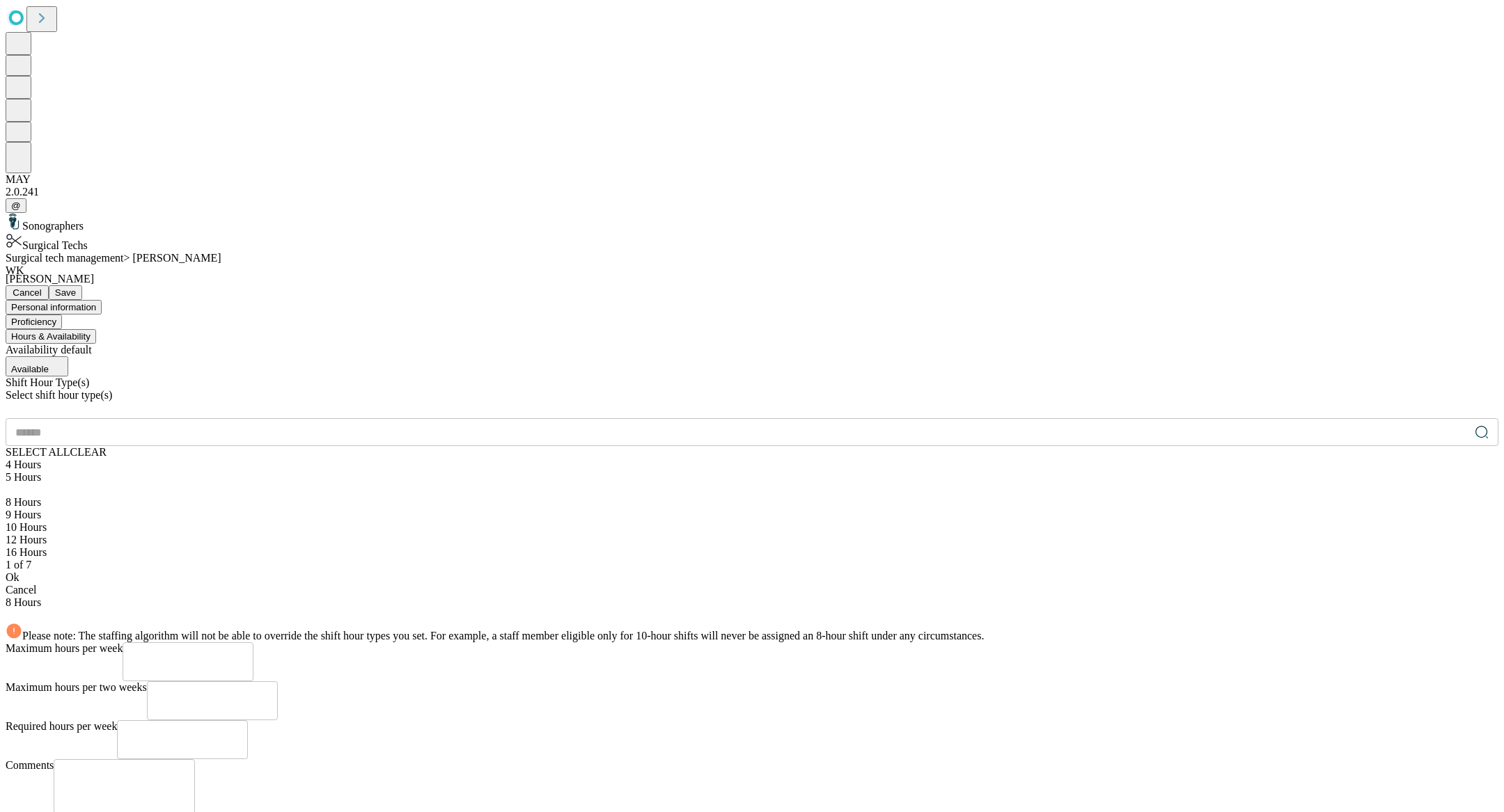
click at [623, 419] on input "text" at bounding box center [737, 432] width 1464 height 28
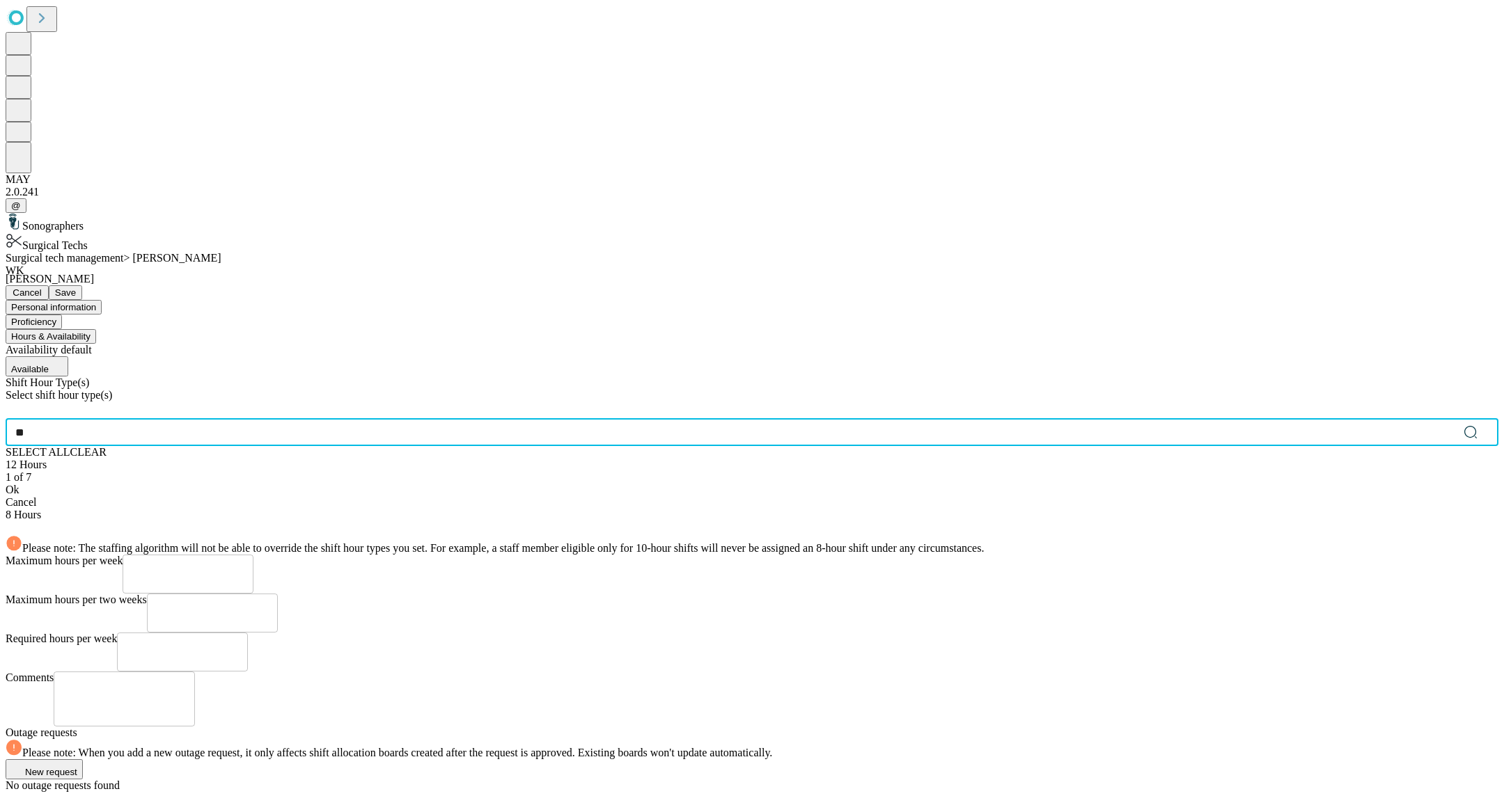
type input "**"
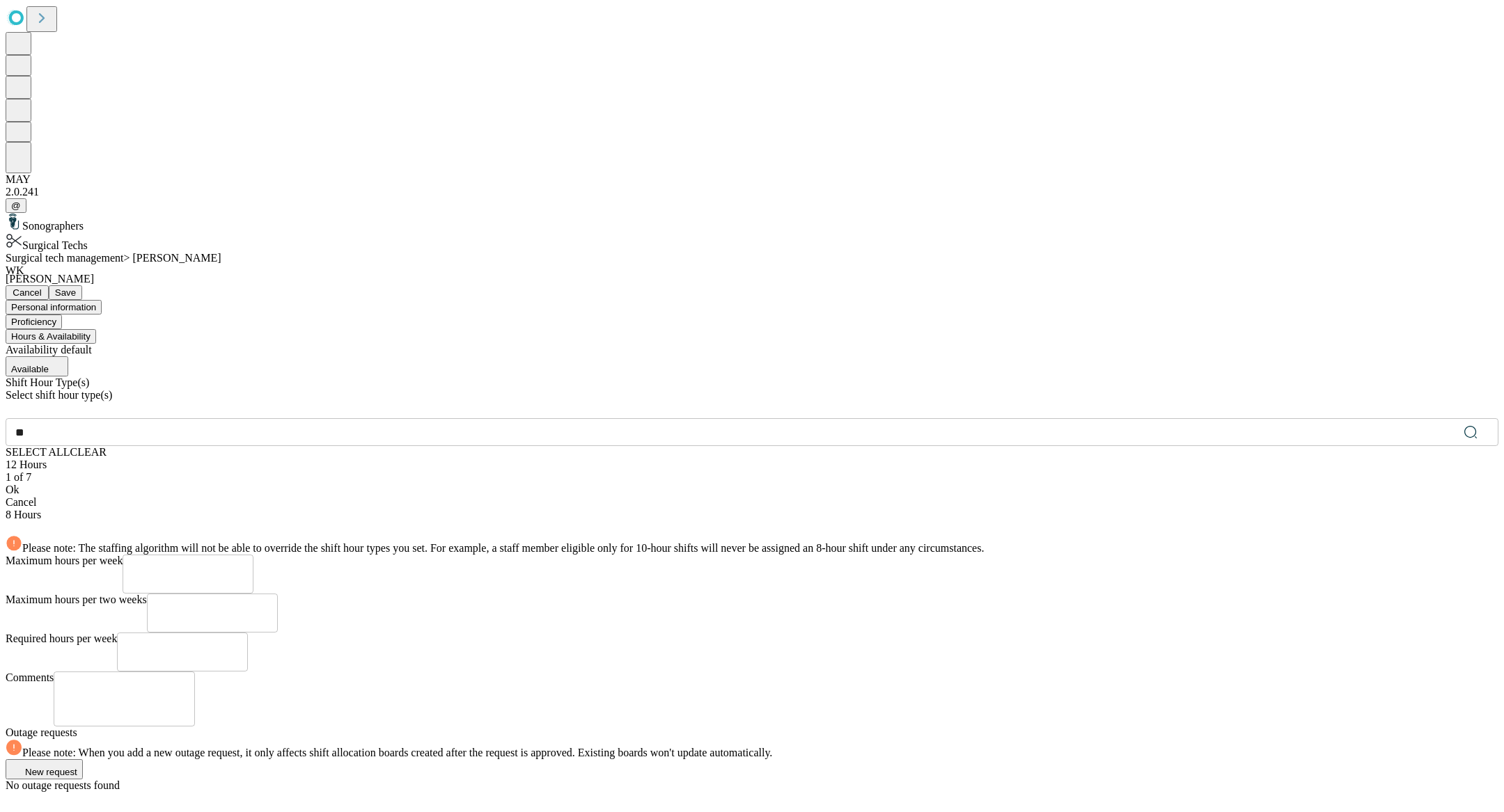
click at [422, 459] on div "12 Hours" at bounding box center [752, 465] width 1493 height 13
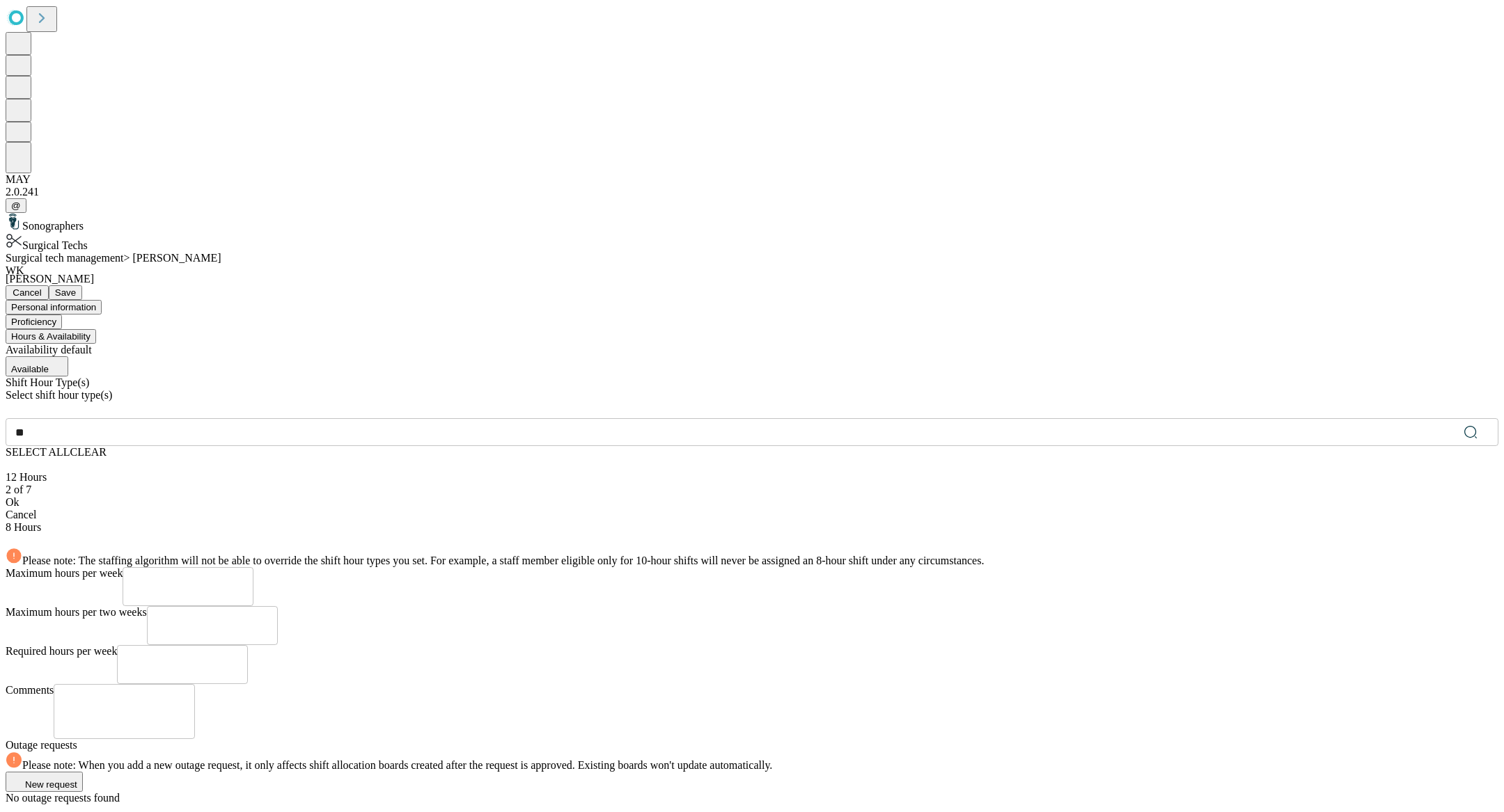
click at [454, 496] on div "Ok" at bounding box center [752, 503] width 1493 height 13
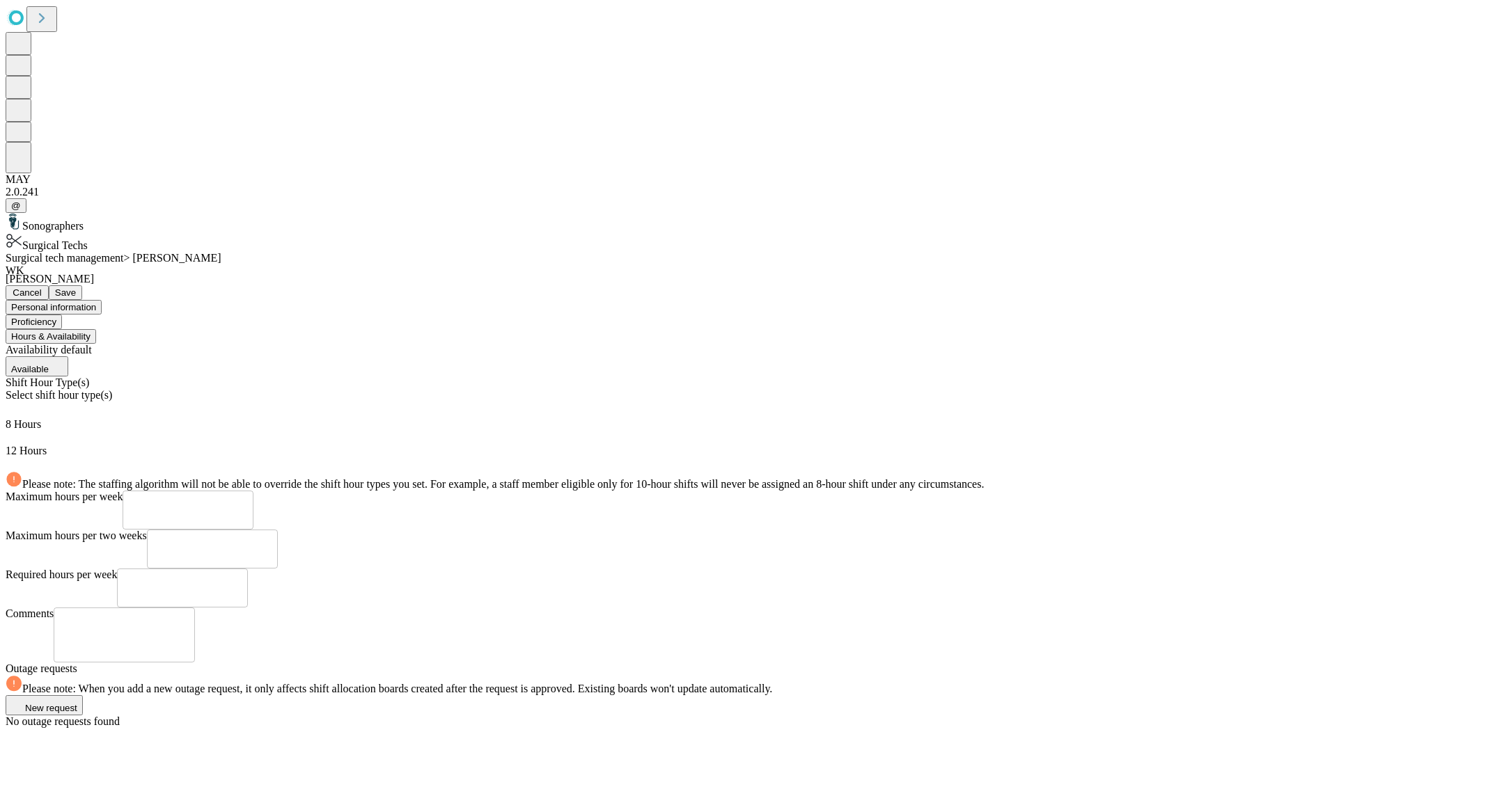
click at [1430, 300] on div "Personal information Proficiency Hours & Availability" at bounding box center [752, 322] width 1493 height 44
click at [76, 287] on span "Save" at bounding box center [65, 292] width 21 height 10
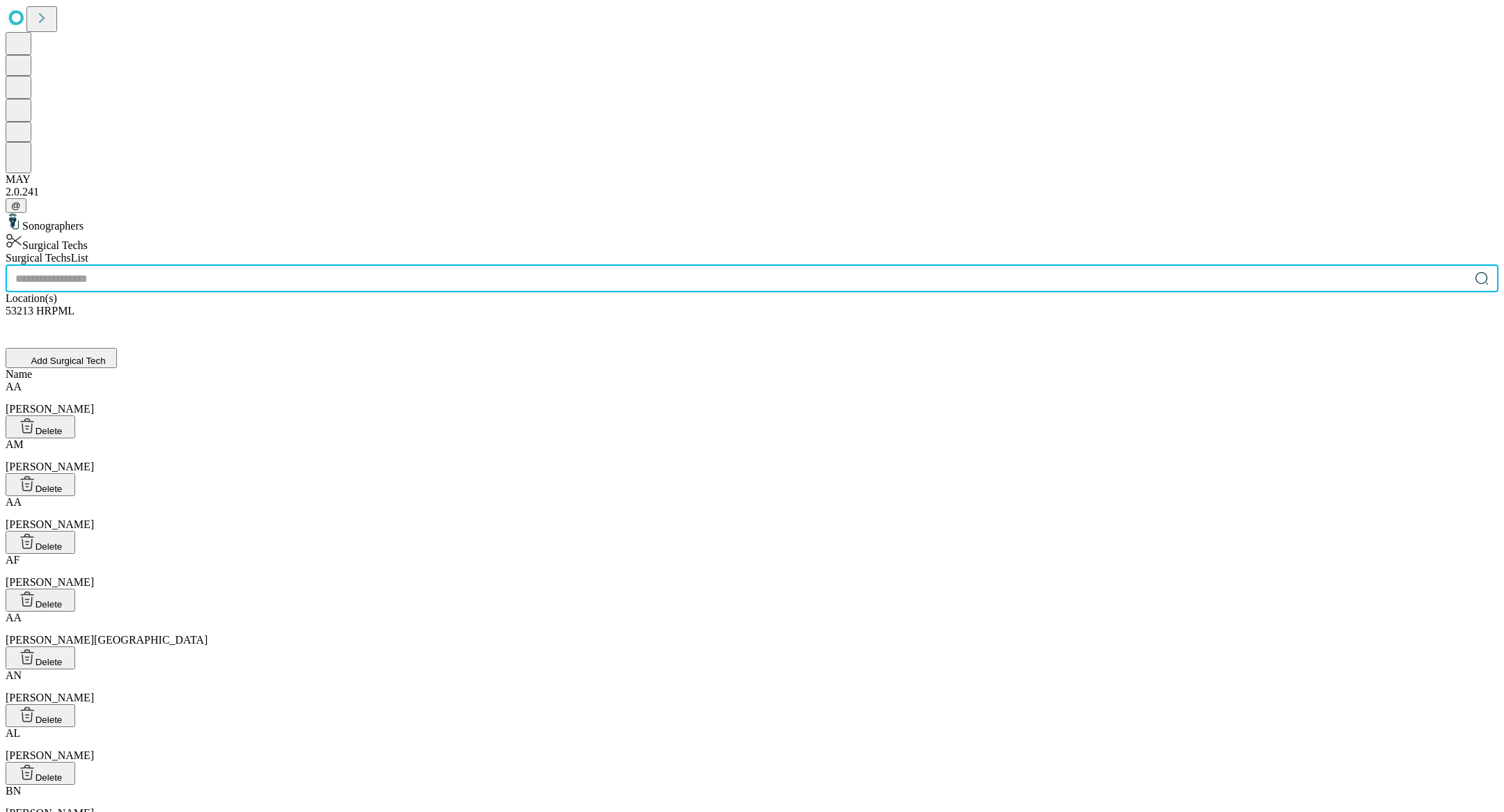
click at [533, 265] on input "text" at bounding box center [737, 278] width 1464 height 28
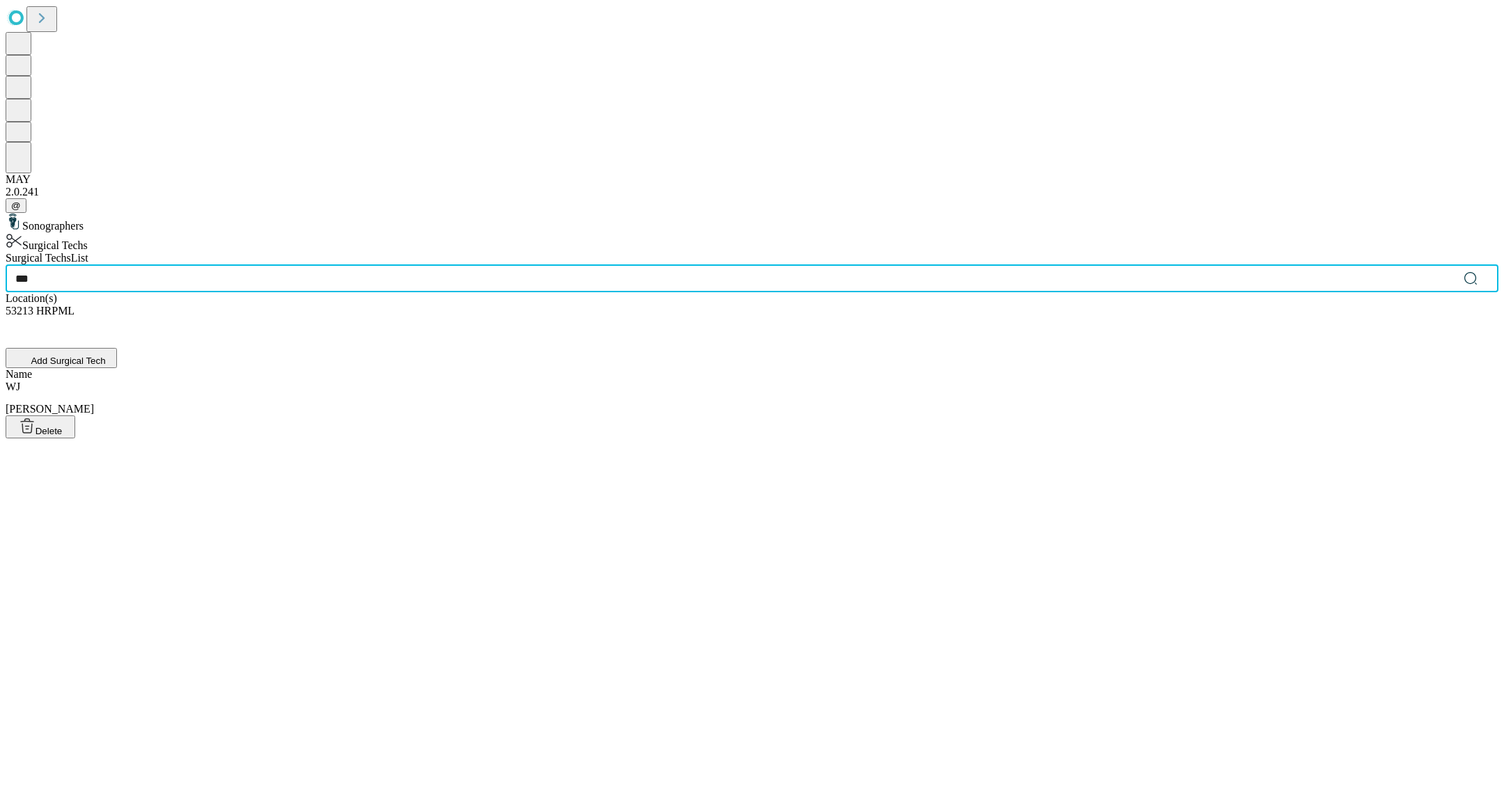
type input "***"
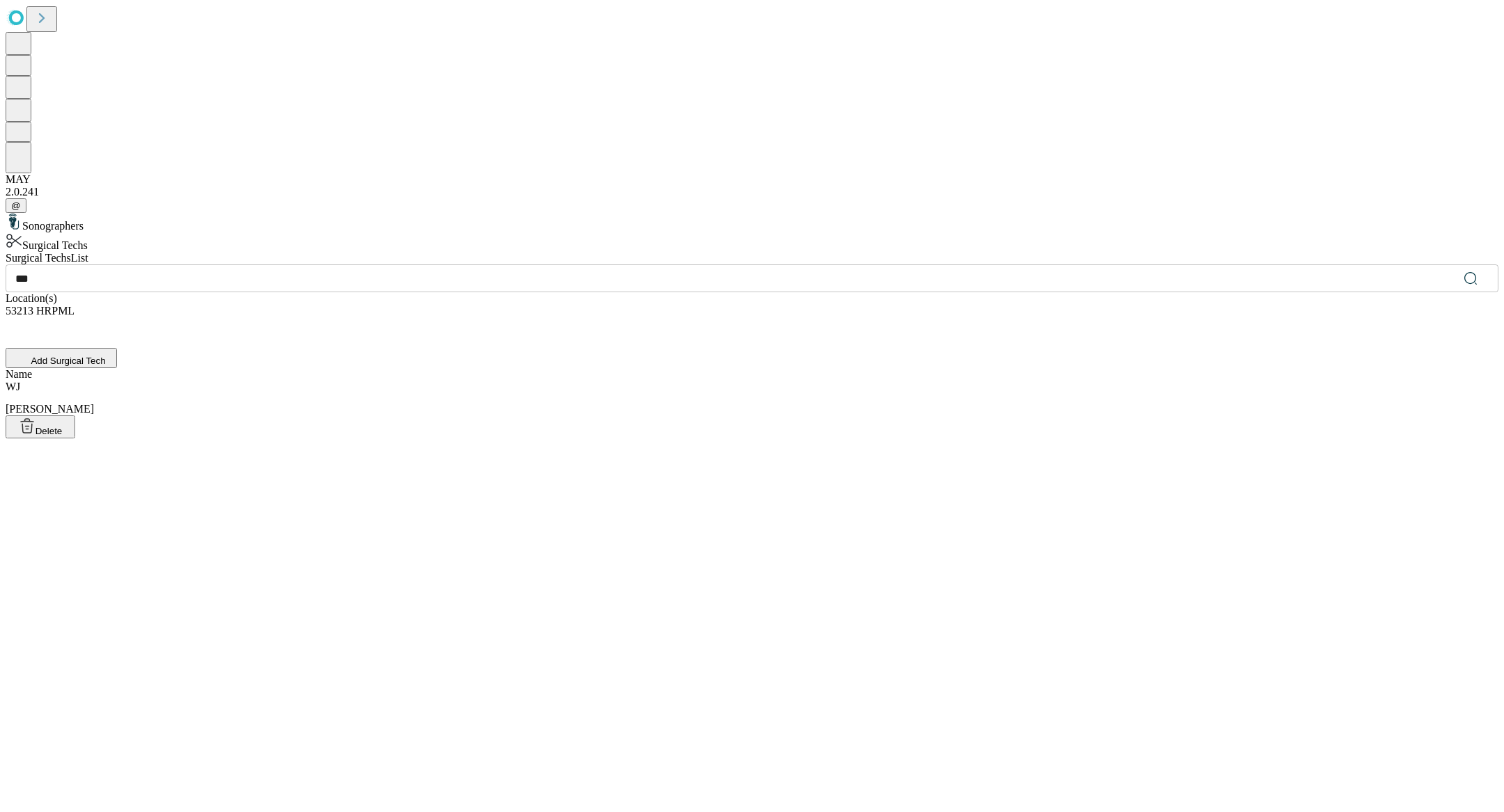
click at [507, 380] on div "[PERSON_NAME], [PERSON_NAME]" at bounding box center [752, 398] width 1493 height 35
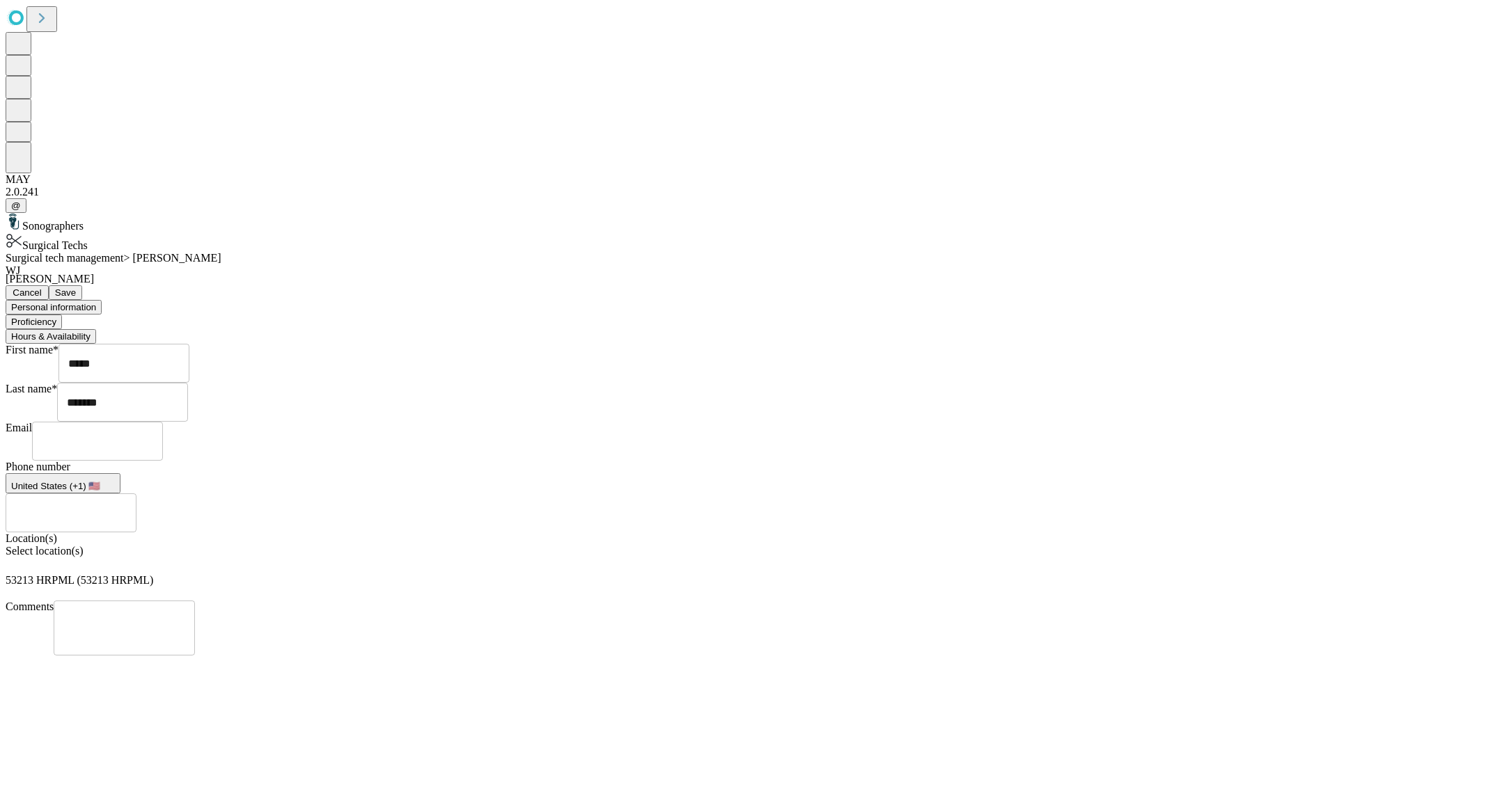
click at [62, 315] on button "Proficiency" at bounding box center [34, 322] width 57 height 15
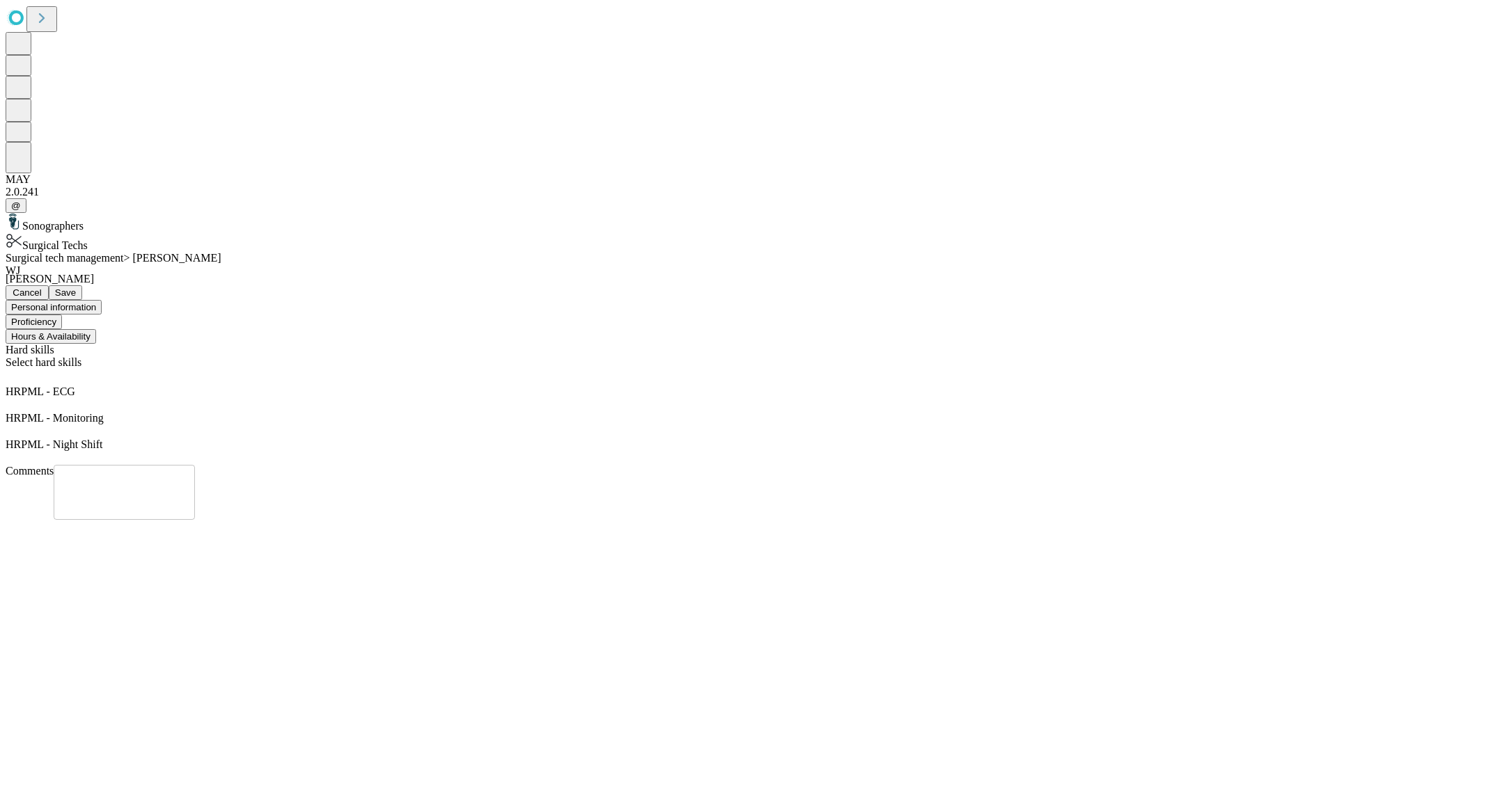
click at [96, 329] on button "Hours & Availability" at bounding box center [50, 337] width 90 height 15
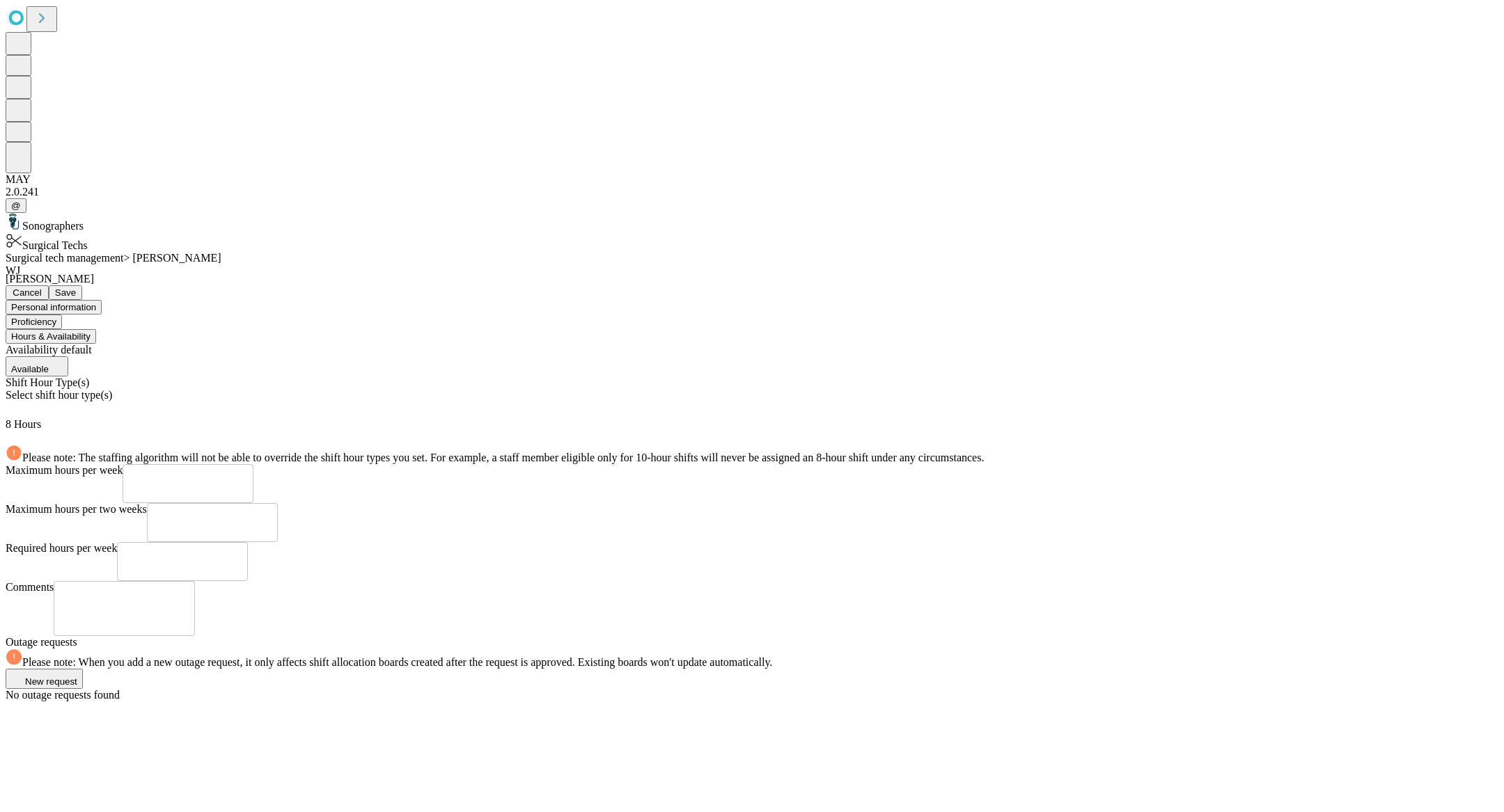
click at [68, 357] on button "Available" at bounding box center [37, 367] width 63 height 20
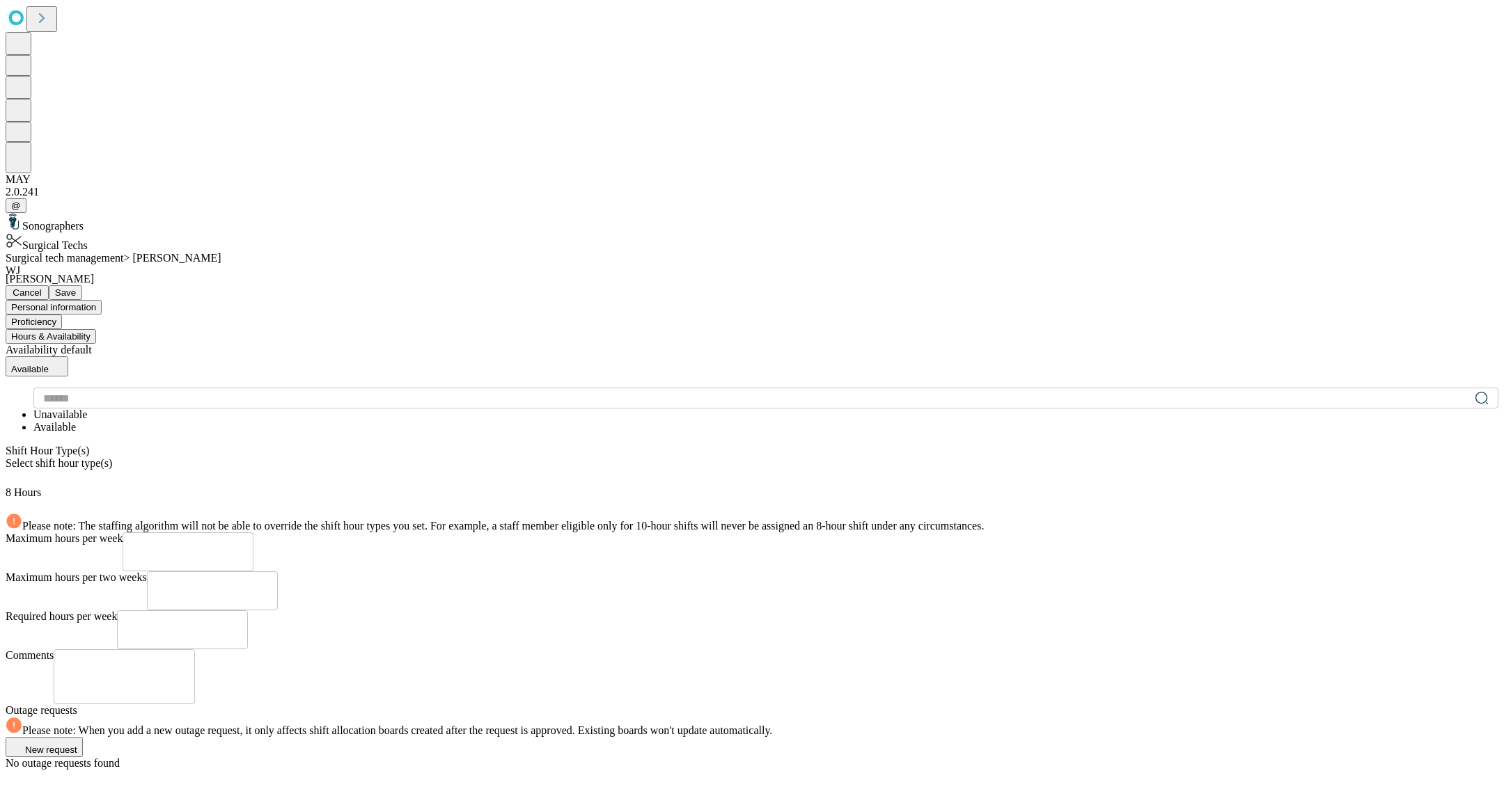
click at [68, 357] on button "Available" at bounding box center [37, 367] width 63 height 20
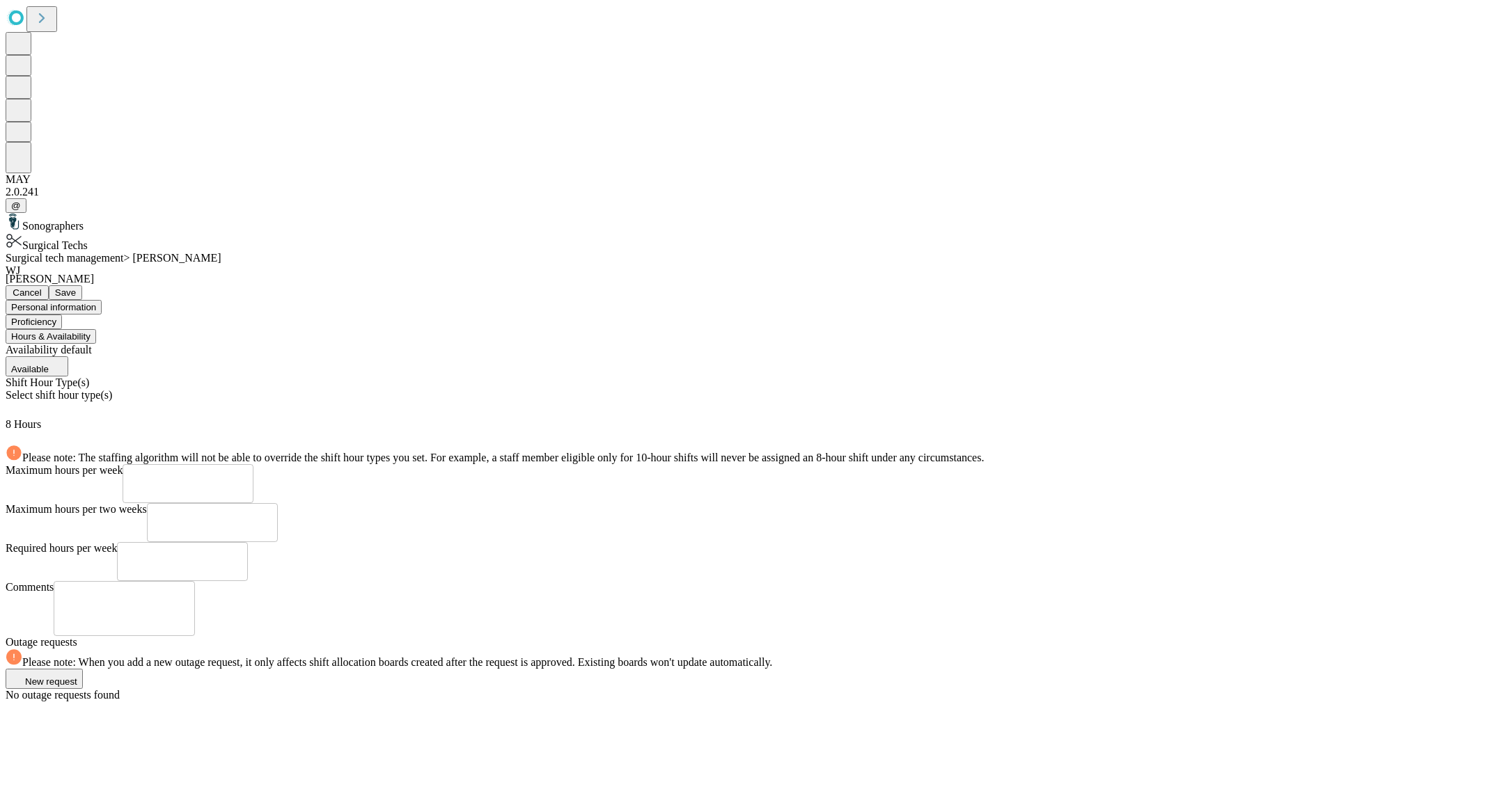
click at [571, 377] on div "Shift Hour Type(s) Select shift hour type(s) 8 Hours" at bounding box center [752, 411] width 1493 height 68
click at [559, 389] on div "Select shift hour type(s)" at bounding box center [752, 403] width 1493 height 29
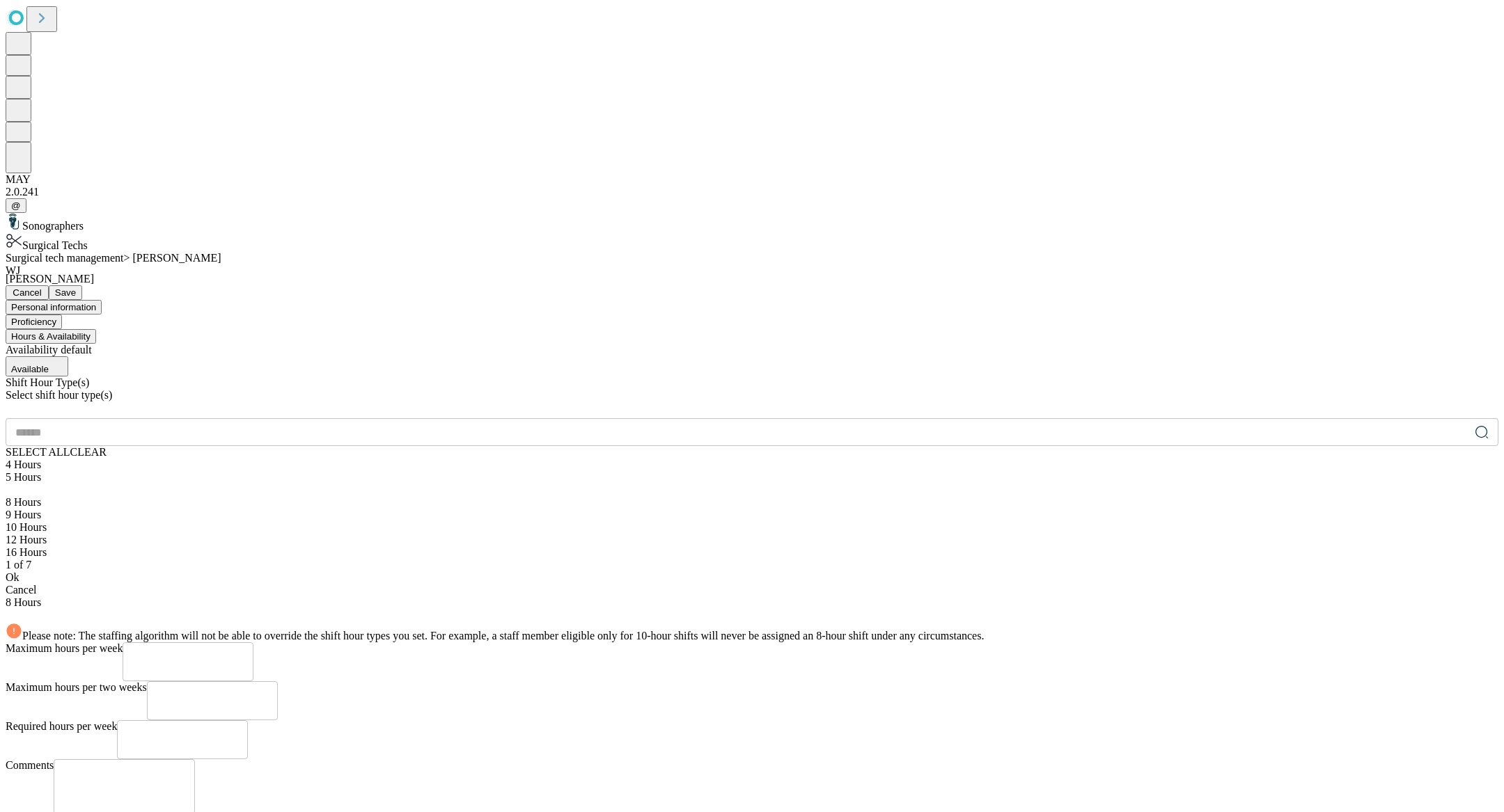
scroll to position [49, 0]
click at [401, 534] on div "12 Hours" at bounding box center [752, 540] width 1493 height 13
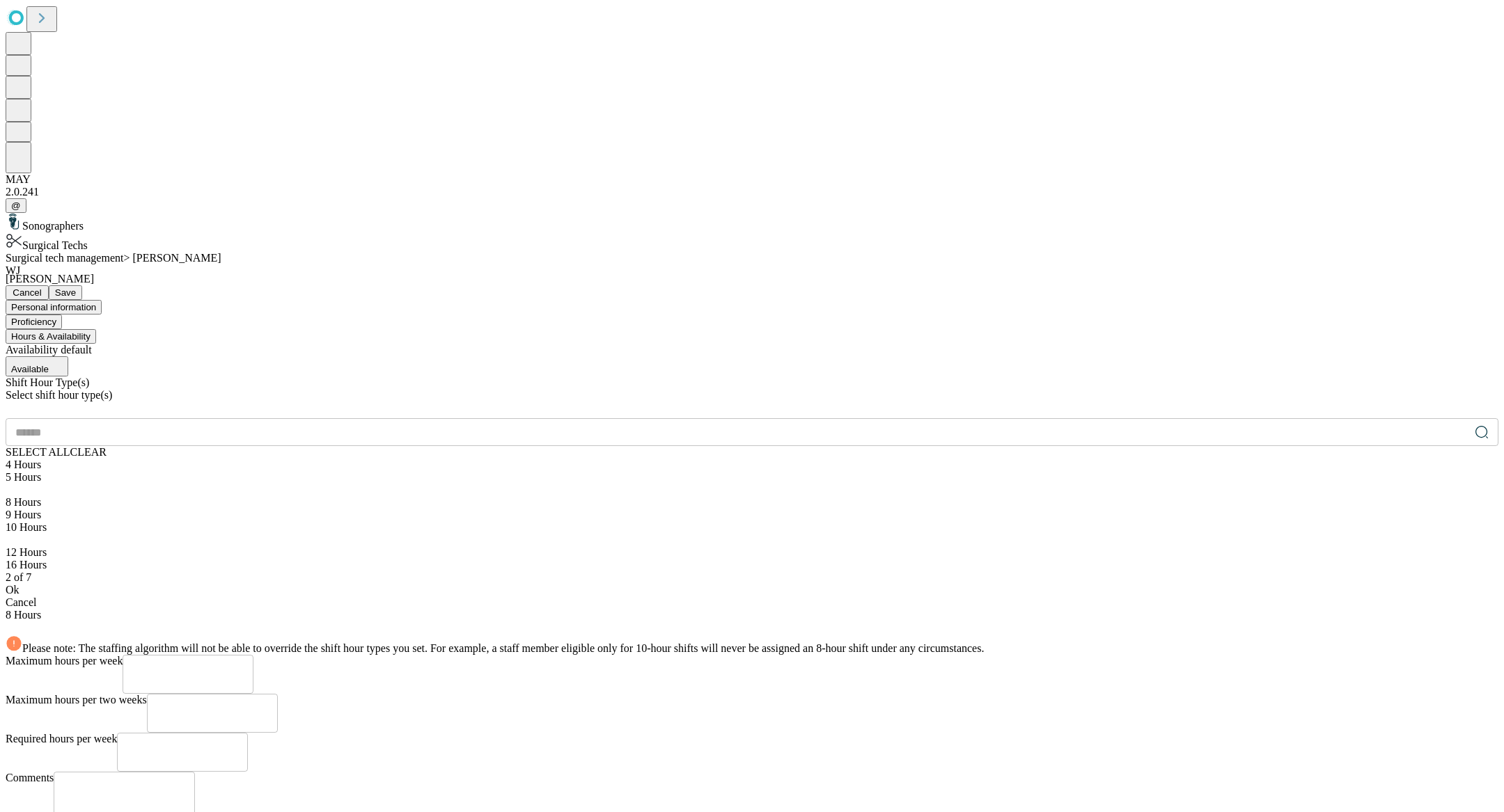
click at [423, 584] on div "Ok" at bounding box center [752, 590] width 1493 height 13
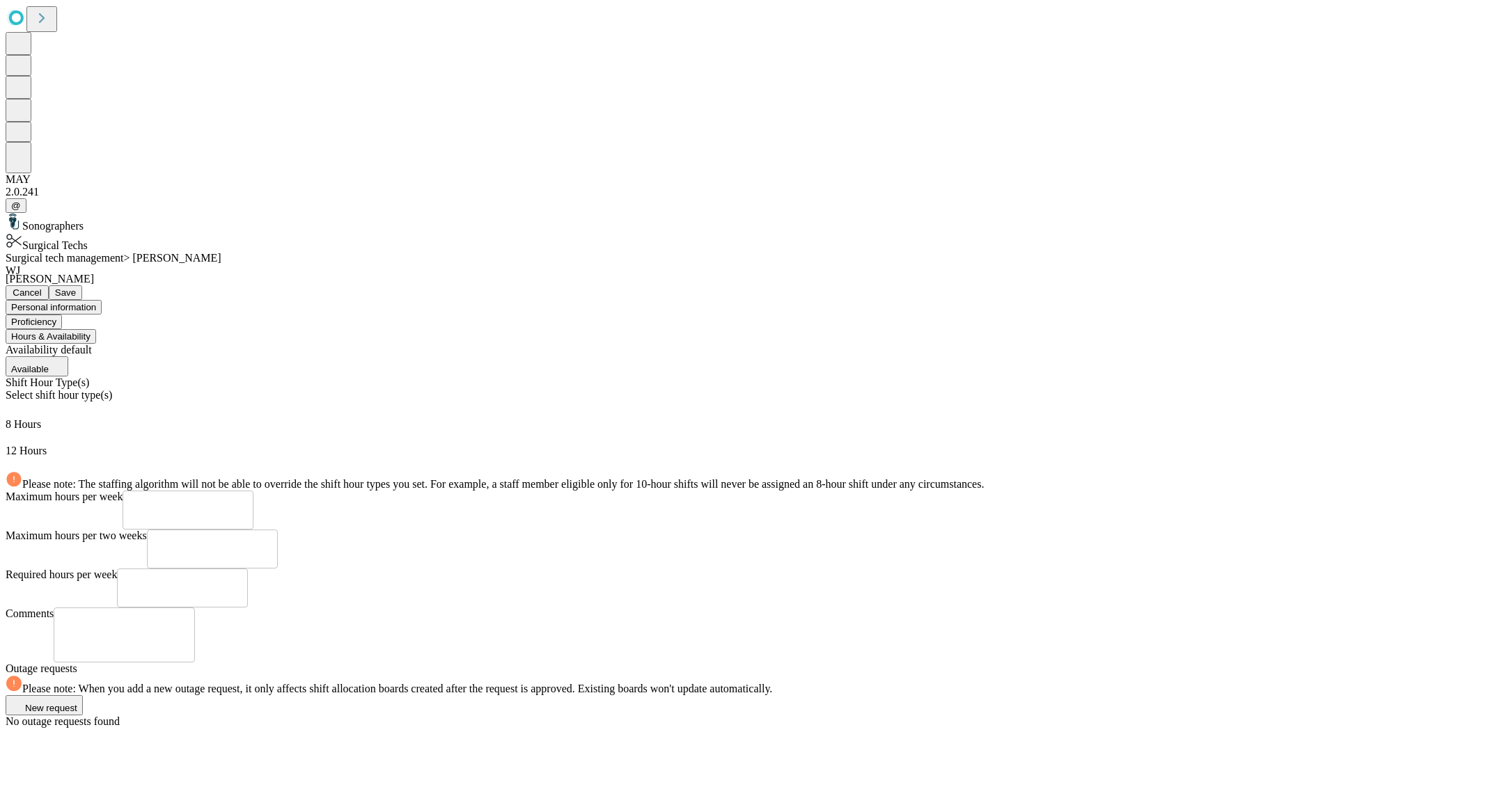
click at [76, 287] on span "Save" at bounding box center [65, 292] width 21 height 10
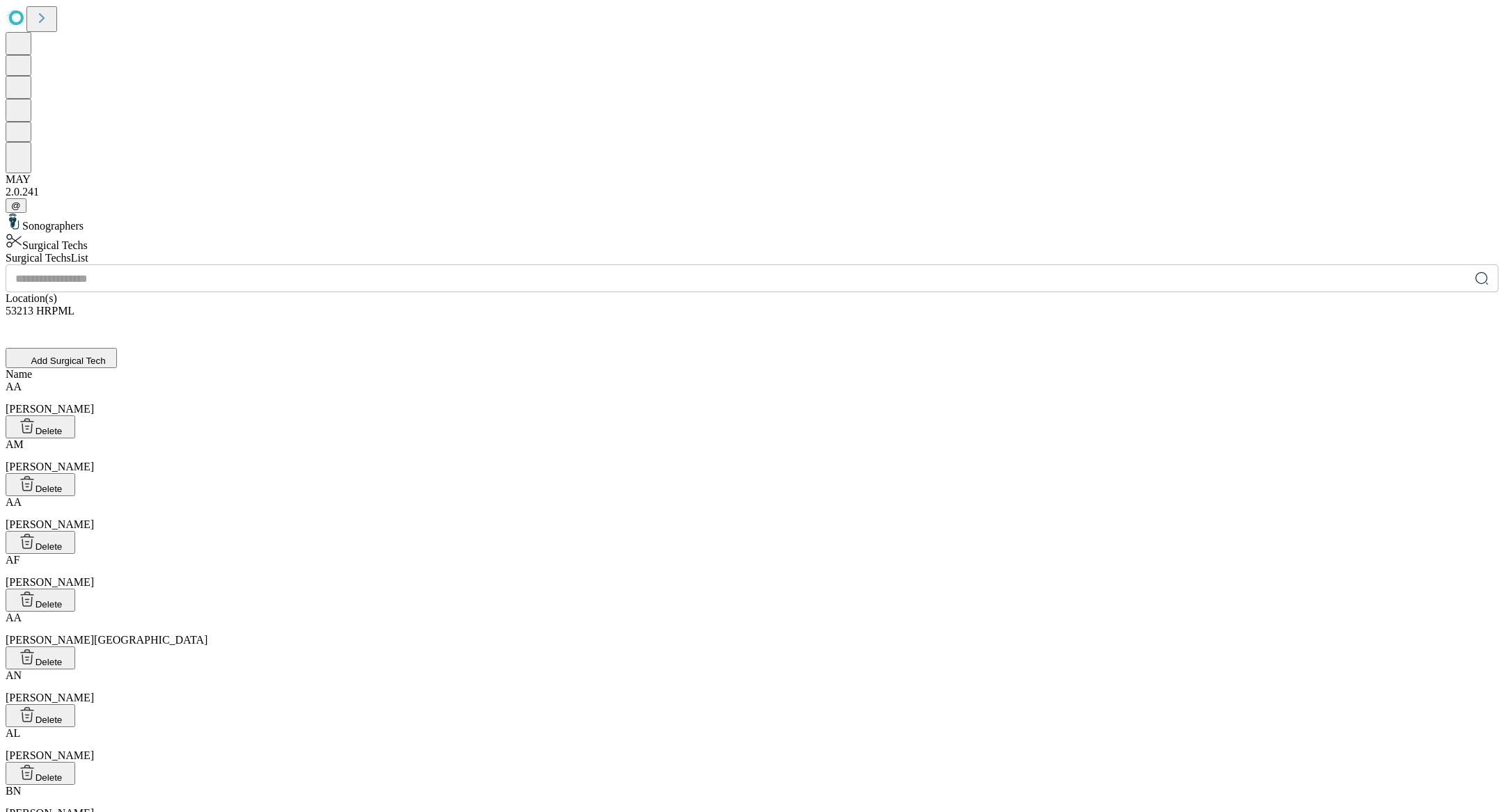
click at [601, 265] on input "text" at bounding box center [737, 278] width 1464 height 28
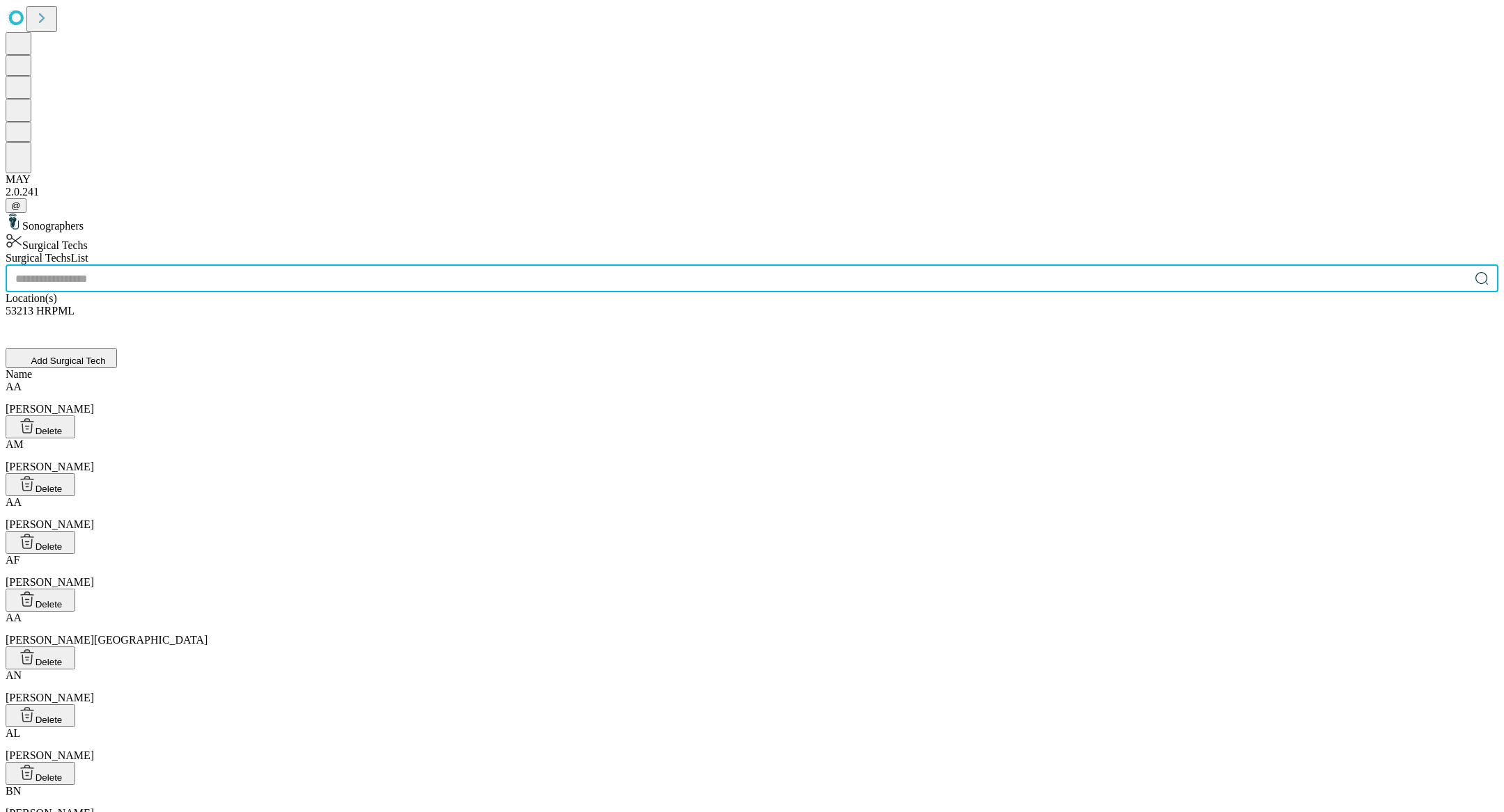
type input "*"
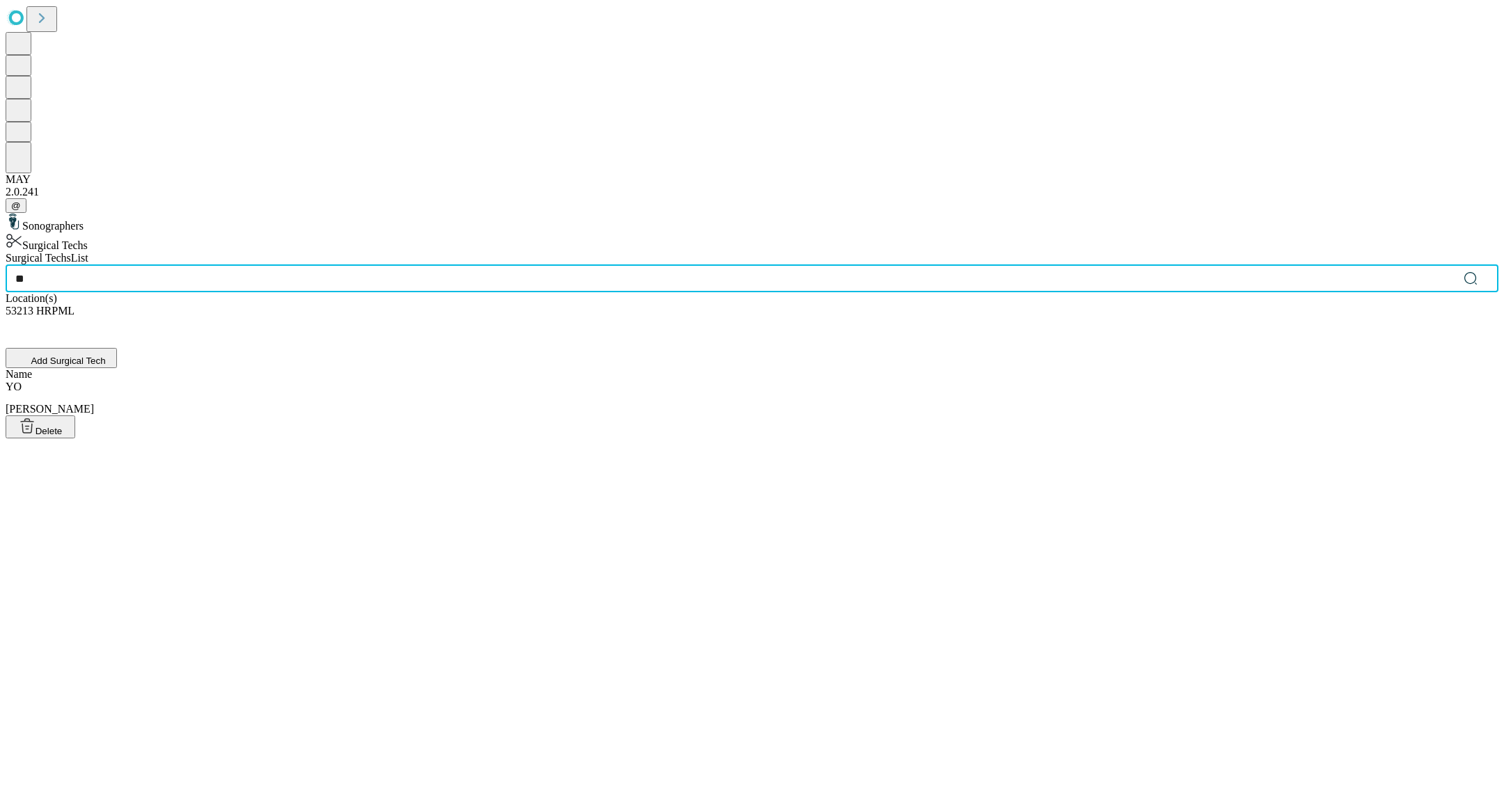
type input "**"
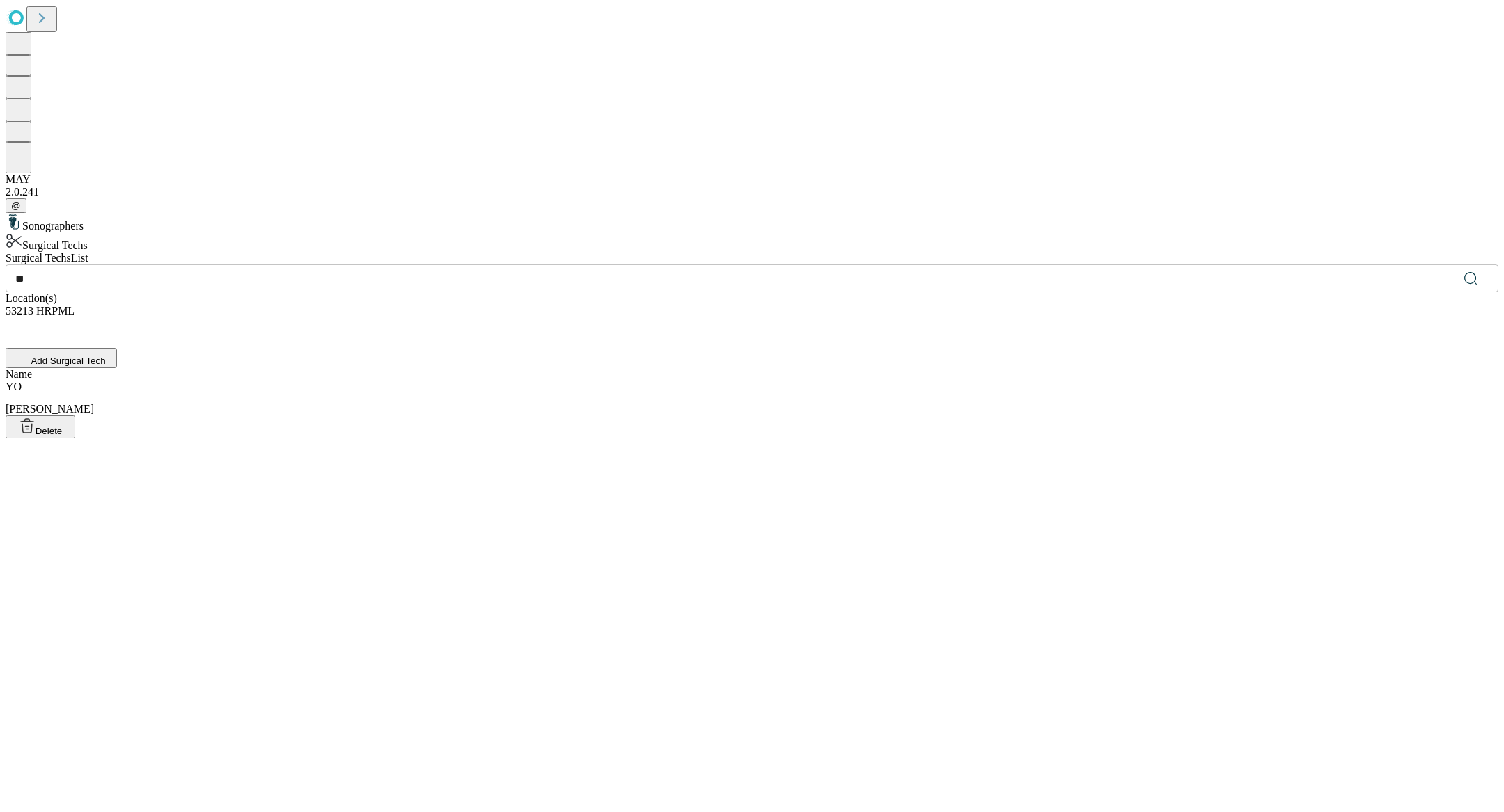
click at [581, 380] on div "[PERSON_NAME]" at bounding box center [752, 398] width 1493 height 35
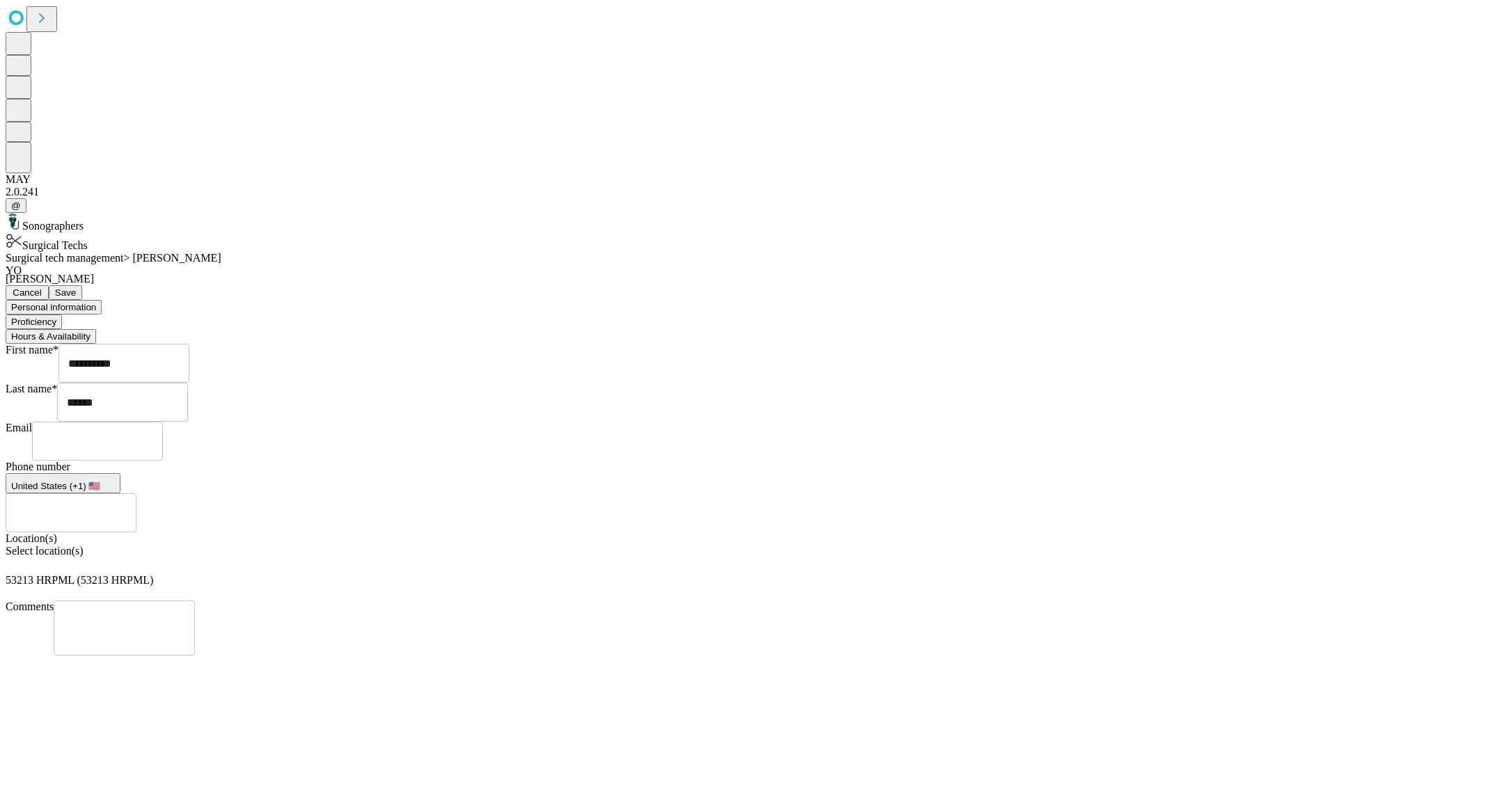
click at [62, 315] on button "Proficiency" at bounding box center [34, 322] width 57 height 15
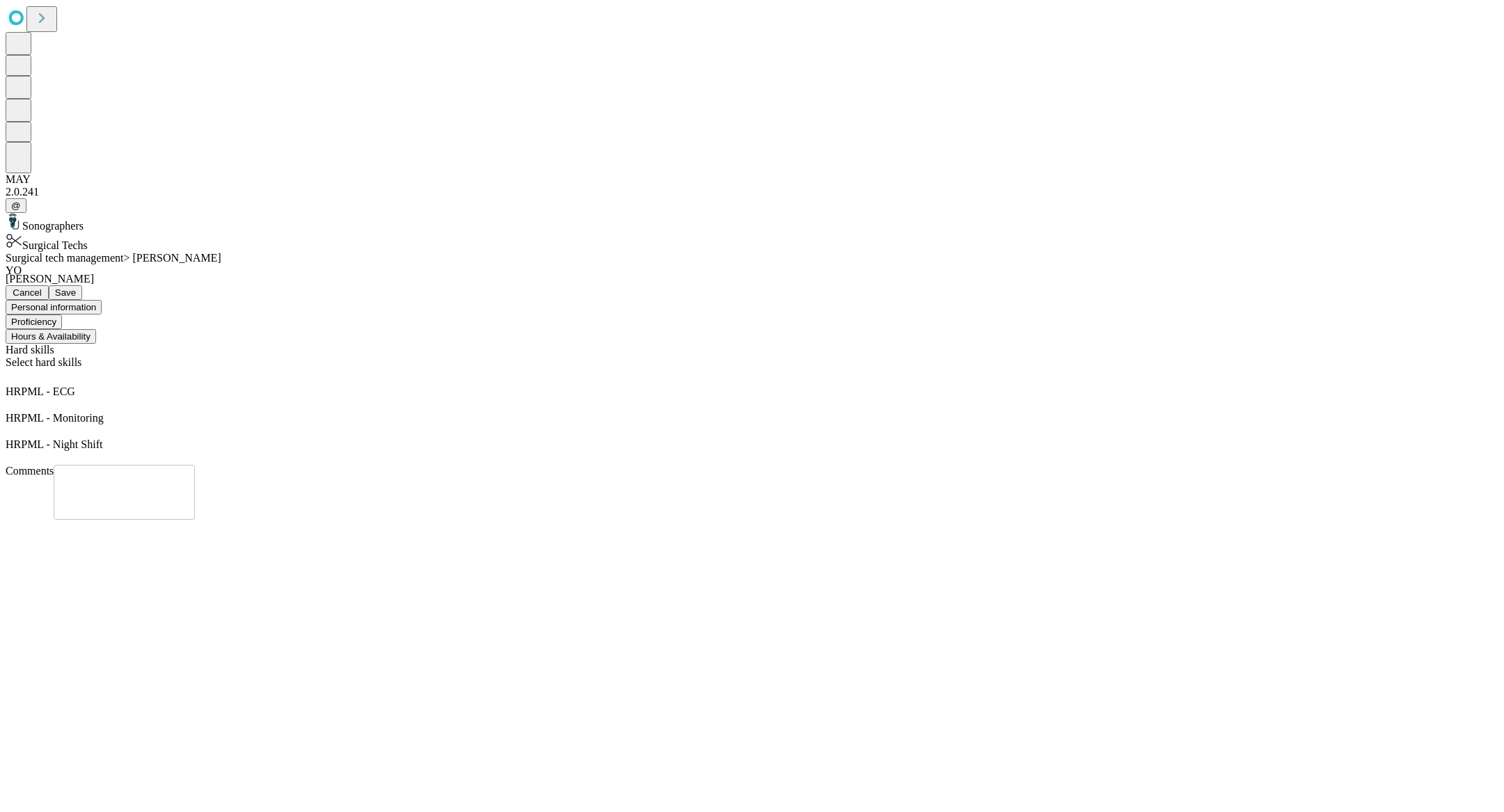
click at [96, 329] on button "Hours & Availability" at bounding box center [50, 337] width 90 height 15
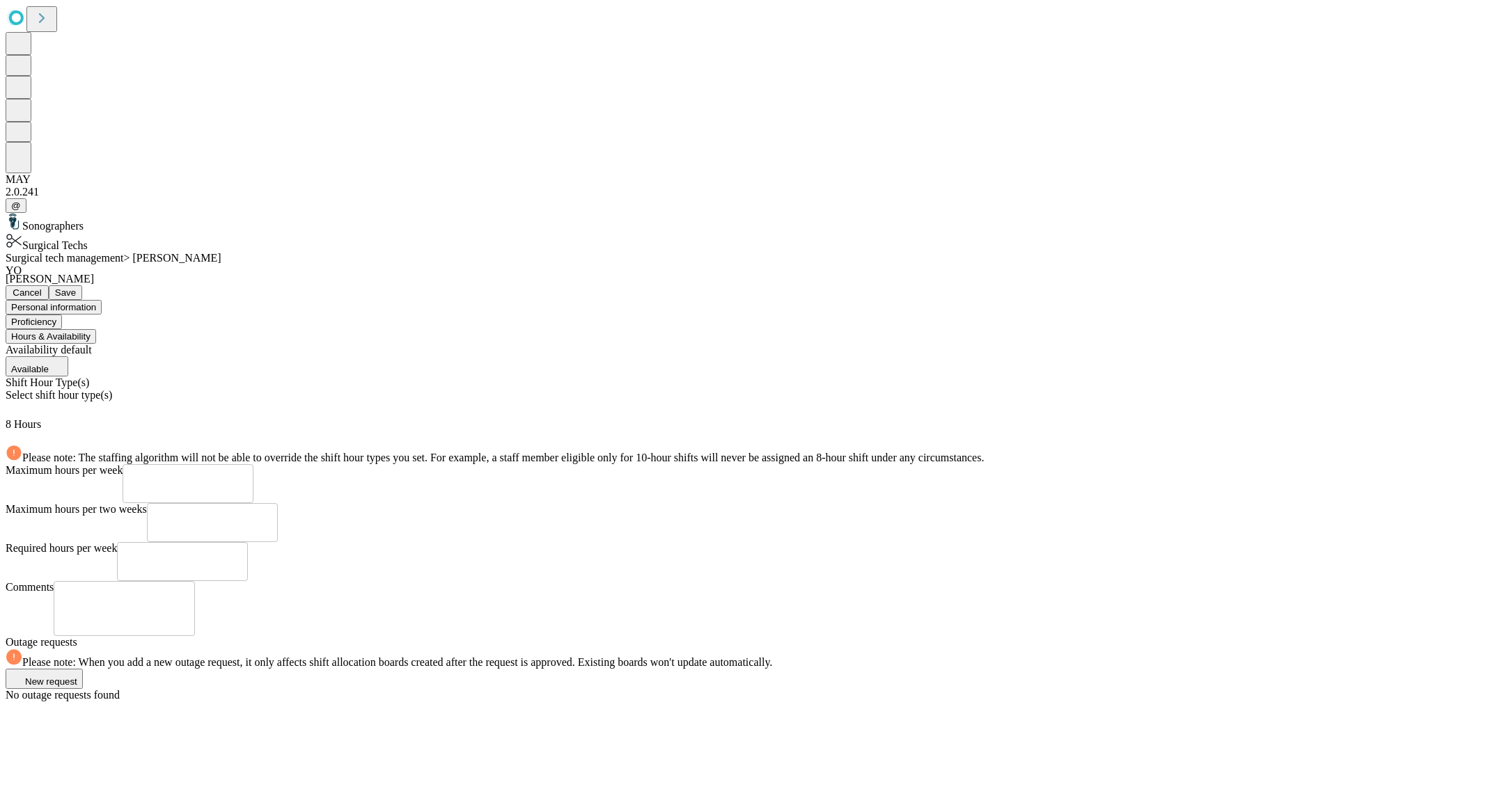
click at [496, 389] on div "Select shift hour type(s)" at bounding box center [752, 403] width 1493 height 29
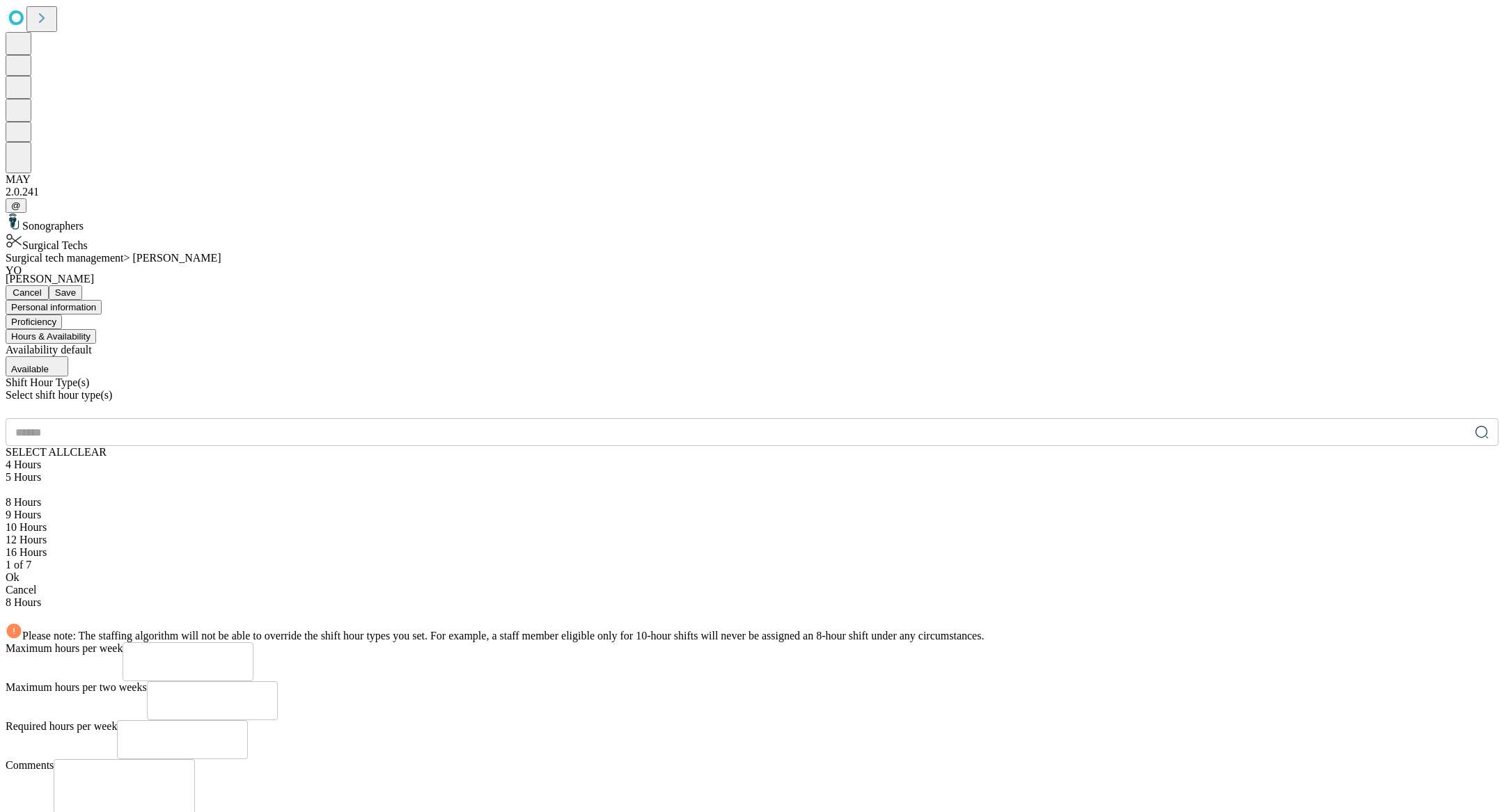
scroll to position [56, 0]
click at [403, 534] on div "12 Hours" at bounding box center [752, 540] width 1493 height 13
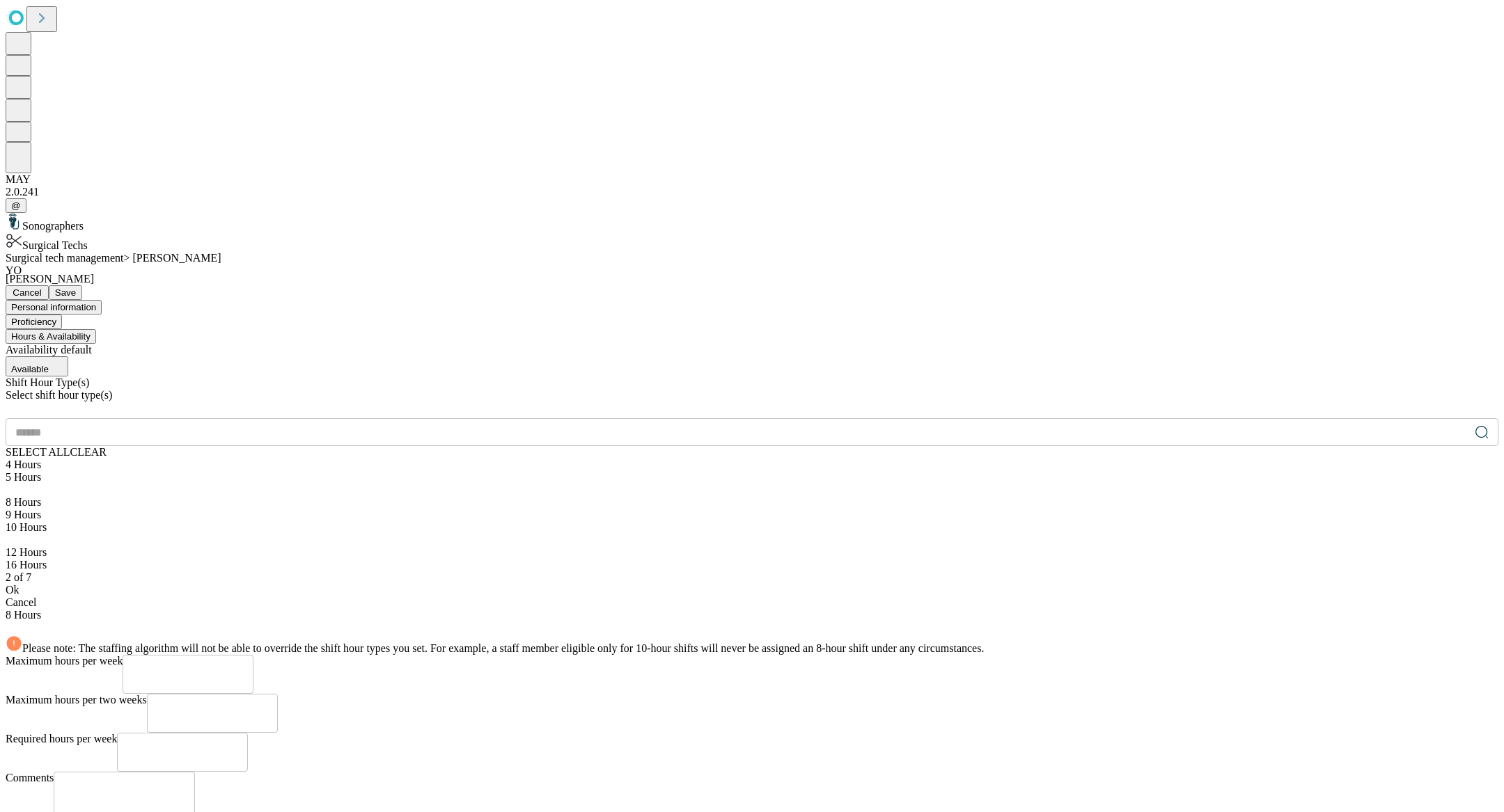
click at [432, 584] on div "Ok" at bounding box center [752, 590] width 1493 height 13
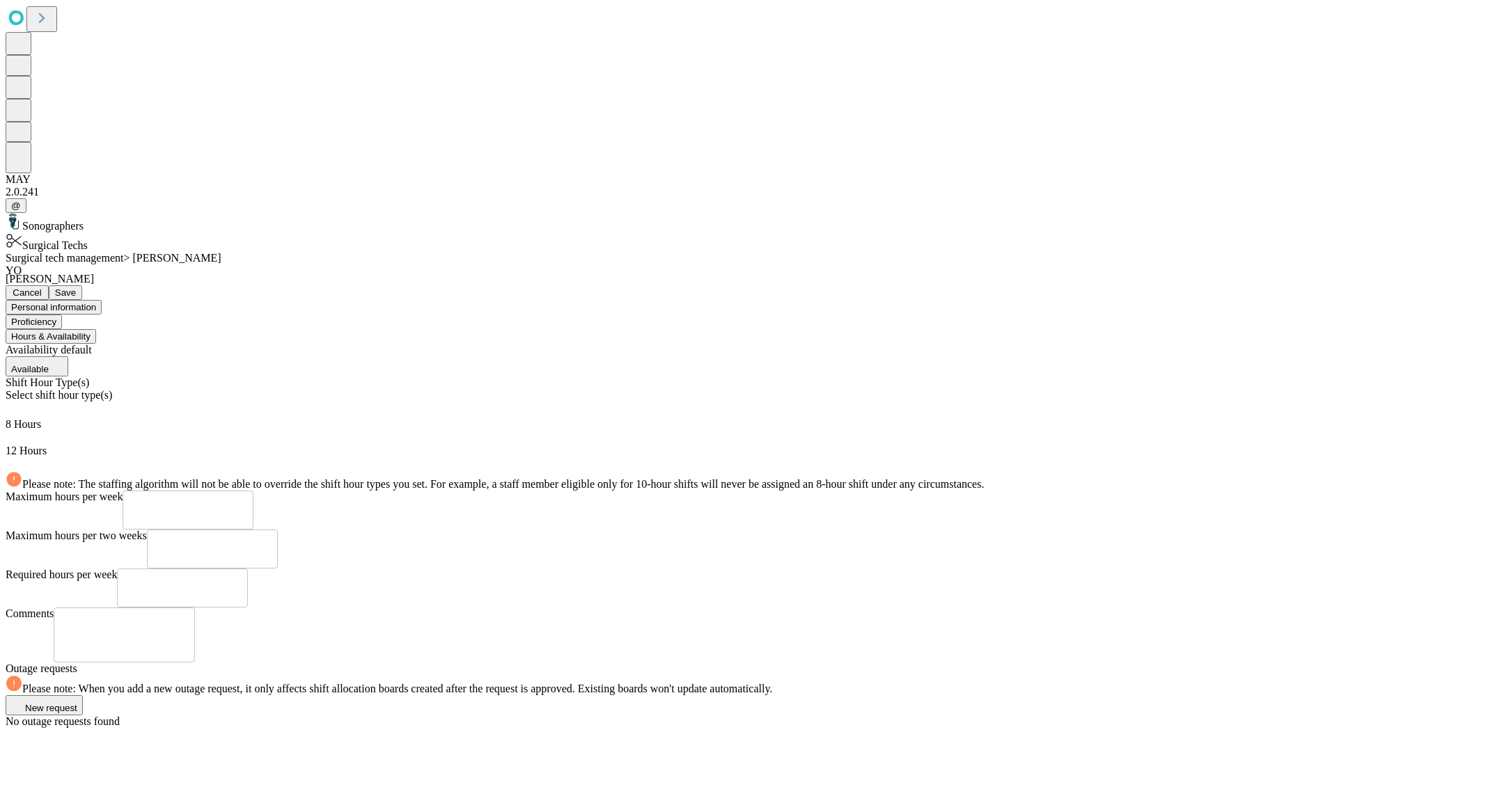
click at [76, 287] on span "Save" at bounding box center [65, 292] width 21 height 10
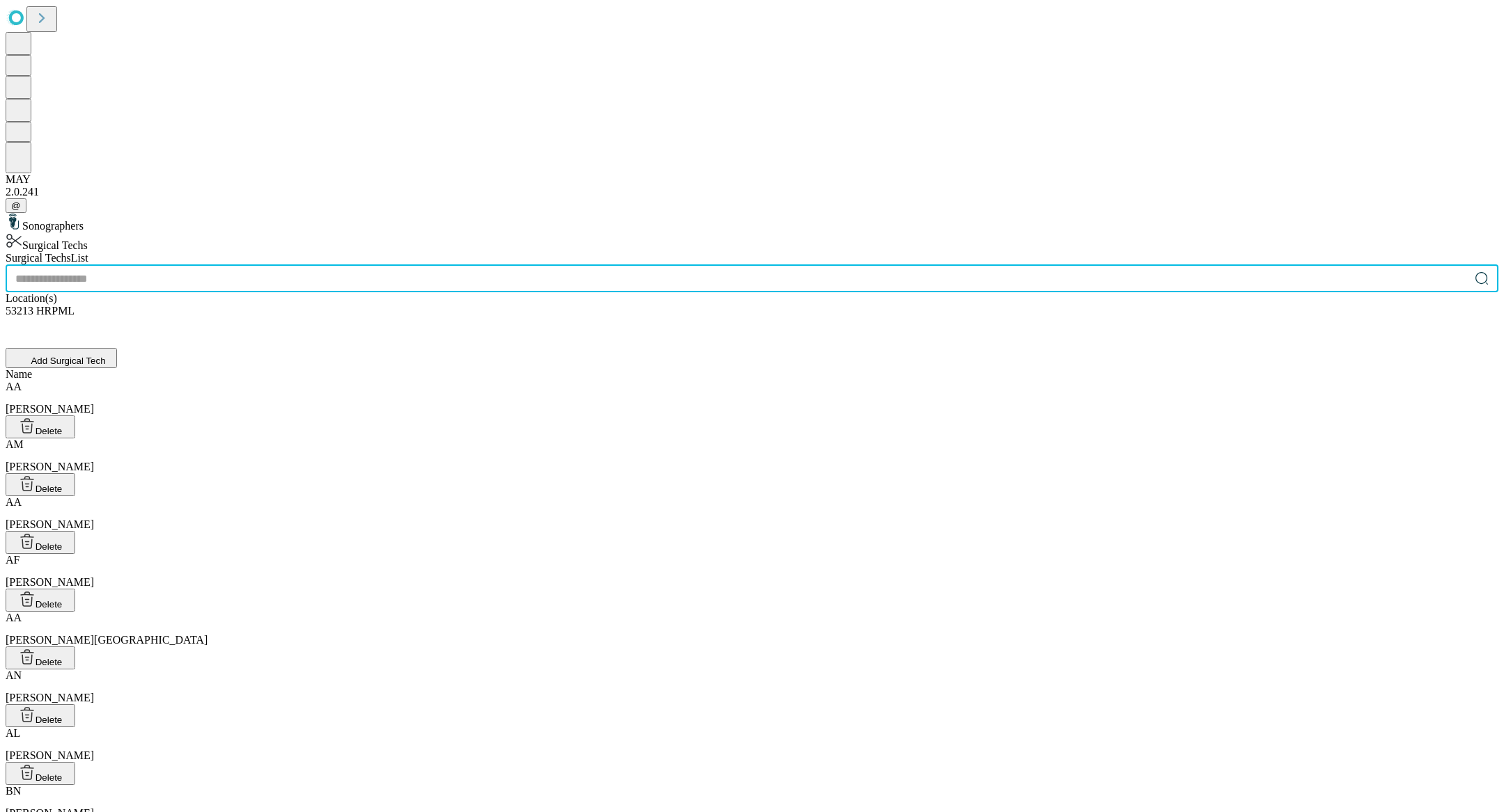
click at [618, 265] on input "text" at bounding box center [737, 278] width 1464 height 28
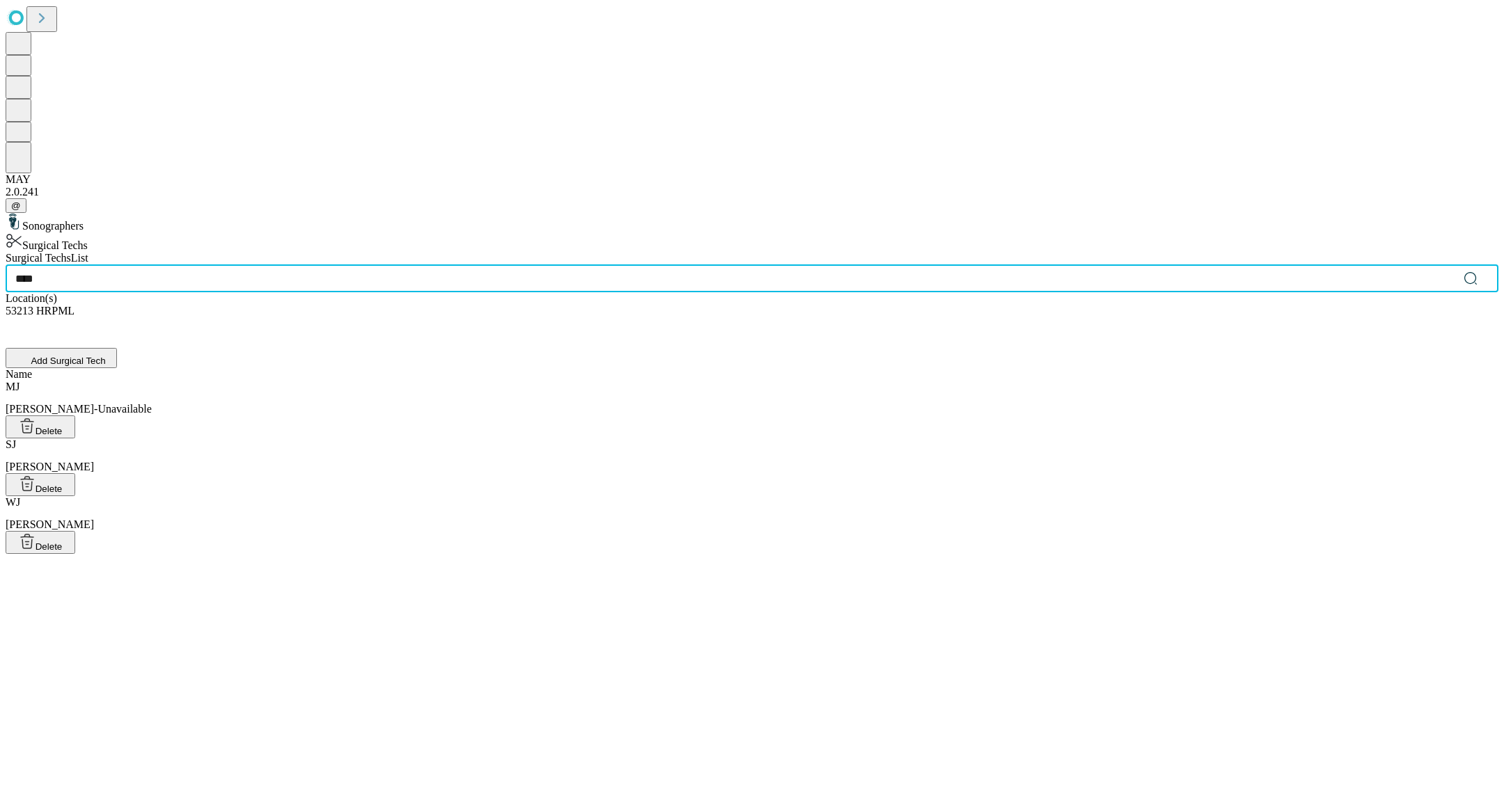
type input "****"
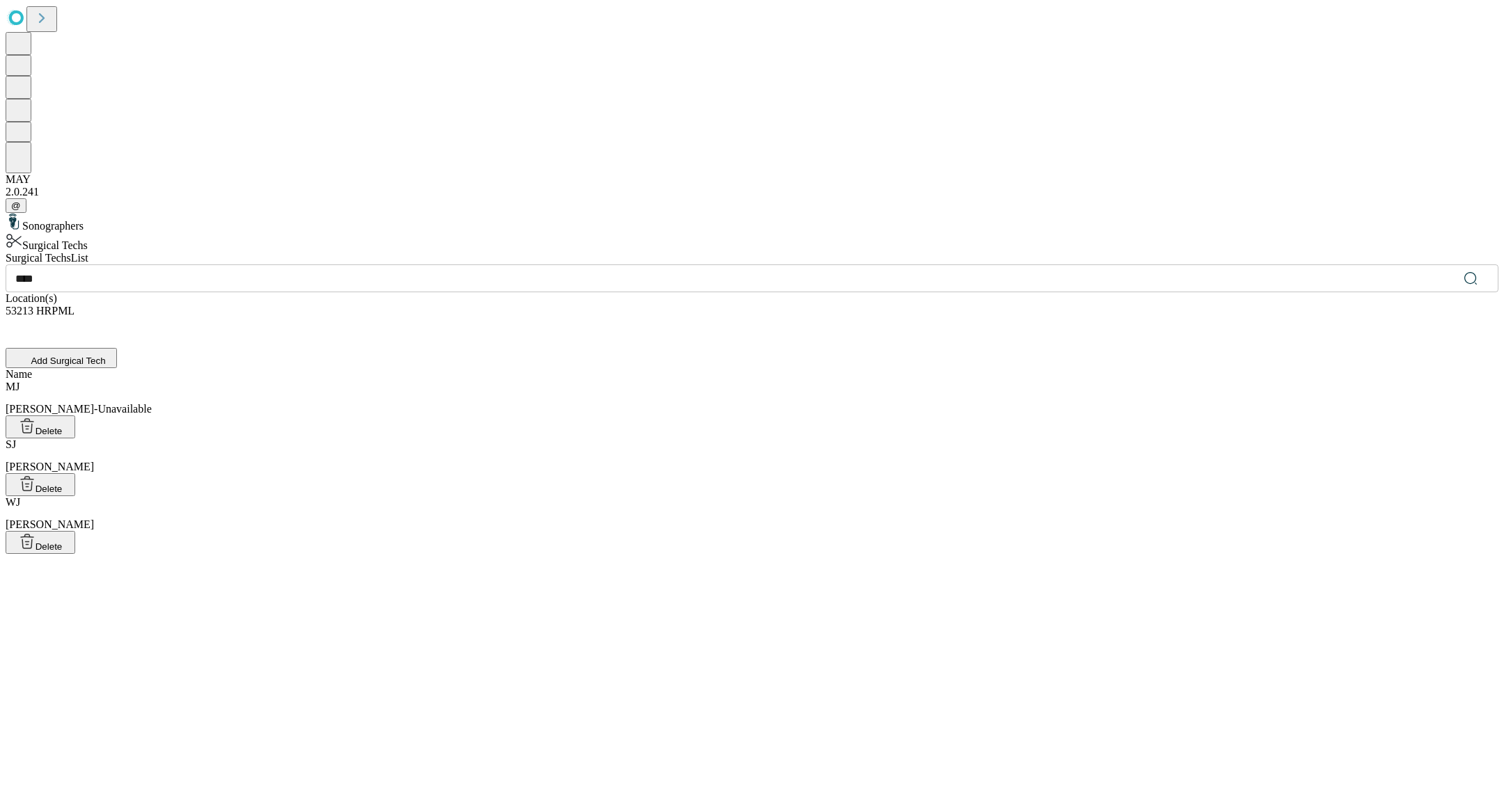
click at [556, 369] on div "Name [PERSON_NAME], [PERSON_NAME]-Unavailable [PERSON_NAME], [PERSON_NAME] Dele…" at bounding box center [752, 462] width 1493 height 186
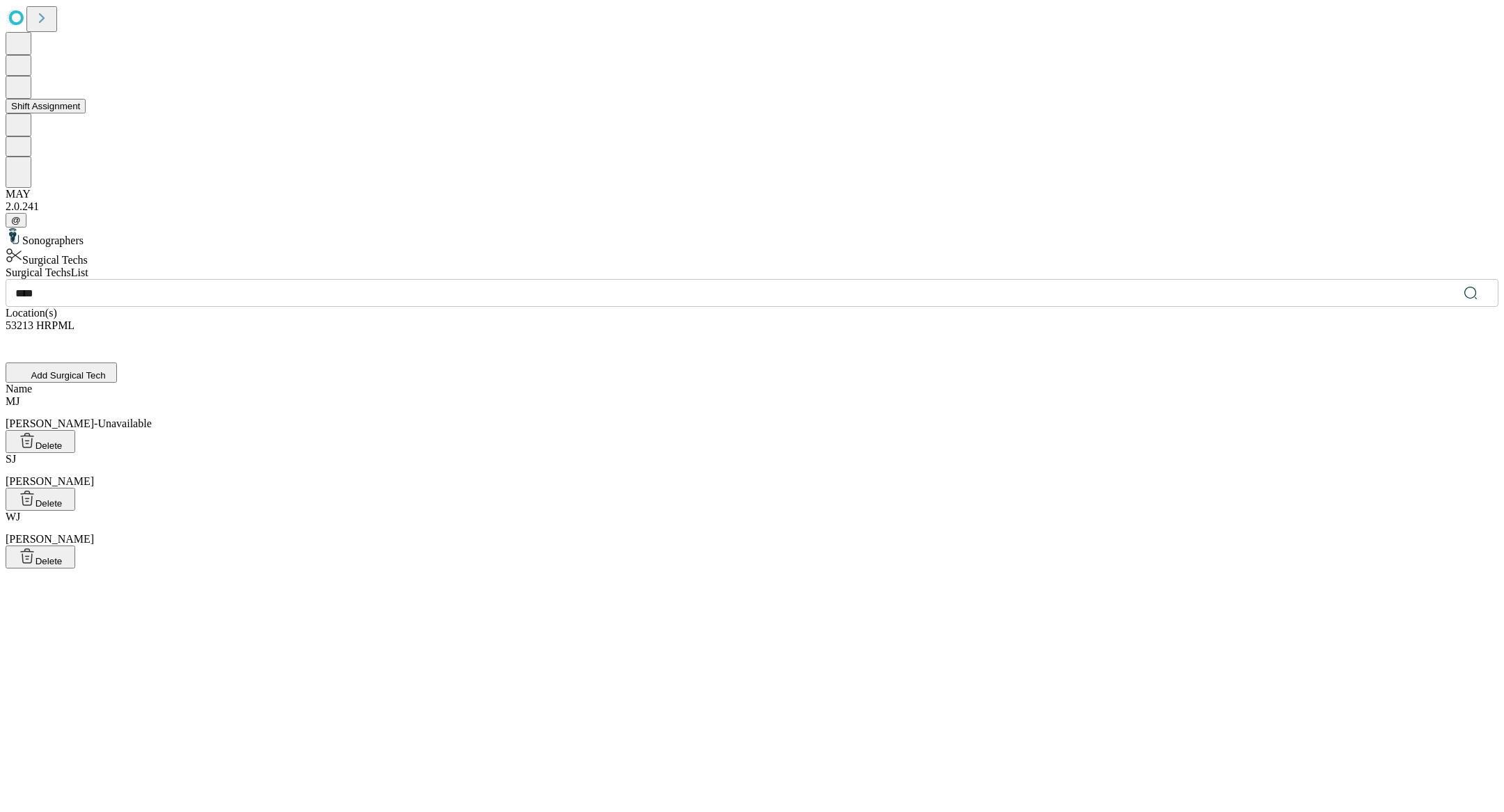
click at [23, 95] on icon at bounding box center [18, 86] width 15 height 16
click at [63, 113] on button "Shift Assignment" at bounding box center [46, 106] width 80 height 15
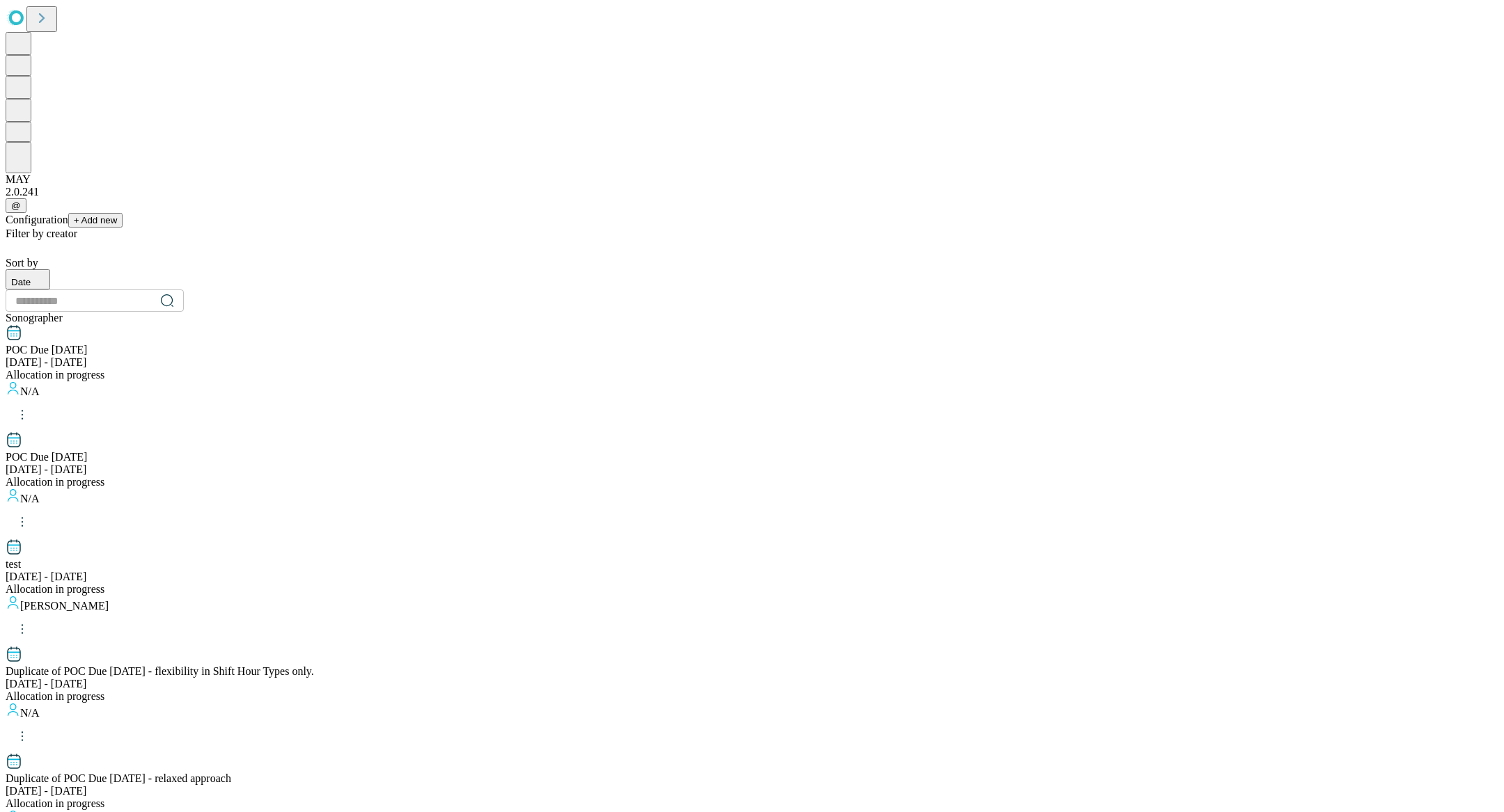
scroll to position [1188, 0]
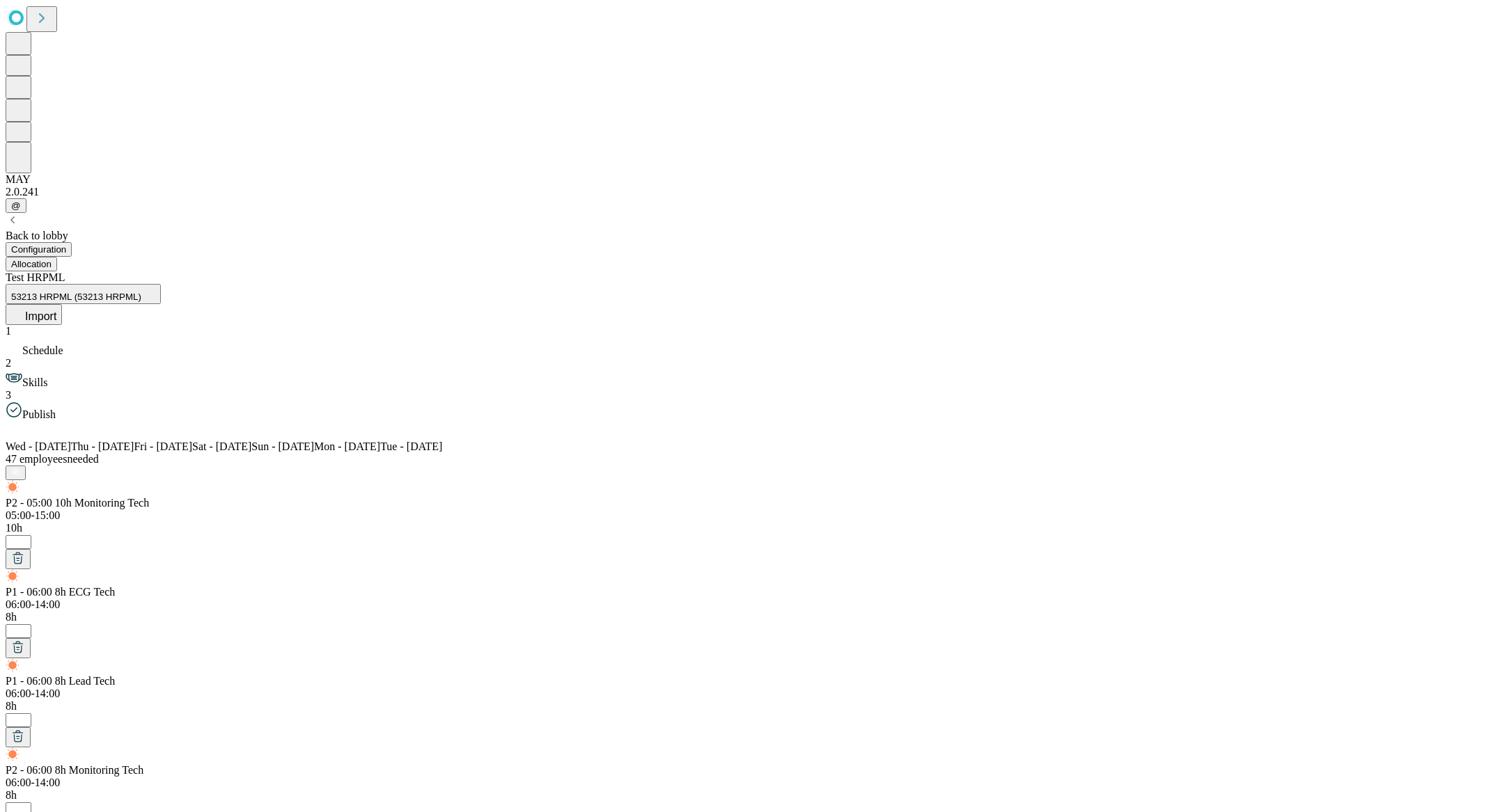
click at [1436, 272] on div "Test HRPML 53213 HRPML (53213 HRPML) Import" at bounding box center [752, 298] width 1493 height 54
click at [57, 310] on span "Import" at bounding box center [40, 316] width 31 height 12
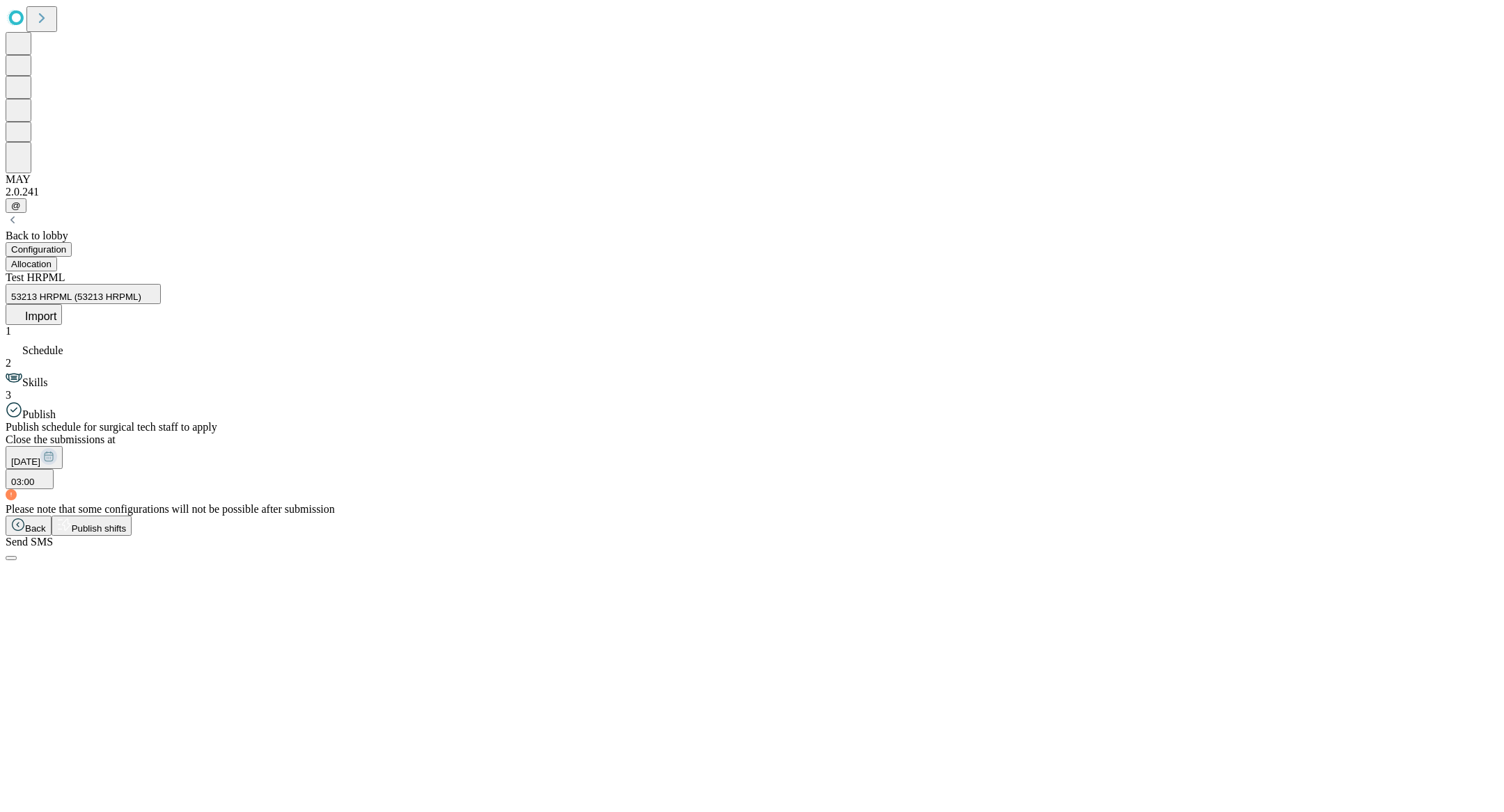
click at [127, 534] on span "Publish shifts" at bounding box center [99, 528] width 55 height 10
click at [25, 697] on span "OK" at bounding box center [17, 702] width 13 height 10
click at [57, 257] on button "Allocation" at bounding box center [31, 265] width 51 height 15
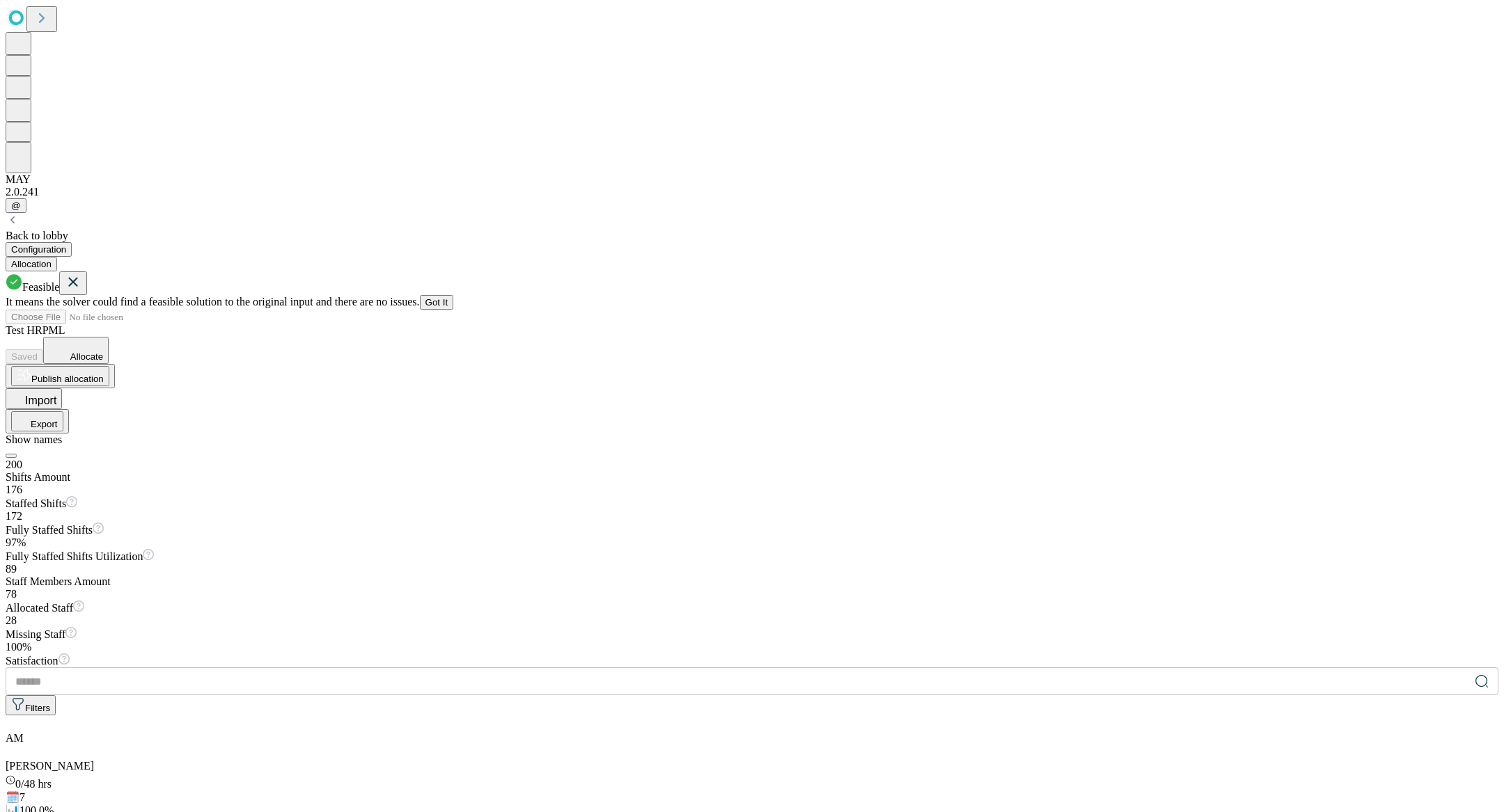
click at [109, 337] on button "Allocate" at bounding box center [76, 350] width 66 height 27
click at [78, 277] on icon at bounding box center [74, 282] width 9 height 9
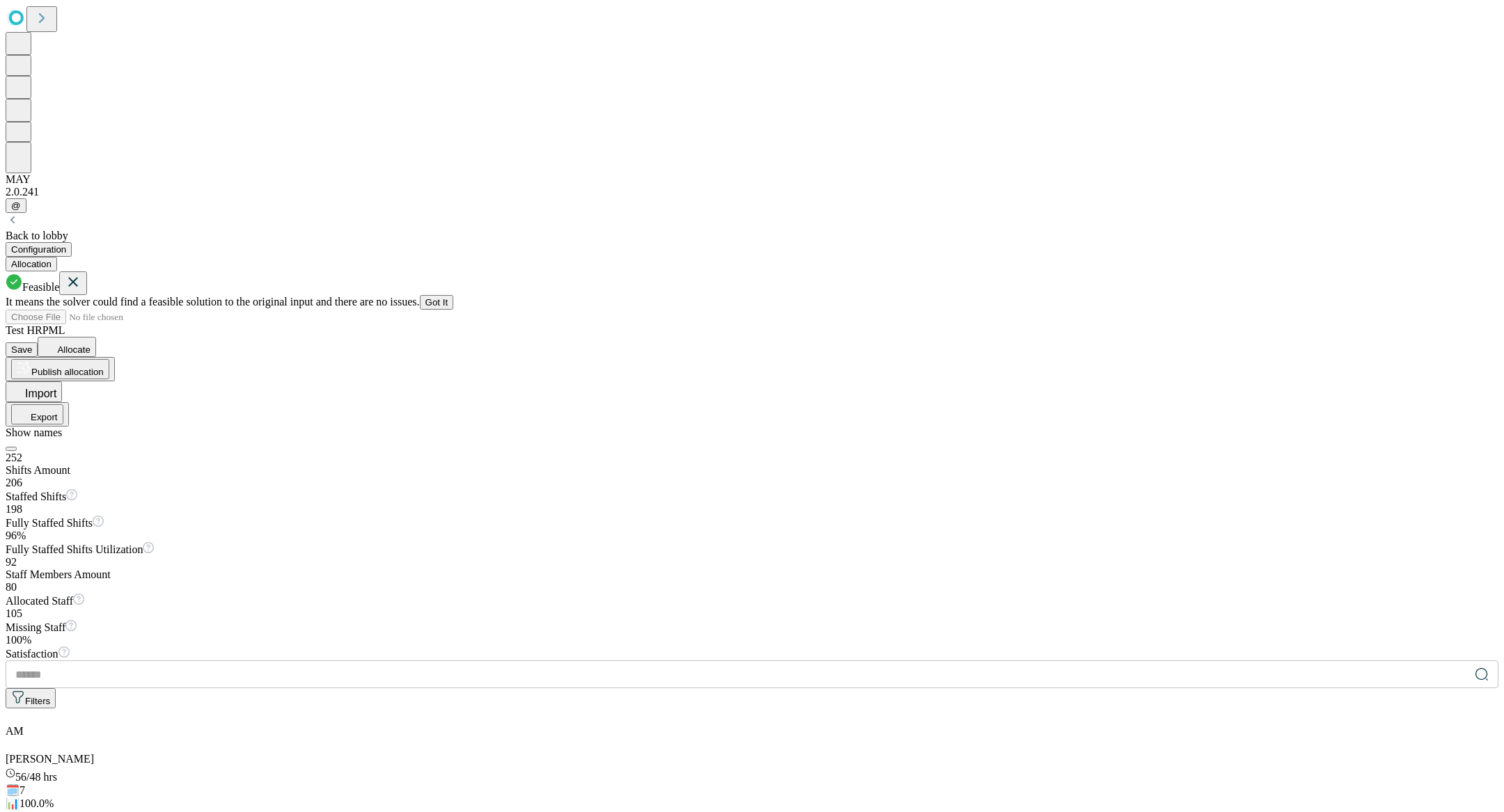
click at [454, 295] on button "Got It" at bounding box center [436, 302] width 34 height 15
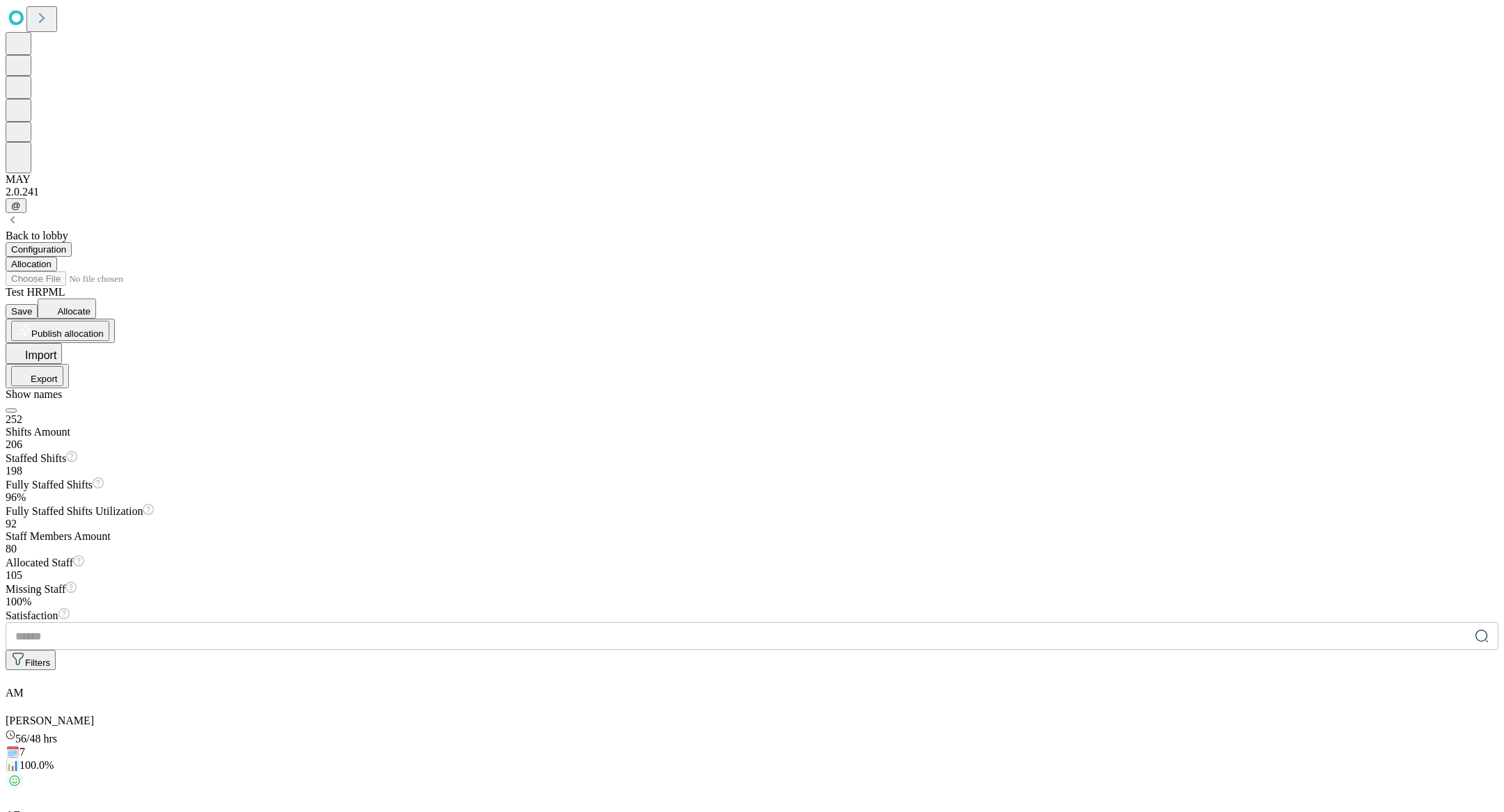
scroll to position [263, 0]
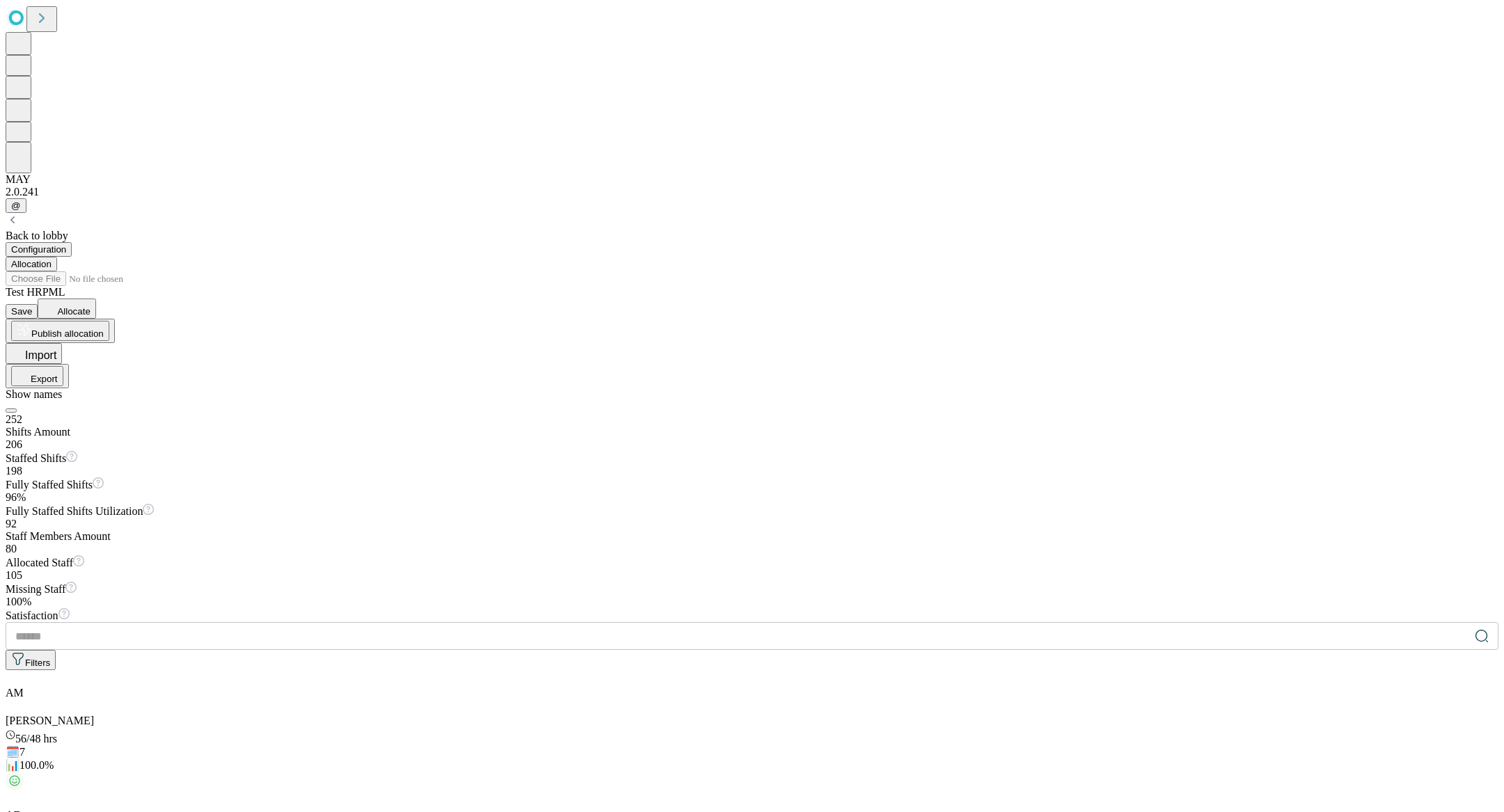
scroll to position [207, 0]
click at [32, 307] on span "Save" at bounding box center [21, 311] width 21 height 10
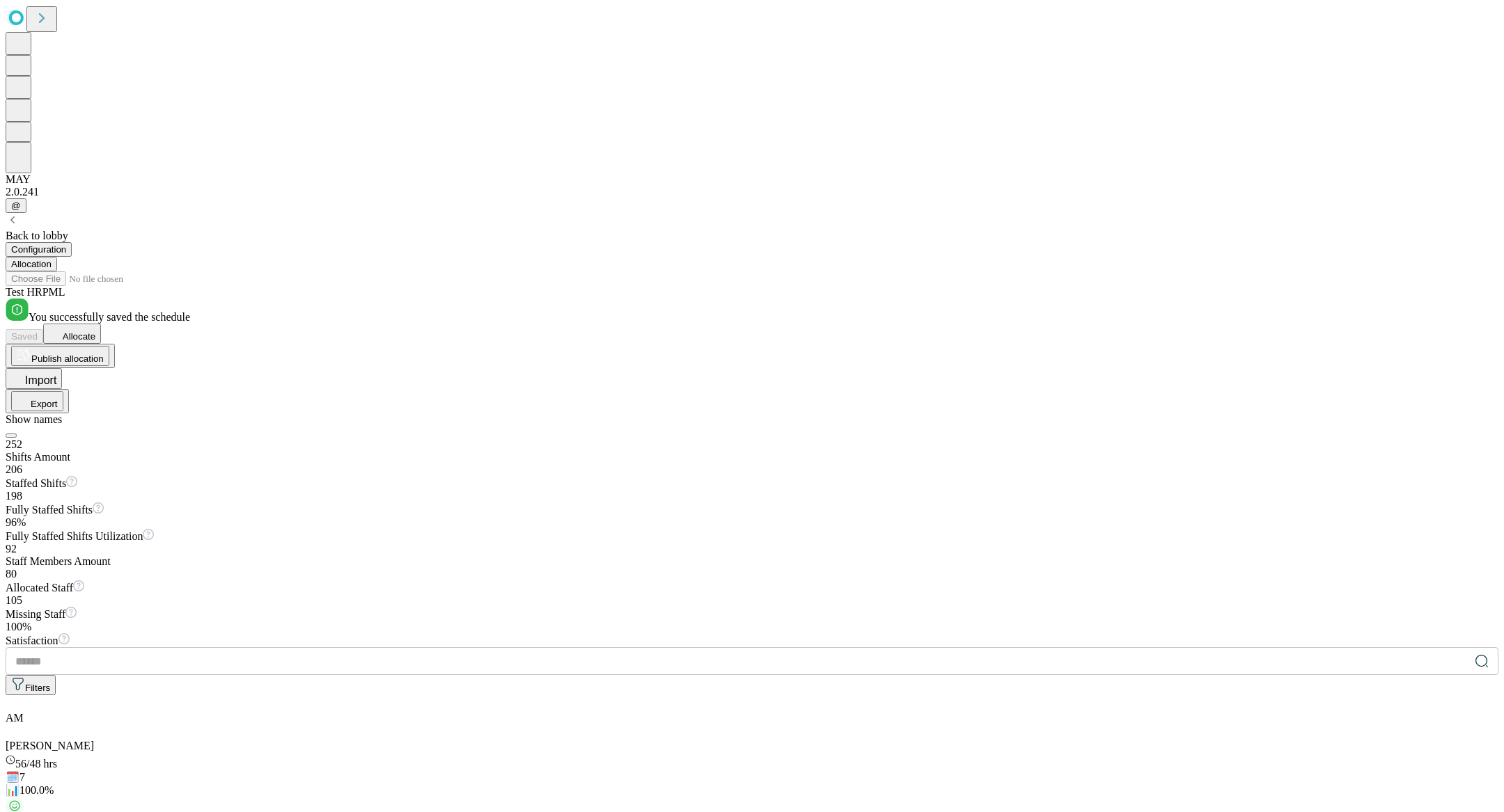
click at [72, 242] on button "Configuration" at bounding box center [38, 249] width 66 height 15
